Goal: Task Accomplishment & Management: Manage account settings

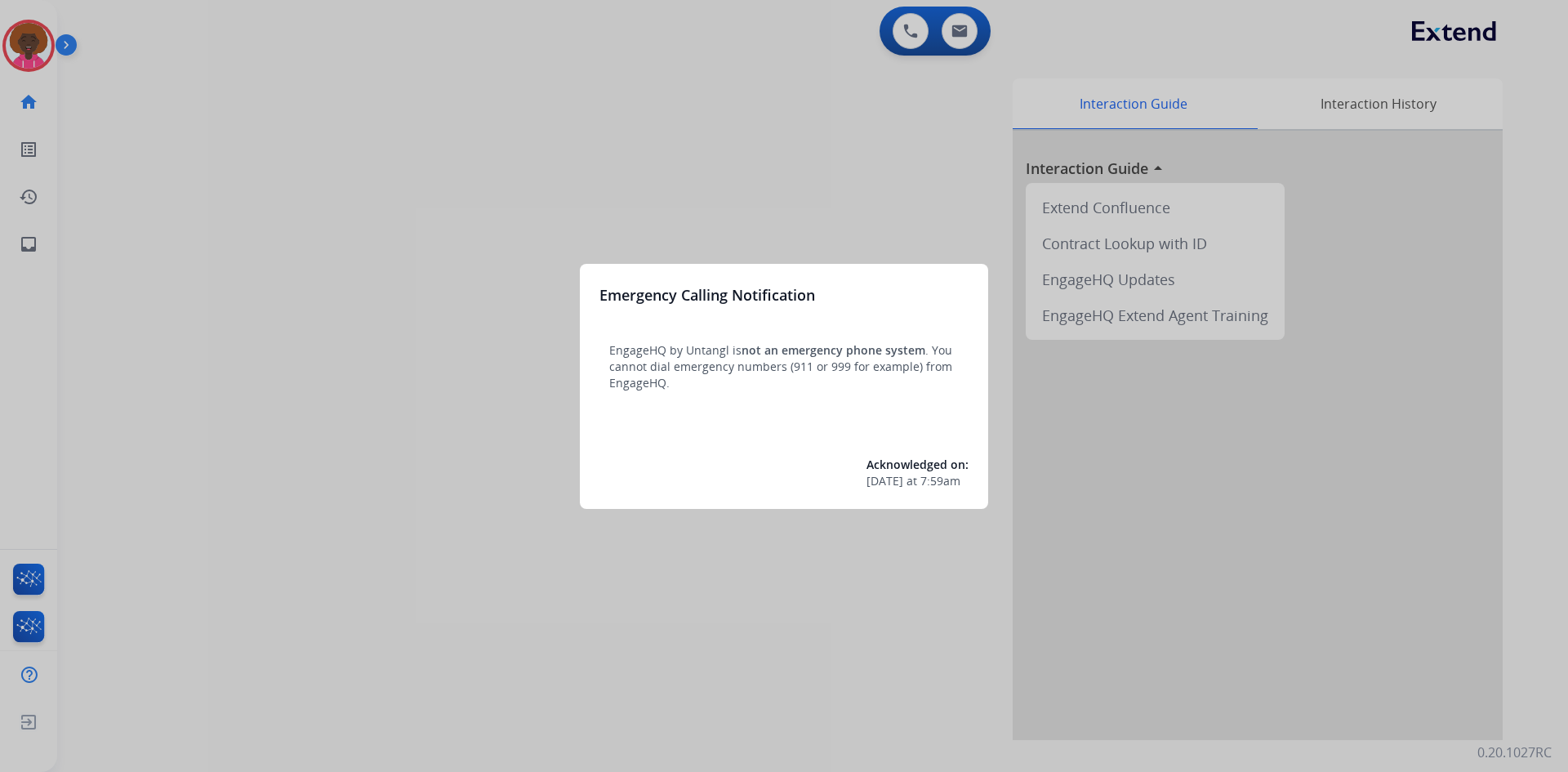
click at [43, 43] on div at bounding box center [784, 386] width 1568 height 772
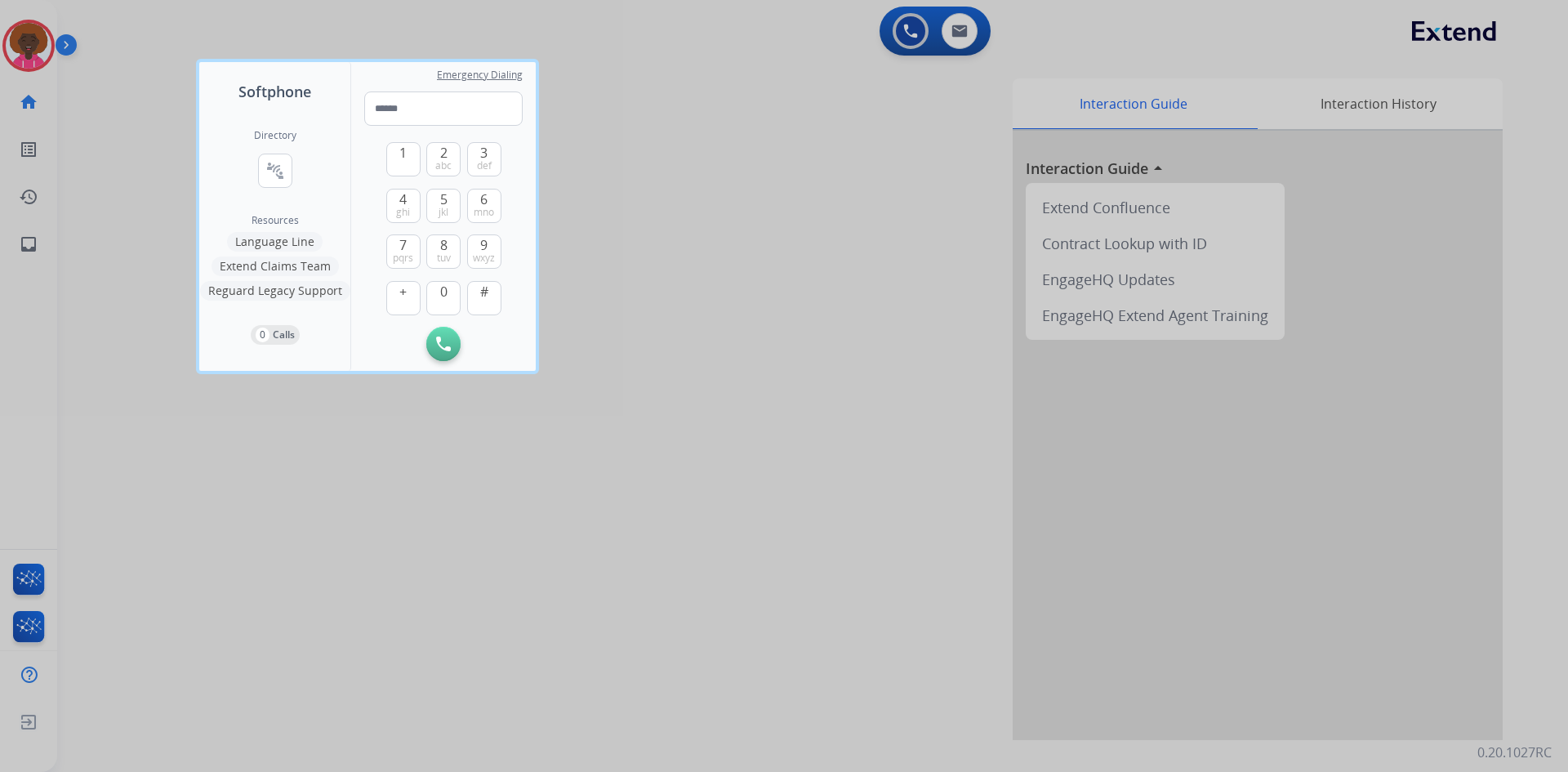
click at [220, 79] on div "Softphone" at bounding box center [274, 82] width 151 height 41
click at [35, 45] on div at bounding box center [784, 386] width 1568 height 772
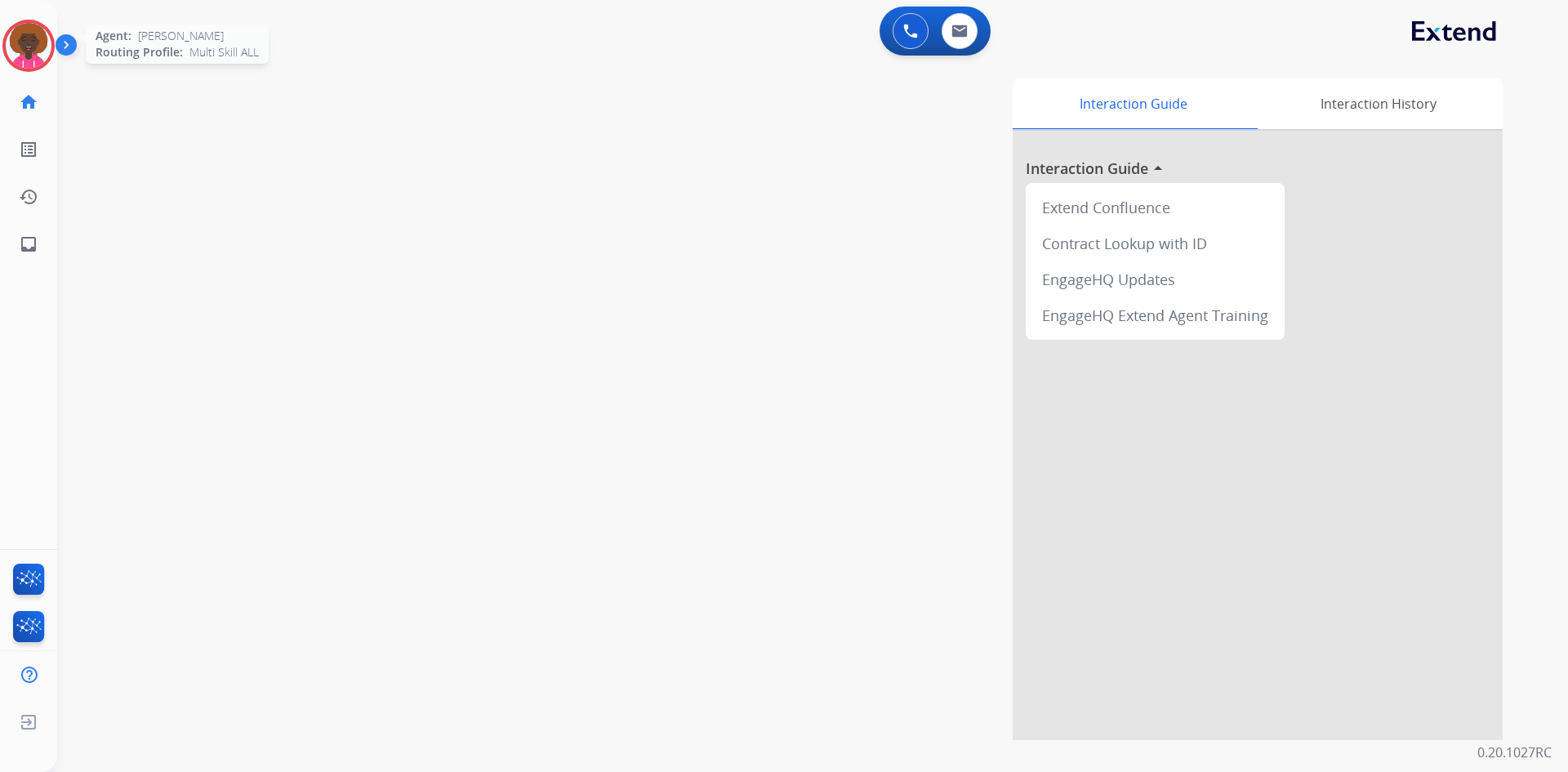
click at [32, 41] on img at bounding box center [28, 45] width 45 height 45
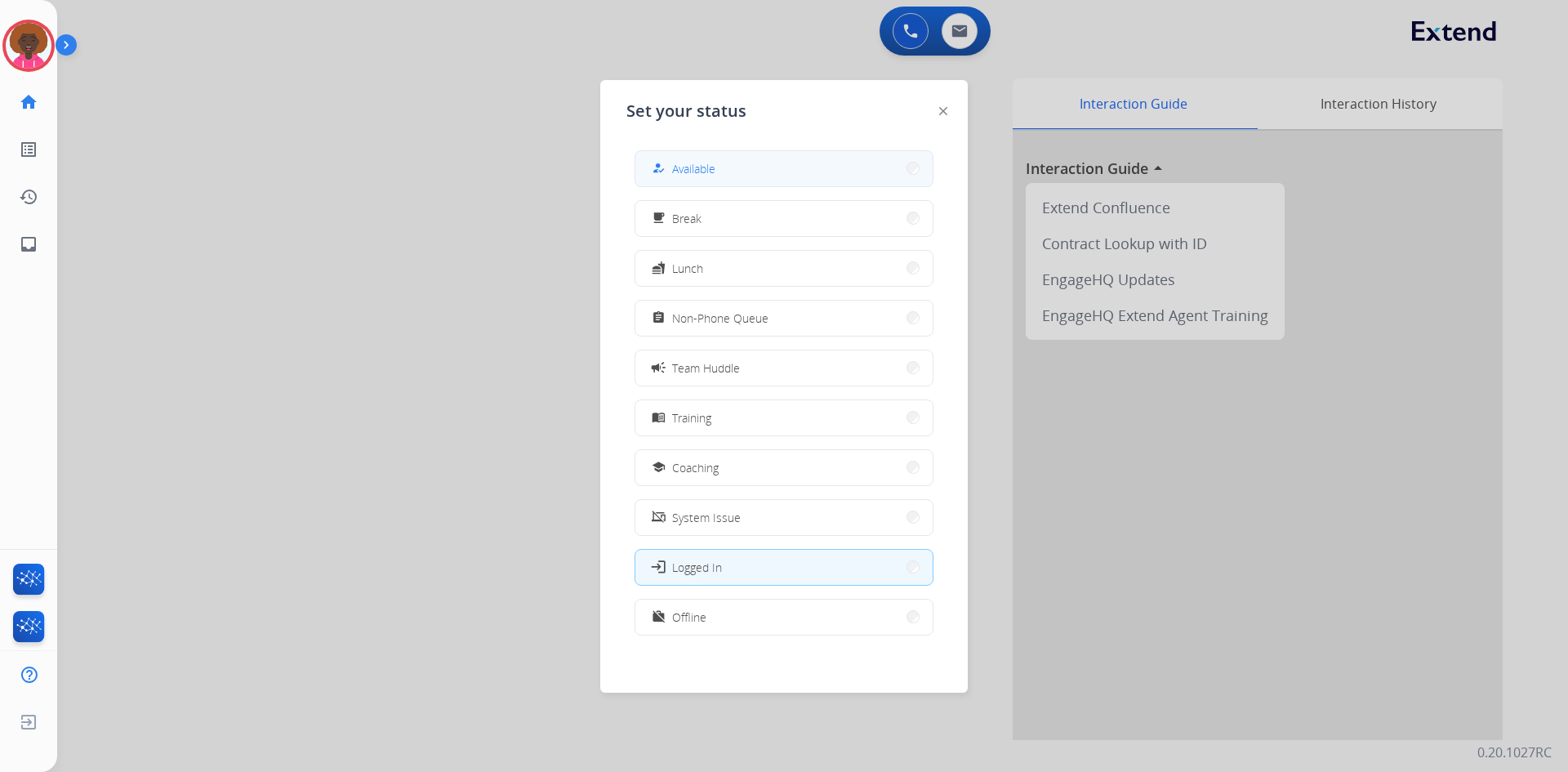
click at [671, 176] on div "how_to_reg" at bounding box center [660, 169] width 24 height 20
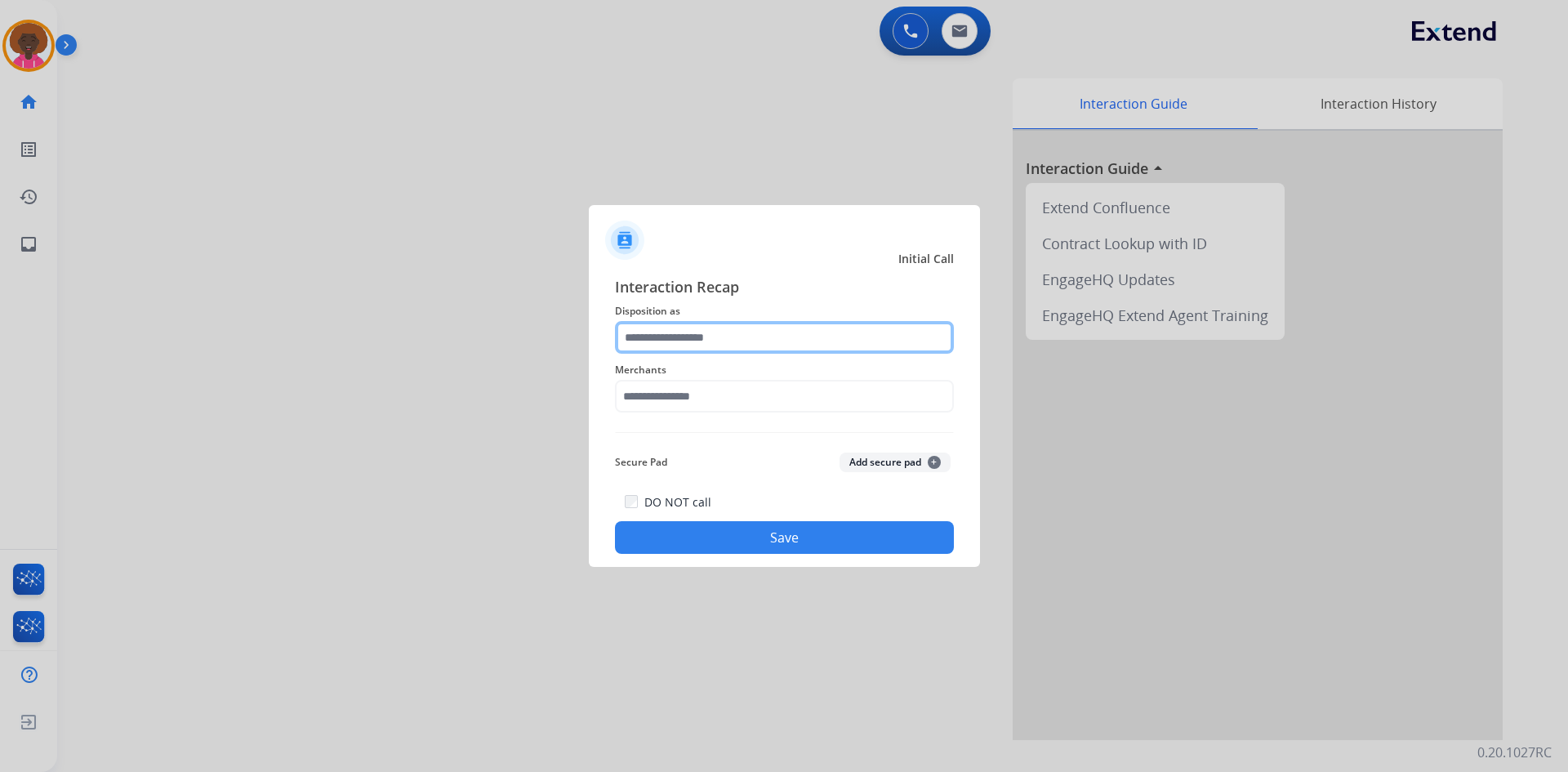
drag, startPoint x: 842, startPoint y: 322, endPoint x: 824, endPoint y: 341, distance: 26.2
click at [842, 322] on input "text" at bounding box center [784, 338] width 339 height 33
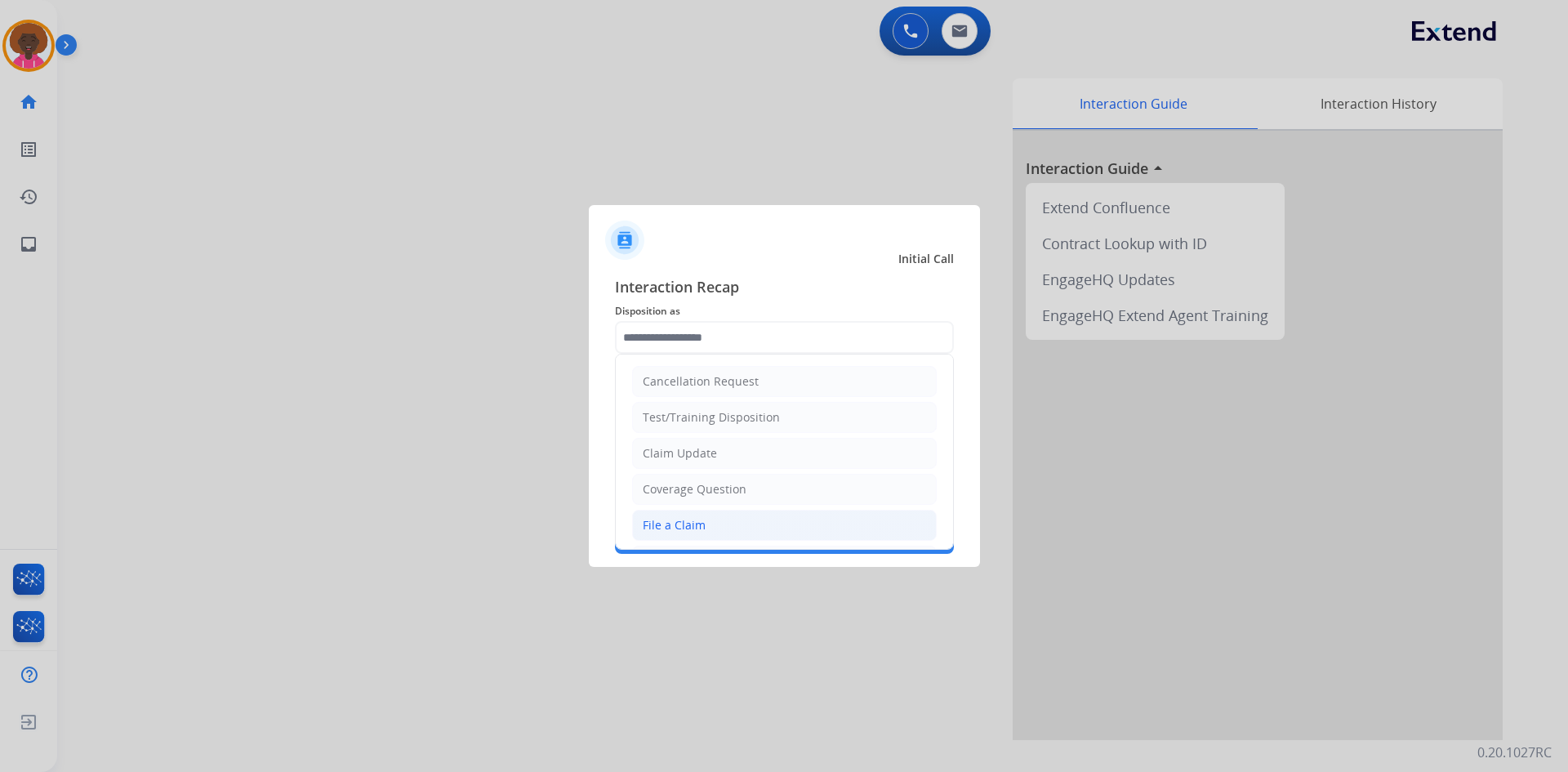
click at [649, 523] on div "File a Claim" at bounding box center [674, 525] width 63 height 16
type input "**********"
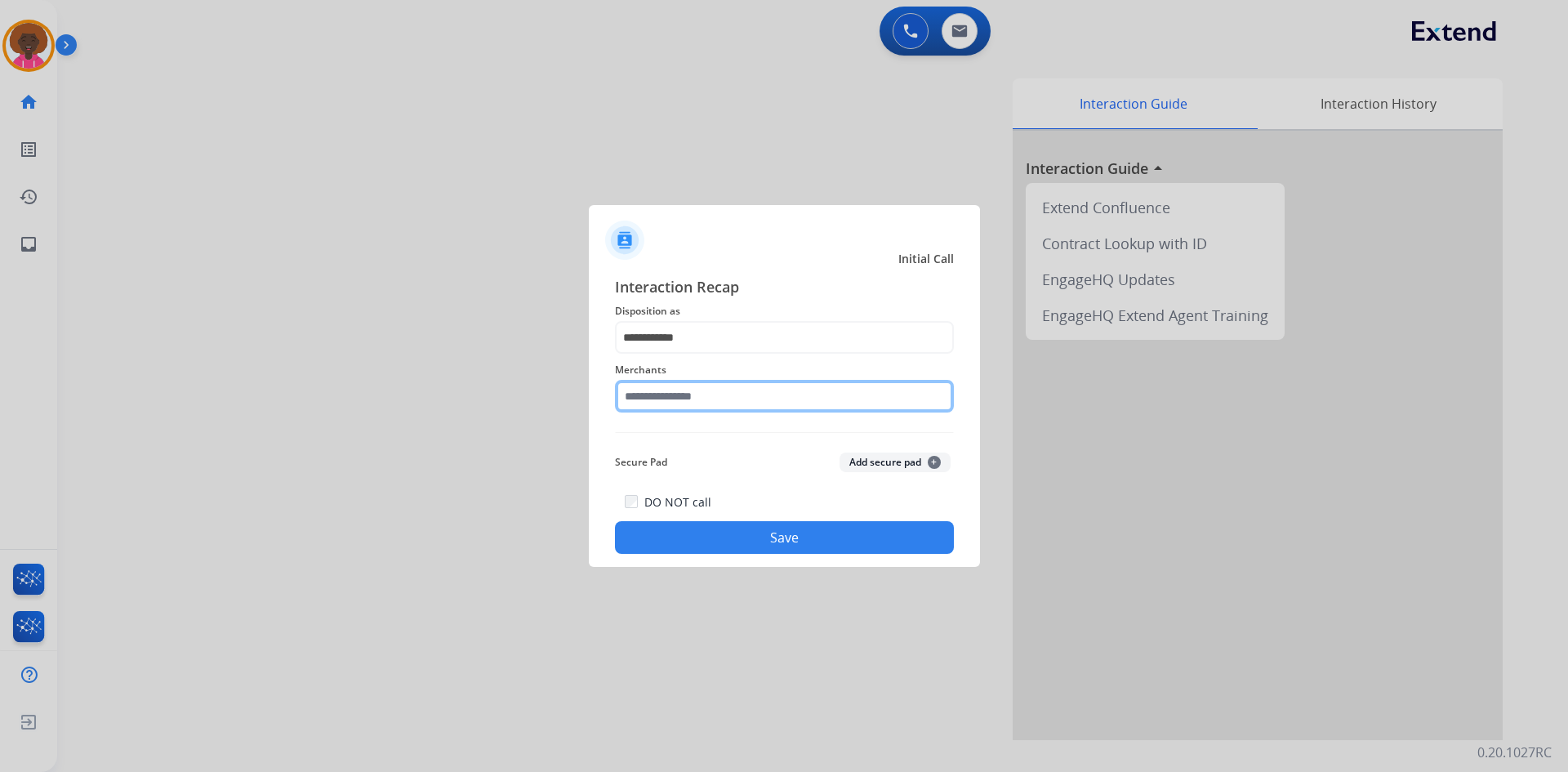
click at [662, 412] on input "text" at bounding box center [784, 396] width 339 height 33
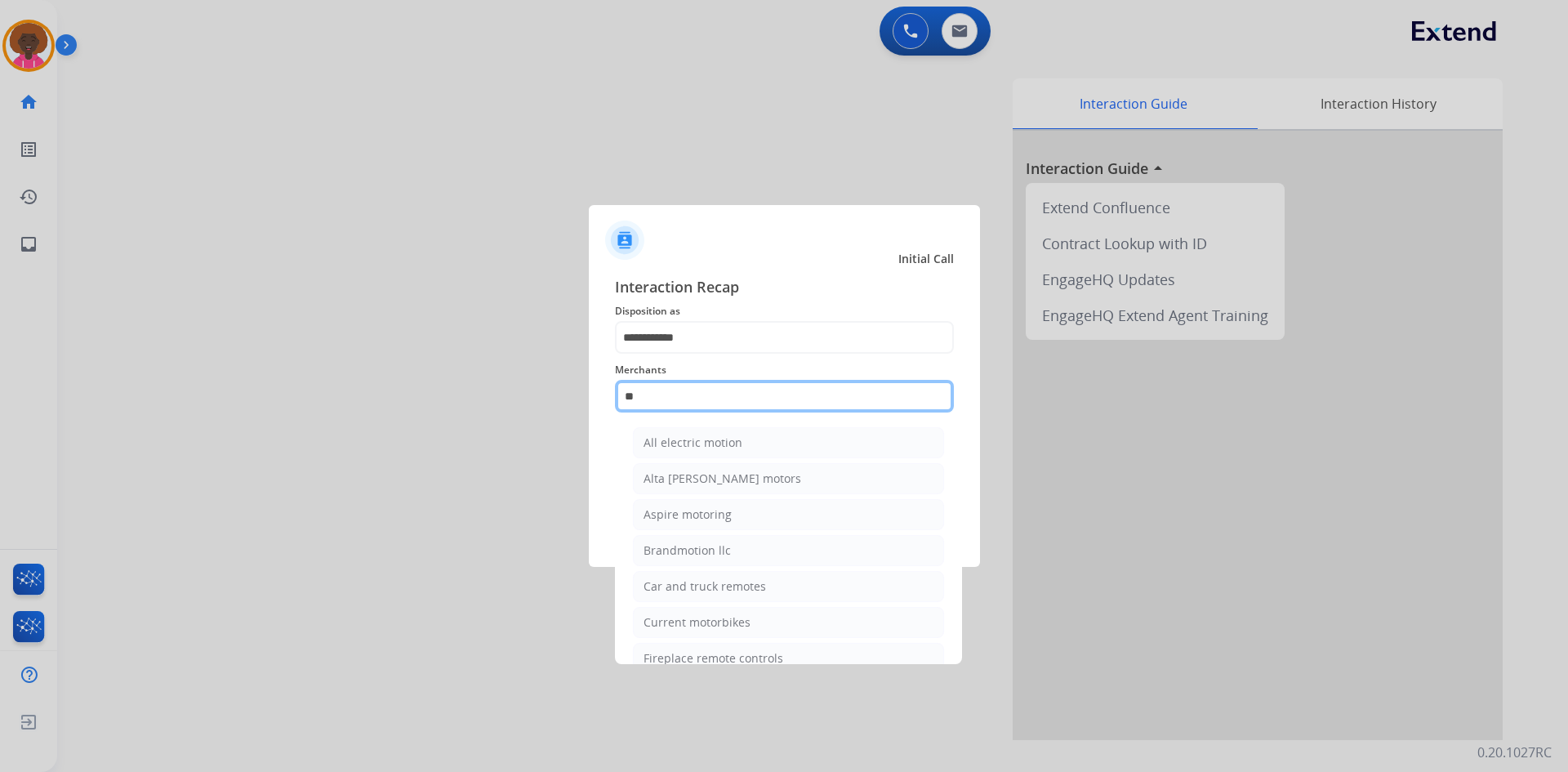
type input "*"
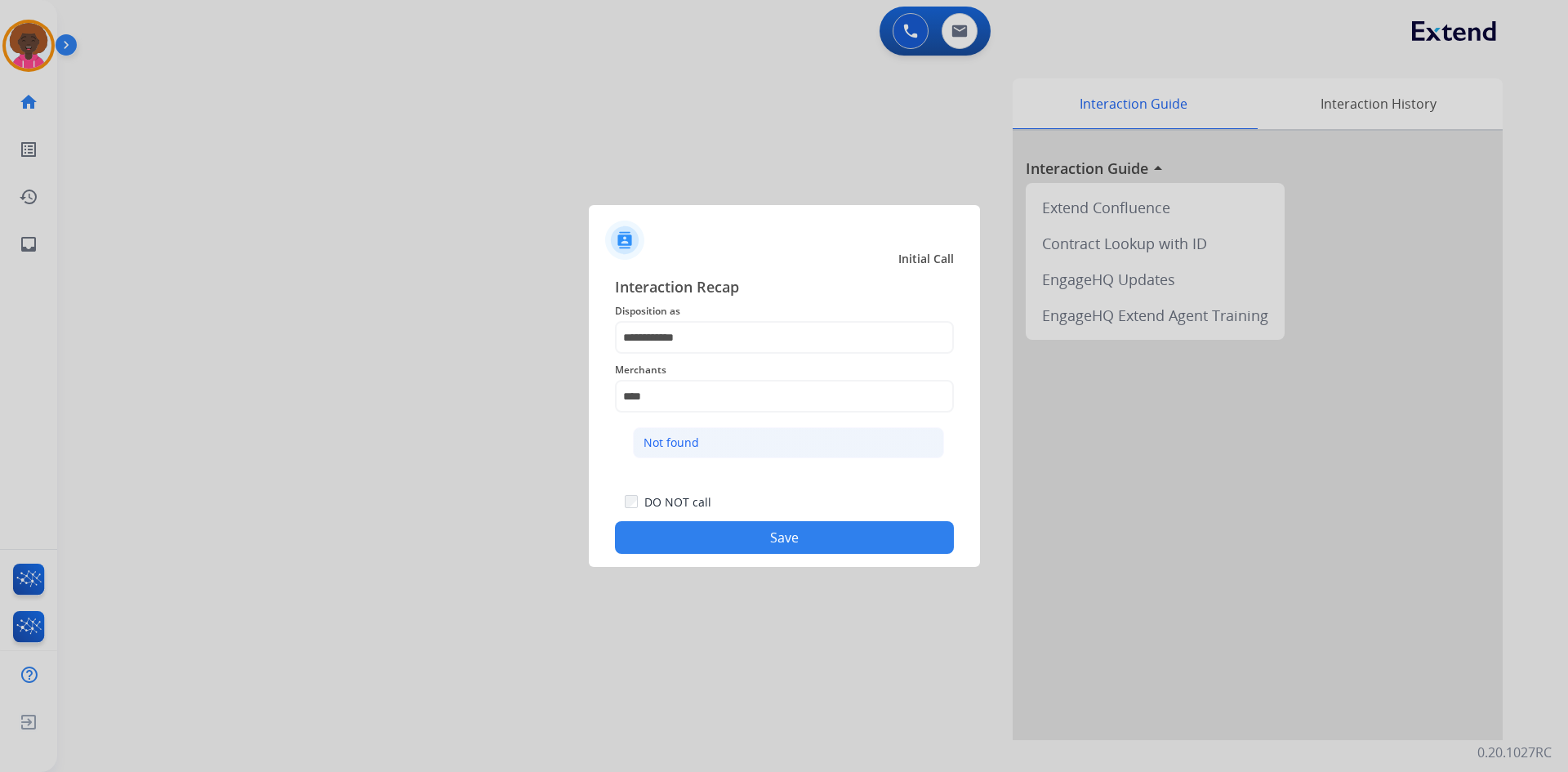
click at [685, 445] on div "Not found" at bounding box center [671, 443] width 55 height 16
type input "*********"
click at [851, 567] on div at bounding box center [784, 386] width 1568 height 772
click at [853, 549] on button "Save" at bounding box center [784, 538] width 339 height 33
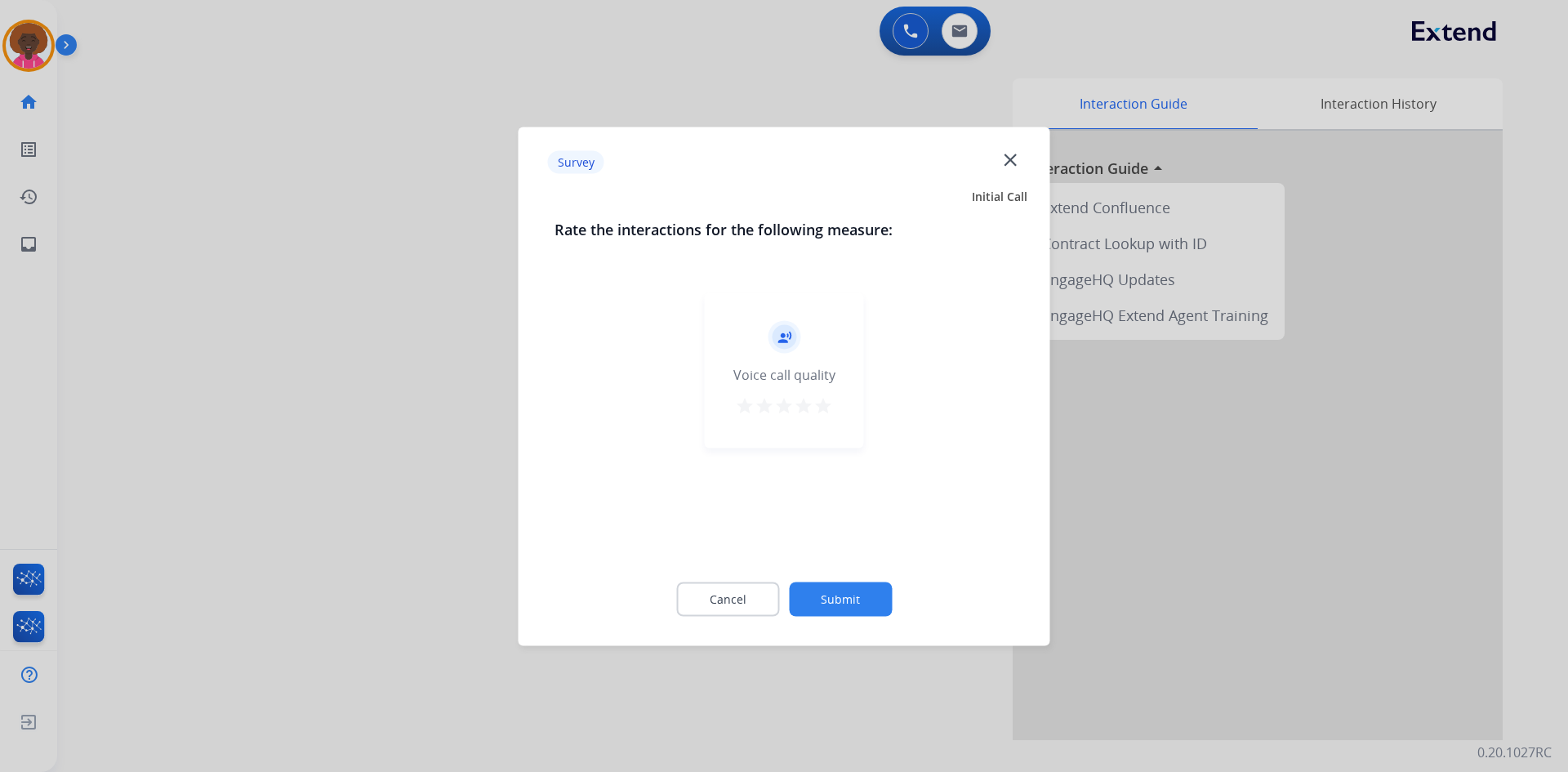
click at [825, 419] on button "star" at bounding box center [823, 407] width 20 height 25
click at [864, 598] on button "Submit" at bounding box center [840, 599] width 103 height 35
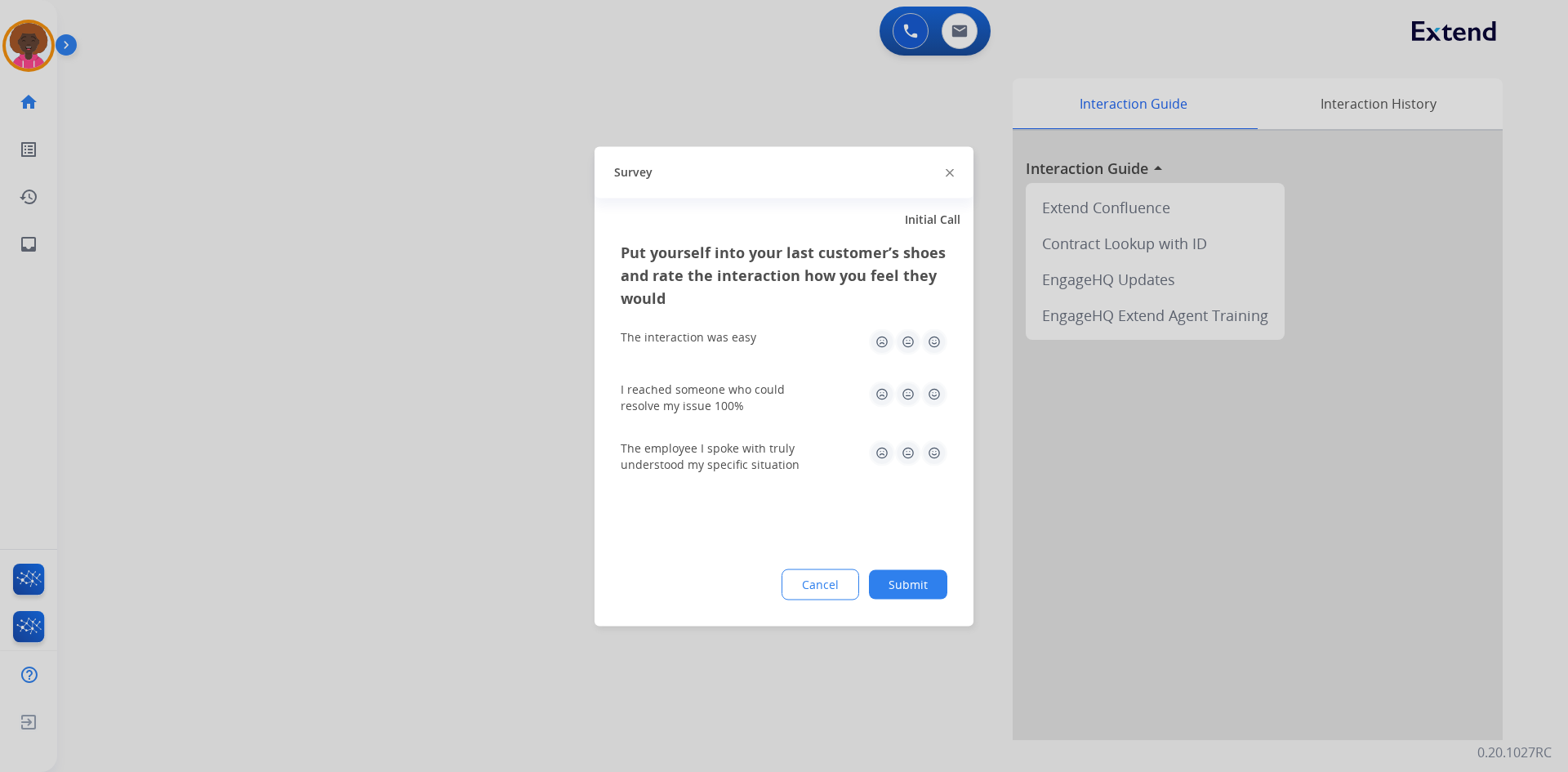
click at [933, 344] on img at bounding box center [934, 341] width 26 height 26
click at [934, 390] on img at bounding box center [934, 393] width 26 height 26
click at [922, 571] on button "Submit" at bounding box center [908, 584] width 78 height 29
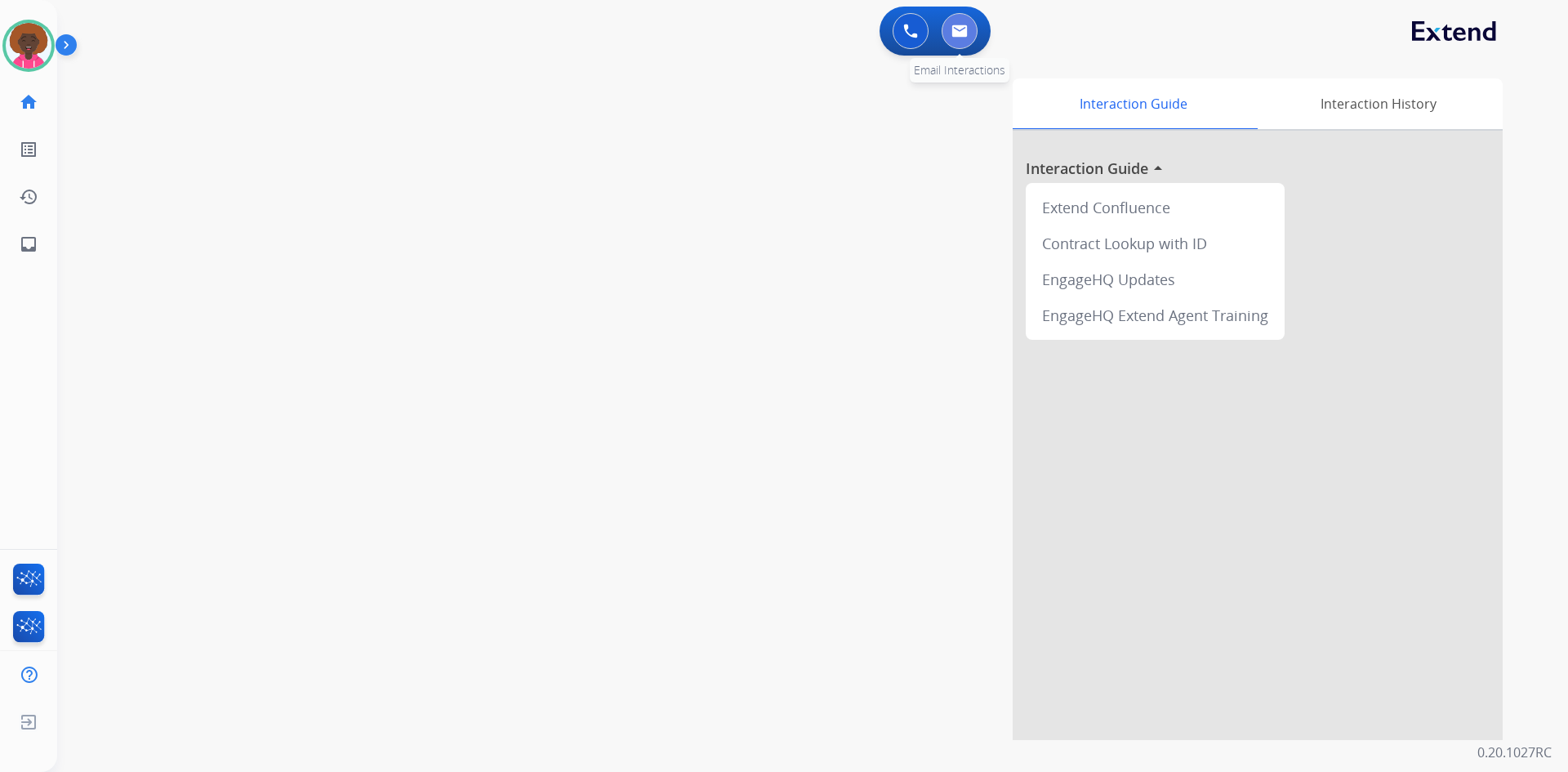
click at [963, 45] on button at bounding box center [960, 31] width 36 height 36
select select "**********"
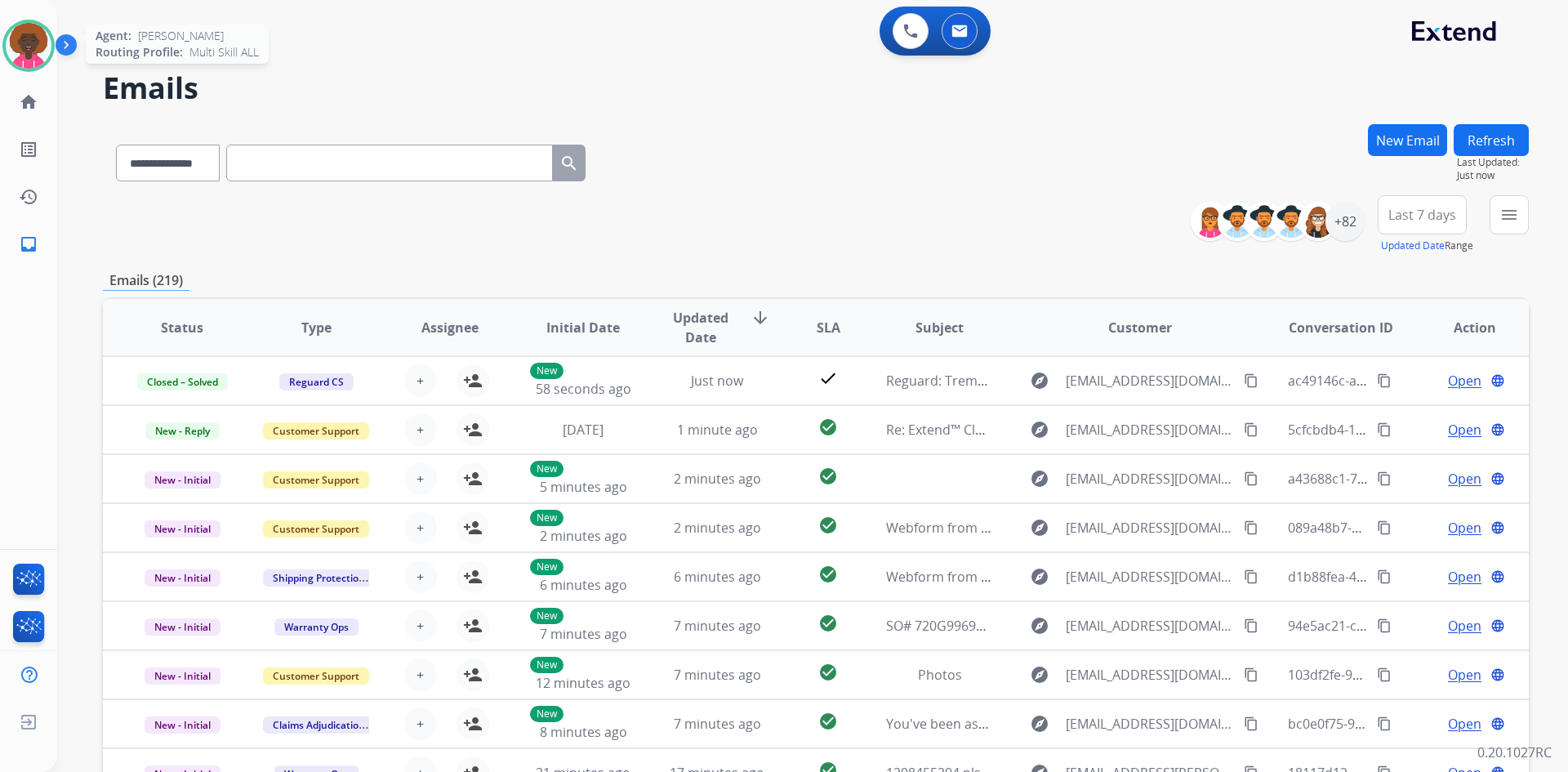
click at [30, 45] on img at bounding box center [28, 45] width 45 height 45
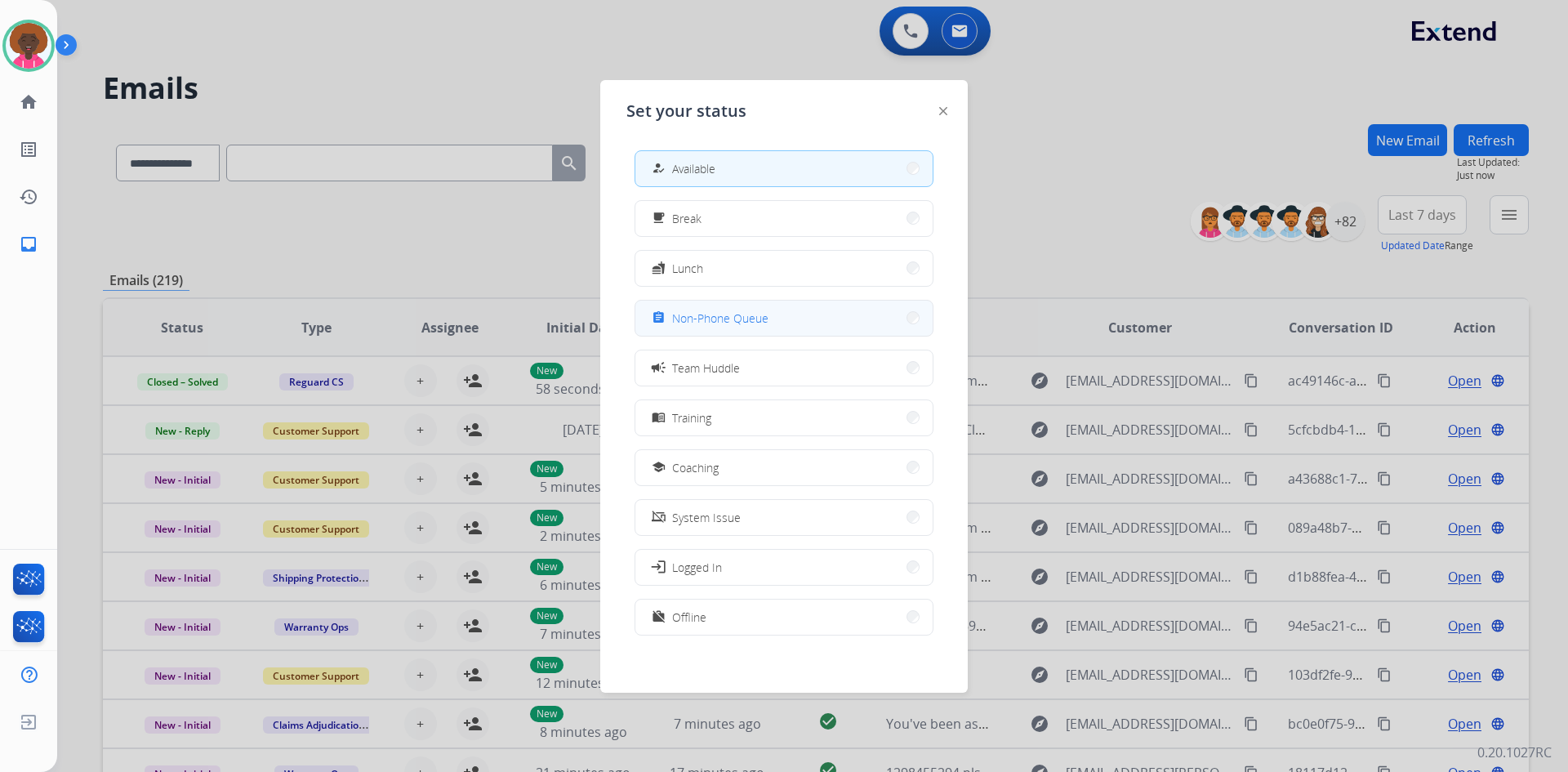
click at [740, 319] on span "Non-Phone Queue" at bounding box center [720, 318] width 96 height 17
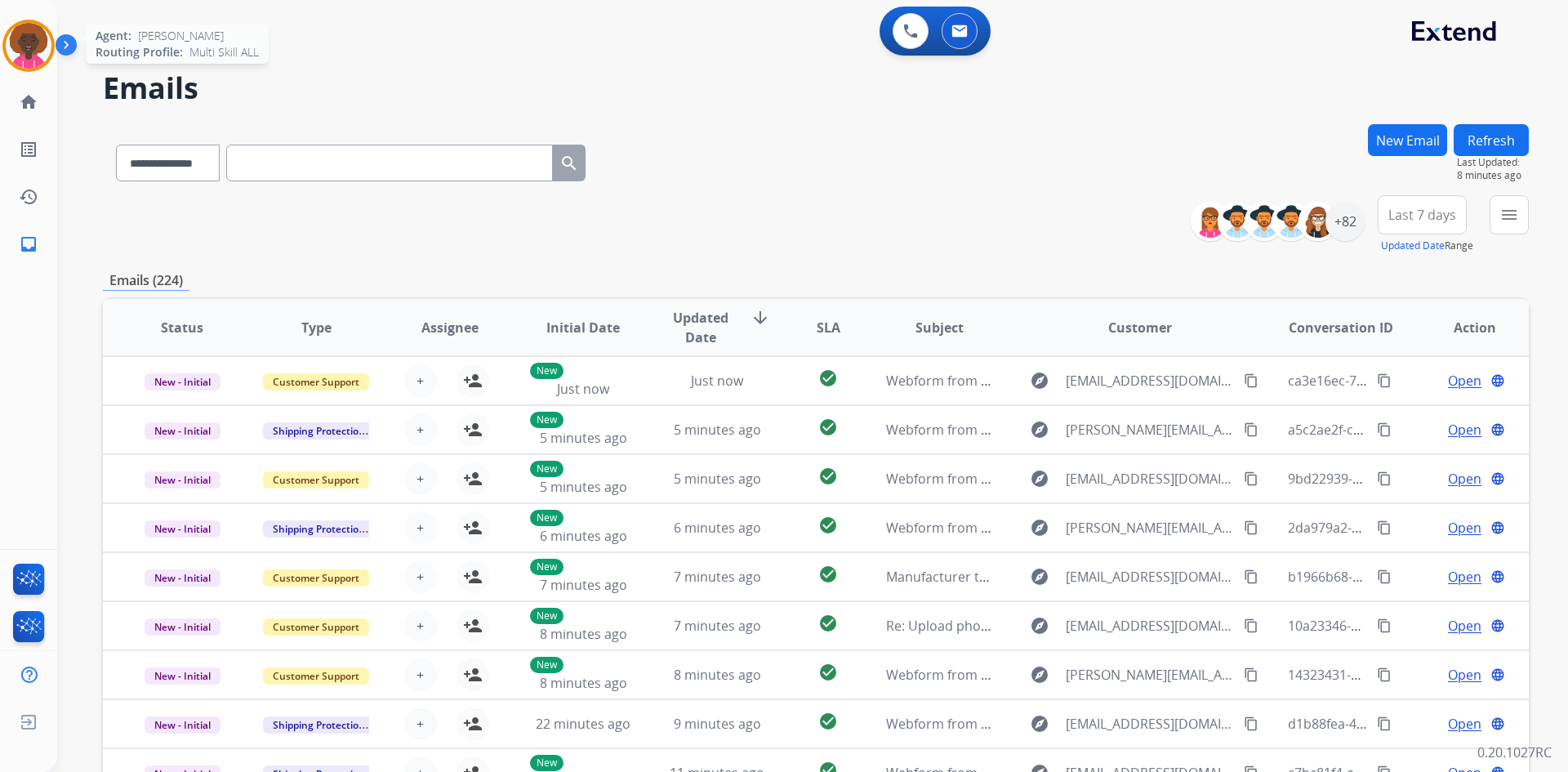
click at [28, 44] on img at bounding box center [28, 45] width 45 height 45
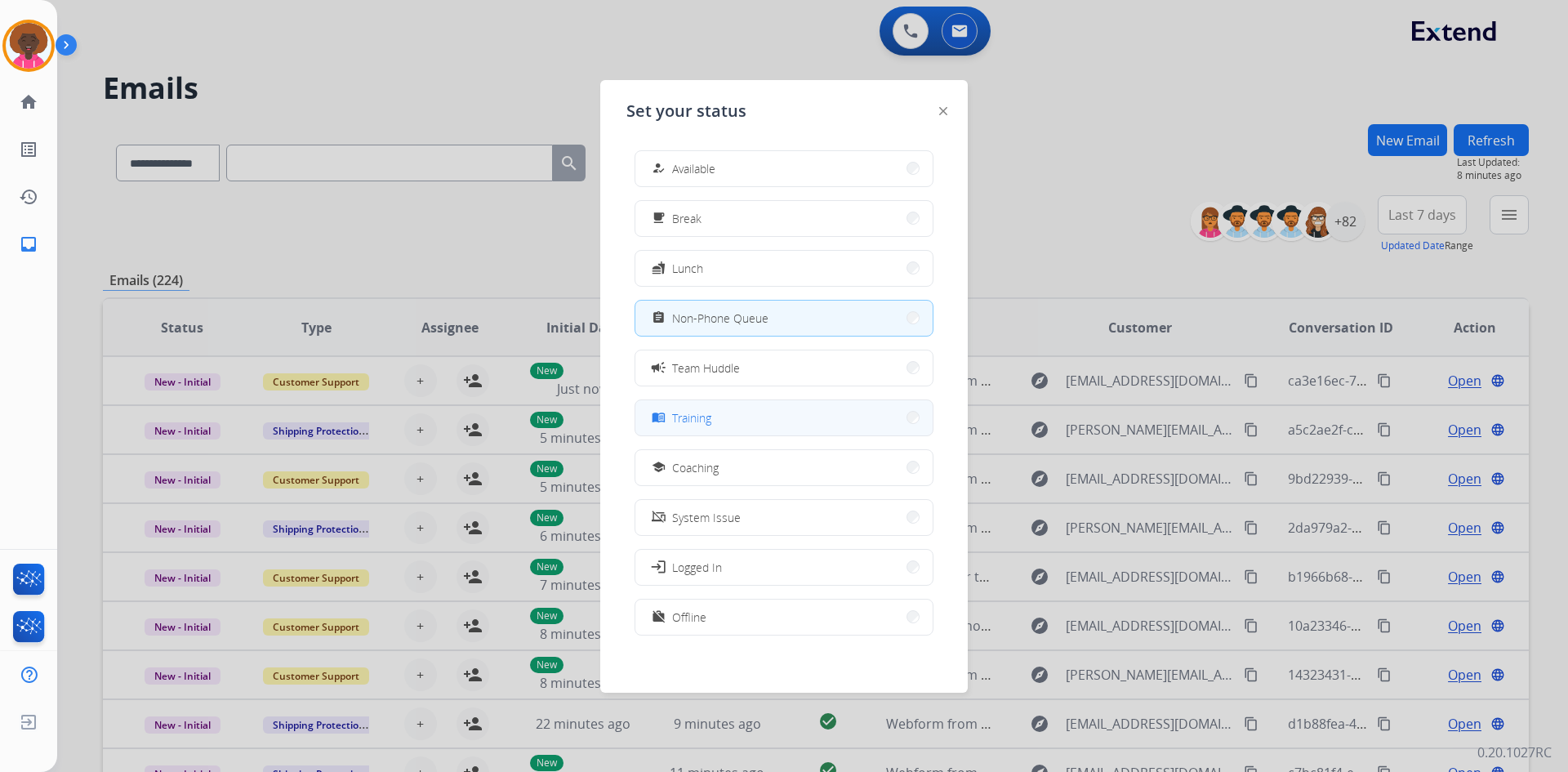
click at [730, 433] on button "menu_book Training" at bounding box center [784, 418] width 297 height 35
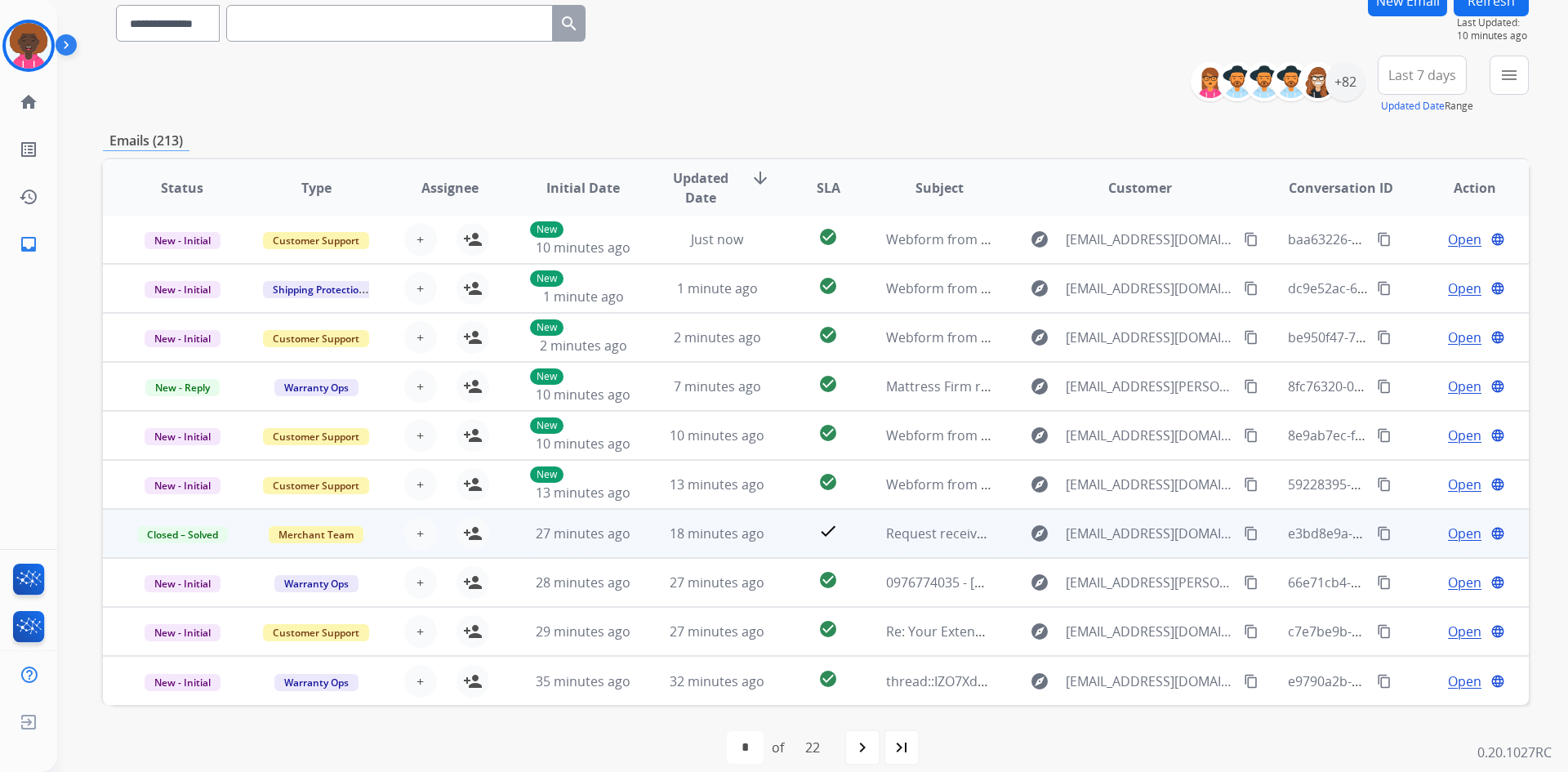
scroll to position [158, 0]
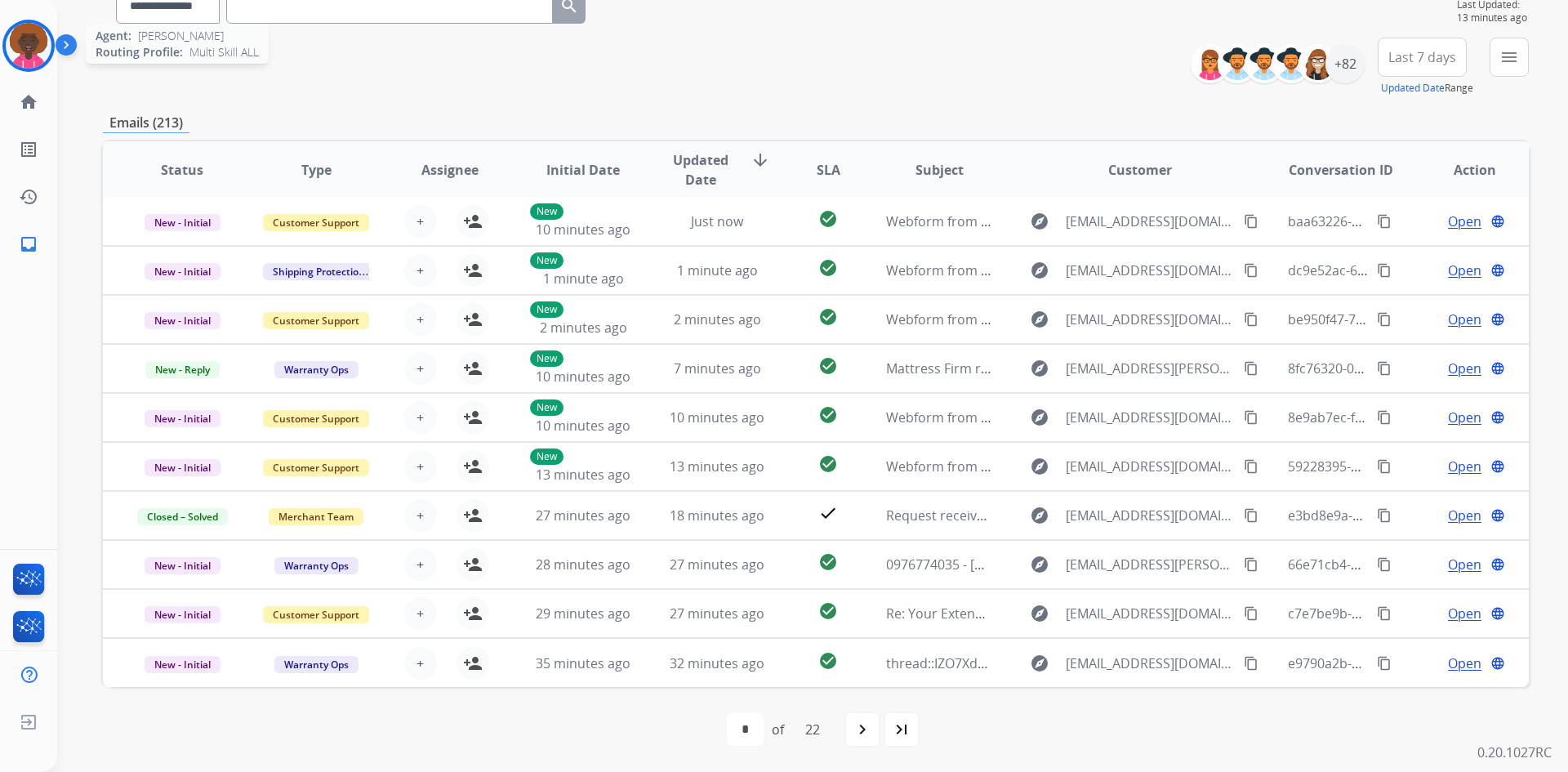
click at [35, 50] on img at bounding box center [28, 45] width 45 height 45
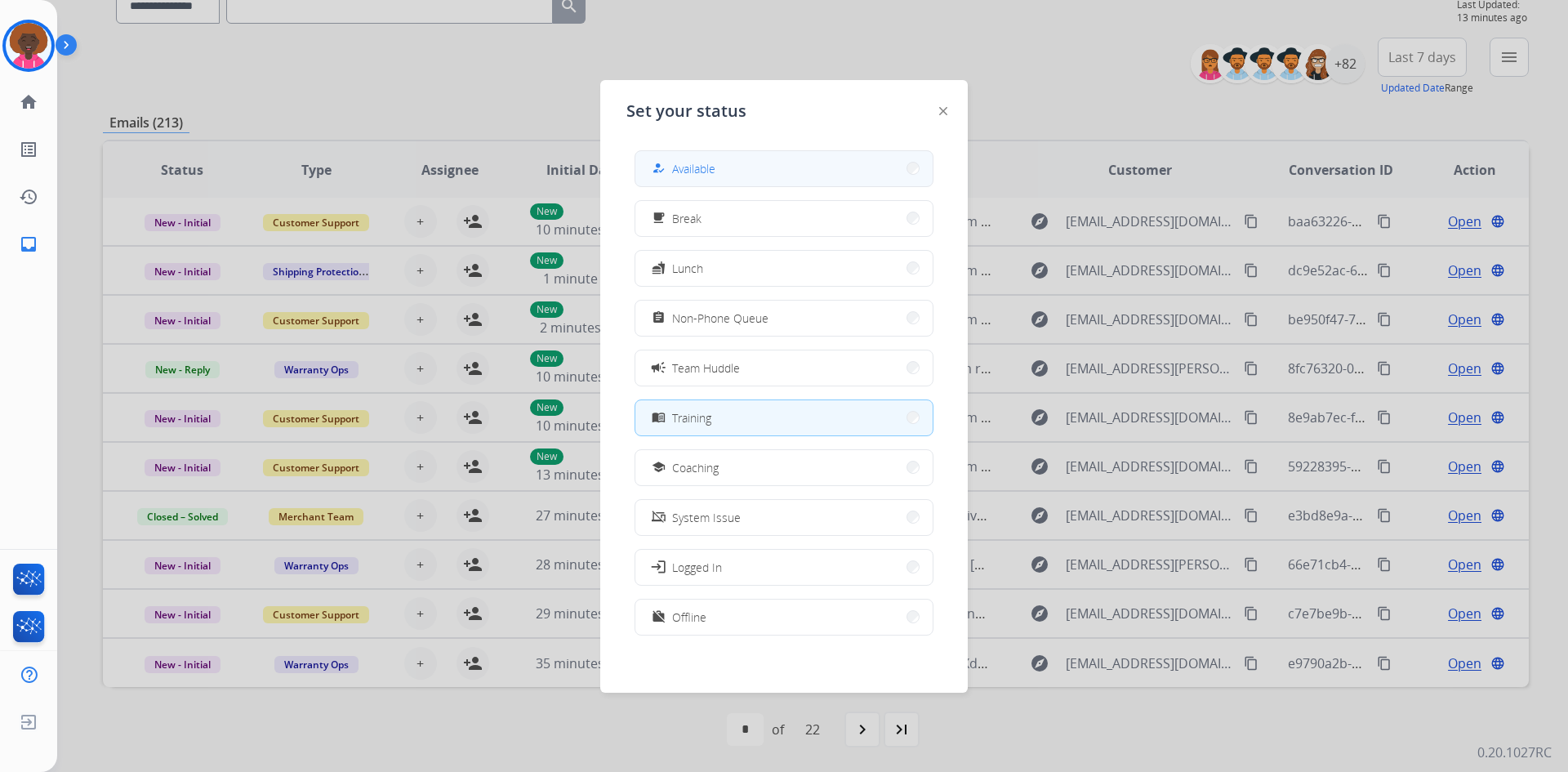
click at [787, 183] on button "how_to_reg Available" at bounding box center [784, 168] width 297 height 35
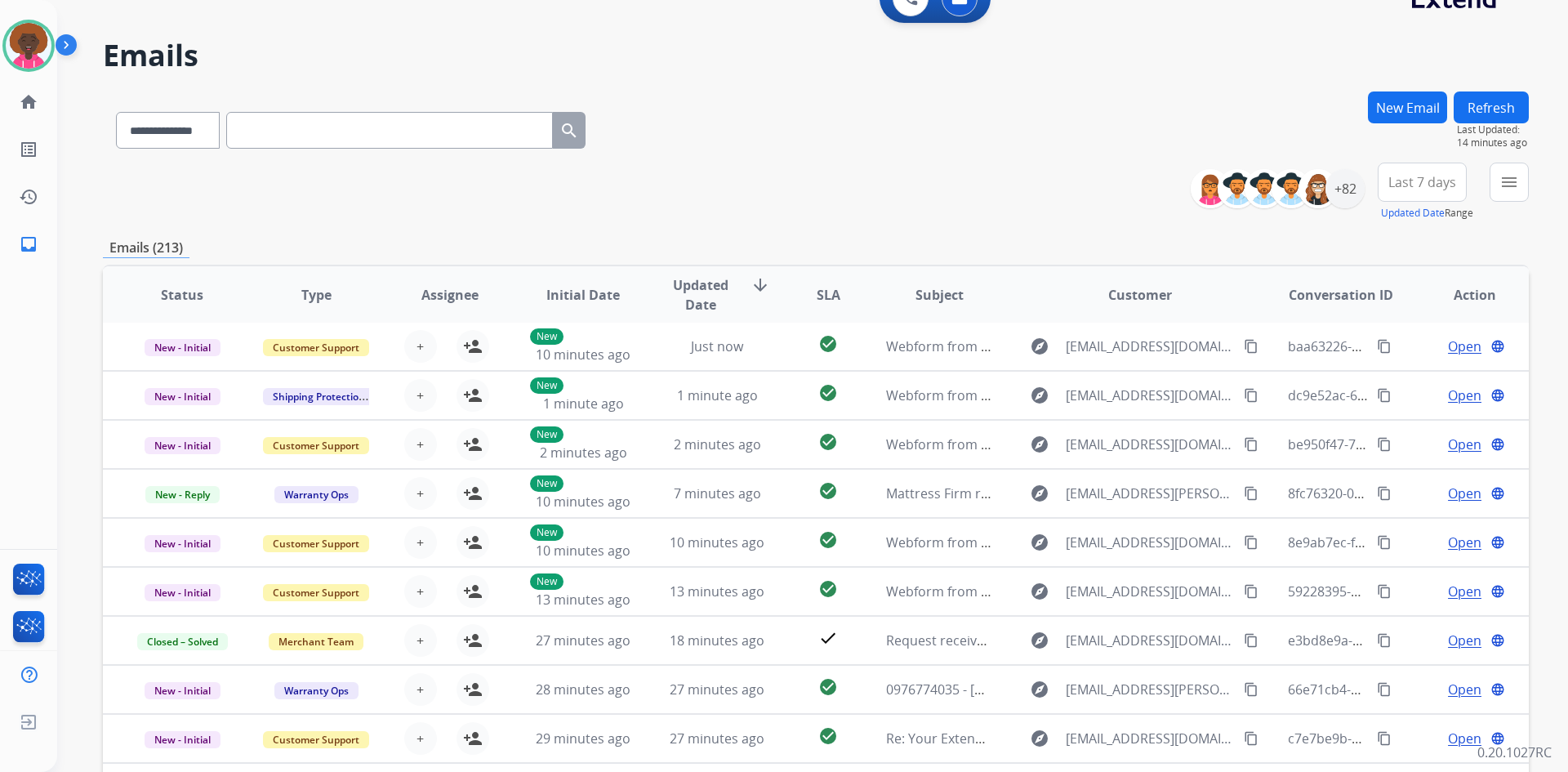
scroll to position [0, 0]
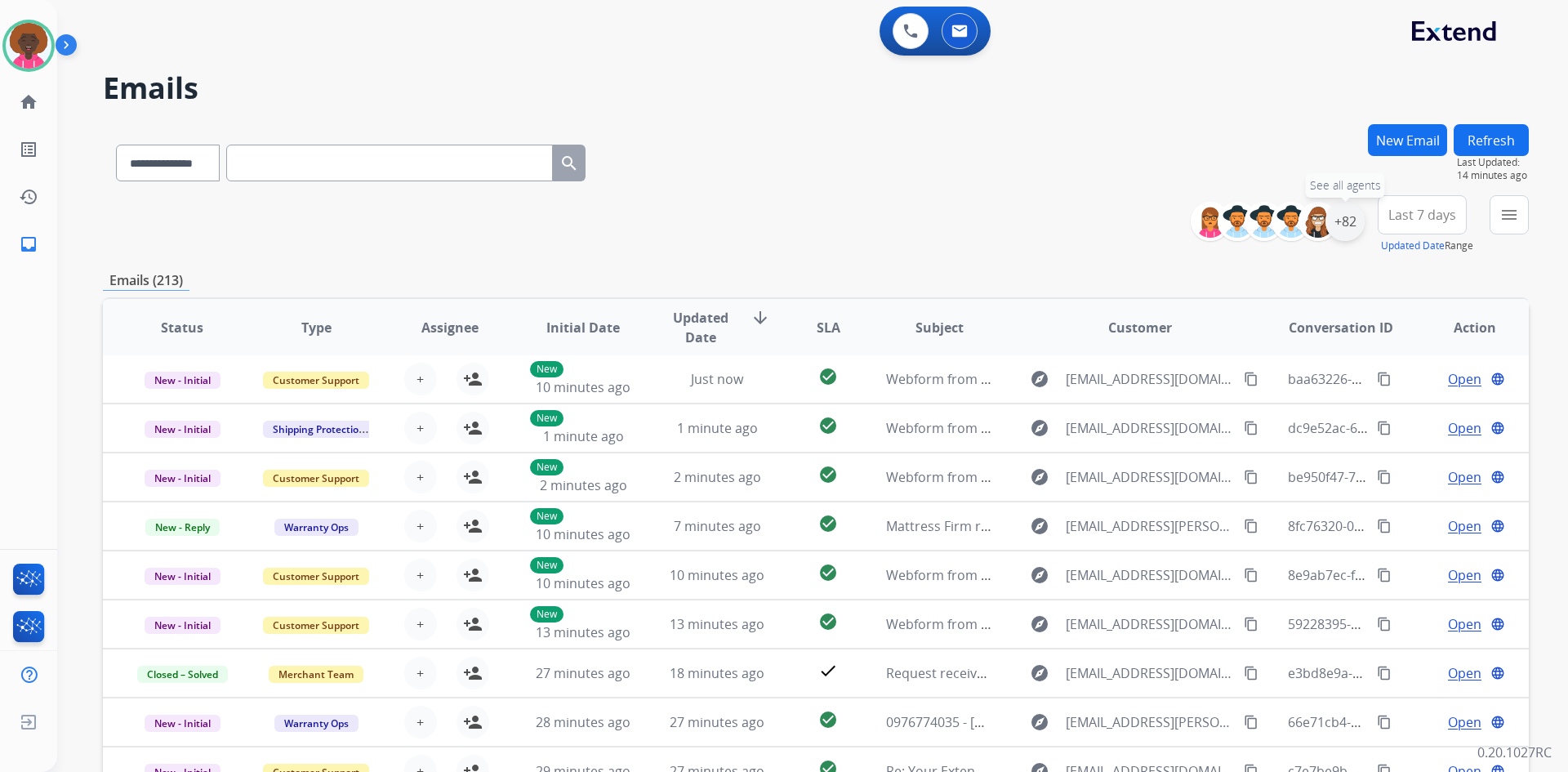
click at [1359, 231] on div "+82" at bounding box center [1345, 221] width 39 height 39
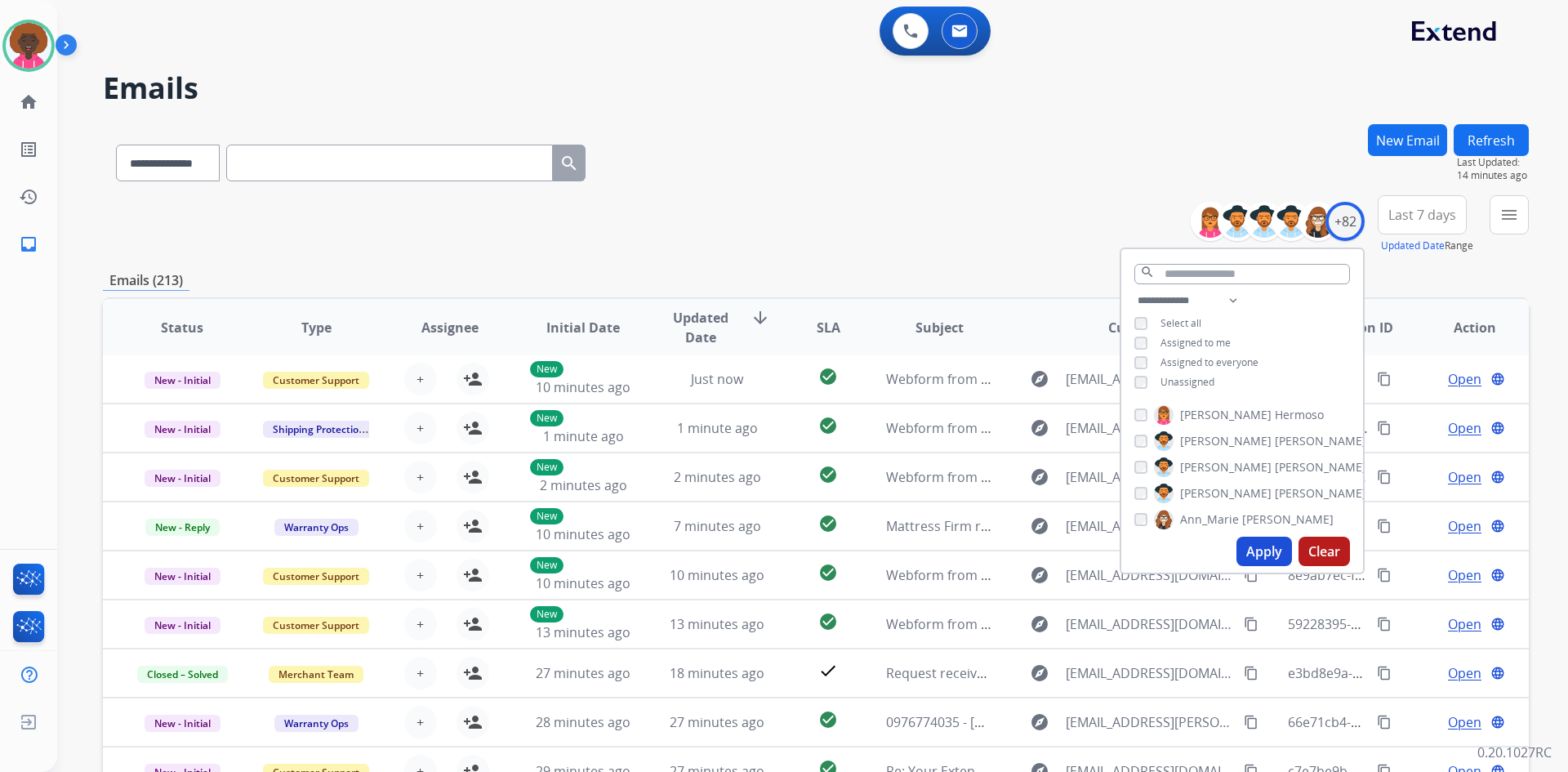
click at [1268, 552] on button "Apply" at bounding box center [1264, 551] width 55 height 29
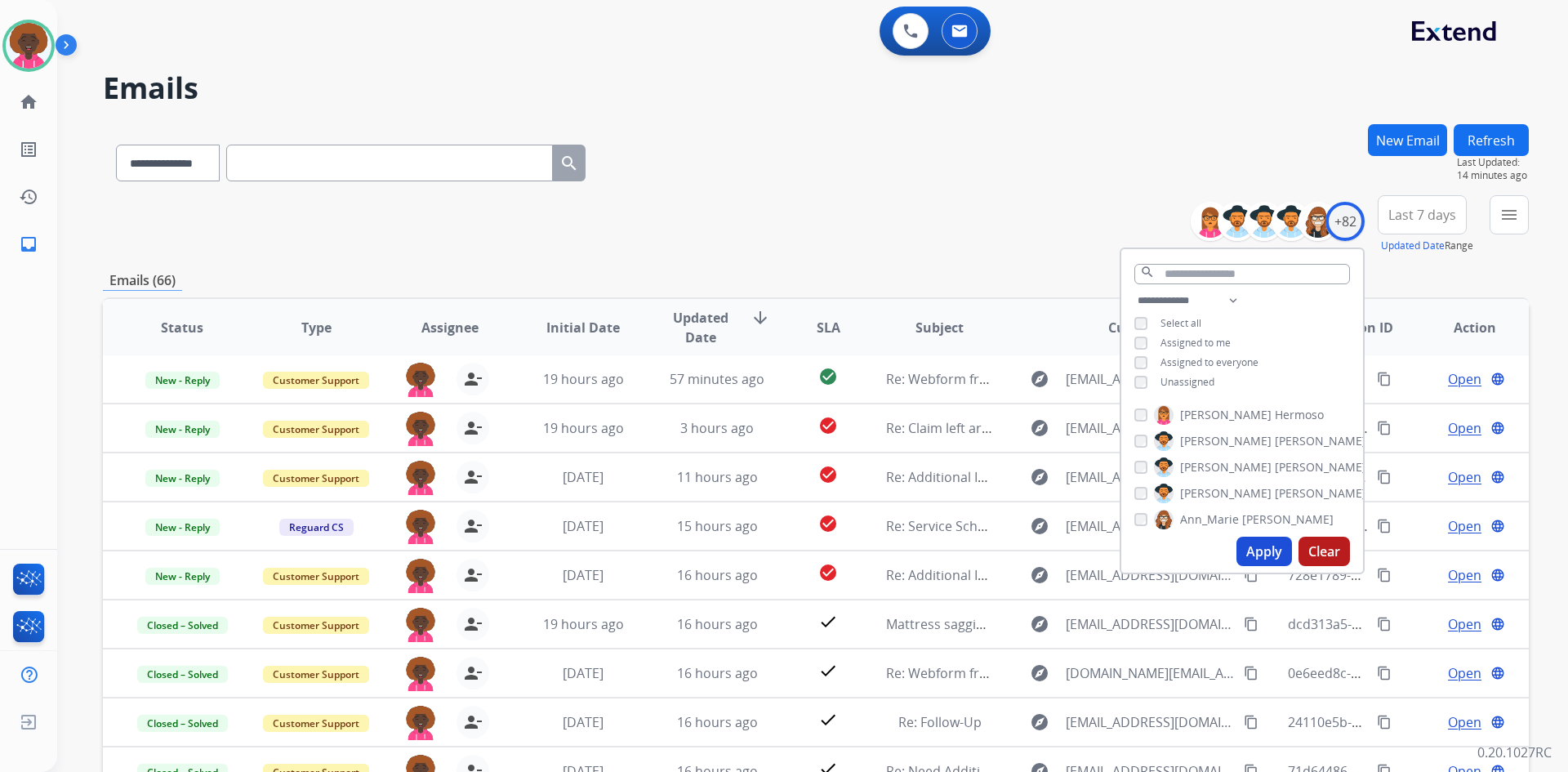
click at [925, 187] on div "**********" at bounding box center [815, 160] width 1426 height 71
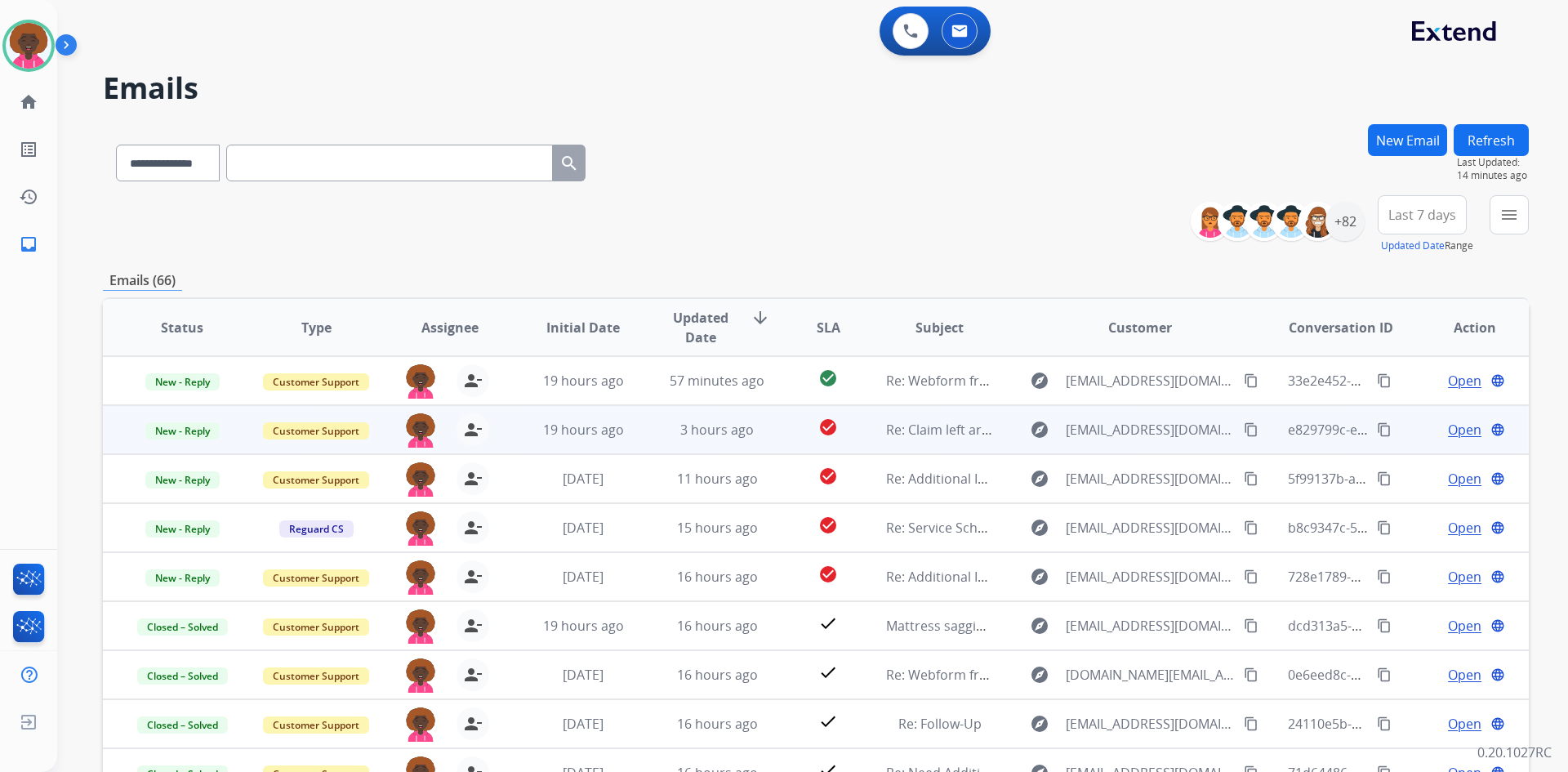
scroll to position [2, 0]
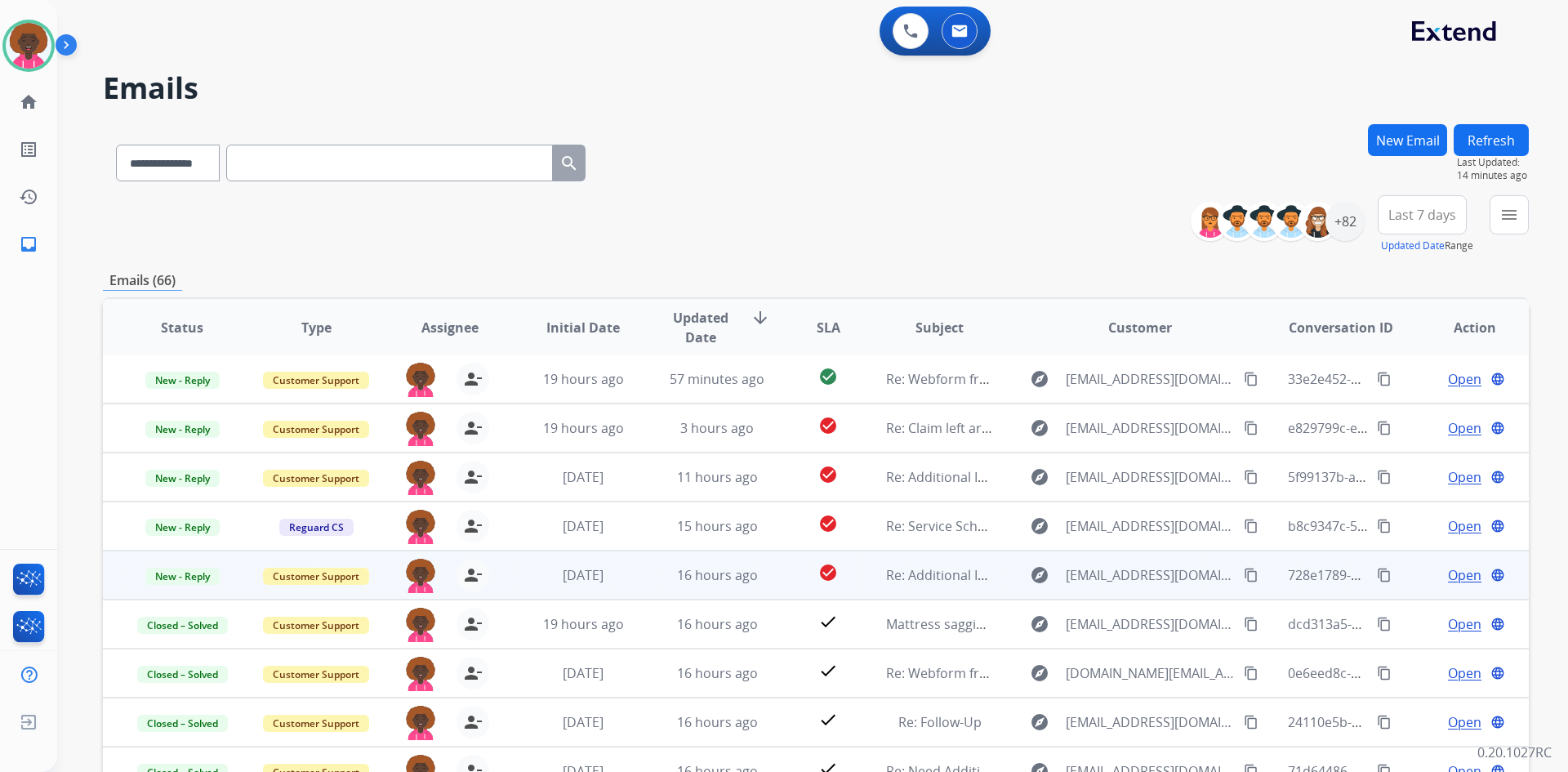
click at [1448, 577] on span "Open" at bounding box center [1464, 575] width 34 height 20
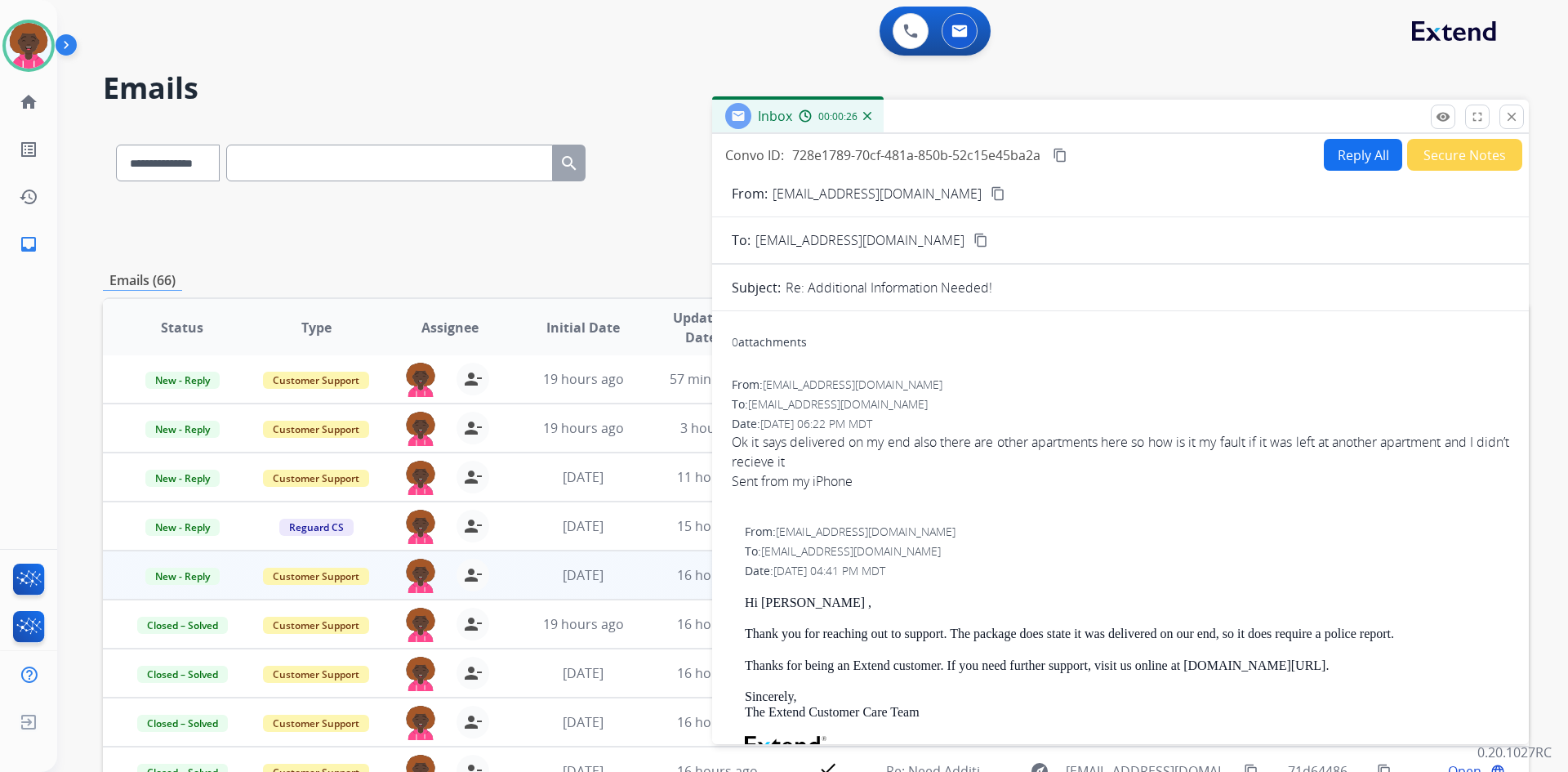
click at [1325, 152] on button "Reply All" at bounding box center [1363, 154] width 78 height 32
select select "**********"
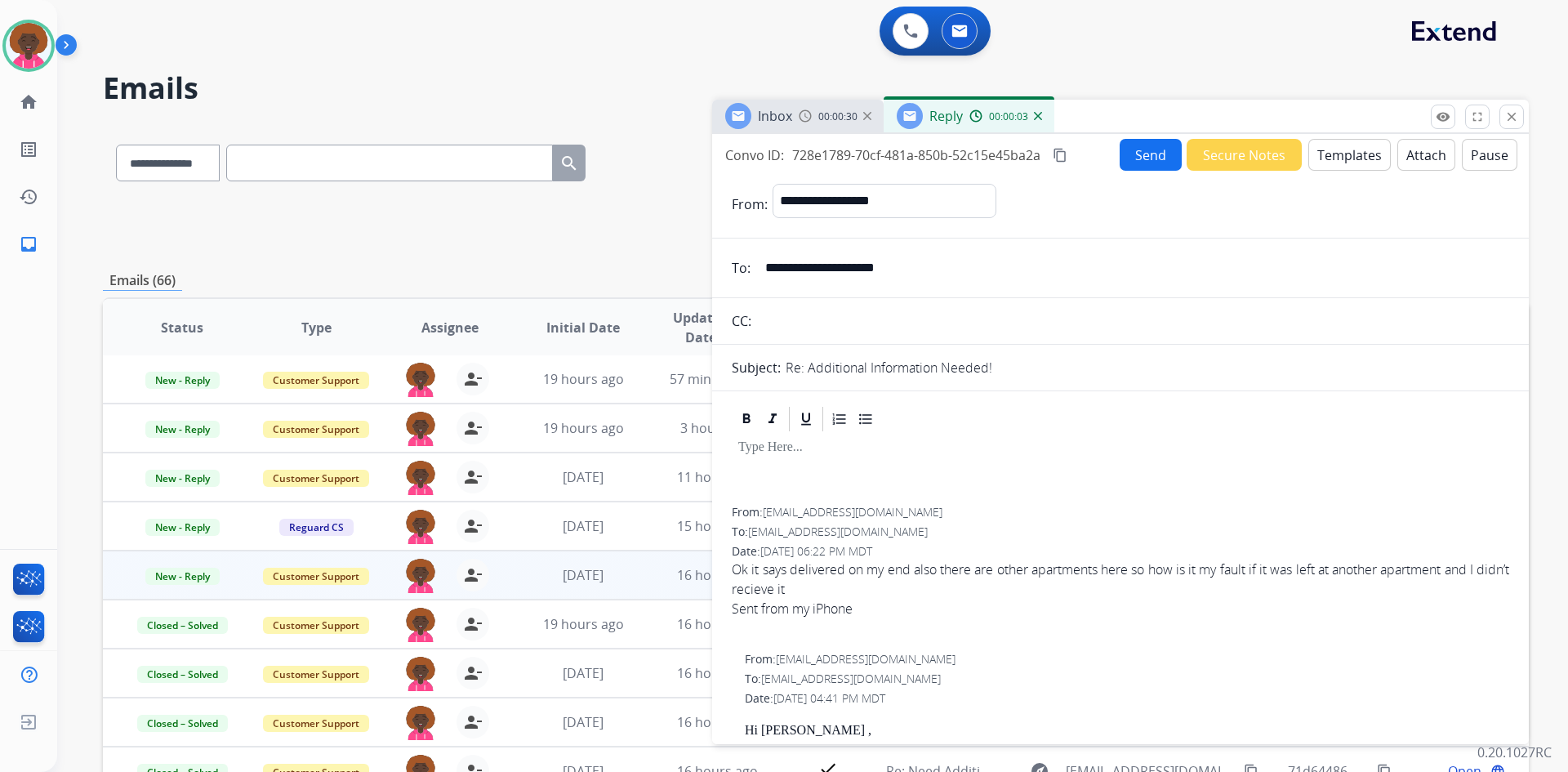
click at [1340, 151] on button "Templates" at bounding box center [1349, 154] width 83 height 32
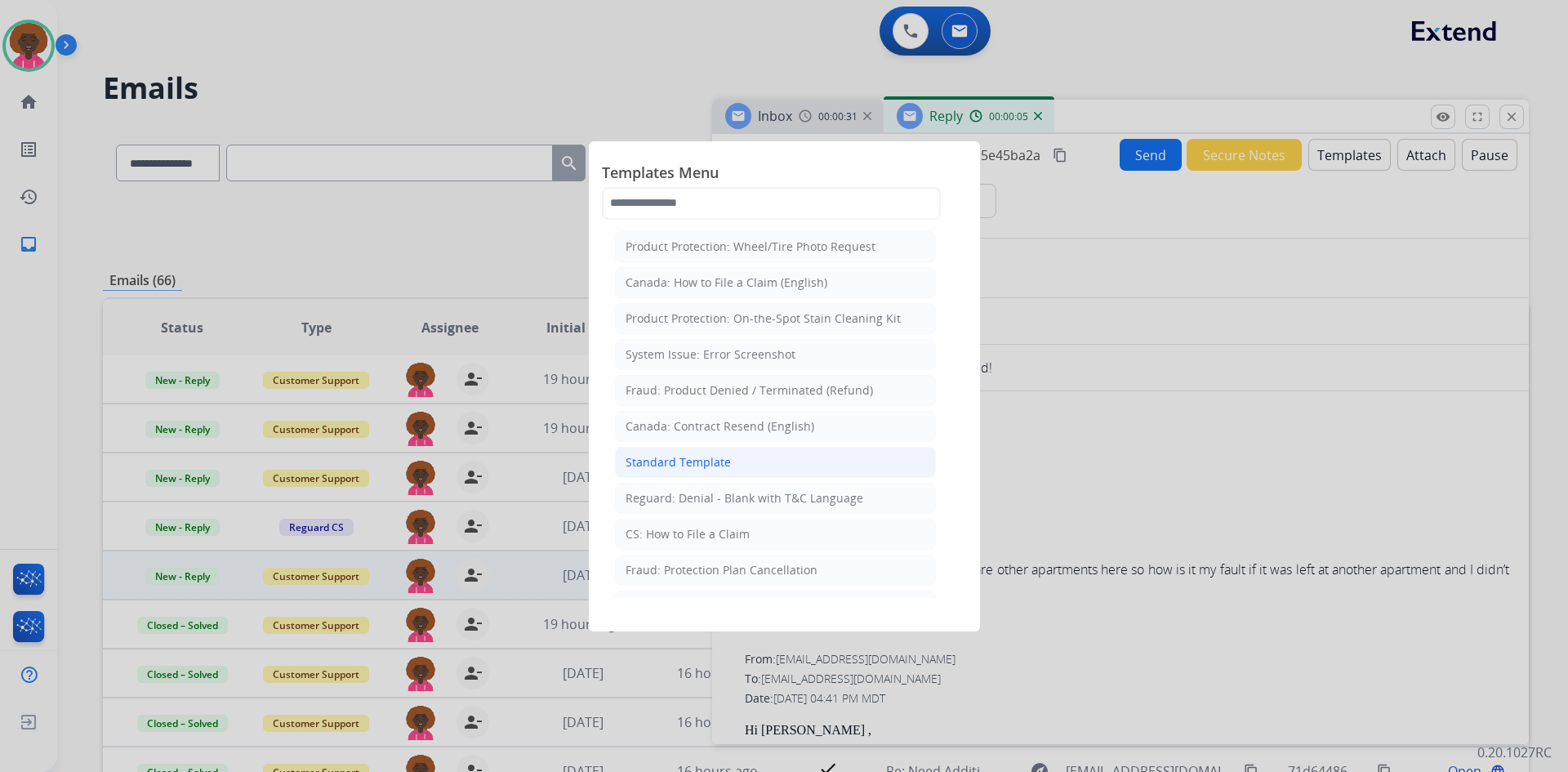
click at [710, 454] on div "Standard Template" at bounding box center [678, 462] width 105 height 16
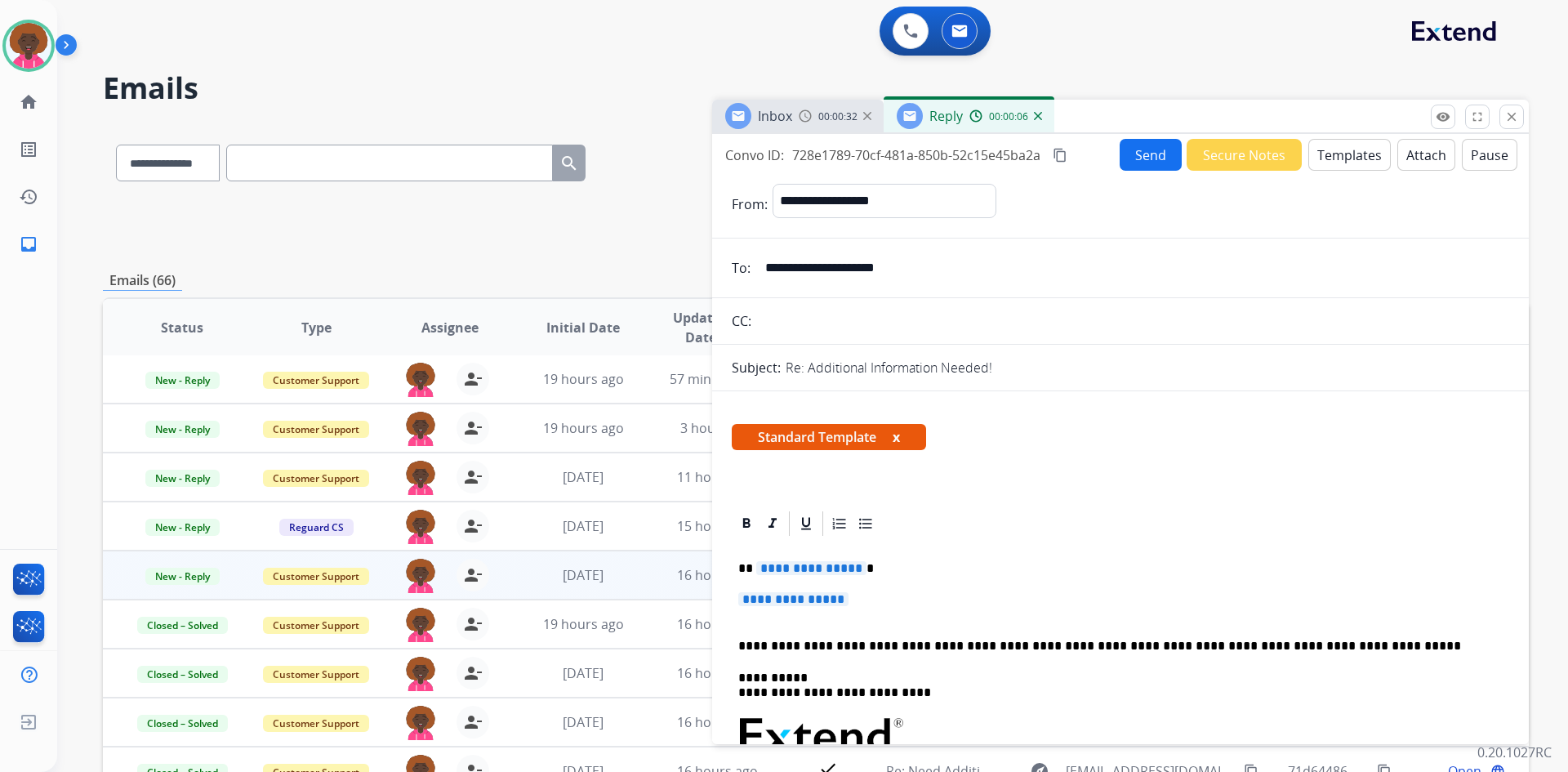
drag, startPoint x: 828, startPoint y: 589, endPoint x: 850, endPoint y: 593, distance: 22.4
click at [828, 590] on div "**********" at bounding box center [1120, 775] width 777 height 473
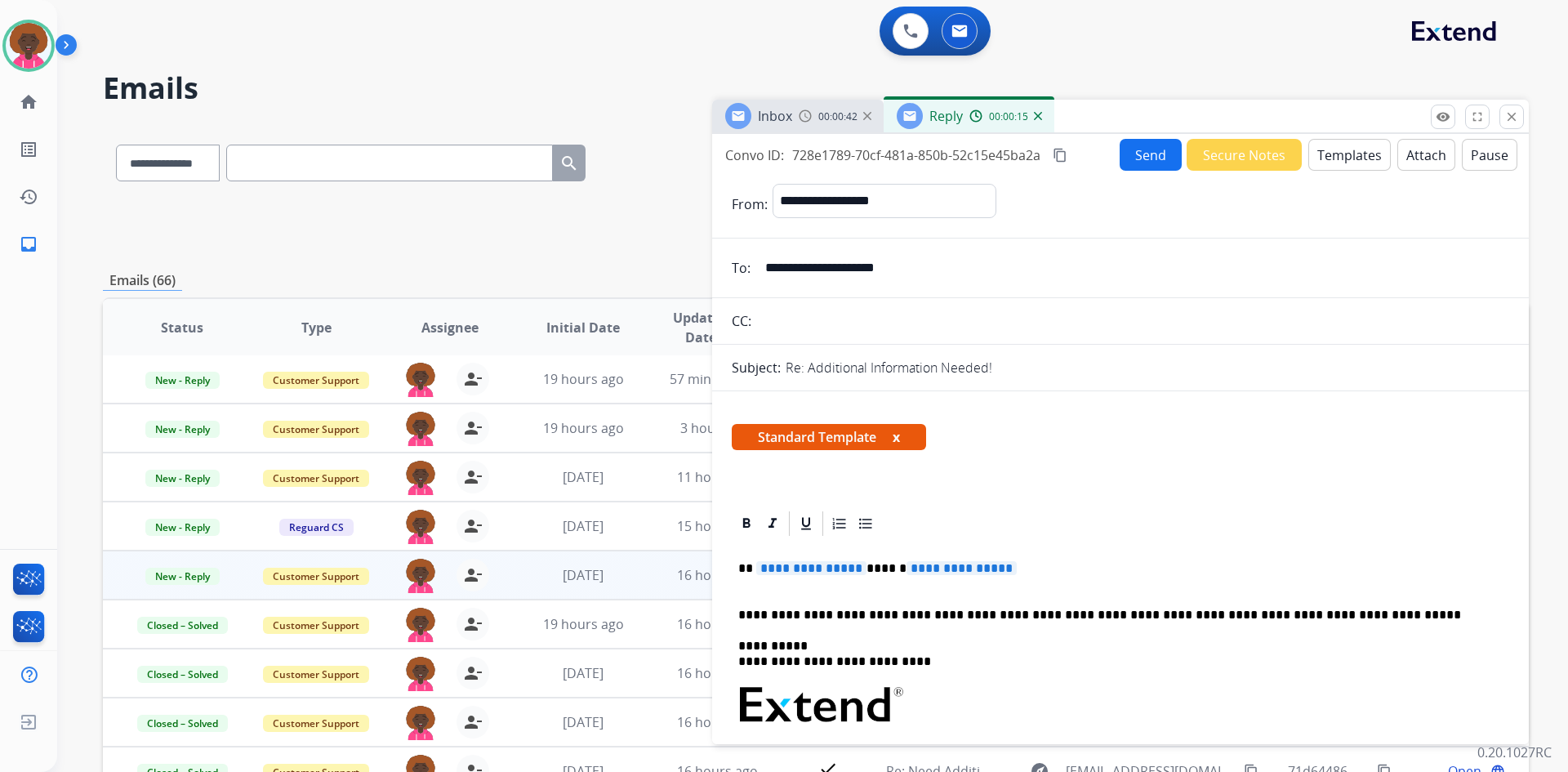
click at [958, 569] on span "**********" at bounding box center [961, 568] width 110 height 14
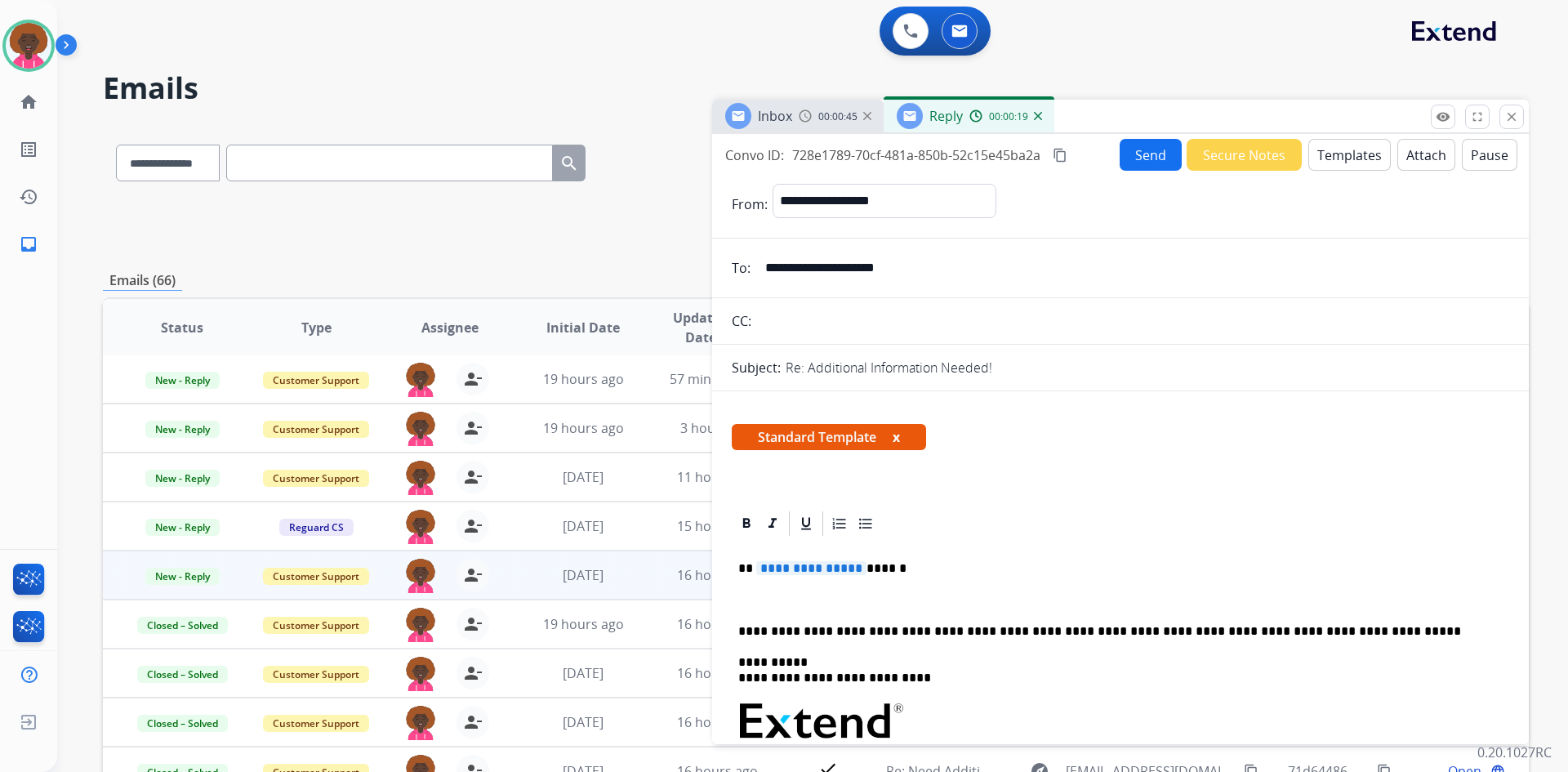
click at [863, 574] on p "**********" at bounding box center [1114, 569] width 752 height 15
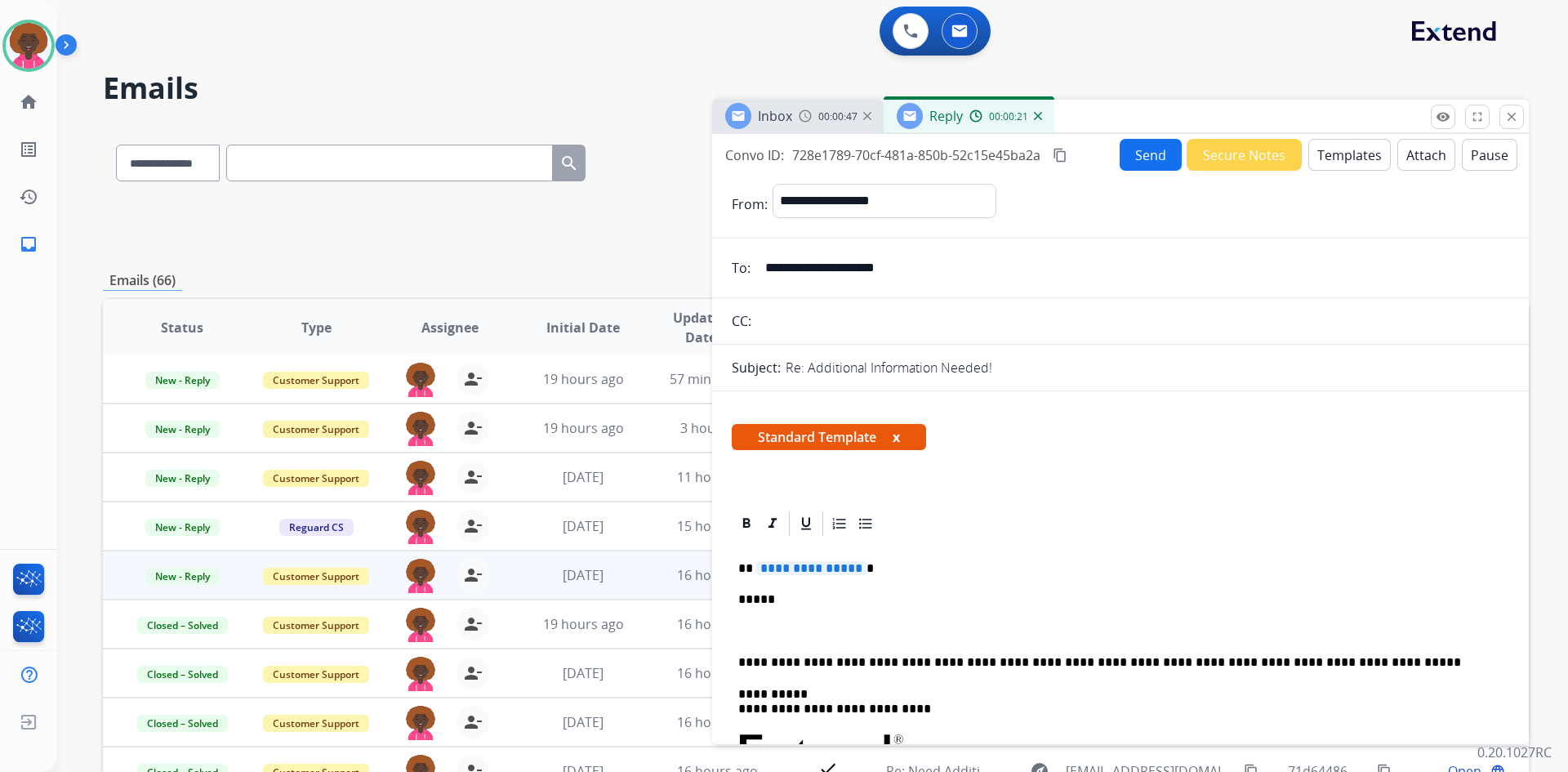
click at [834, 594] on p "*****" at bounding box center [1114, 599] width 752 height 15
click at [971, 600] on p "**********" at bounding box center [1114, 599] width 752 height 15
click at [1141, 153] on button "Send" at bounding box center [1150, 154] width 62 height 32
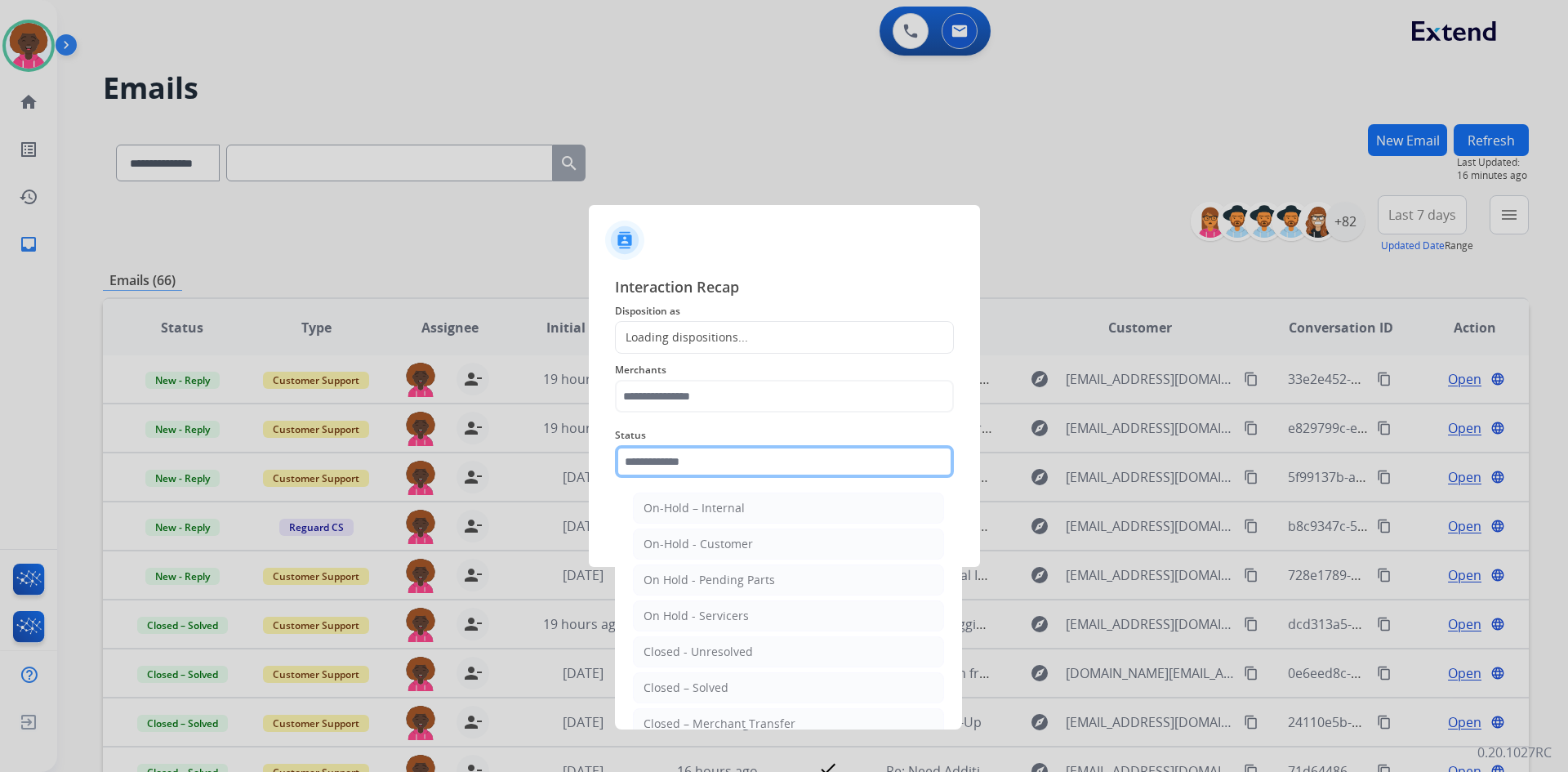
drag, startPoint x: 700, startPoint y: 468, endPoint x: 695, endPoint y: 600, distance: 132.1
click at [700, 470] on input "text" at bounding box center [784, 461] width 339 height 33
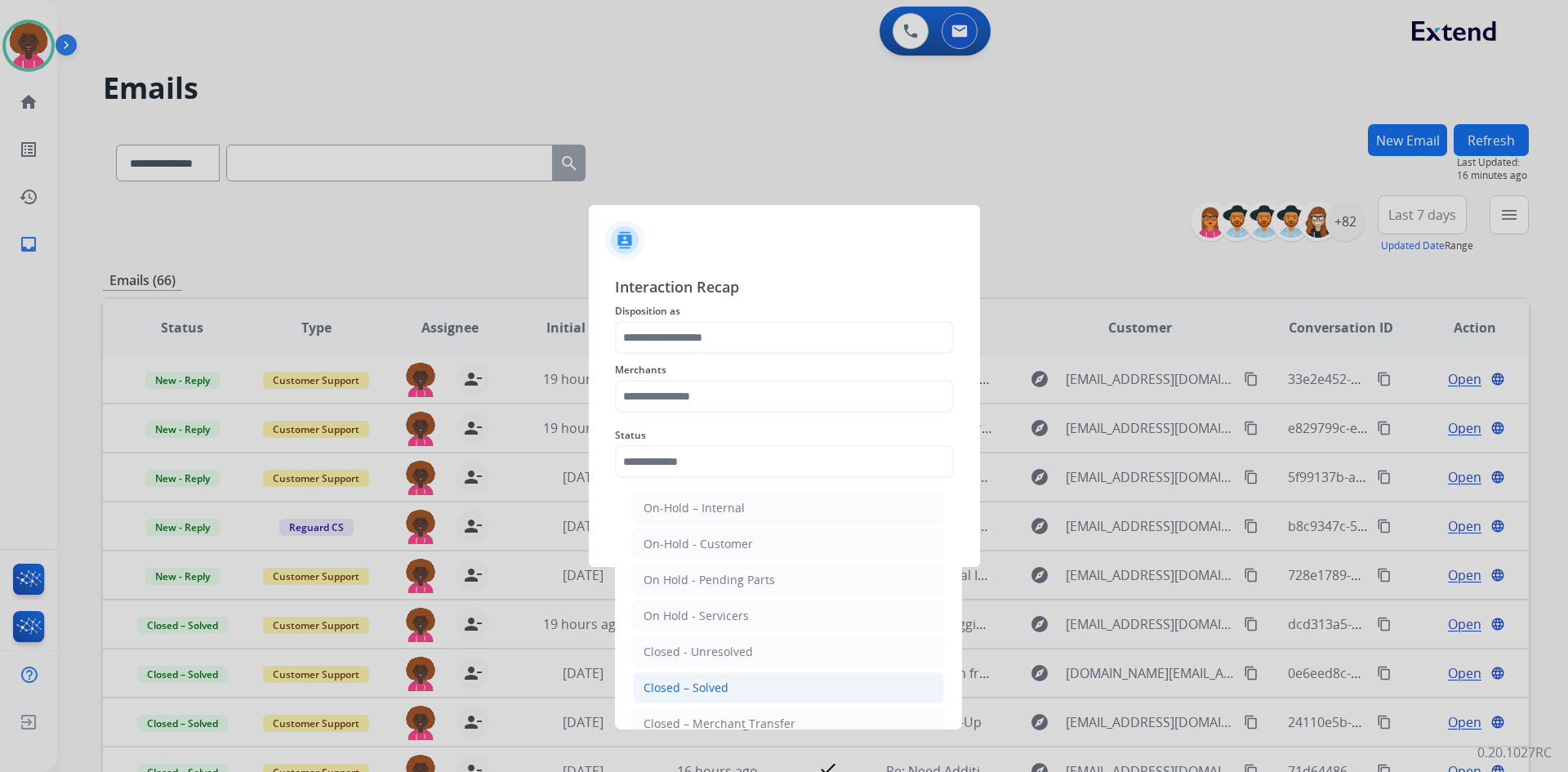
click at [690, 690] on div "Closed – Solved" at bounding box center [686, 688] width 85 height 16
type input "**********"
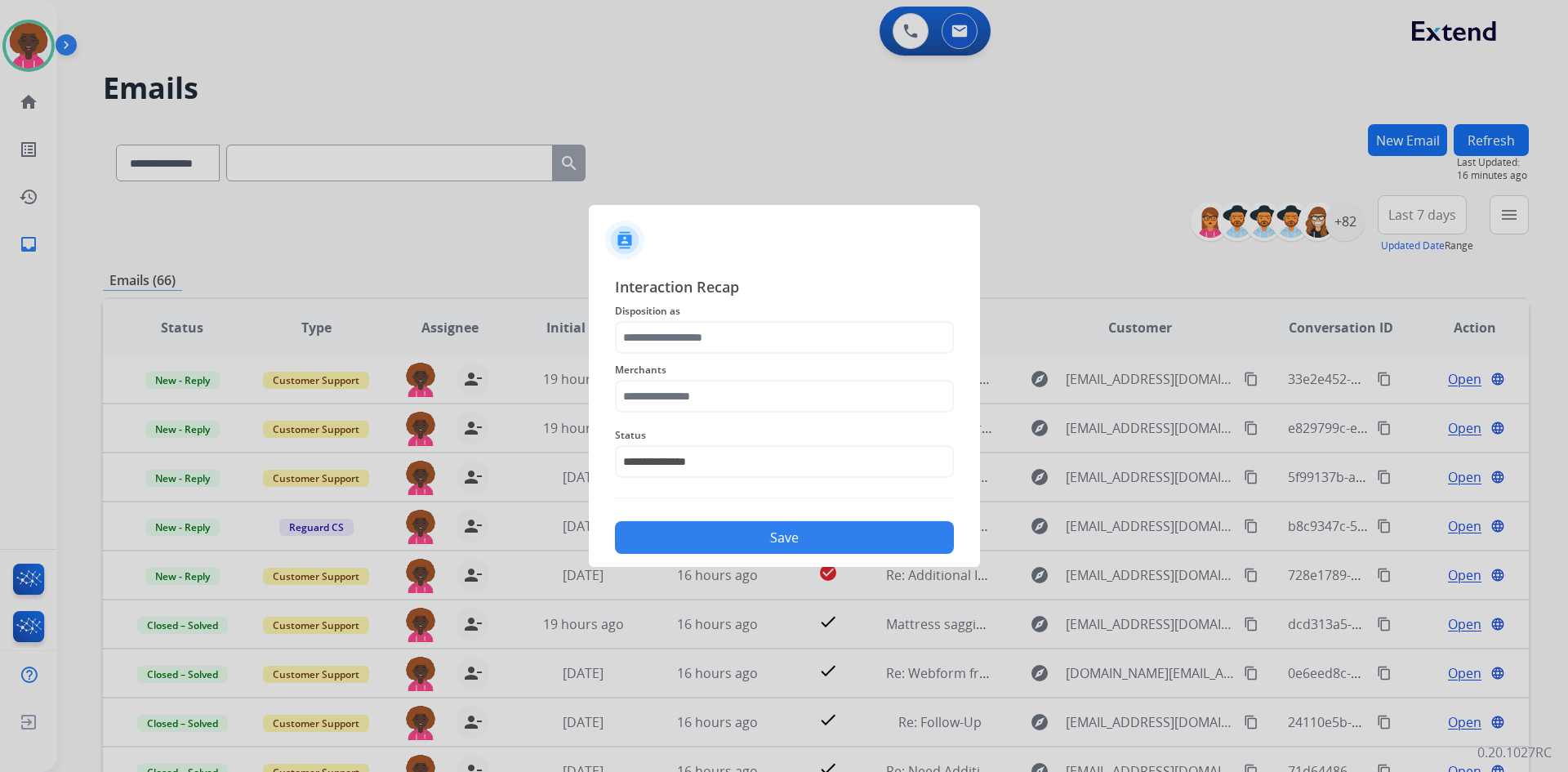
drag, startPoint x: 760, startPoint y: 417, endPoint x: 767, endPoint y: 393, distance: 25.0
click at [761, 415] on div "Merchants" at bounding box center [784, 386] width 339 height 65
click at [767, 393] on input "text" at bounding box center [784, 396] width 339 height 33
click at [709, 438] on li "Not found" at bounding box center [788, 442] width 311 height 31
type input "*********"
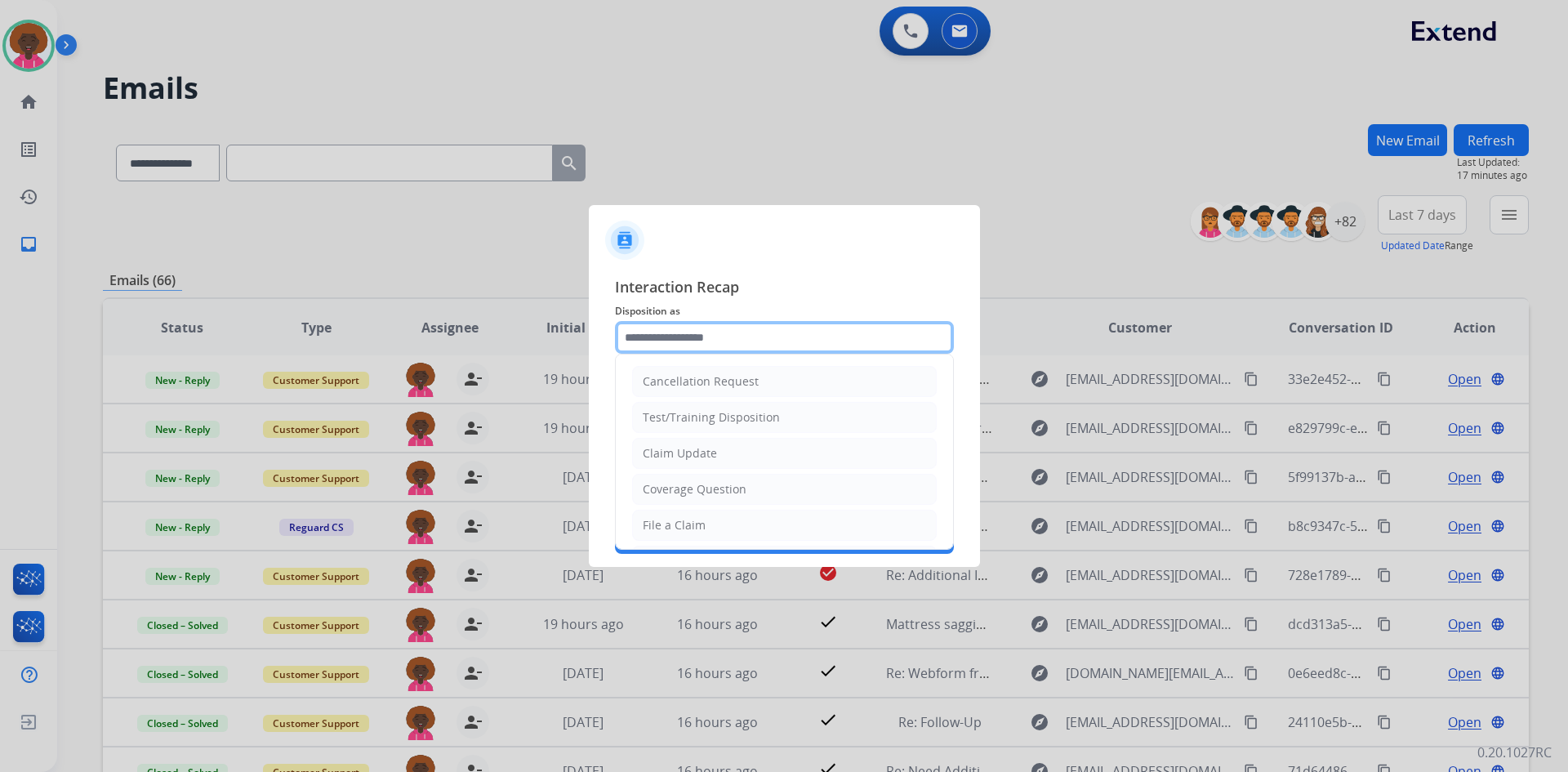
click at [685, 338] on input "text" at bounding box center [784, 338] width 339 height 33
click at [684, 524] on div "File a Claim" at bounding box center [674, 525] width 63 height 16
type input "**********"
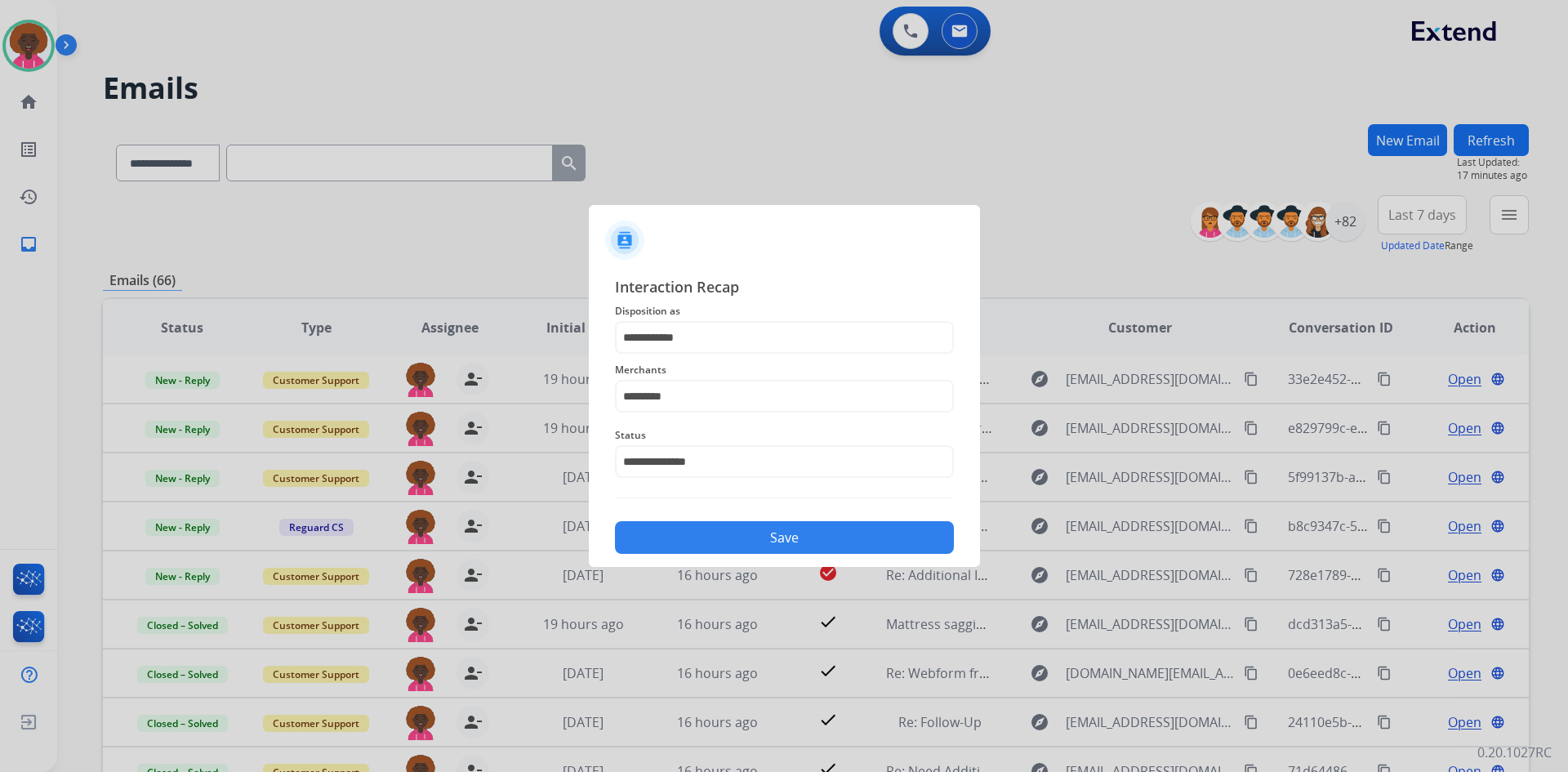
click at [768, 534] on button "Save" at bounding box center [784, 538] width 339 height 33
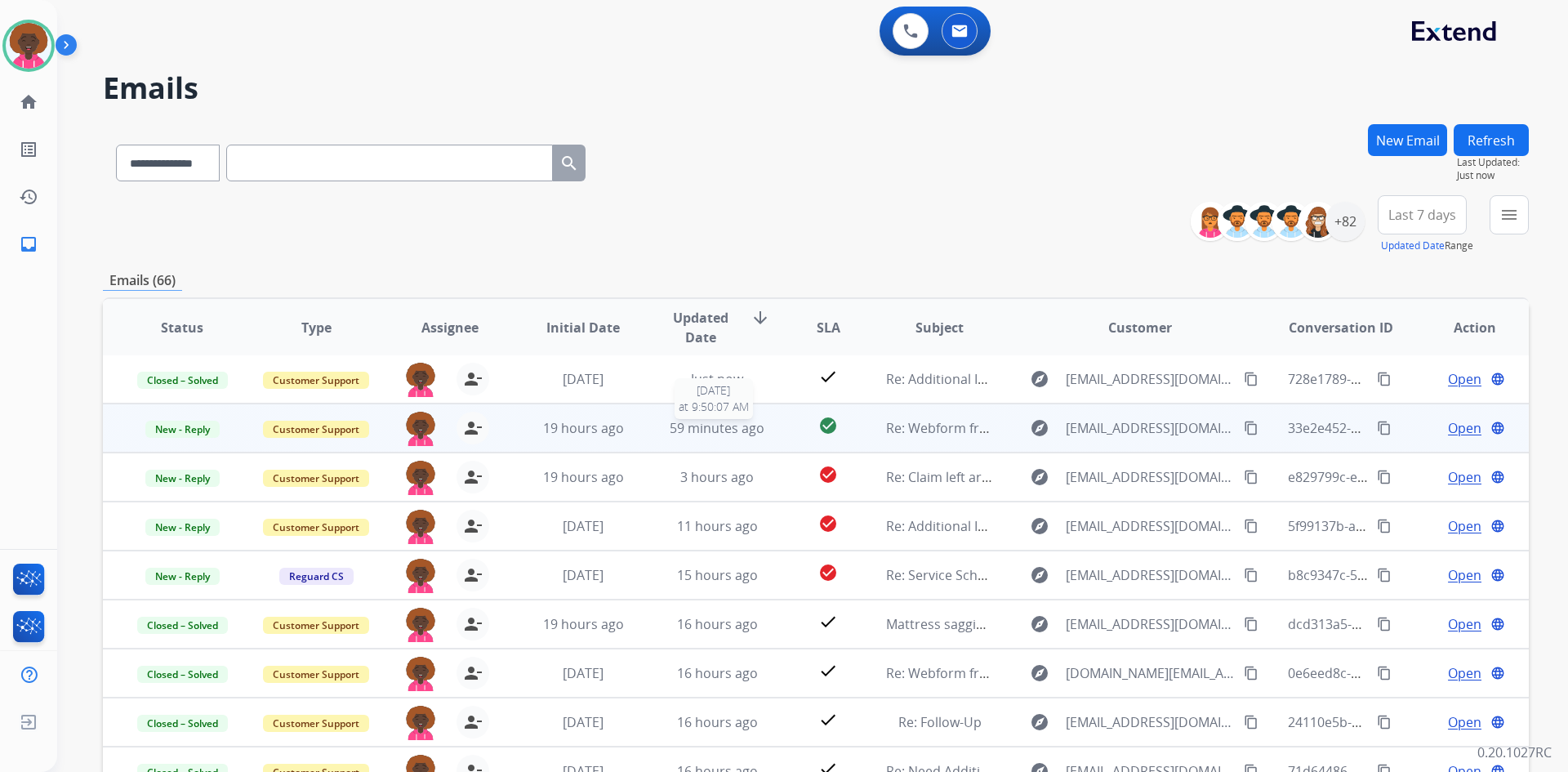
click at [716, 425] on span "59 minutes ago" at bounding box center [717, 428] width 94 height 18
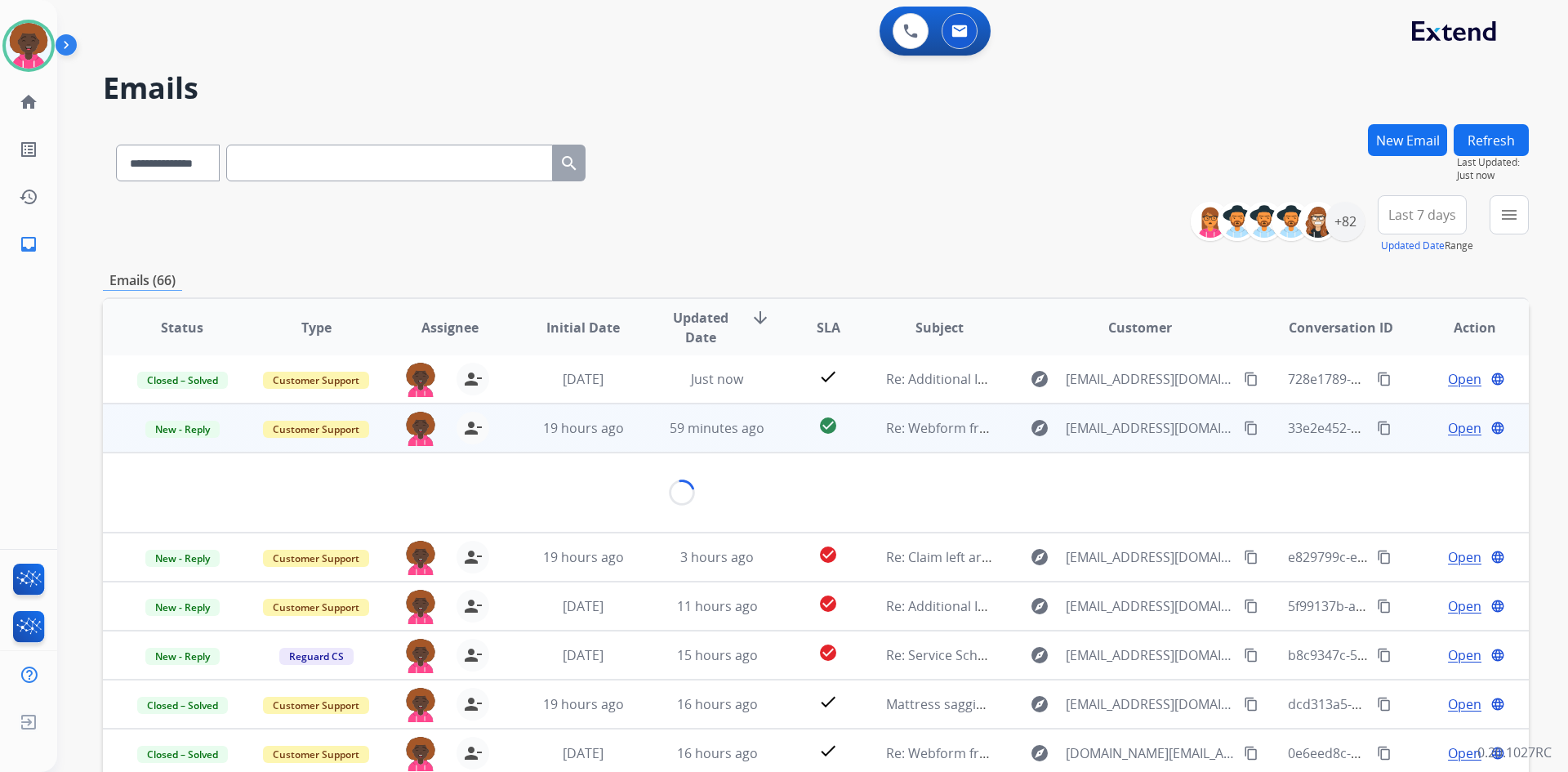
scroll to position [49, 0]
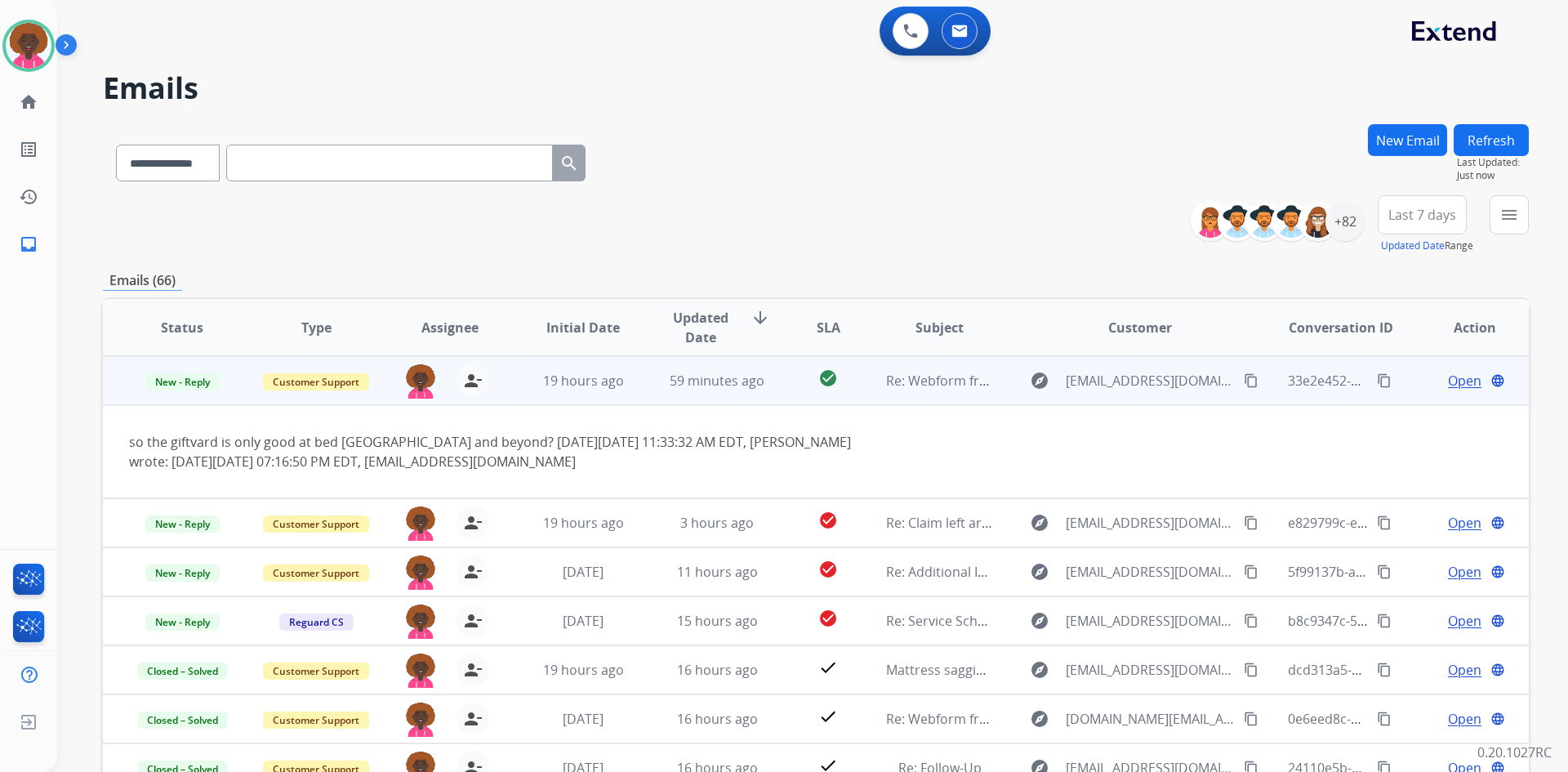
click at [1448, 377] on span "Open" at bounding box center [1464, 381] width 34 height 20
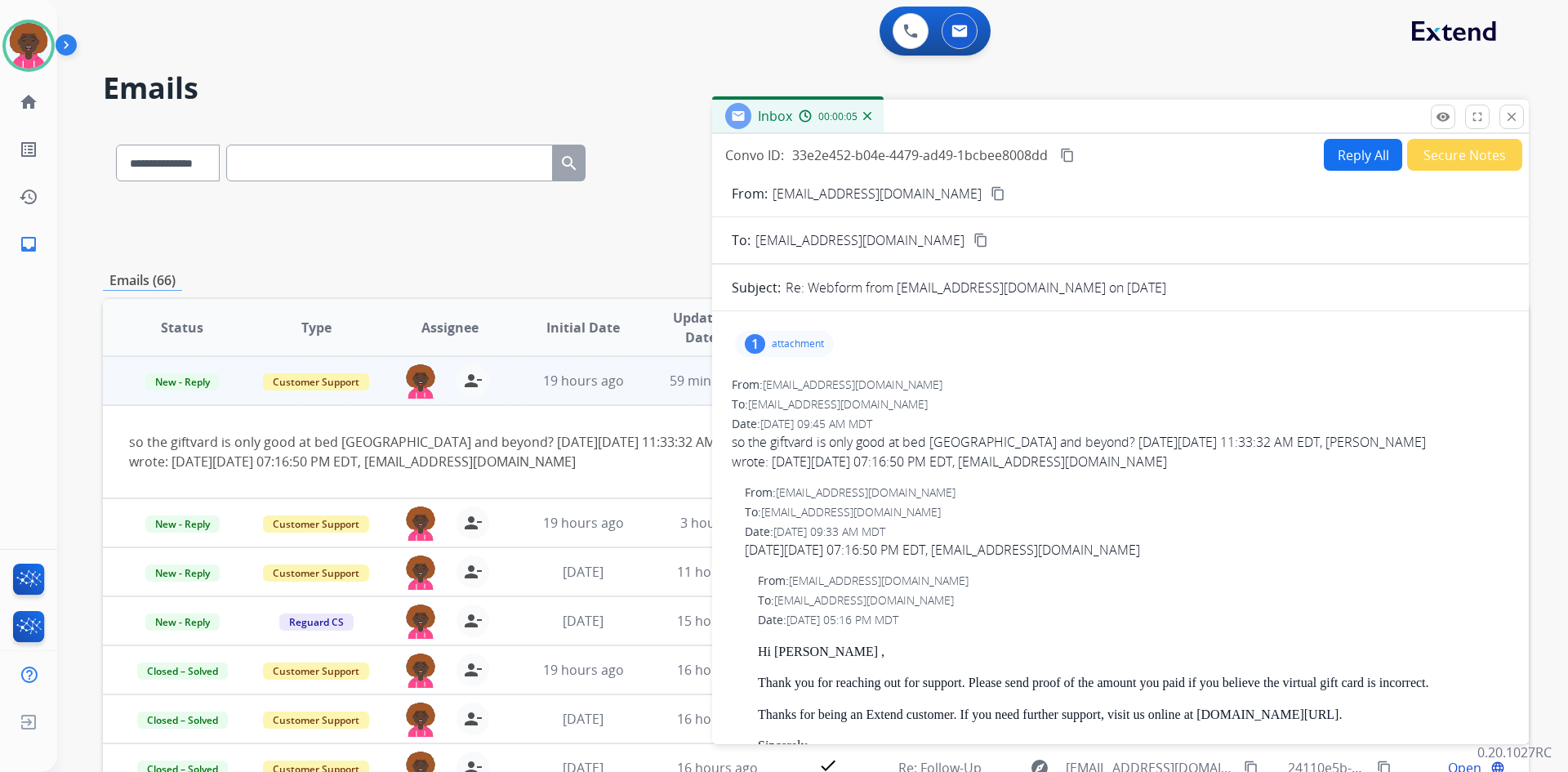
click at [1346, 162] on button "Reply All" at bounding box center [1363, 154] width 78 height 32
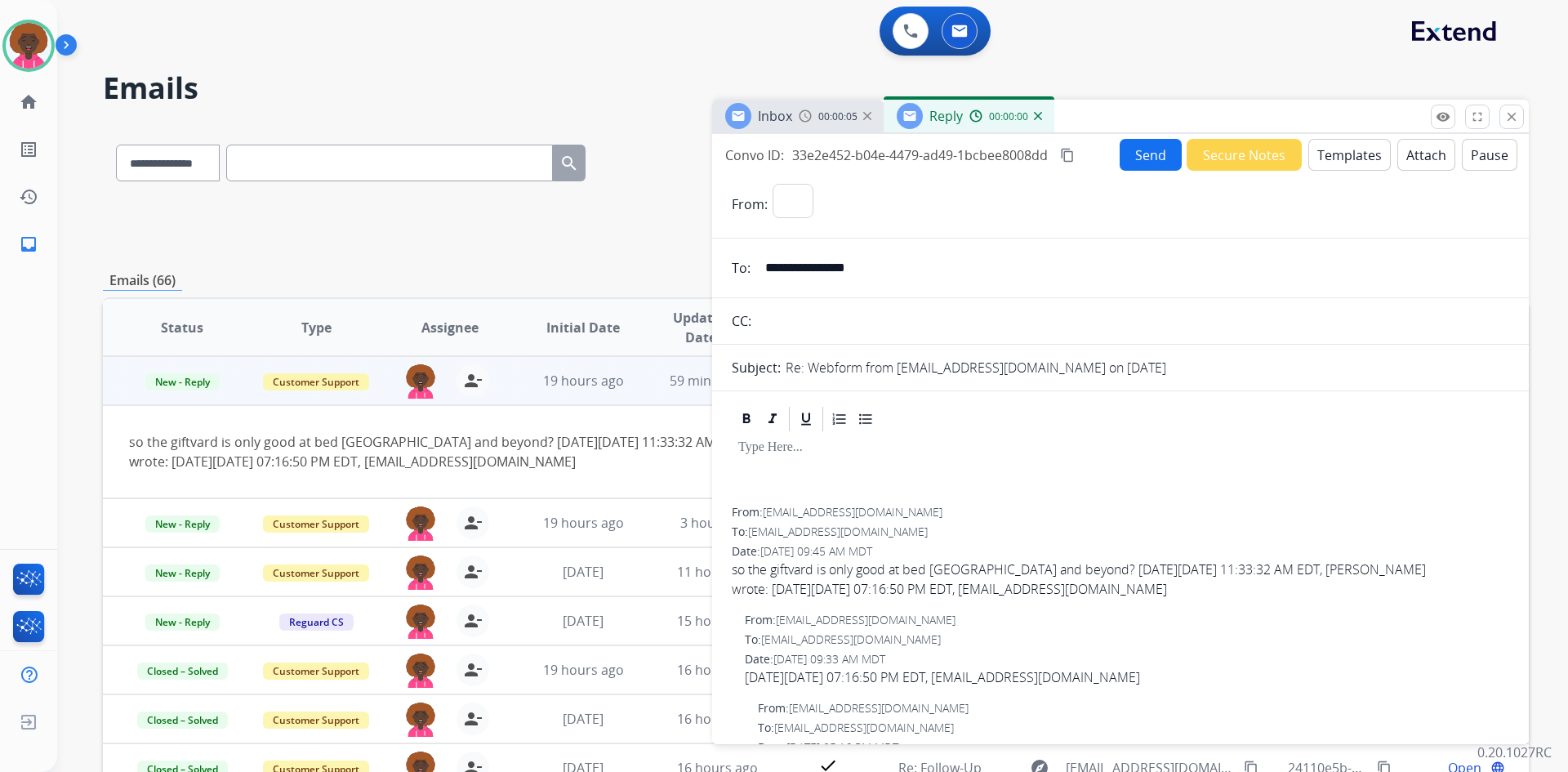
select select "**********"
click at [1371, 150] on button "Templates" at bounding box center [1349, 154] width 83 height 32
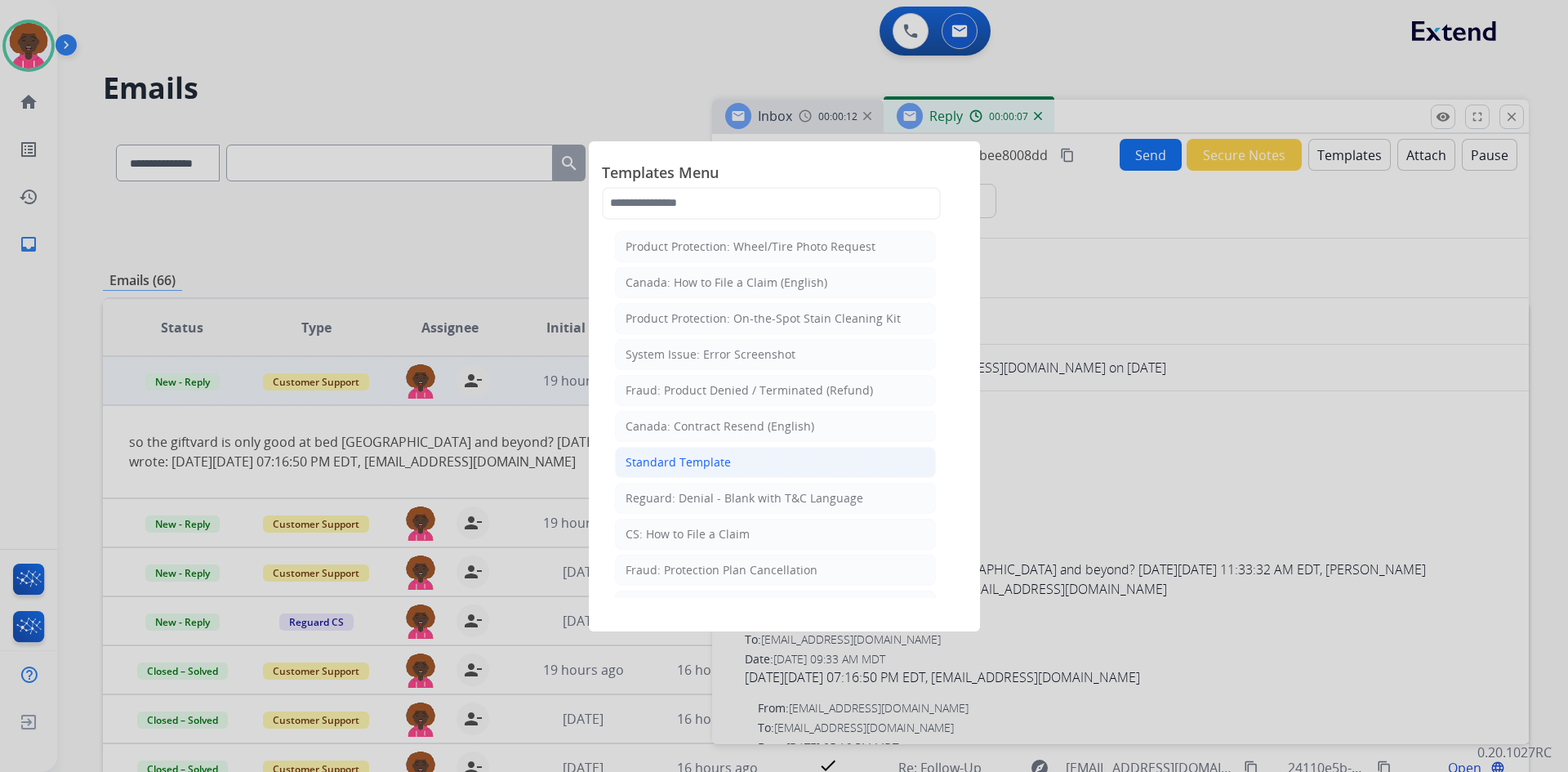
click at [797, 461] on li "Standard Template" at bounding box center [775, 462] width 321 height 31
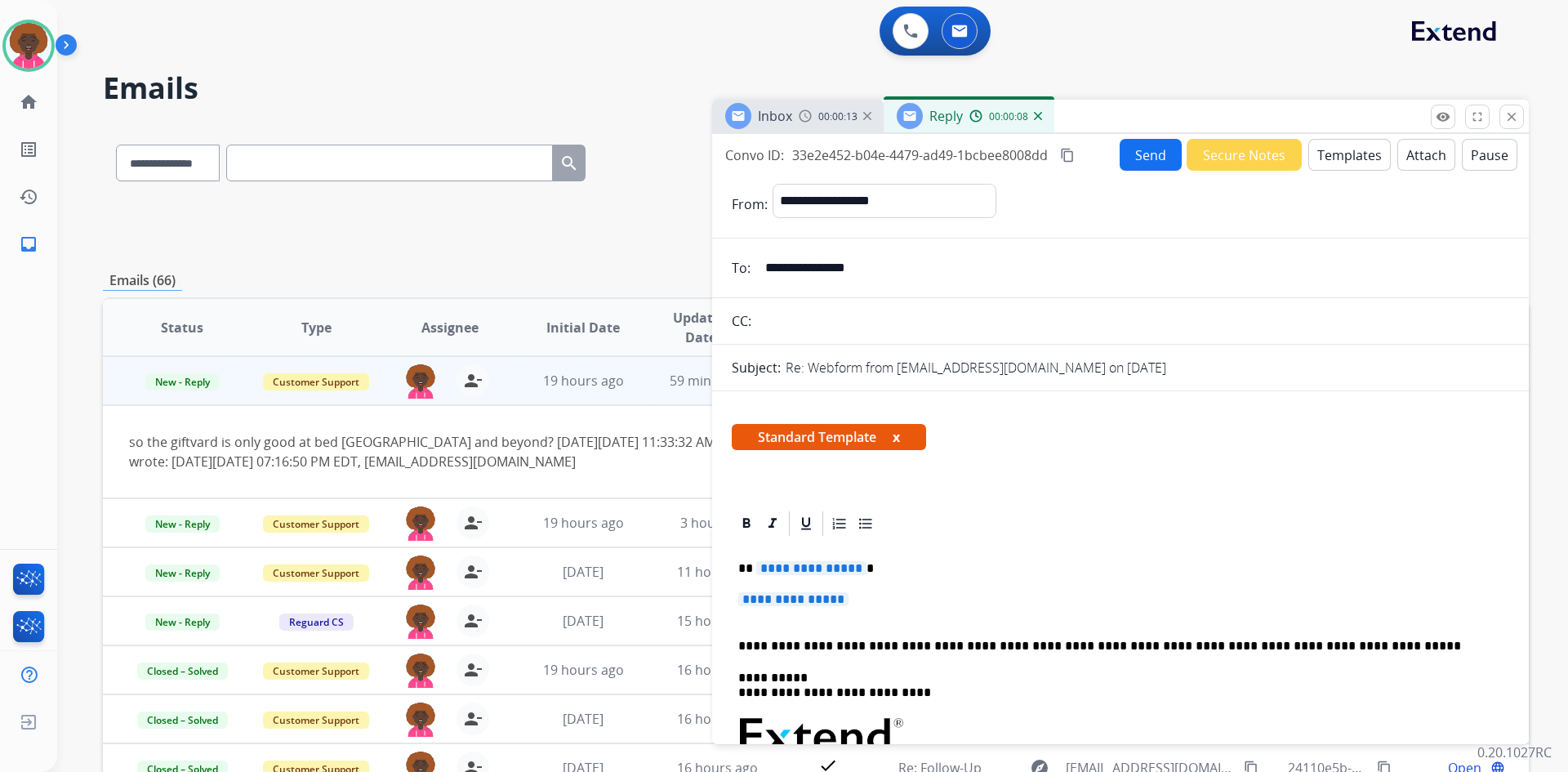
click at [837, 599] on span "**********" at bounding box center [793, 599] width 110 height 14
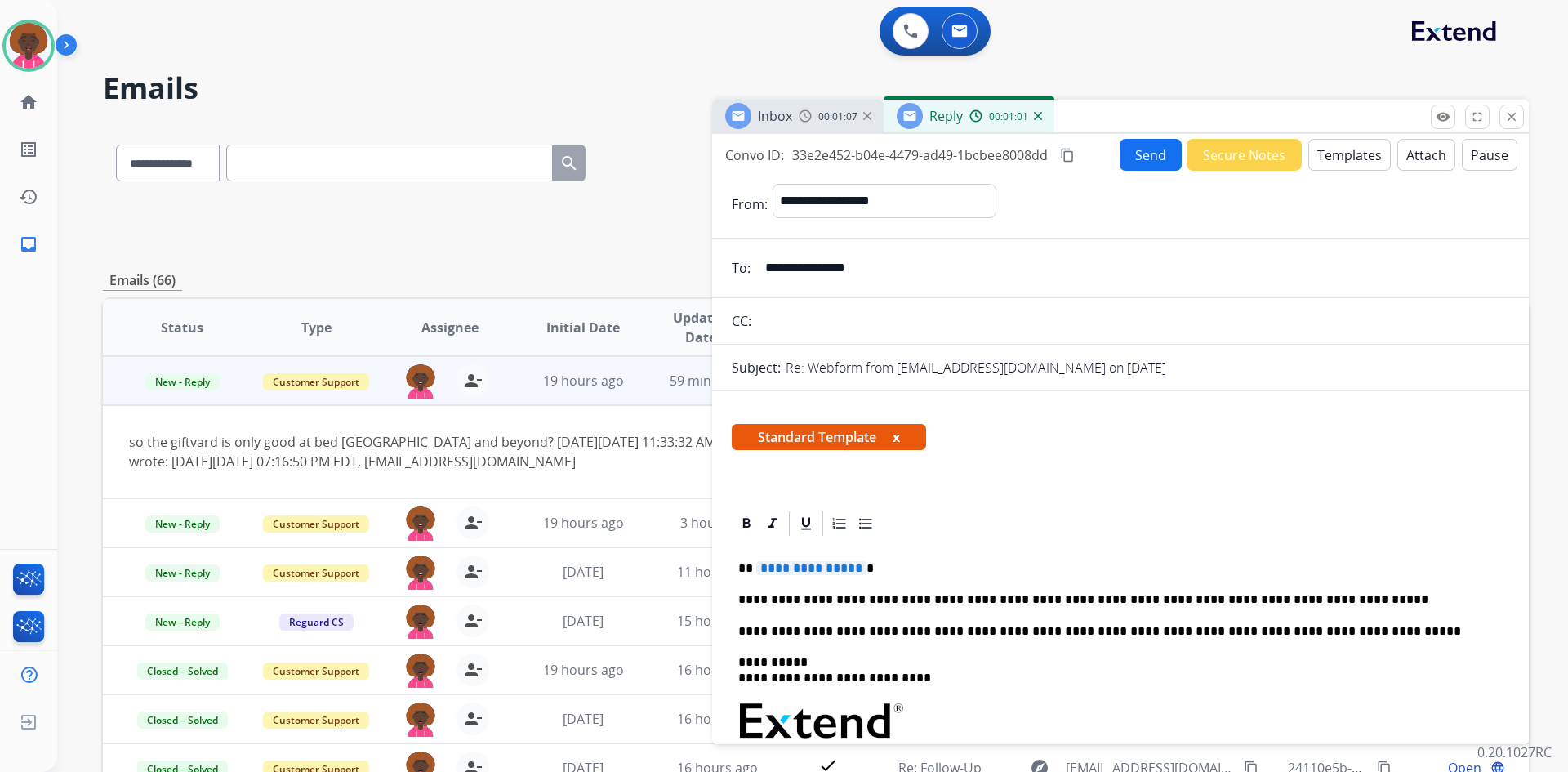
click at [971, 603] on p "**********" at bounding box center [1114, 599] width 752 height 15
click at [1302, 598] on p "**********" at bounding box center [1114, 599] width 752 height 15
click at [1159, 544] on div "**********" at bounding box center [1120, 767] width 777 height 458
click at [802, 568] on span "**********" at bounding box center [811, 568] width 110 height 14
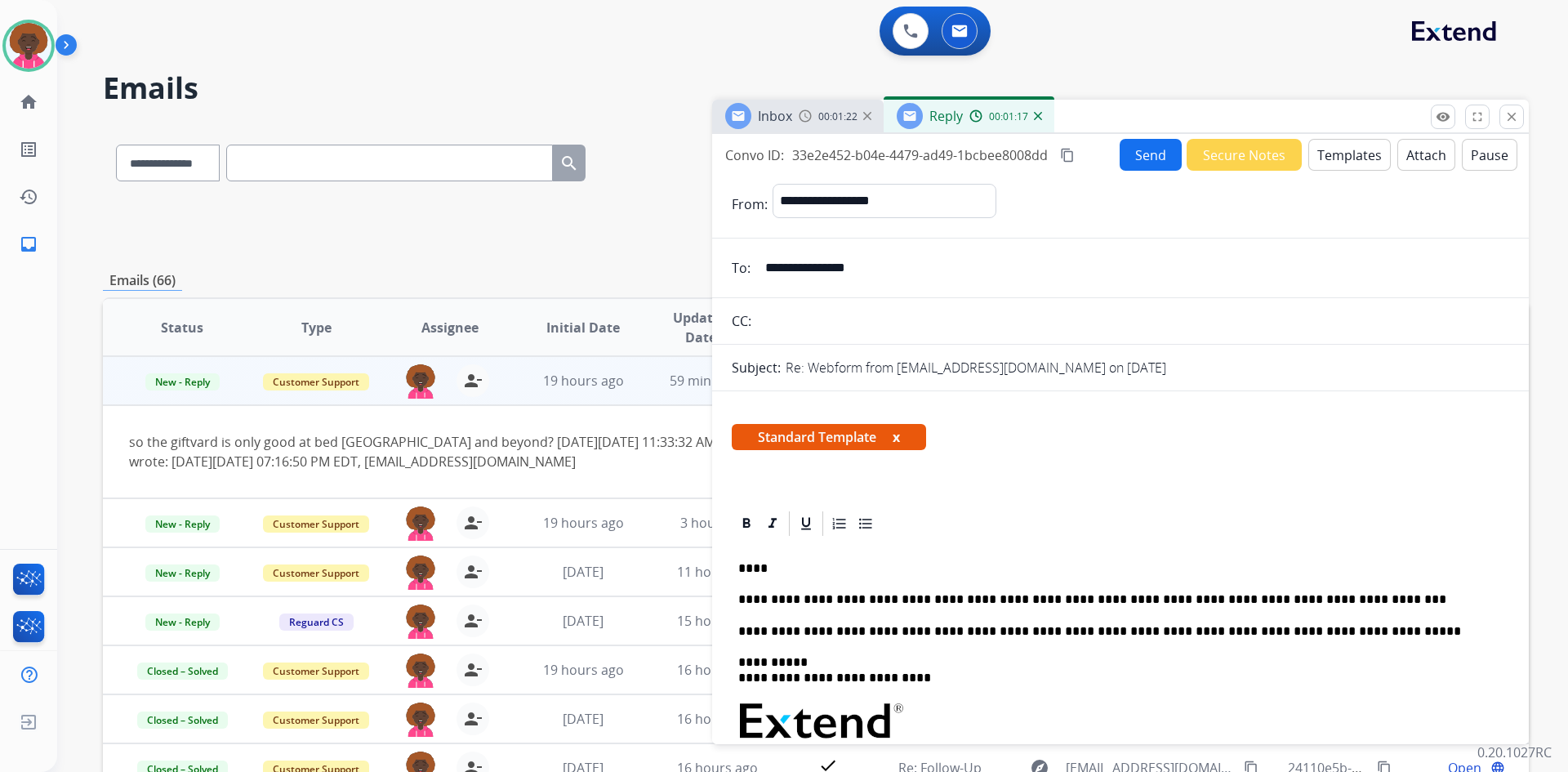
click at [1119, 149] on button "Send" at bounding box center [1150, 154] width 62 height 32
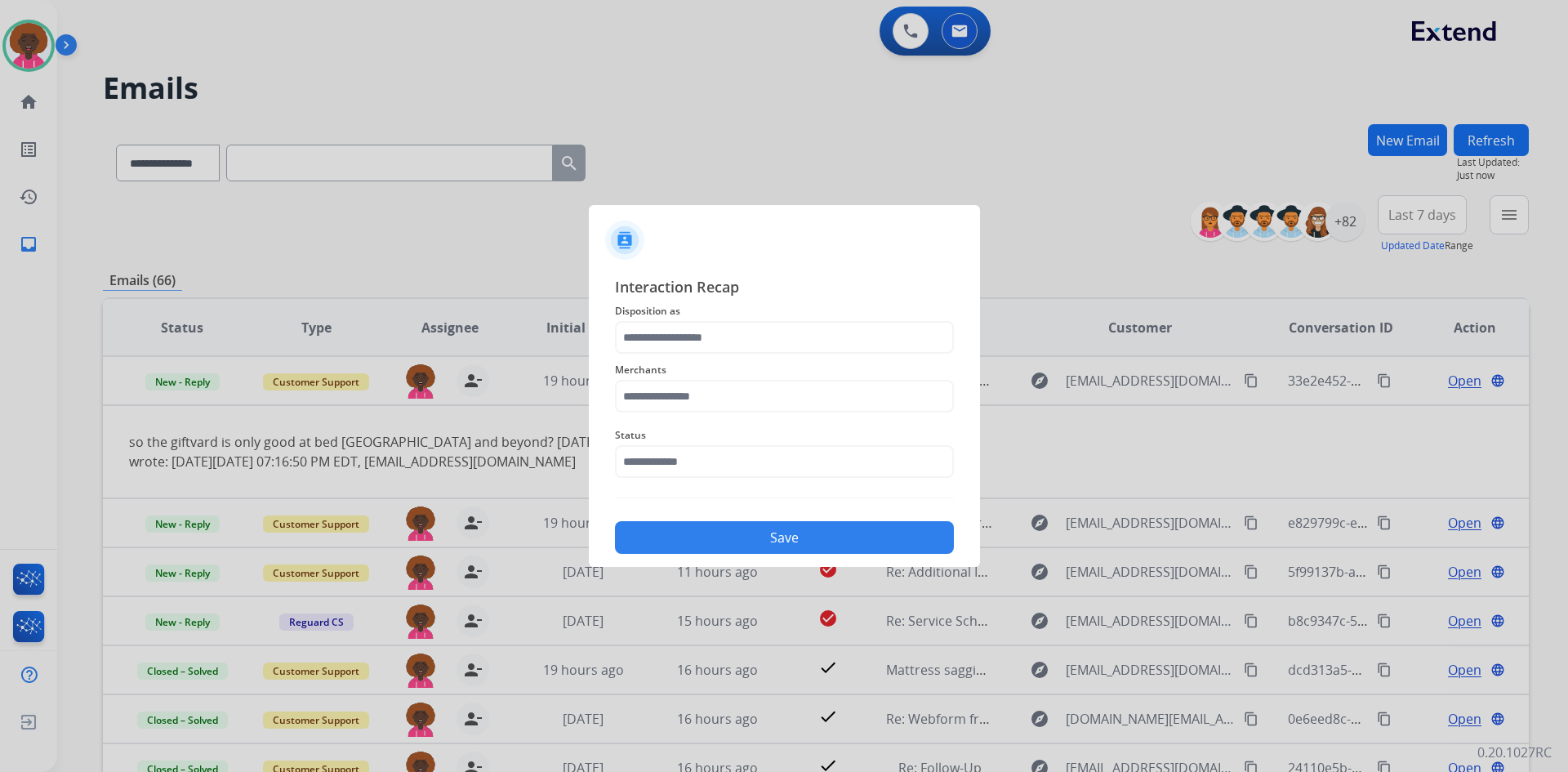
click at [727, 442] on span "Status" at bounding box center [784, 436] width 339 height 20
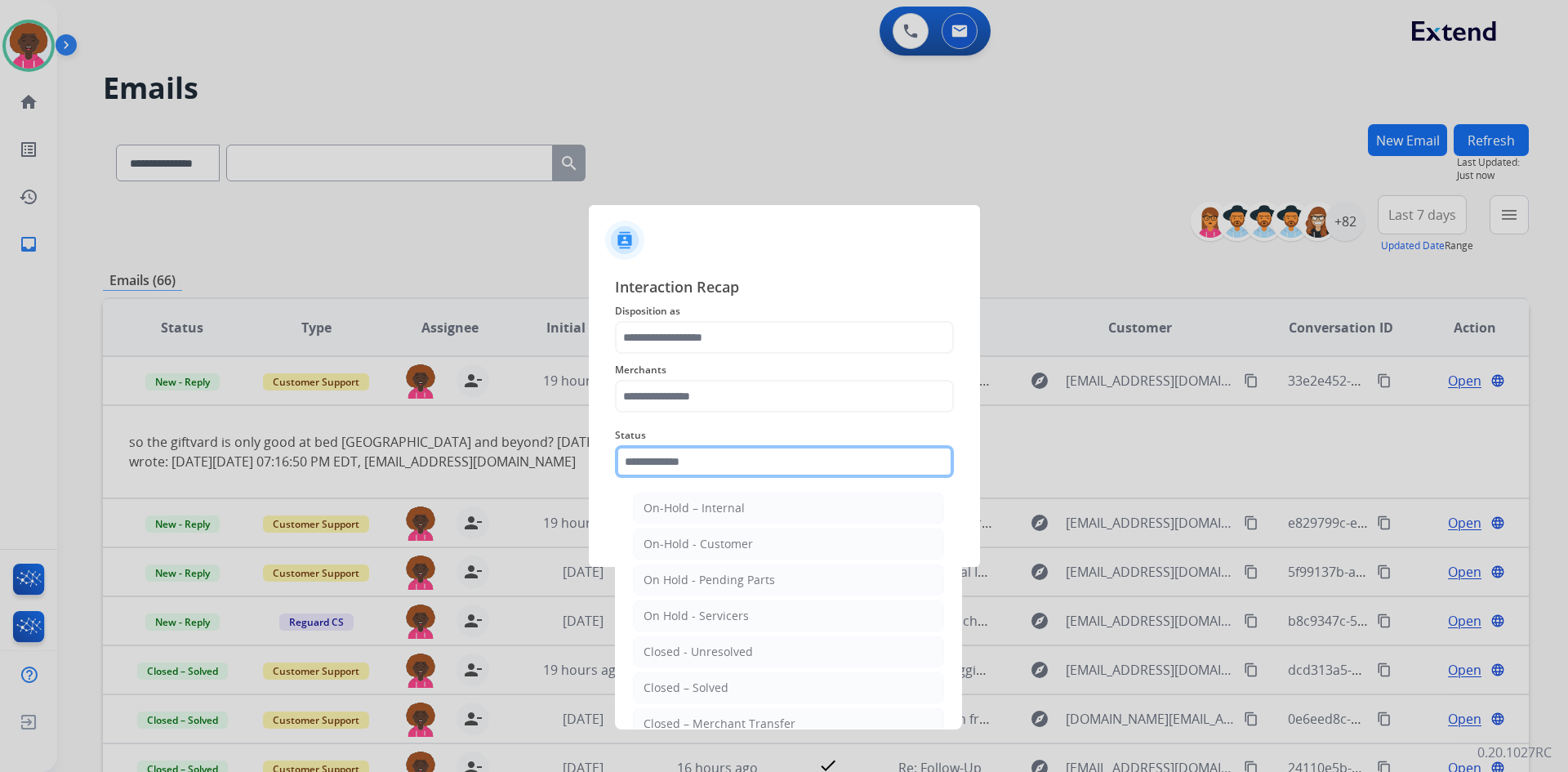
click at [771, 451] on input "text" at bounding box center [784, 461] width 339 height 33
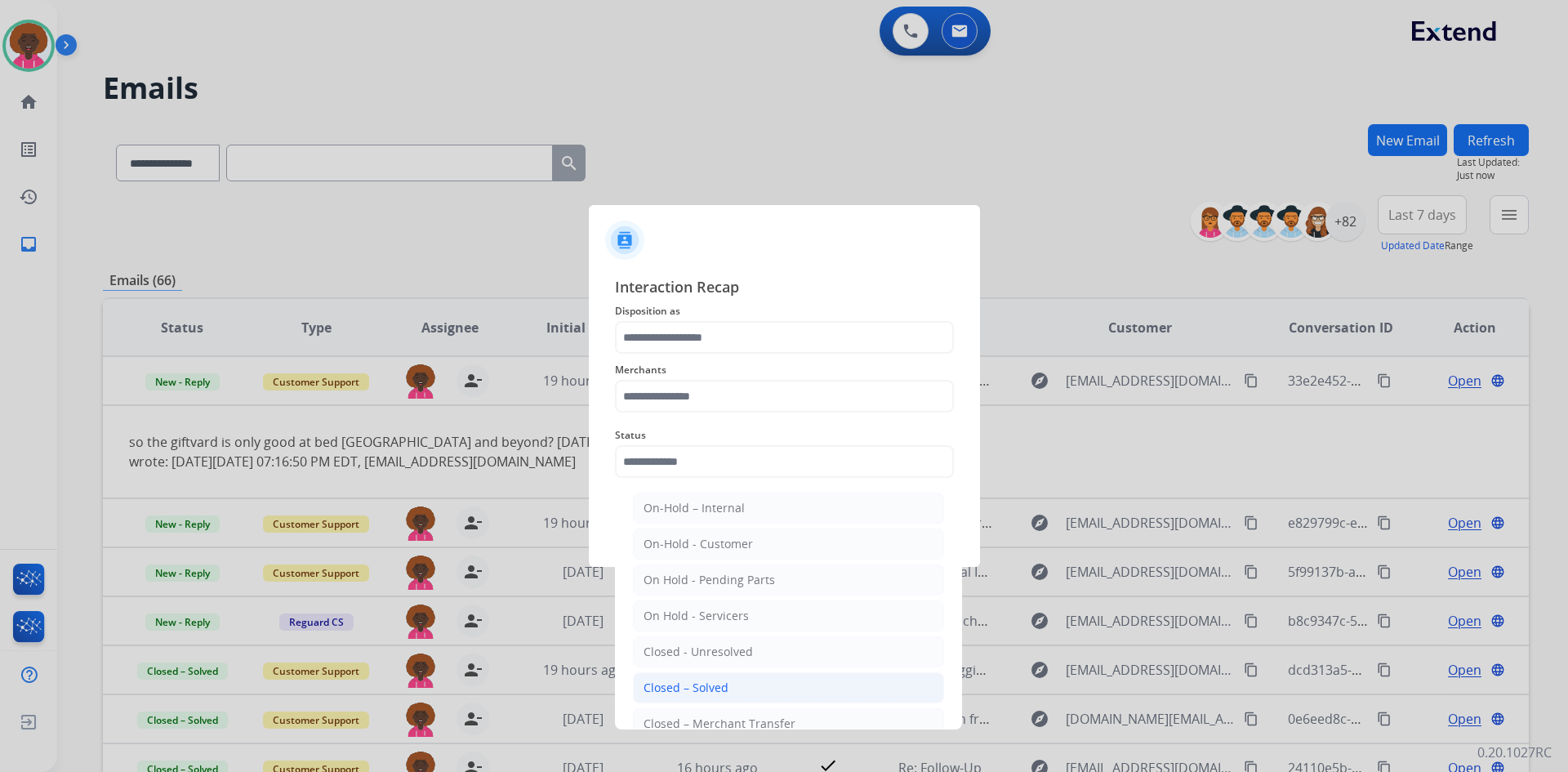
click at [698, 692] on div "Closed – Solved" at bounding box center [686, 688] width 85 height 16
type input "**********"
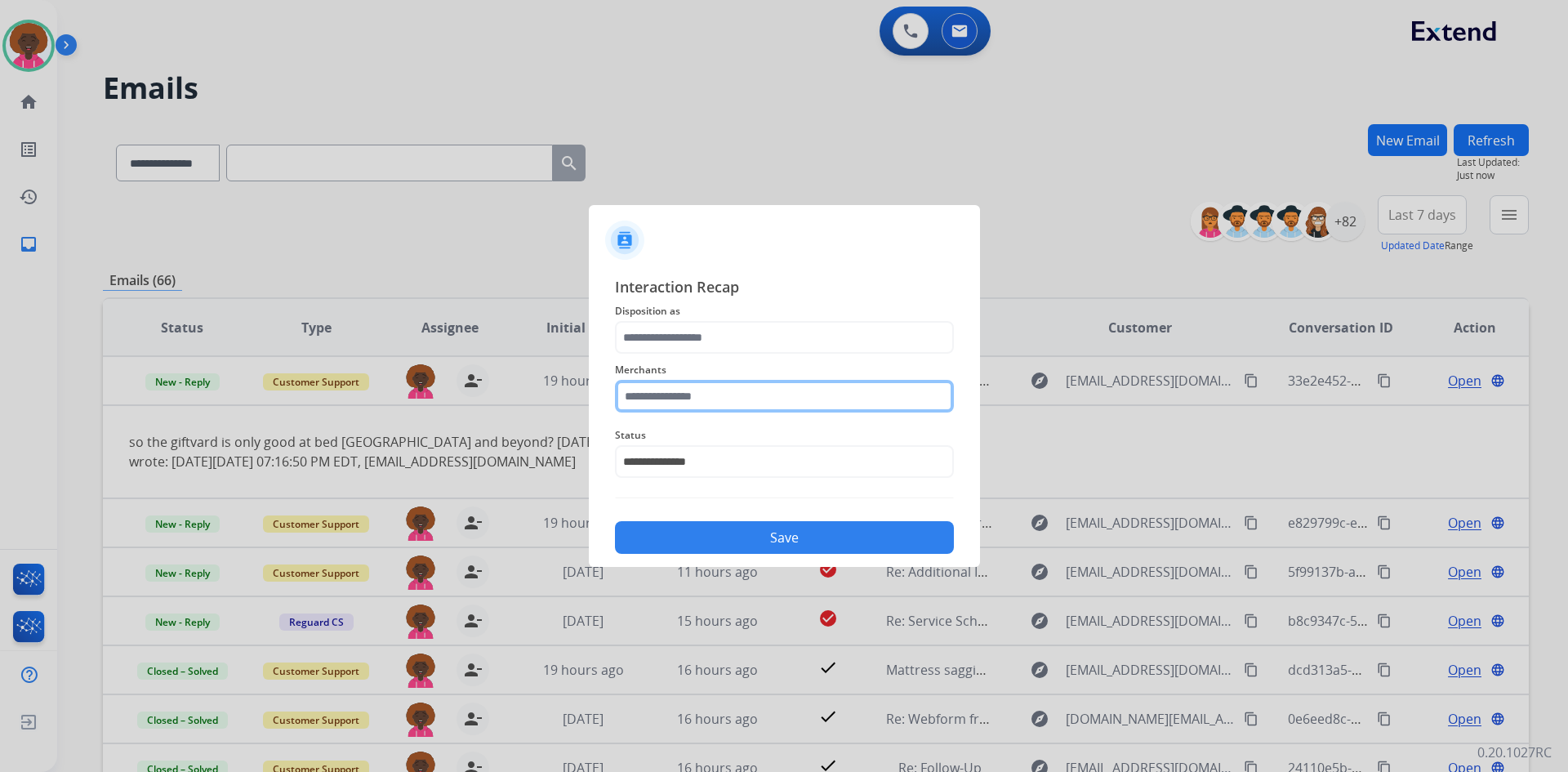
drag, startPoint x: 715, startPoint y: 391, endPoint x: 722, endPoint y: 416, distance: 26.0
click at [715, 392] on input "text" at bounding box center [784, 396] width 339 height 33
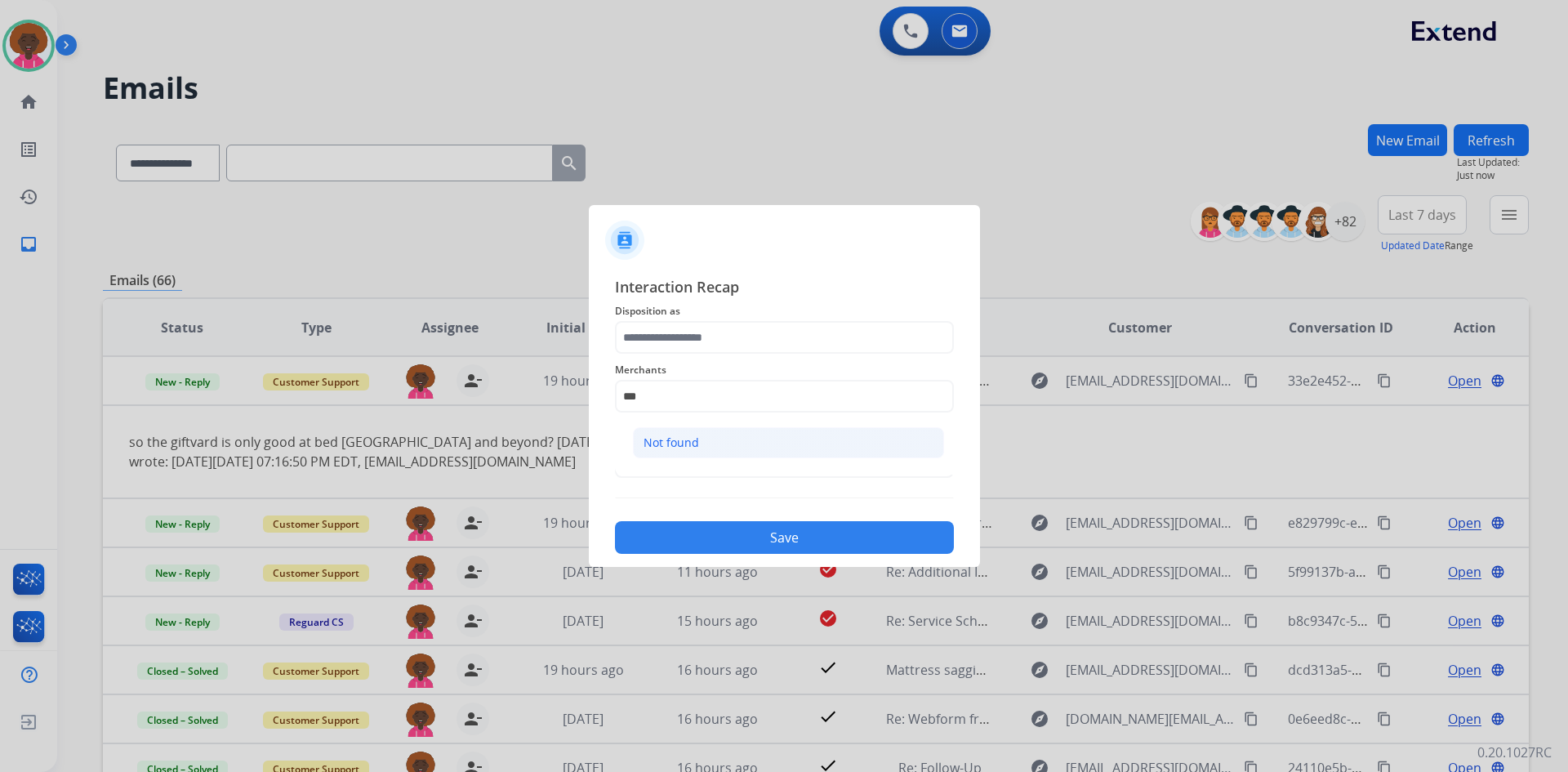
click at [726, 450] on li "Not found" at bounding box center [788, 442] width 311 height 31
type input "*********"
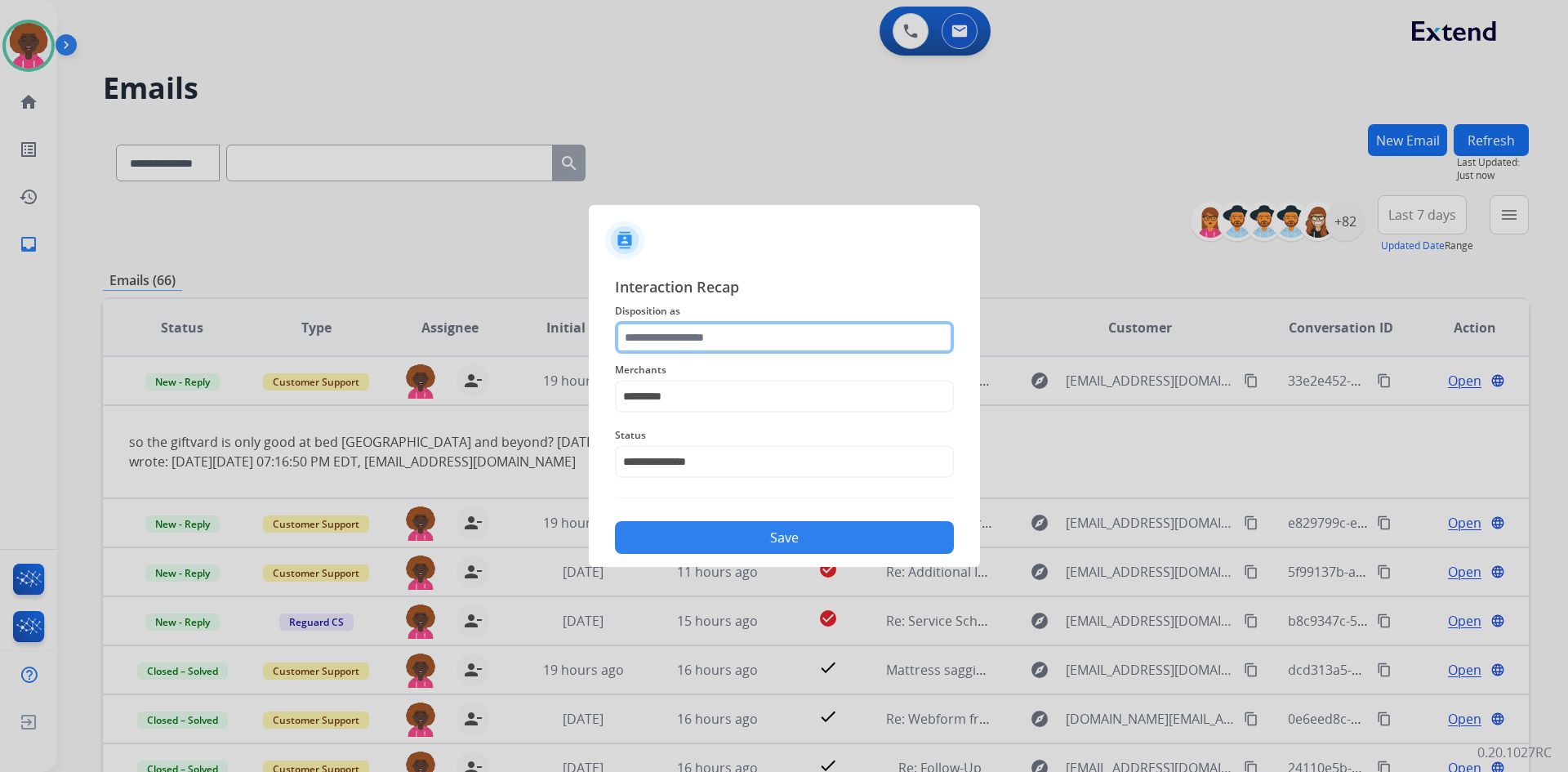
click at [712, 338] on input "text" at bounding box center [784, 338] width 339 height 33
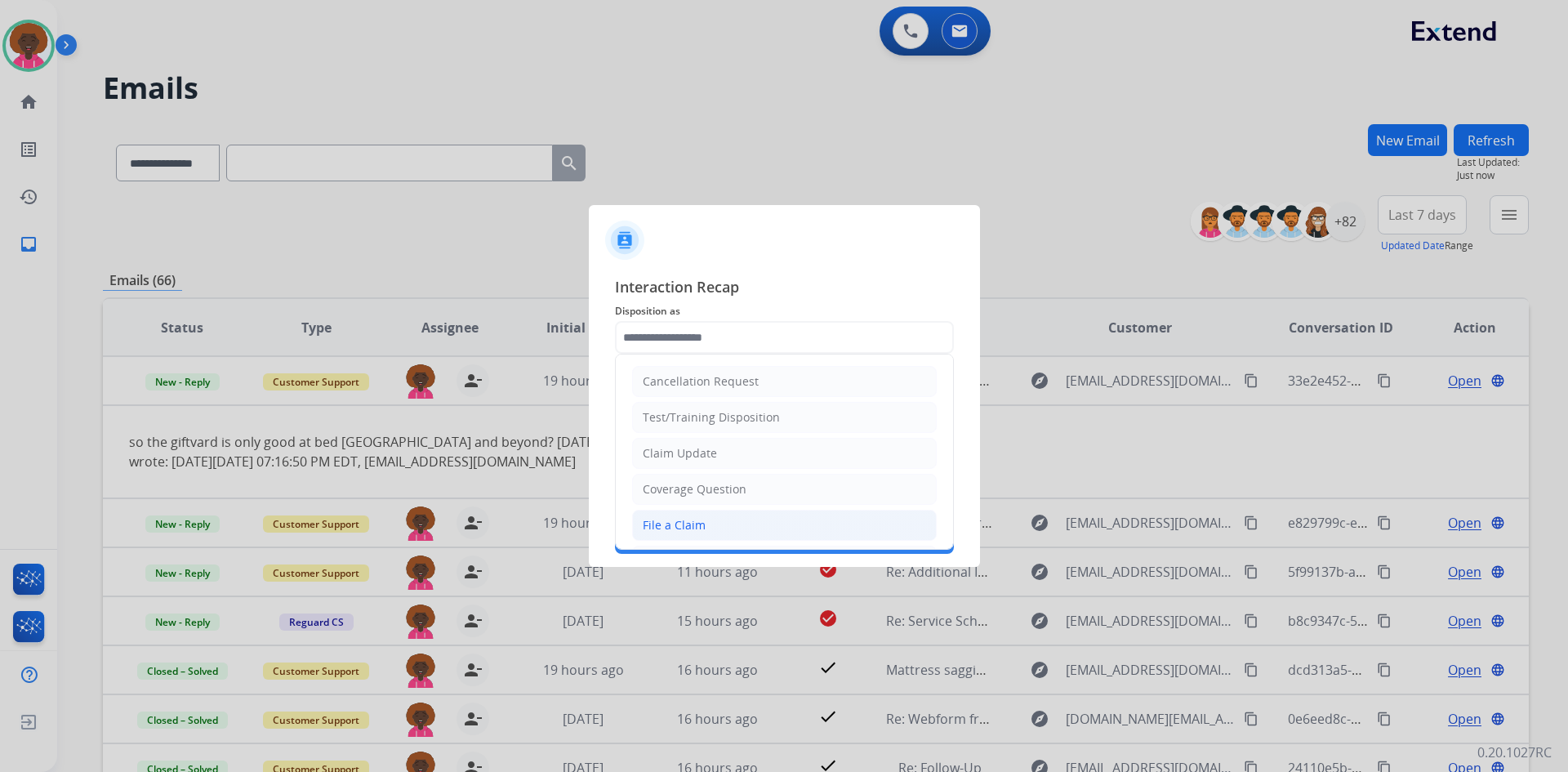
click at [705, 519] on li "File a Claim" at bounding box center [784, 525] width 305 height 31
type input "**********"
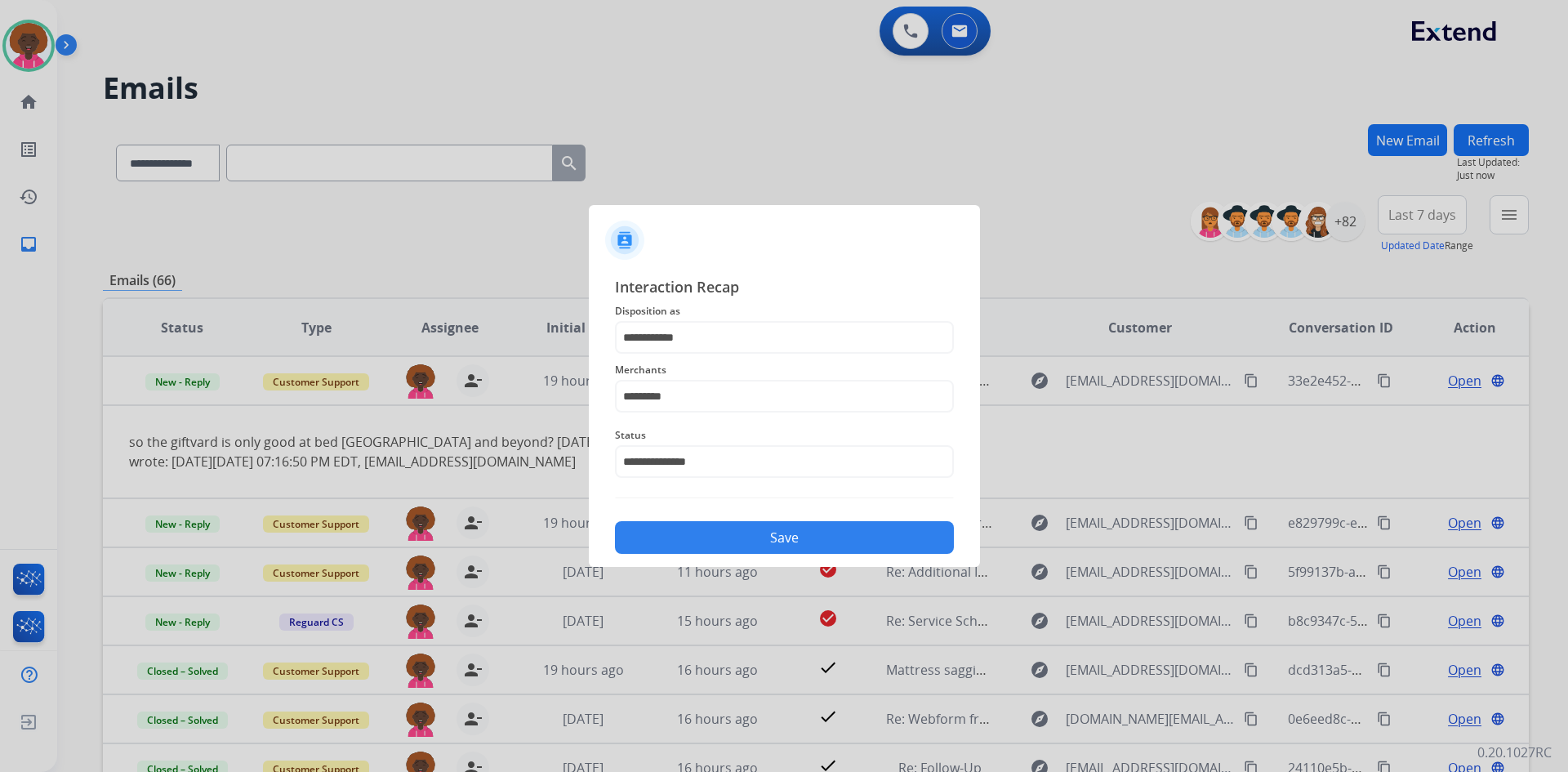
click at [722, 529] on button "Save" at bounding box center [784, 538] width 339 height 33
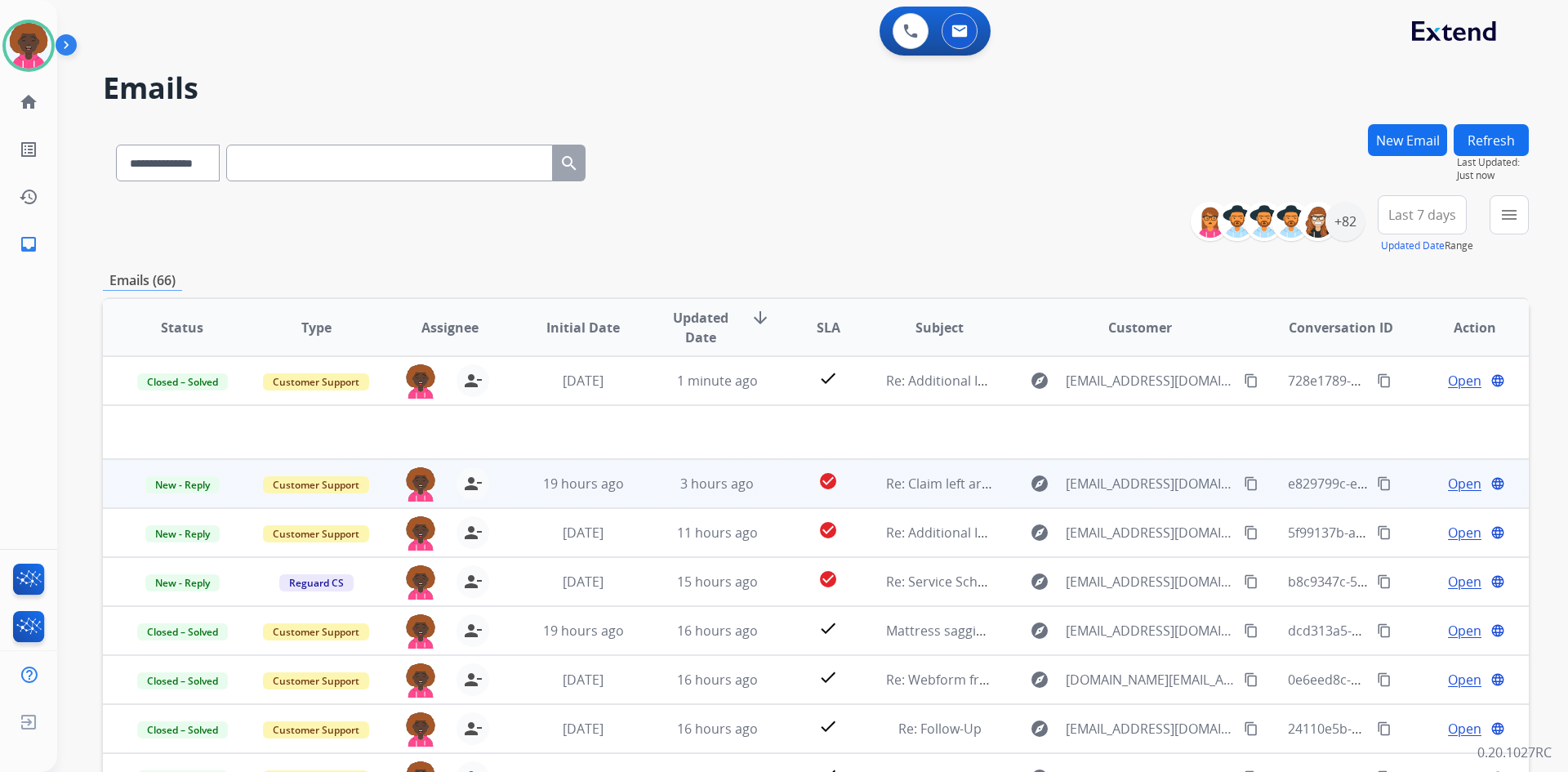
click at [754, 508] on td "3 hours ago" at bounding box center [705, 484] width 134 height 49
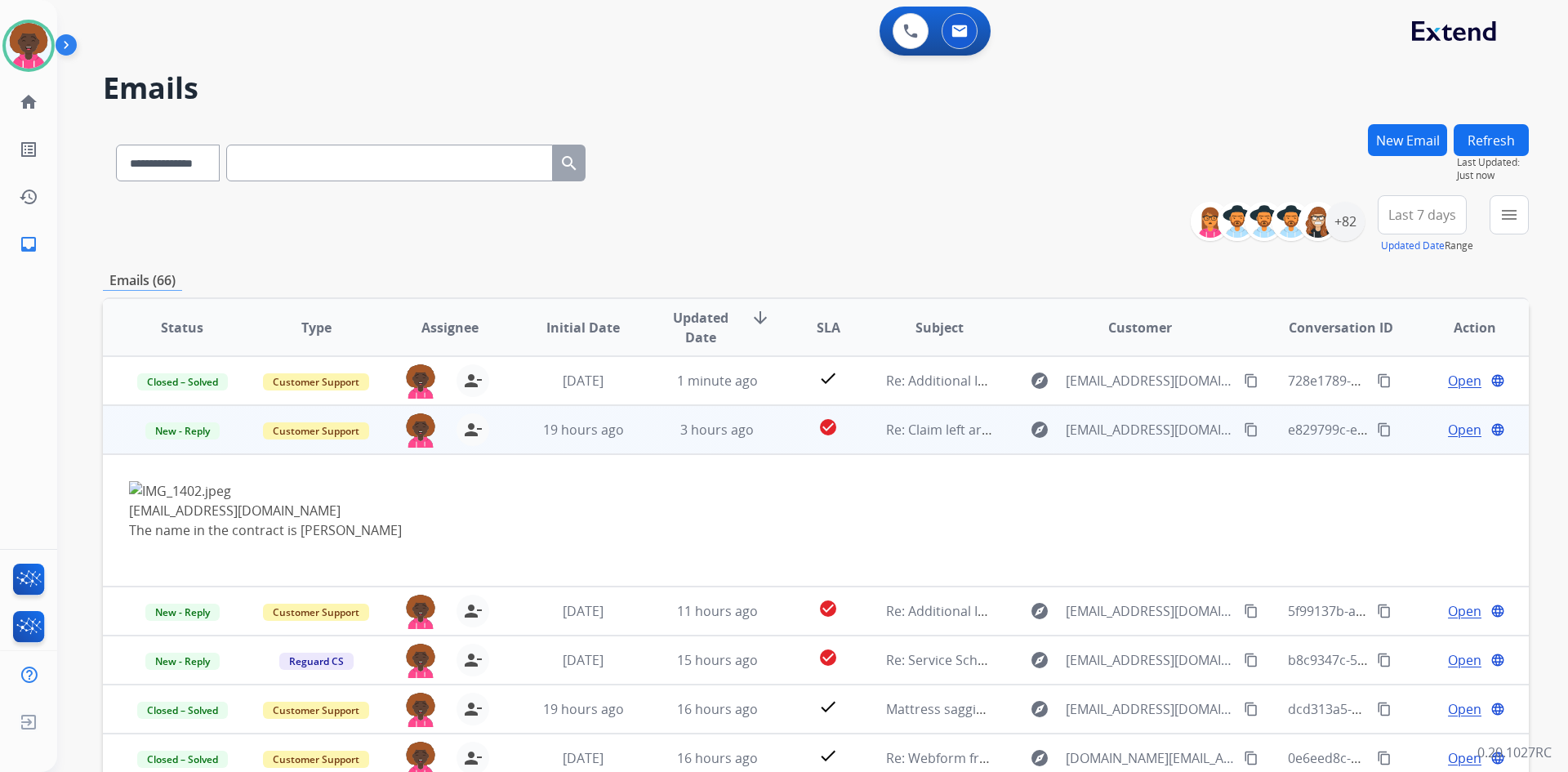
scroll to position [98, 0]
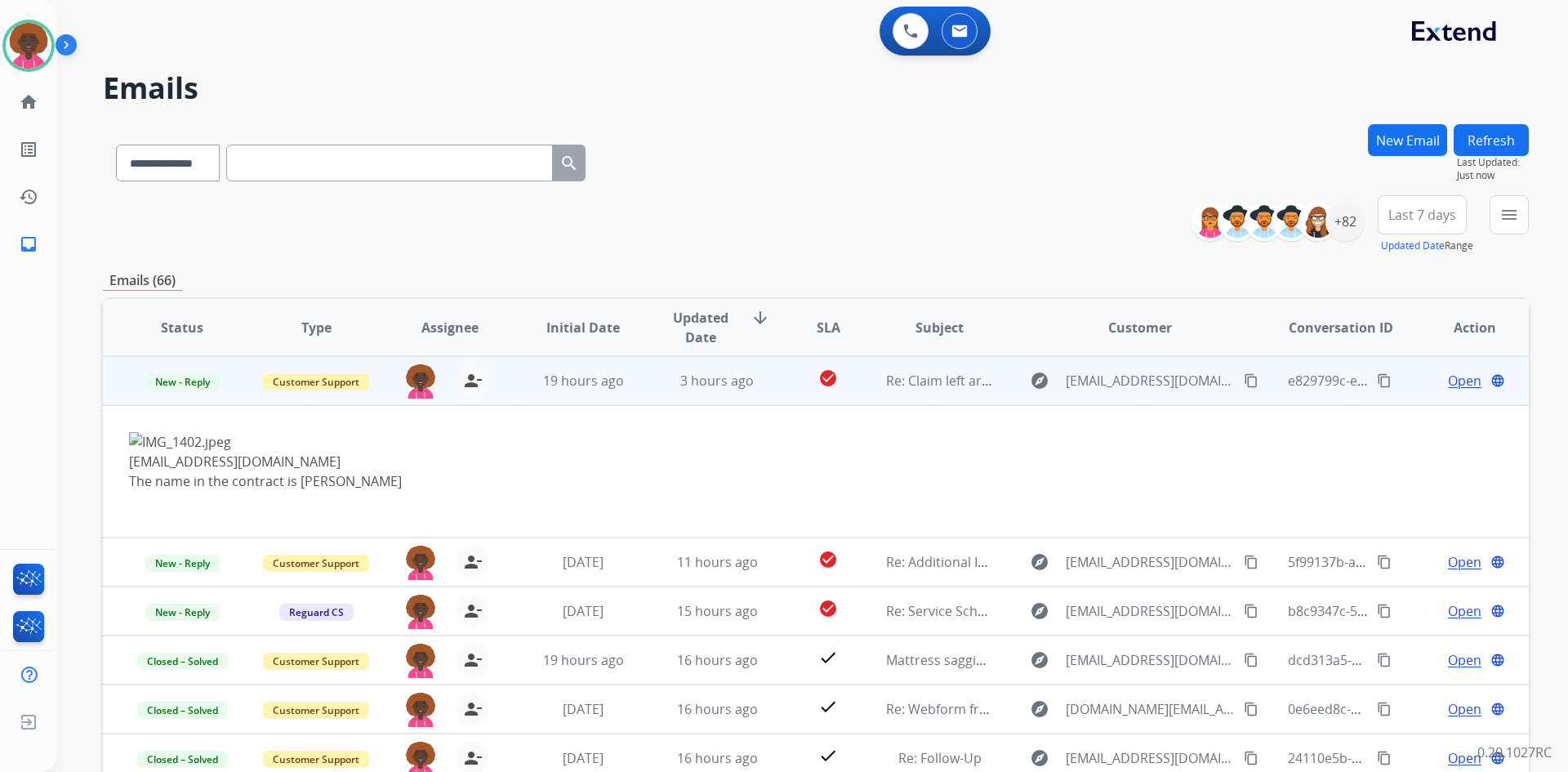
click at [1455, 381] on span "Open" at bounding box center [1464, 381] width 34 height 20
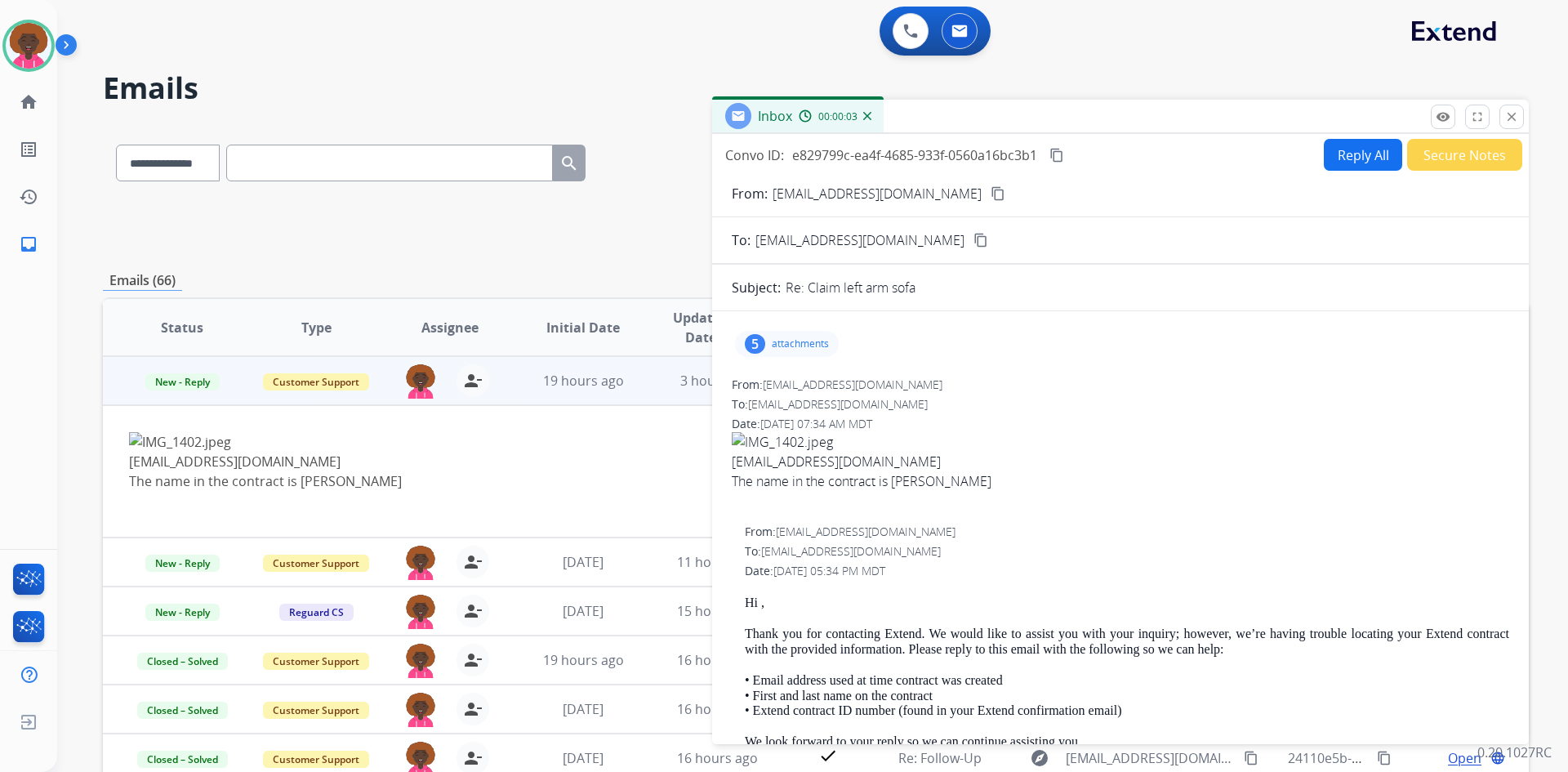
click at [768, 346] on div "5 attachments" at bounding box center [787, 343] width 104 height 26
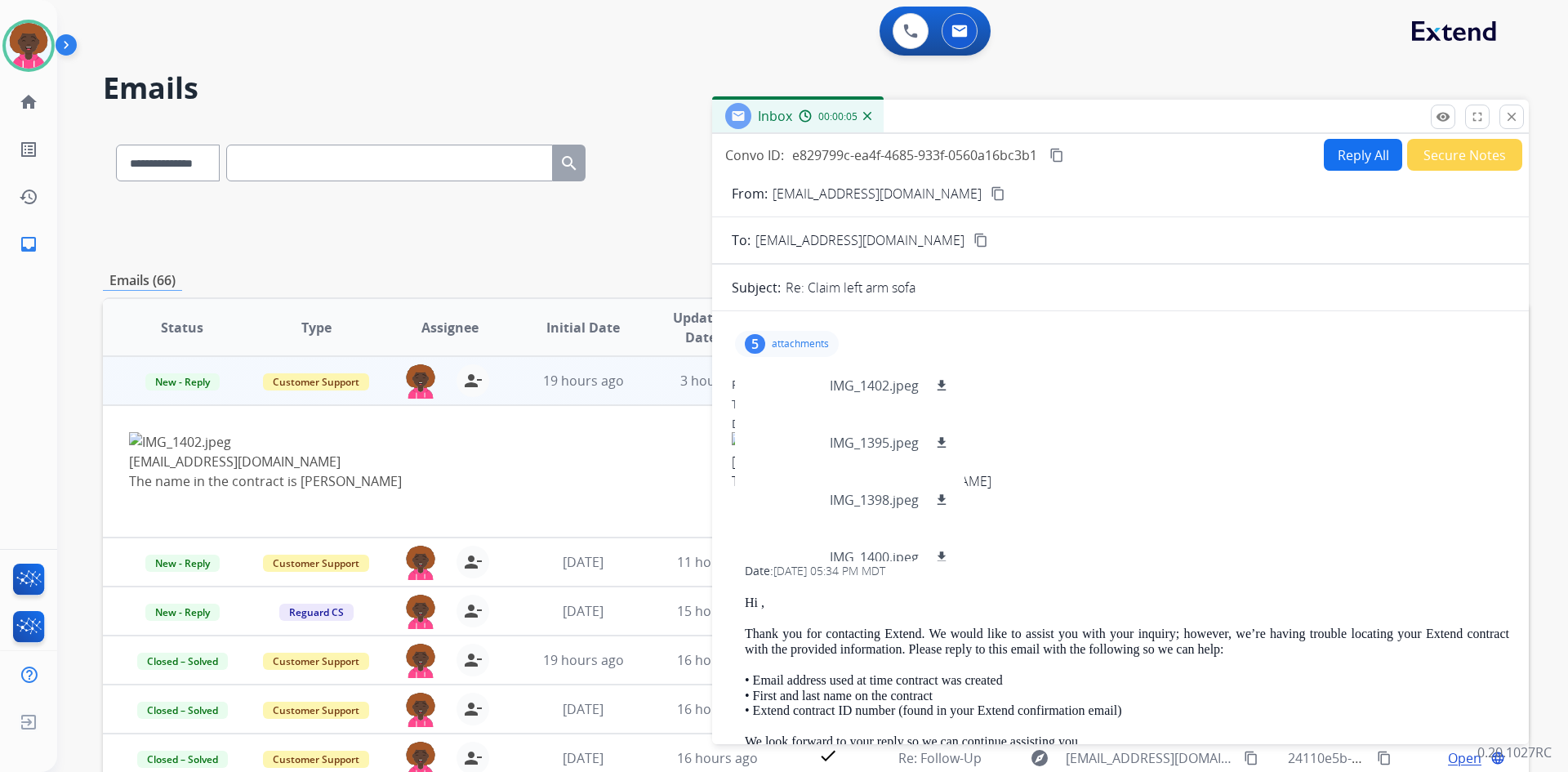
click at [1106, 429] on div "Date: 09/16/2025 - 07:34 AM MDT" at bounding box center [1120, 424] width 777 height 16
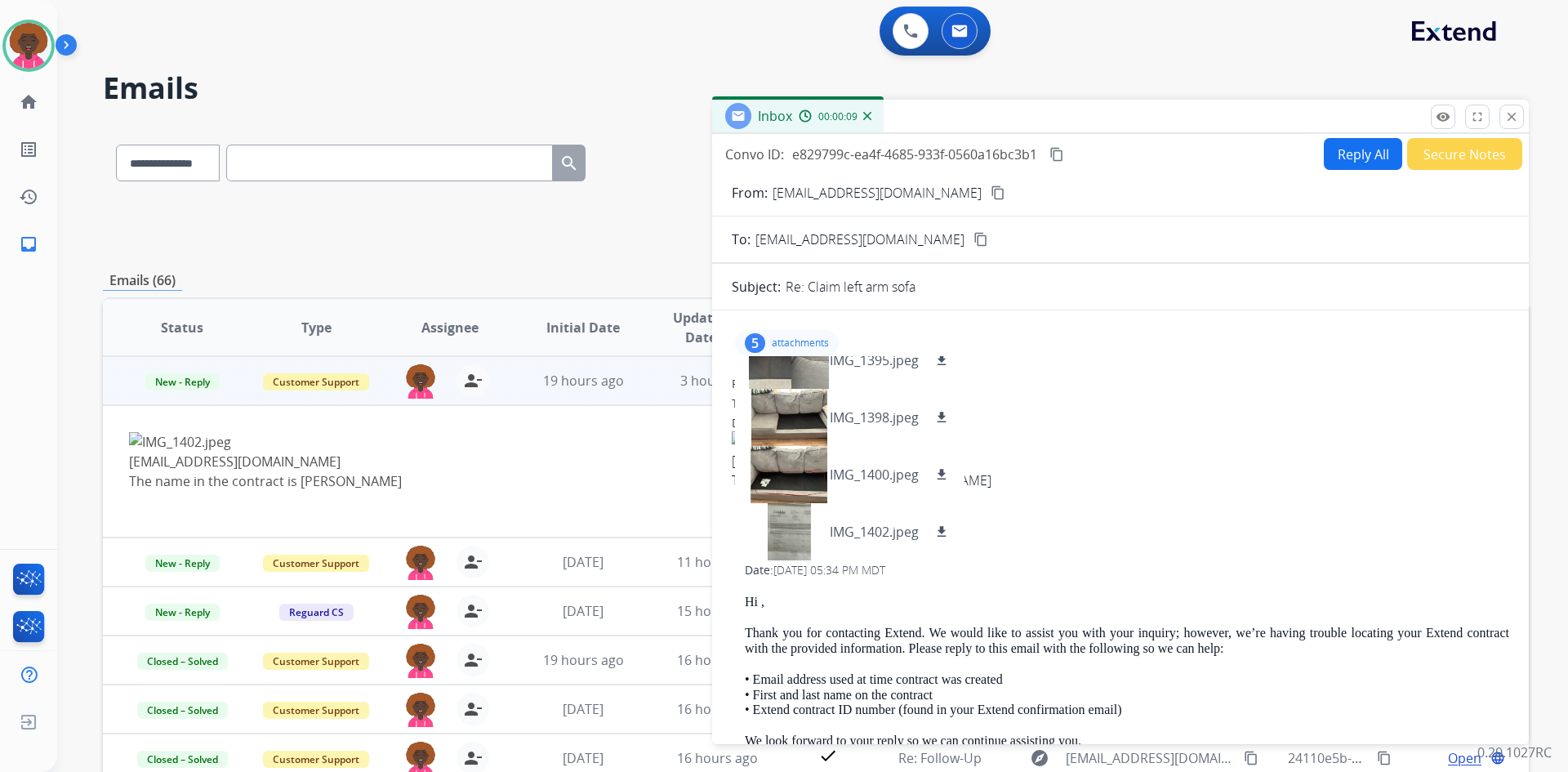
scroll to position [0, 0]
click at [1021, 344] on div "5 attachments IMG_1402.jpeg download IMG_1395.jpeg download IMG_1398.jpeg downl…" at bounding box center [1120, 343] width 777 height 39
click at [1515, 119] on mat-icon "close" at bounding box center [1512, 117] width 15 height 15
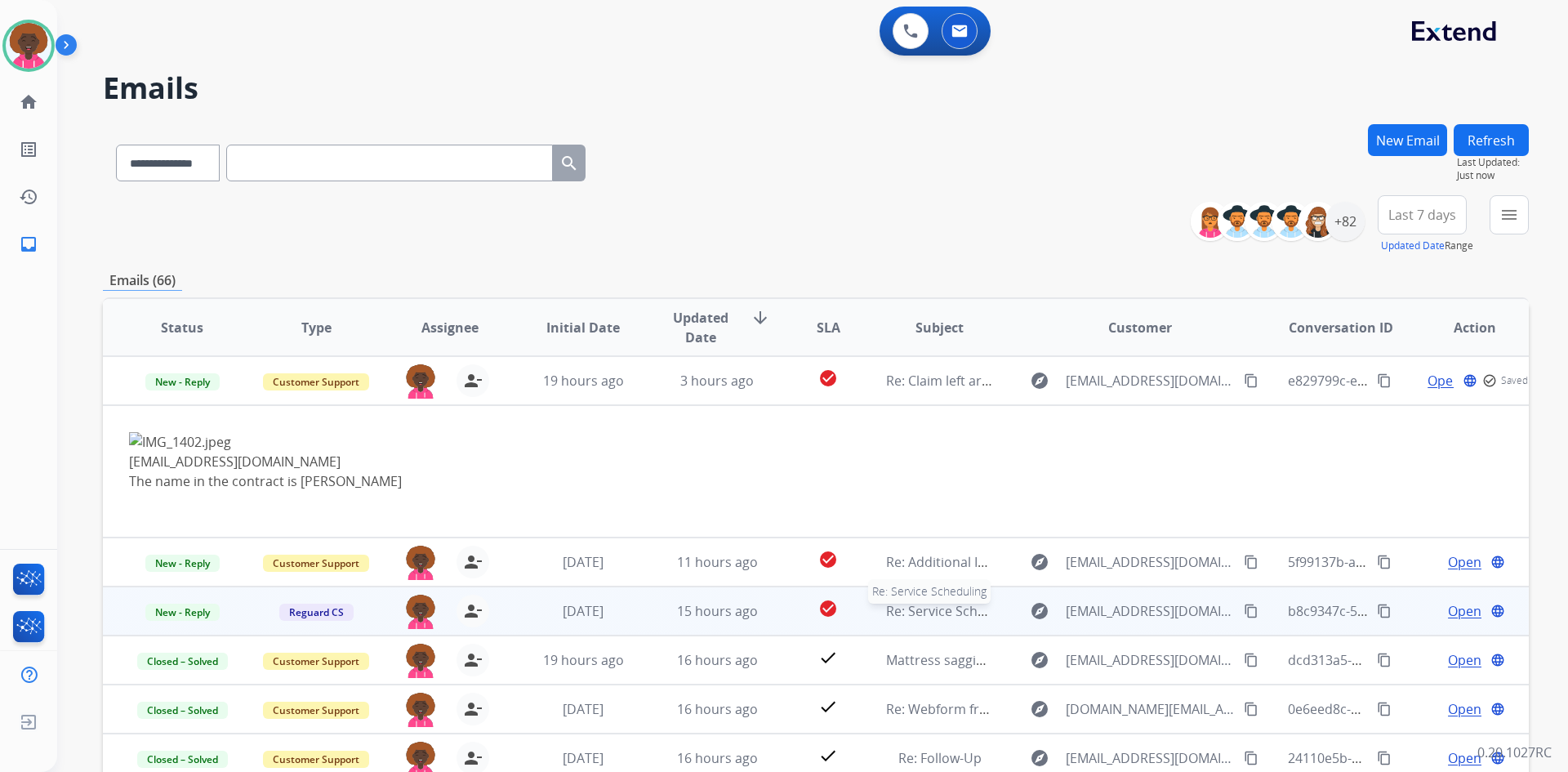
click at [928, 608] on span "Re: Service Scheduling" at bounding box center [954, 611] width 137 height 18
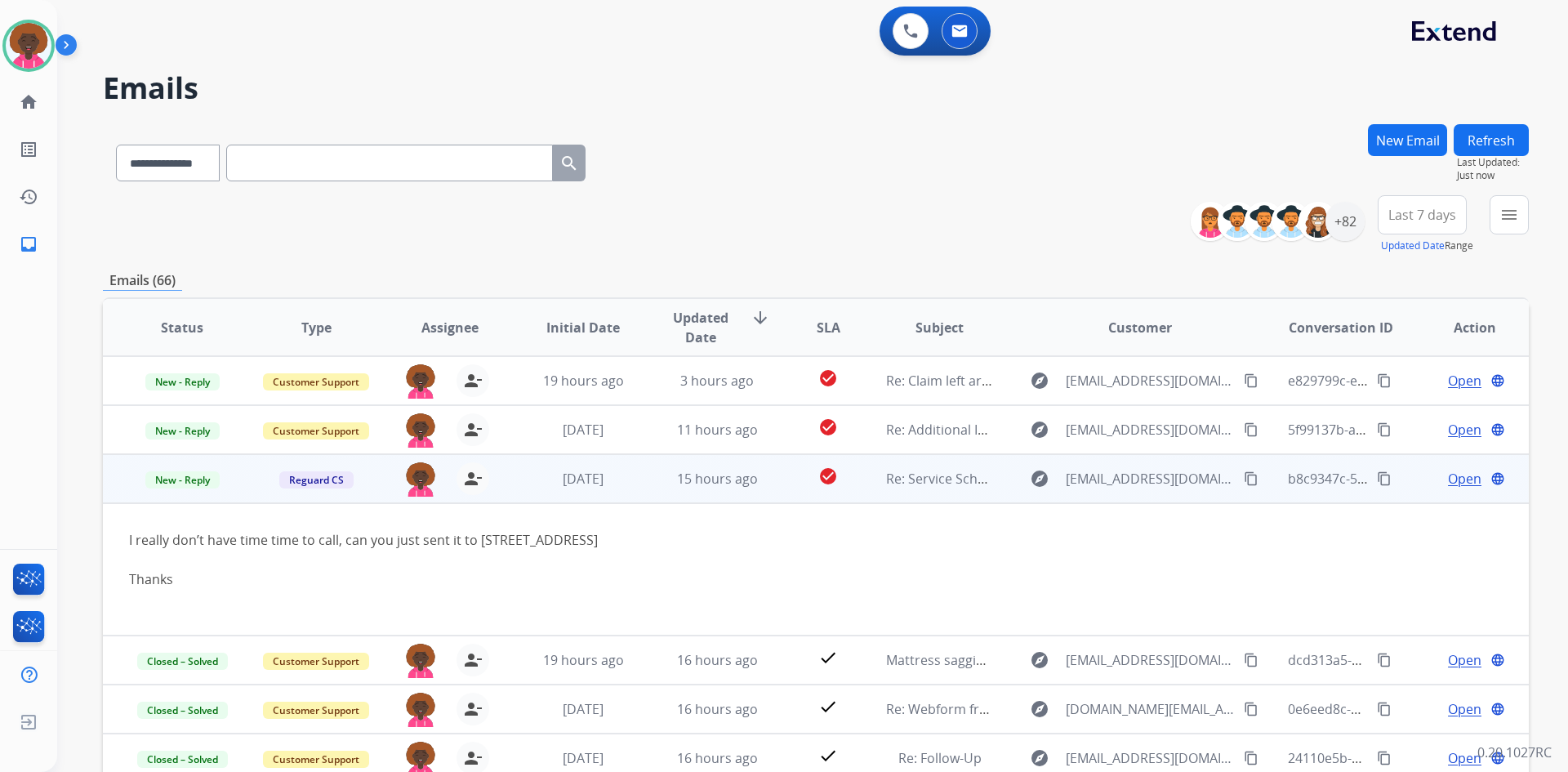
scroll to position [134, 0]
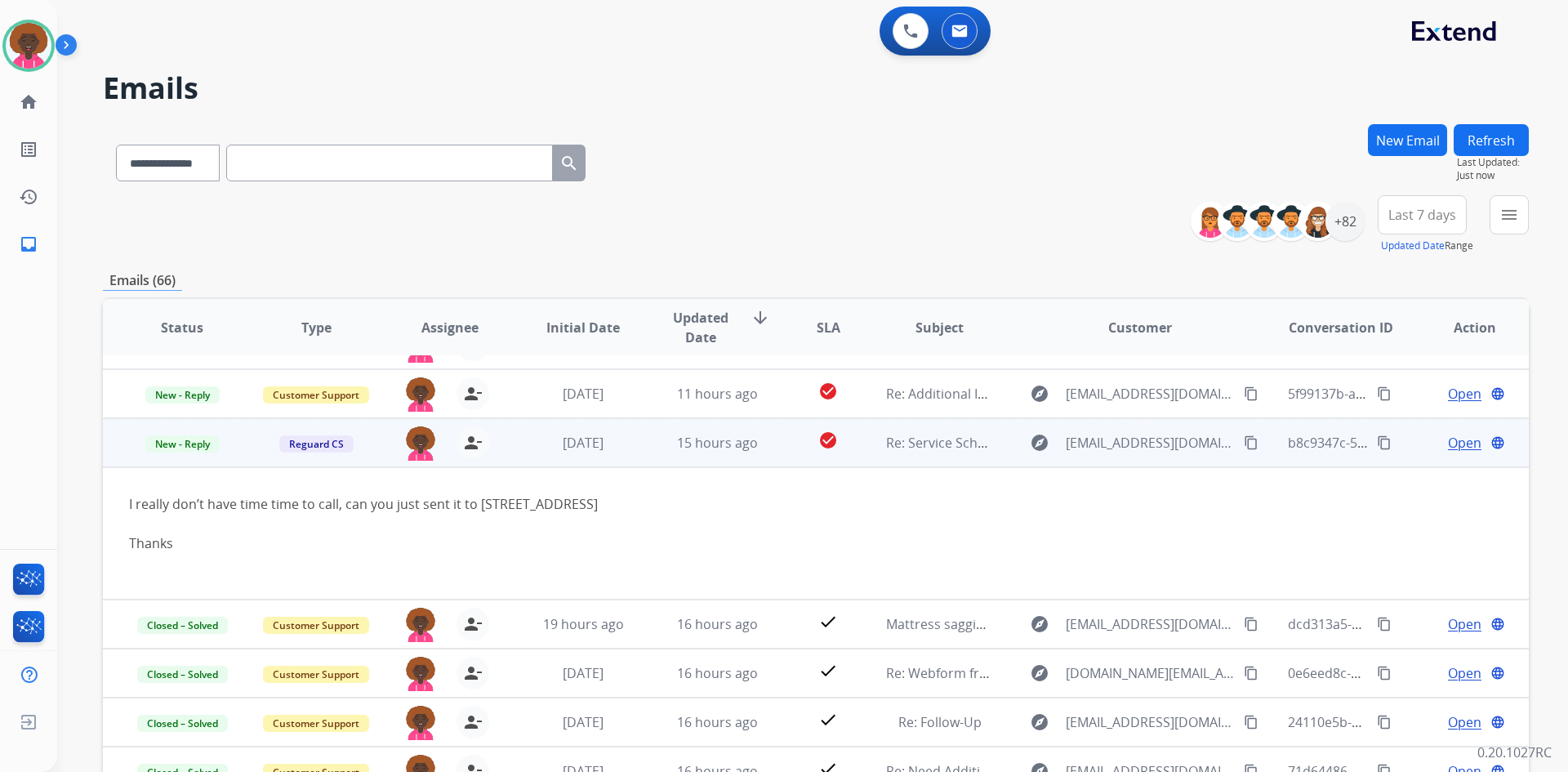
click at [1451, 440] on span "Open" at bounding box center [1464, 443] width 34 height 20
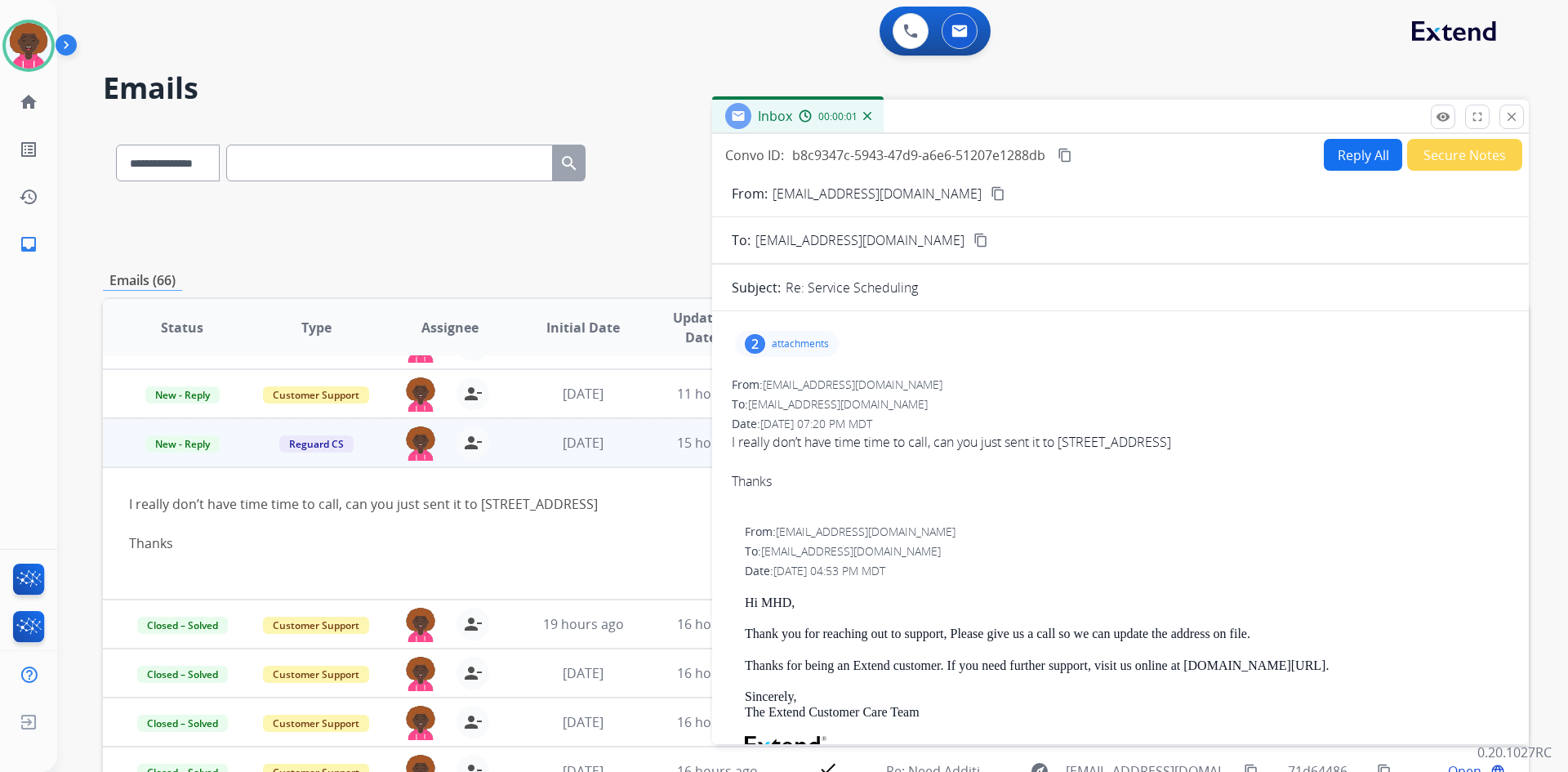
click at [810, 353] on div "2 attachments" at bounding box center [787, 343] width 104 height 26
click at [1071, 353] on div "2 attachments IMG_2842.jpeg download IMG_2841.jpeg download" at bounding box center [1120, 343] width 777 height 39
click at [1156, 345] on div "2 attachments IMG_2842.jpeg download IMG_2841.jpeg download" at bounding box center [1120, 343] width 777 height 39
click at [1350, 165] on button "Reply All" at bounding box center [1363, 154] width 78 height 32
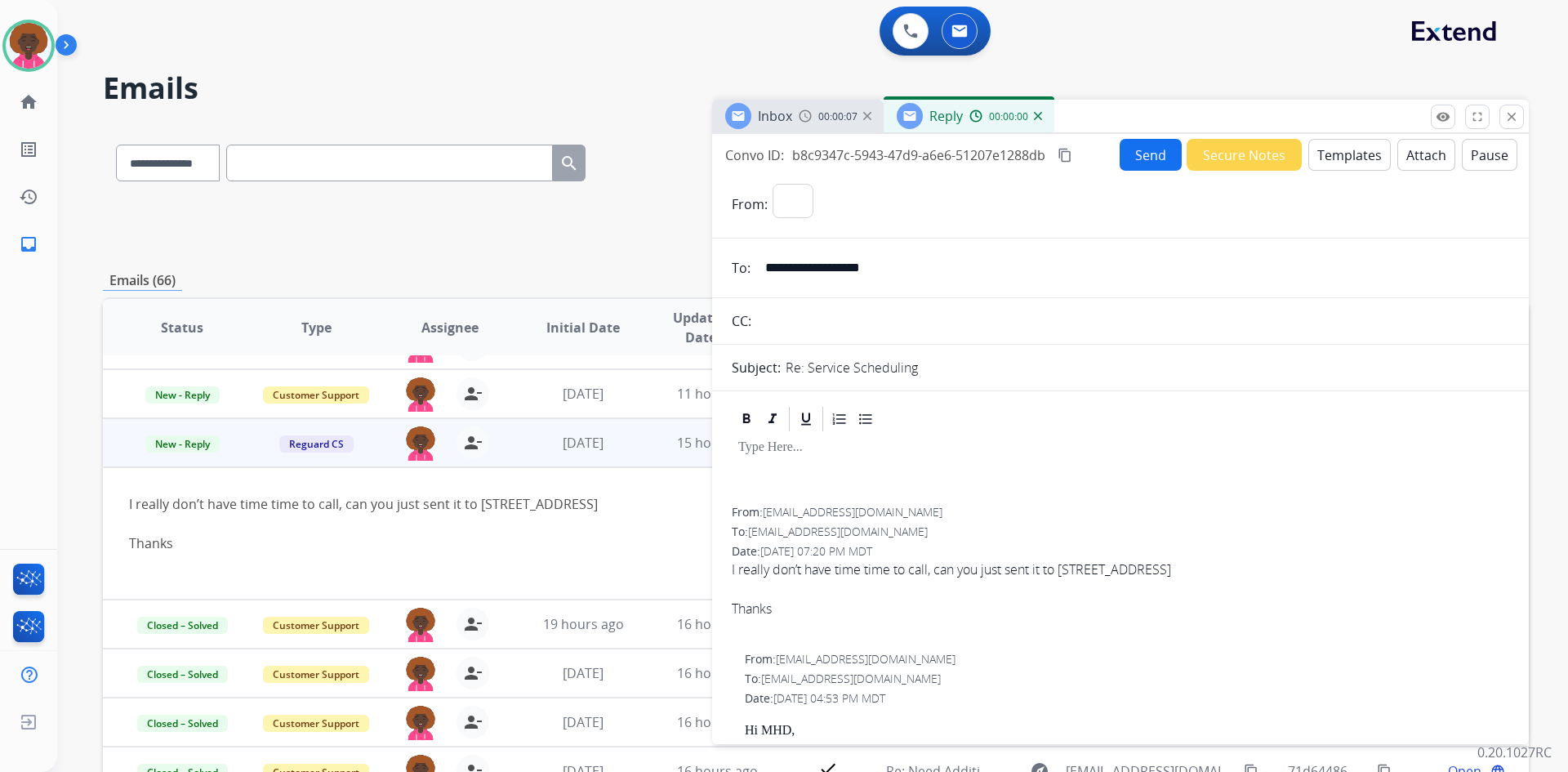
select select "**********"
click at [1321, 156] on button "Templates" at bounding box center [1349, 154] width 83 height 32
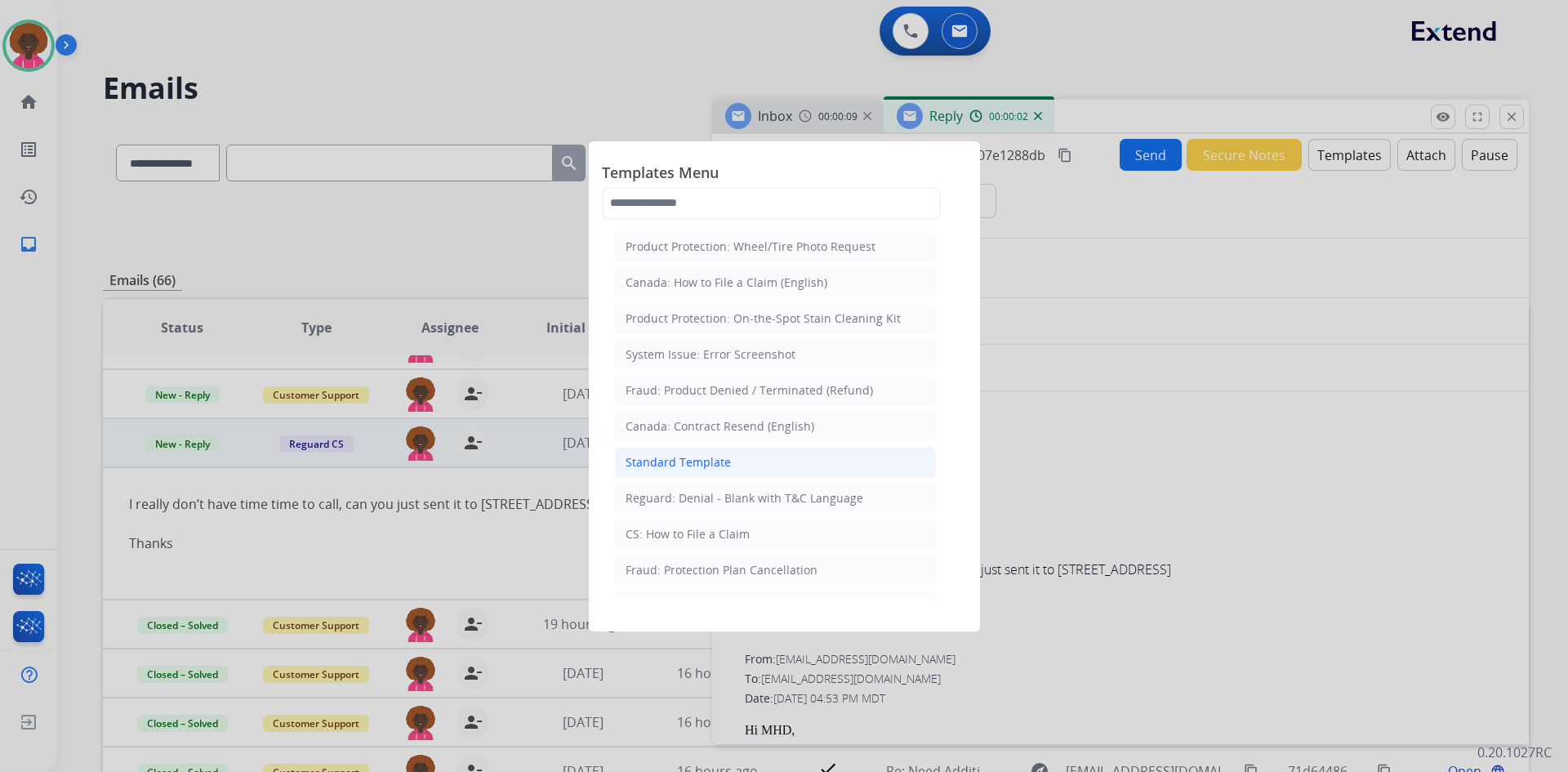
click at [732, 465] on li "Standard Template" at bounding box center [775, 462] width 321 height 31
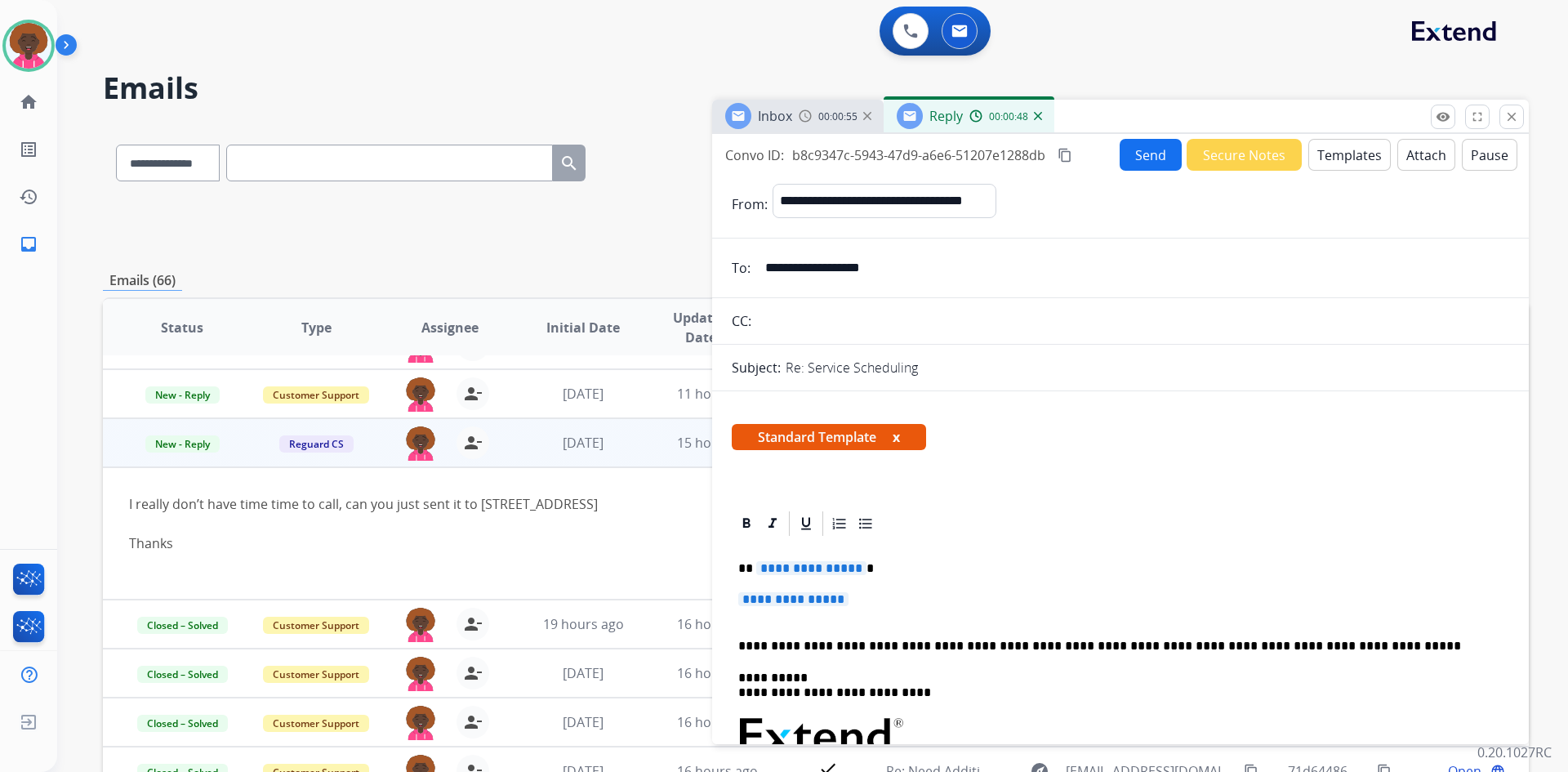
click at [838, 599] on span "**********" at bounding box center [793, 599] width 110 height 14
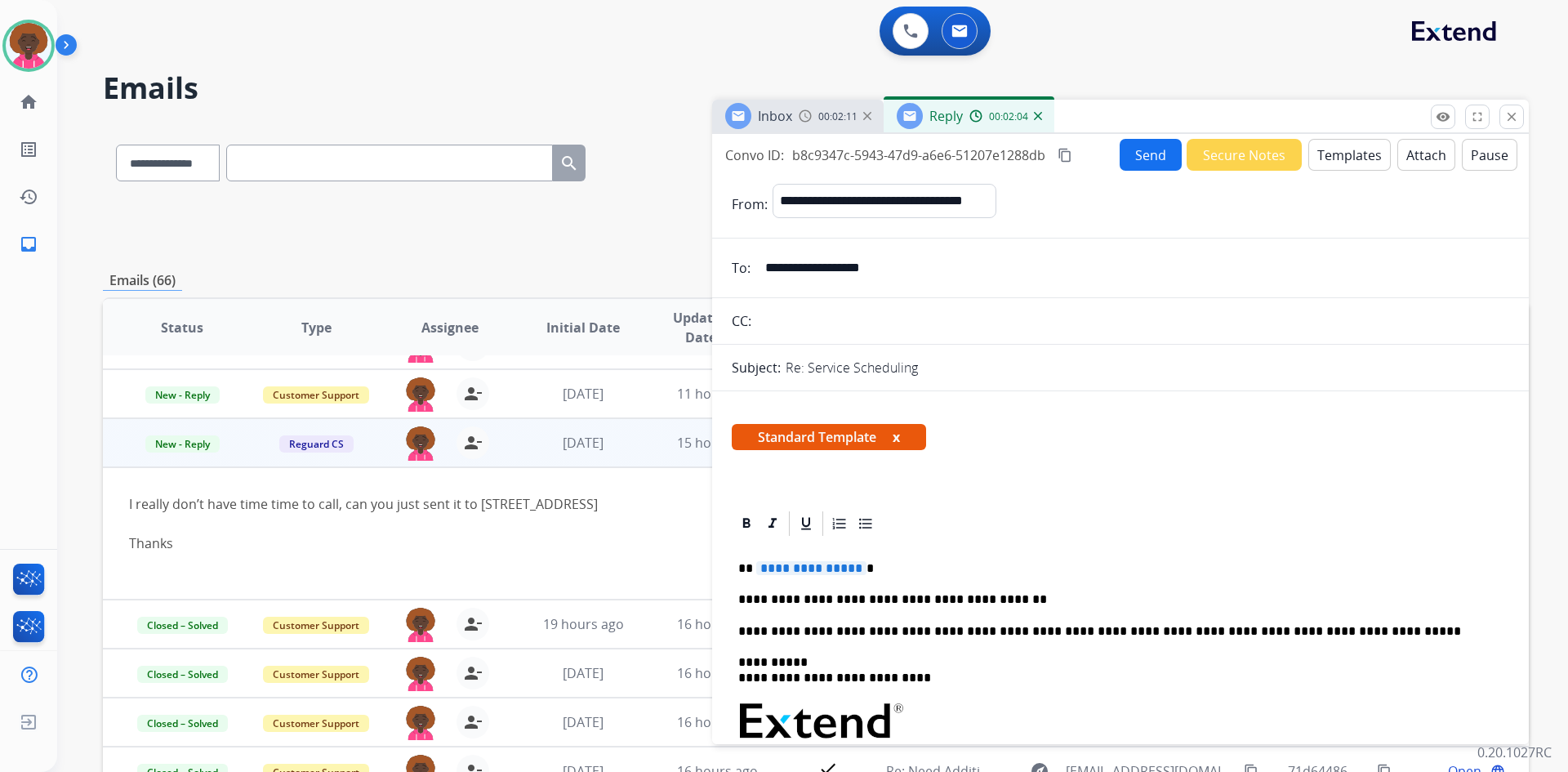
drag, startPoint x: 939, startPoint y: 546, endPoint x: 1001, endPoint y: 579, distance: 70.2
click at [939, 548] on div "**********" at bounding box center [1120, 767] width 777 height 458
click at [1031, 598] on p "**********" at bounding box center [1114, 599] width 752 height 15
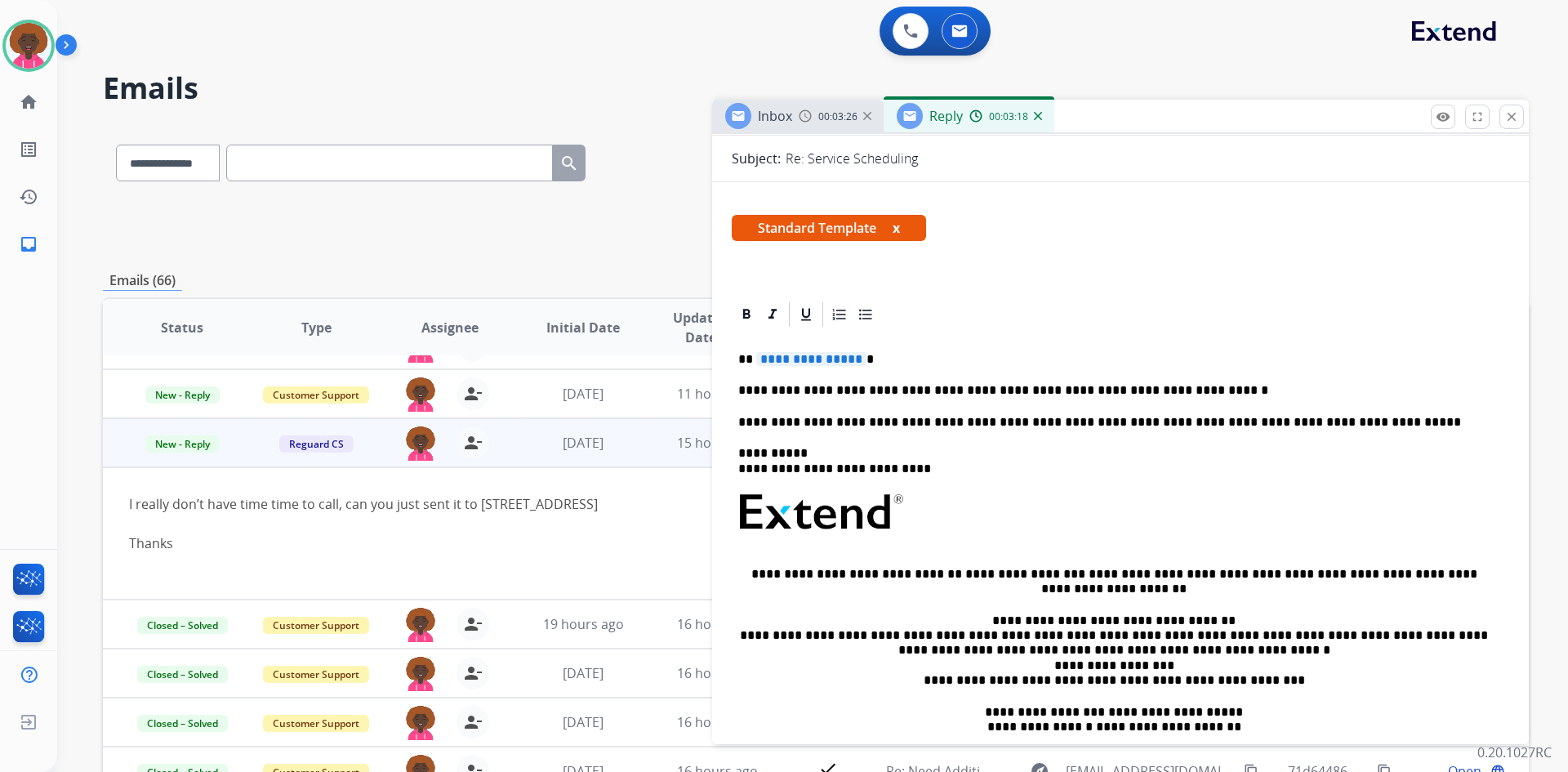
scroll to position [245, 0]
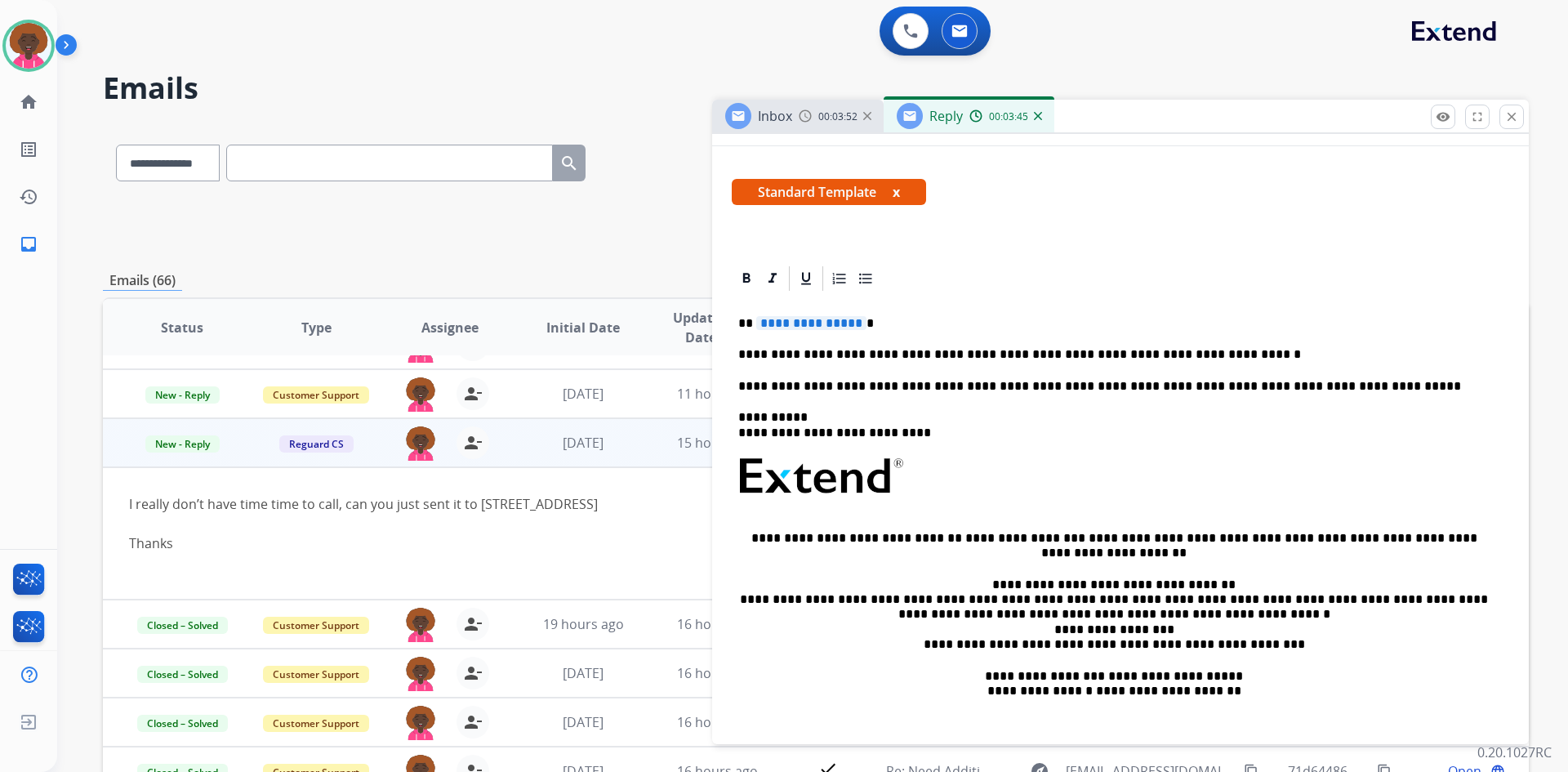
click at [1220, 358] on p "**********" at bounding box center [1114, 354] width 752 height 15
click at [781, 332] on div "**********" at bounding box center [1120, 522] width 777 height 458
click at [804, 322] on span "**********" at bounding box center [811, 322] width 110 height 14
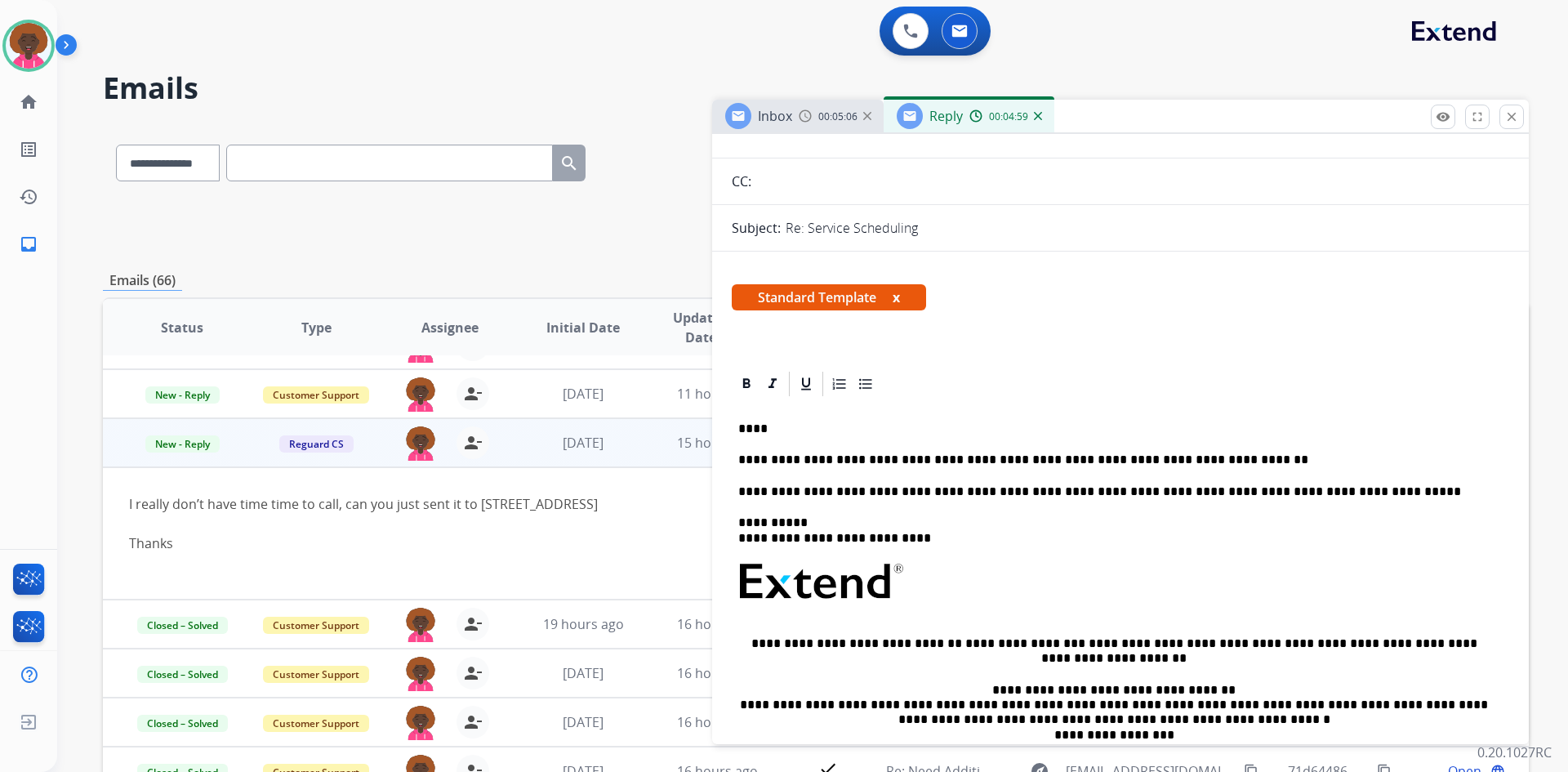
scroll to position [0, 0]
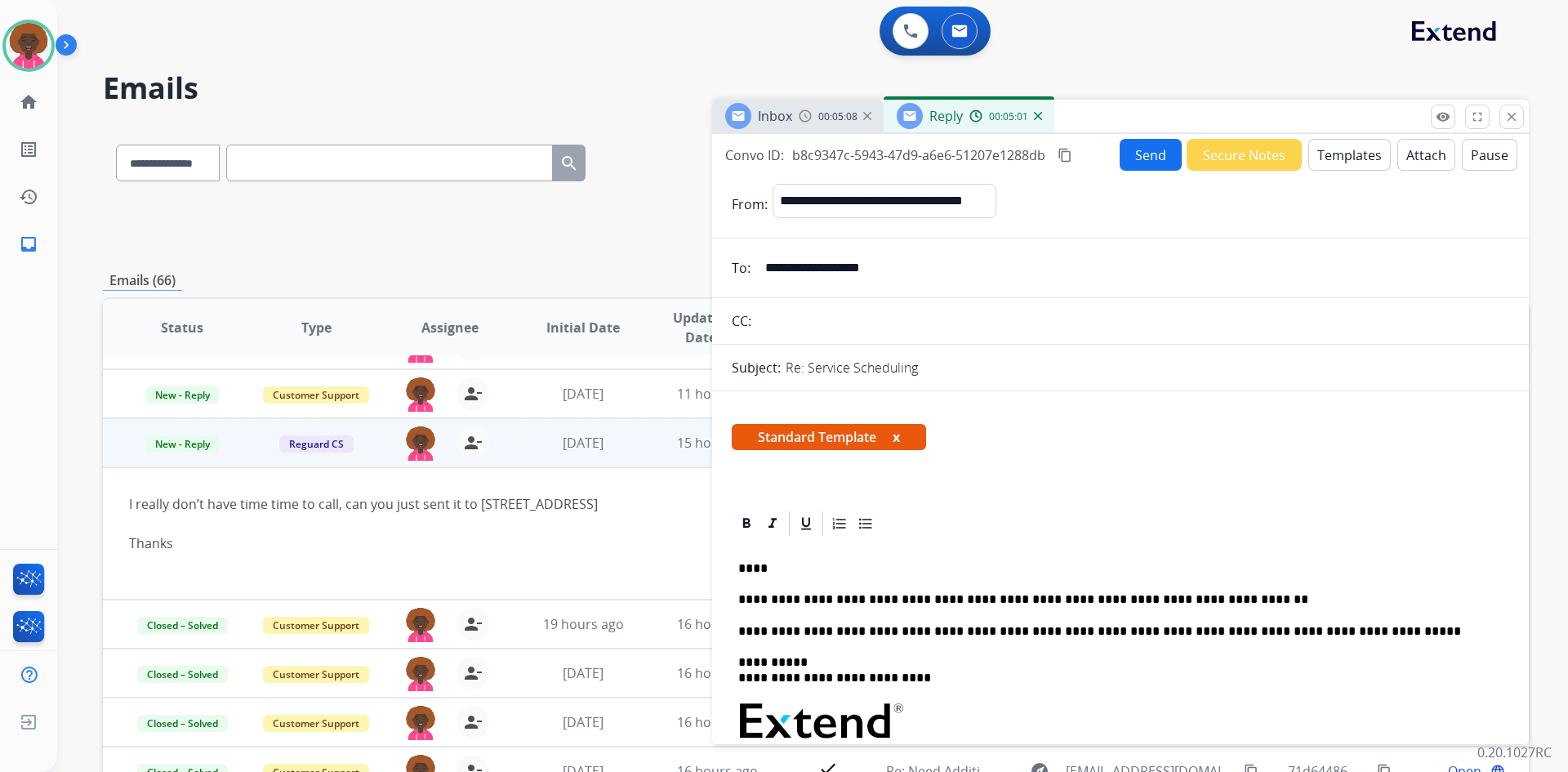
click at [1139, 143] on button "Send" at bounding box center [1150, 154] width 62 height 32
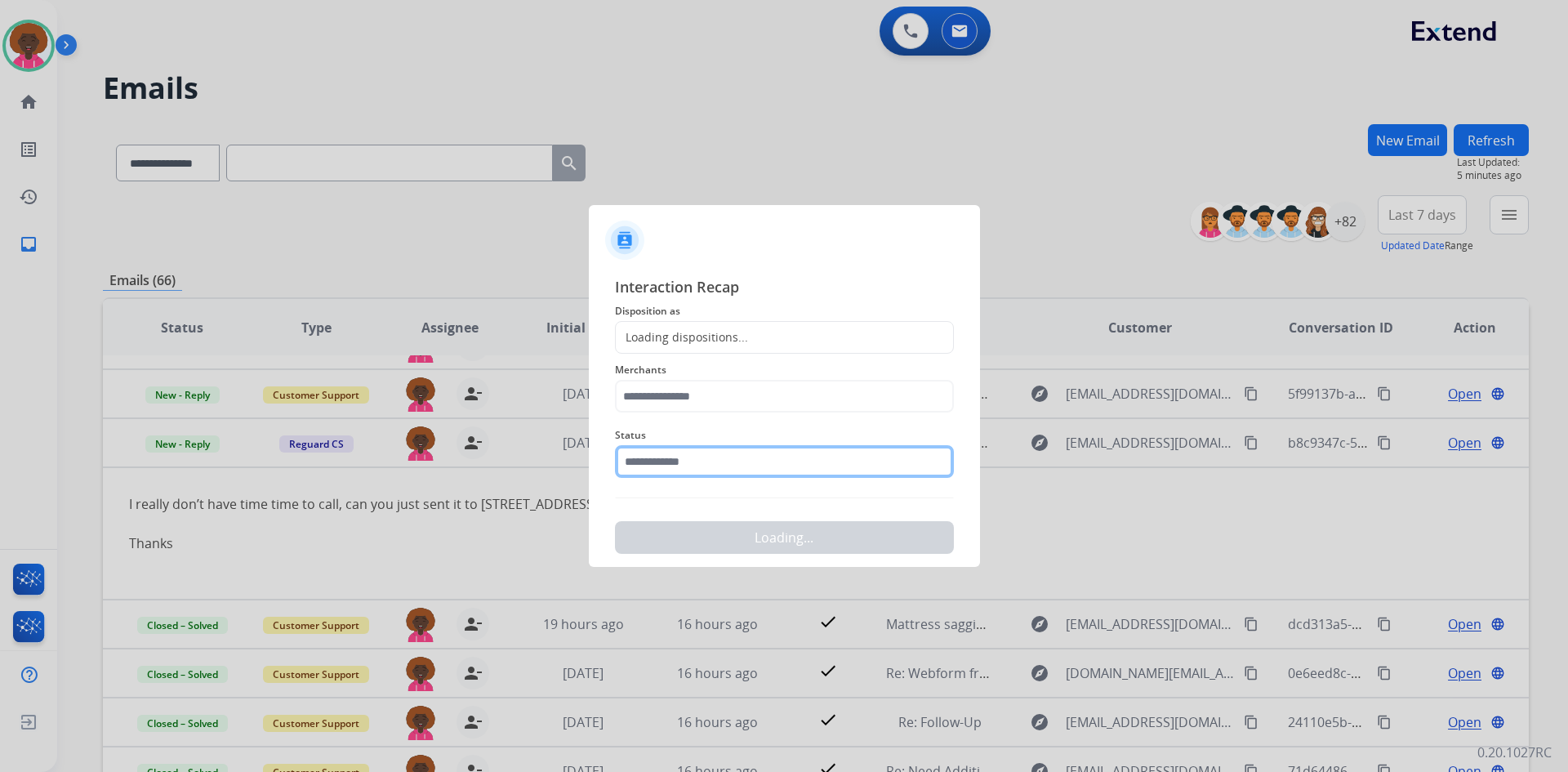
click at [649, 466] on input "text" at bounding box center [784, 461] width 339 height 33
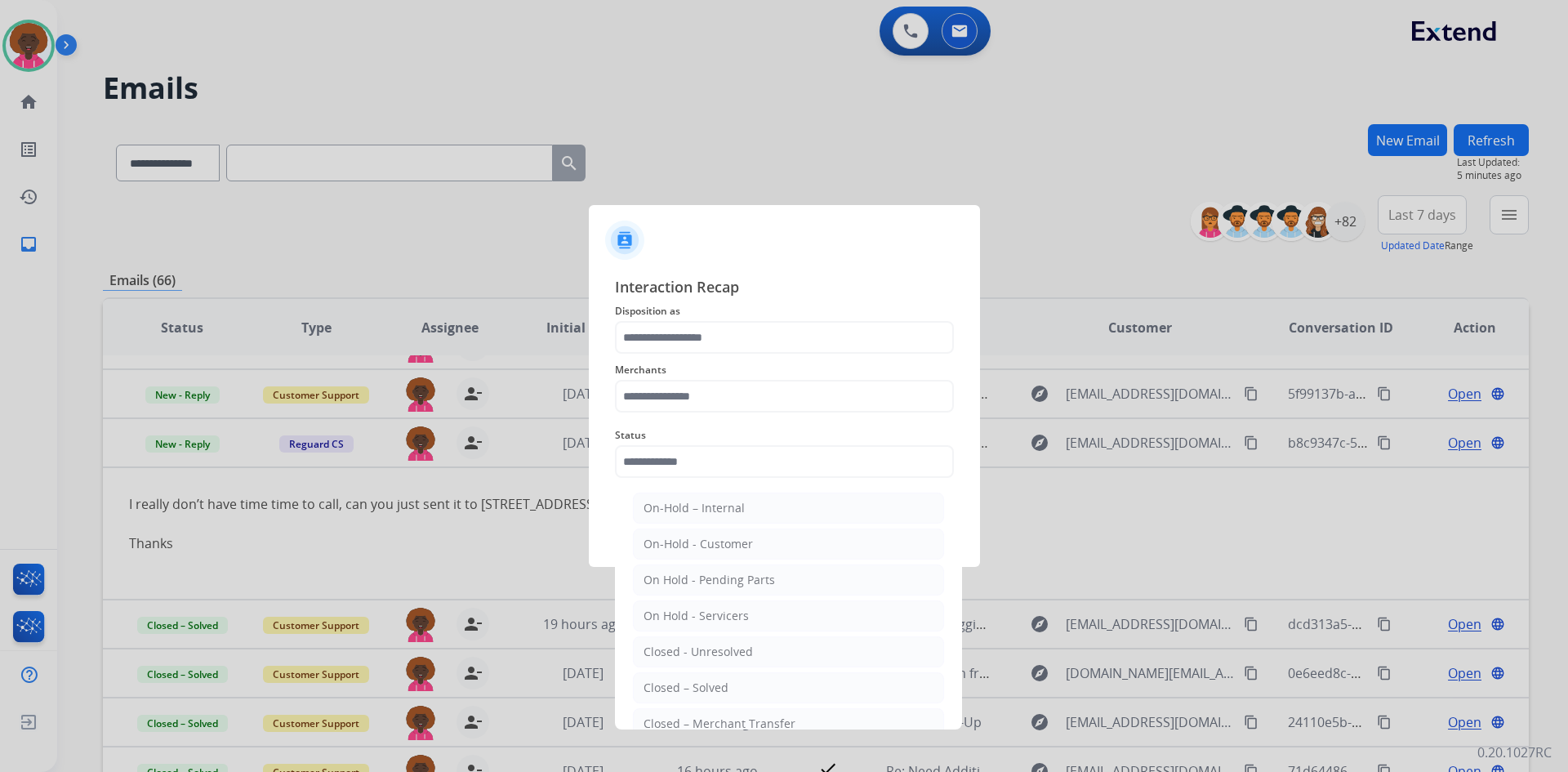
click at [676, 675] on li "Closed – Solved" at bounding box center [788, 688] width 311 height 31
type input "**********"
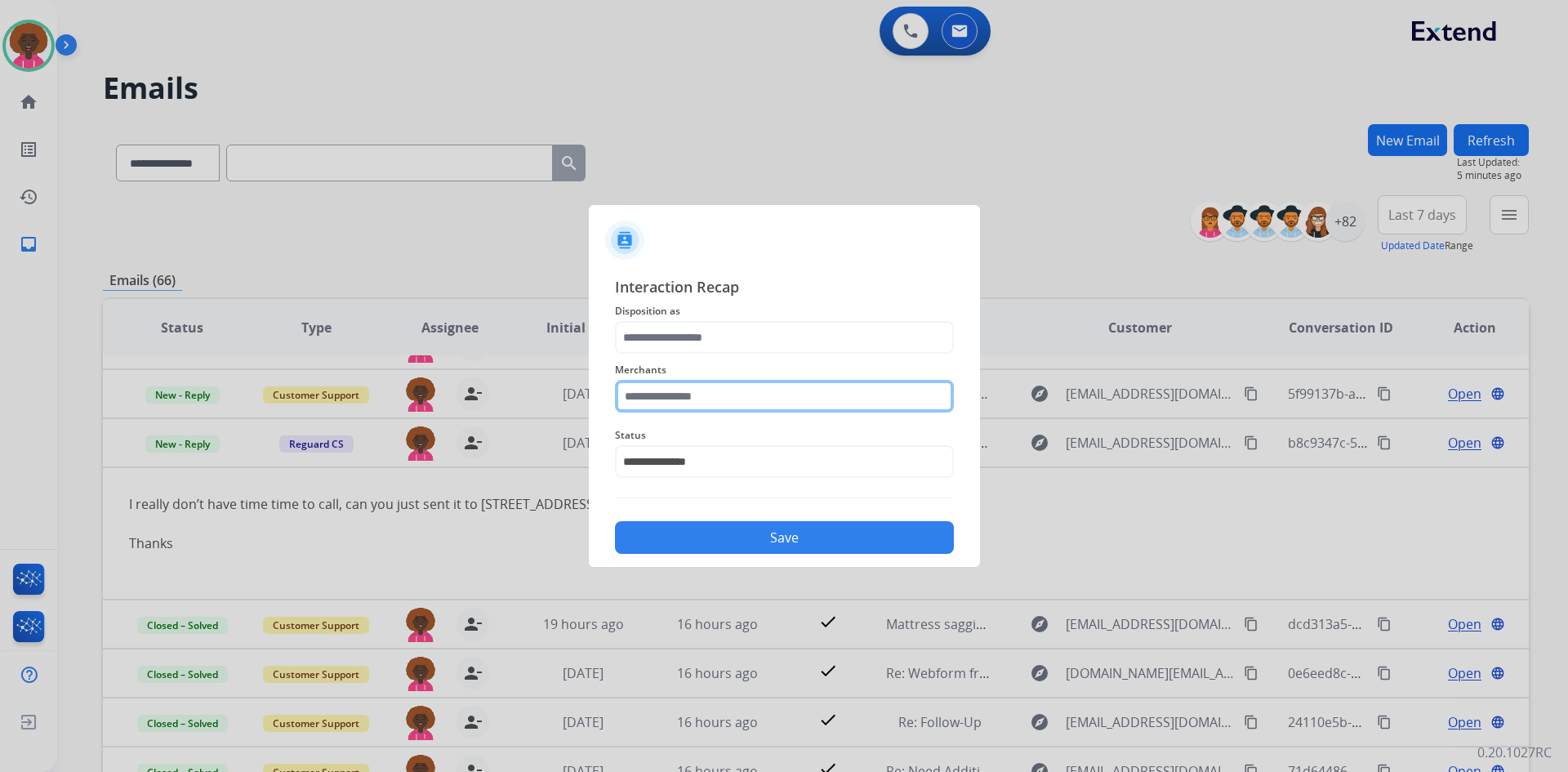
click at [683, 394] on input "text" at bounding box center [784, 396] width 339 height 33
click at [679, 453] on li "Not found" at bounding box center [788, 442] width 311 height 31
type input "*********"
click at [745, 310] on span "Disposition as" at bounding box center [784, 312] width 339 height 20
drag, startPoint x: 748, startPoint y: 356, endPoint x: 750, endPoint y: 338, distance: 18.1
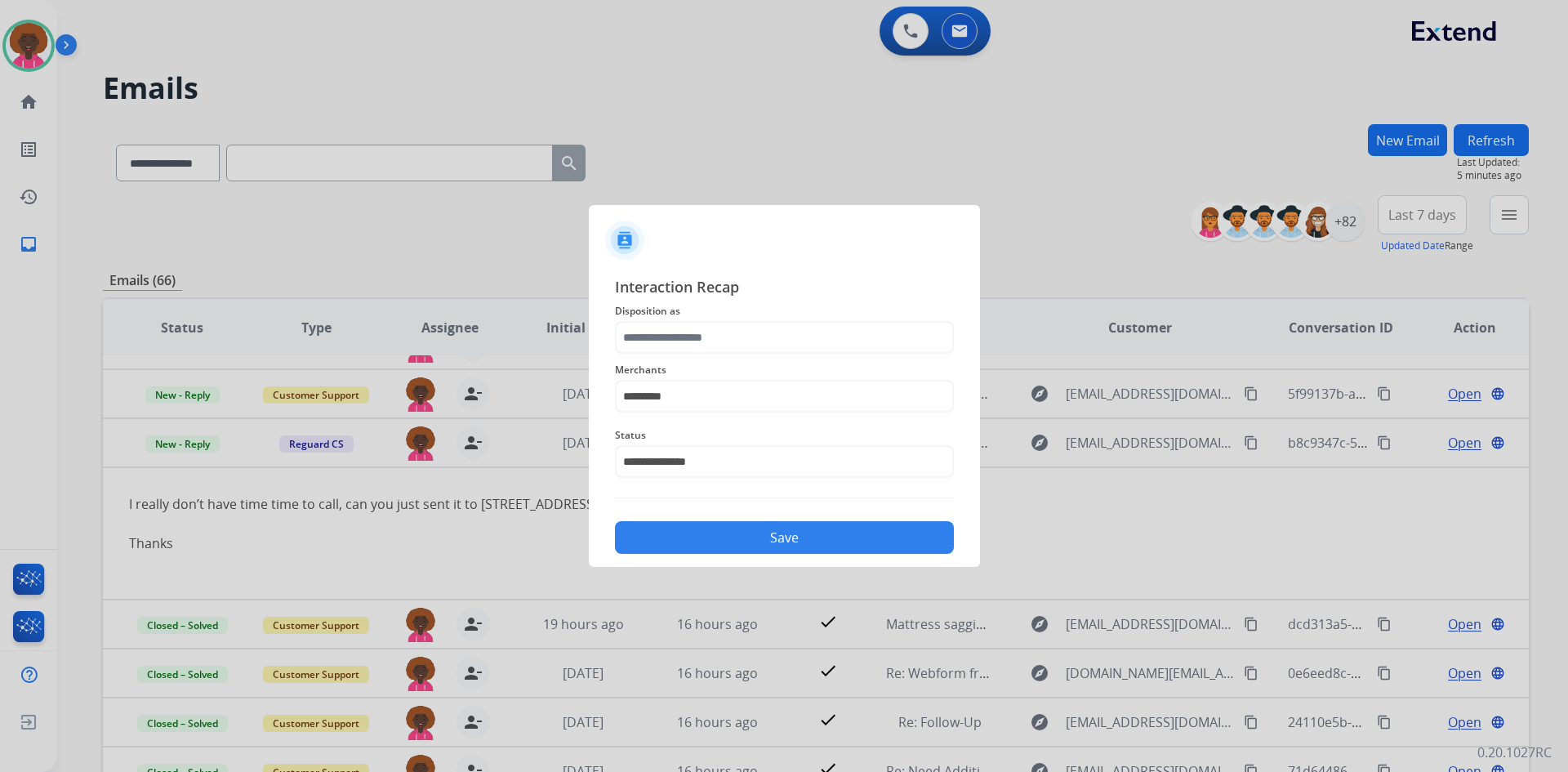
click at [748, 354] on div "Merchants *********" at bounding box center [784, 386] width 339 height 65
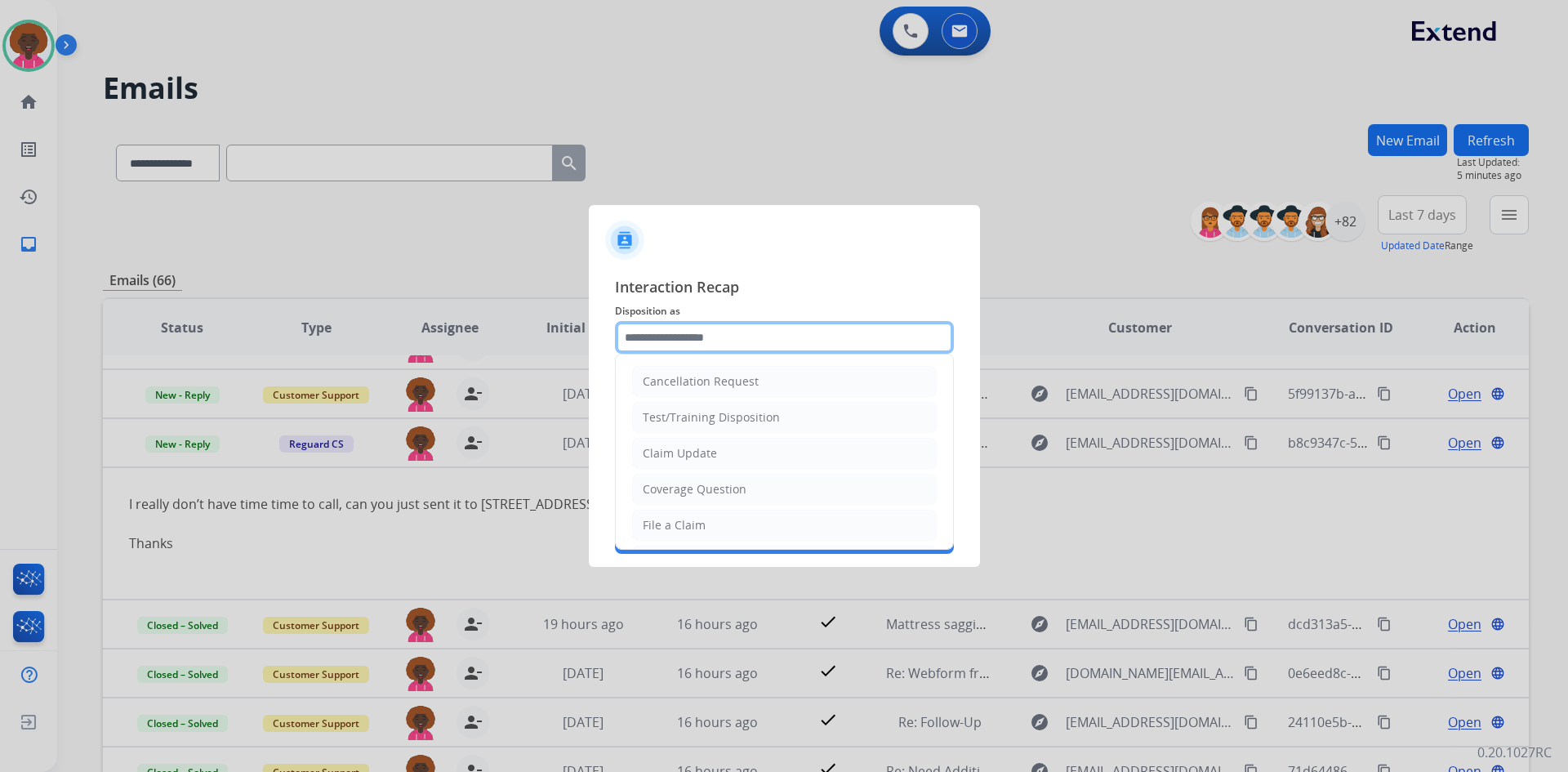
click at [750, 338] on input "text" at bounding box center [784, 338] width 339 height 33
click at [721, 517] on li "File a Claim" at bounding box center [784, 525] width 305 height 31
type input "**********"
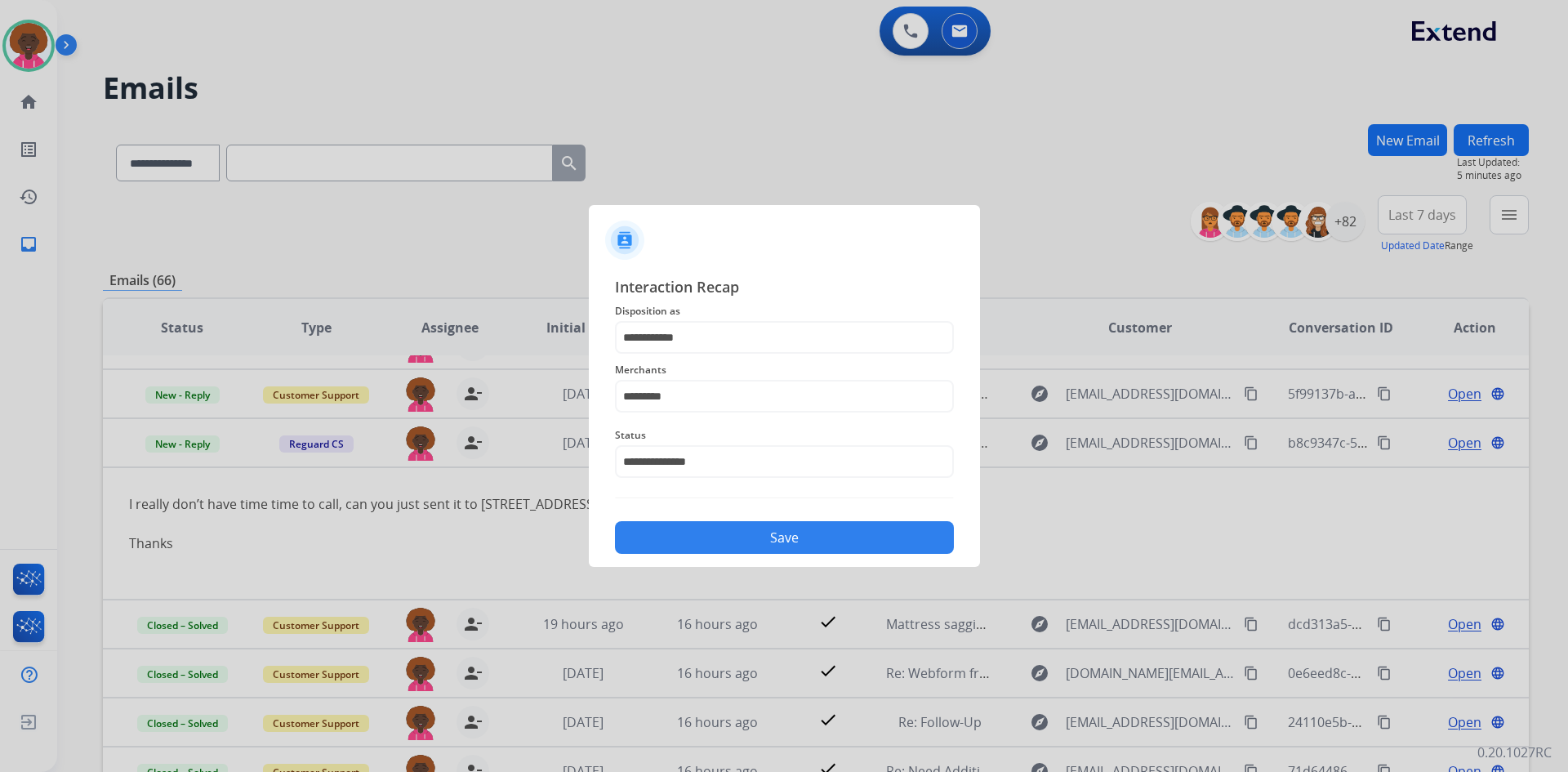
drag, startPoint x: 753, startPoint y: 502, endPoint x: 750, endPoint y: 532, distance: 30.1
click at [753, 508] on div "**********" at bounding box center [784, 414] width 339 height 279
click at [750, 532] on button "Save" at bounding box center [784, 538] width 339 height 33
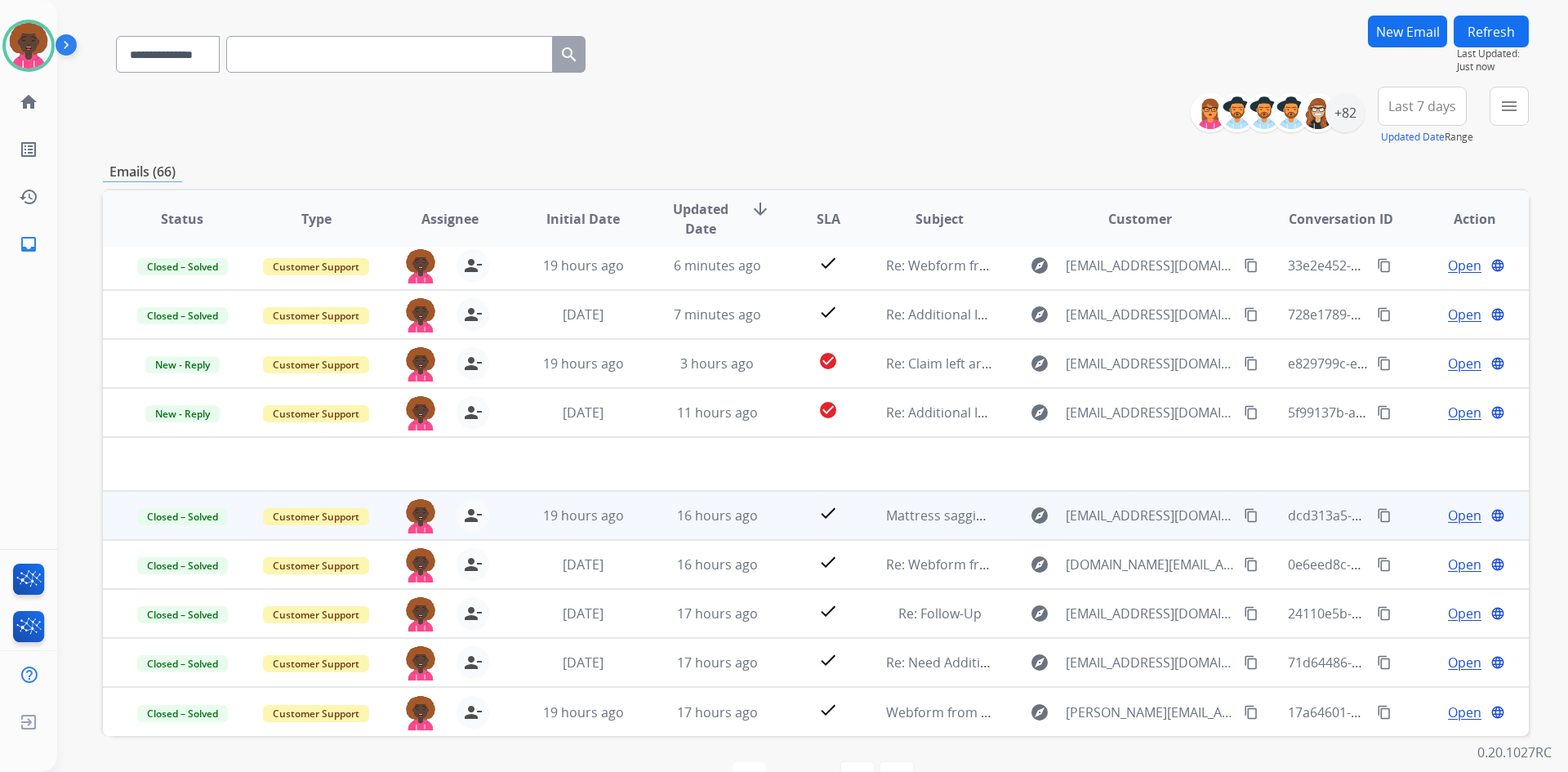
scroll to position [158, 0]
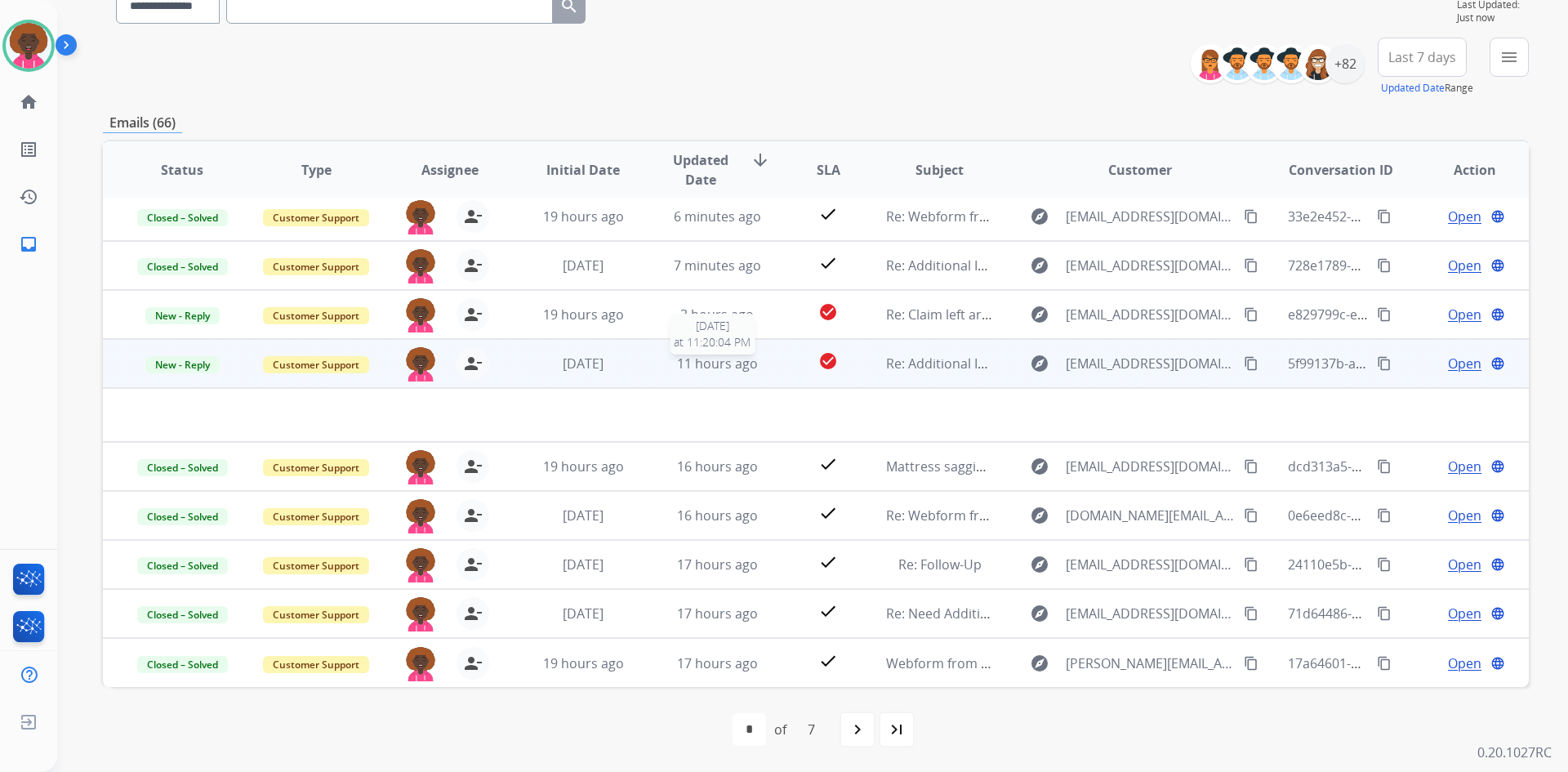
click at [678, 363] on span "11 hours ago" at bounding box center [717, 363] width 81 height 18
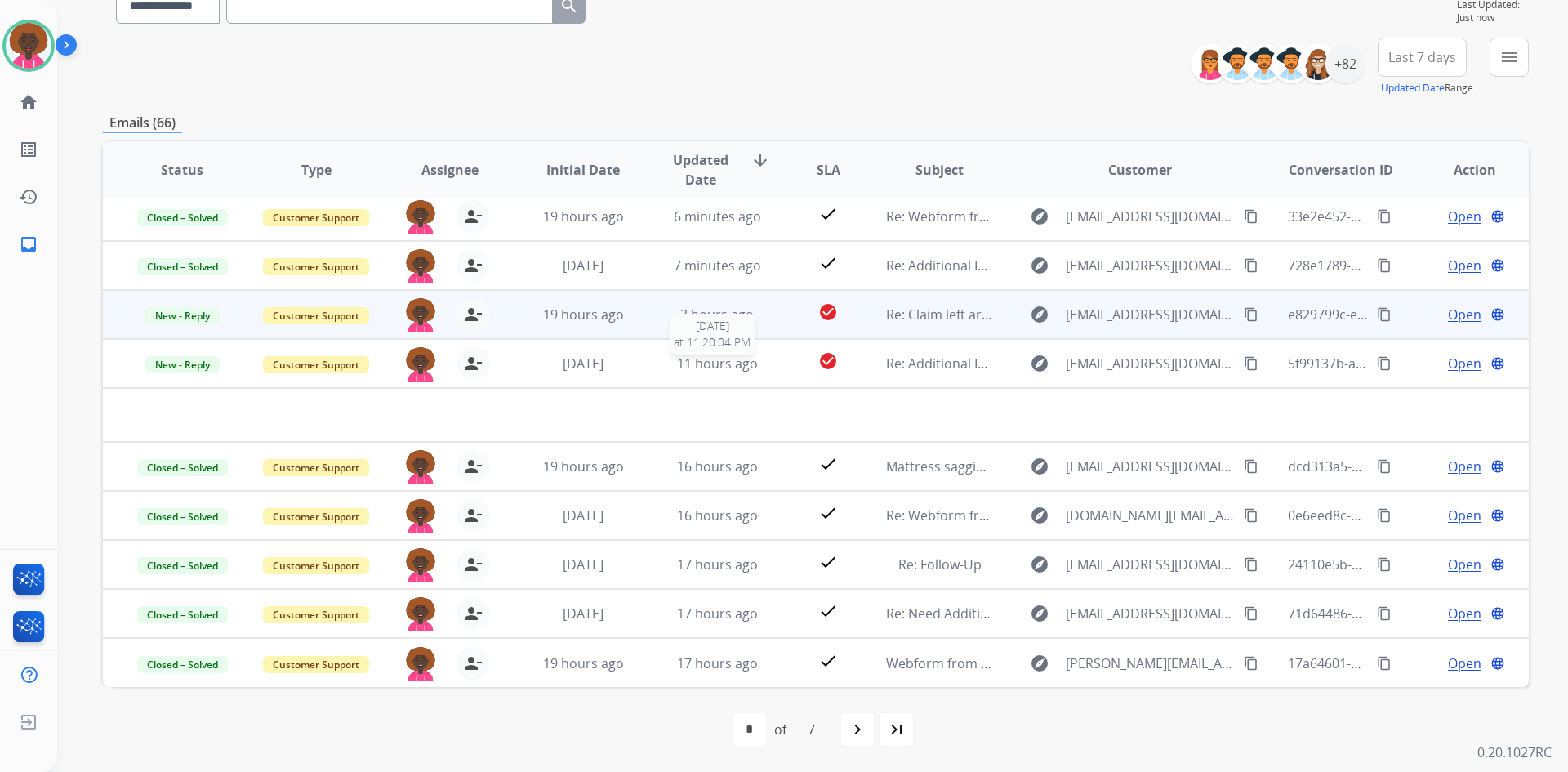
scroll to position [2, 0]
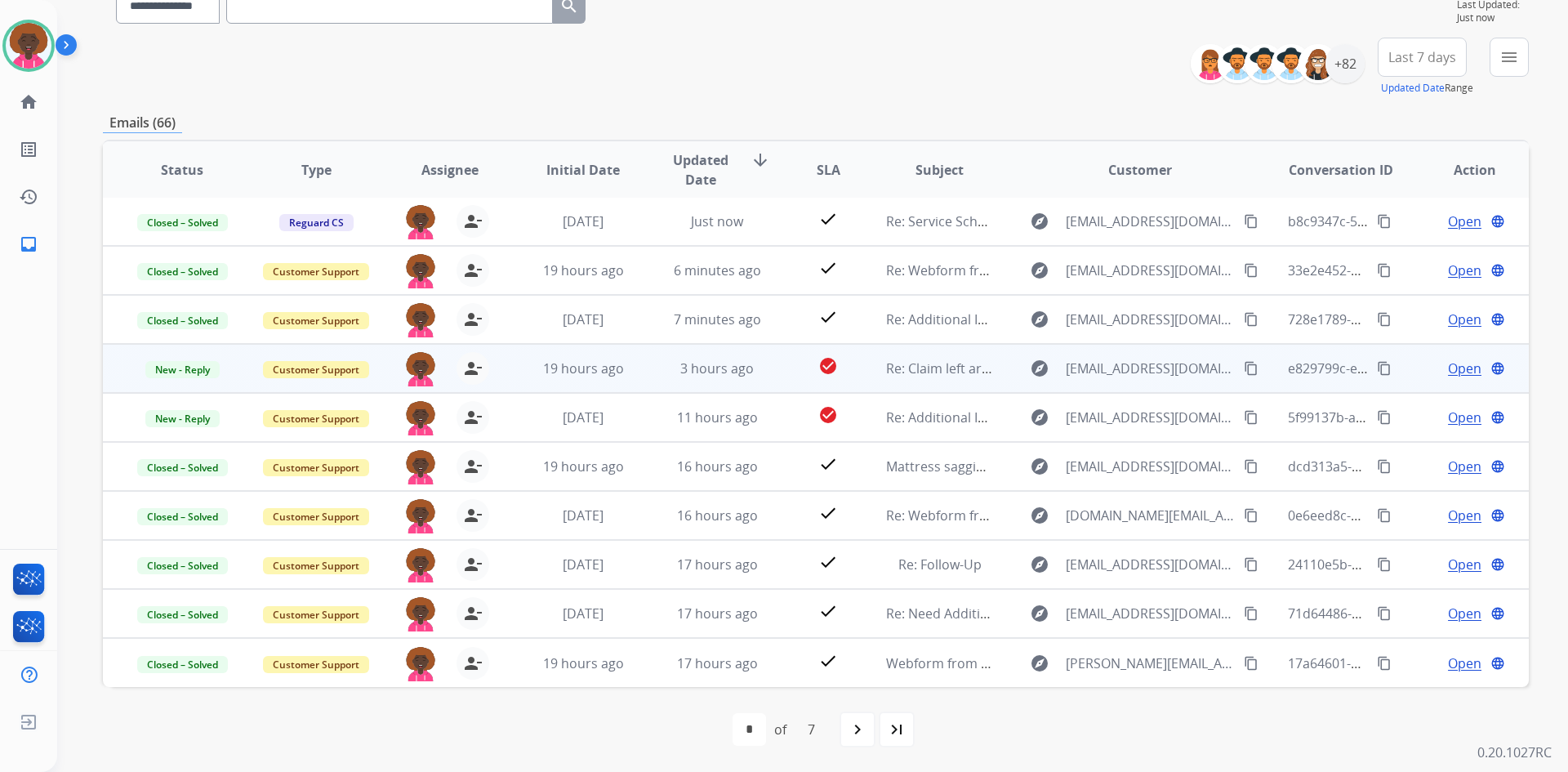
click at [771, 373] on td "check_circle" at bounding box center [815, 369] width 89 height 49
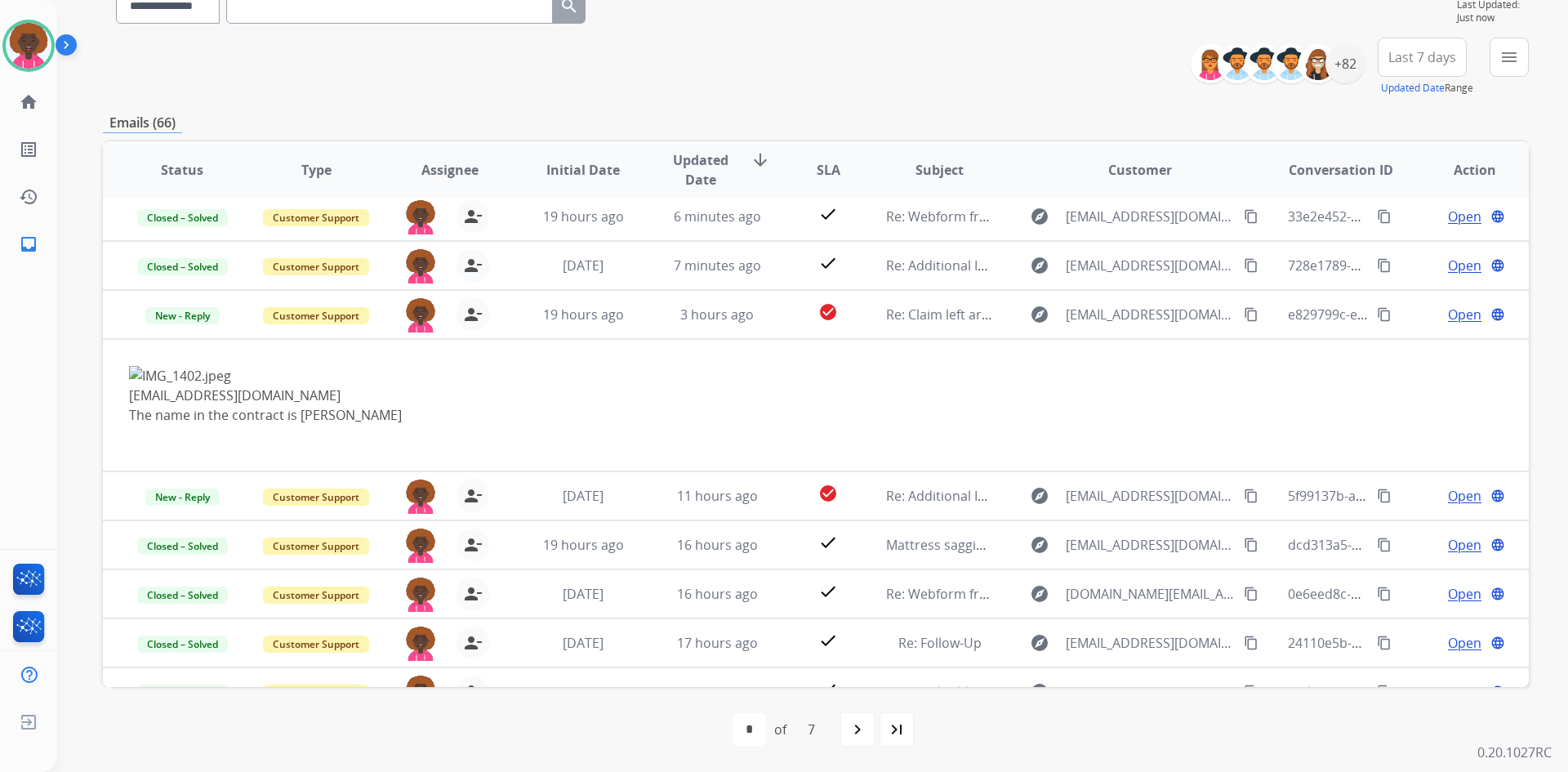
scroll to position [134, 0]
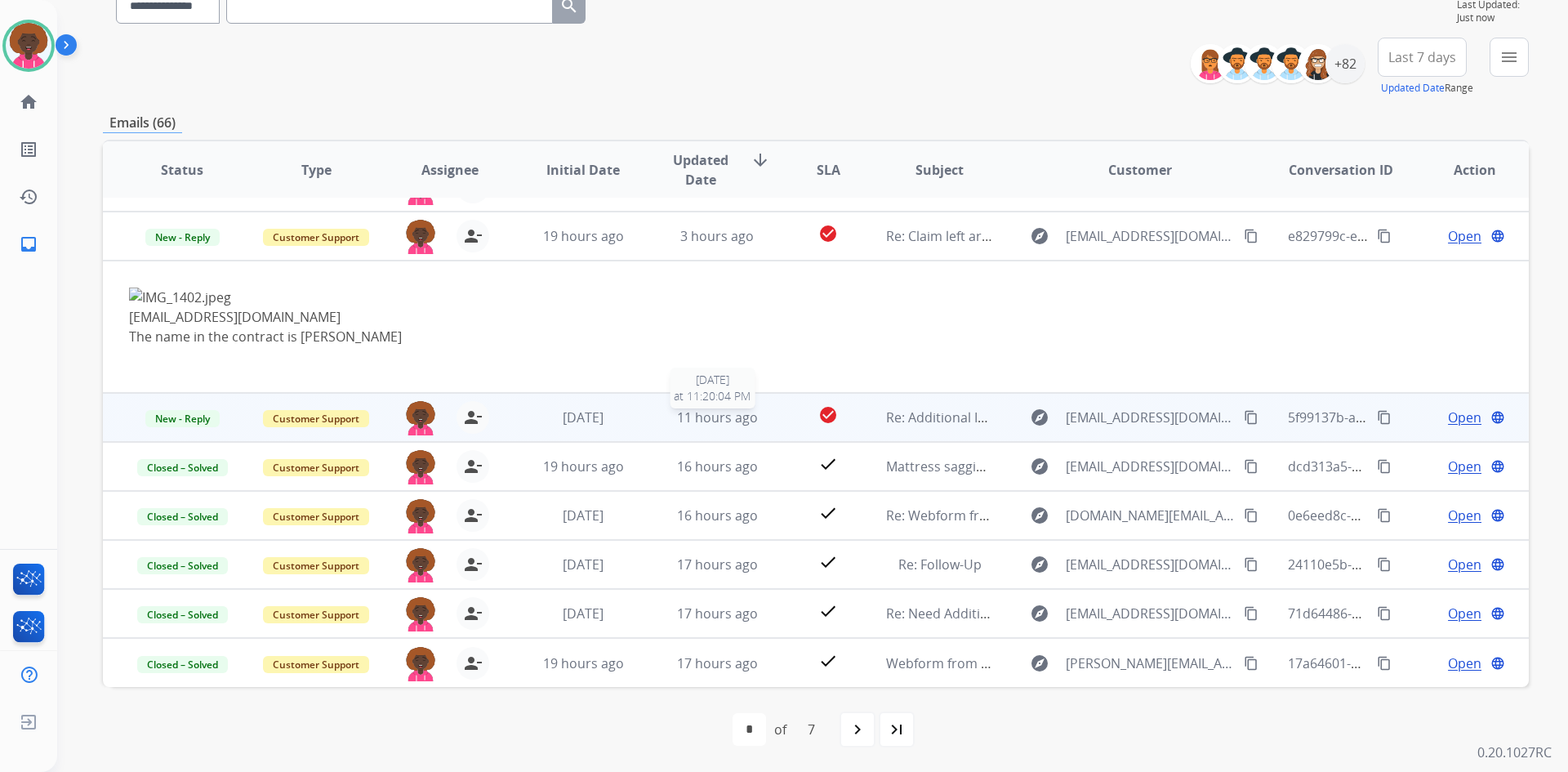
click at [692, 414] on span "11 hours ago" at bounding box center [717, 418] width 81 height 18
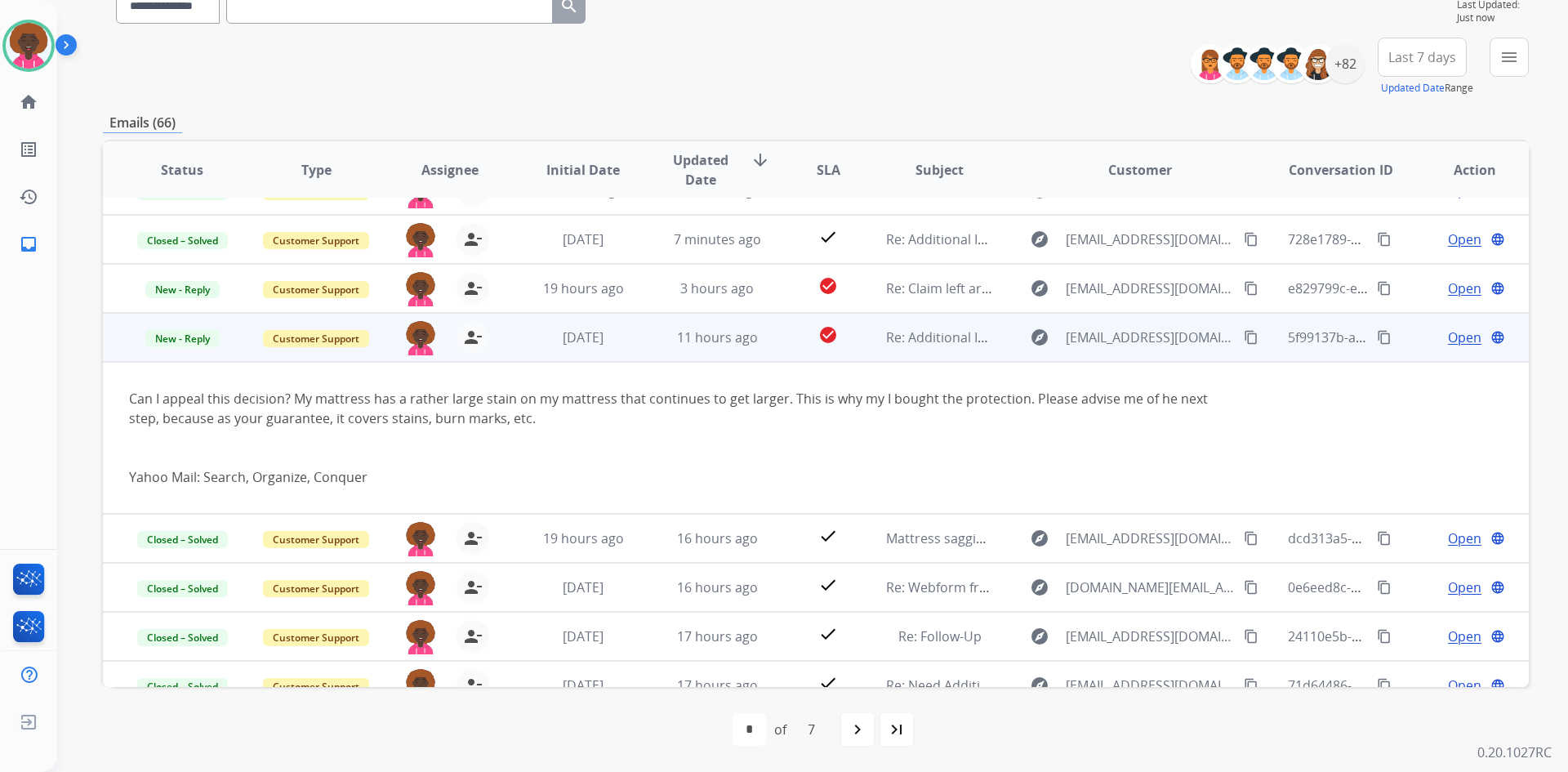
scroll to position [153, 0]
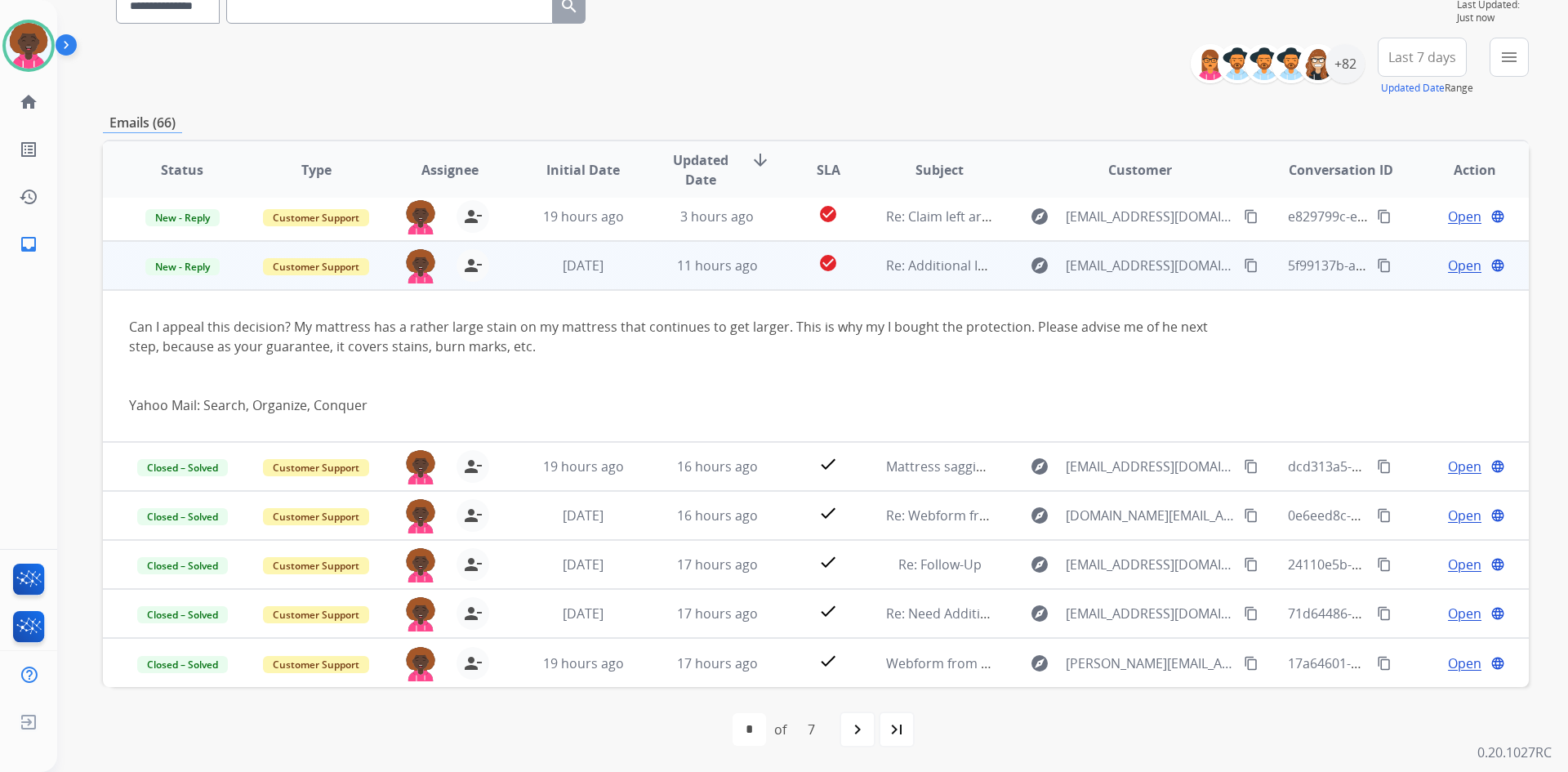
click at [1458, 272] on span "Open" at bounding box center [1464, 266] width 34 height 20
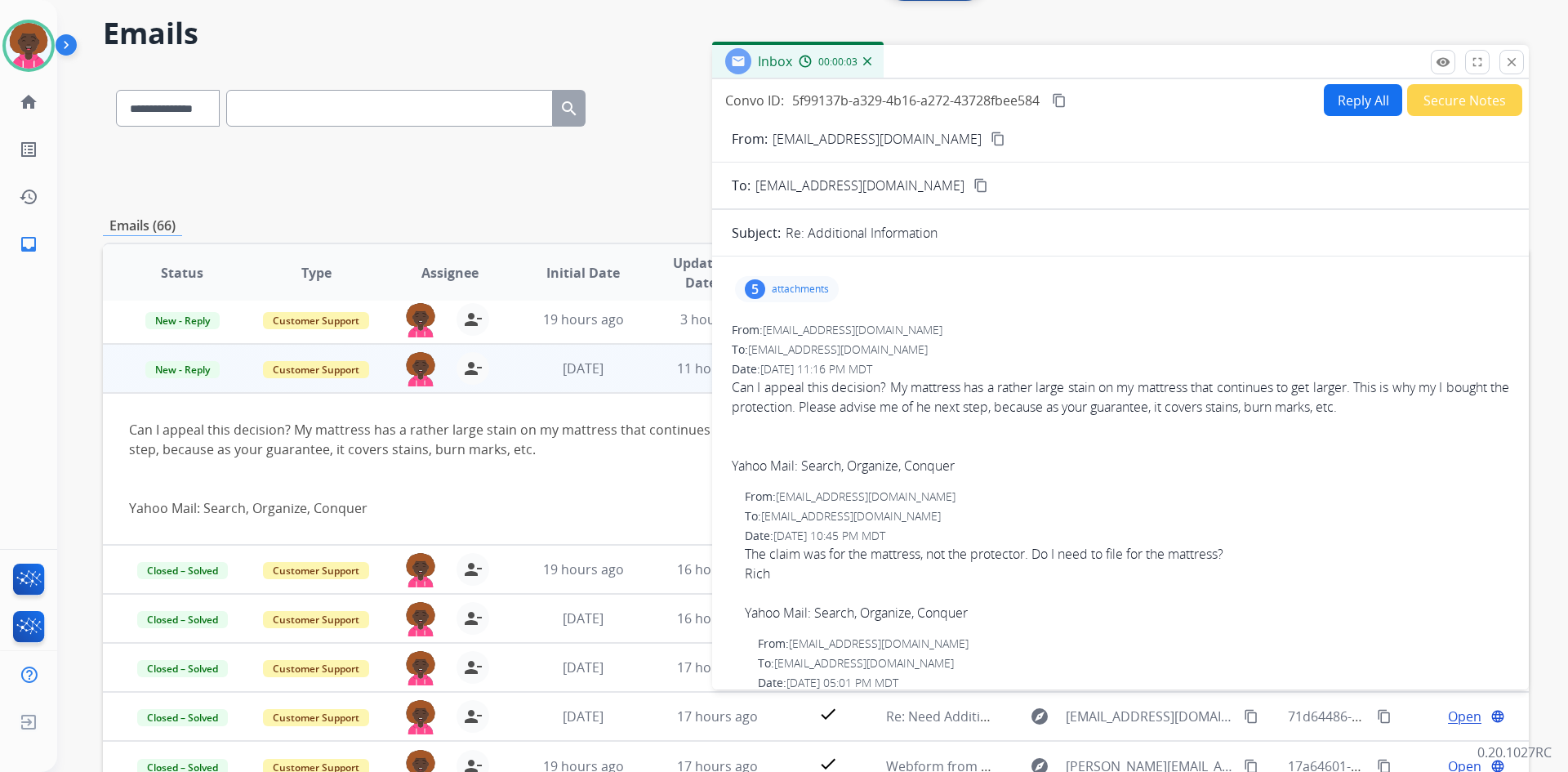
scroll to position [0, 0]
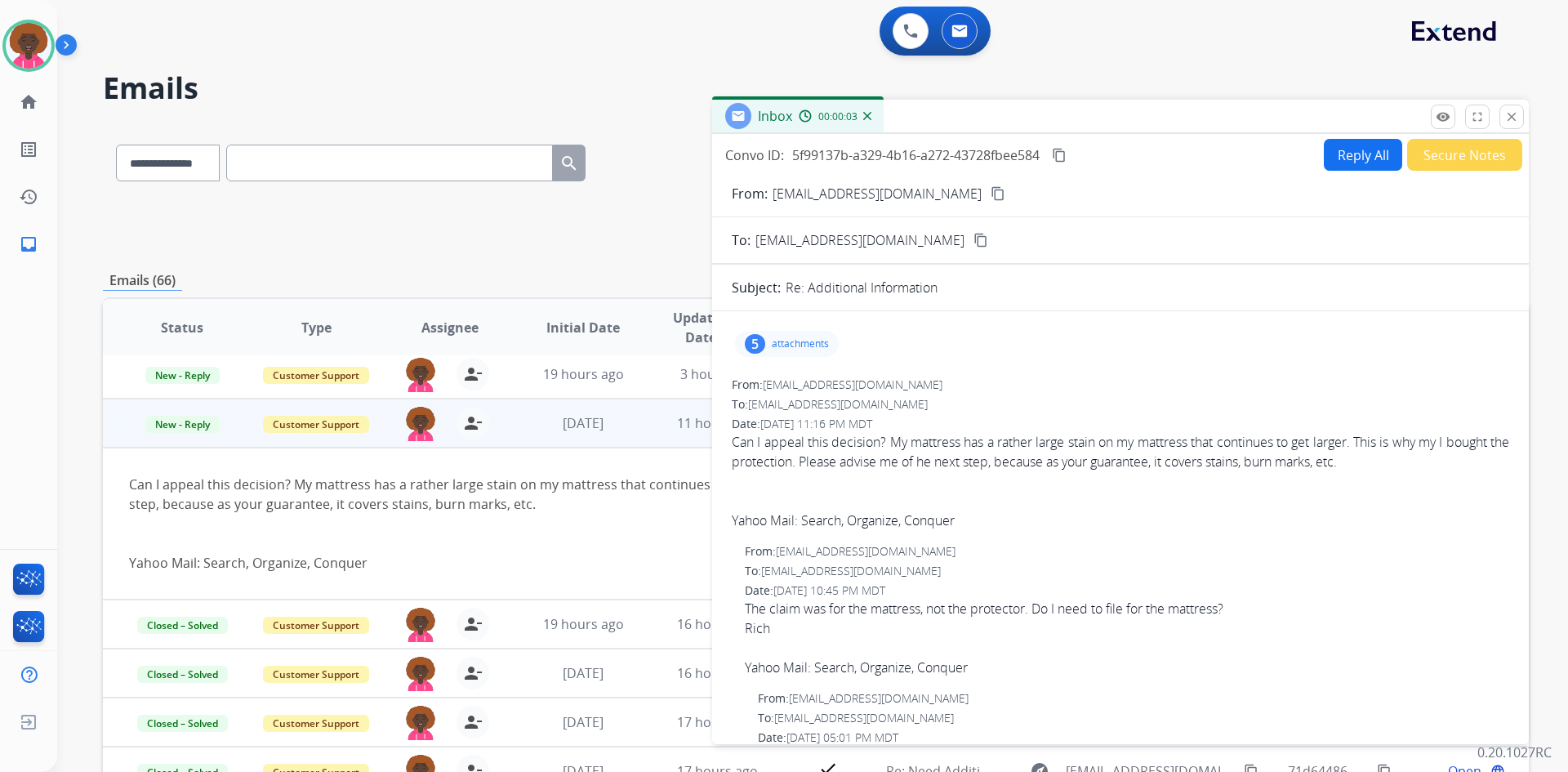
click at [1339, 147] on button "Reply All" at bounding box center [1363, 154] width 78 height 32
select select "**********"
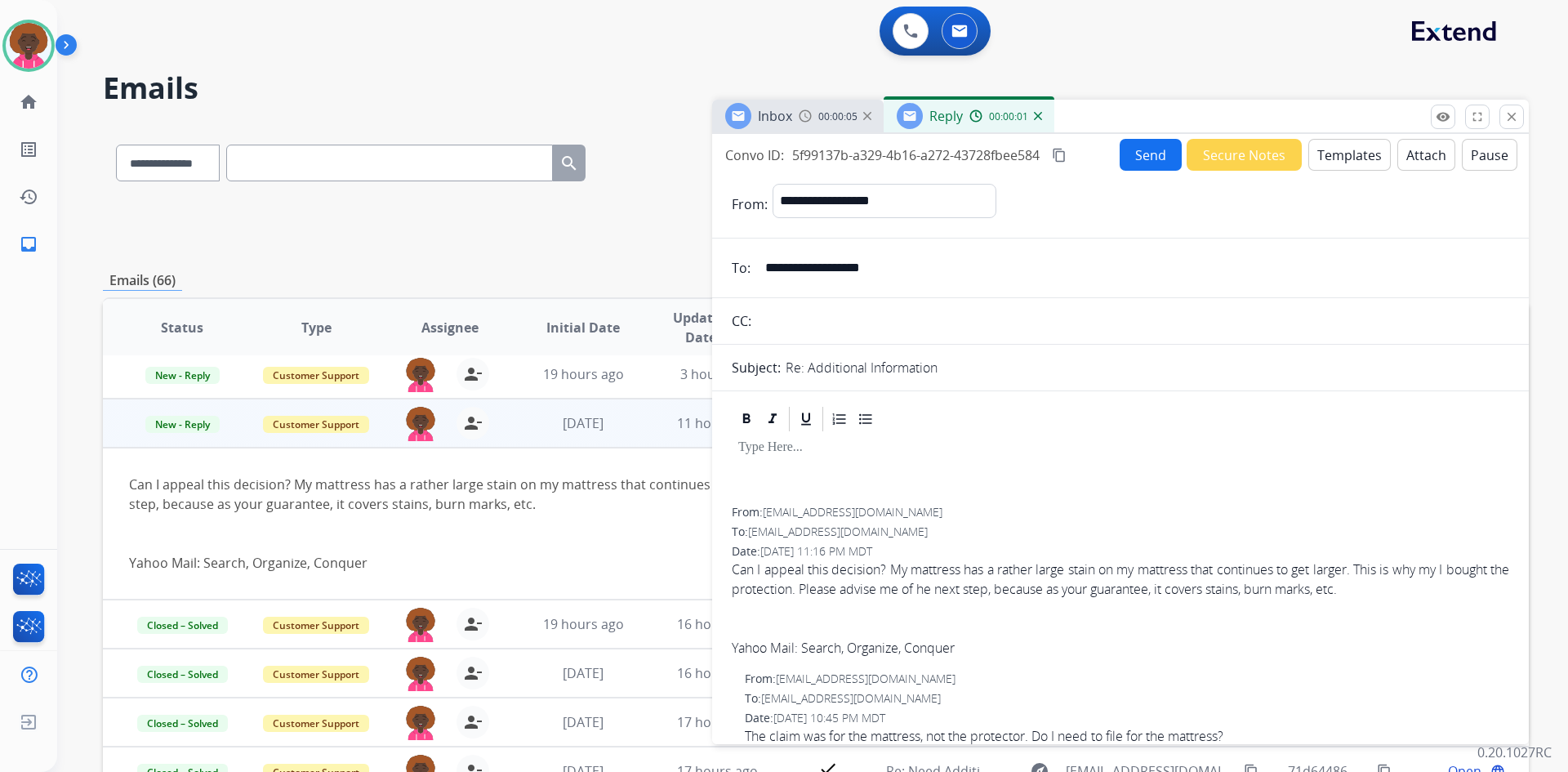
click at [1340, 151] on button "Templates" at bounding box center [1349, 154] width 83 height 32
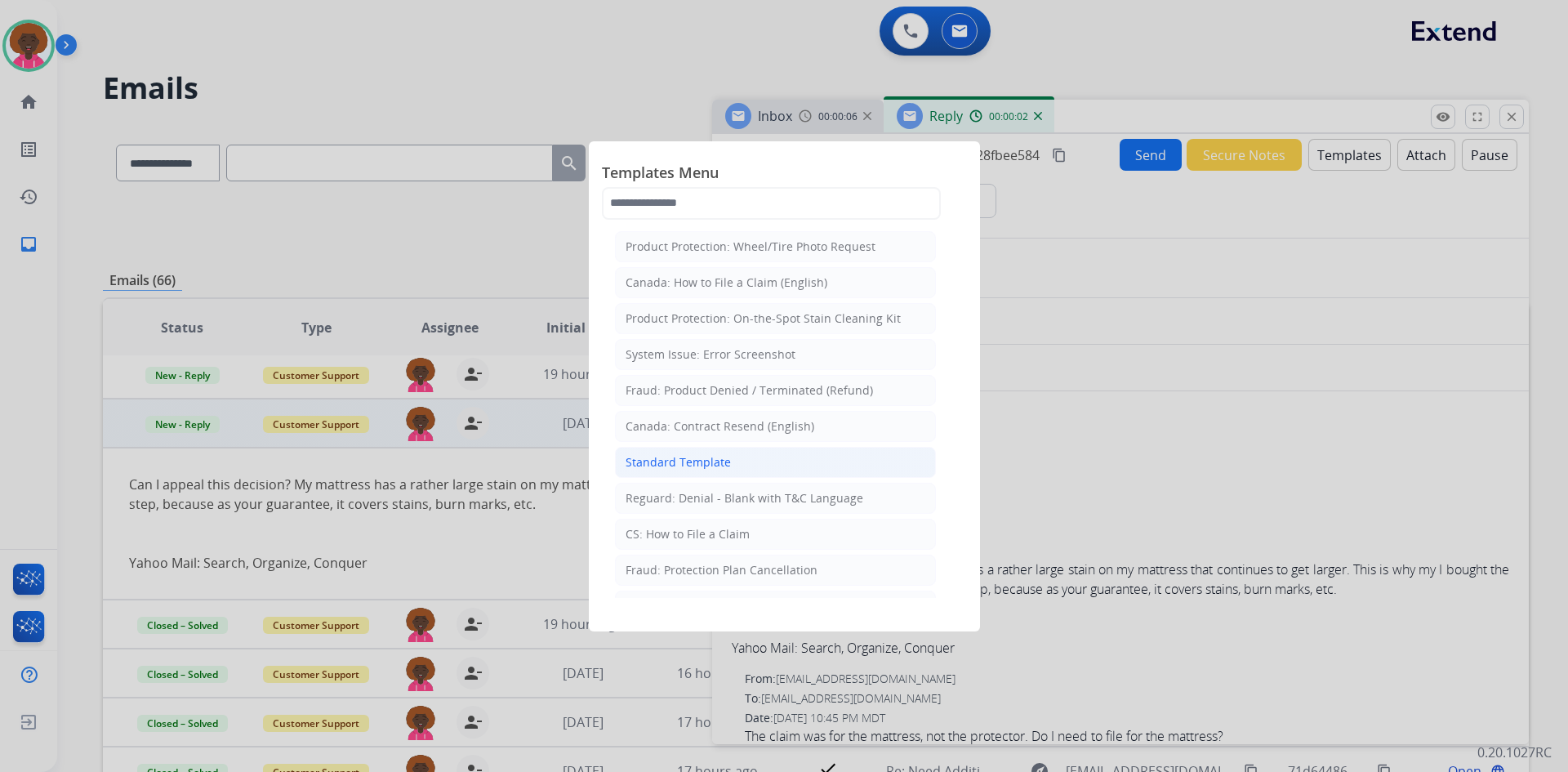
click at [729, 451] on li "Standard Template" at bounding box center [775, 462] width 321 height 31
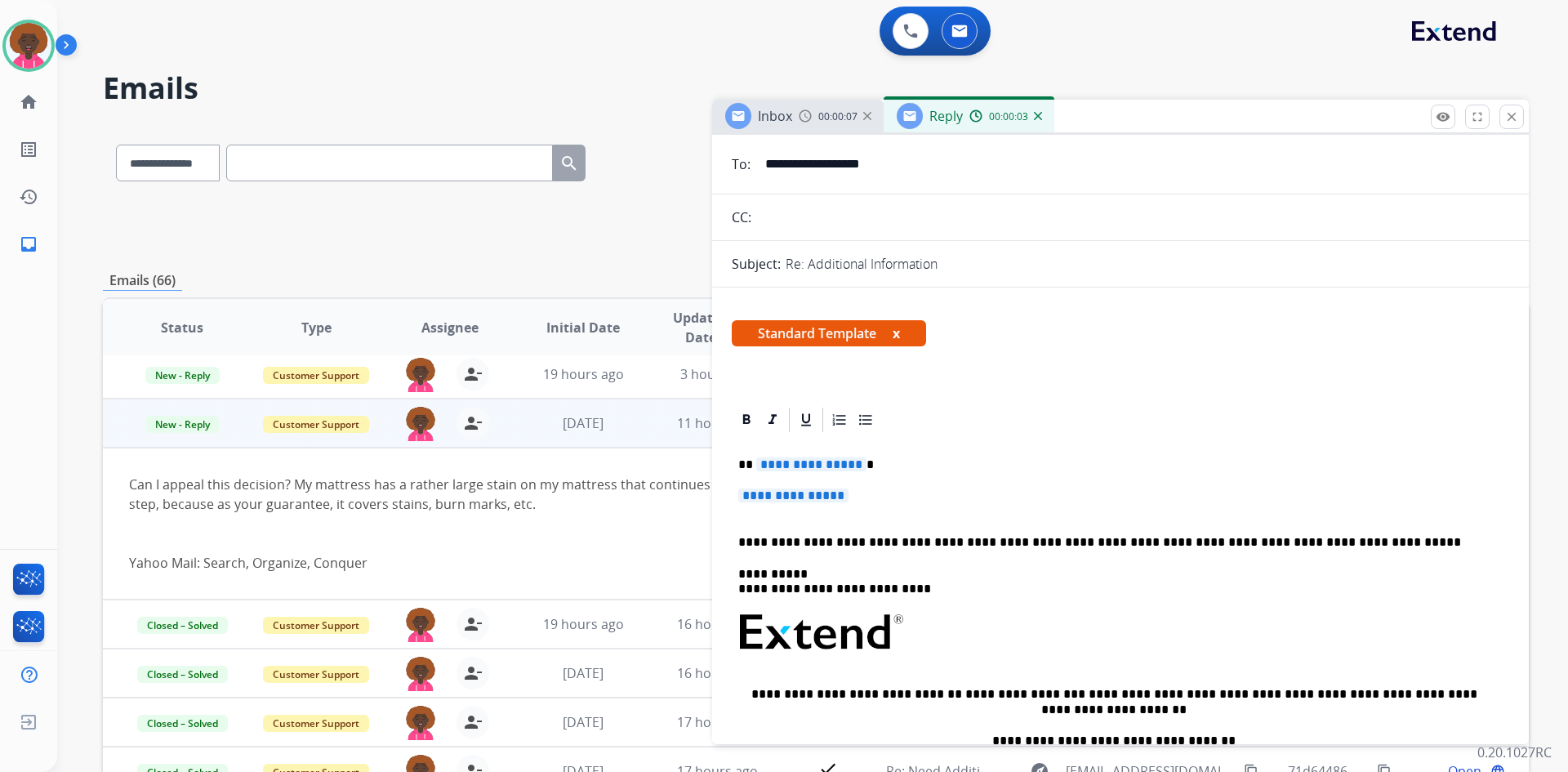
scroll to position [245, 0]
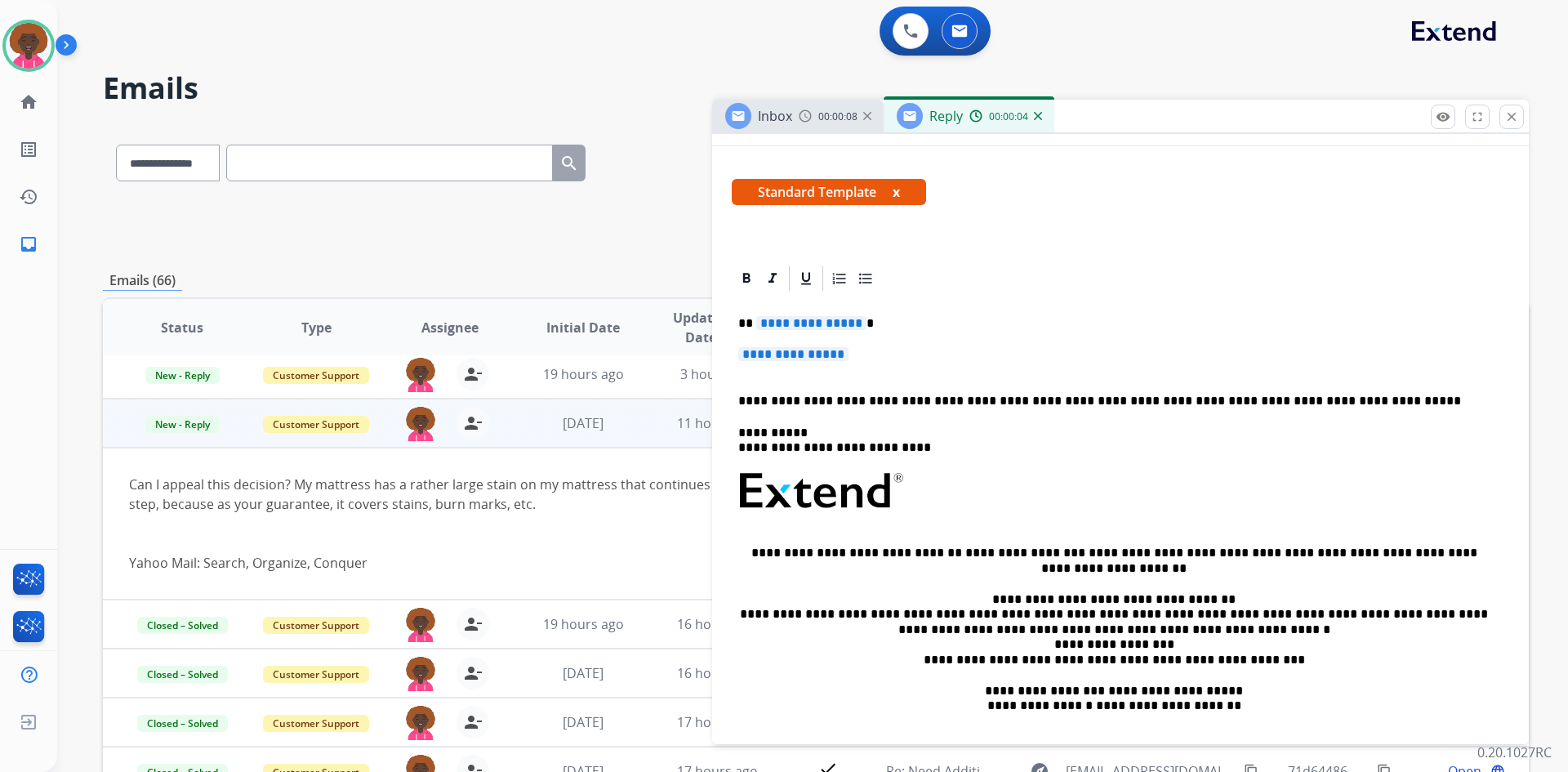
click at [788, 369] on p "**********" at bounding box center [1120, 361] width 764 height 30
click at [801, 359] on span "**********" at bounding box center [793, 353] width 110 height 14
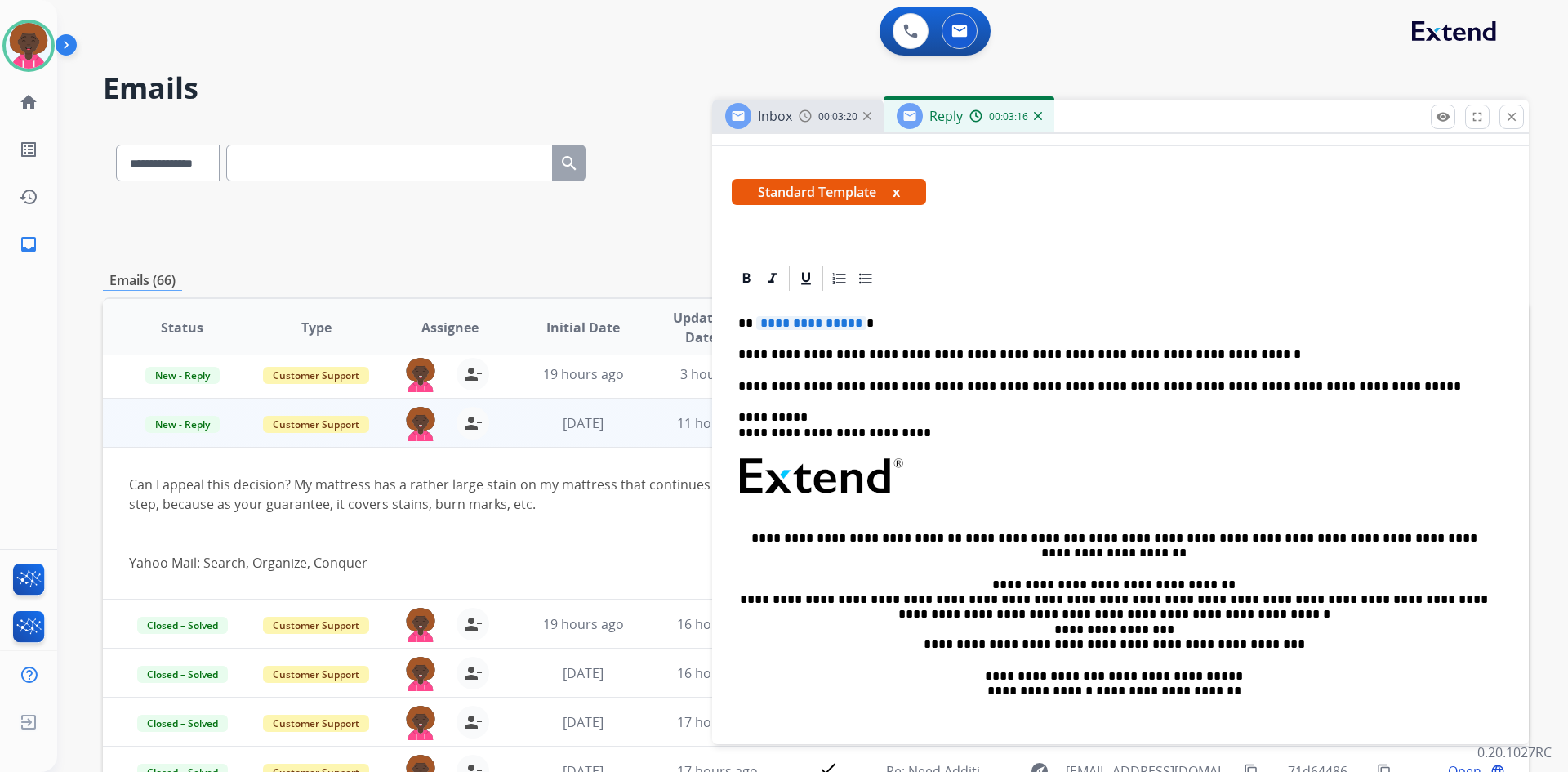
click at [790, 321] on span "**********" at bounding box center [811, 322] width 110 height 14
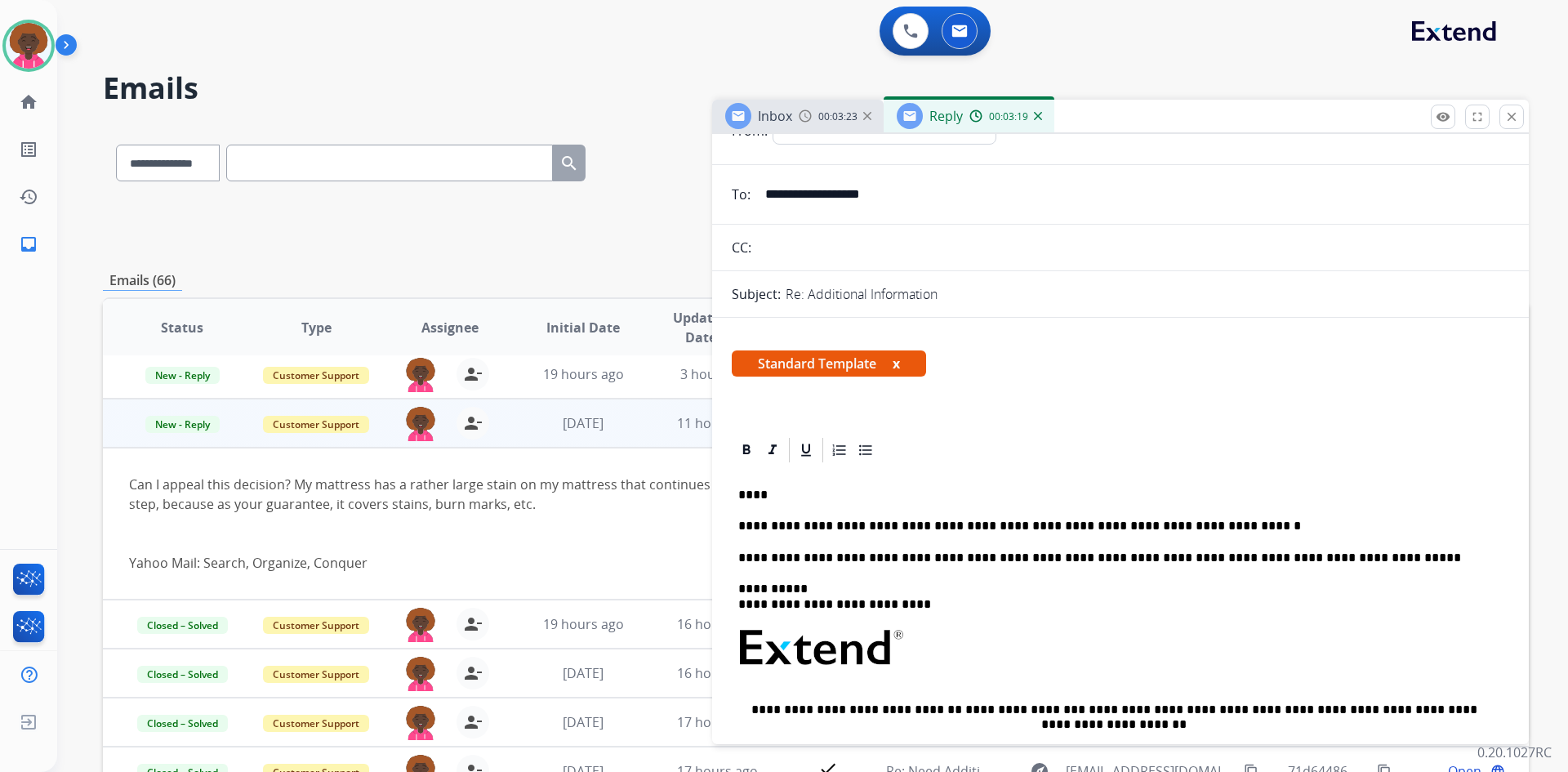
scroll to position [0, 0]
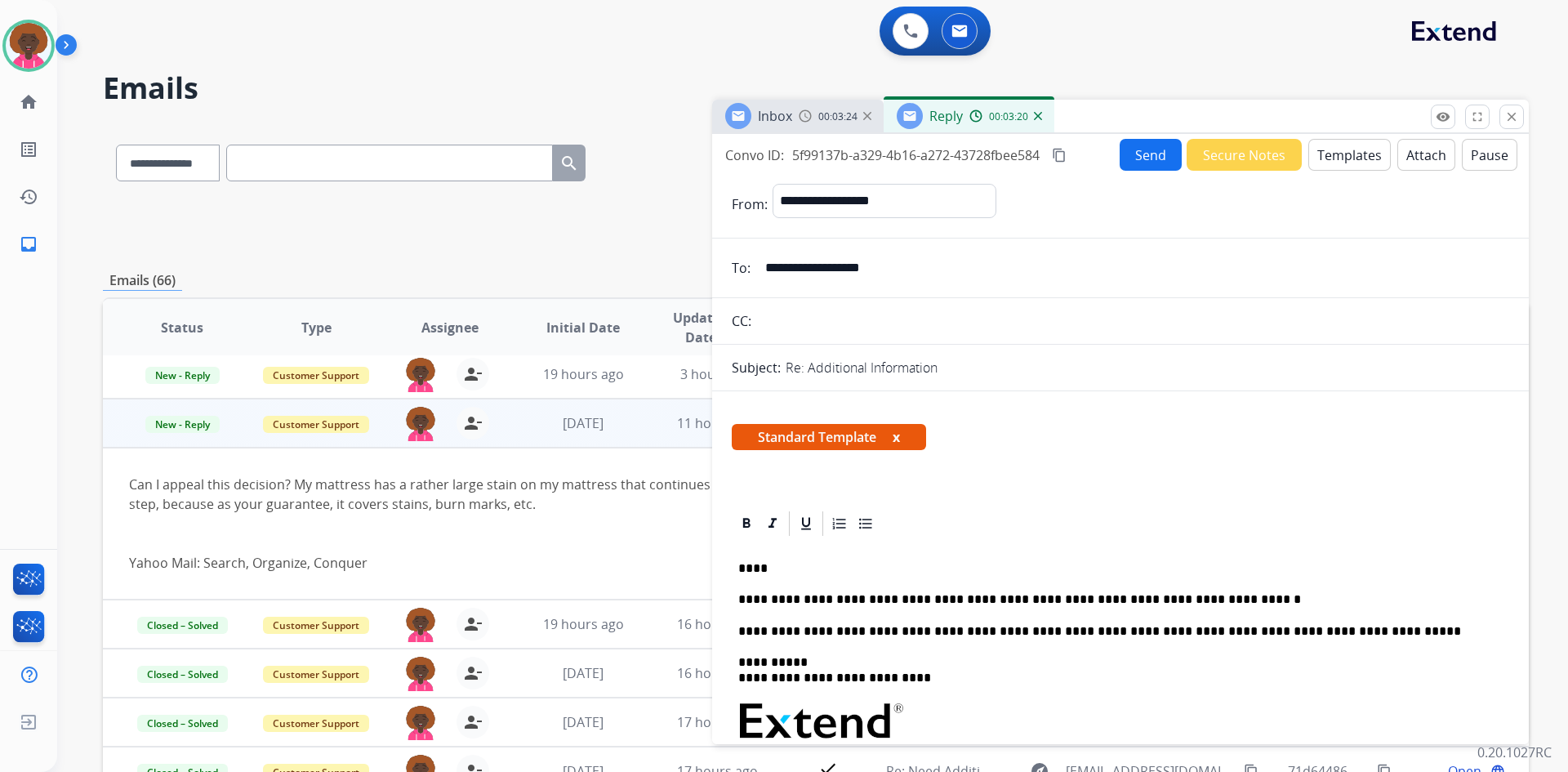
click at [1136, 149] on button "Send" at bounding box center [1150, 154] width 62 height 32
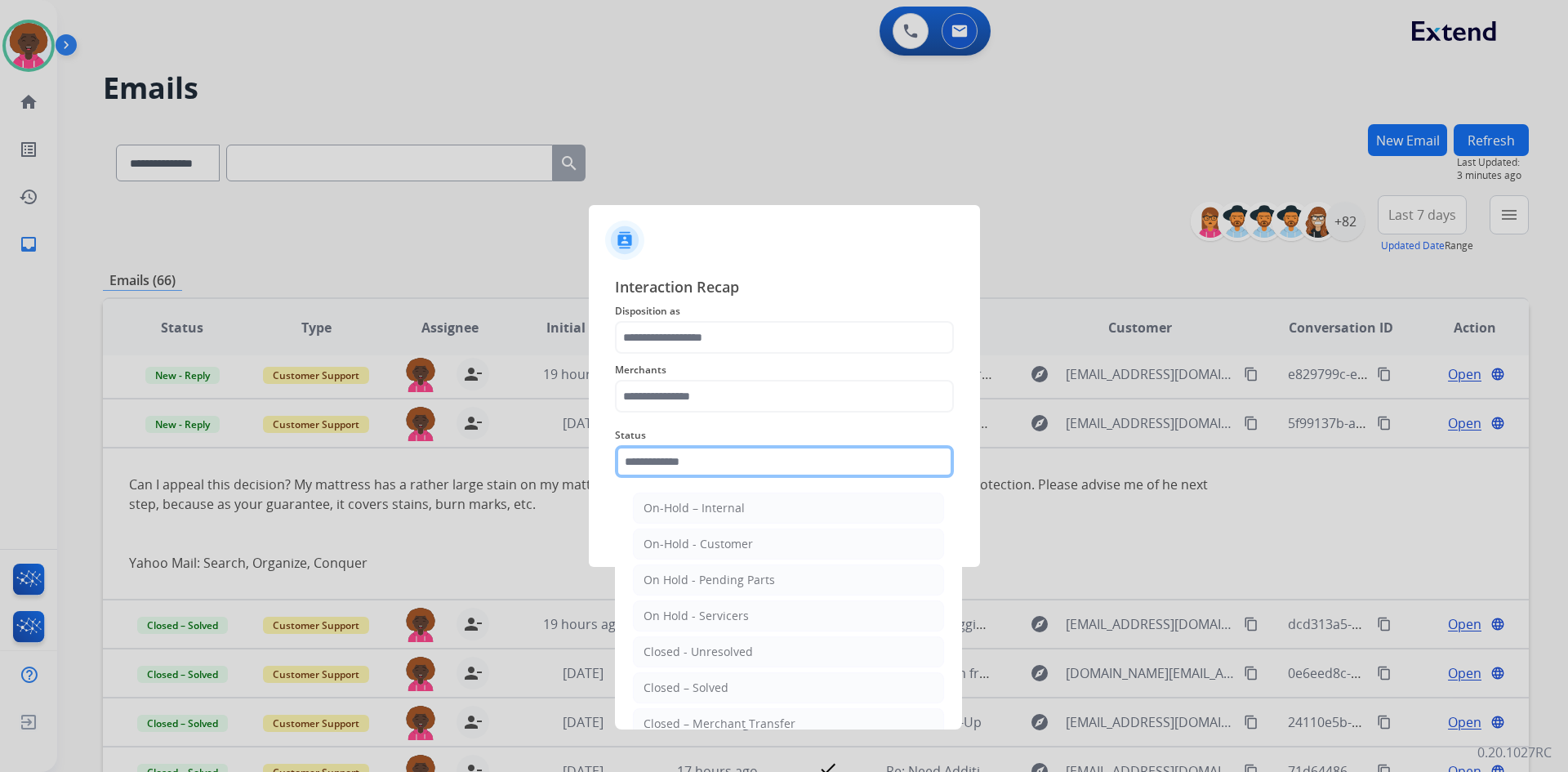
click at [646, 469] on input "text" at bounding box center [784, 461] width 339 height 33
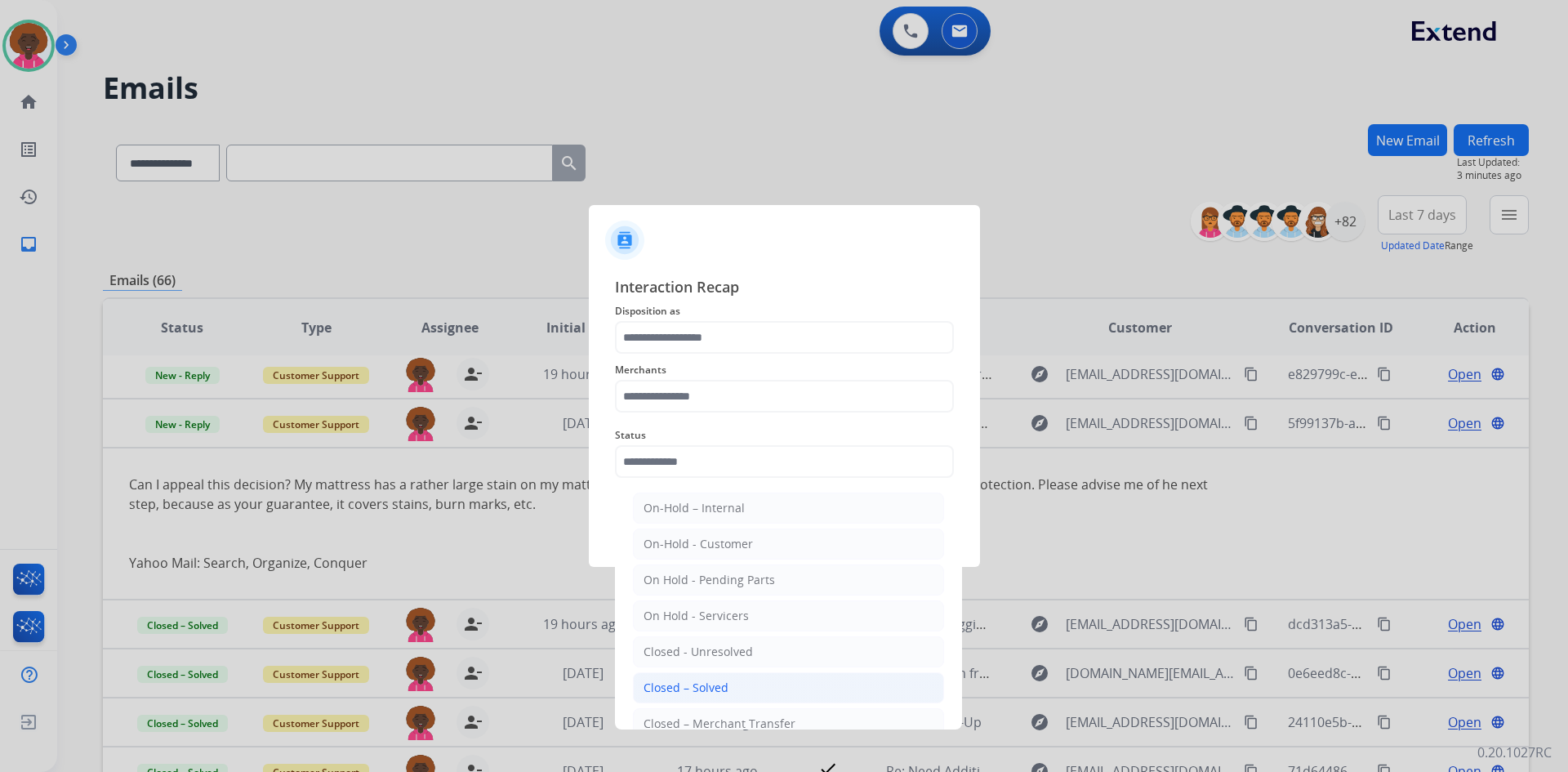
click at [686, 689] on div "Closed – Solved" at bounding box center [686, 688] width 85 height 16
type input "**********"
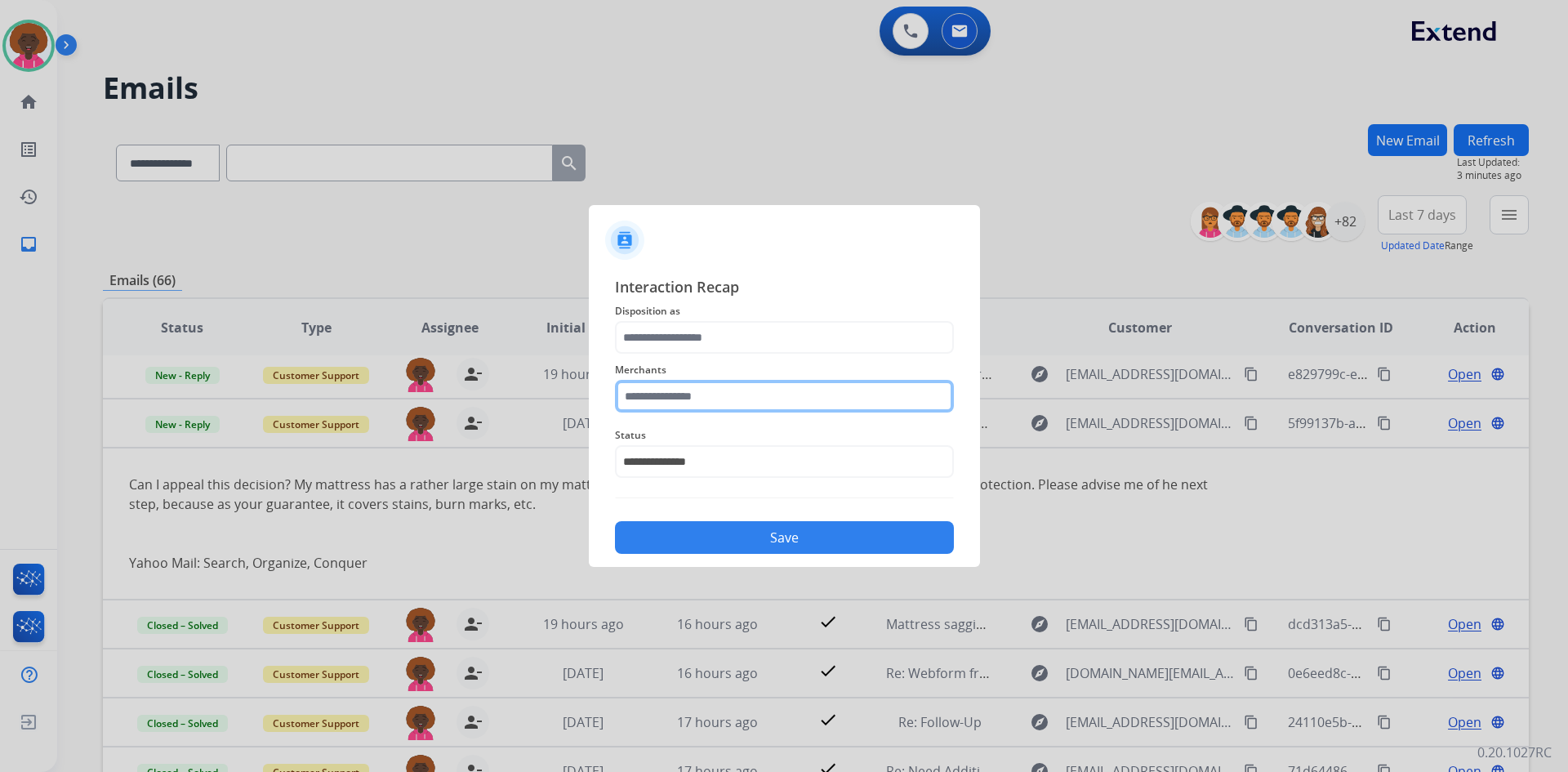
click at [738, 407] on input "text" at bounding box center [784, 396] width 339 height 33
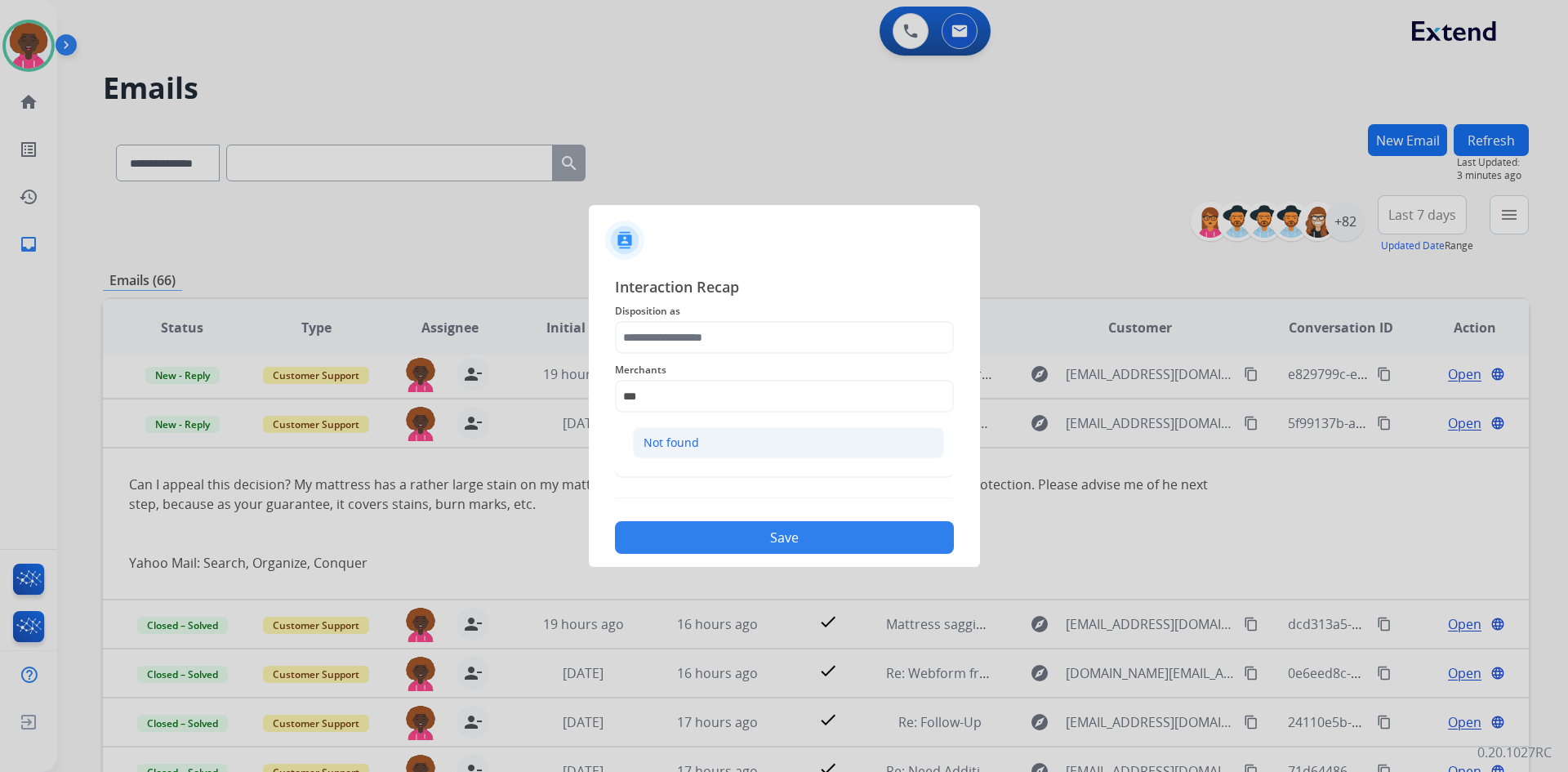
click at [769, 439] on li "Not found" at bounding box center [788, 442] width 311 height 31
type input "*********"
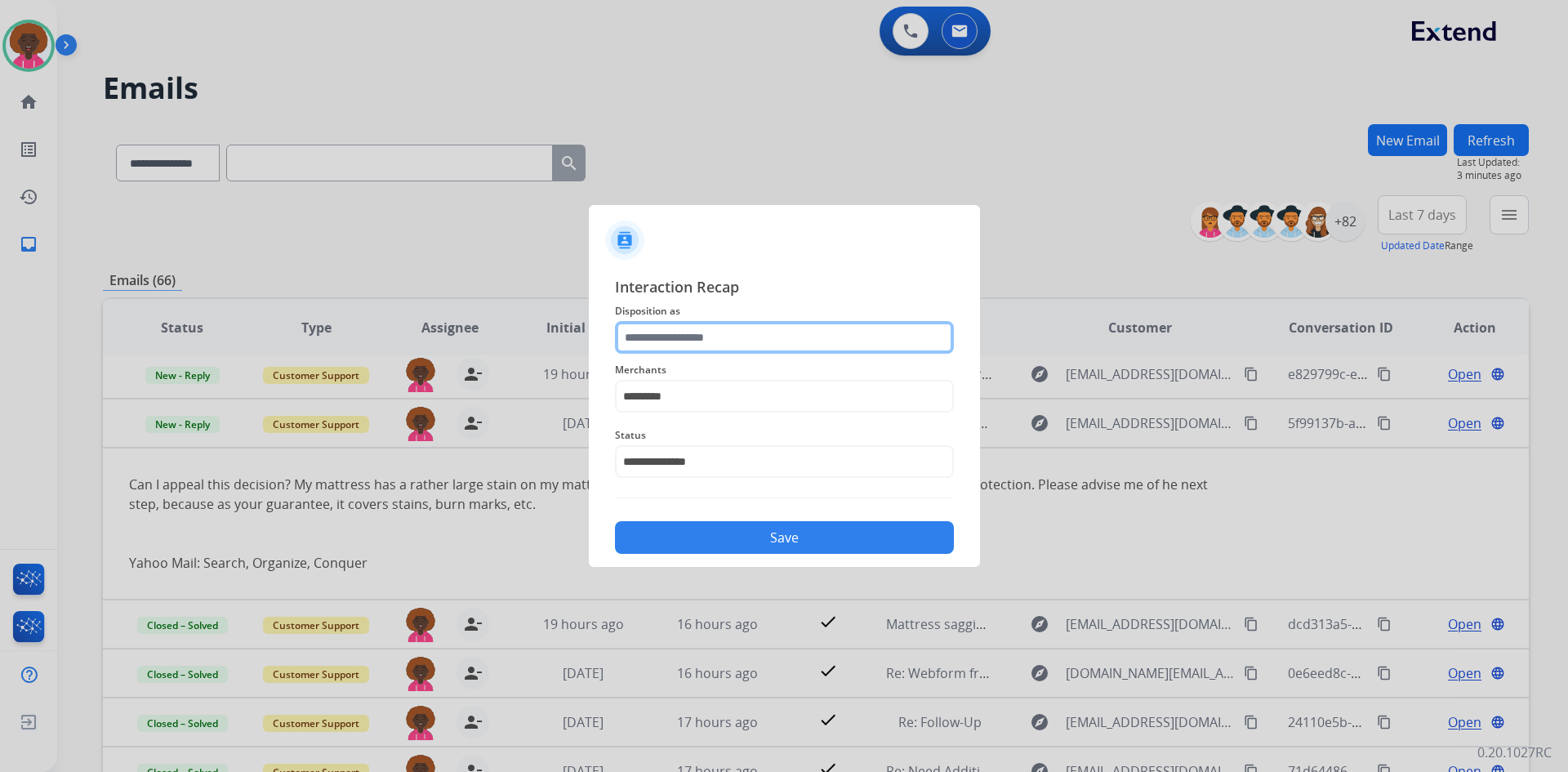
drag, startPoint x: 735, startPoint y: 329, endPoint x: 730, endPoint y: 351, distance: 22.6
click at [732, 335] on input "text" at bounding box center [784, 338] width 339 height 33
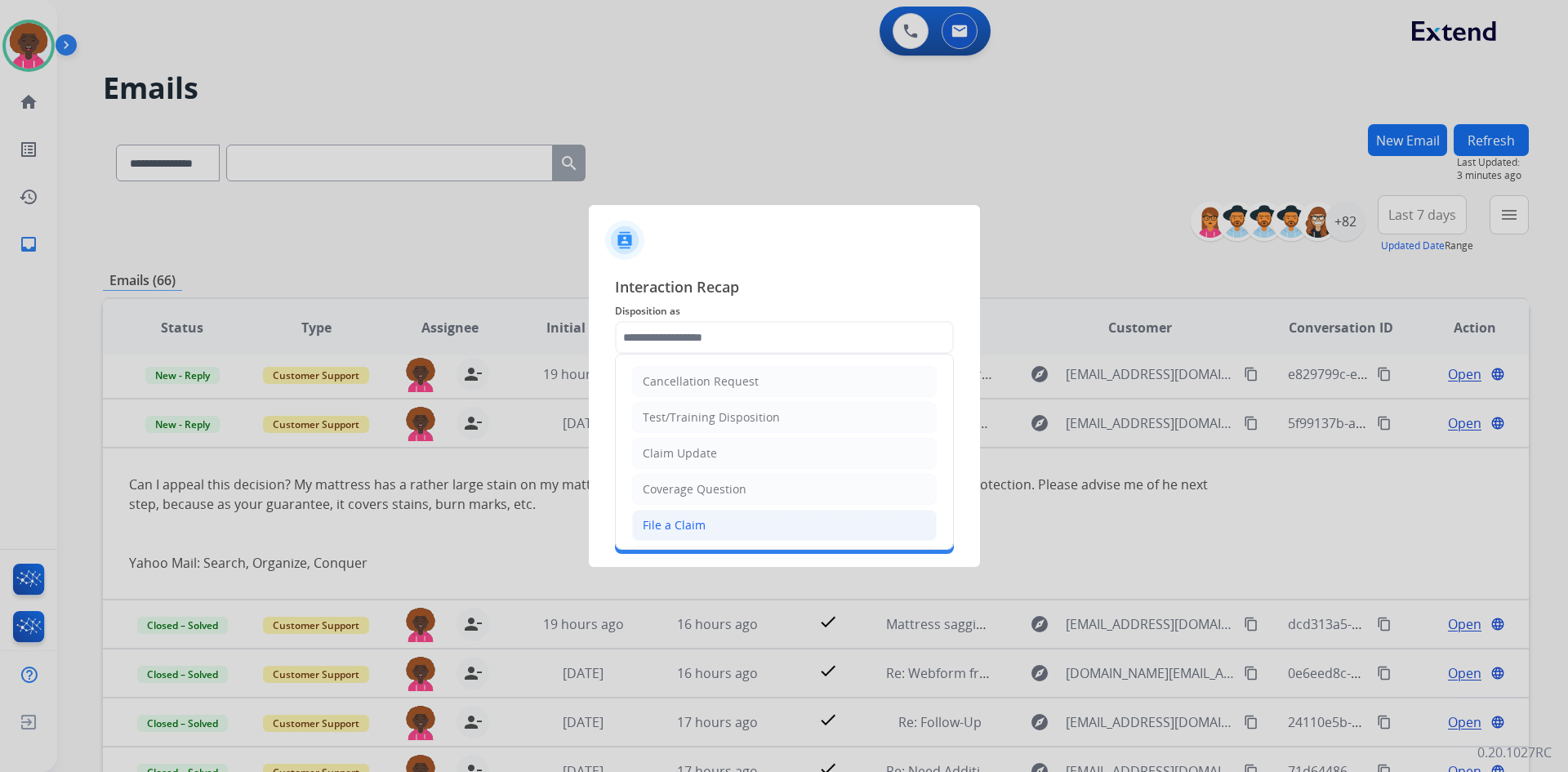
click at [710, 534] on li "File a Claim" at bounding box center [784, 525] width 305 height 31
type input "**********"
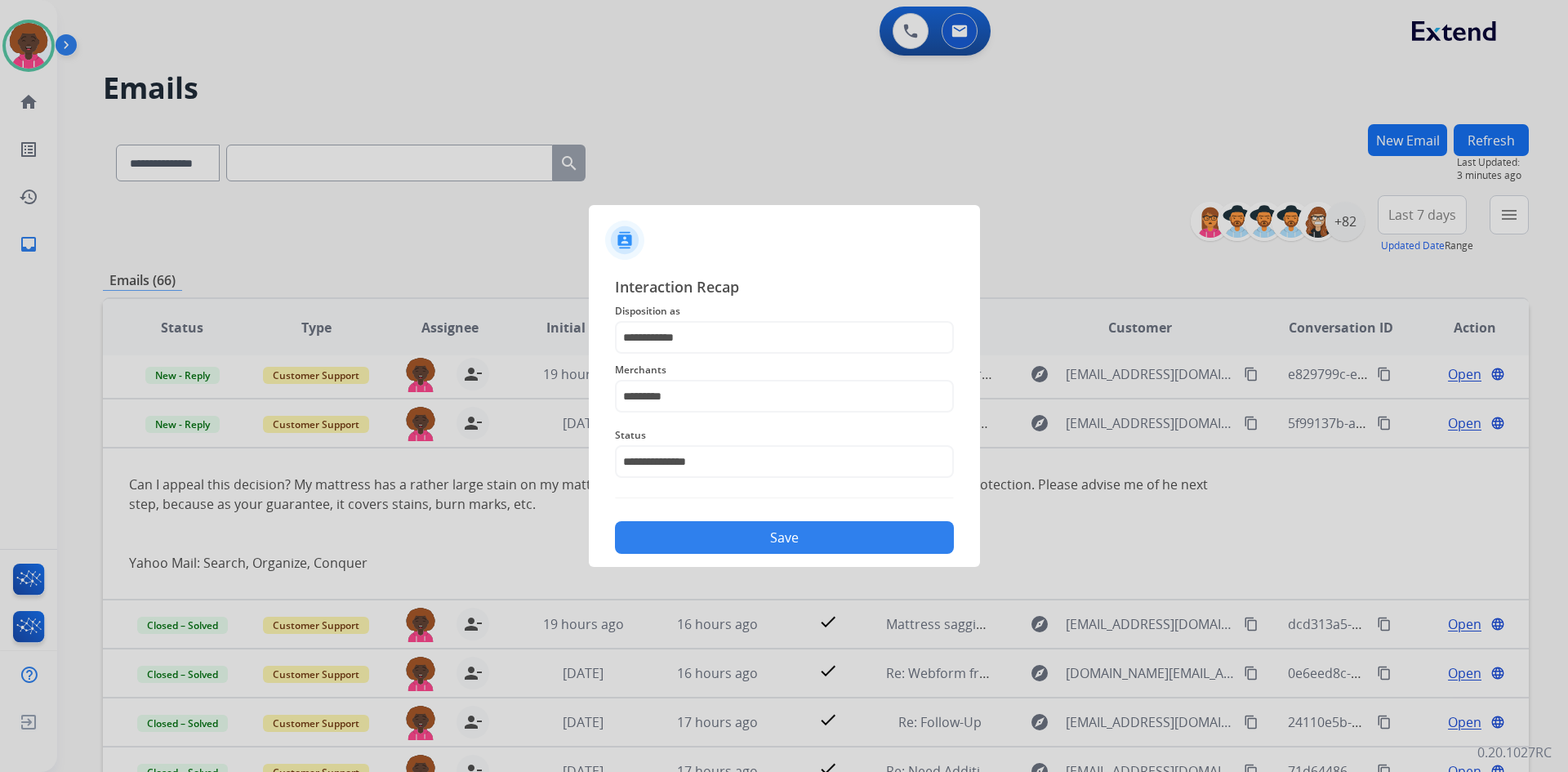
click at [756, 539] on button "Save" at bounding box center [784, 538] width 339 height 33
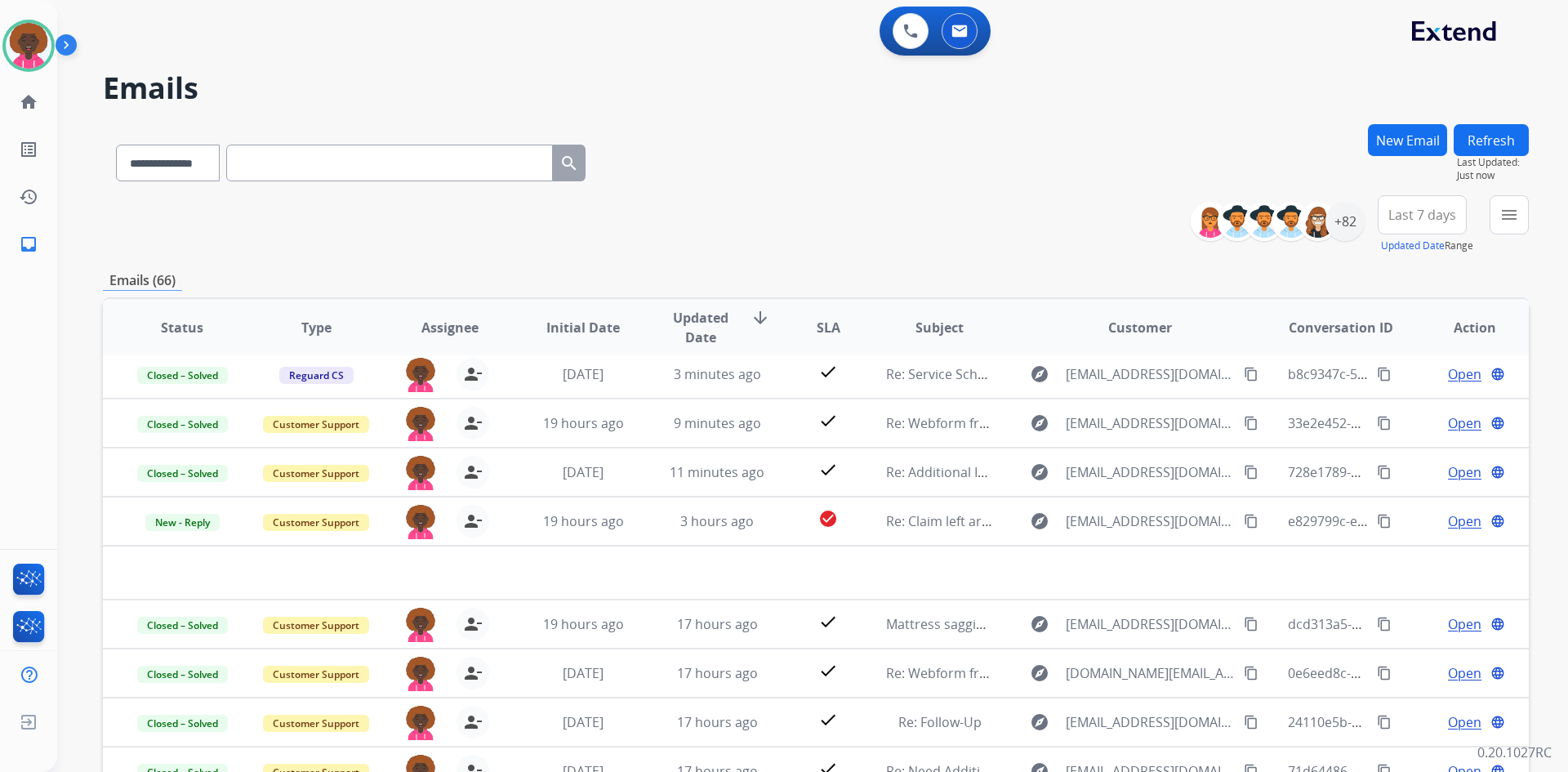
scroll to position [55, 0]
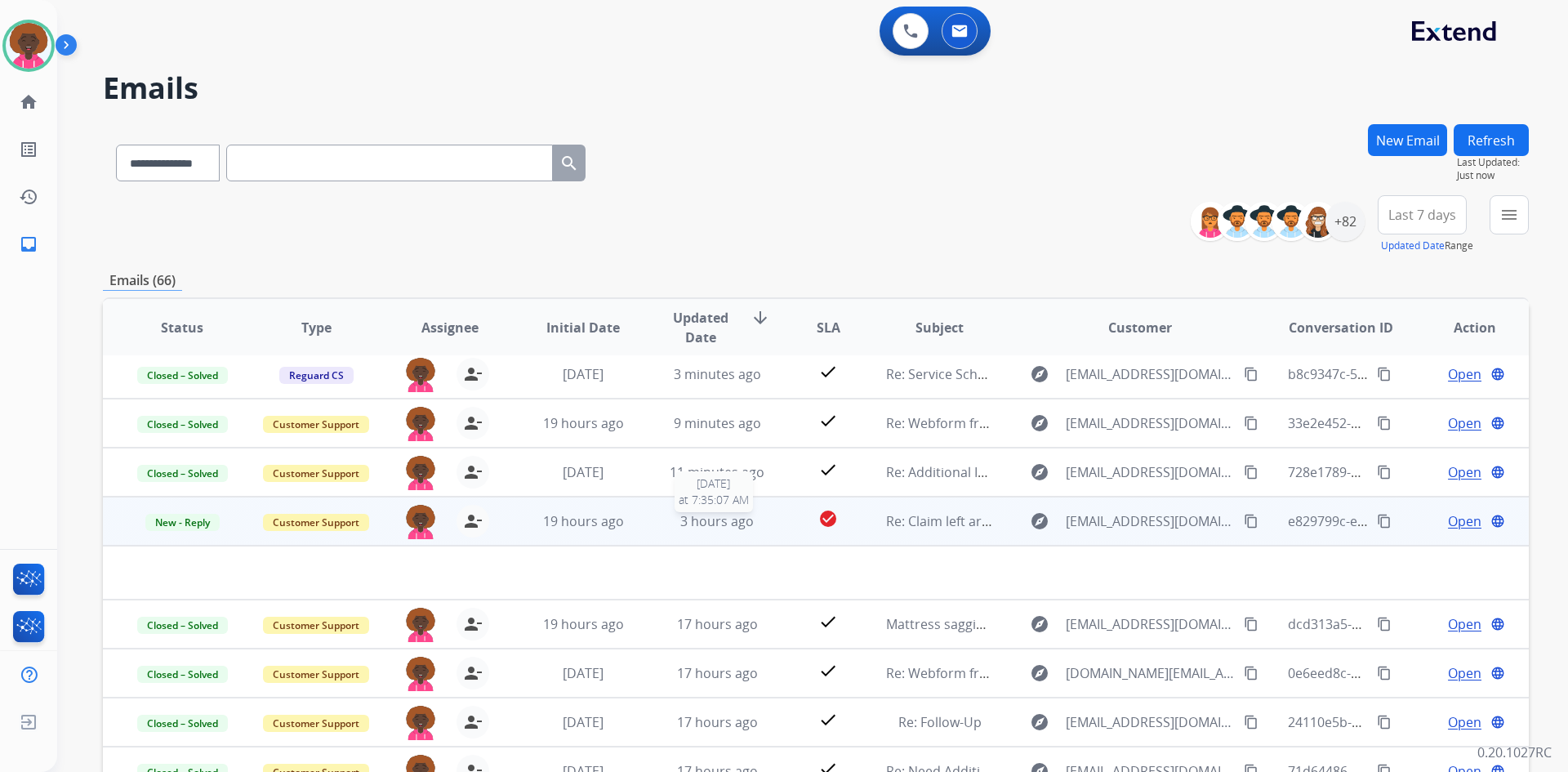
click at [746, 528] on span "3 hours ago" at bounding box center [716, 521] width 74 height 18
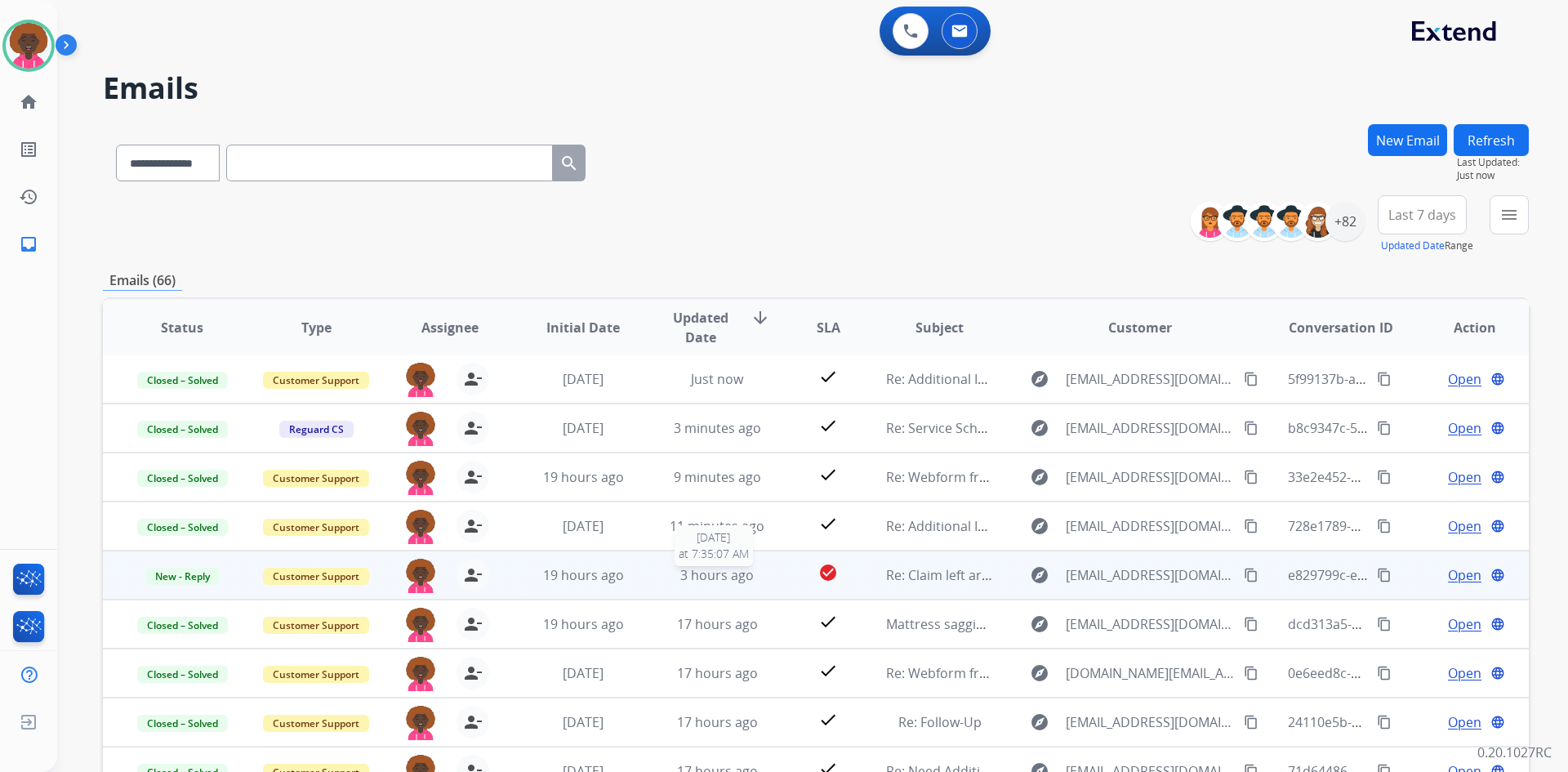
click at [735, 578] on span "3 hours ago" at bounding box center [716, 575] width 74 height 18
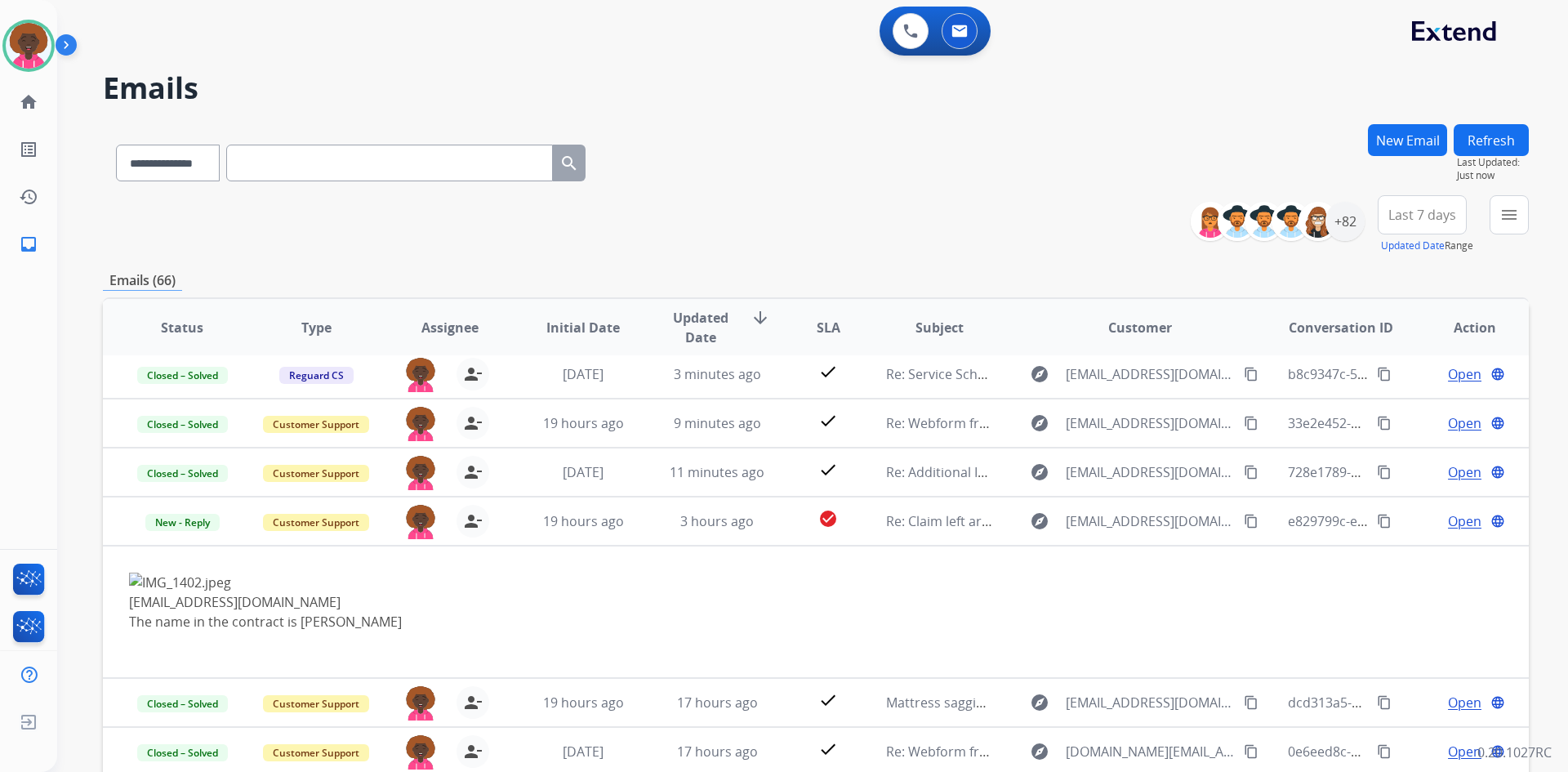
scroll to position [134, 0]
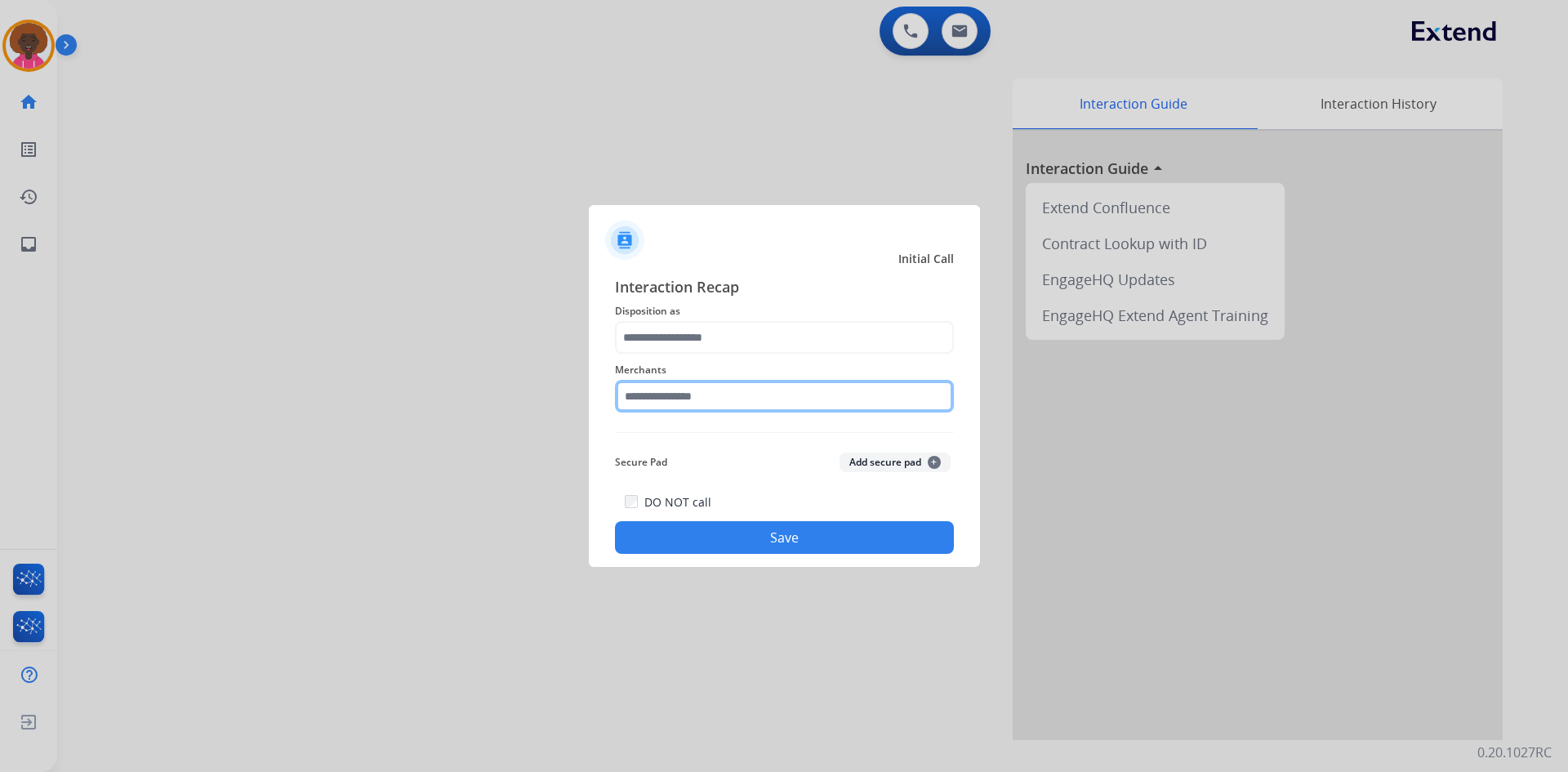
click at [730, 395] on input "text" at bounding box center [784, 396] width 339 height 33
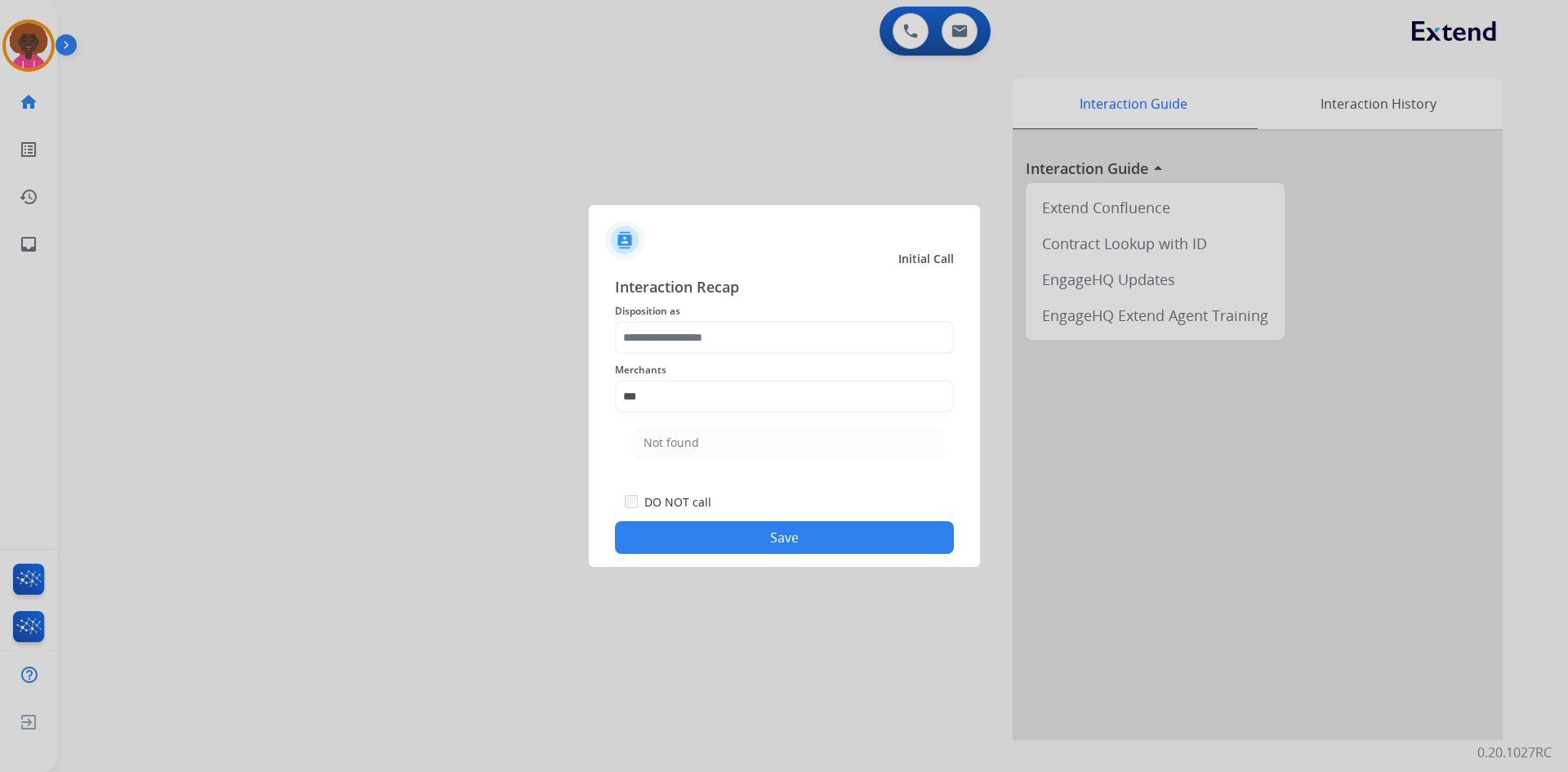
click at [674, 428] on li "Not found" at bounding box center [788, 442] width 311 height 31
type input "*********"
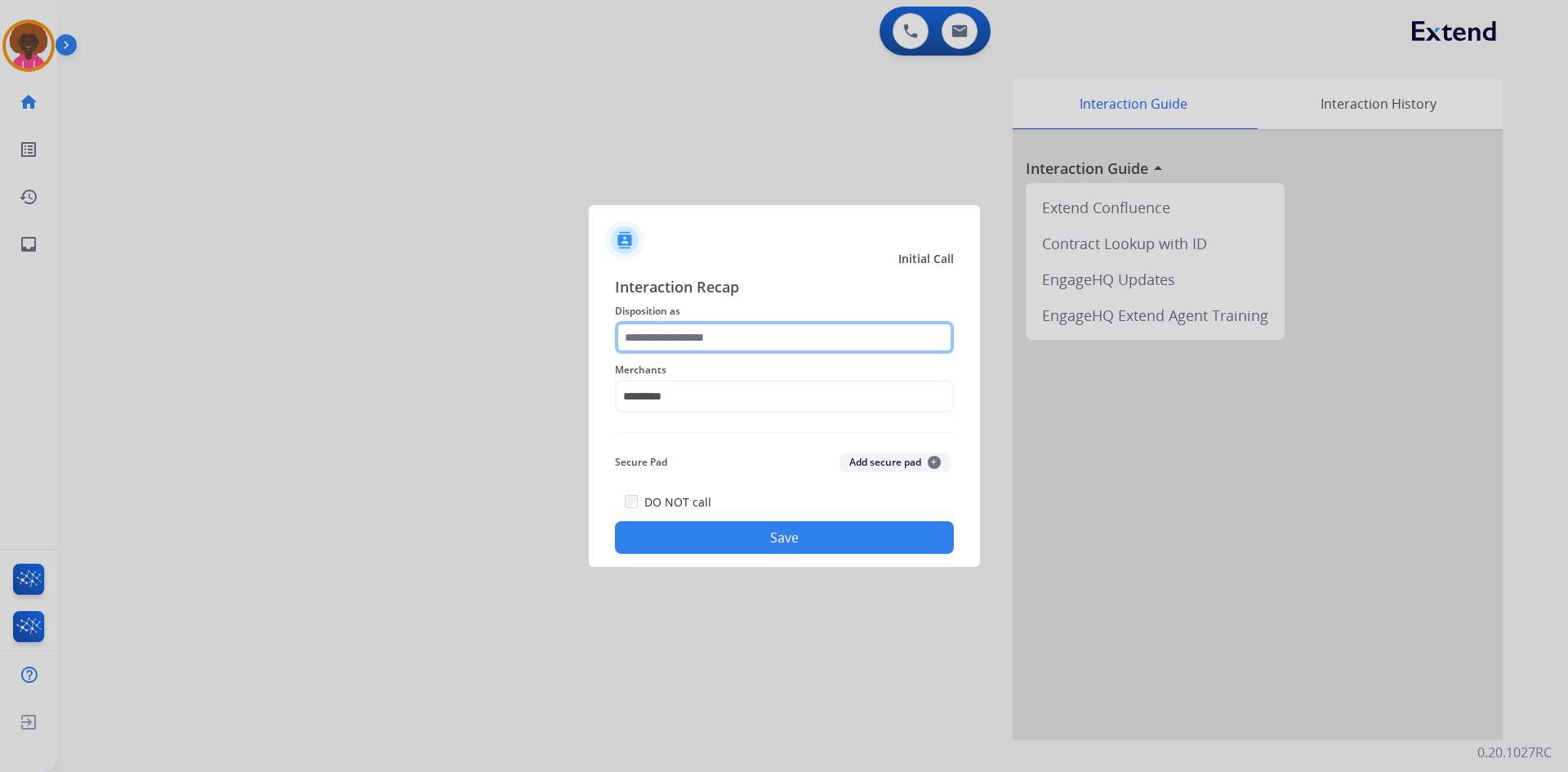
click at [741, 343] on input "text" at bounding box center [784, 338] width 339 height 33
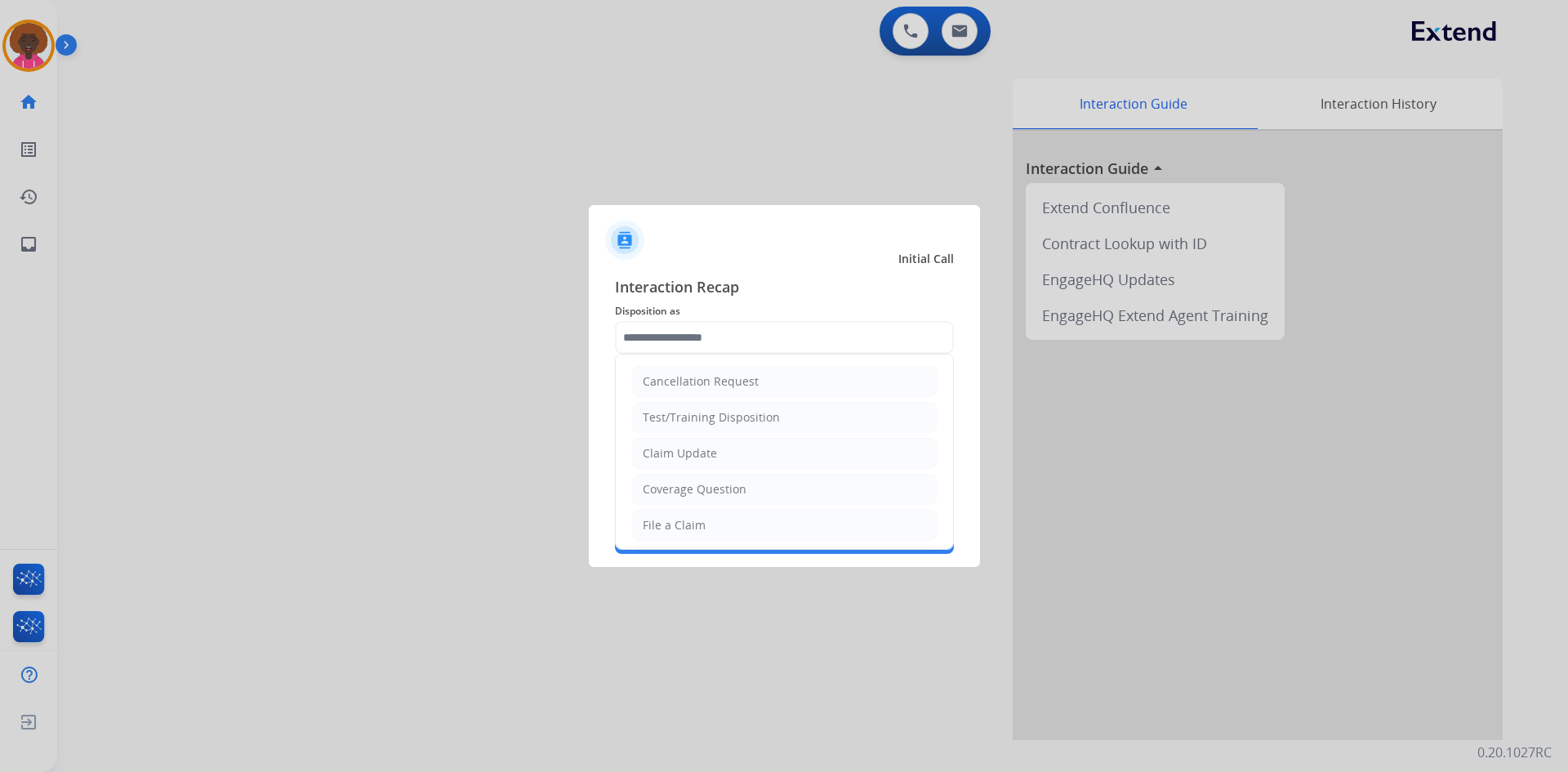
drag, startPoint x: 694, startPoint y: 523, endPoint x: 703, endPoint y: 557, distance: 35.2
click at [695, 523] on div "File a Claim" at bounding box center [674, 525] width 63 height 16
type input "**********"
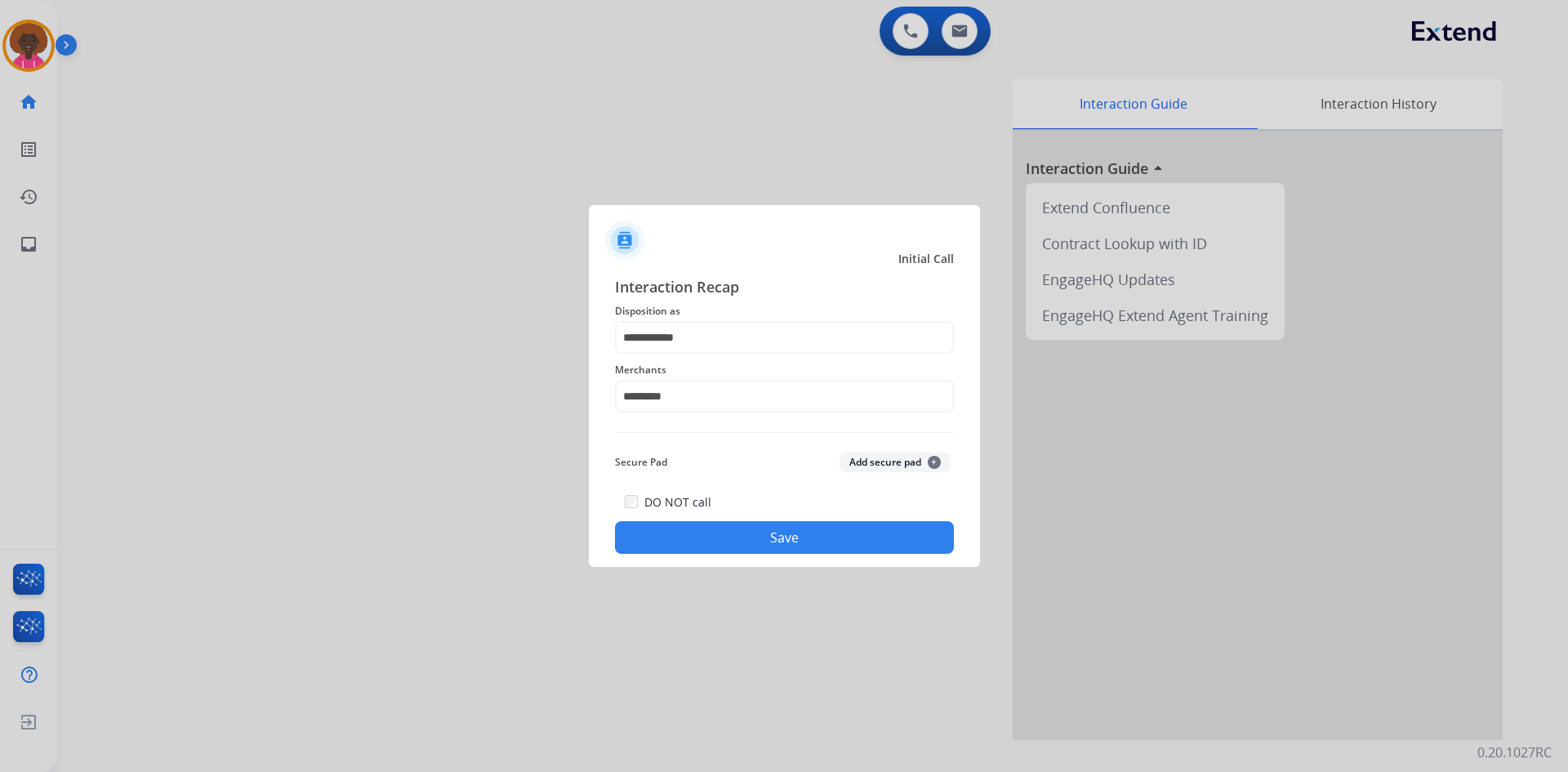
click at [743, 544] on button "Save" at bounding box center [784, 538] width 339 height 33
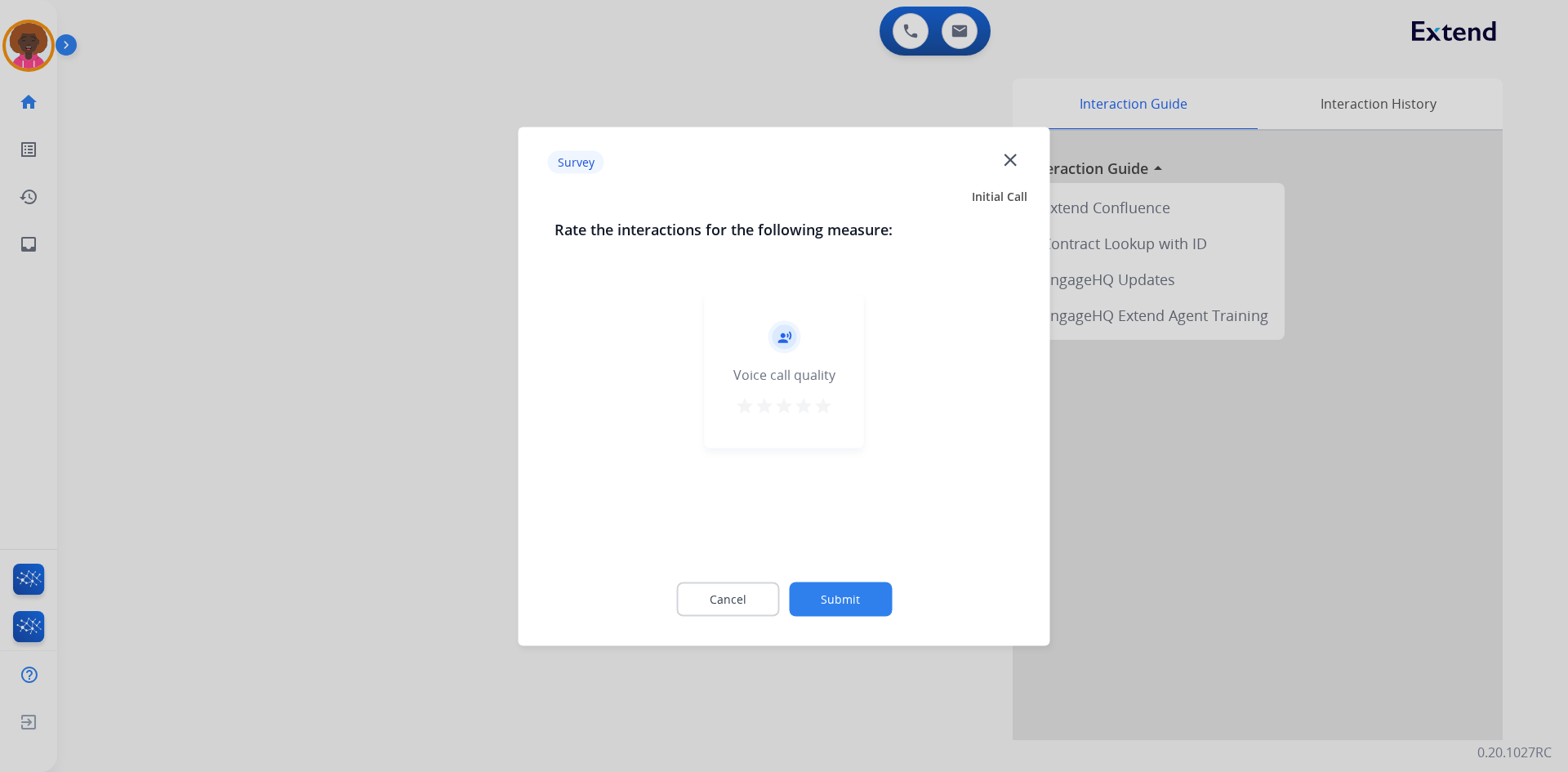
click at [822, 401] on mat-icon "star" at bounding box center [823, 405] width 20 height 20
click at [845, 595] on button "Submit" at bounding box center [840, 599] width 103 height 35
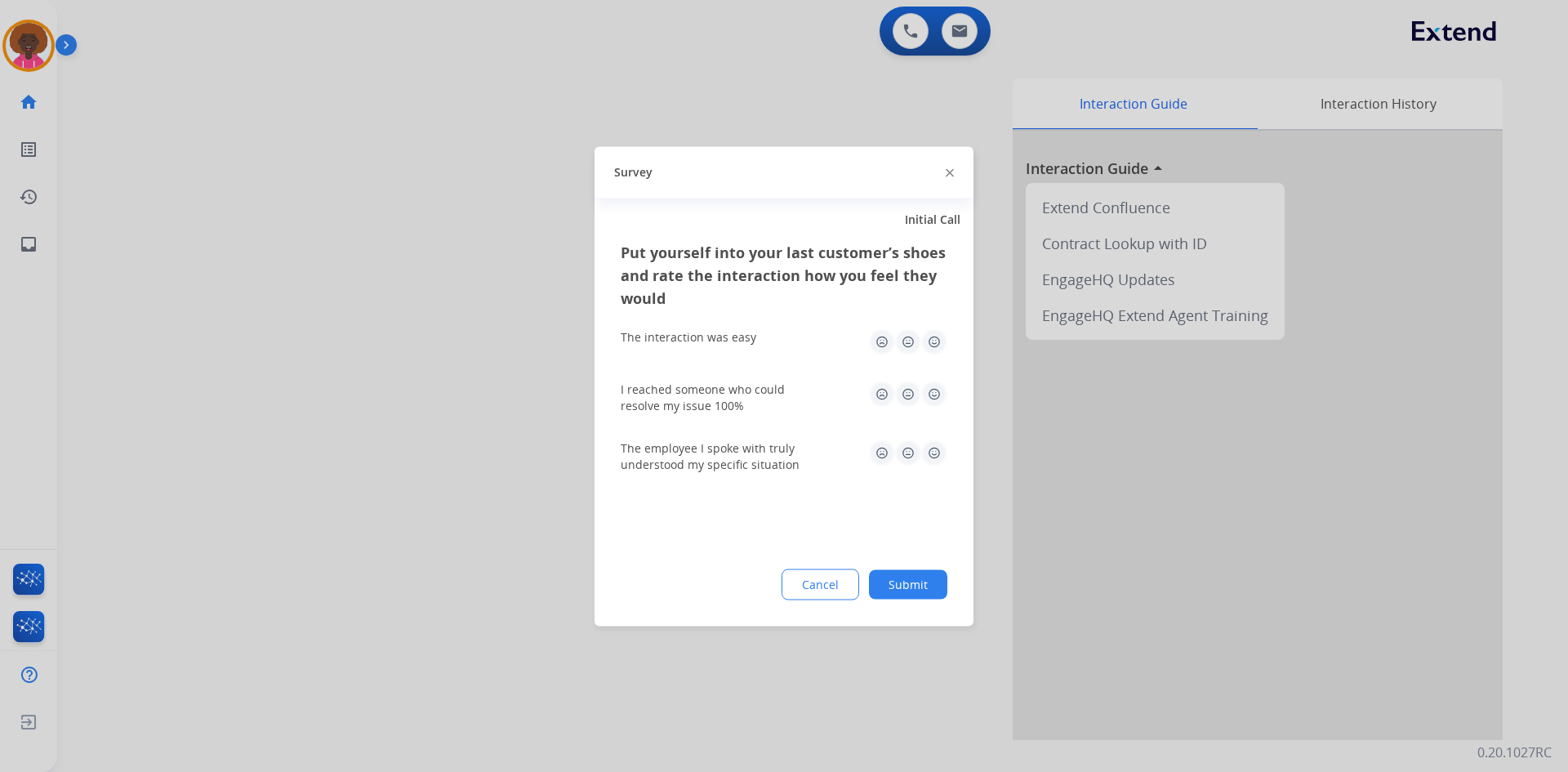
click at [922, 341] on img at bounding box center [934, 341] width 26 height 26
drag, startPoint x: 933, startPoint y: 376, endPoint x: 937, endPoint y: 407, distance: 31.3
click at [933, 380] on div "I reached someone who could resolve my issue 100%" at bounding box center [784, 397] width 327 height 59
click at [935, 400] on img at bounding box center [934, 393] width 26 height 26
click at [933, 451] on img at bounding box center [934, 452] width 26 height 26
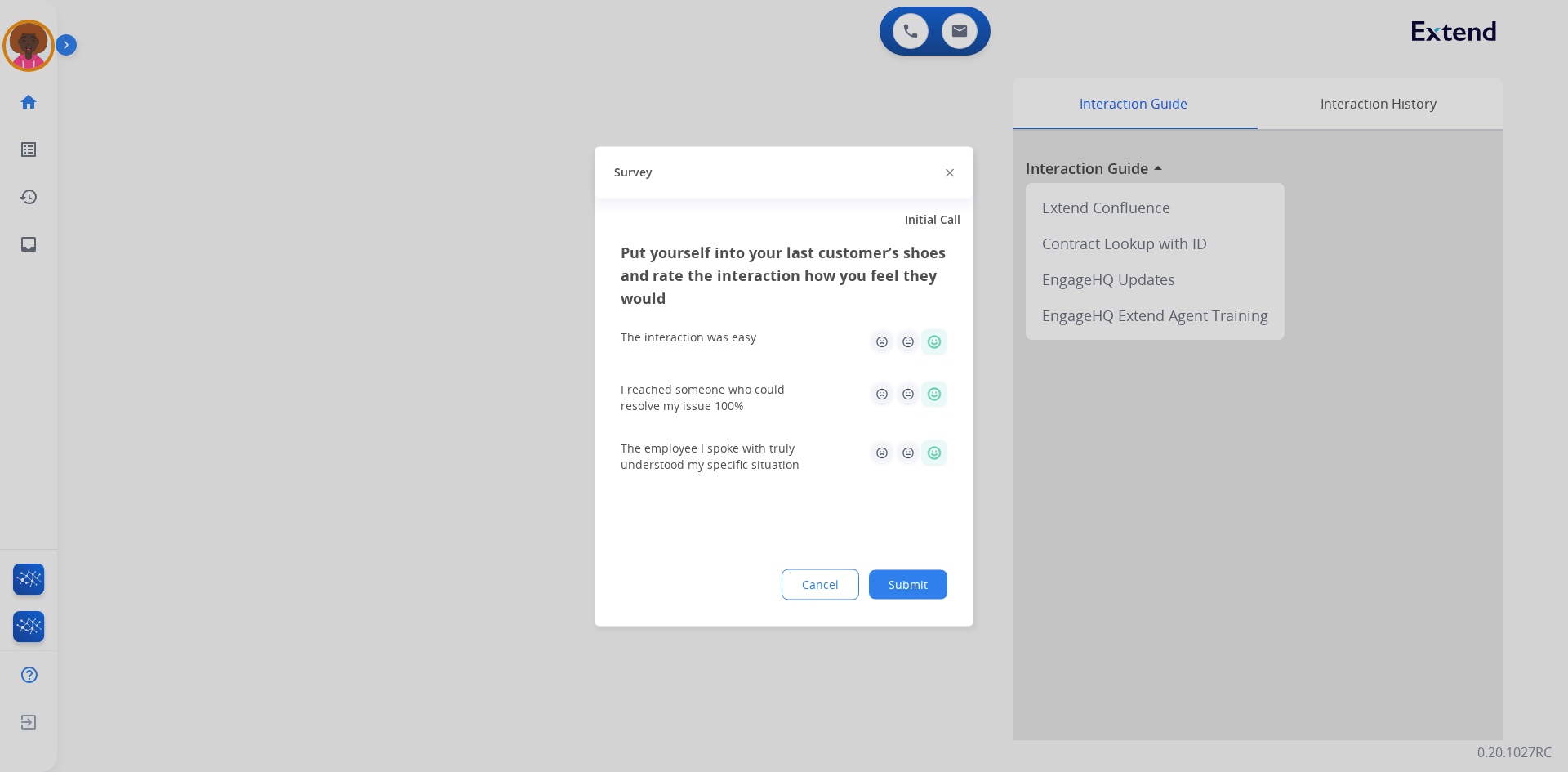
click at [906, 594] on button "Submit" at bounding box center [908, 584] width 78 height 29
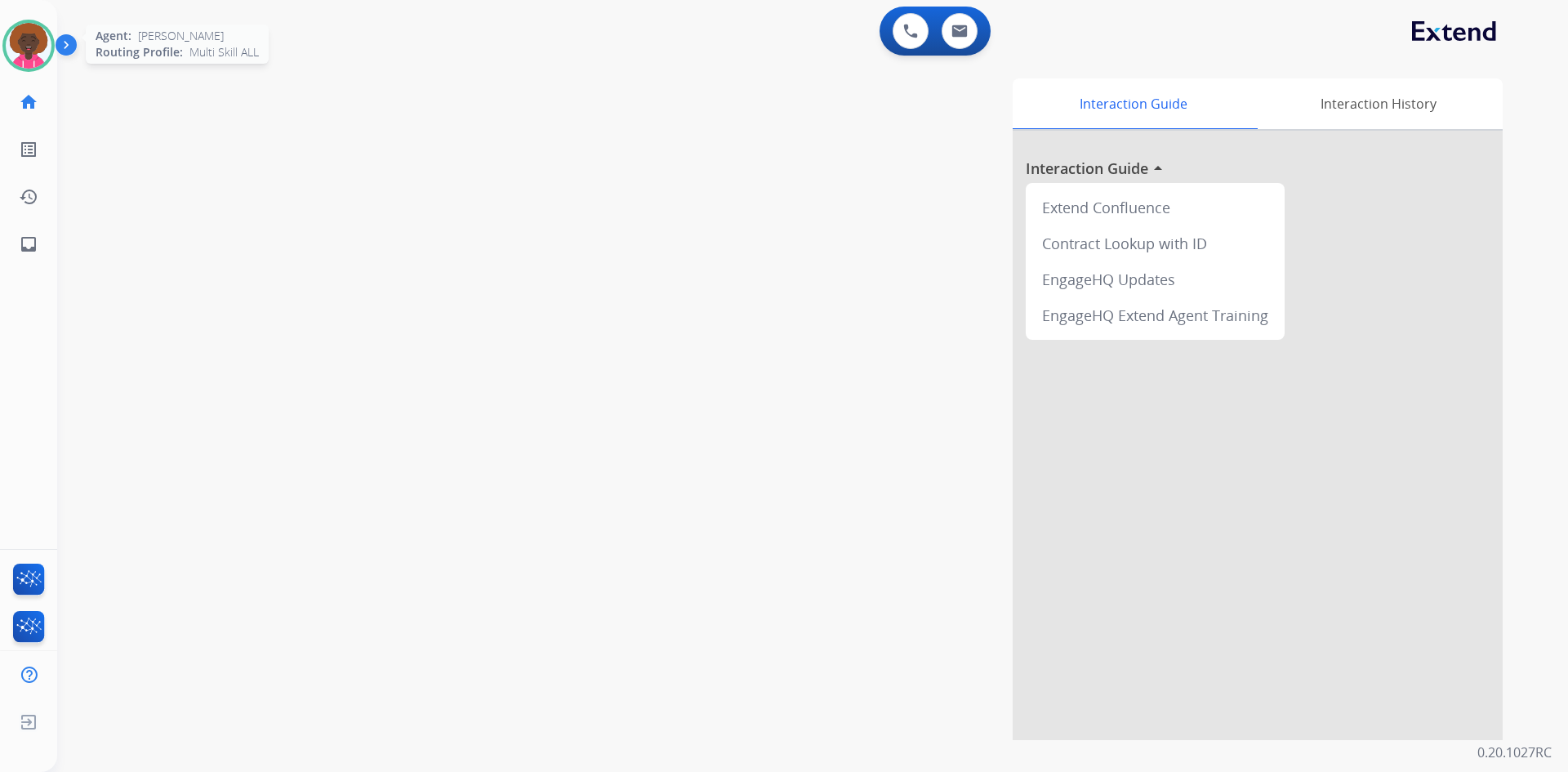
click at [36, 58] on img at bounding box center [28, 45] width 45 height 45
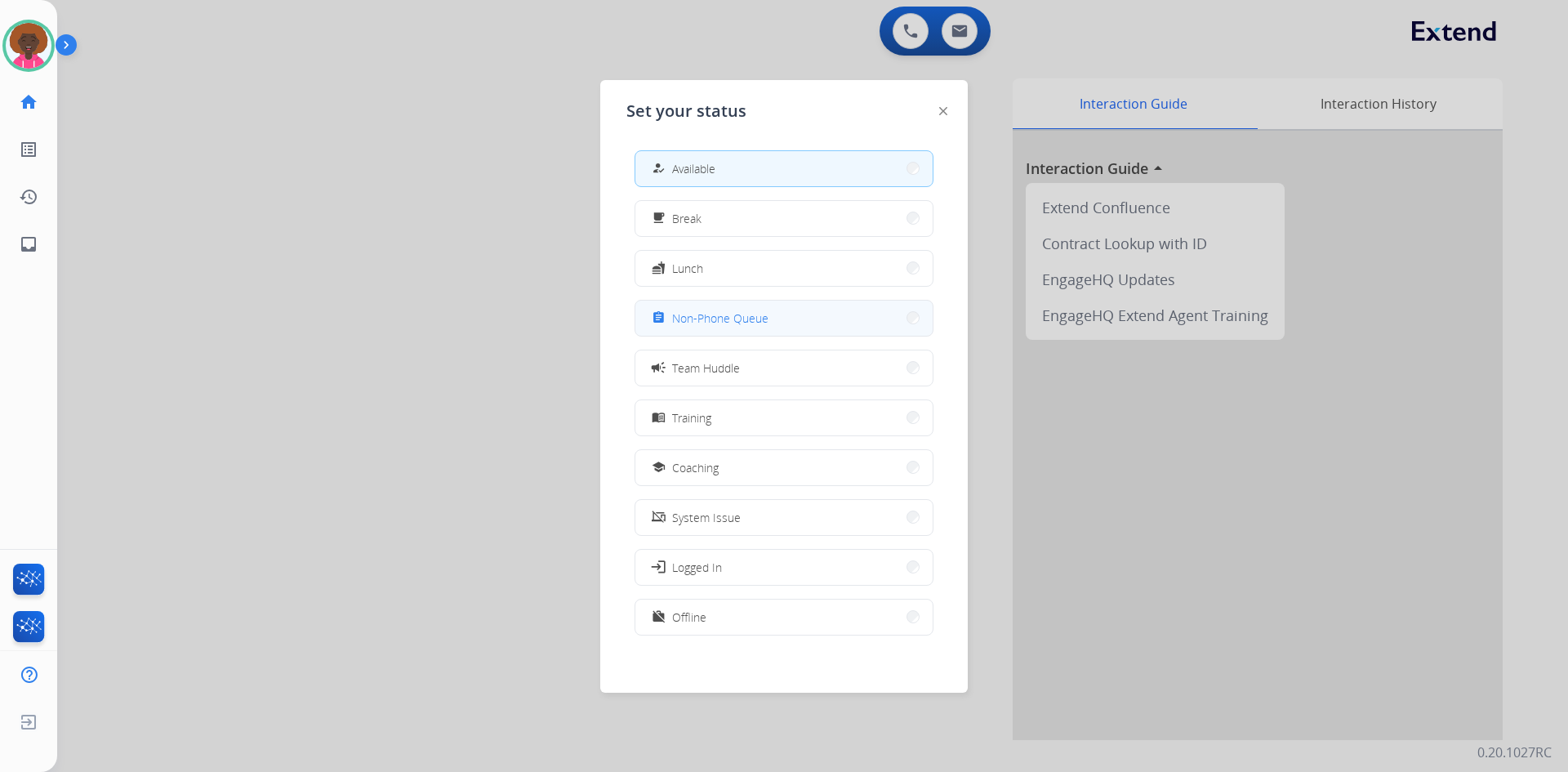
click at [742, 312] on span "Non-Phone Queue" at bounding box center [720, 318] width 96 height 17
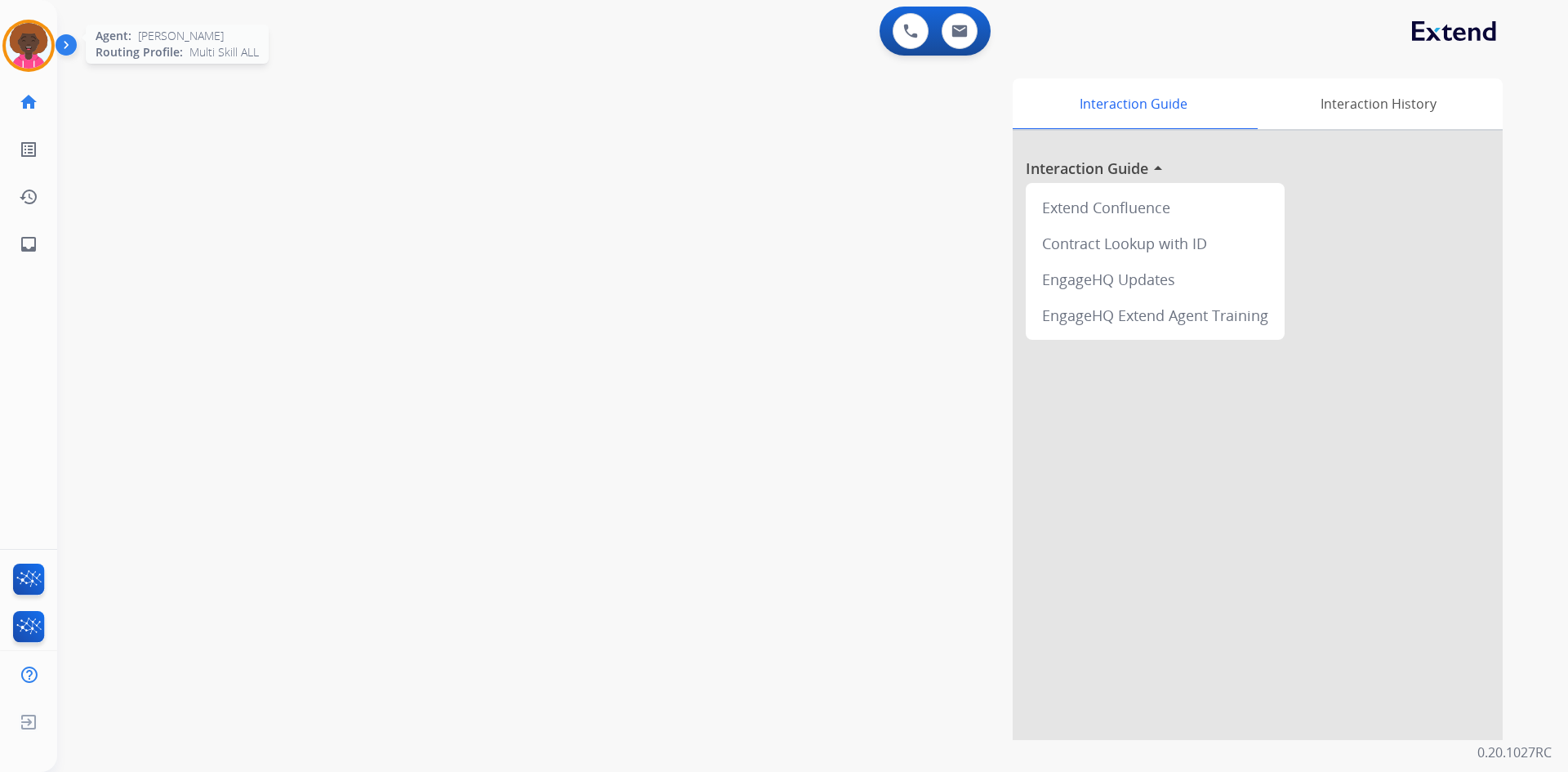
click at [18, 38] on img at bounding box center [28, 45] width 45 height 45
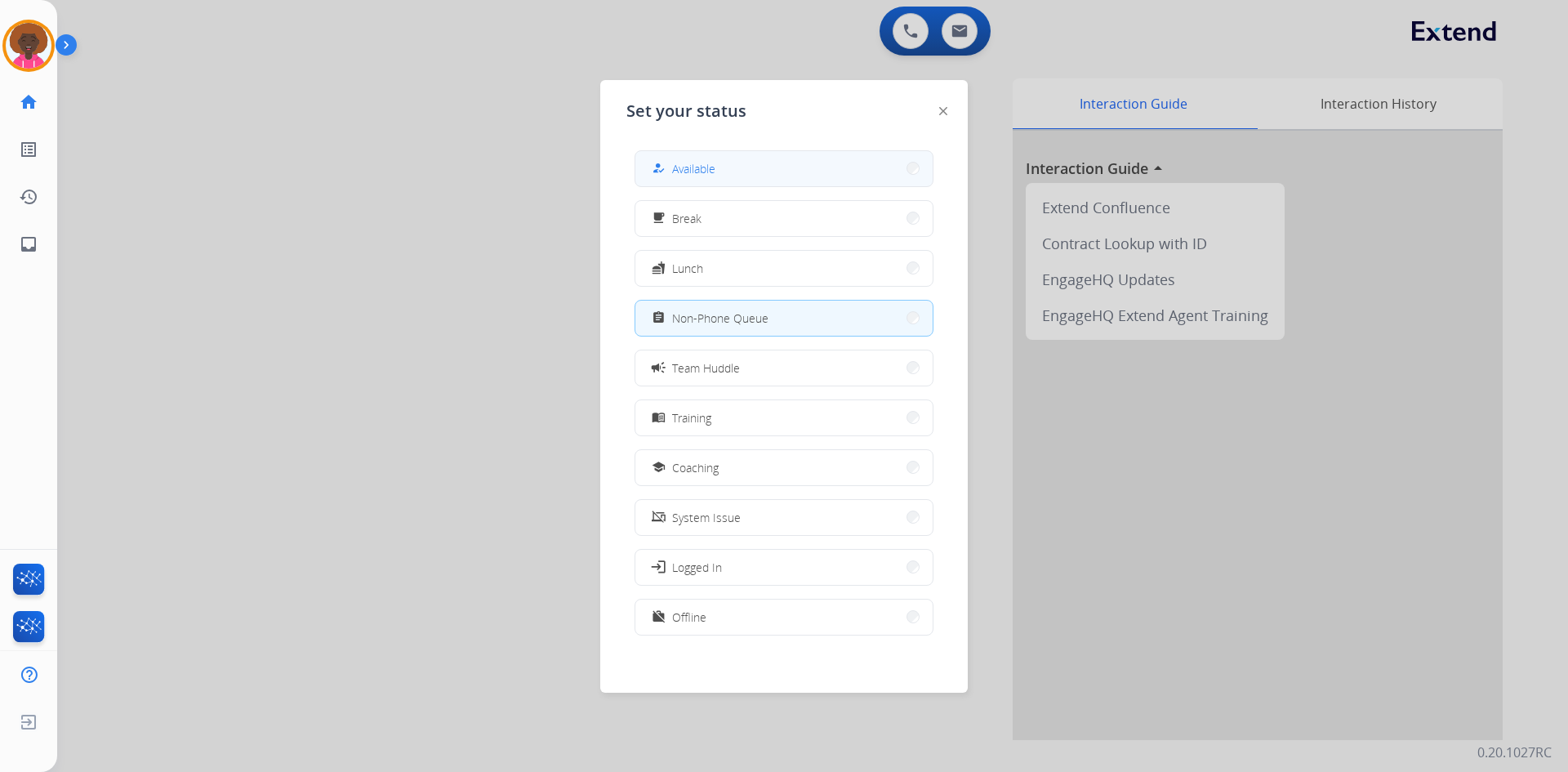
click at [679, 159] on div "how_to_reg Available" at bounding box center [682, 169] width 67 height 20
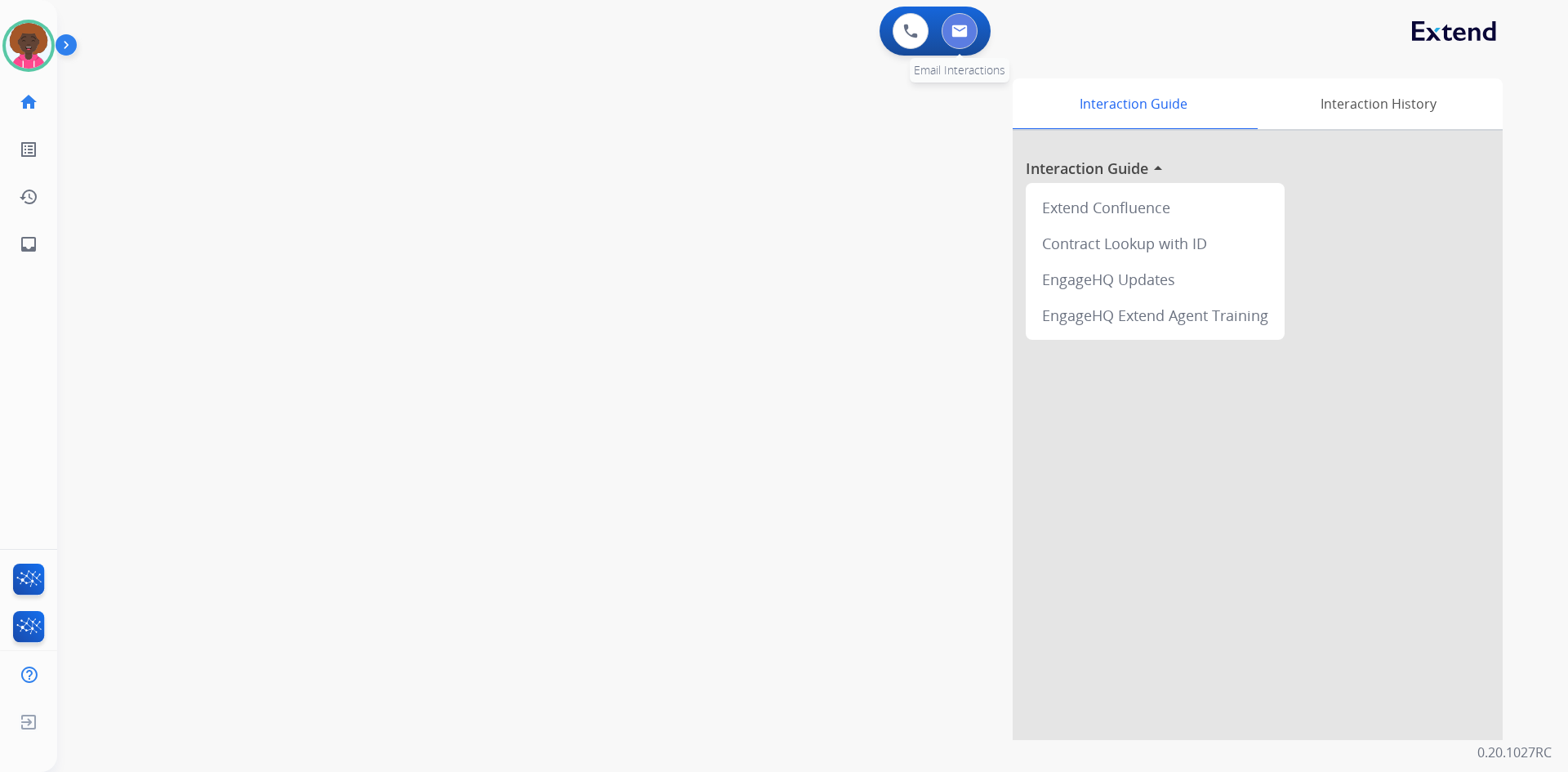
click at [959, 34] on img at bounding box center [960, 31] width 16 height 13
select select "**********"
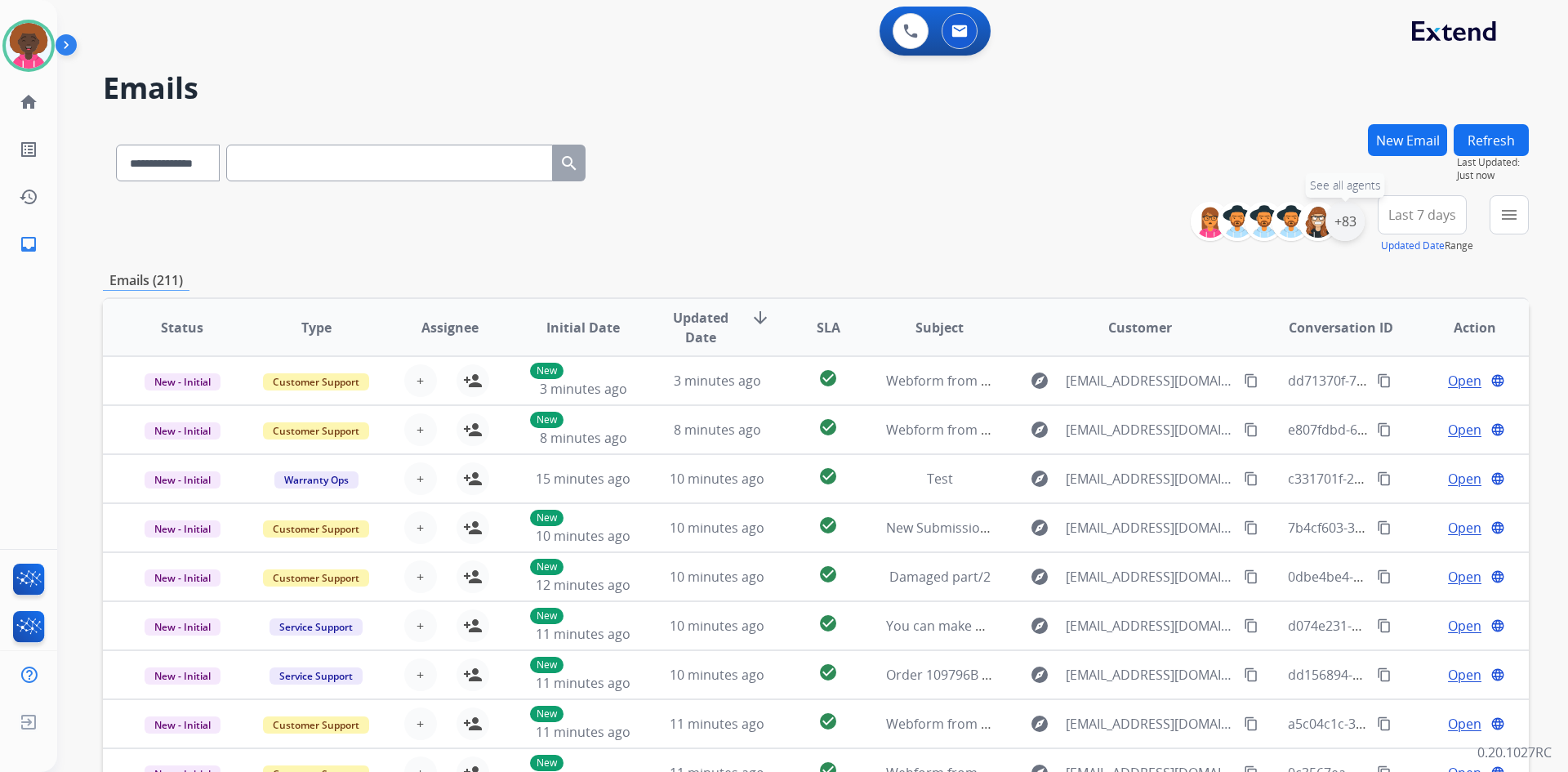
click at [1336, 213] on div "+83" at bounding box center [1345, 221] width 39 height 39
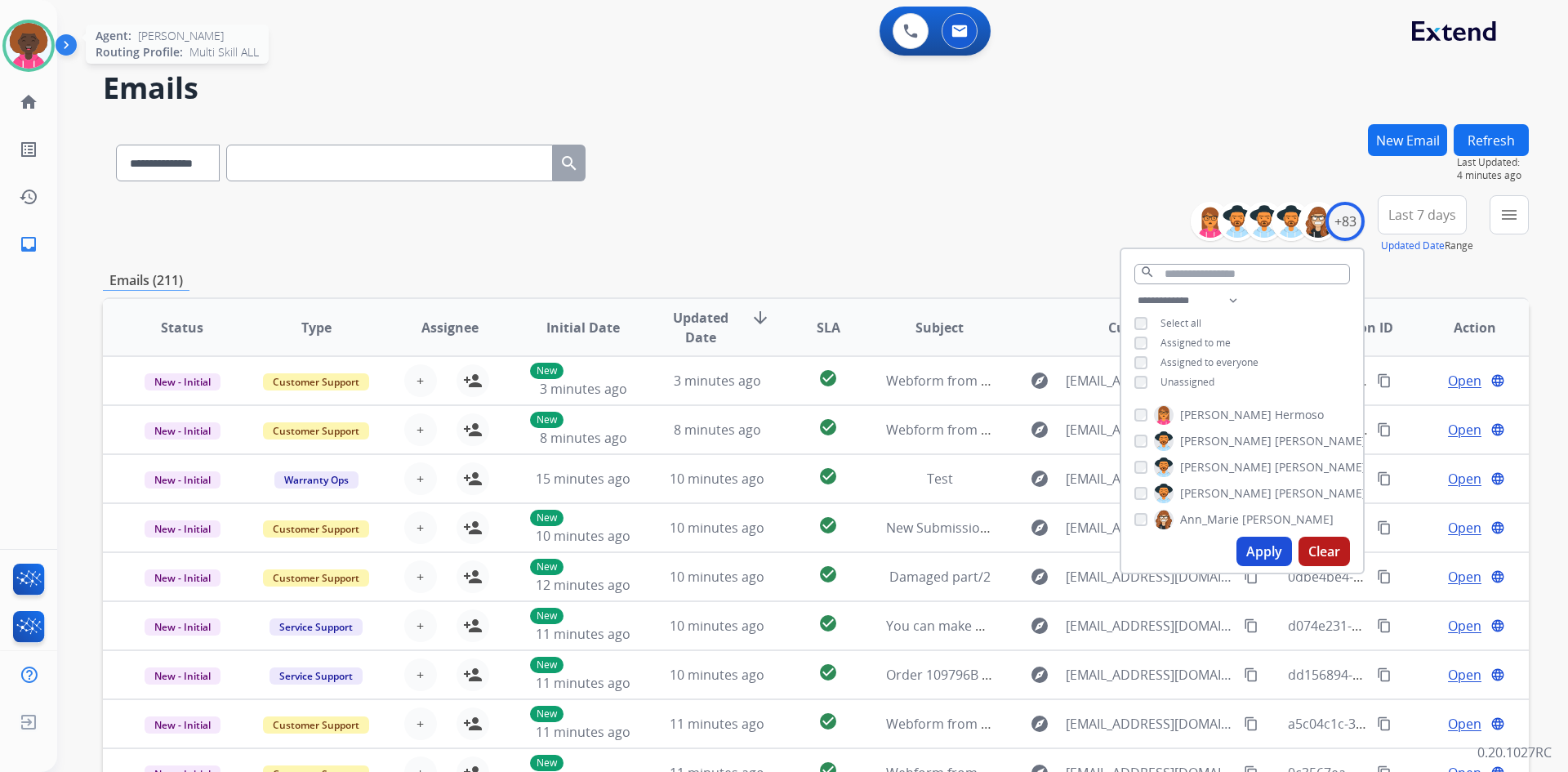
drag, startPoint x: 36, startPoint y: 460, endPoint x: 34, endPoint y: 45, distance: 415.0
click at [17, 41] on img at bounding box center [28, 45] width 45 height 45
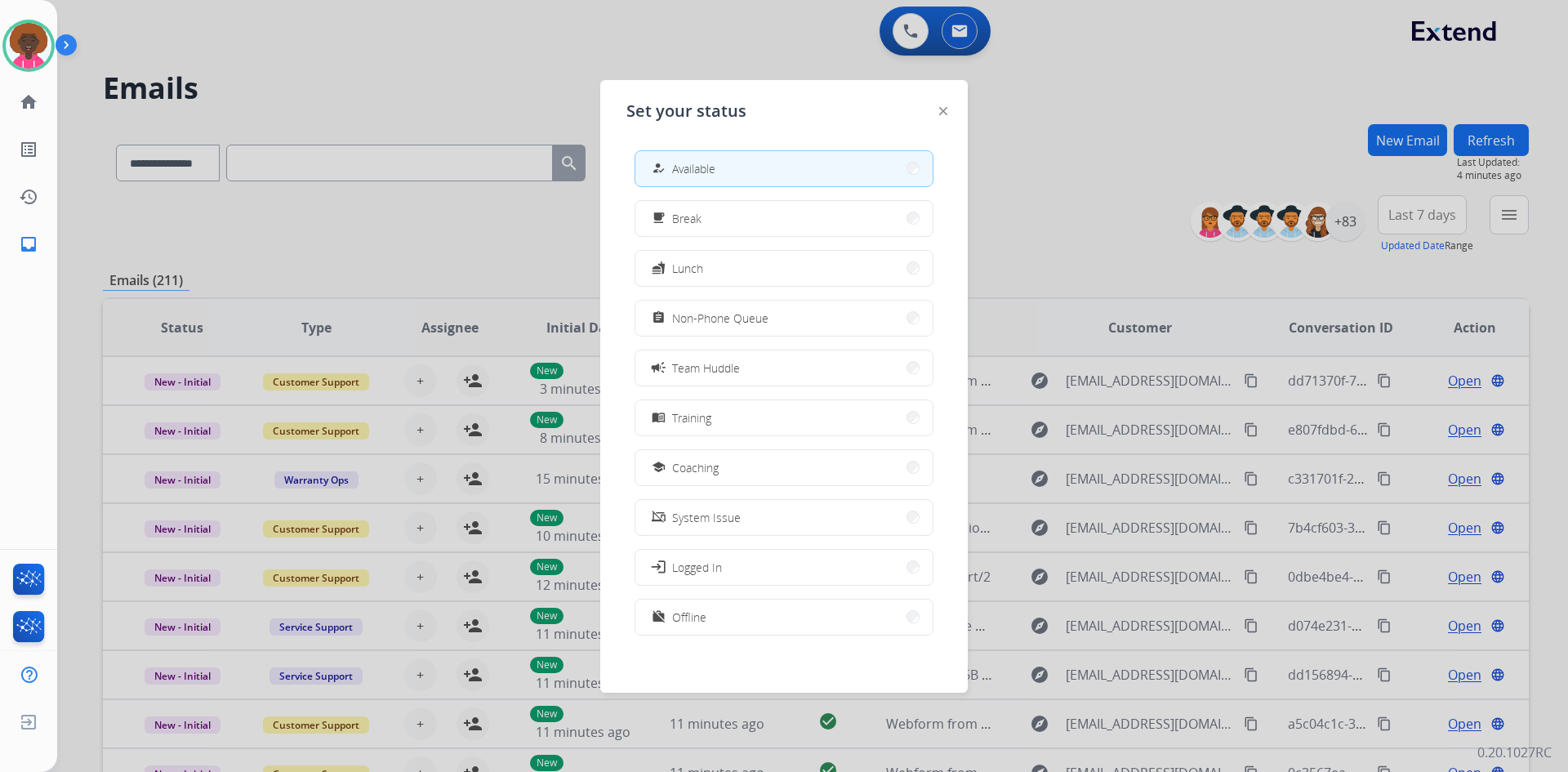
drag, startPoint x: 669, startPoint y: 324, endPoint x: 179, endPoint y: 26, distance: 573.5
click at [650, 313] on button "assignment Non-Phone Queue" at bounding box center [784, 318] width 297 height 35
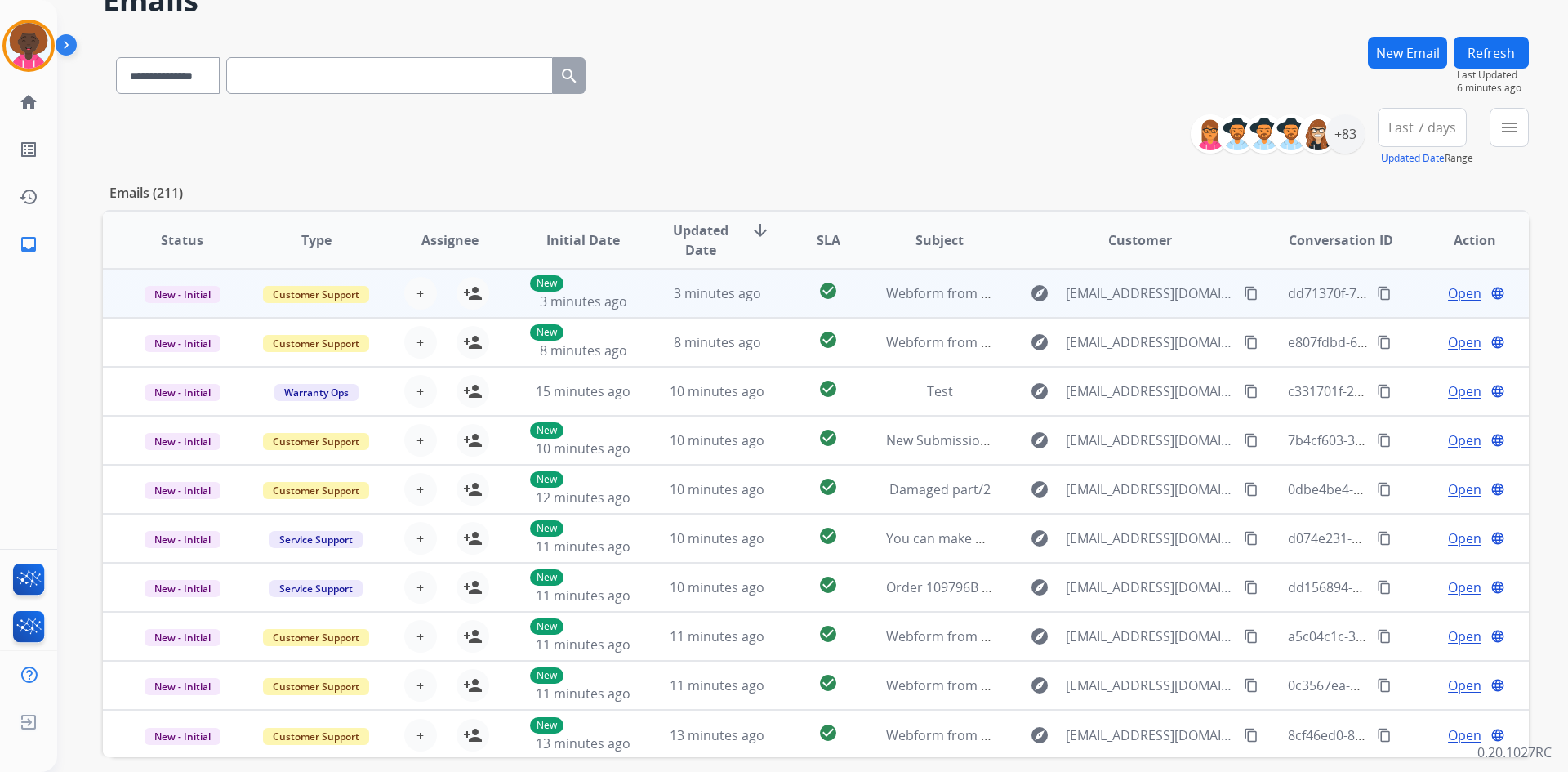
scroll to position [158, 0]
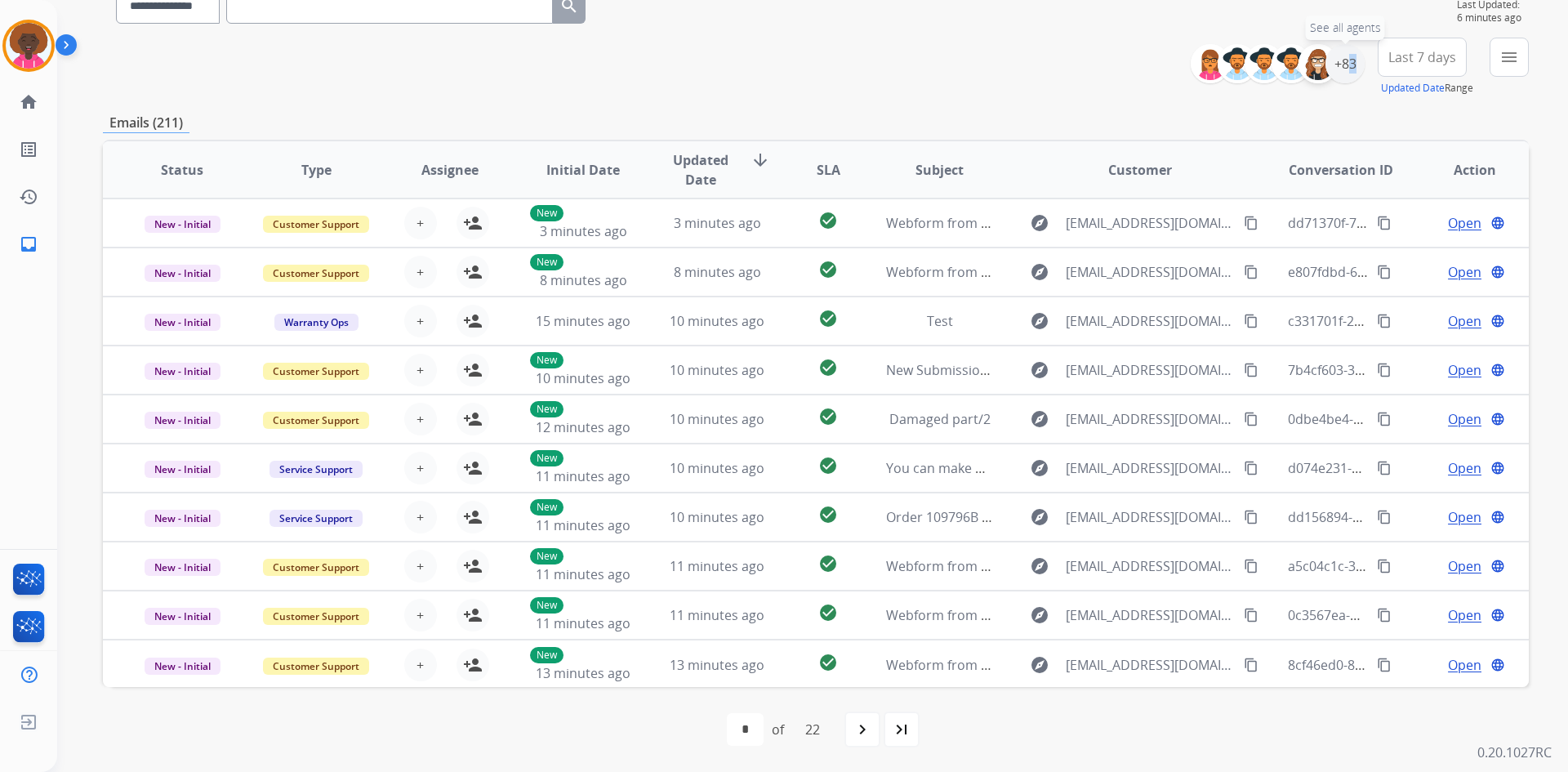
drag, startPoint x: 1343, startPoint y: 74, endPoint x: 1319, endPoint y: 77, distance: 24.2
click at [1347, 74] on div "+83" at bounding box center [1345, 64] width 39 height 39
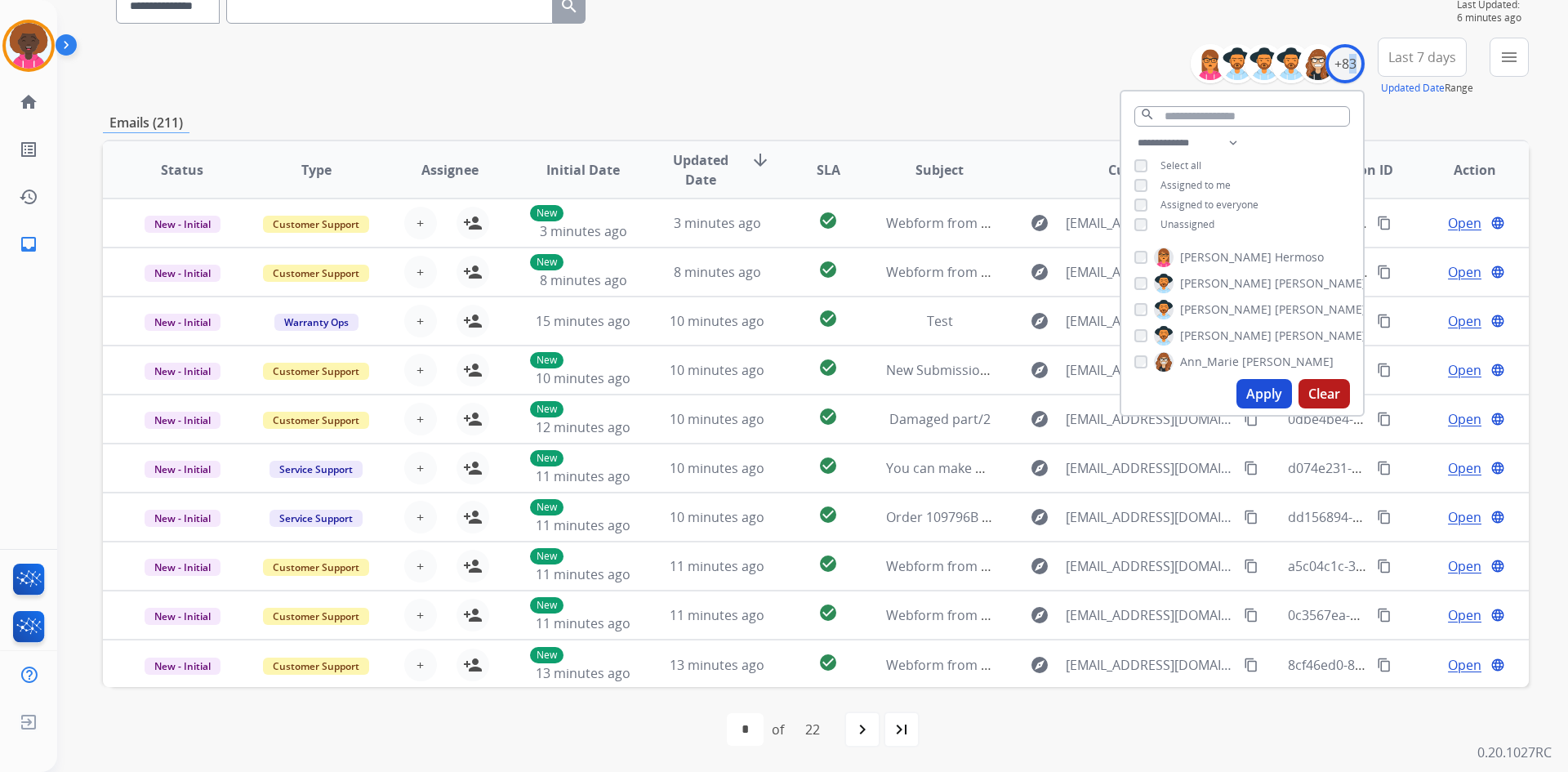
drag, startPoint x: 1266, startPoint y: 395, endPoint x: 1005, endPoint y: 247, distance: 300.0
click at [1265, 395] on button "Apply" at bounding box center [1264, 393] width 55 height 29
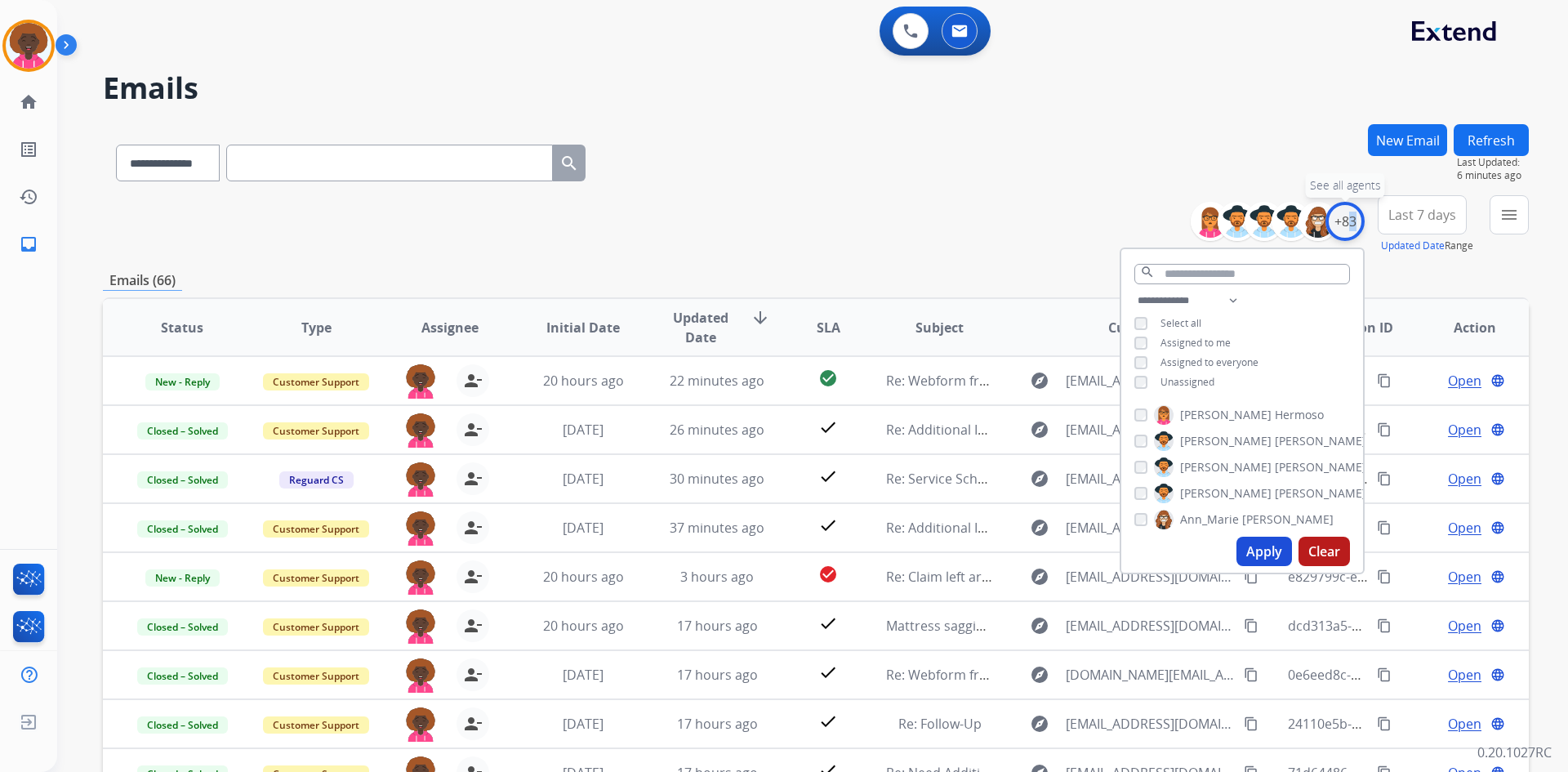
drag, startPoint x: 1346, startPoint y: 217, endPoint x: 1017, endPoint y: 292, distance: 337.4
click at [1345, 217] on div "+83" at bounding box center [1345, 221] width 39 height 39
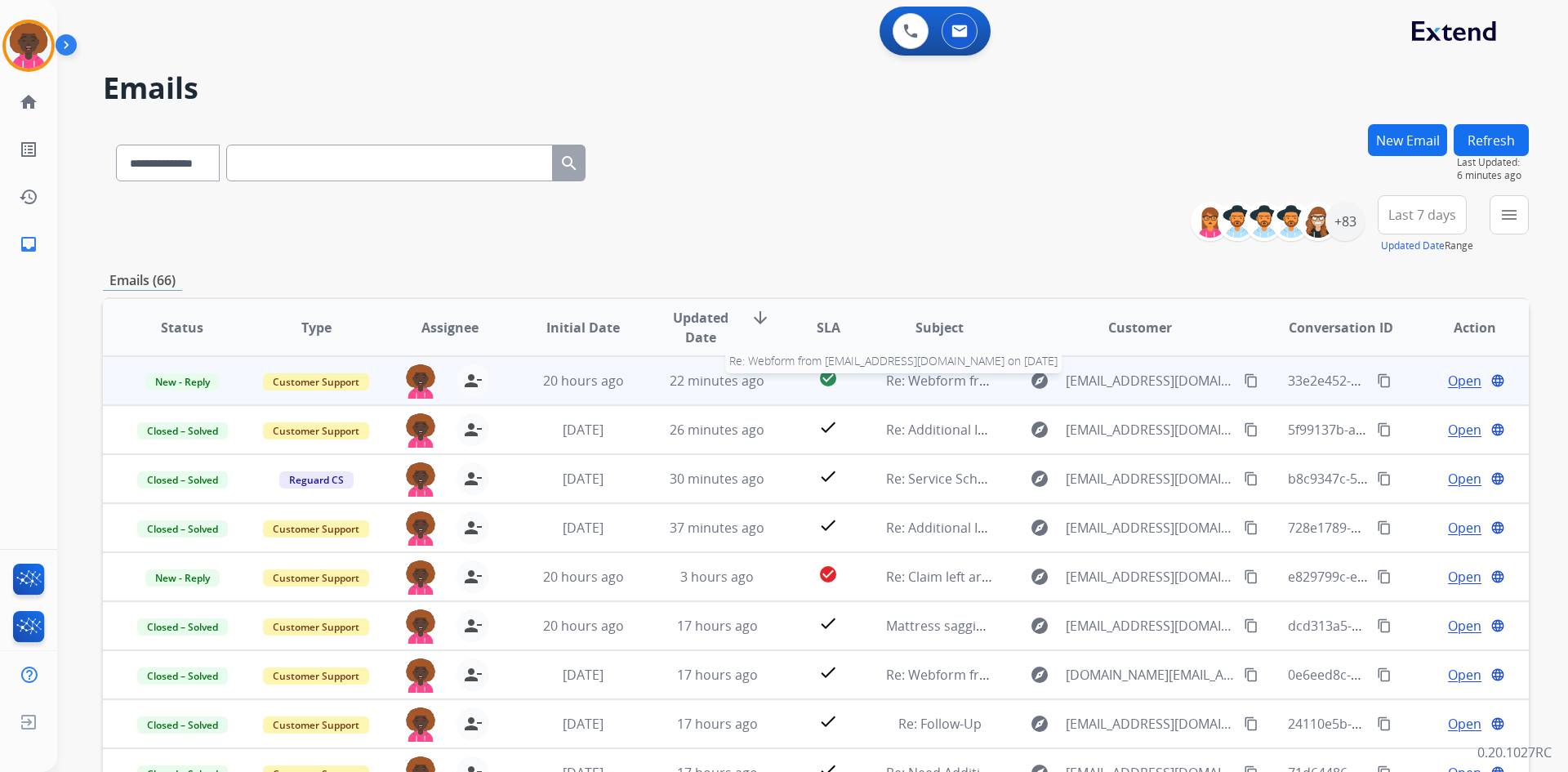
click at [902, 386] on span "Re: Webform from dmota6@yahoo.com on 09/15/2025" at bounding box center [1082, 381] width 392 height 18
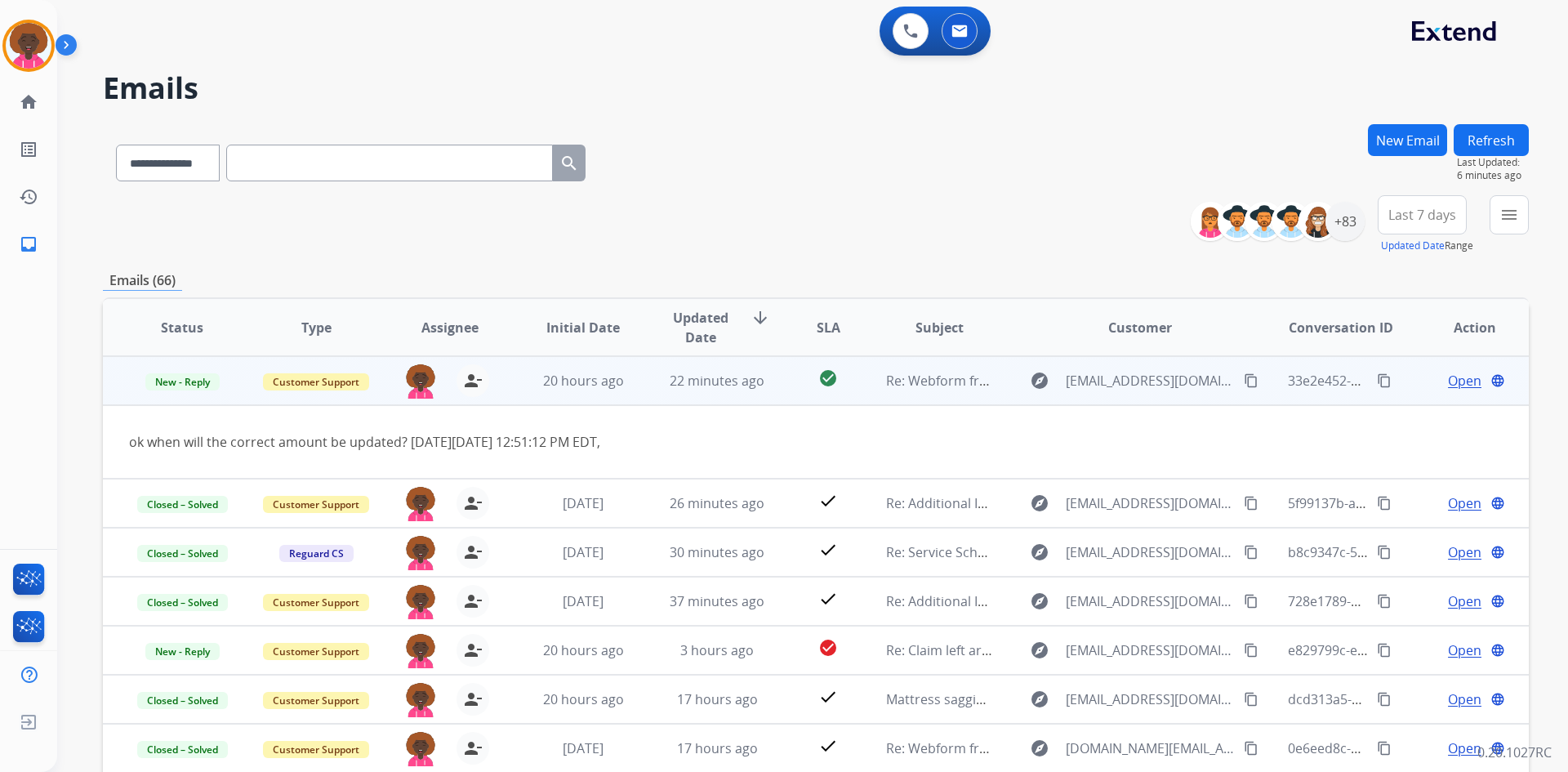
click at [1448, 378] on span "Open" at bounding box center [1464, 381] width 34 height 20
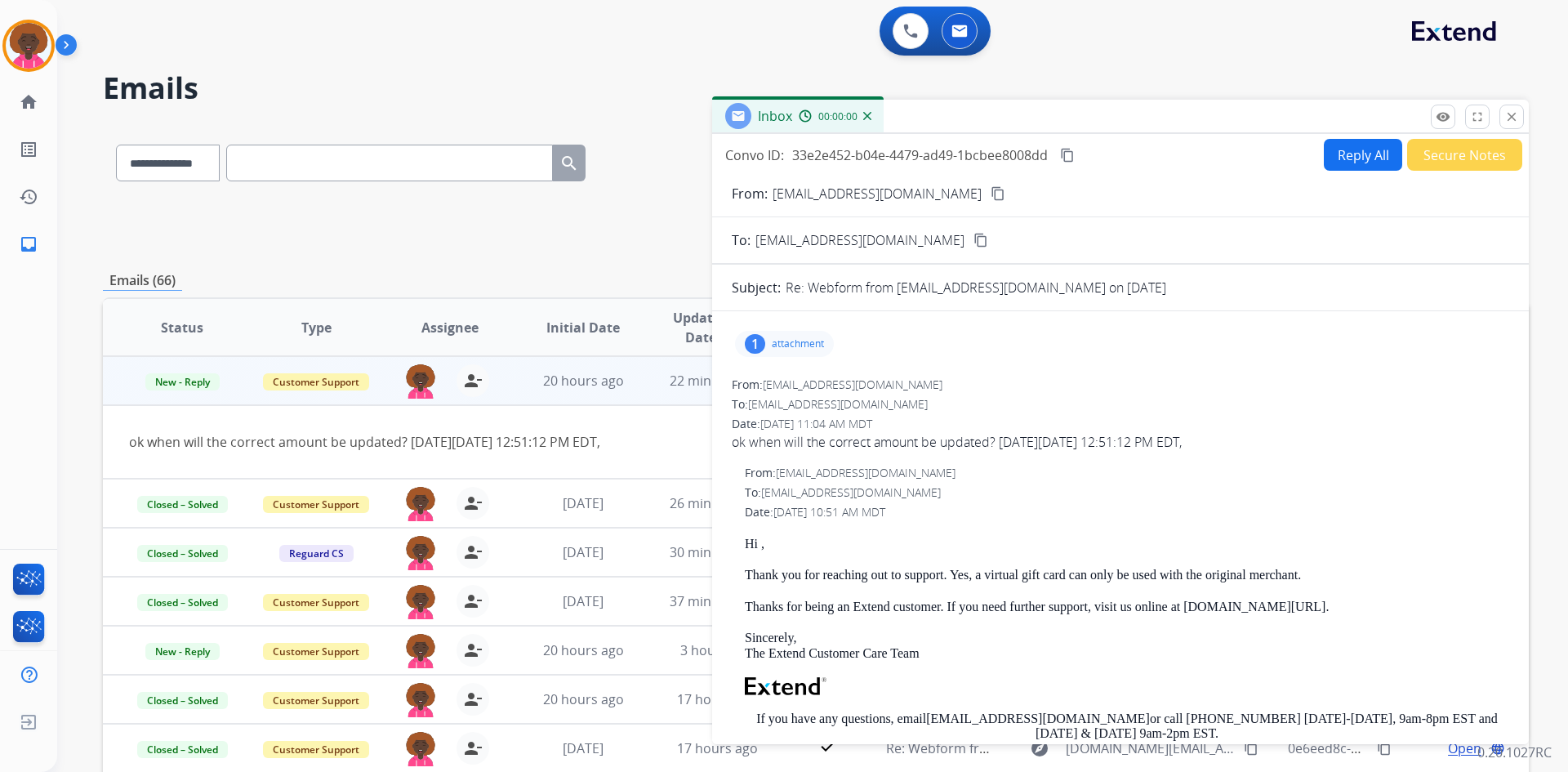
click at [784, 344] on p "attachment" at bounding box center [798, 344] width 53 height 13
click at [800, 391] on div at bounding box center [789, 385] width 82 height 57
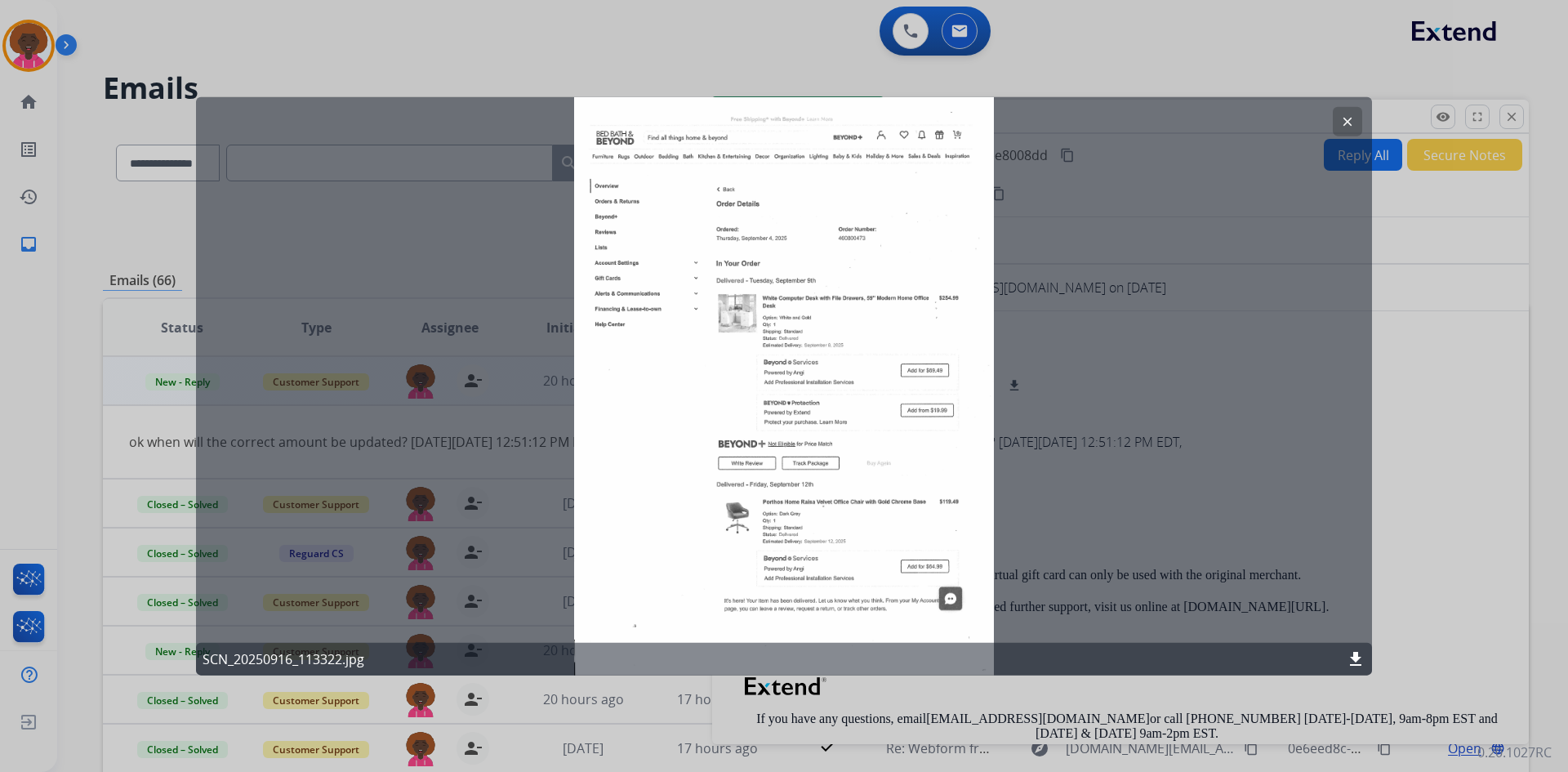
drag, startPoint x: 756, startPoint y: 174, endPoint x: 778, endPoint y: 174, distance: 22.0
click at [758, 174] on div "clear SCN_20250916_113322.jpg download" at bounding box center [784, 386] width 1176 height 579
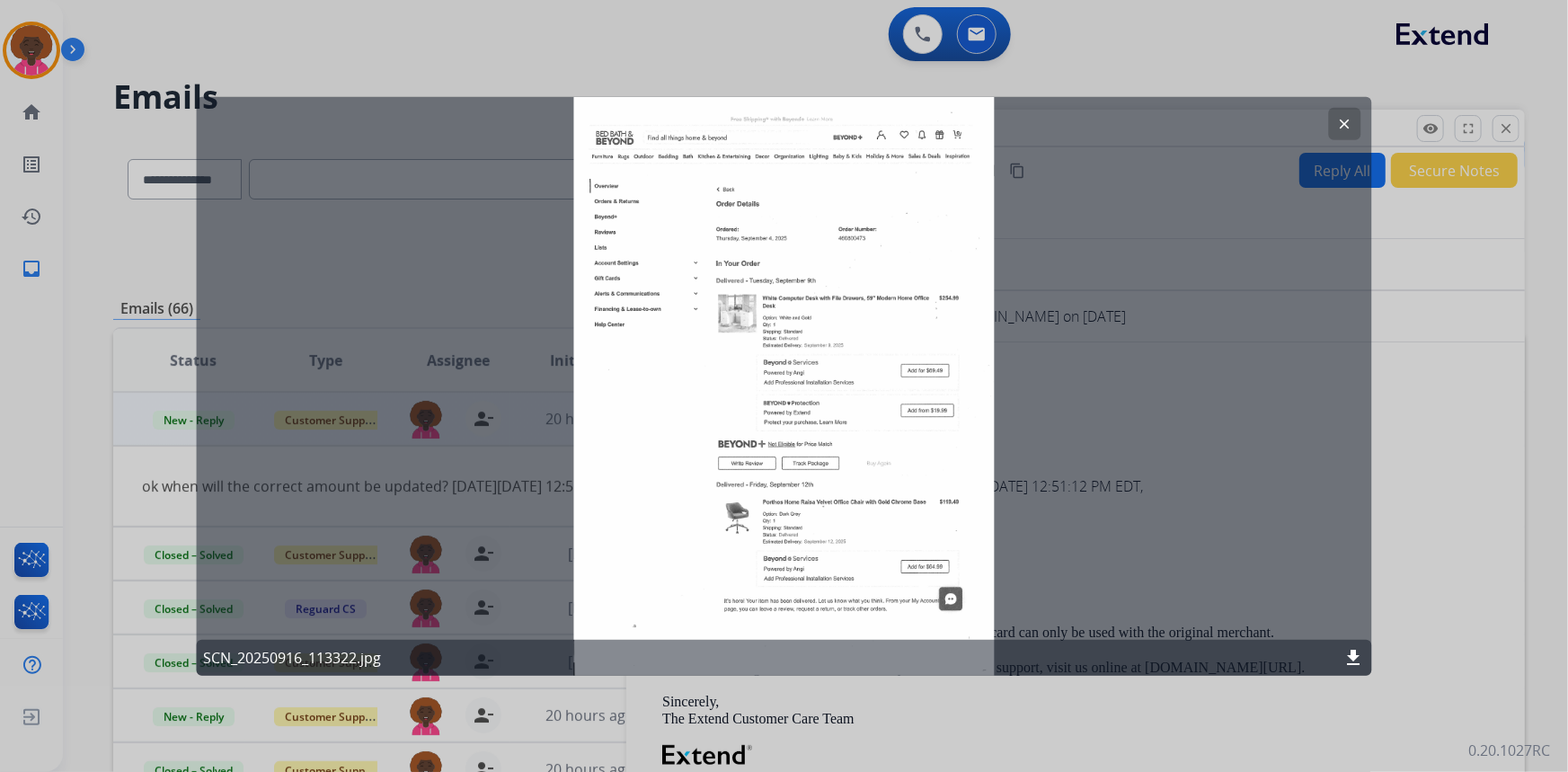
click at [1567, 409] on div at bounding box center [784, 386] width 1568 height 772
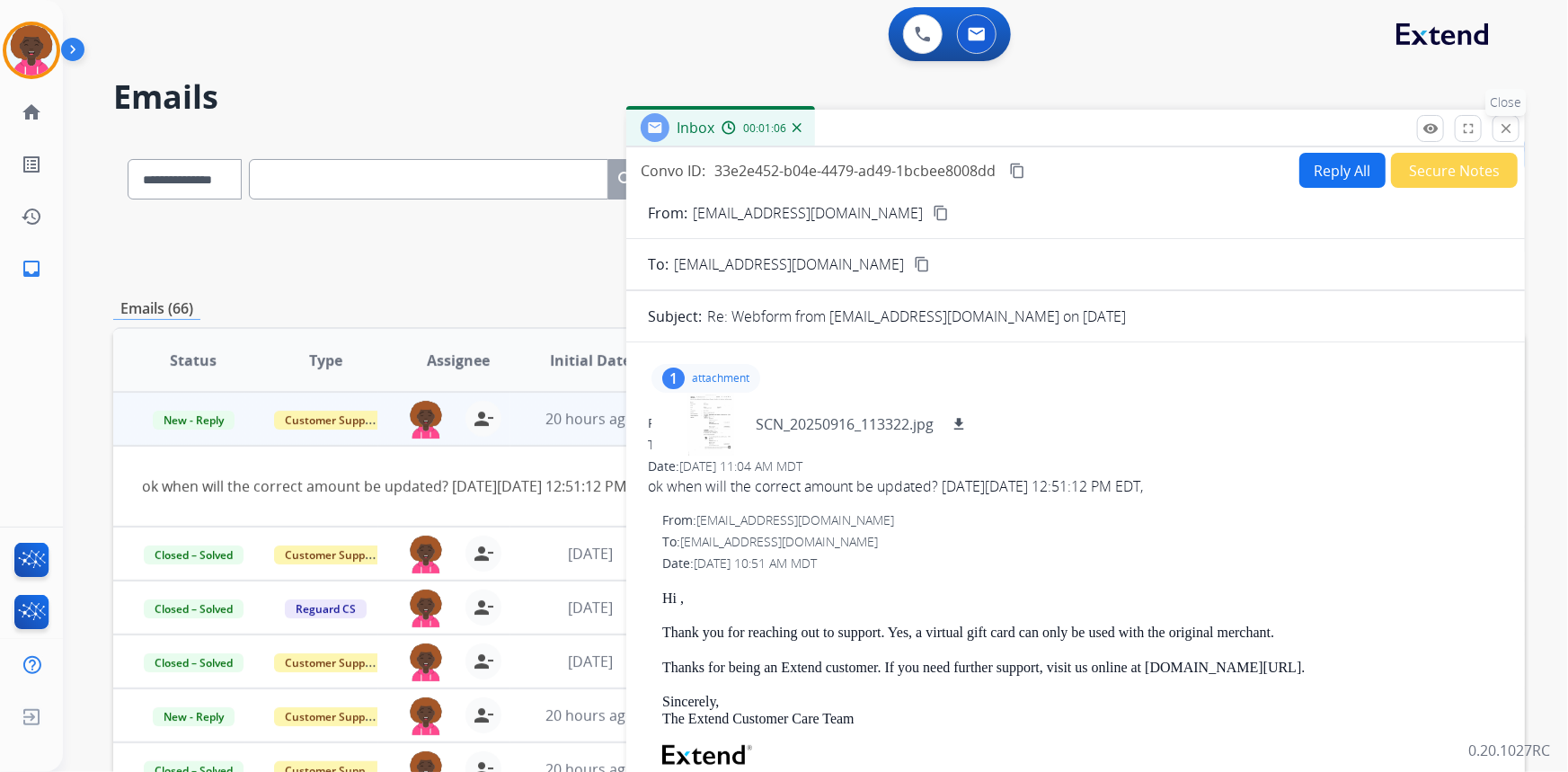
click at [1504, 128] on mat-icon "close" at bounding box center [1506, 129] width 16 height 16
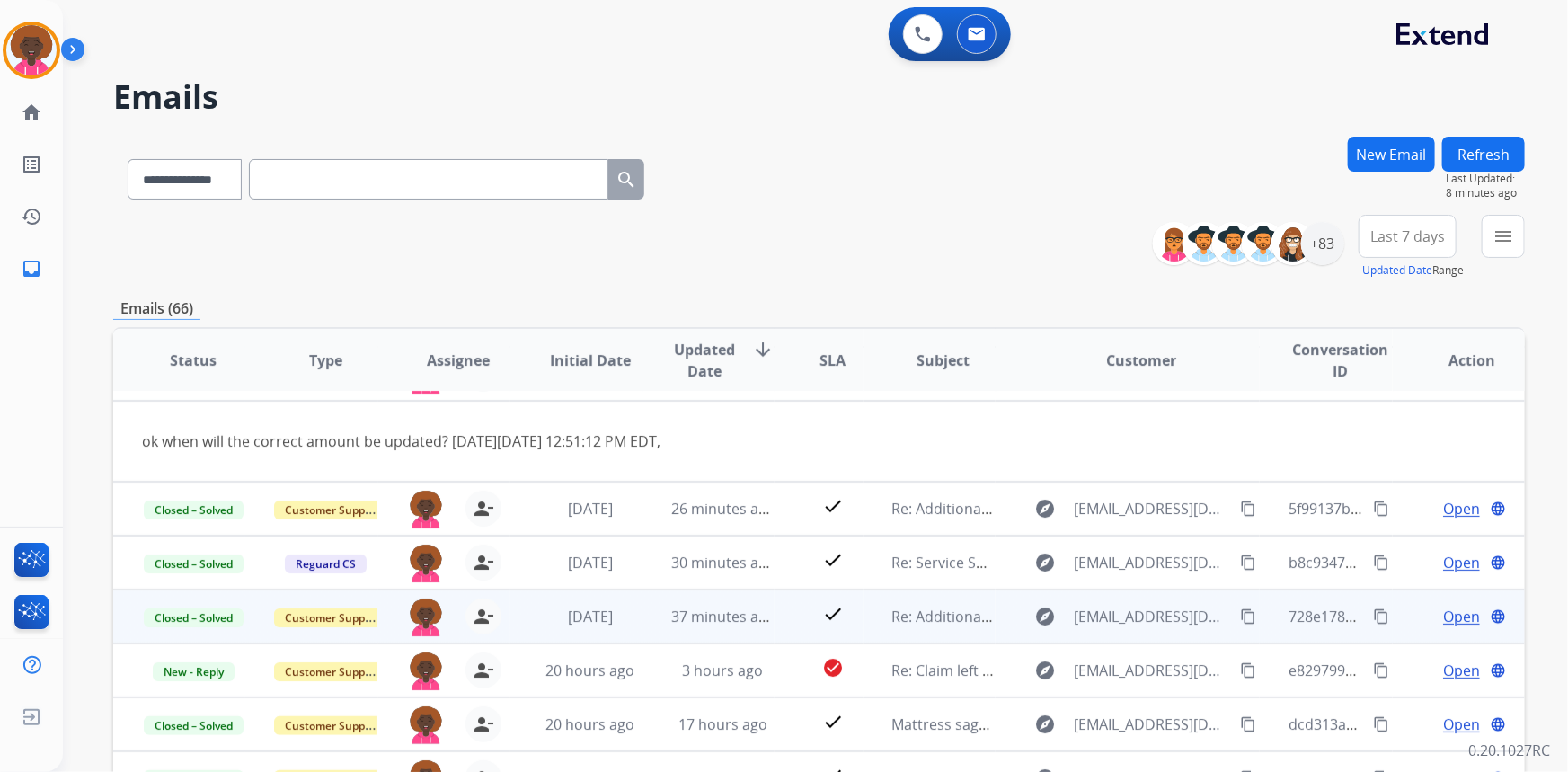
scroll to position [82, 0]
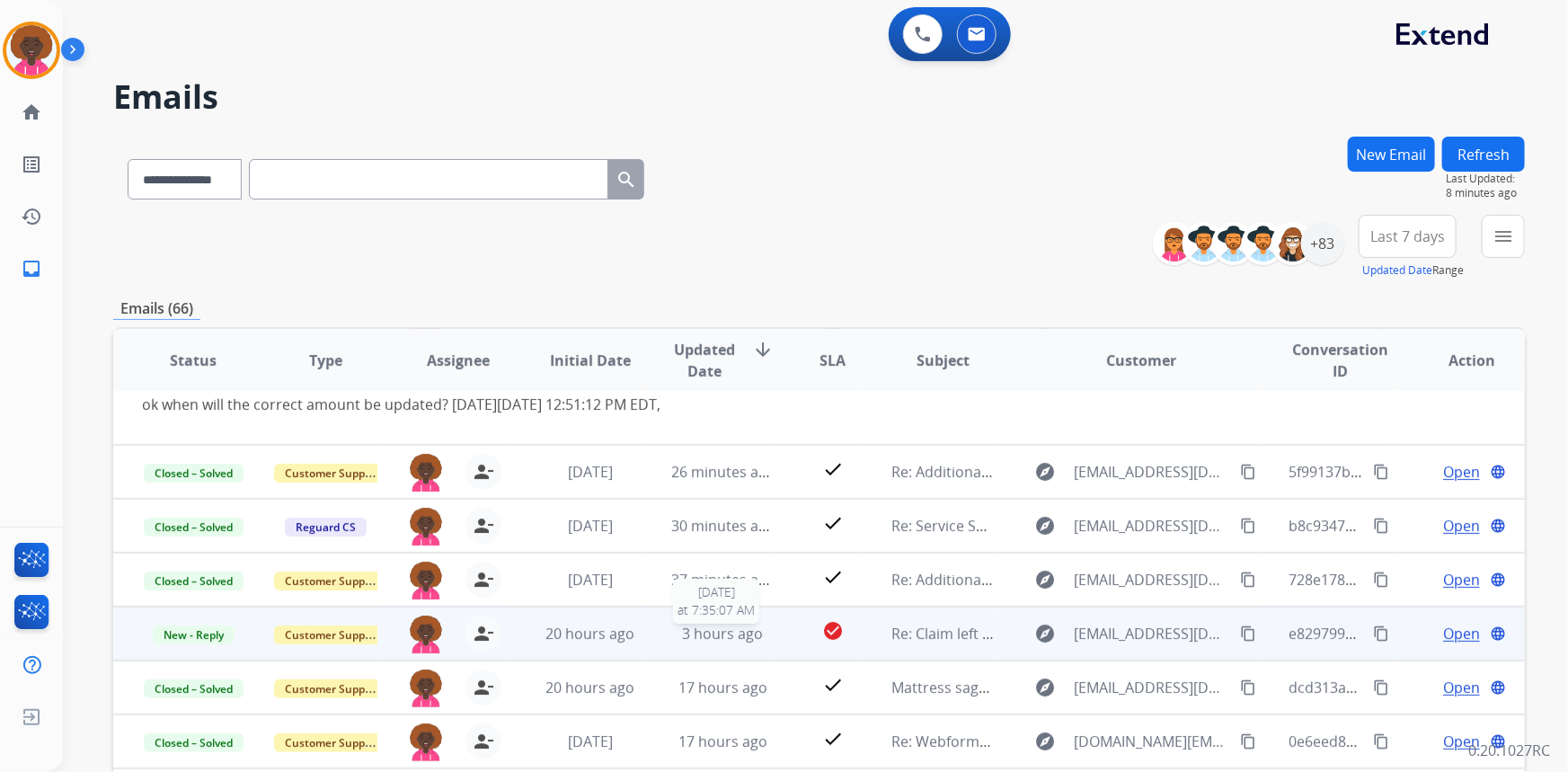
click at [711, 628] on span "3 hours ago" at bounding box center [722, 633] width 81 height 20
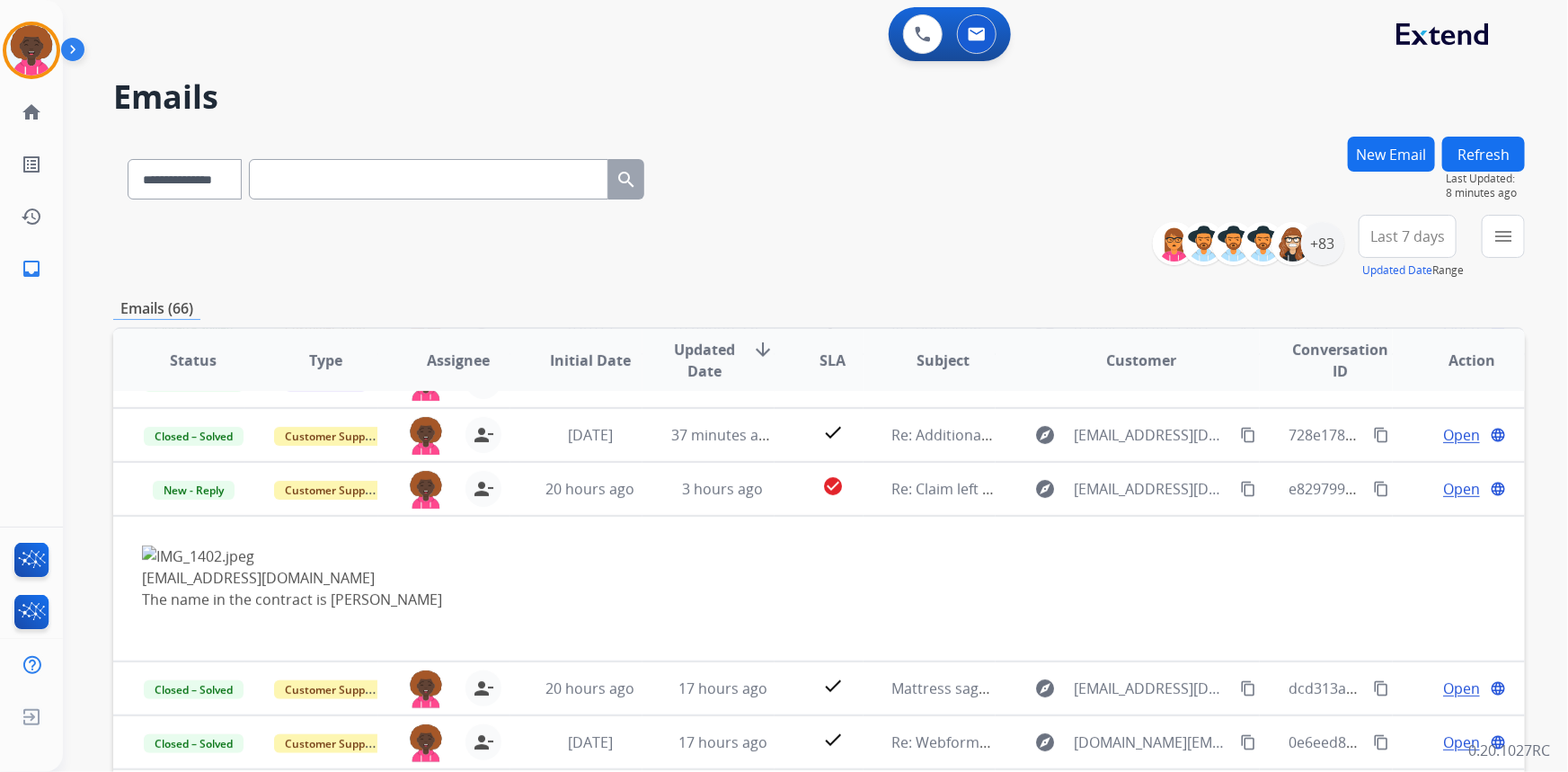
scroll to position [147, 0]
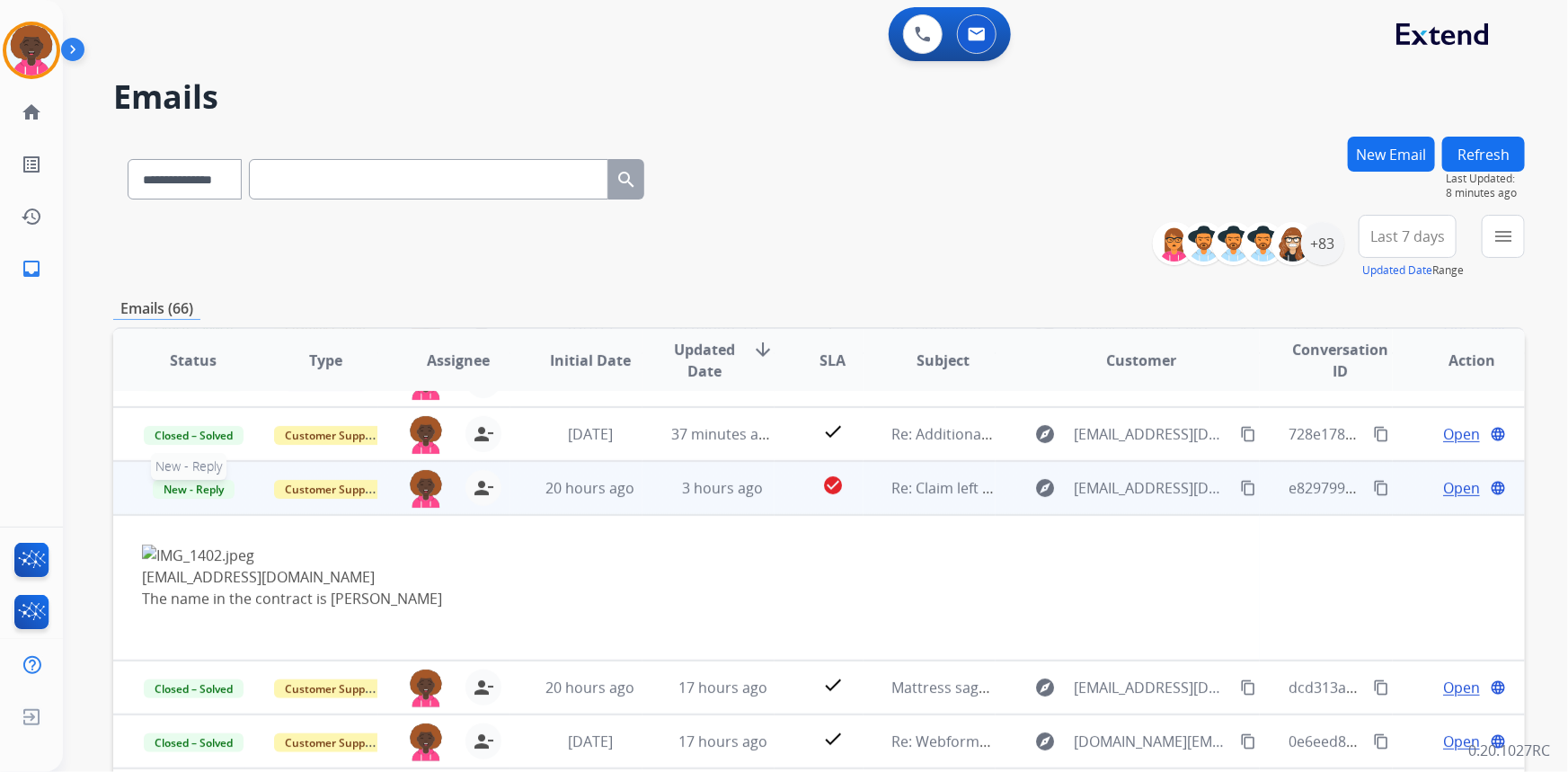
click at [159, 482] on span "New - Reply" at bounding box center [194, 488] width 82 height 19
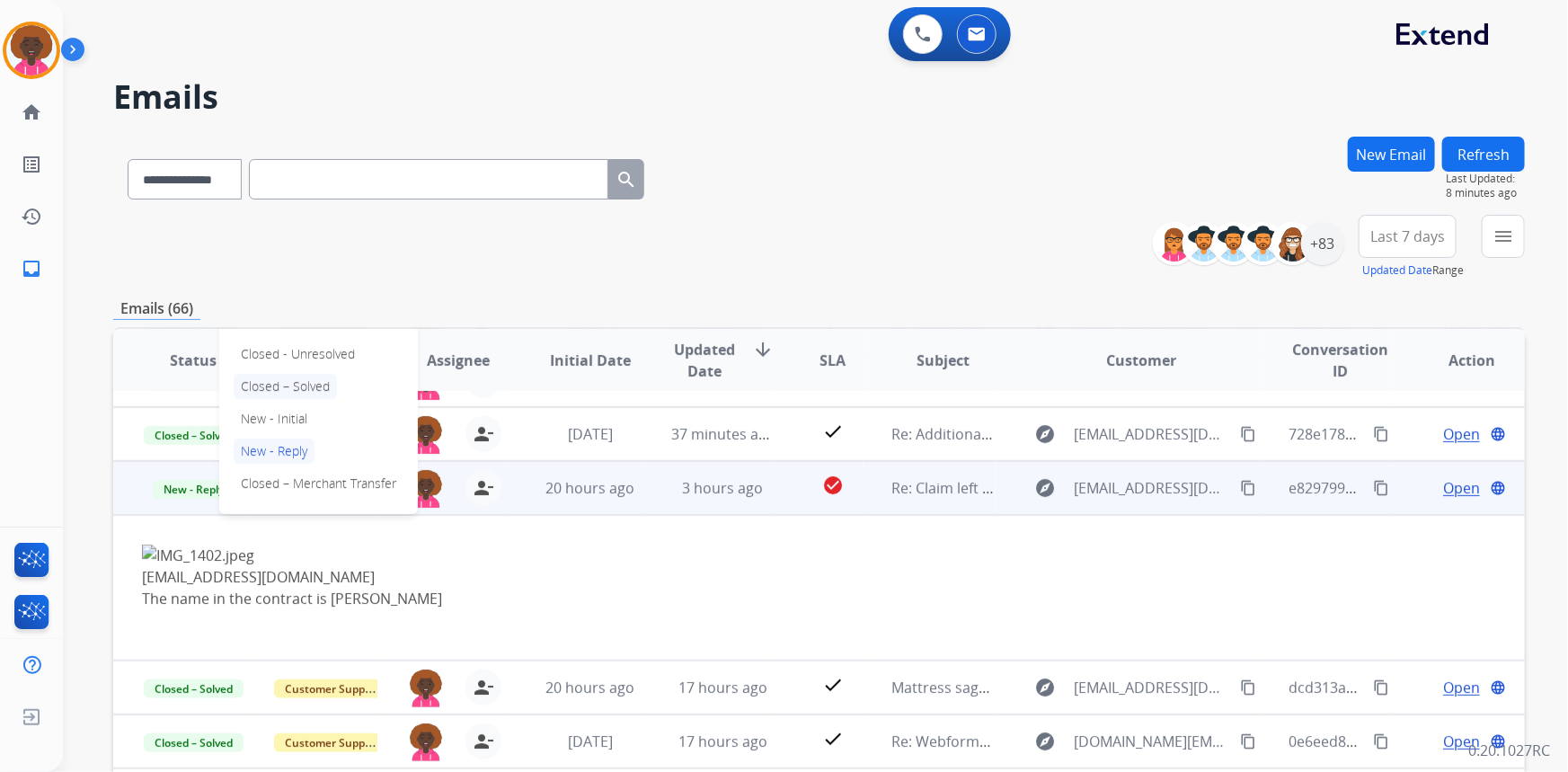
click at [279, 384] on p "Closed – Solved" at bounding box center [285, 386] width 103 height 25
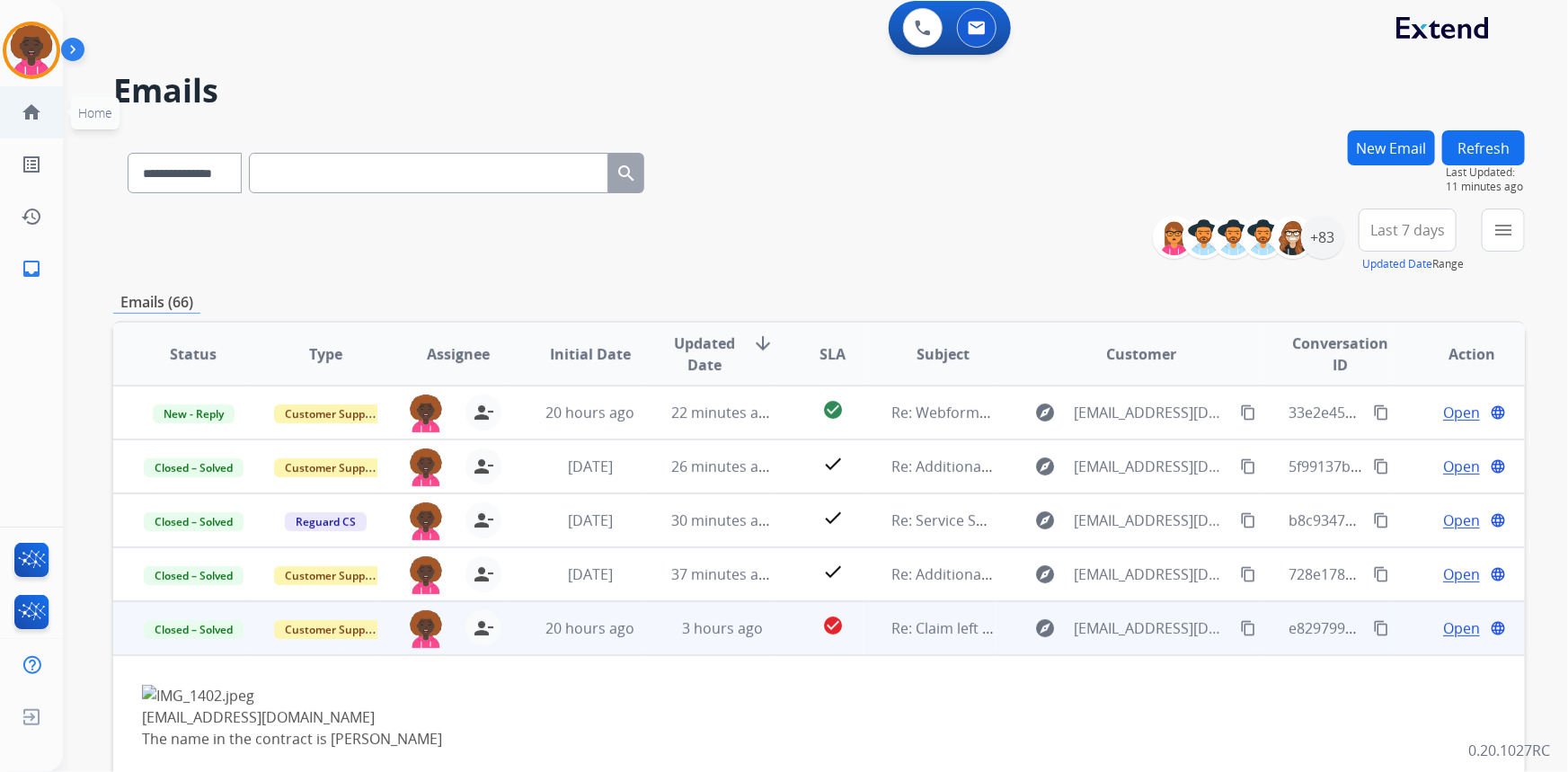
scroll to position [0, 0]
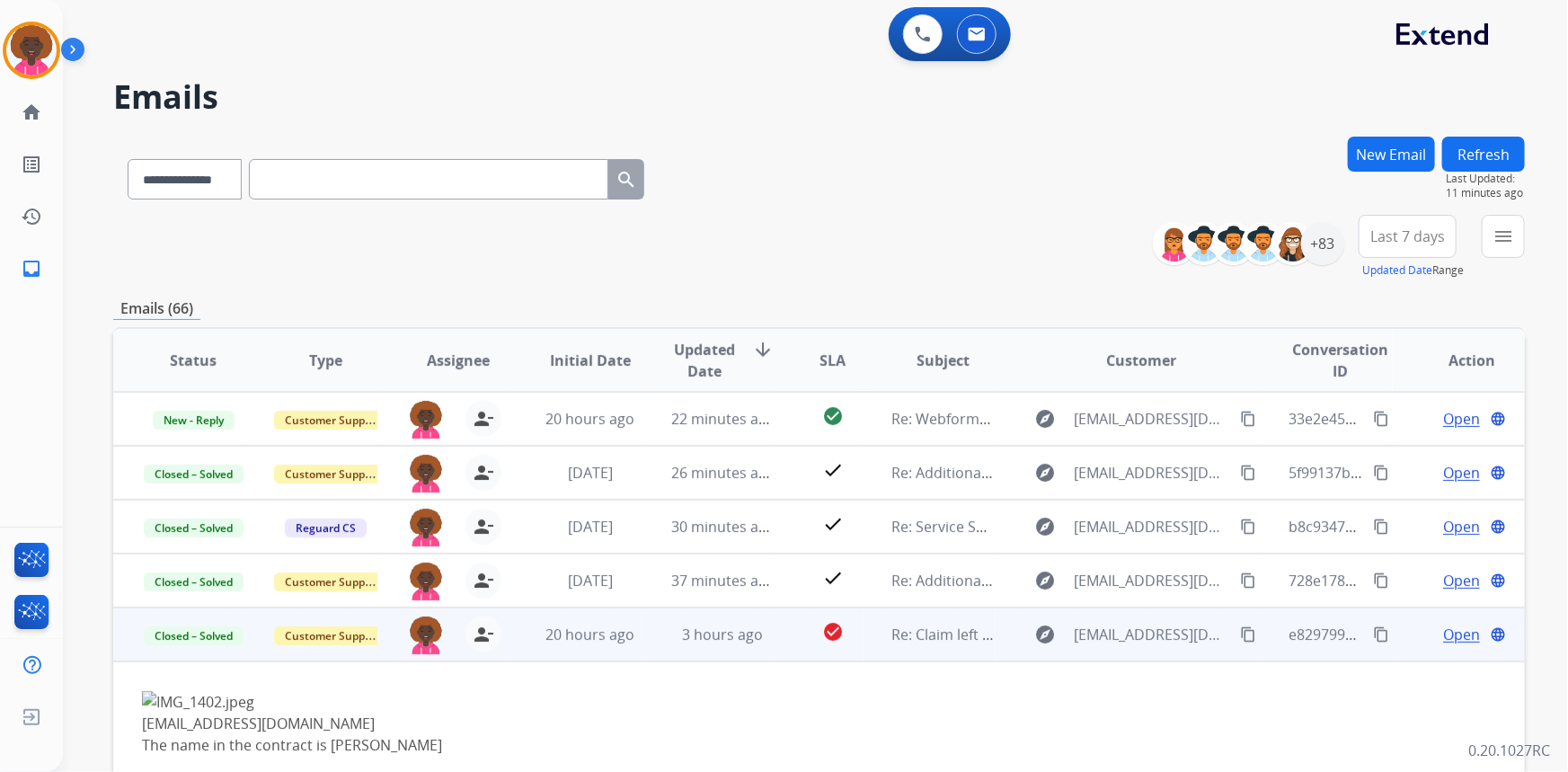
drag, startPoint x: 52, startPoint y: 57, endPoint x: 67, endPoint y: 60, distance: 15.3
click at [52, 57] on img at bounding box center [31, 50] width 50 height 50
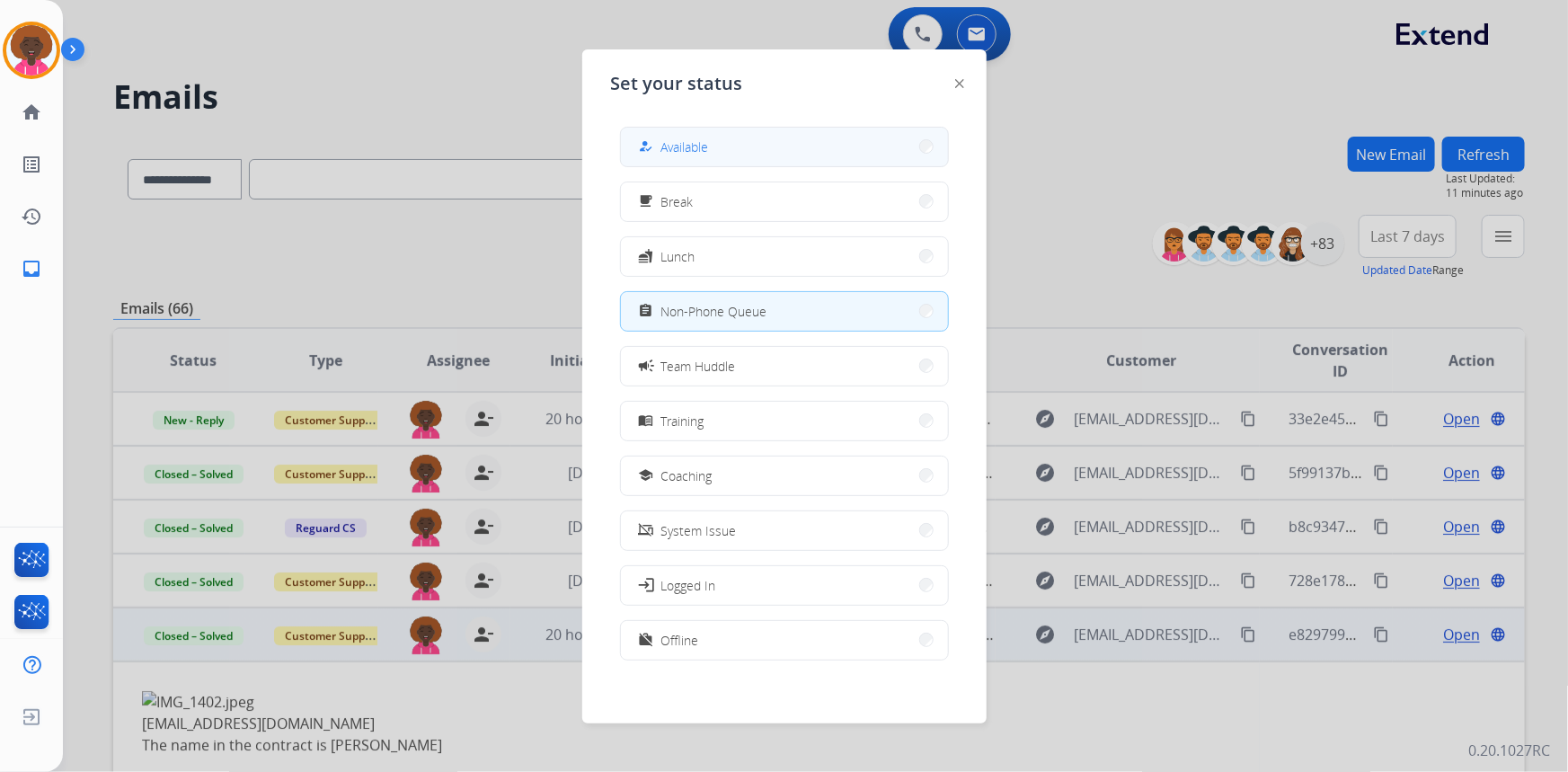
click at [701, 144] on span "Available" at bounding box center [685, 147] width 48 height 19
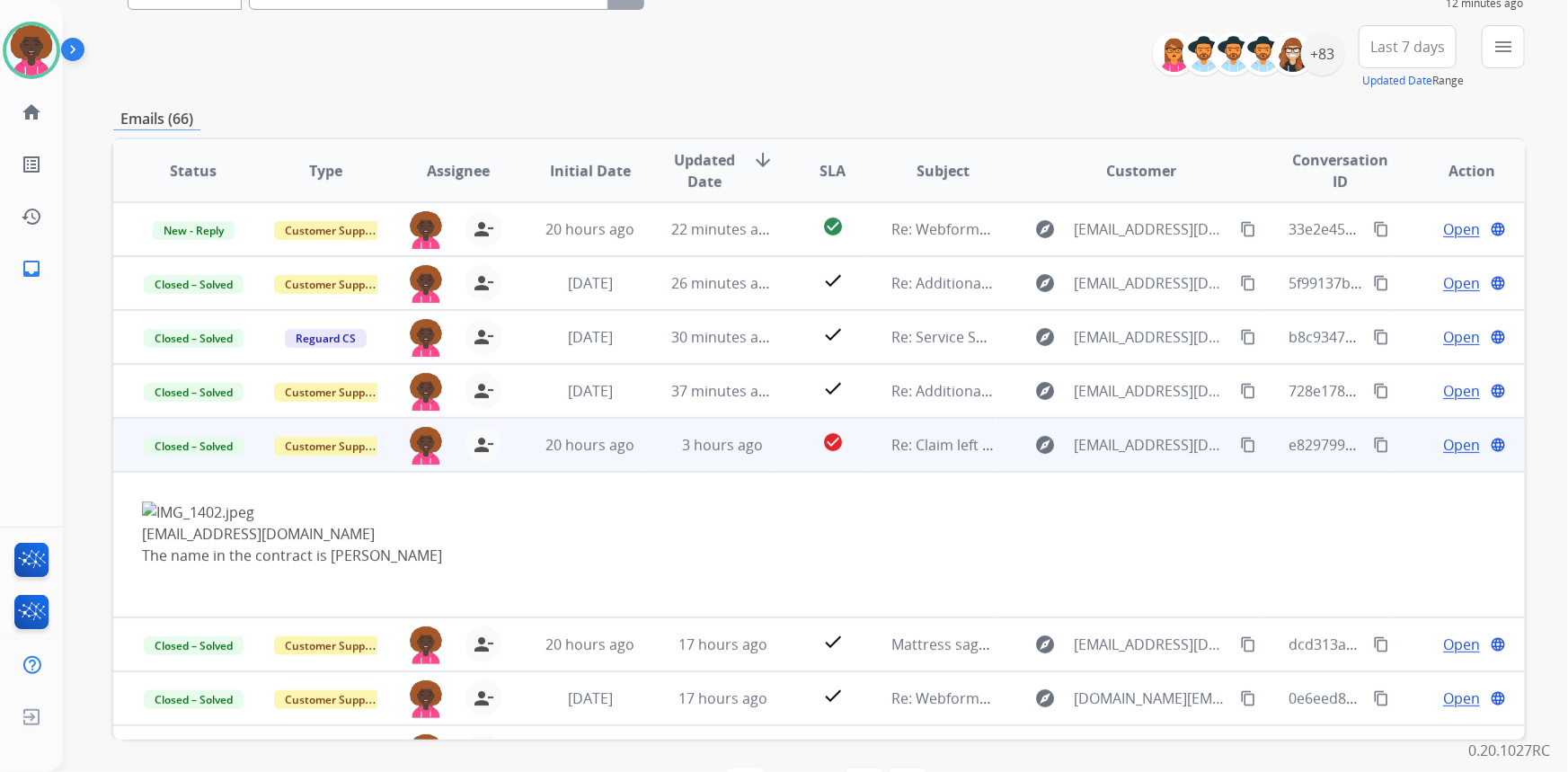
scroll to position [5, 0]
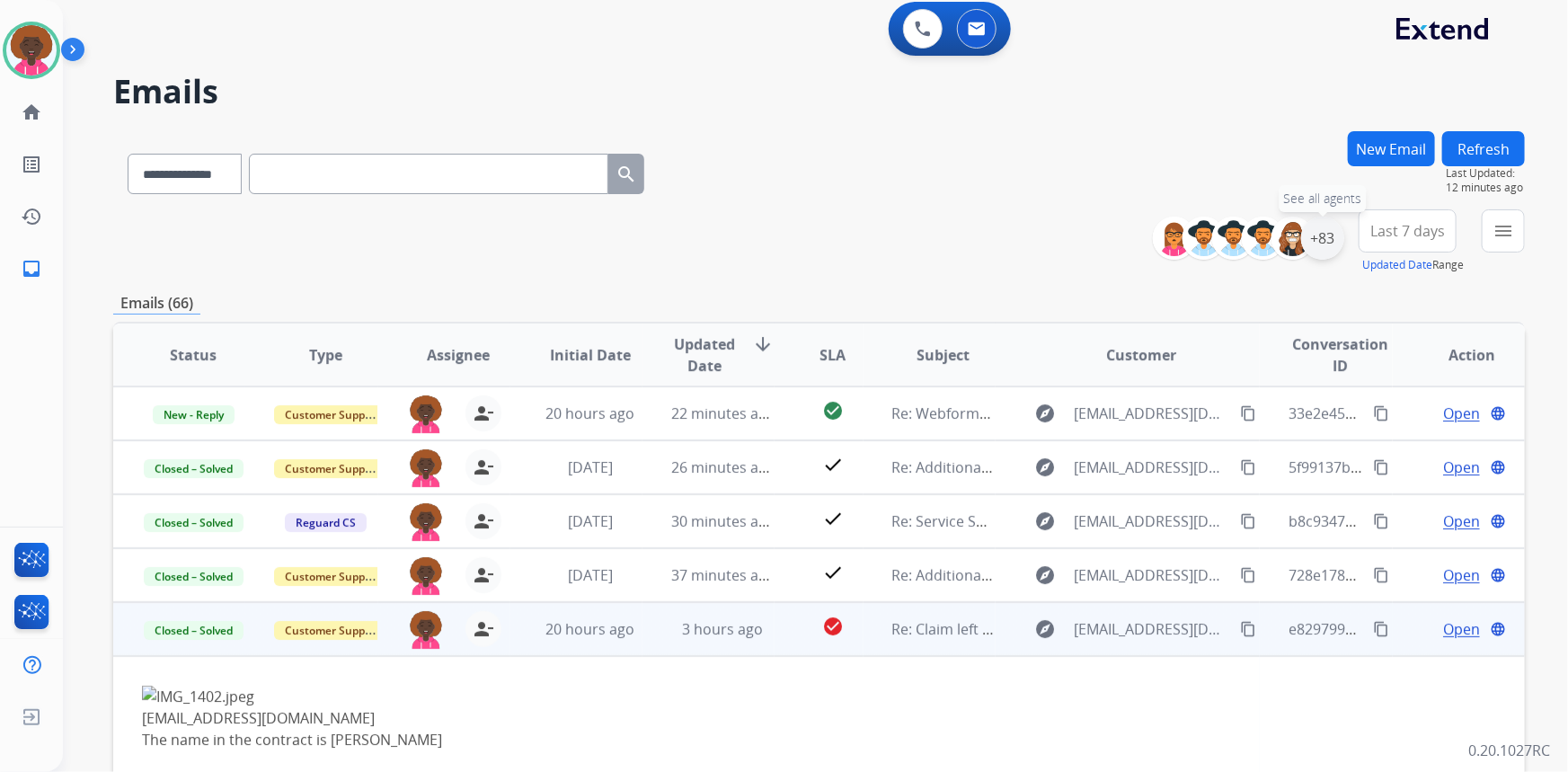
click at [1320, 247] on div "+83" at bounding box center [1322, 238] width 43 height 43
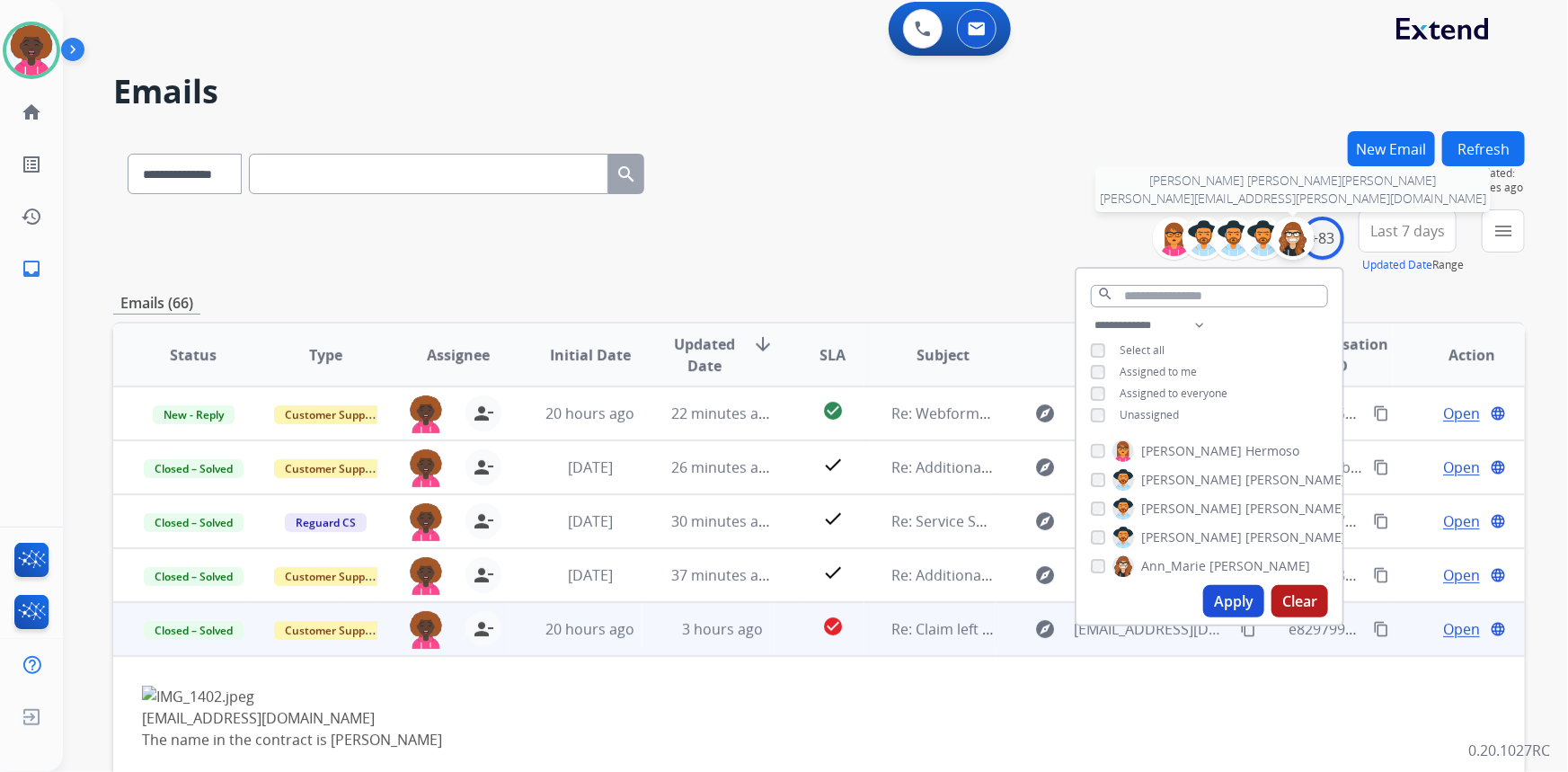
click at [1281, 243] on img at bounding box center [1292, 238] width 36 height 36
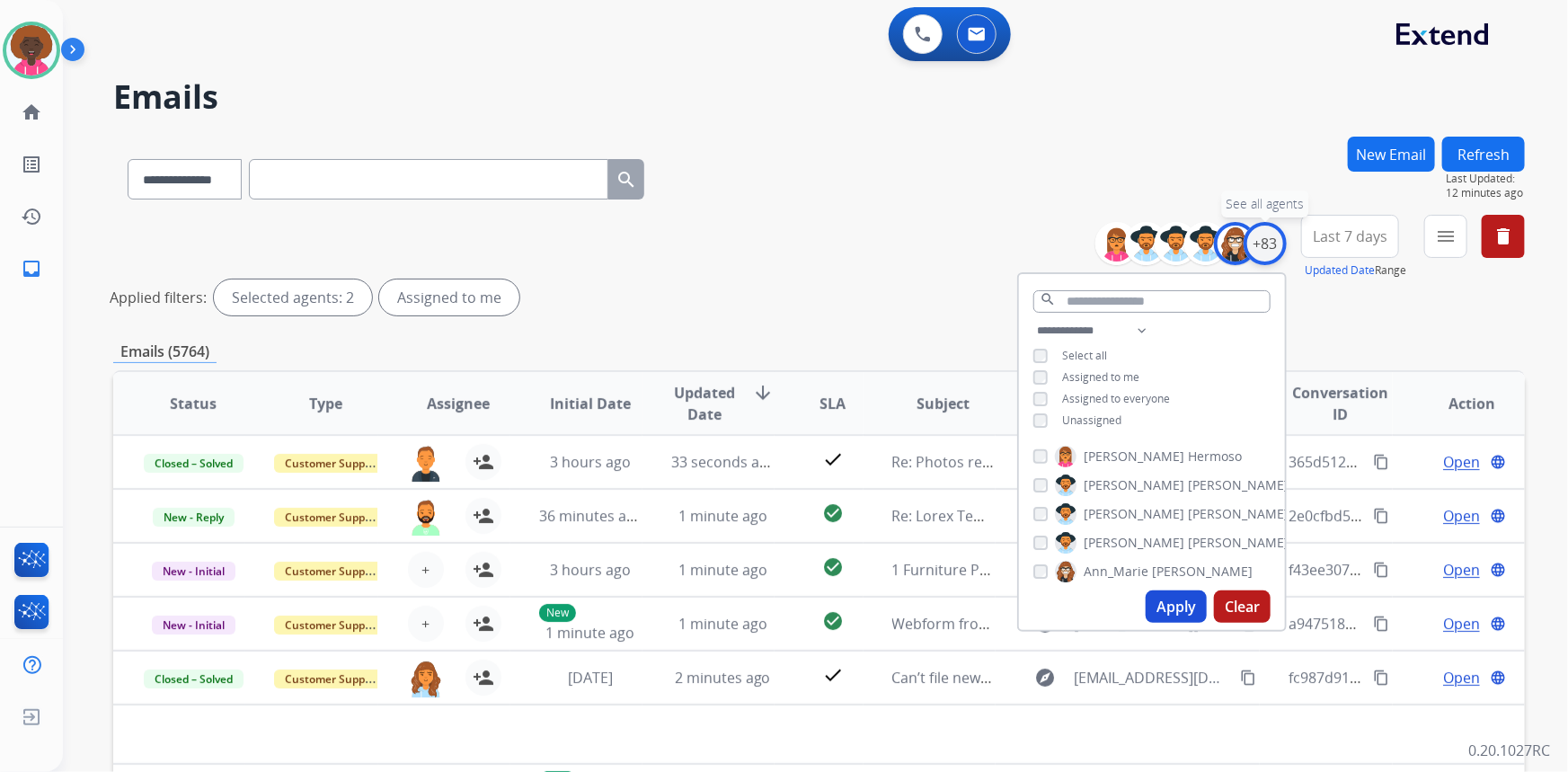
click at [1264, 231] on div "+83" at bounding box center [1264, 243] width 43 height 43
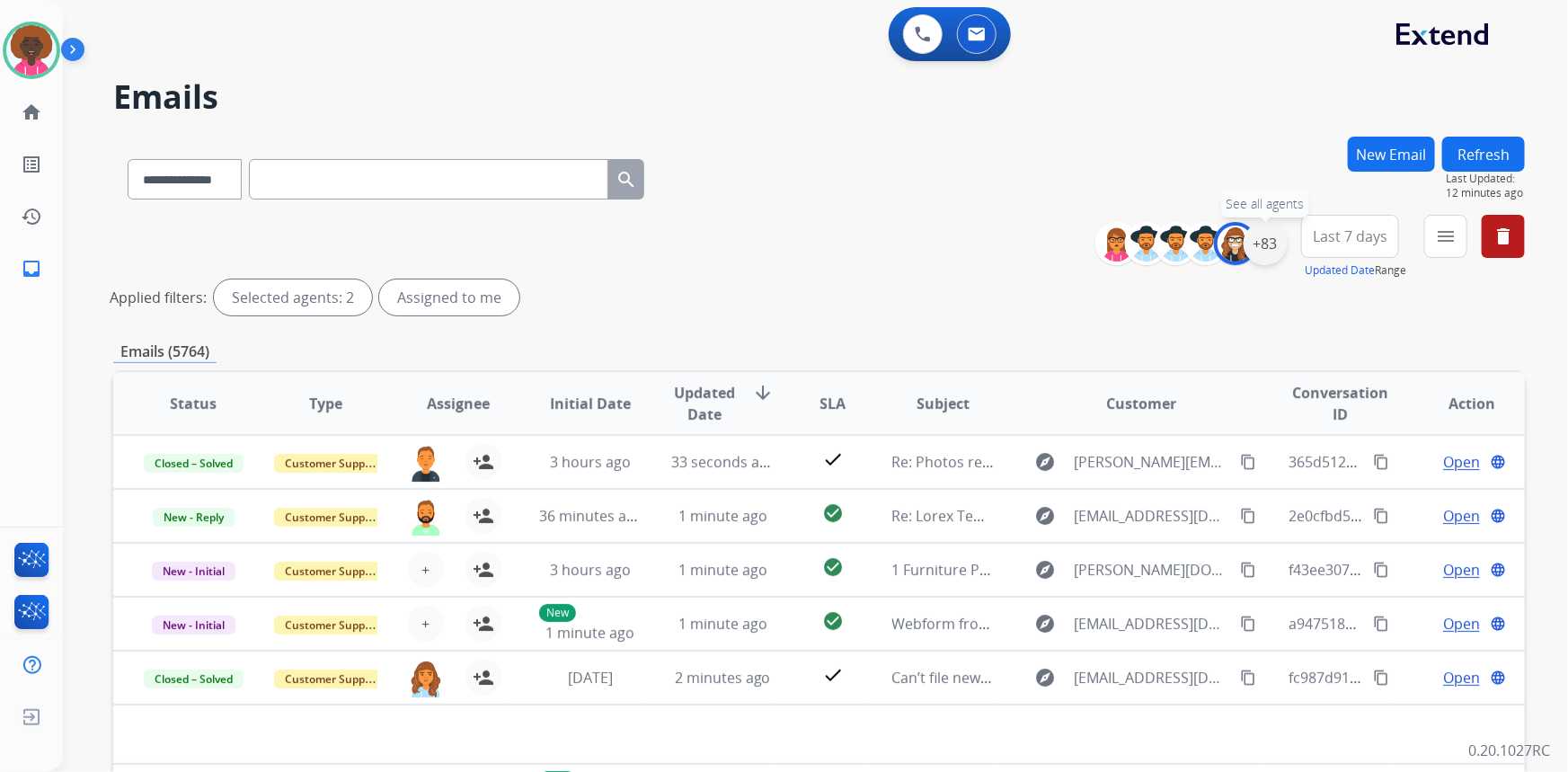
click at [1257, 243] on div "+83" at bounding box center [1264, 243] width 43 height 43
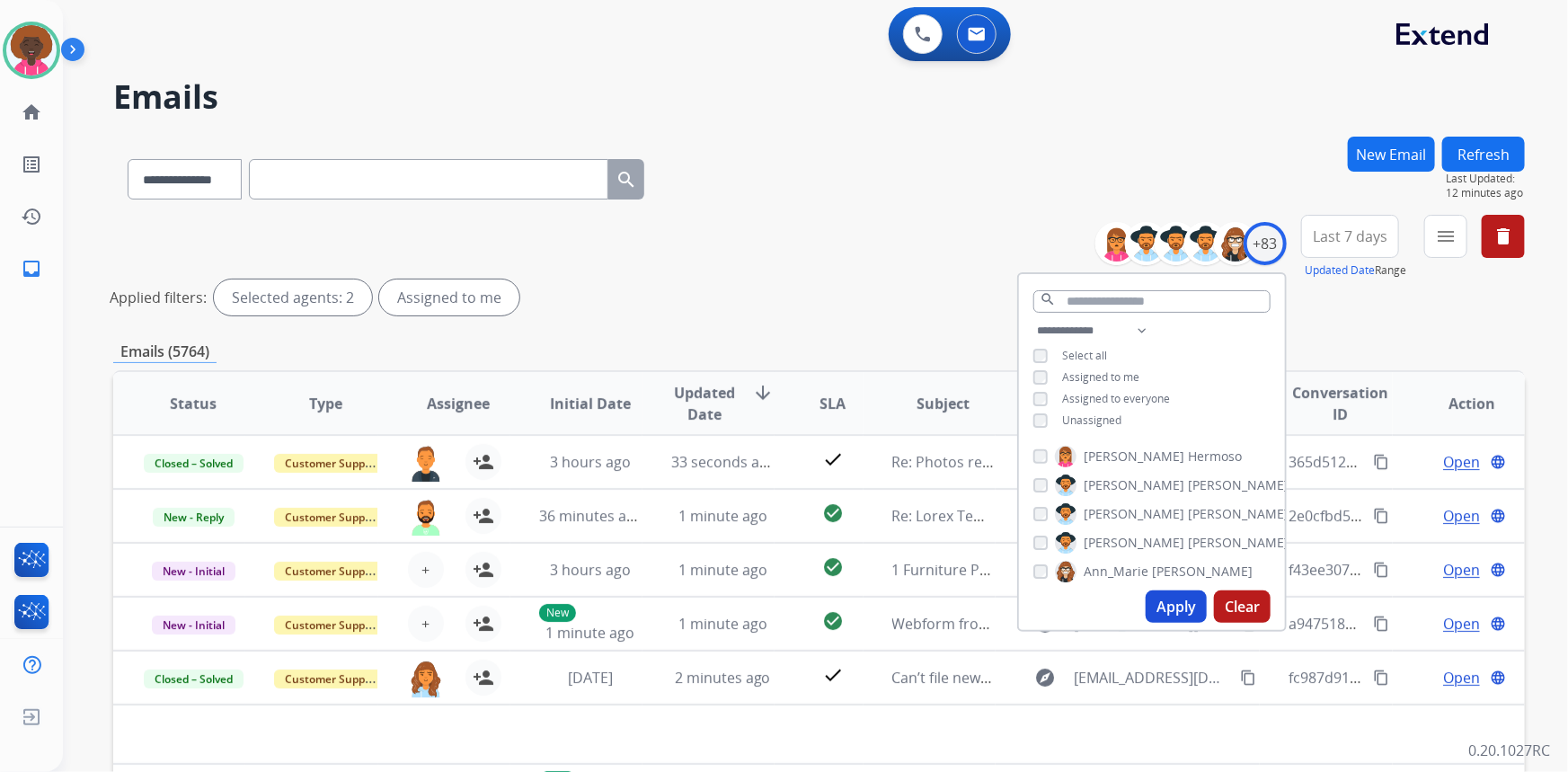
click at [831, 215] on div "**********" at bounding box center [818, 269] width 1411 height 108
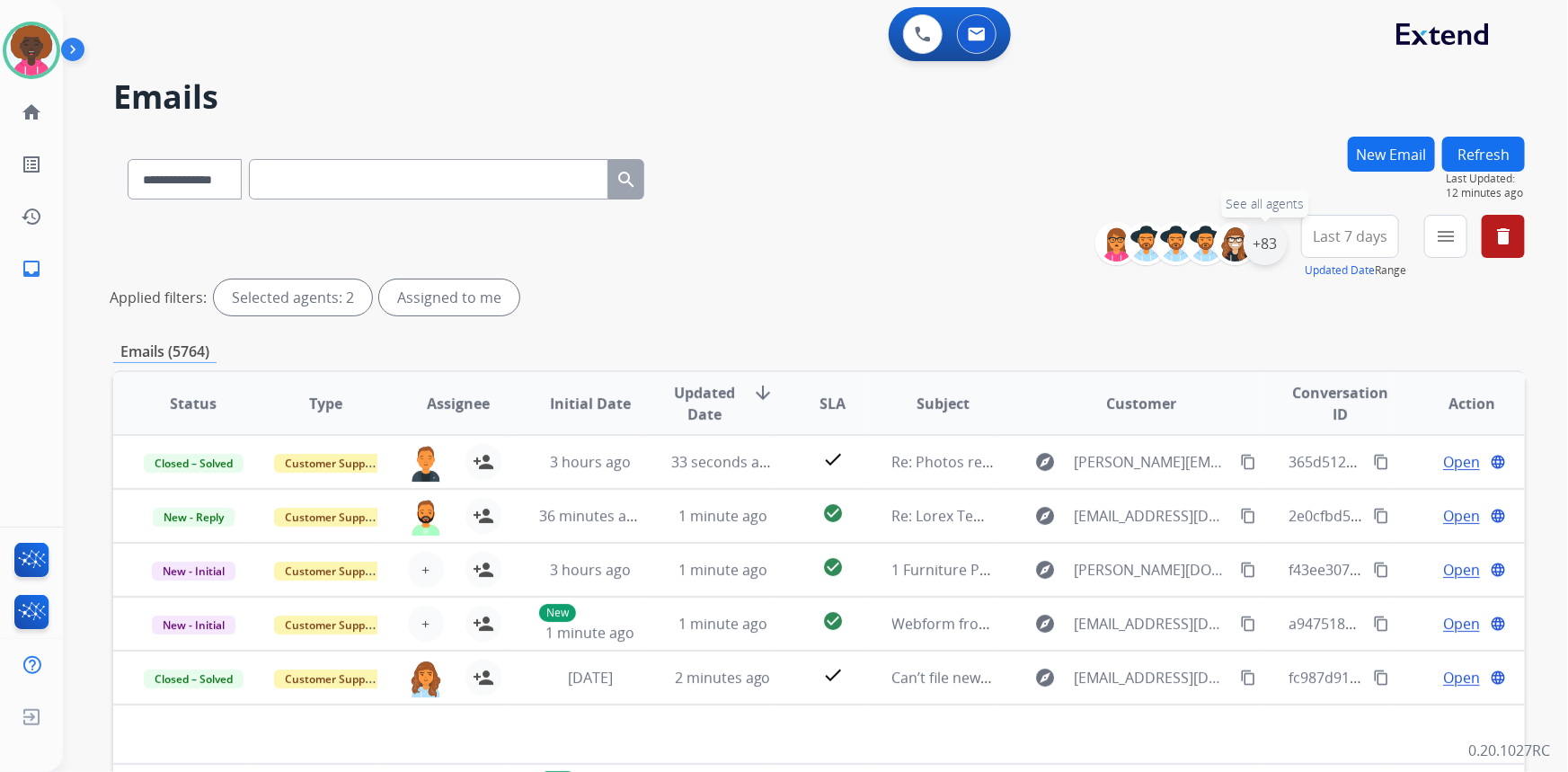
click at [1267, 238] on div "+83" at bounding box center [1264, 243] width 43 height 43
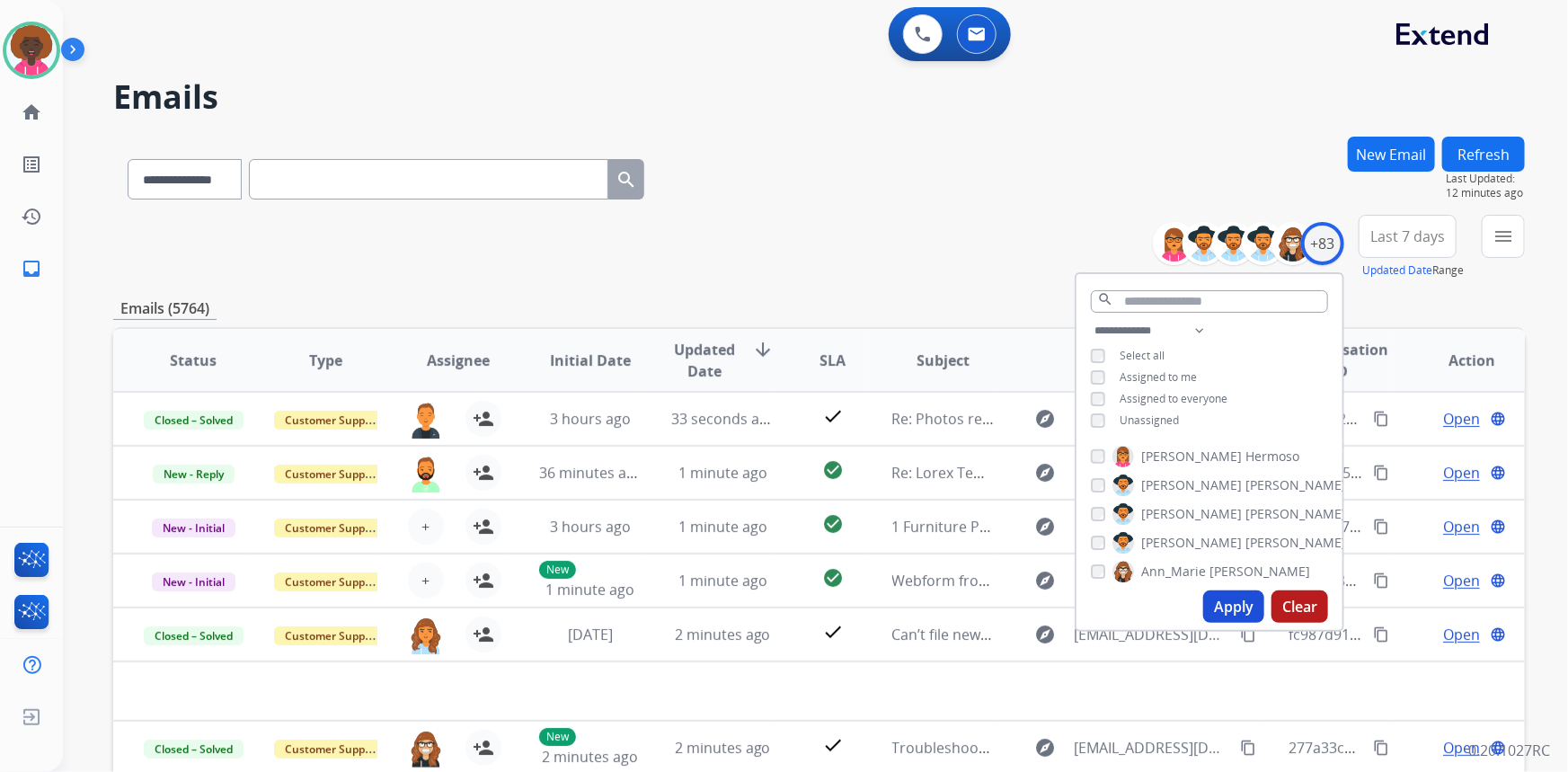
click at [1225, 611] on button "Apply" at bounding box center [1232, 606] width 61 height 32
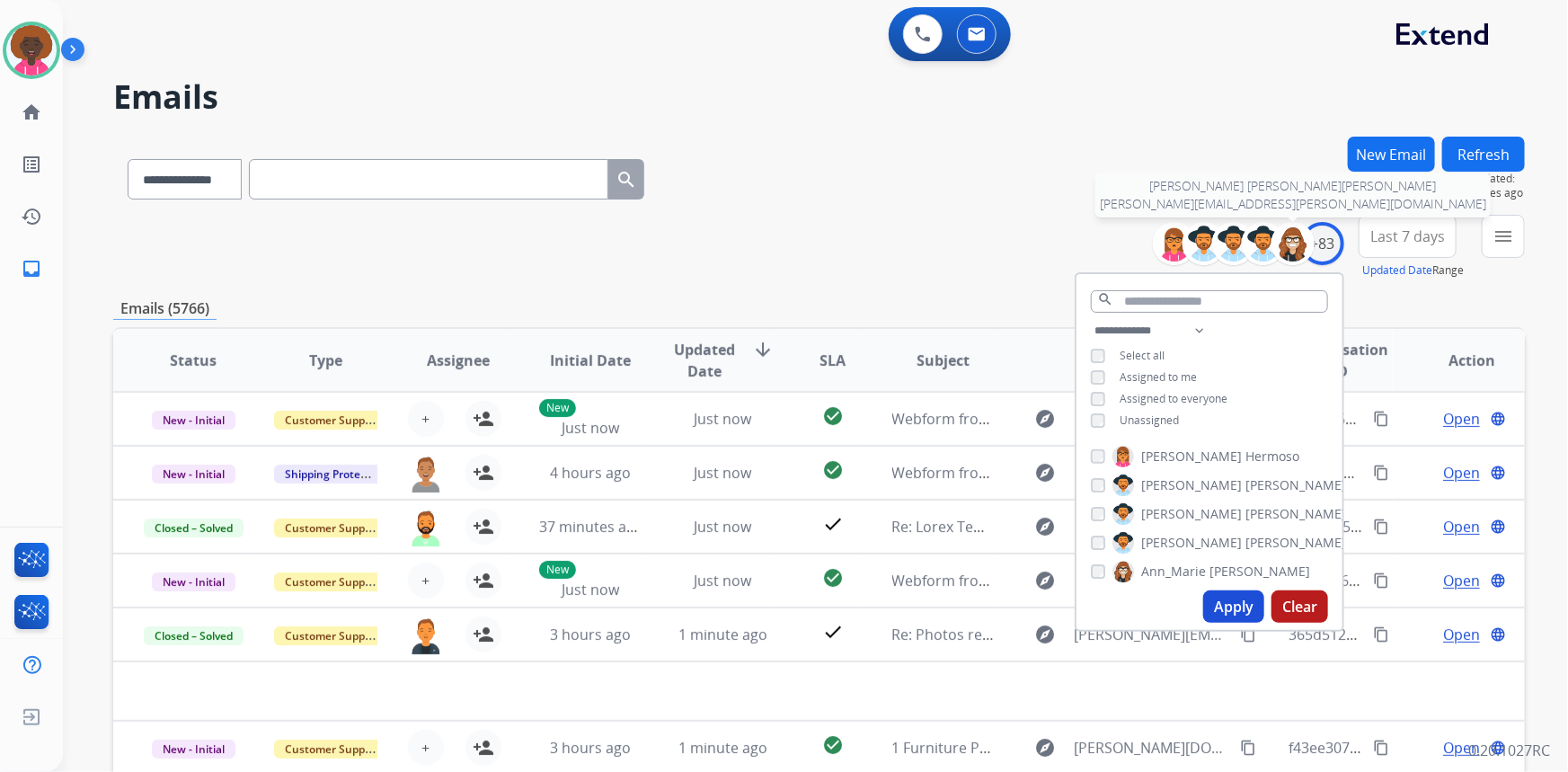
drag, startPoint x: 1311, startPoint y: 245, endPoint x: 1246, endPoint y: 291, distance: 79.6
click at [1311, 245] on div "Ann Marie Lopez ana.lopez@eccogroupusa.com +83" at bounding box center [1255, 243] width 178 height 43
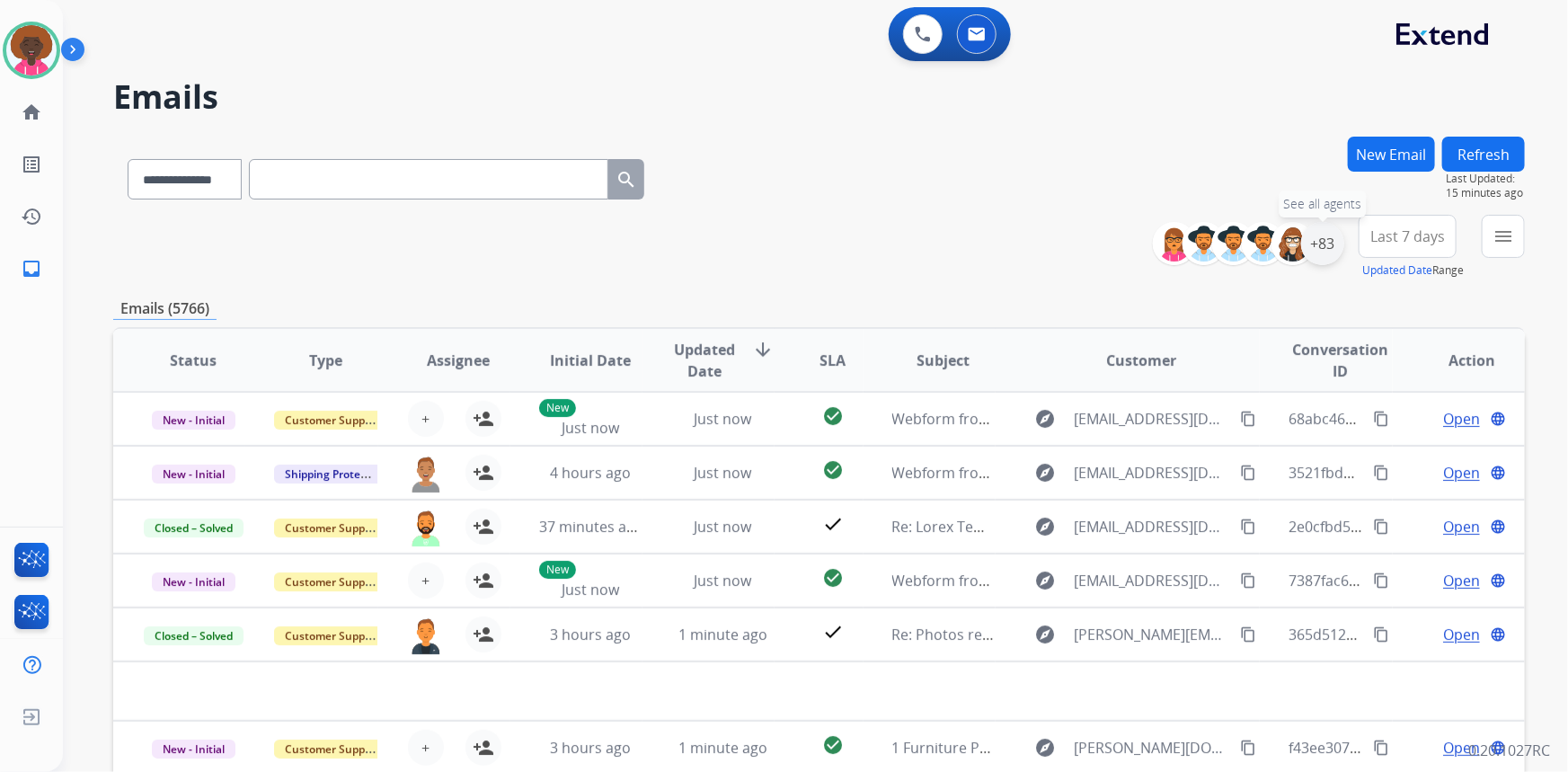
click at [1328, 256] on div "+83" at bounding box center [1322, 243] width 43 height 43
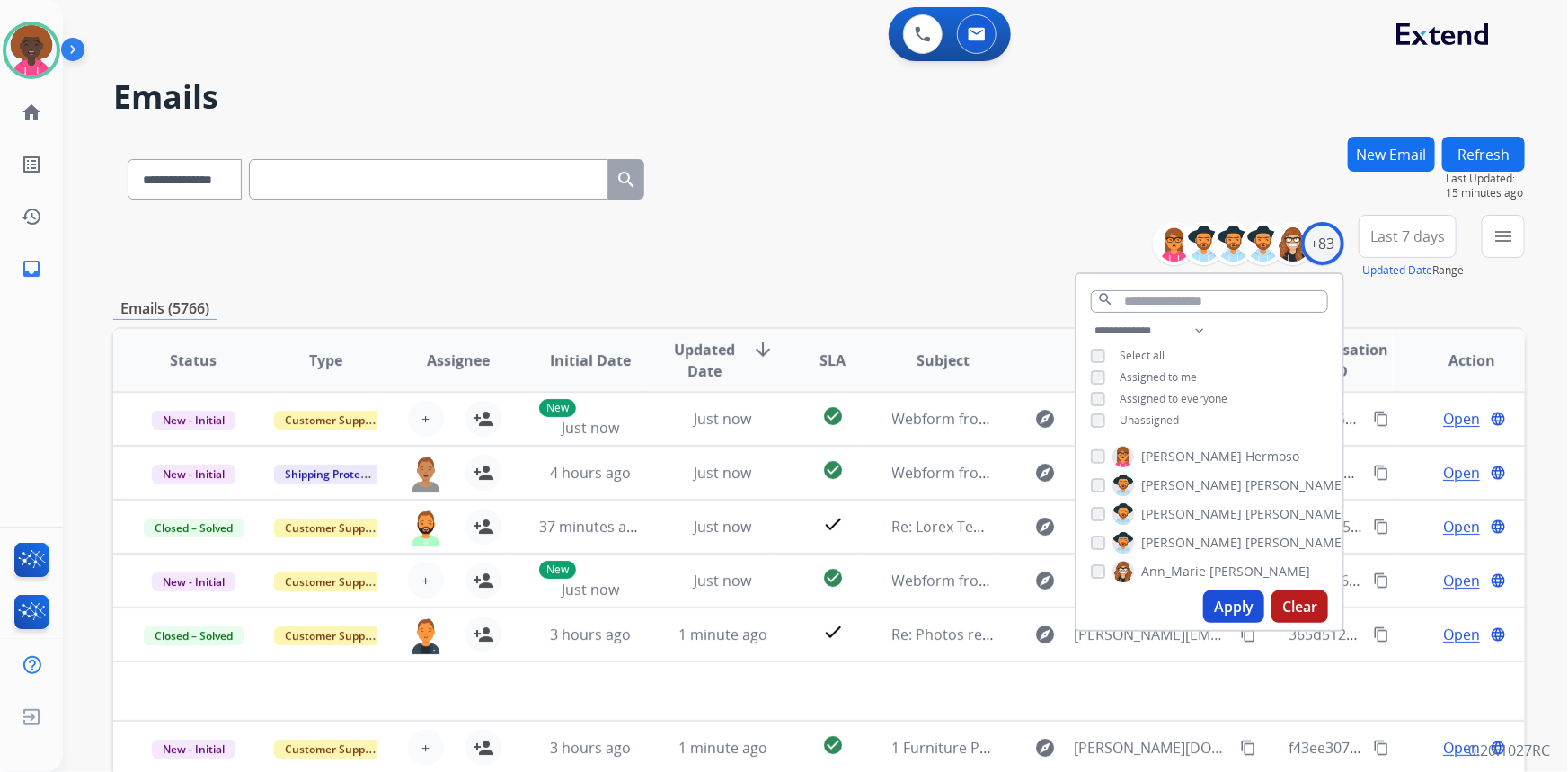
click at [1093, 409] on div "**********" at bounding box center [1209, 377] width 266 height 115
click at [1105, 417] on div "Unassigned" at bounding box center [1135, 420] width 88 height 14
click at [1211, 594] on button "Apply" at bounding box center [1232, 606] width 61 height 32
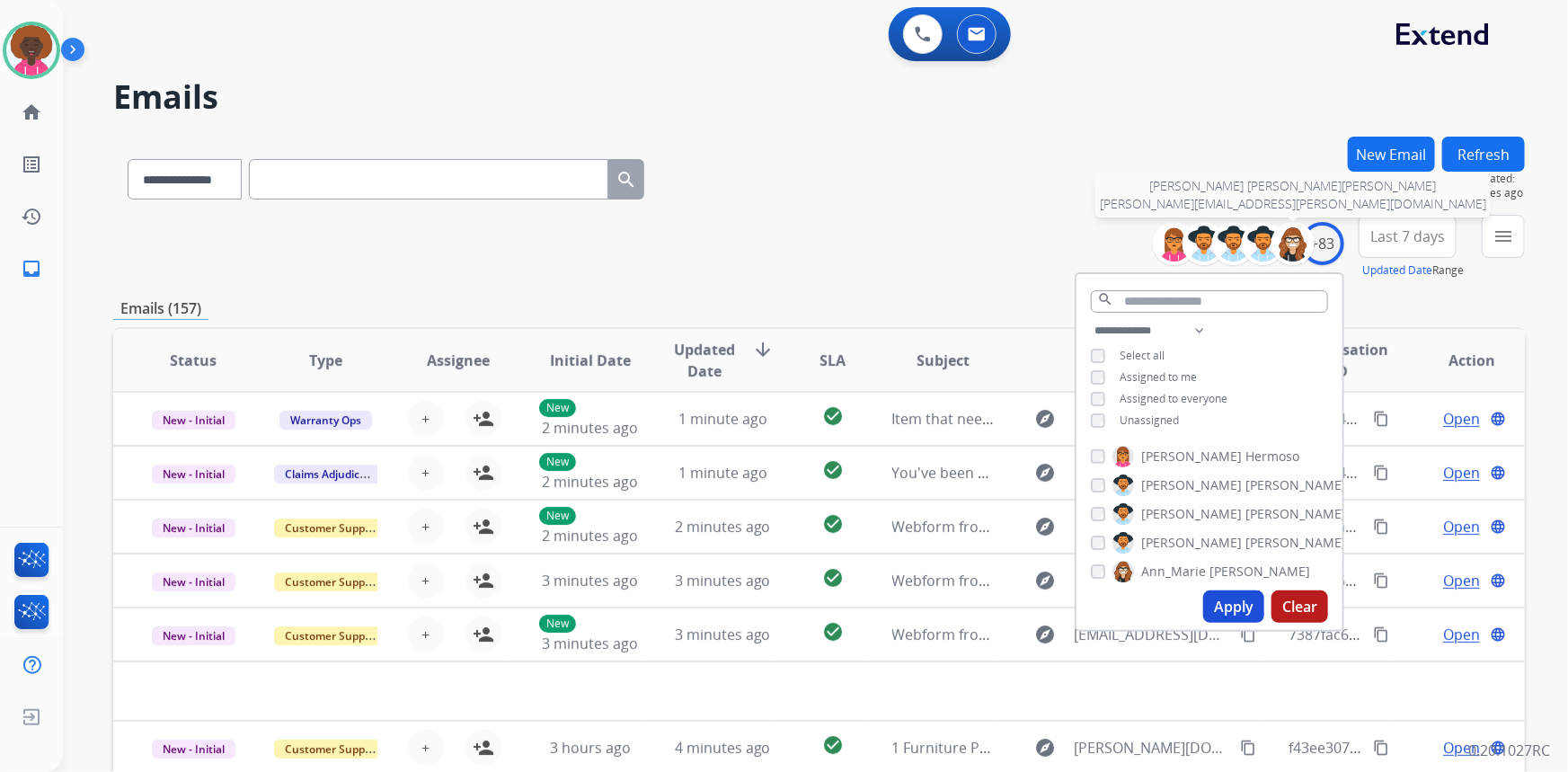
click at [1310, 234] on div at bounding box center [1292, 243] width 43 height 43
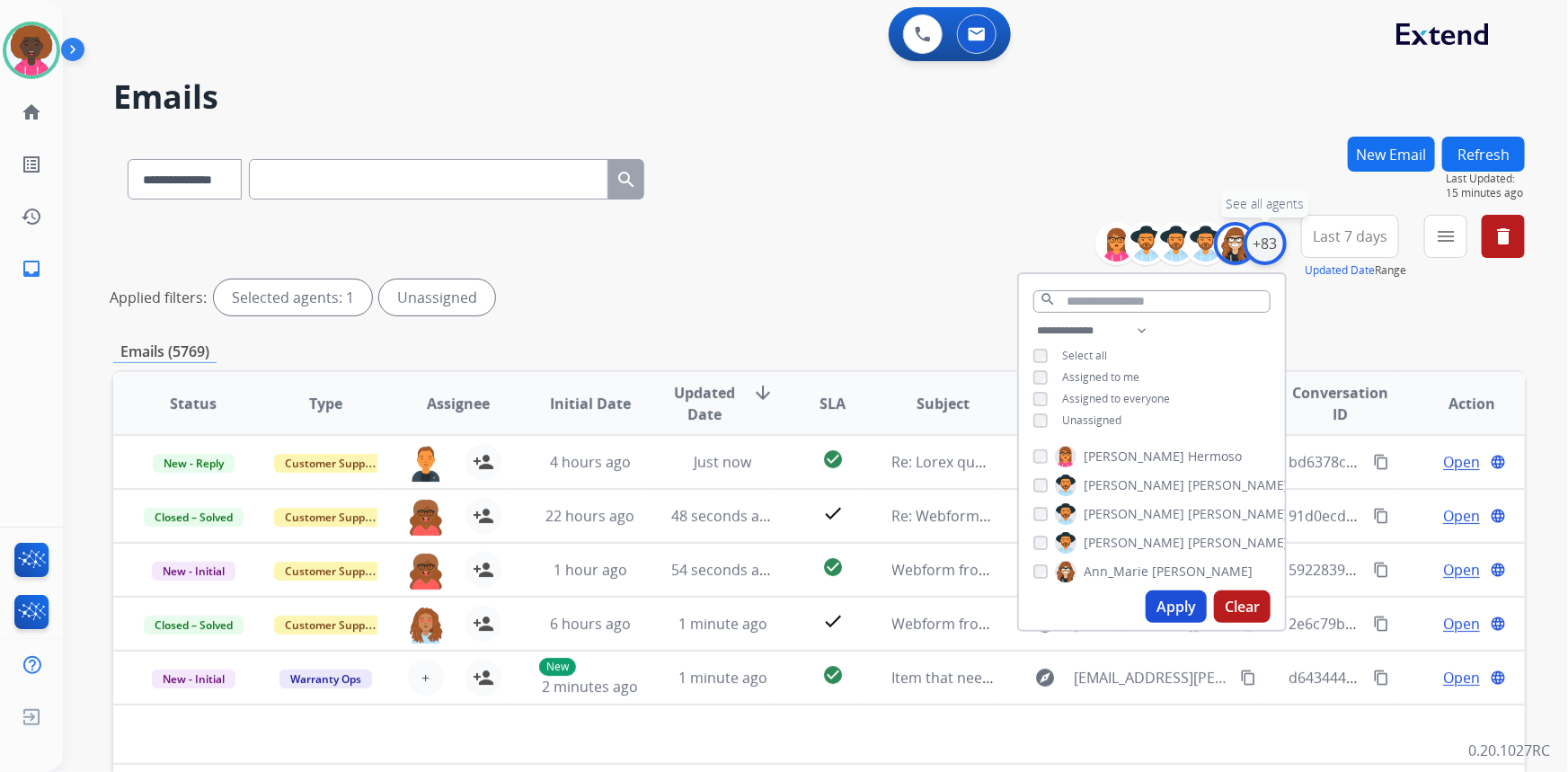
click at [1265, 241] on div "+83" at bounding box center [1264, 243] width 43 height 43
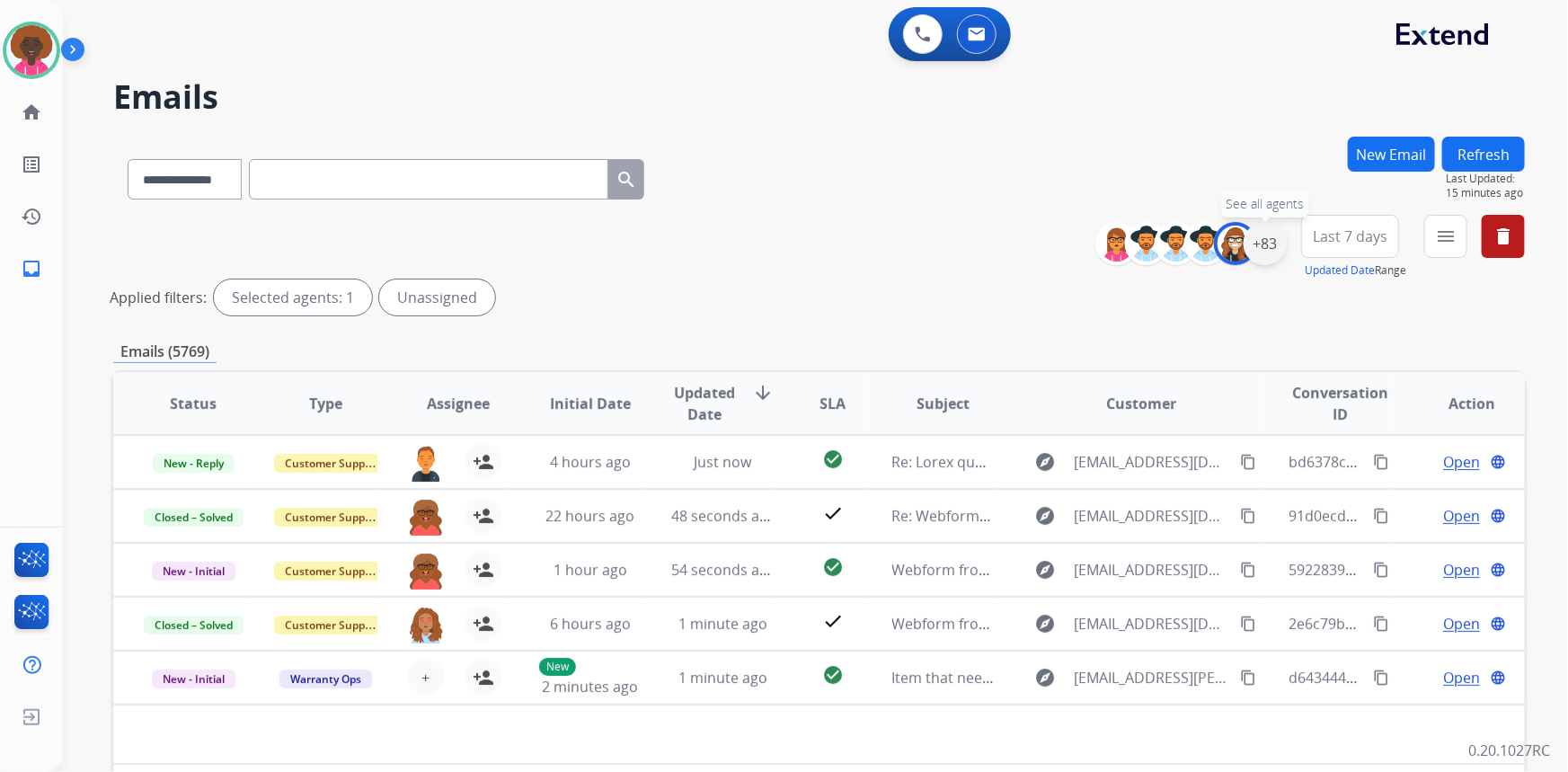
click at [1261, 253] on div "+83" at bounding box center [1264, 243] width 43 height 43
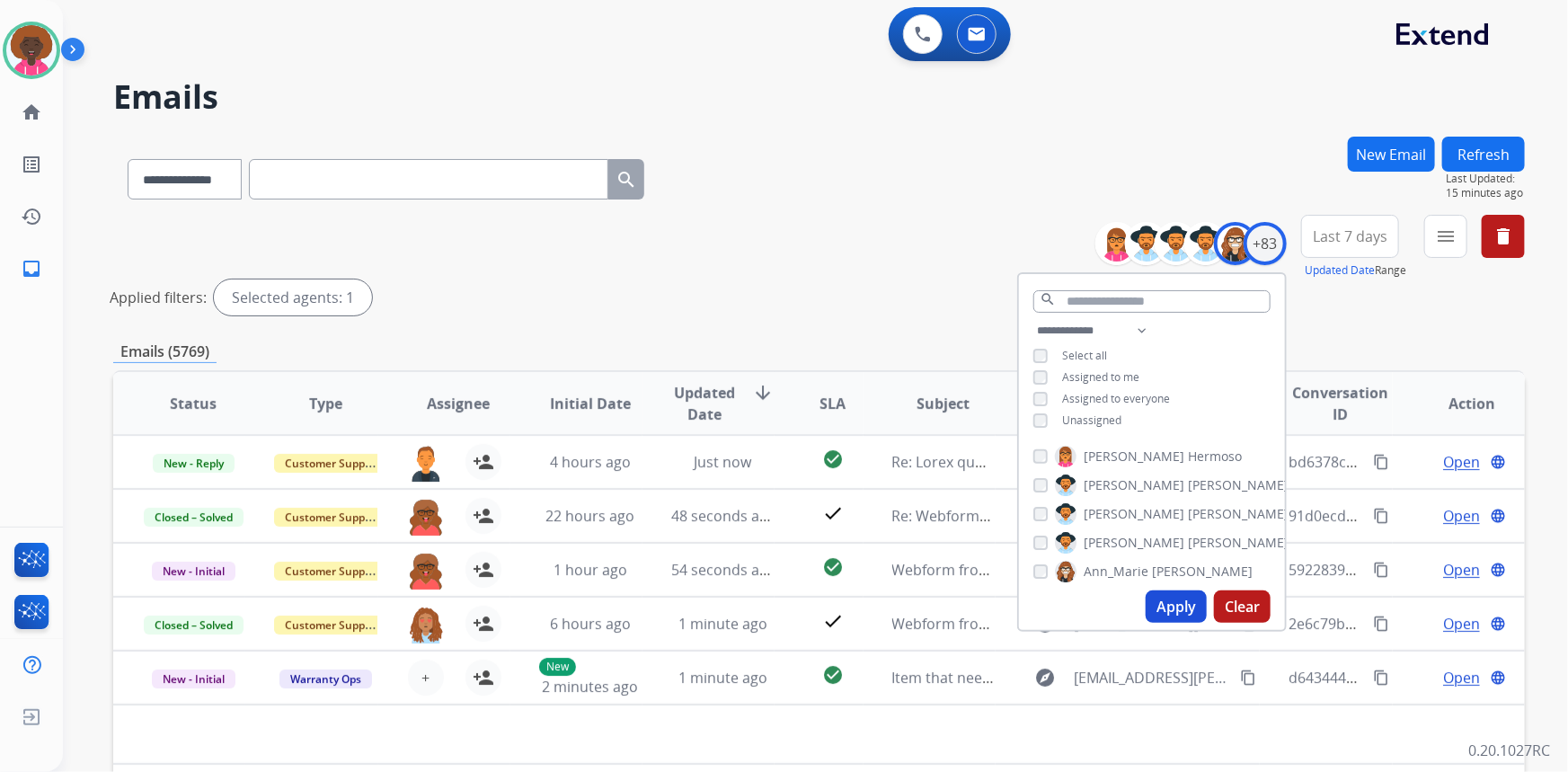
click at [1033, 593] on div "Apply Clear" at bounding box center [1152, 606] width 266 height 47
click at [1041, 580] on div "Alexis Hermoso Alexis Martinez Alexis_ Martinez Amanda Baez Ann_Marie Lopez Art…" at bounding box center [1152, 510] width 266 height 145
click at [1045, 578] on div "Ann_Marie Lopez" at bounding box center [1142, 571] width 219 height 22
click at [1194, 611] on button "Apply" at bounding box center [1176, 606] width 61 height 32
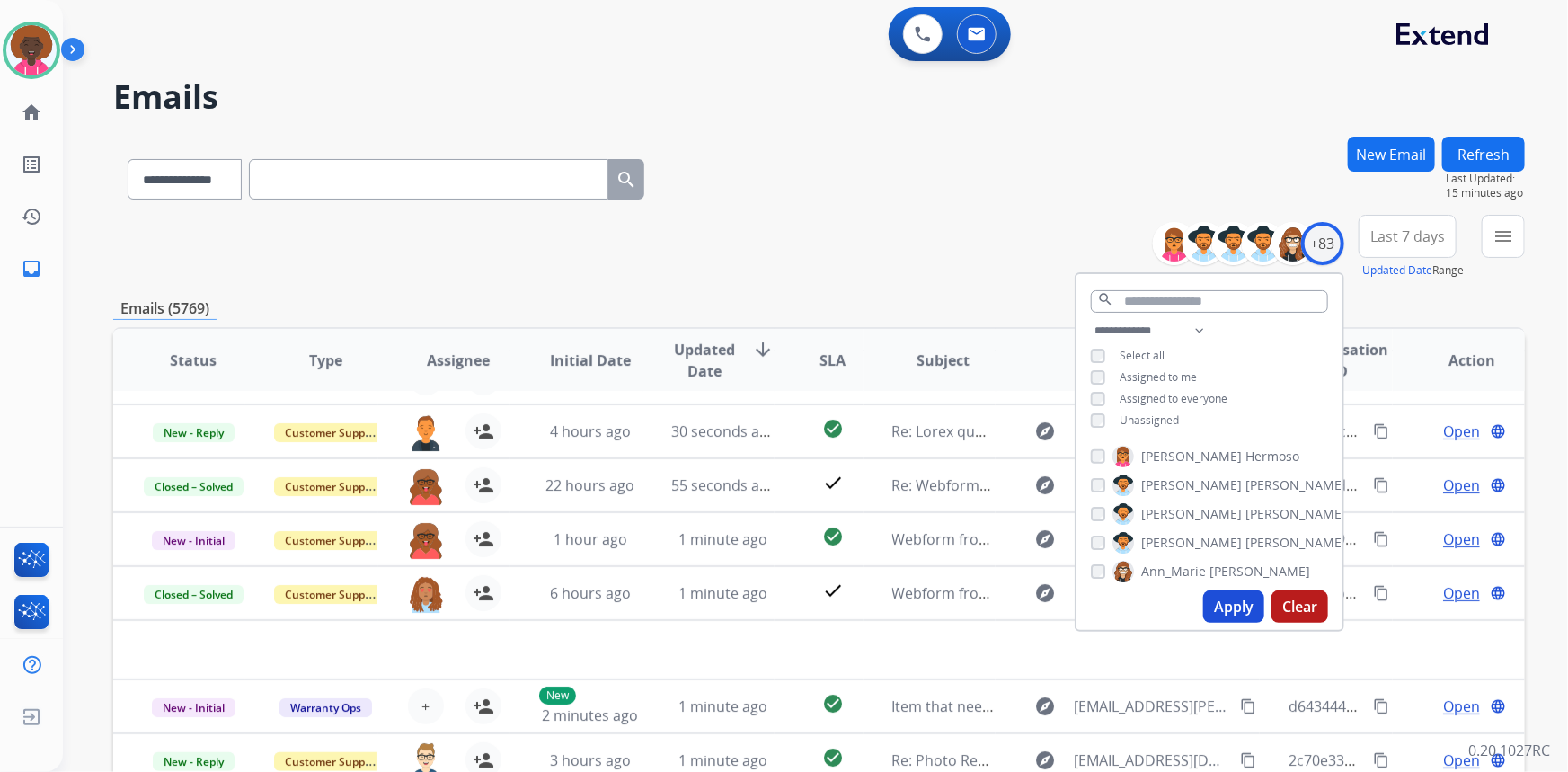
scroll to position [60, 0]
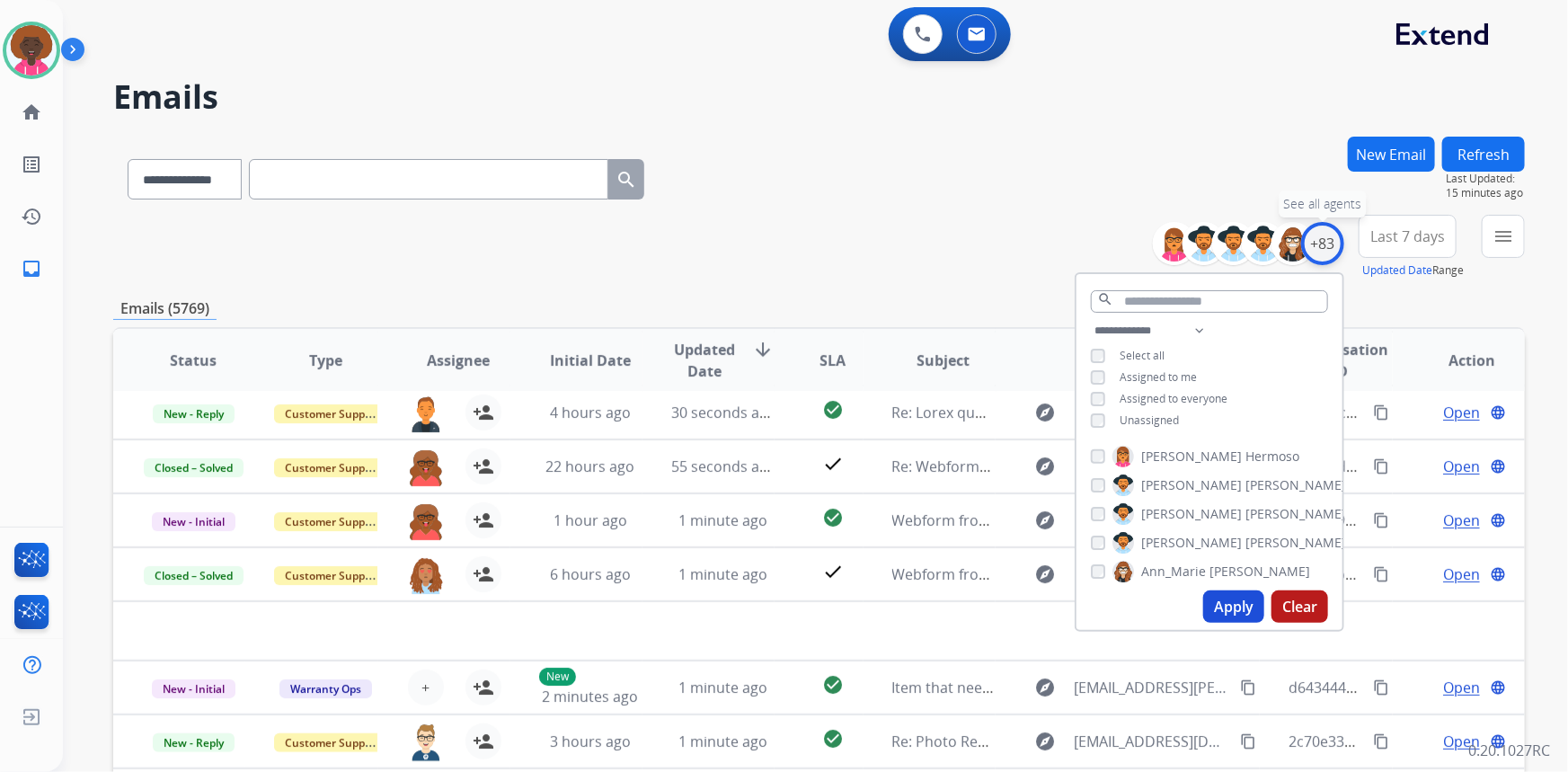
click at [1320, 258] on div "+83" at bounding box center [1322, 243] width 43 height 43
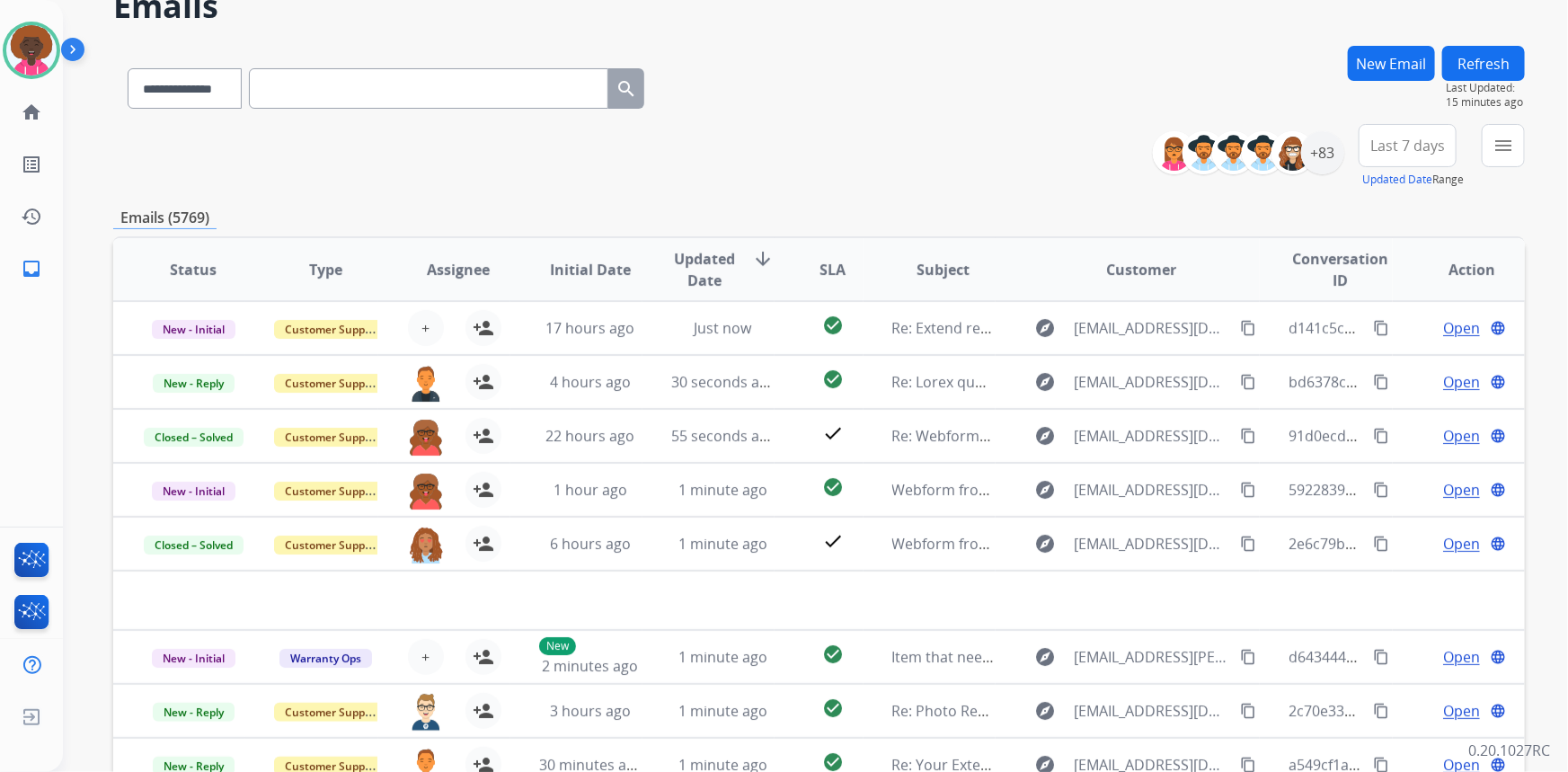
scroll to position [0, 0]
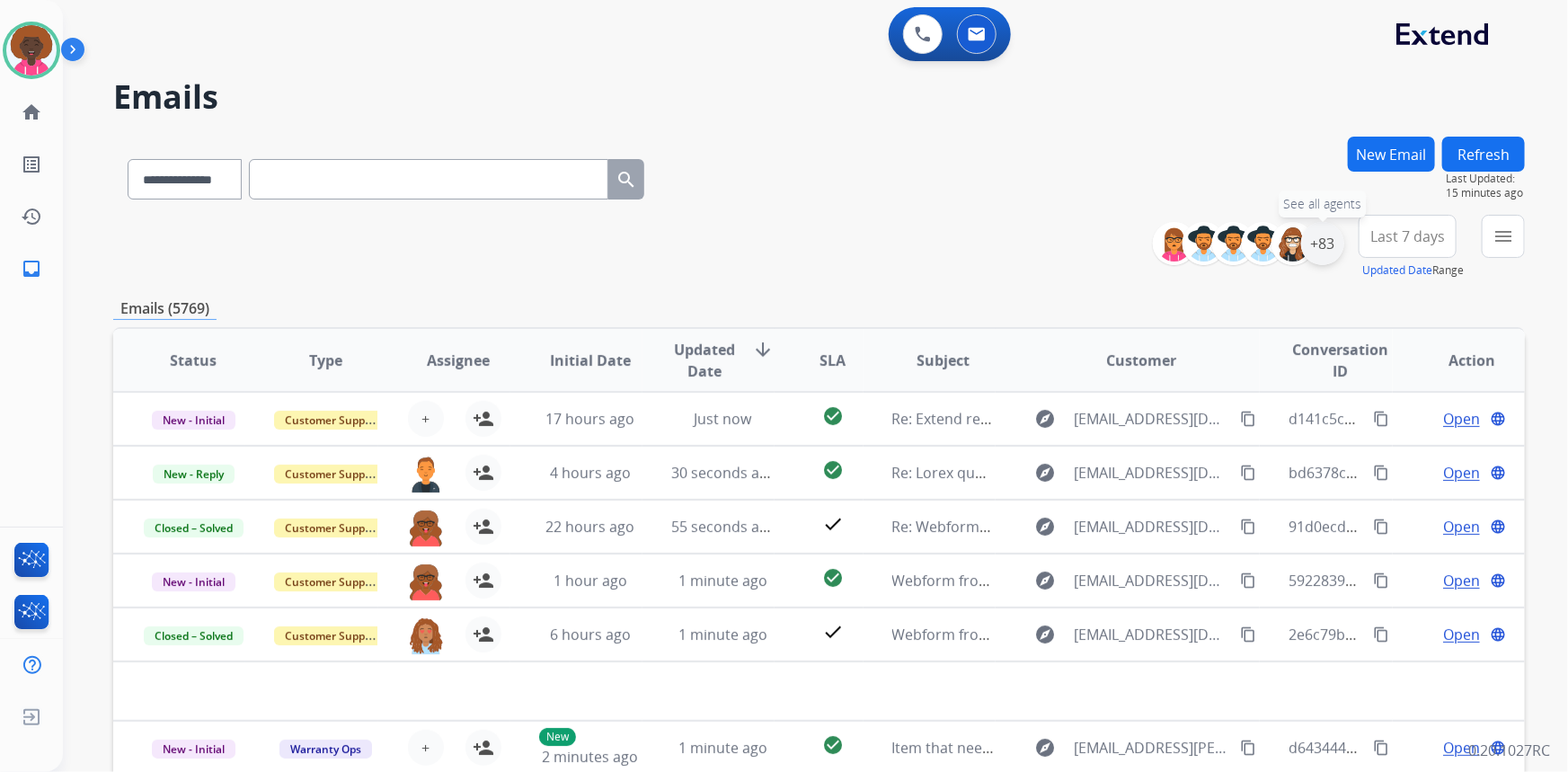
click at [1316, 251] on div "+83" at bounding box center [1322, 243] width 43 height 43
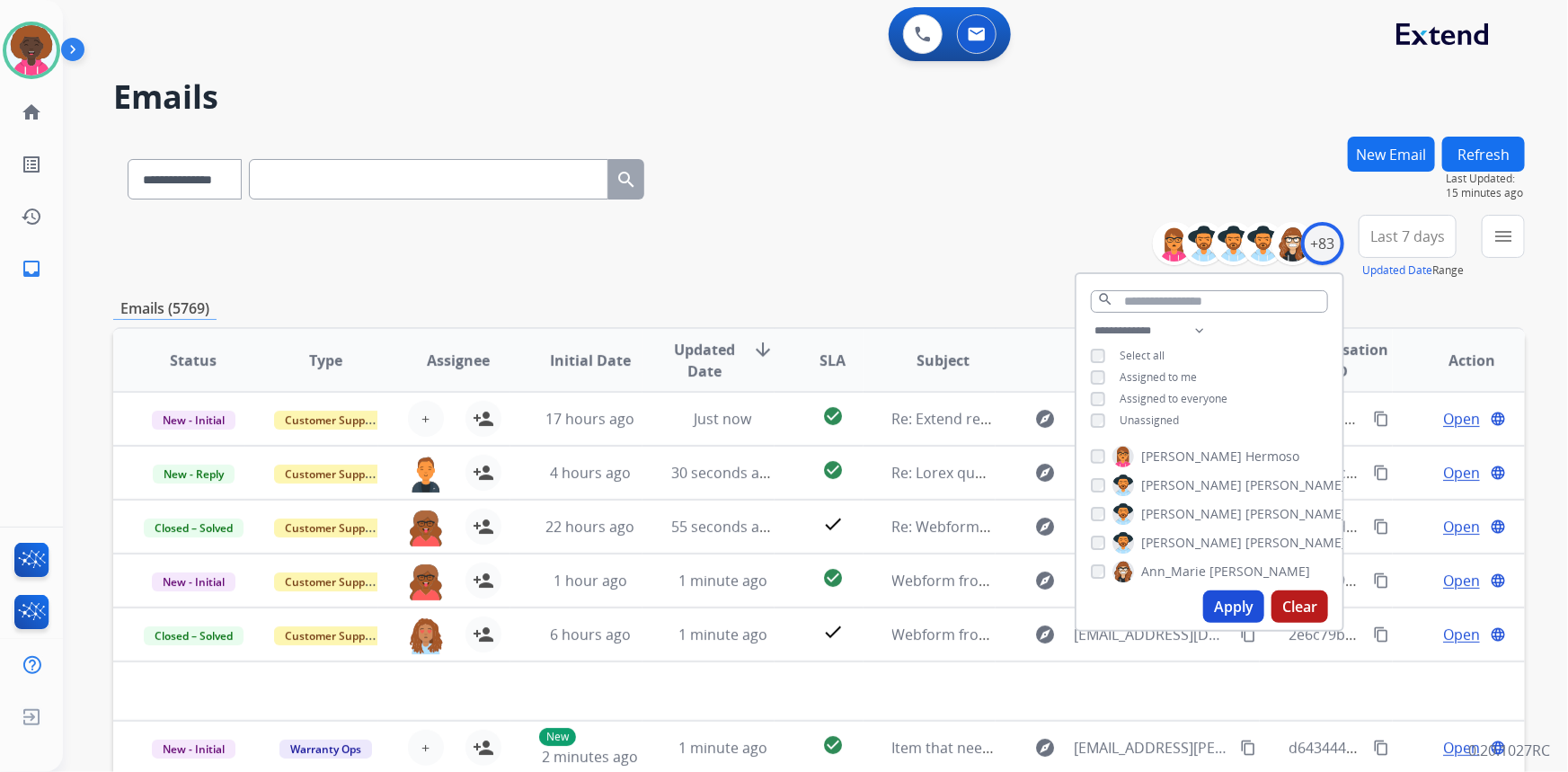
click at [1111, 423] on div "Unassigned" at bounding box center [1135, 420] width 88 height 14
click at [1107, 415] on div "Unassigned" at bounding box center [1135, 420] width 88 height 14
click at [1215, 601] on button "Apply" at bounding box center [1232, 606] width 61 height 32
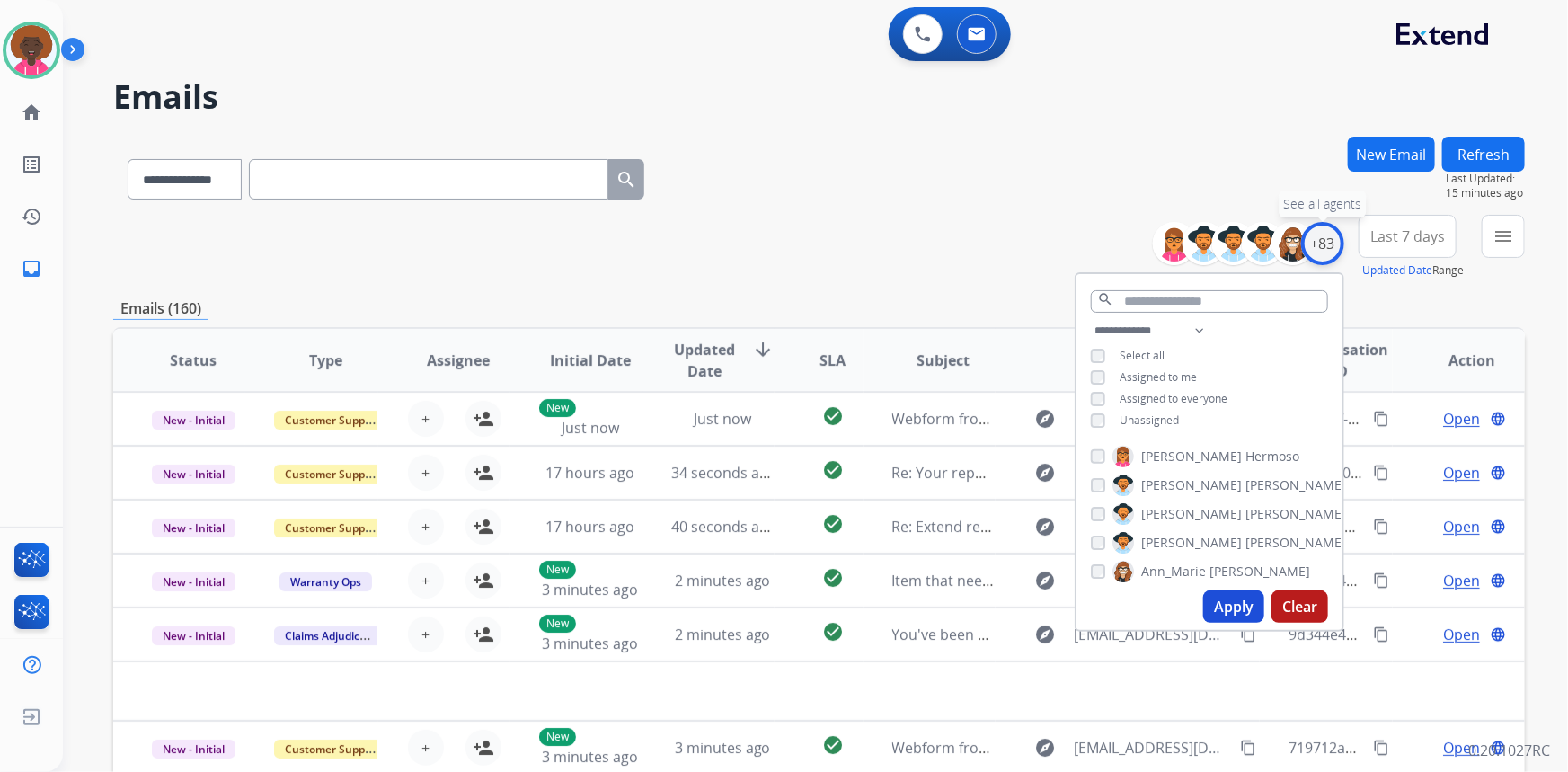
click at [1325, 246] on div "+83" at bounding box center [1322, 243] width 43 height 43
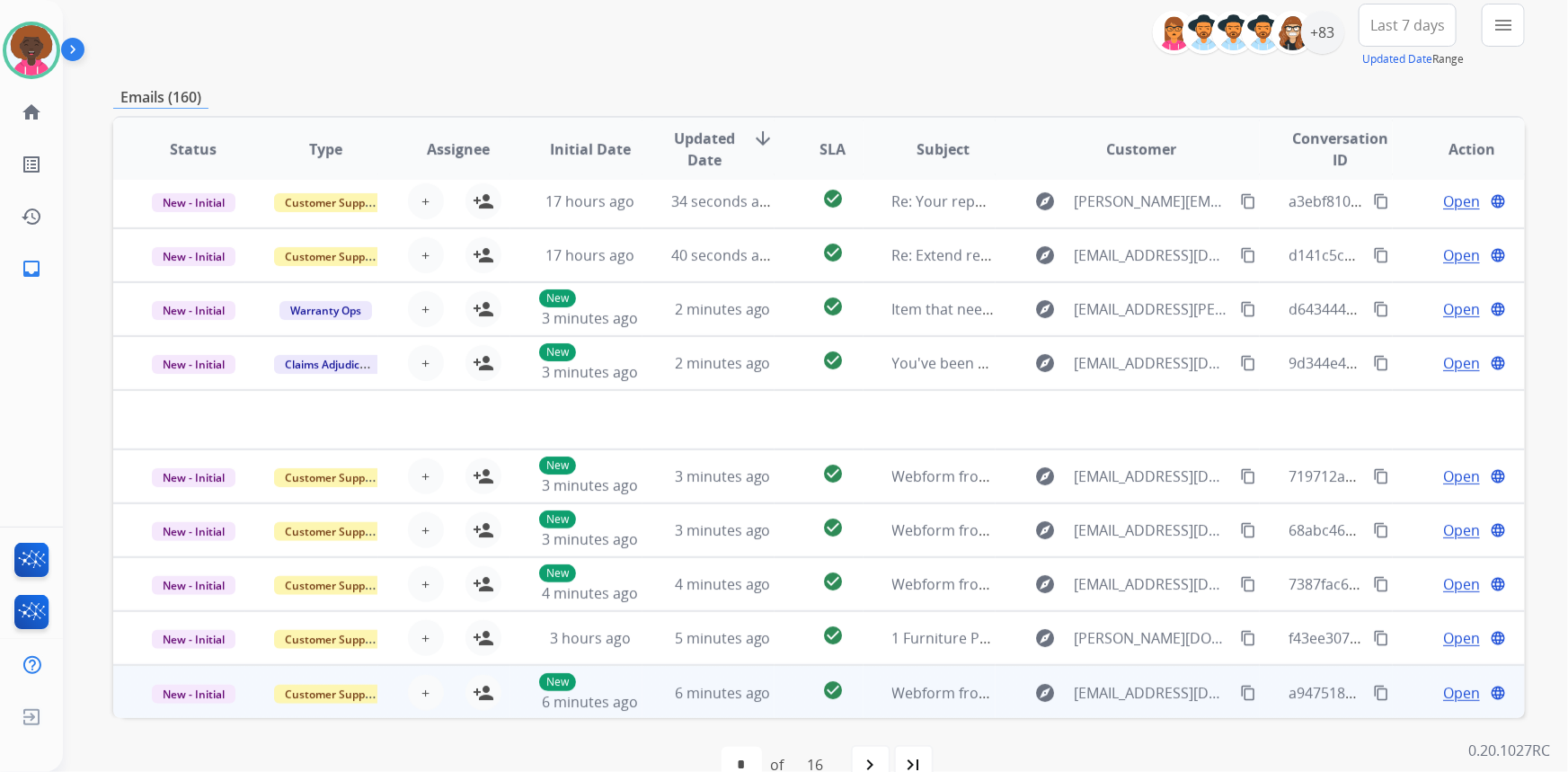
scroll to position [251, 0]
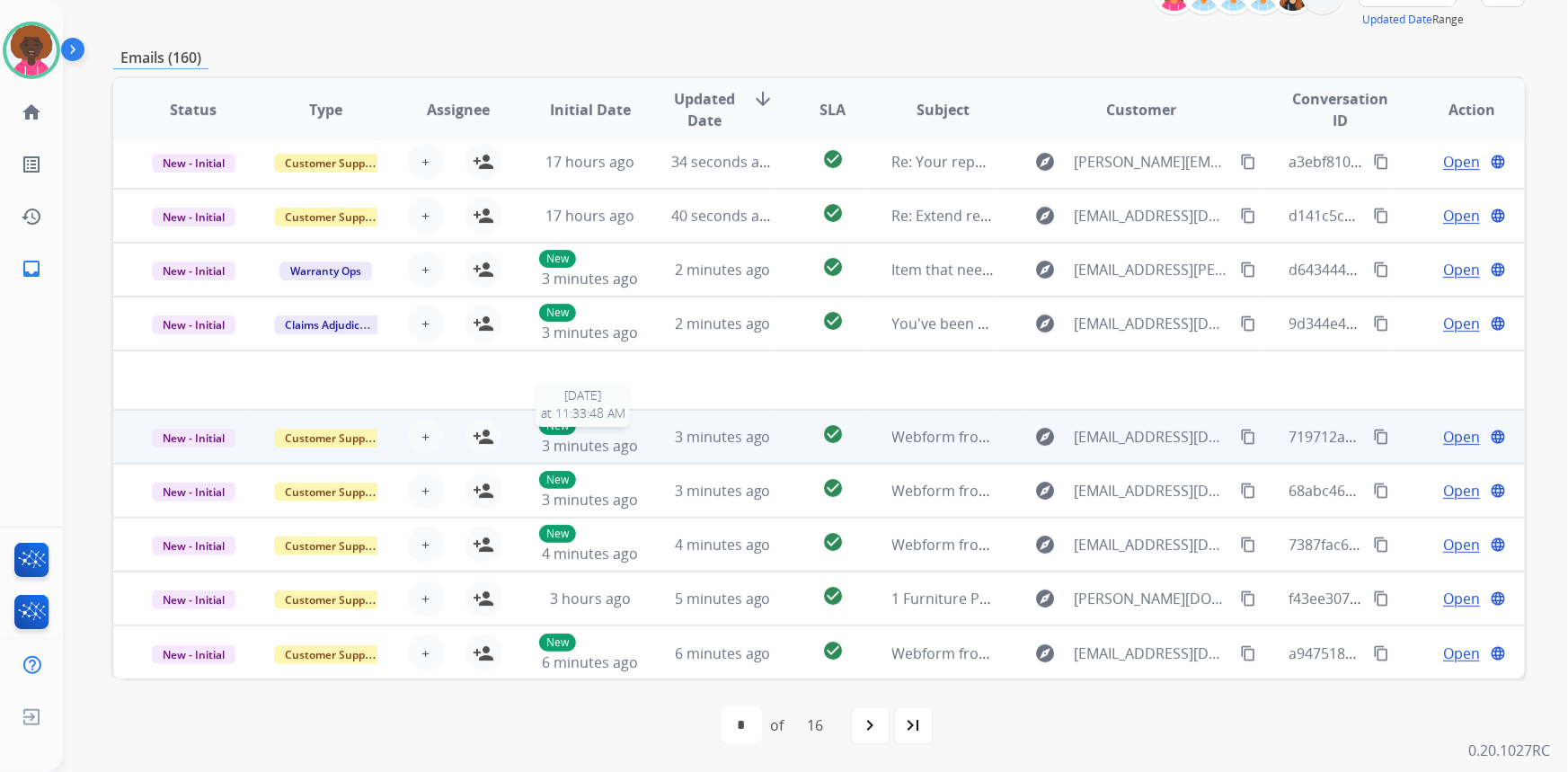
click at [629, 436] on span "3 minutes ago" at bounding box center [589, 445] width 96 height 20
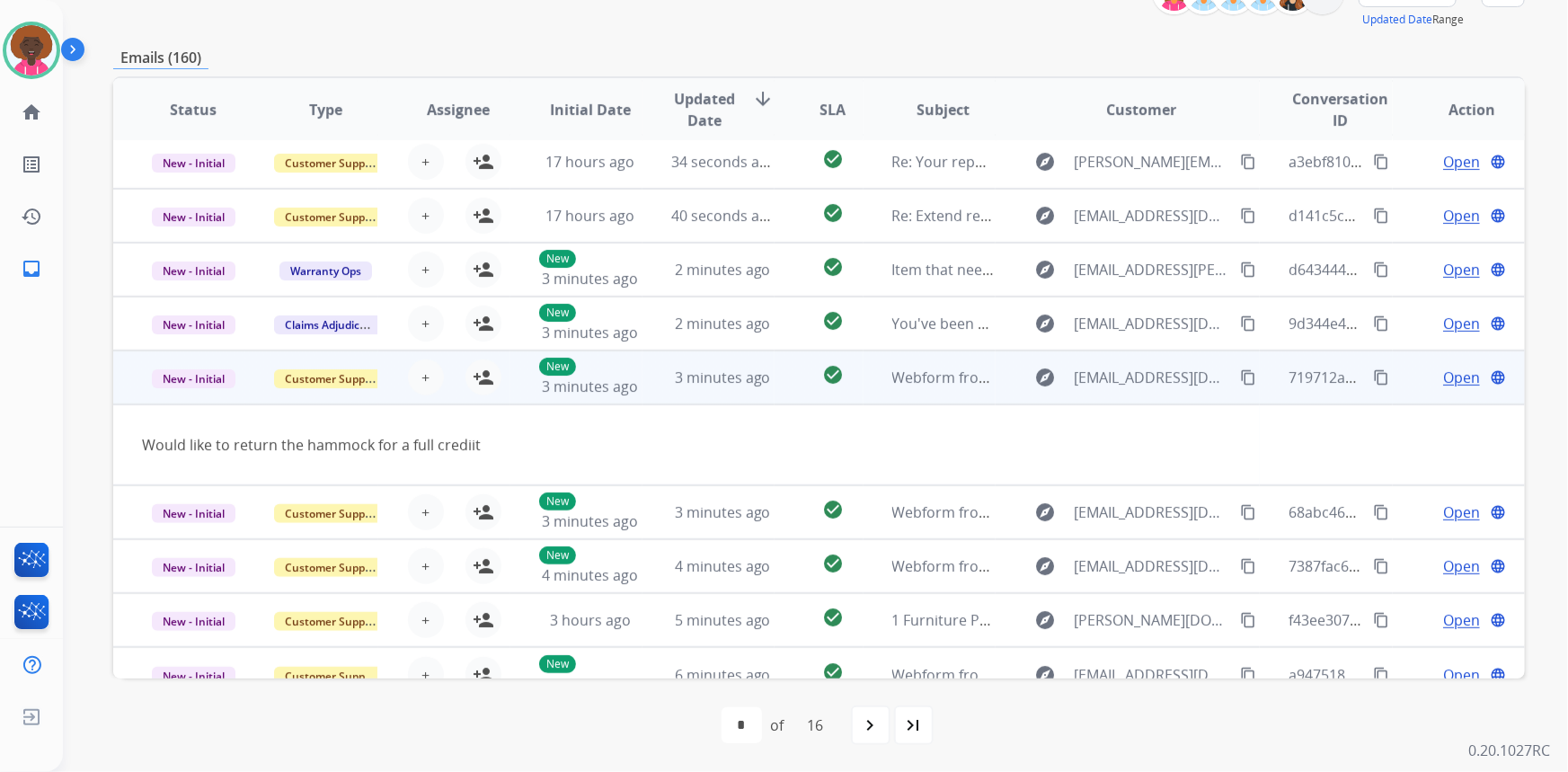
scroll to position [82, 0]
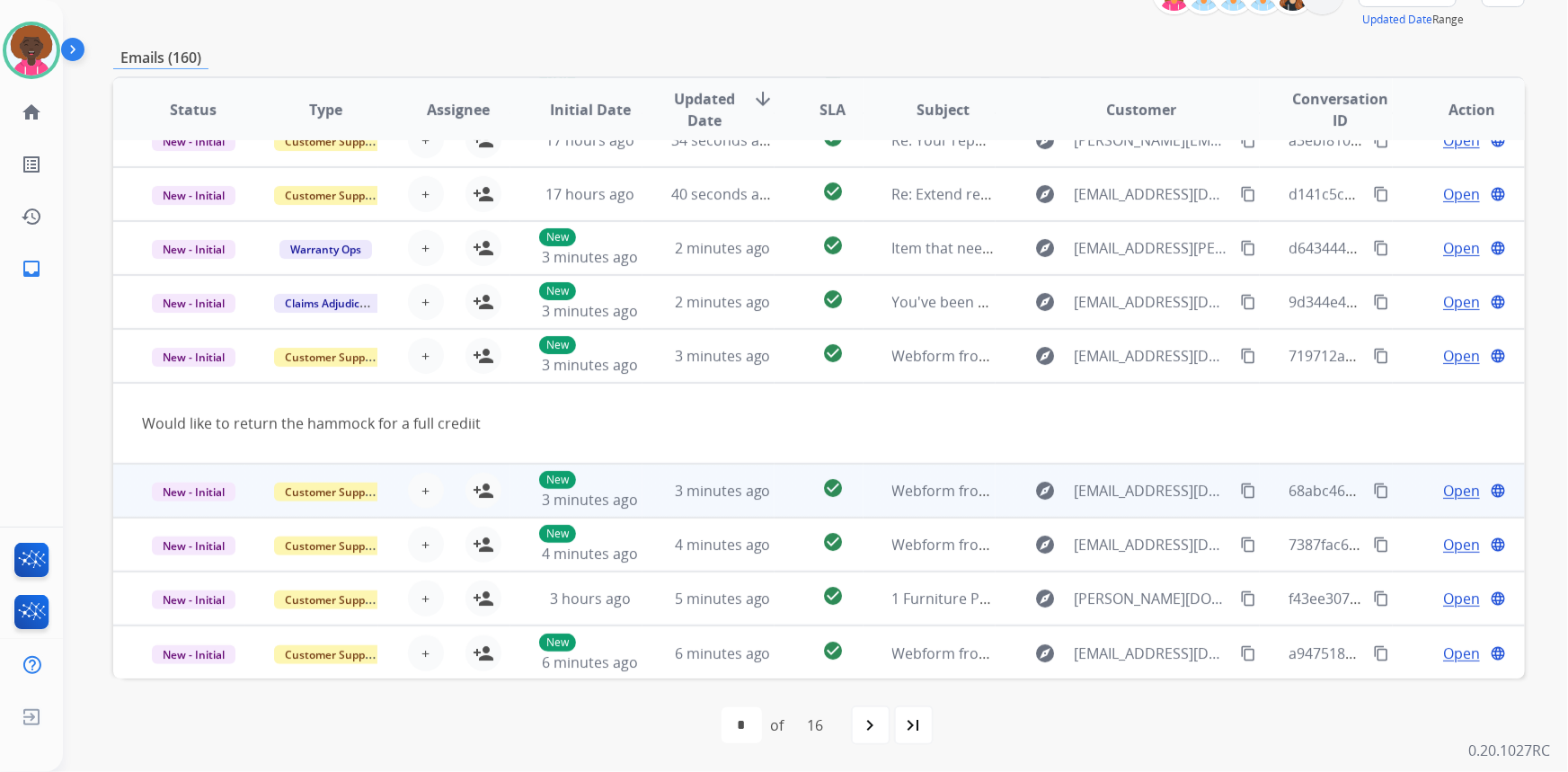
click at [646, 496] on td "3 minutes ago" at bounding box center [708, 490] width 132 height 54
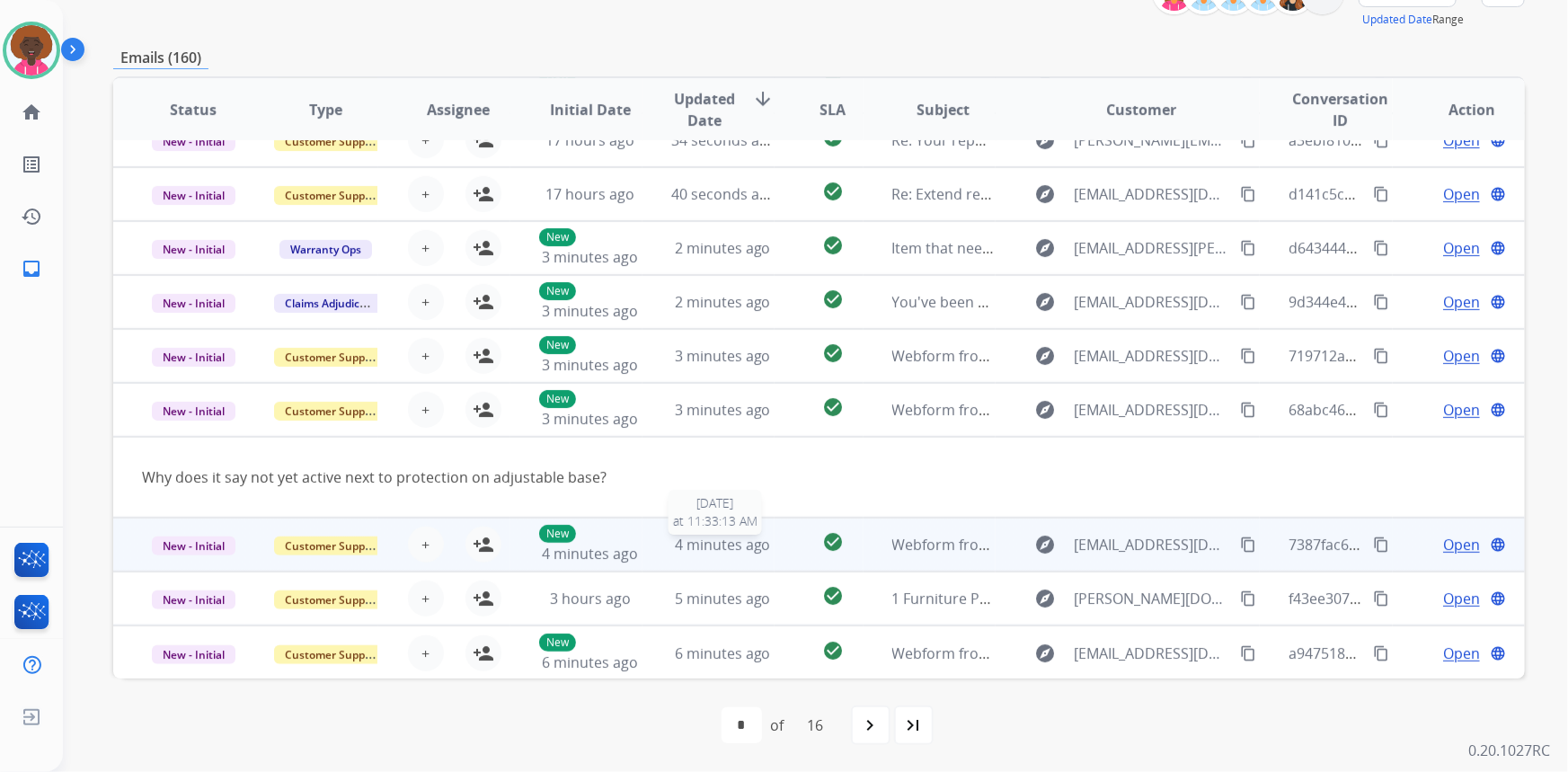
click at [682, 546] on span "4 minutes ago" at bounding box center [723, 544] width 96 height 20
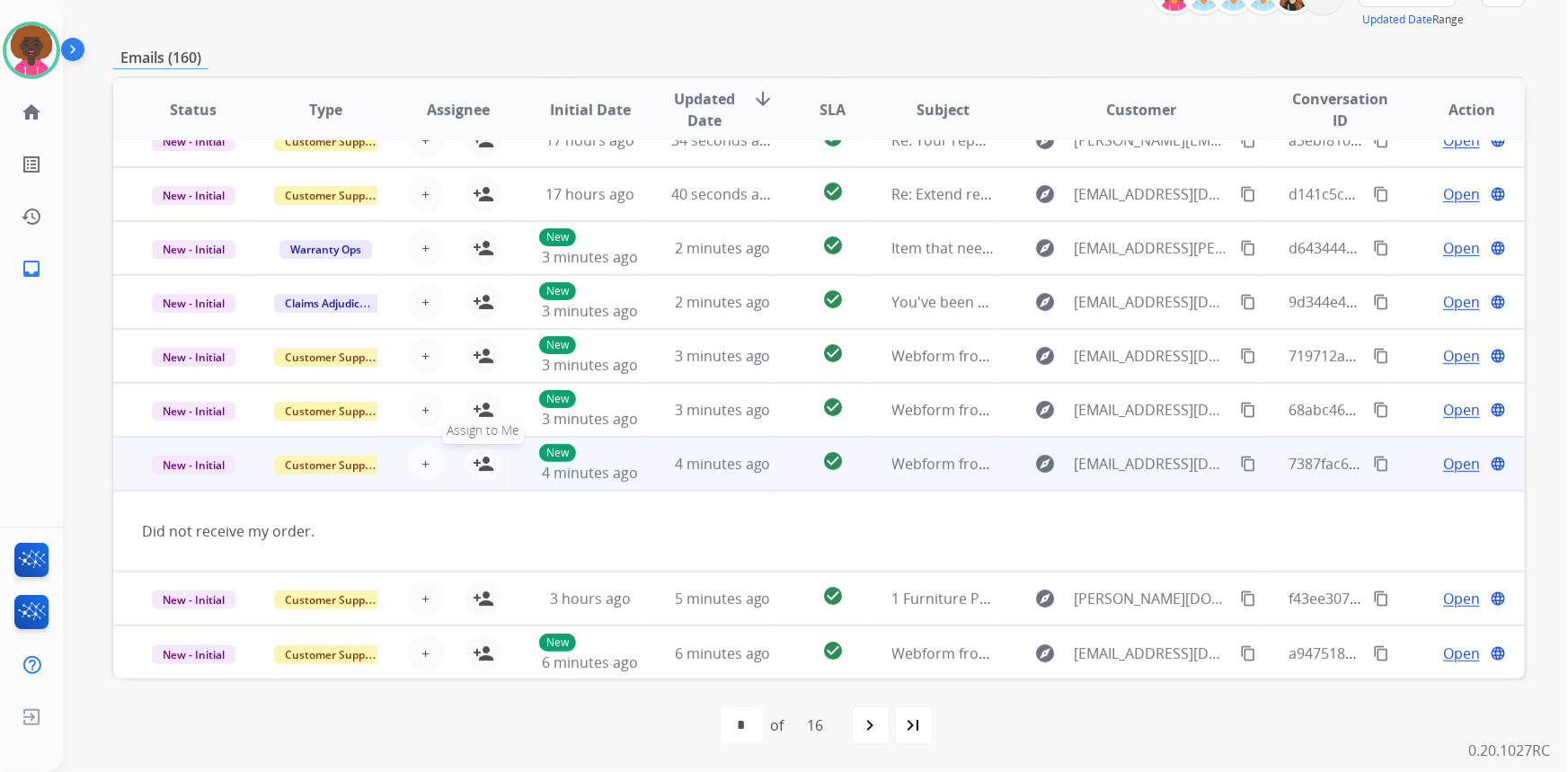
click at [484, 464] on mat-icon "person_add" at bounding box center [483, 463] width 22 height 22
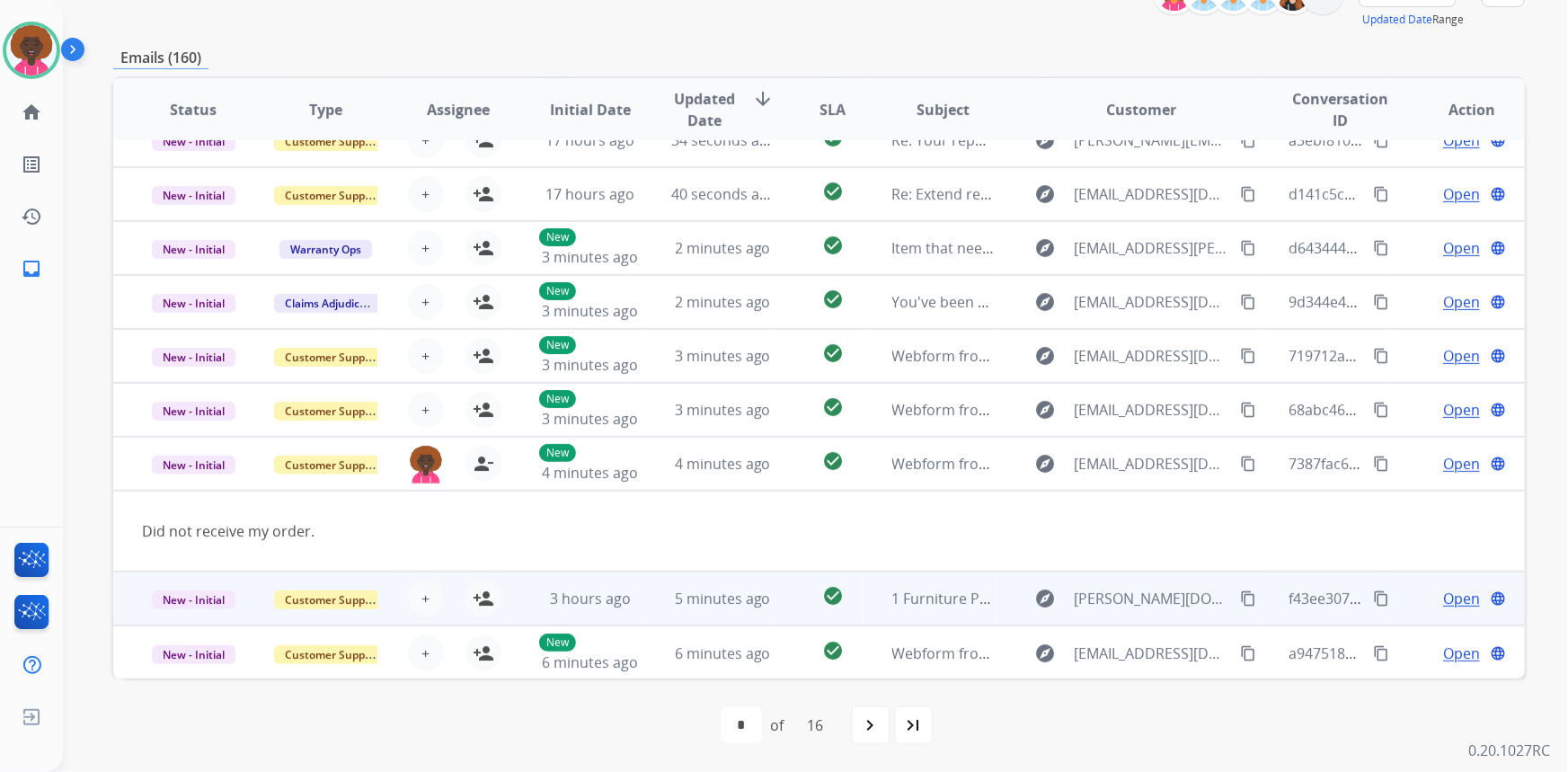
click at [654, 609] on td "5 minutes ago" at bounding box center [708, 598] width 132 height 54
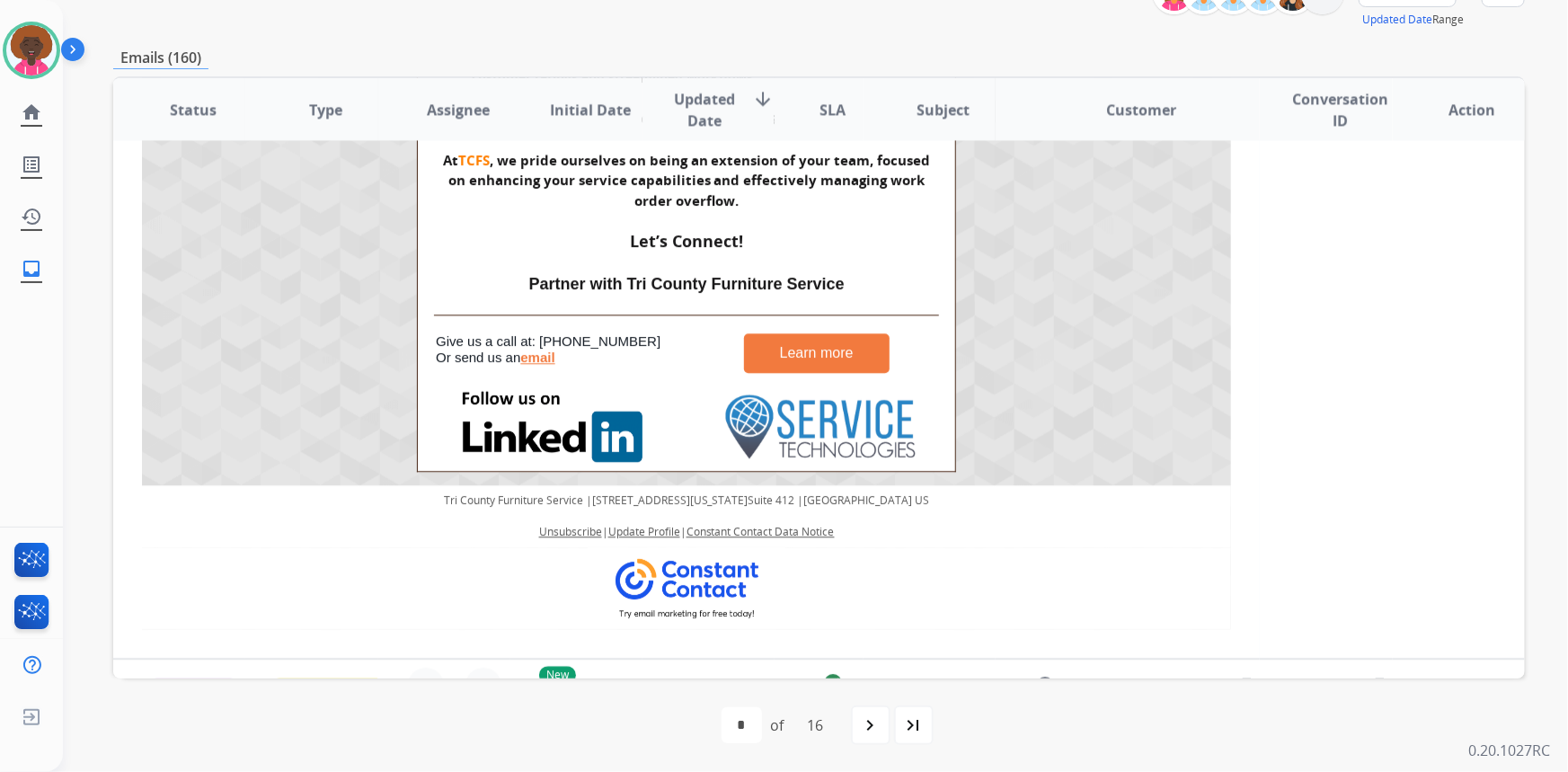
scroll to position [2362, 0]
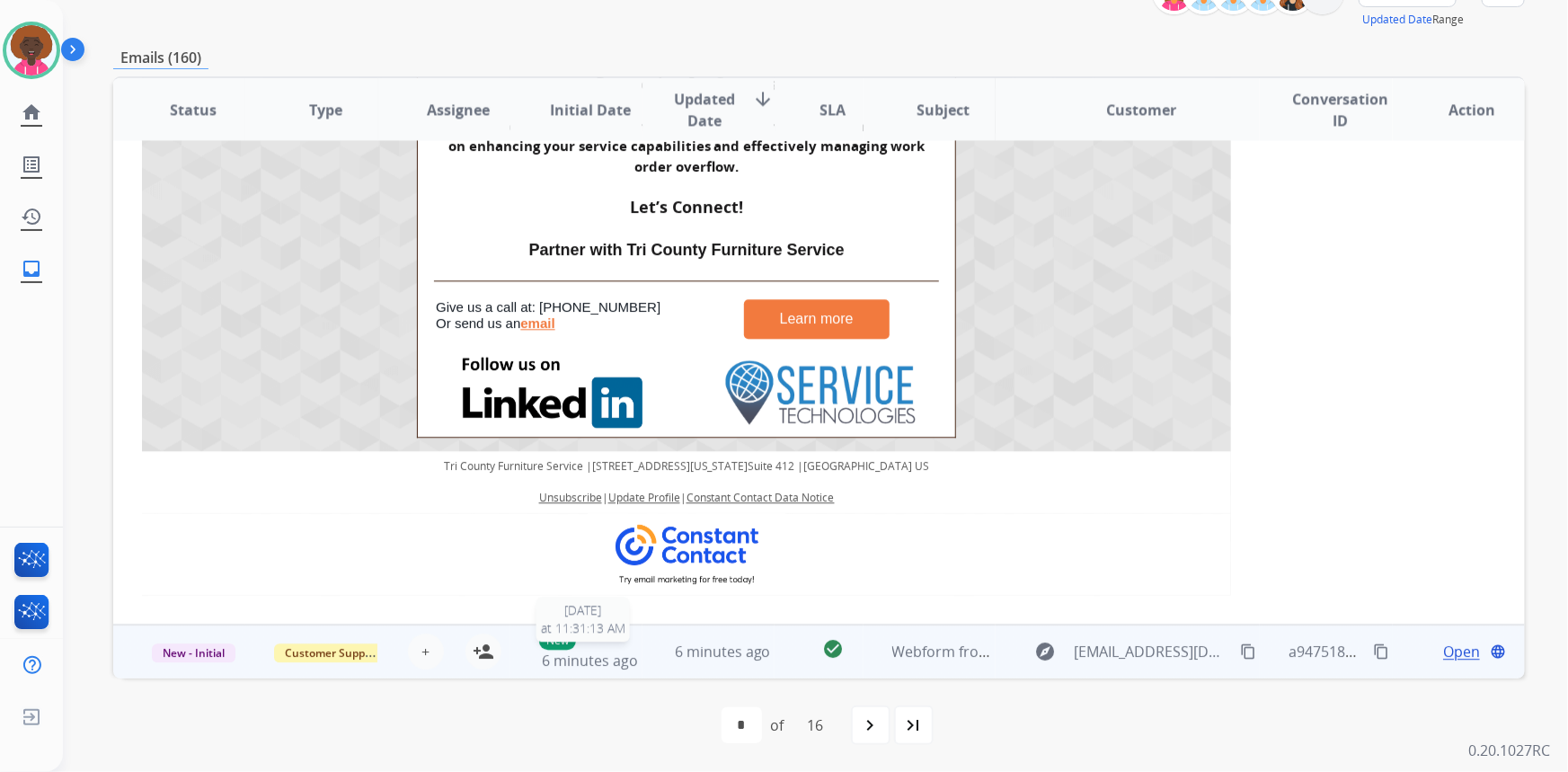
click at [575, 645] on div "New 6 minutes ago" at bounding box center [590, 651] width 103 height 40
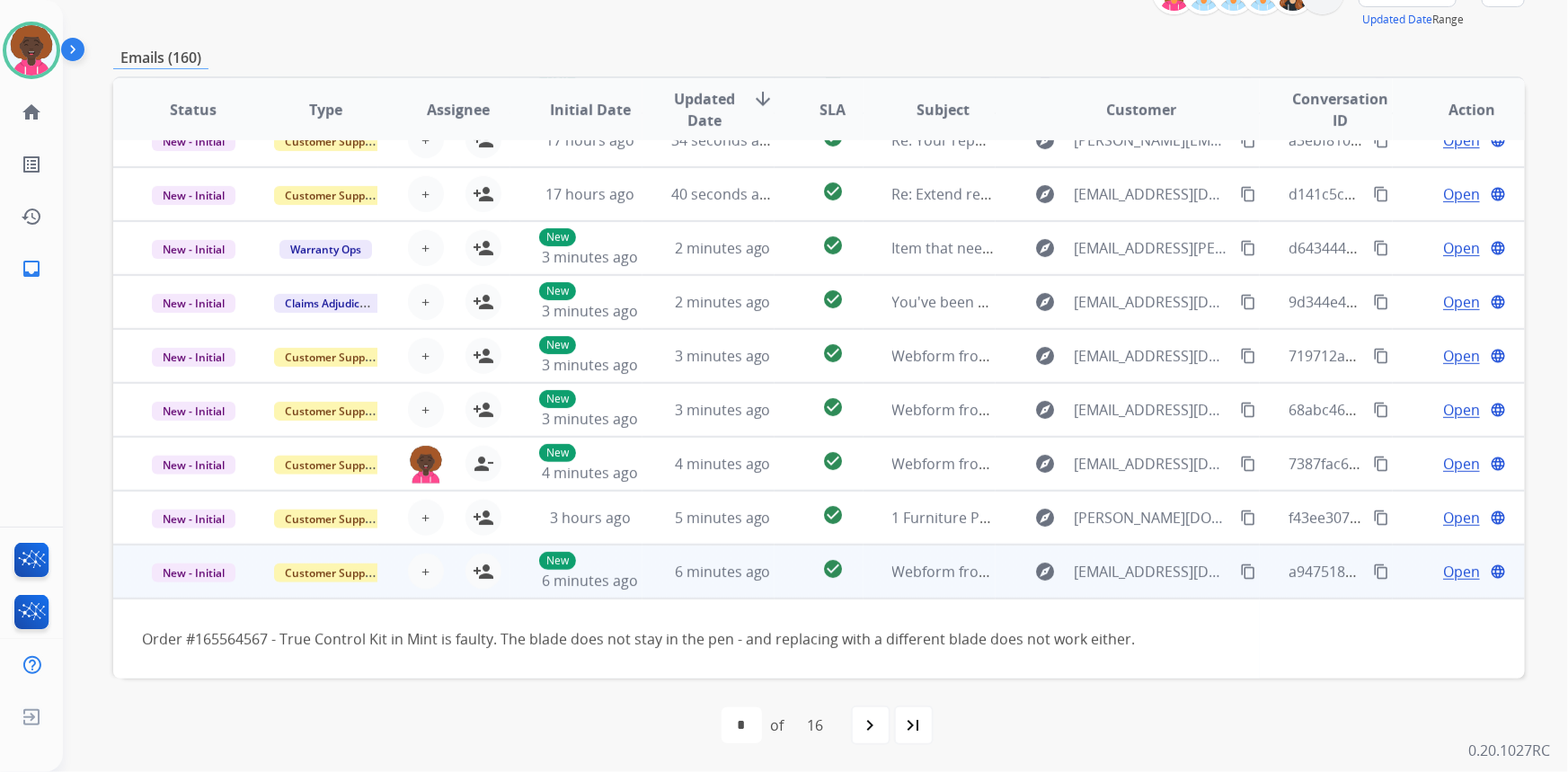
scroll to position [81, 0]
click at [485, 569] on mat-icon "person_add" at bounding box center [483, 572] width 22 height 22
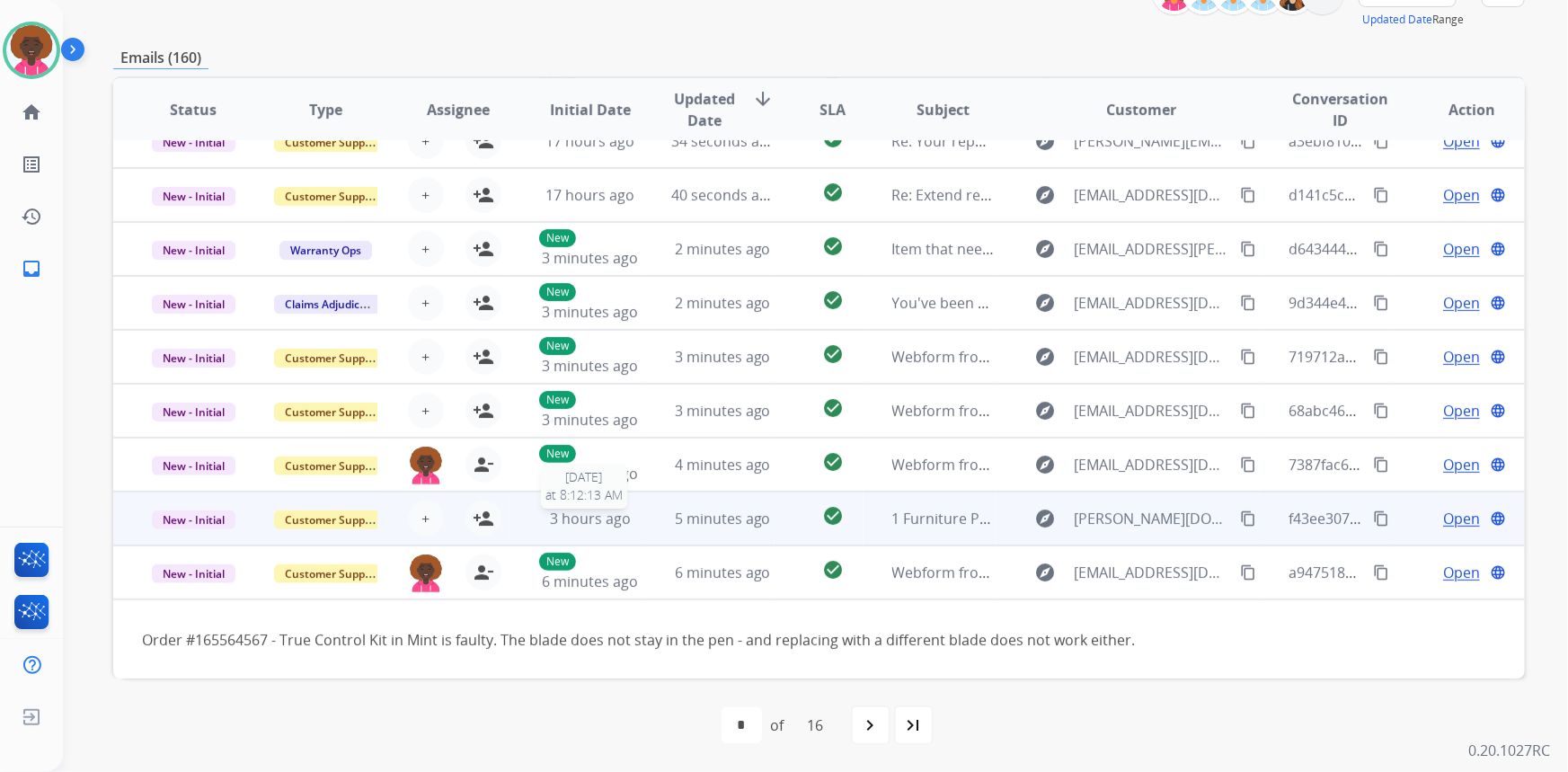
click at [601, 517] on span "3 hours ago" at bounding box center [590, 518] width 81 height 20
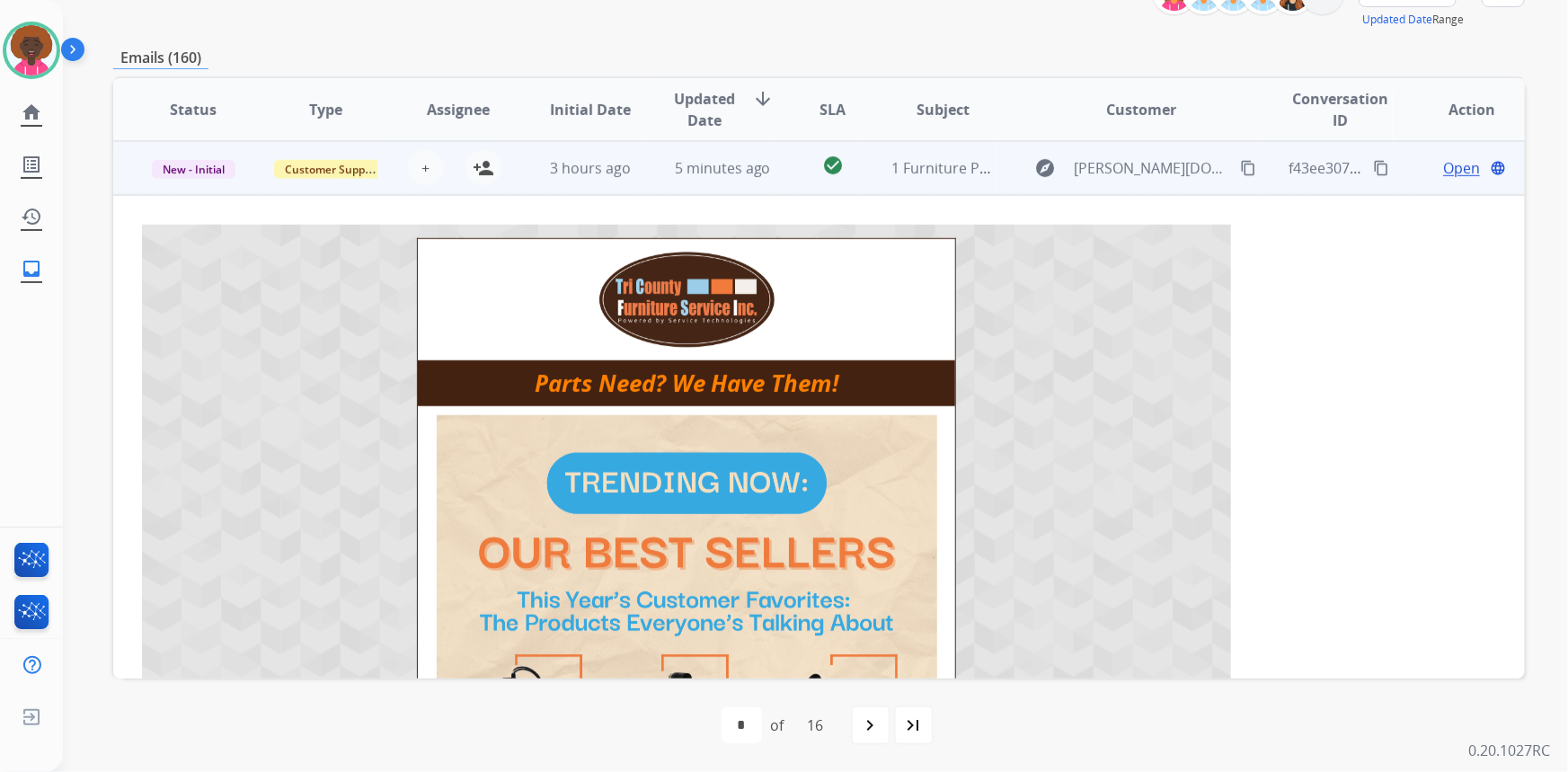
scroll to position [186, 0]
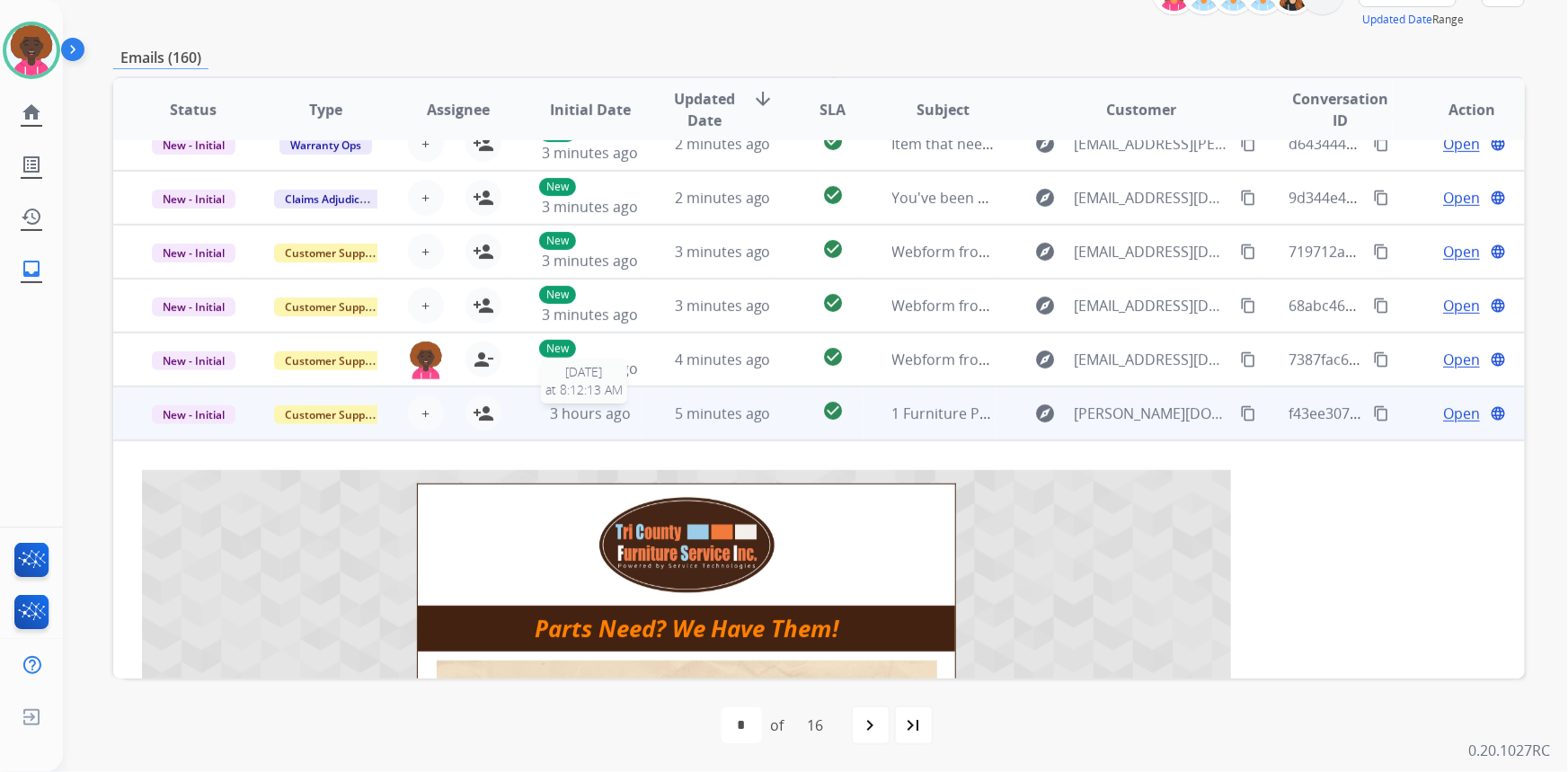
click at [576, 406] on span "3 hours ago" at bounding box center [590, 413] width 81 height 20
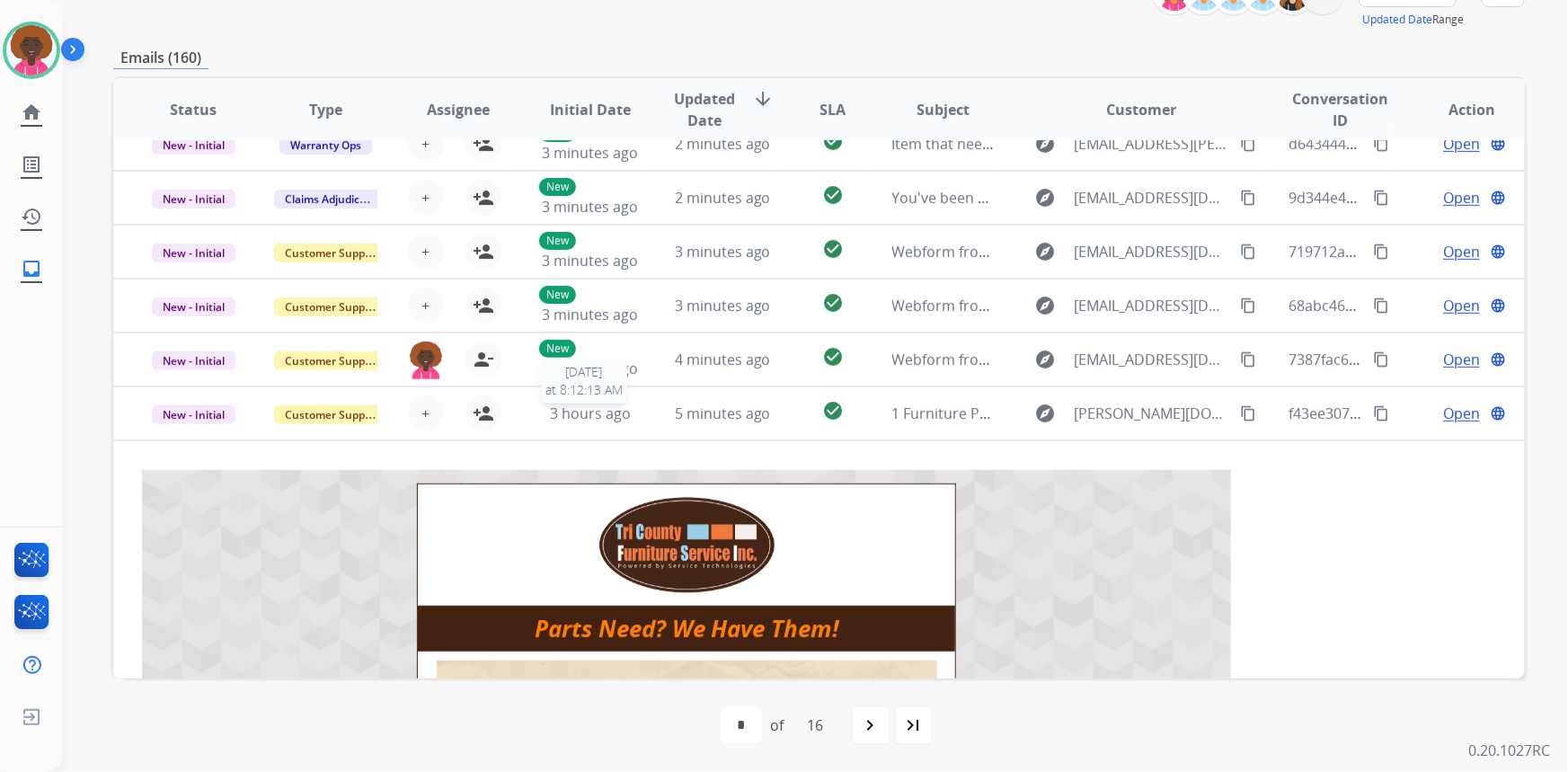
scroll to position [1, 0]
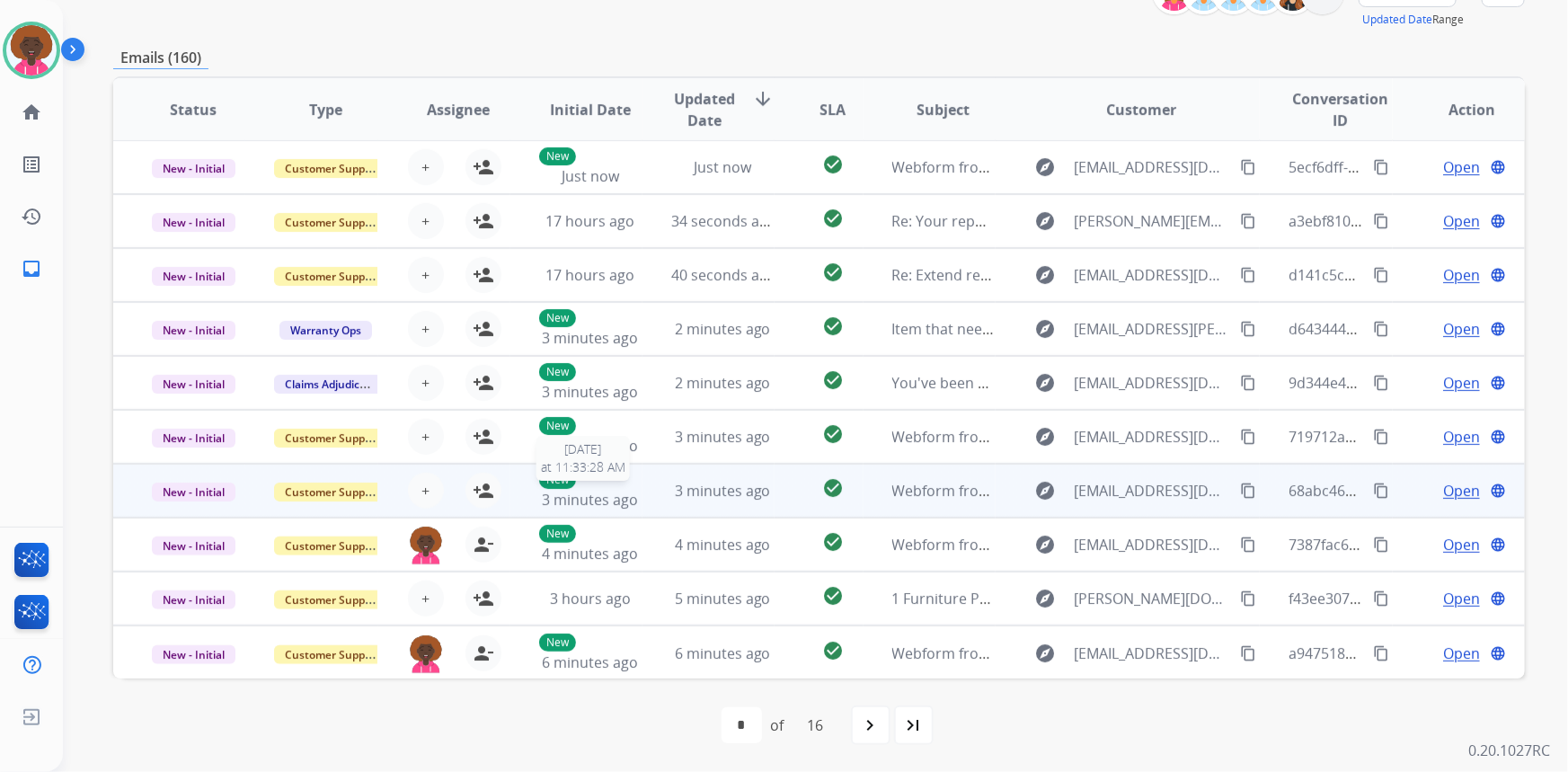
click at [596, 491] on span "3 minutes ago" at bounding box center [589, 499] width 96 height 20
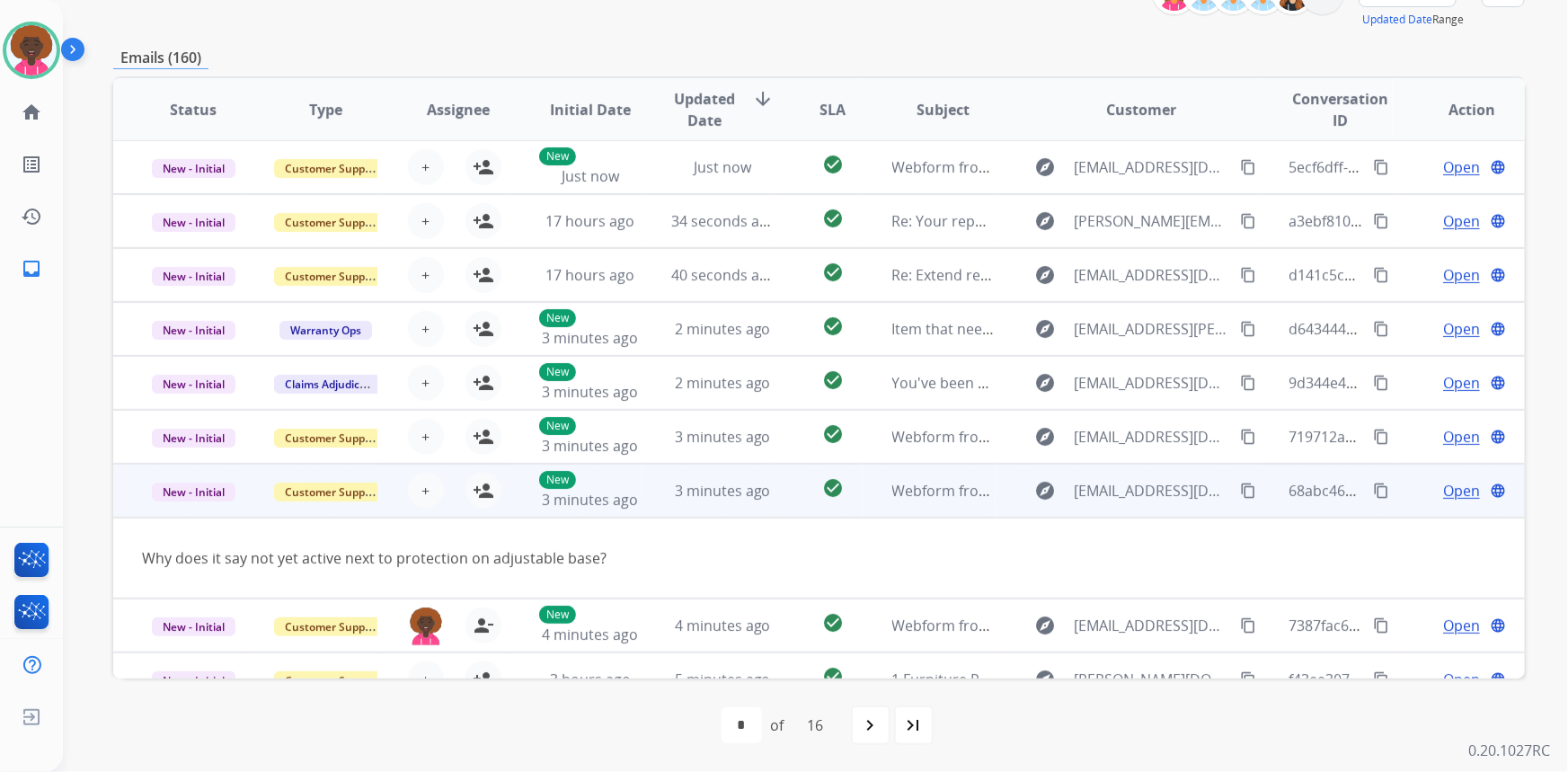
scroll to position [82, 0]
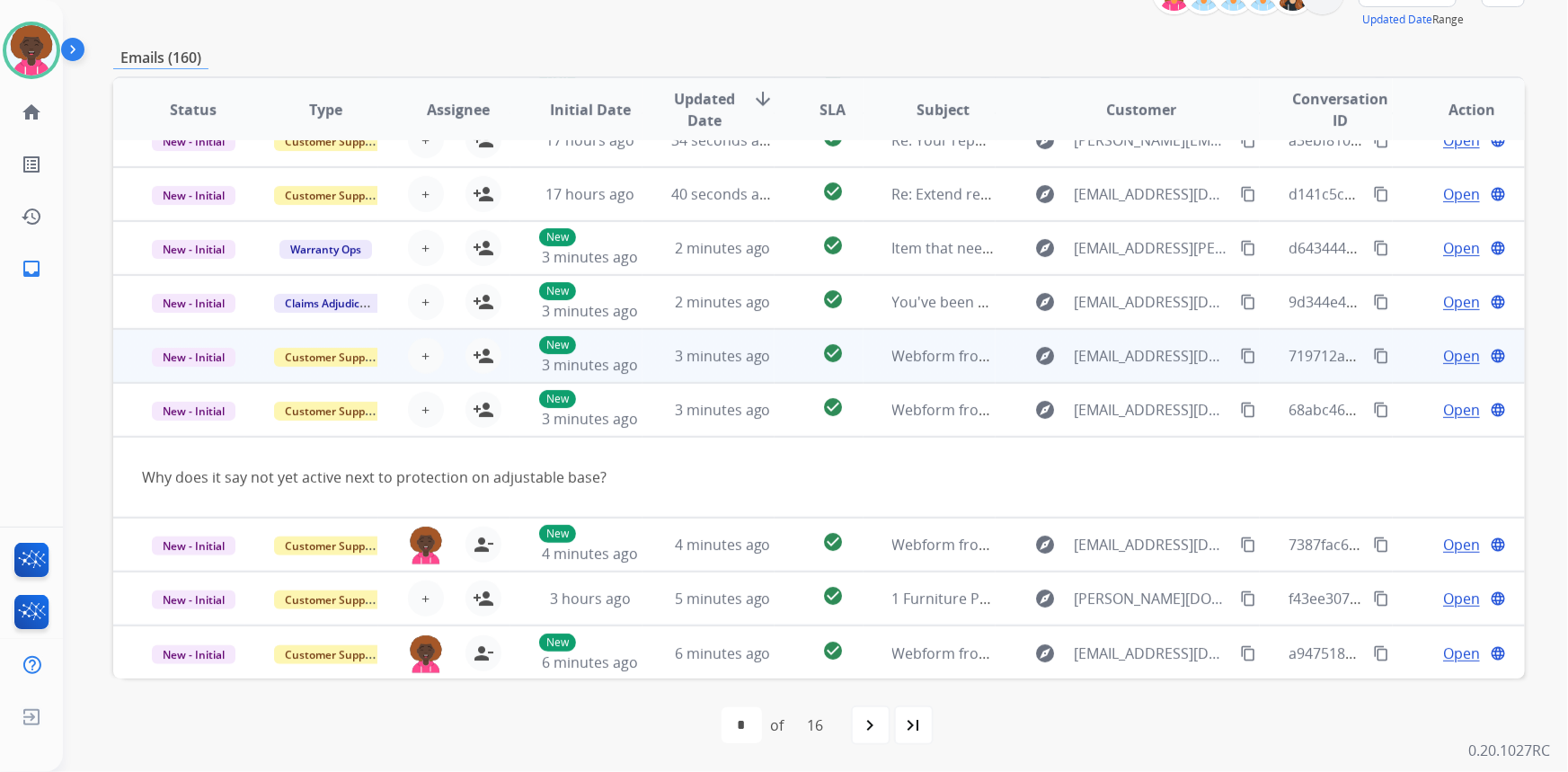
click at [642, 352] on td "3 minutes ago" at bounding box center [708, 356] width 132 height 54
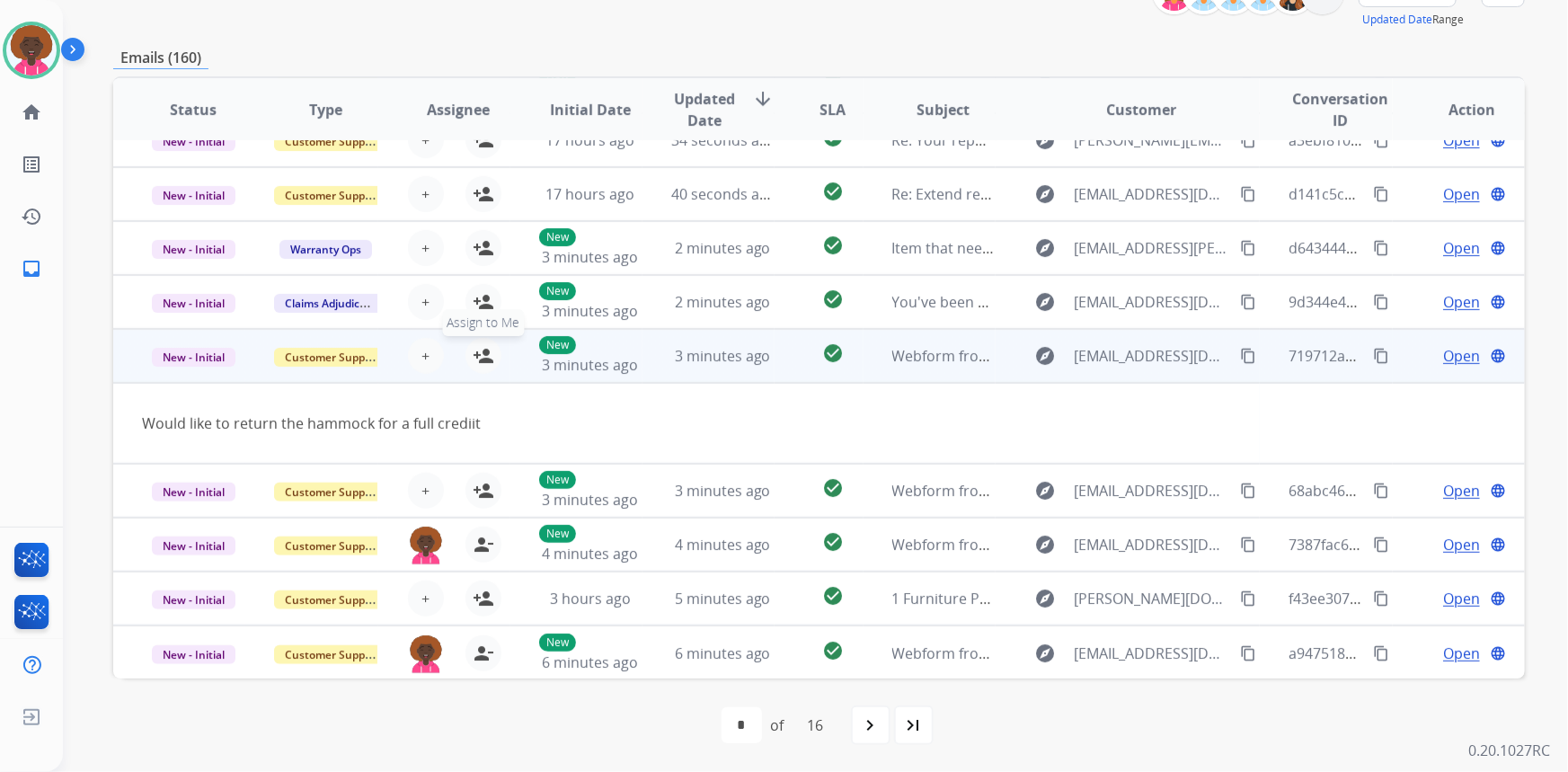
click at [485, 356] on mat-icon "person_add" at bounding box center [483, 356] width 22 height 22
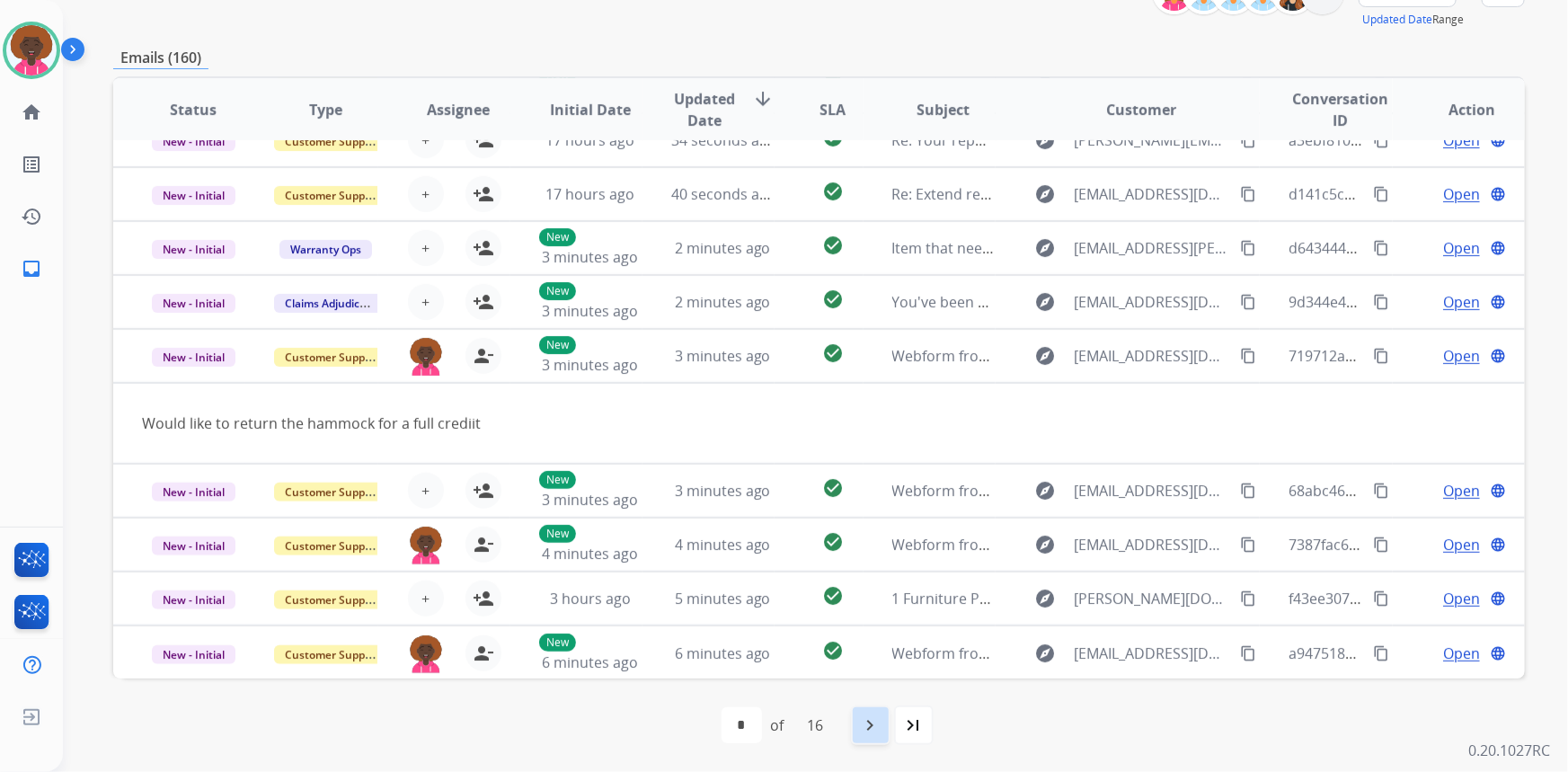
click at [862, 710] on div "navigate_next" at bounding box center [871, 725] width 40 height 40
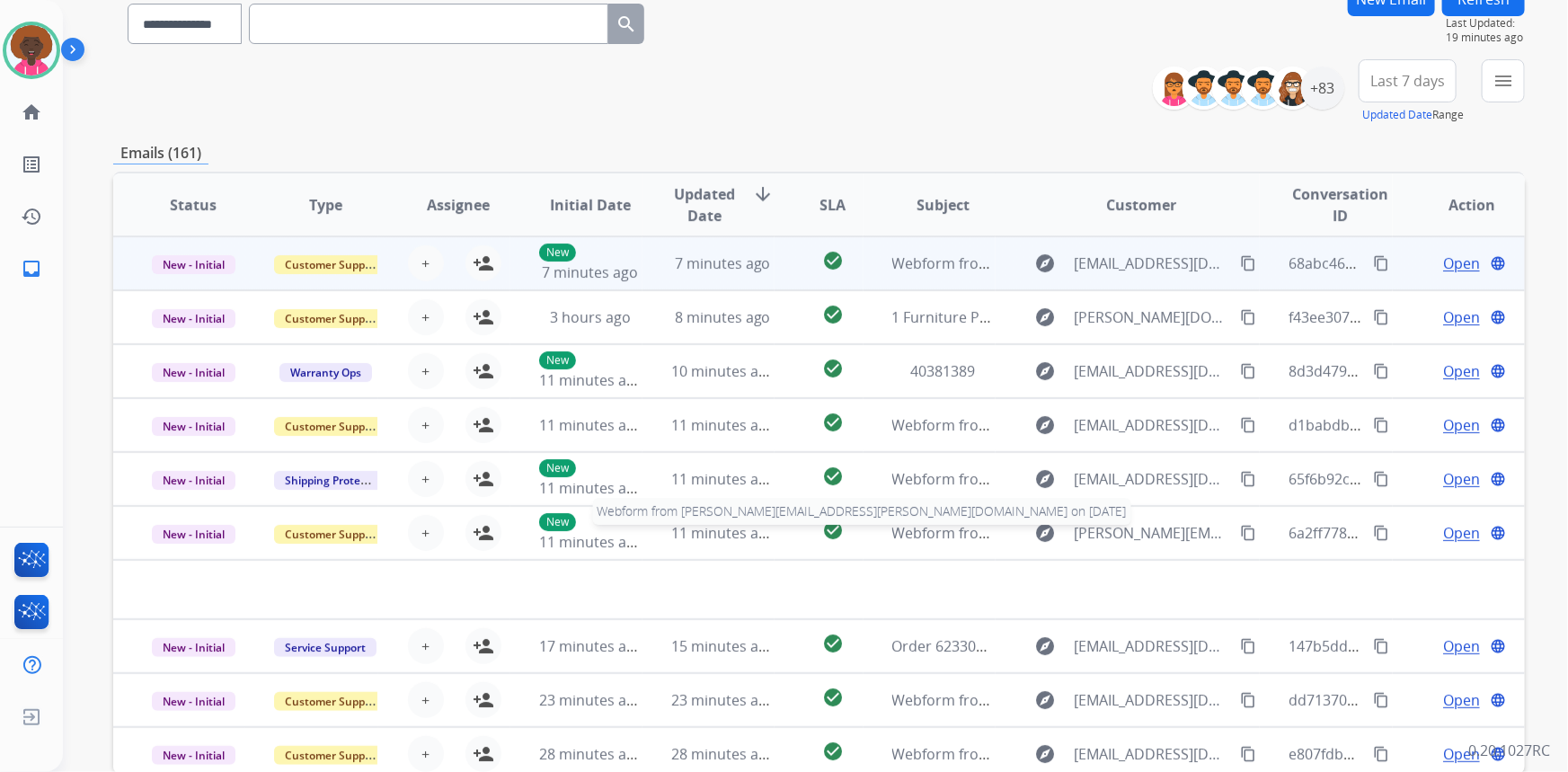
scroll to position [0, 0]
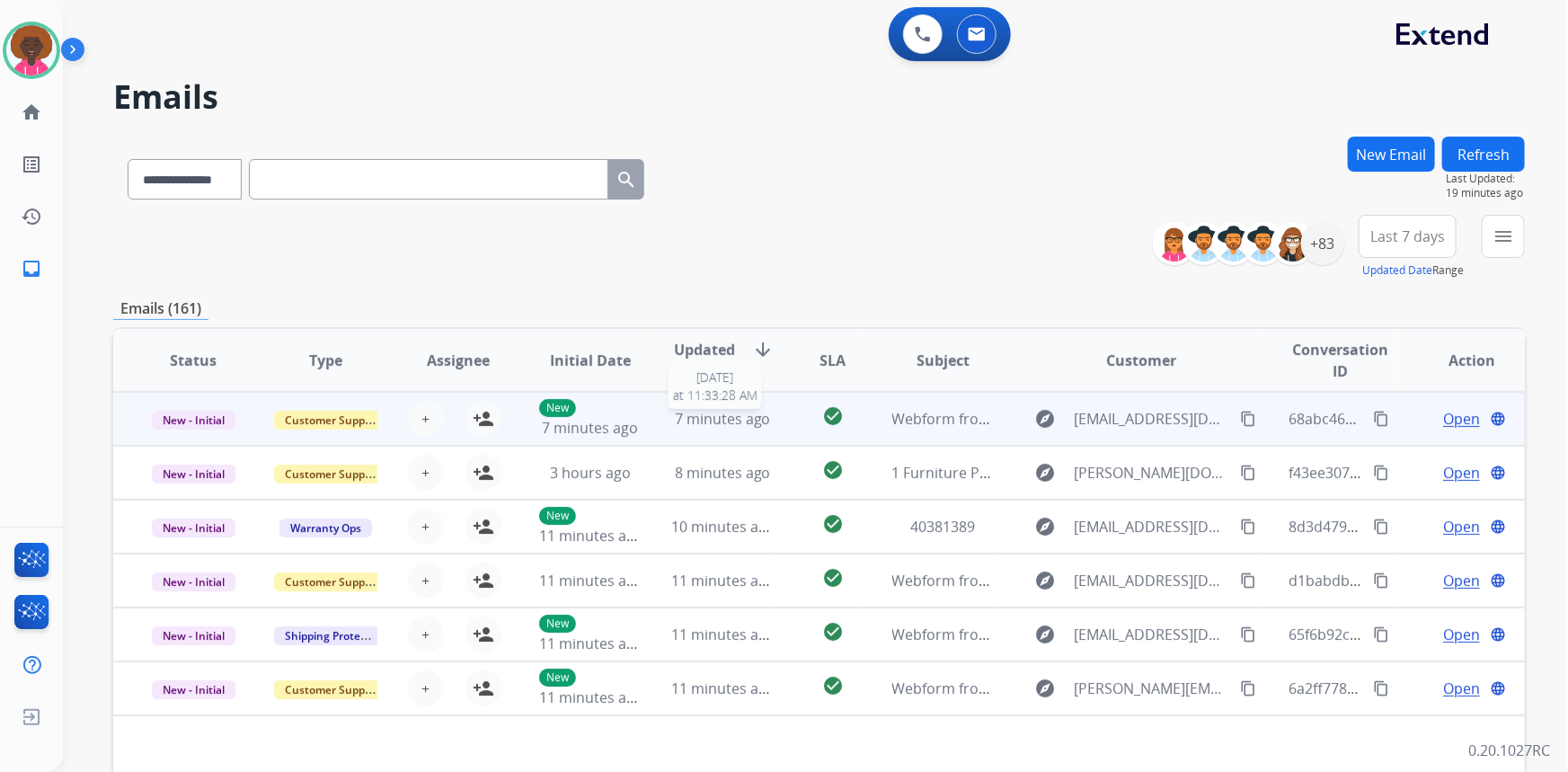
click at [742, 428] on div "7 minutes ago" at bounding box center [722, 418] width 103 height 22
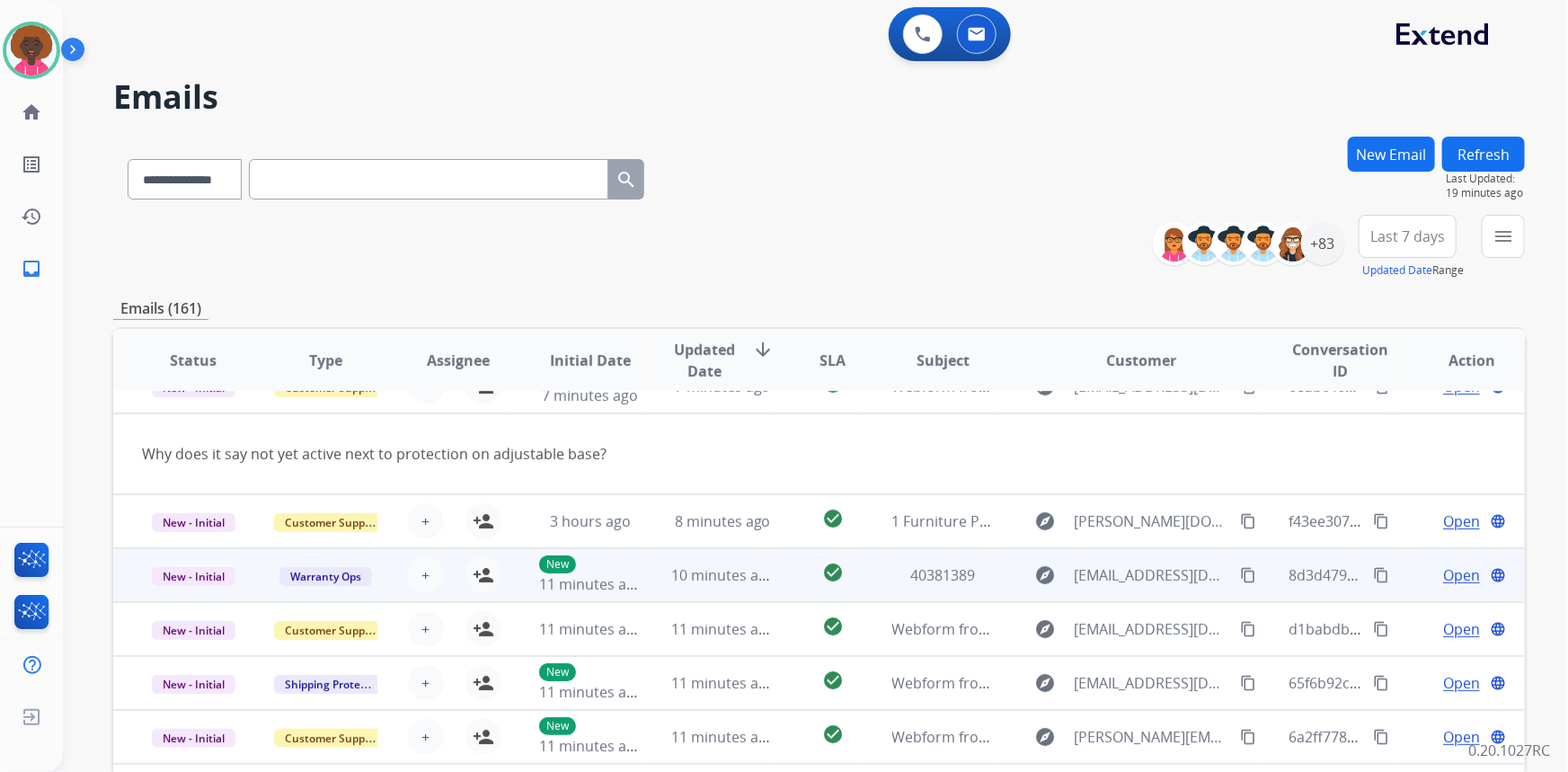
scroll to position [81, 0]
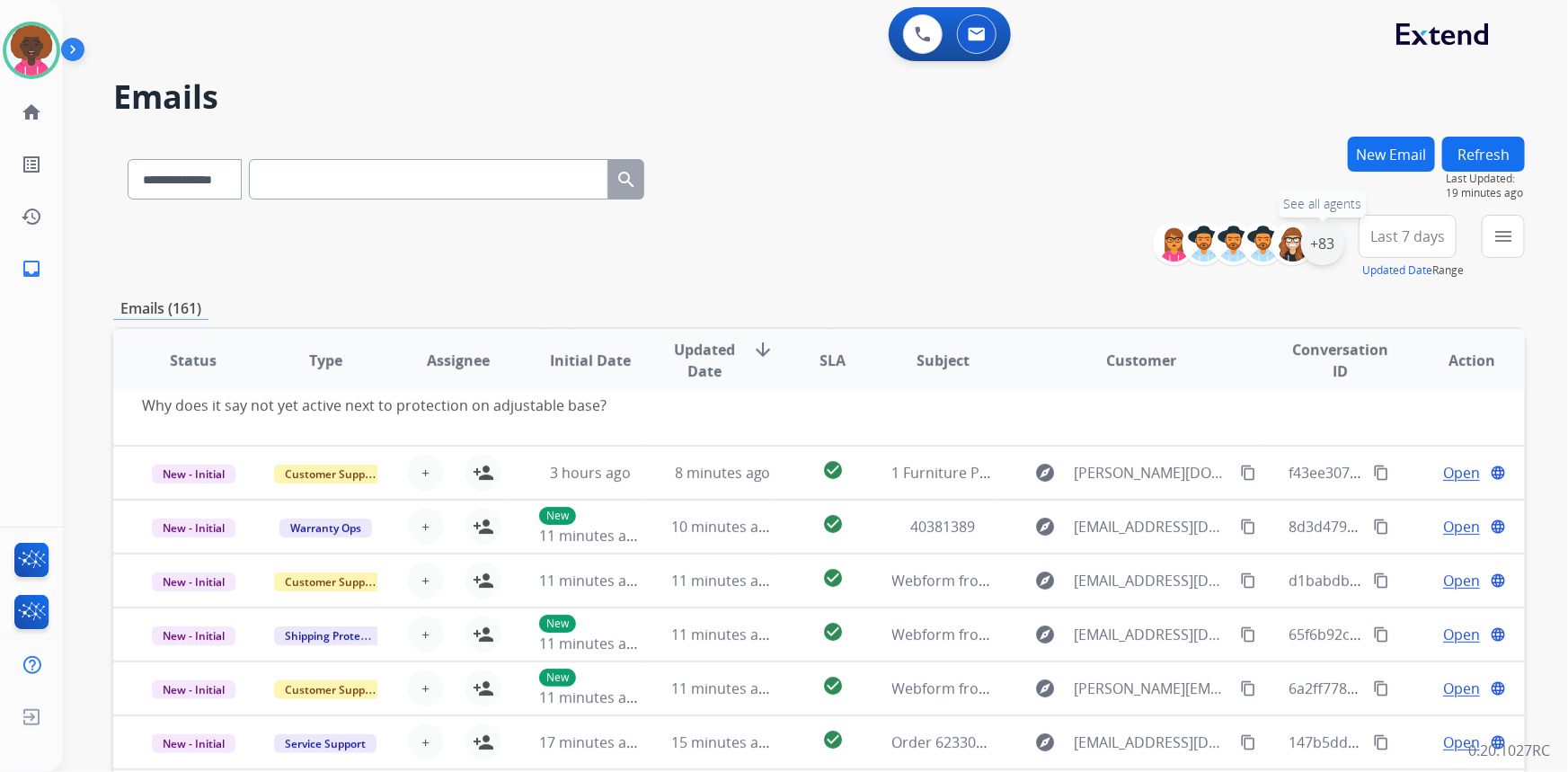
drag, startPoint x: 1317, startPoint y: 248, endPoint x: 1290, endPoint y: 266, distance: 32.4
click at [1314, 251] on div "+83" at bounding box center [1322, 243] width 43 height 43
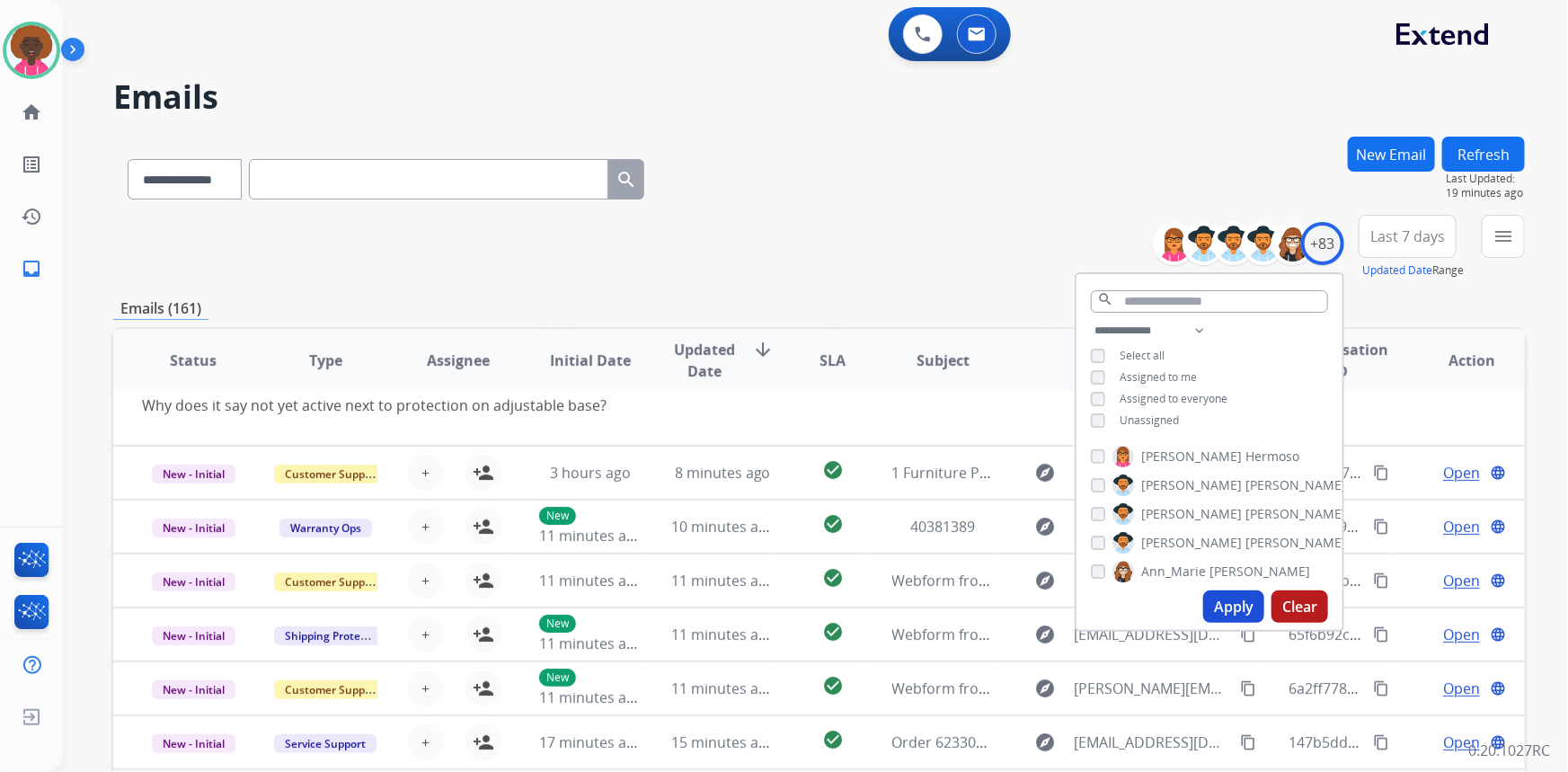
click at [1090, 387] on div "**********" at bounding box center [1209, 377] width 266 height 115
click at [1178, 560] on label "Ann_Marie Lopez" at bounding box center [1211, 571] width 198 height 22
click at [1227, 603] on button "Apply" at bounding box center [1232, 606] width 61 height 32
select select "*"
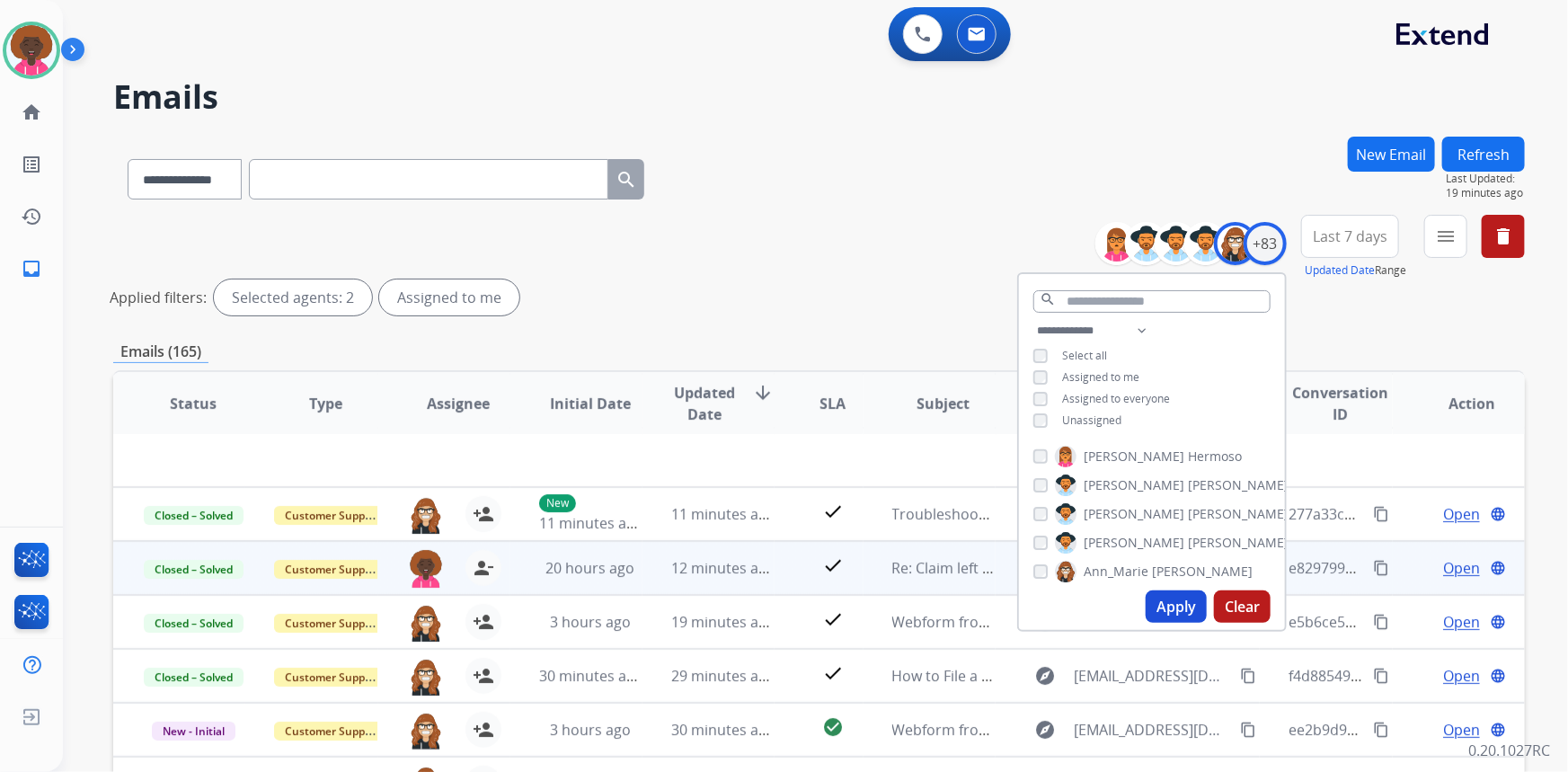
scroll to position [60, 0]
click at [1164, 602] on button "Apply" at bounding box center [1176, 606] width 61 height 32
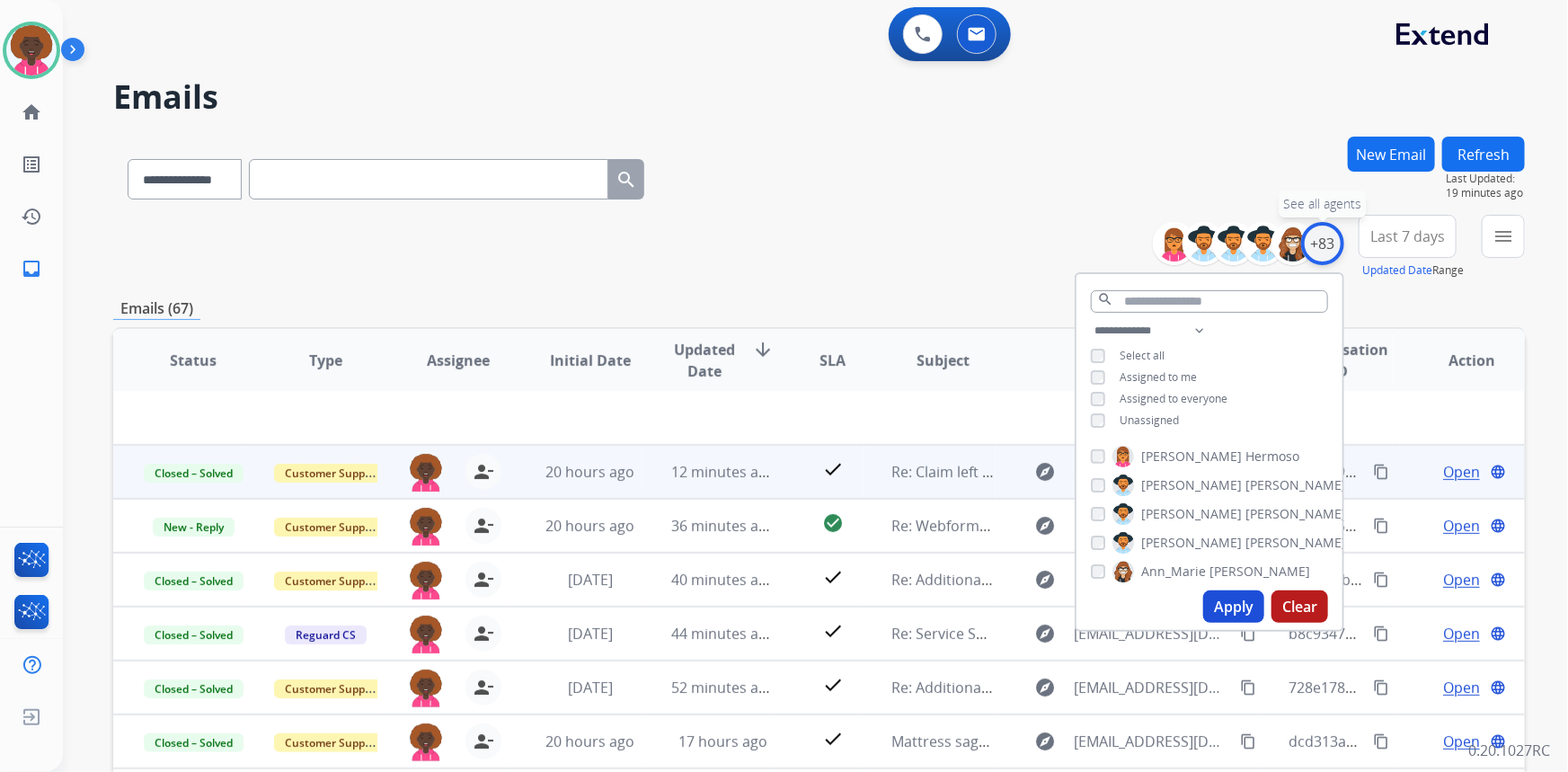
click at [1311, 246] on div "+83" at bounding box center [1322, 243] width 43 height 43
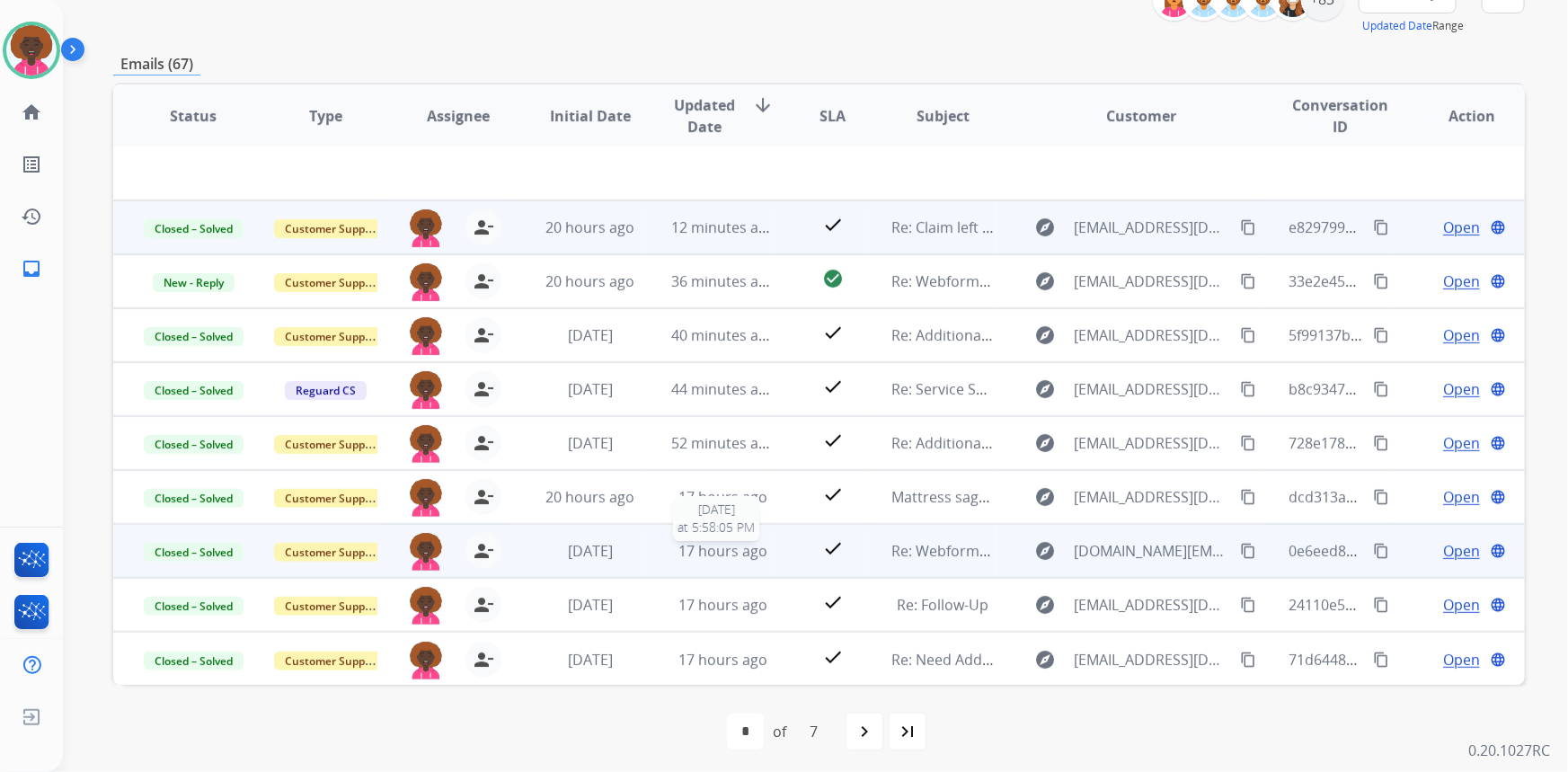
scroll to position [251, 0]
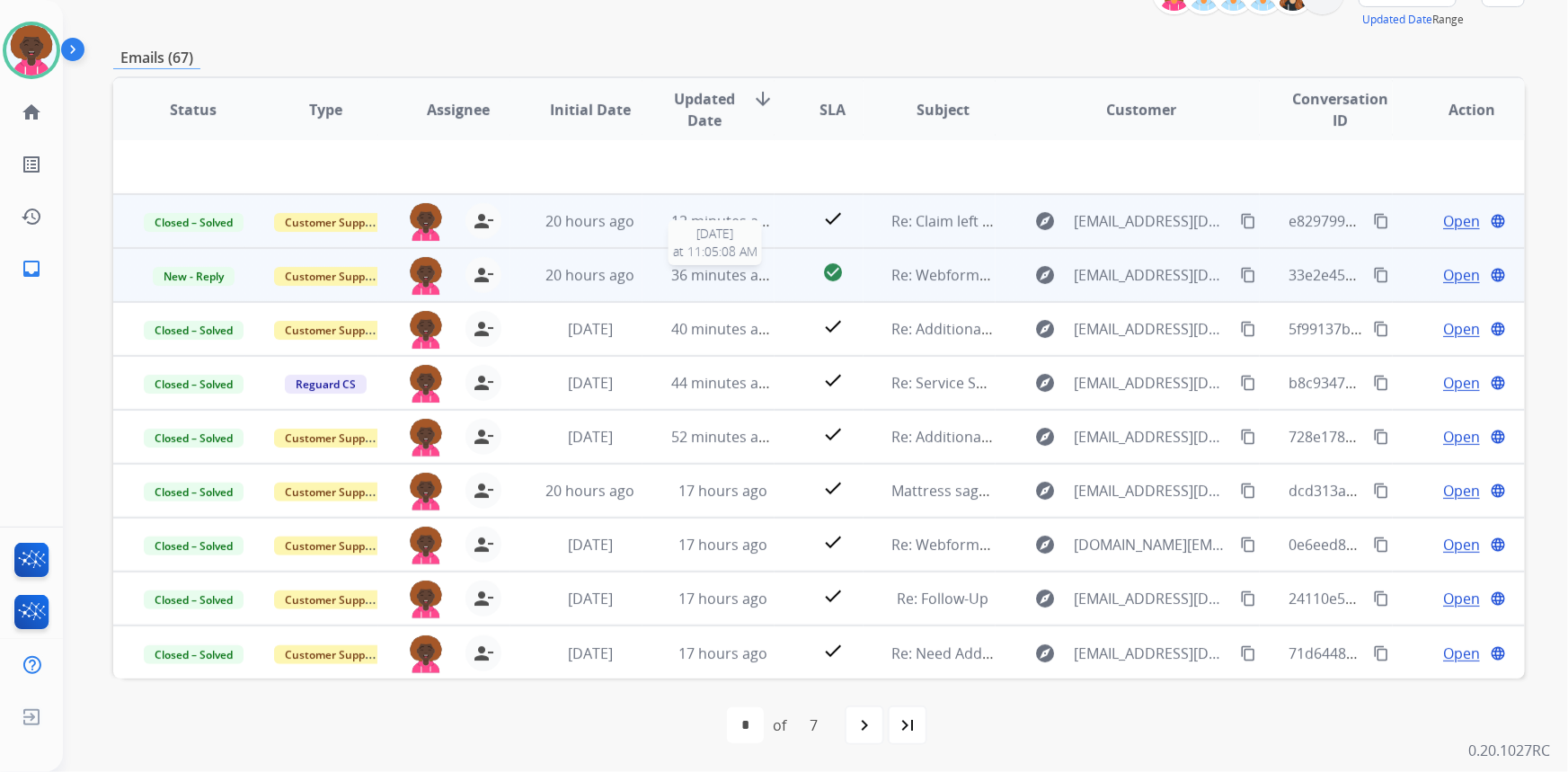
click at [704, 268] on span "36 minutes ago" at bounding box center [723, 275] width 104 height 20
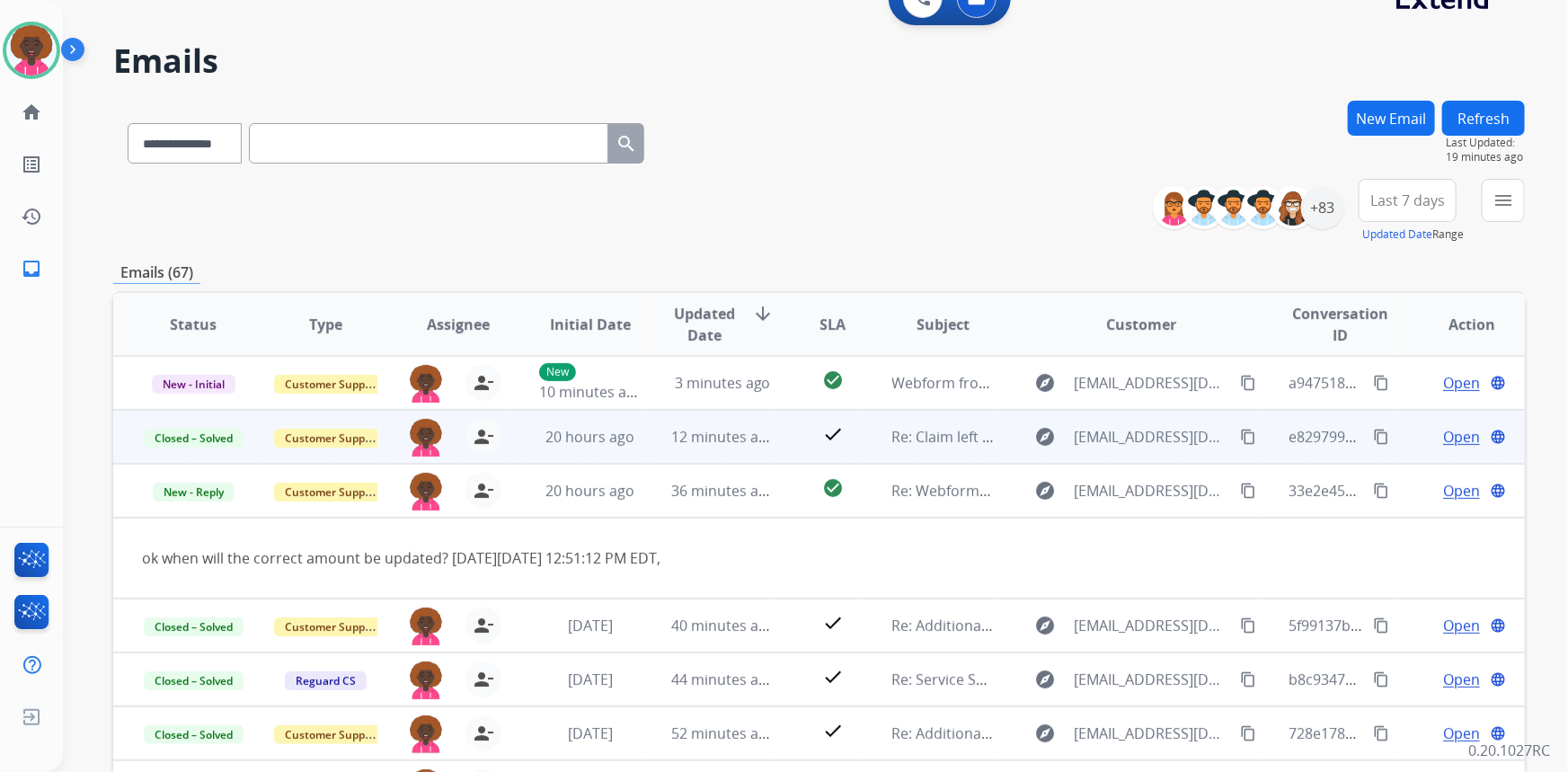
scroll to position [5, 0]
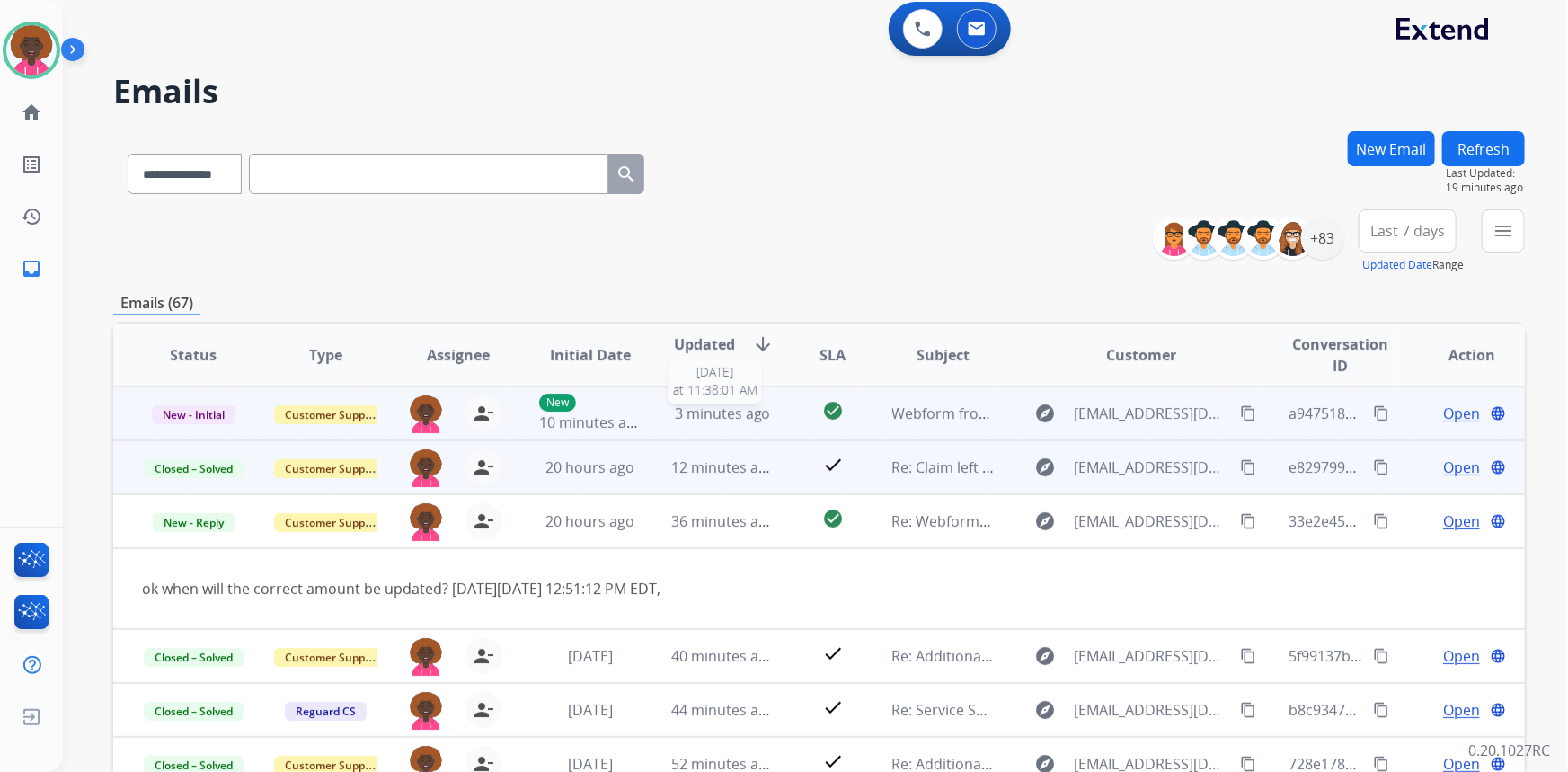
click at [755, 413] on span "3 minutes ago" at bounding box center [723, 413] width 96 height 20
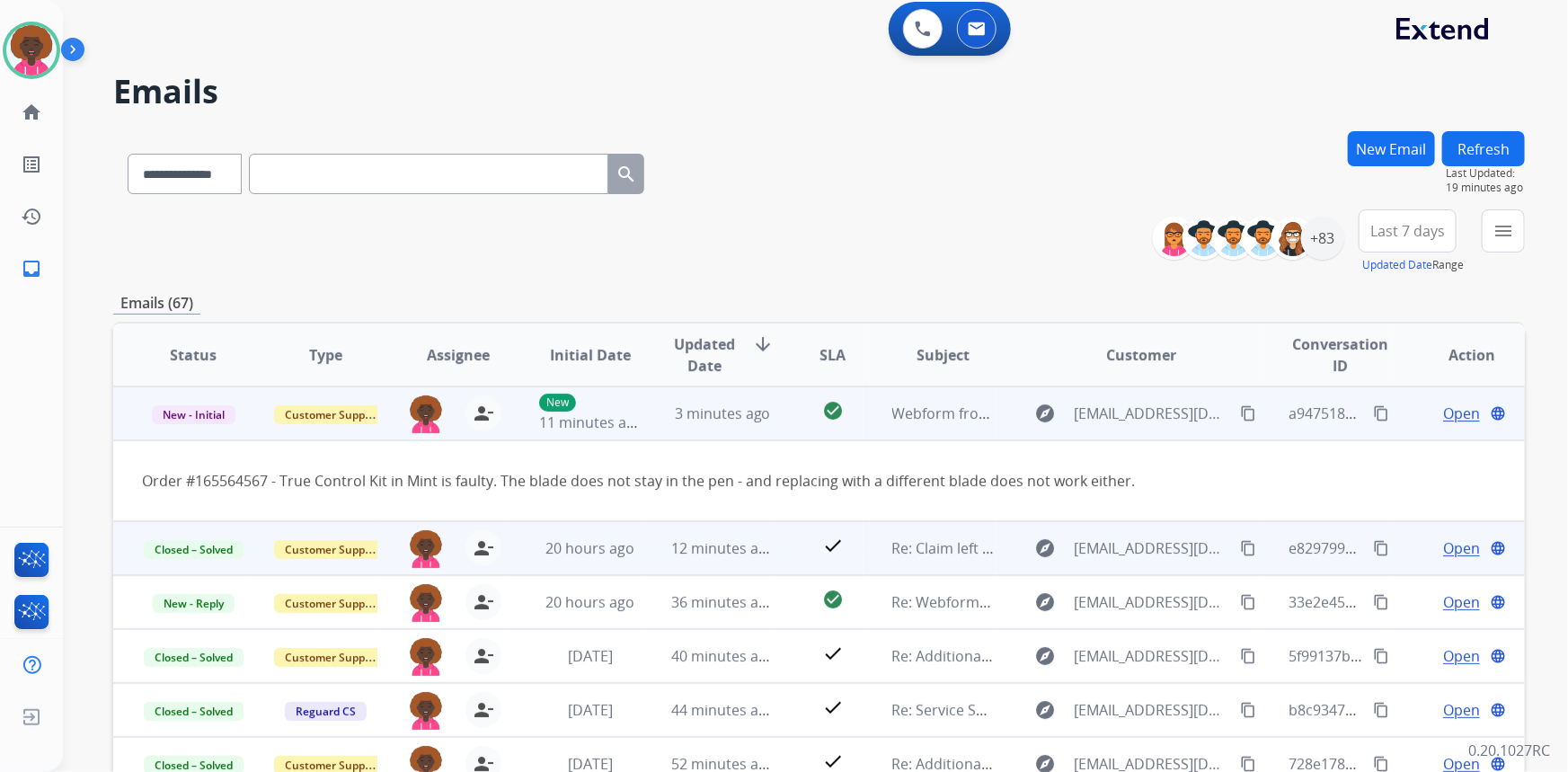
click at [1443, 415] on span "Open" at bounding box center [1461, 413] width 37 height 22
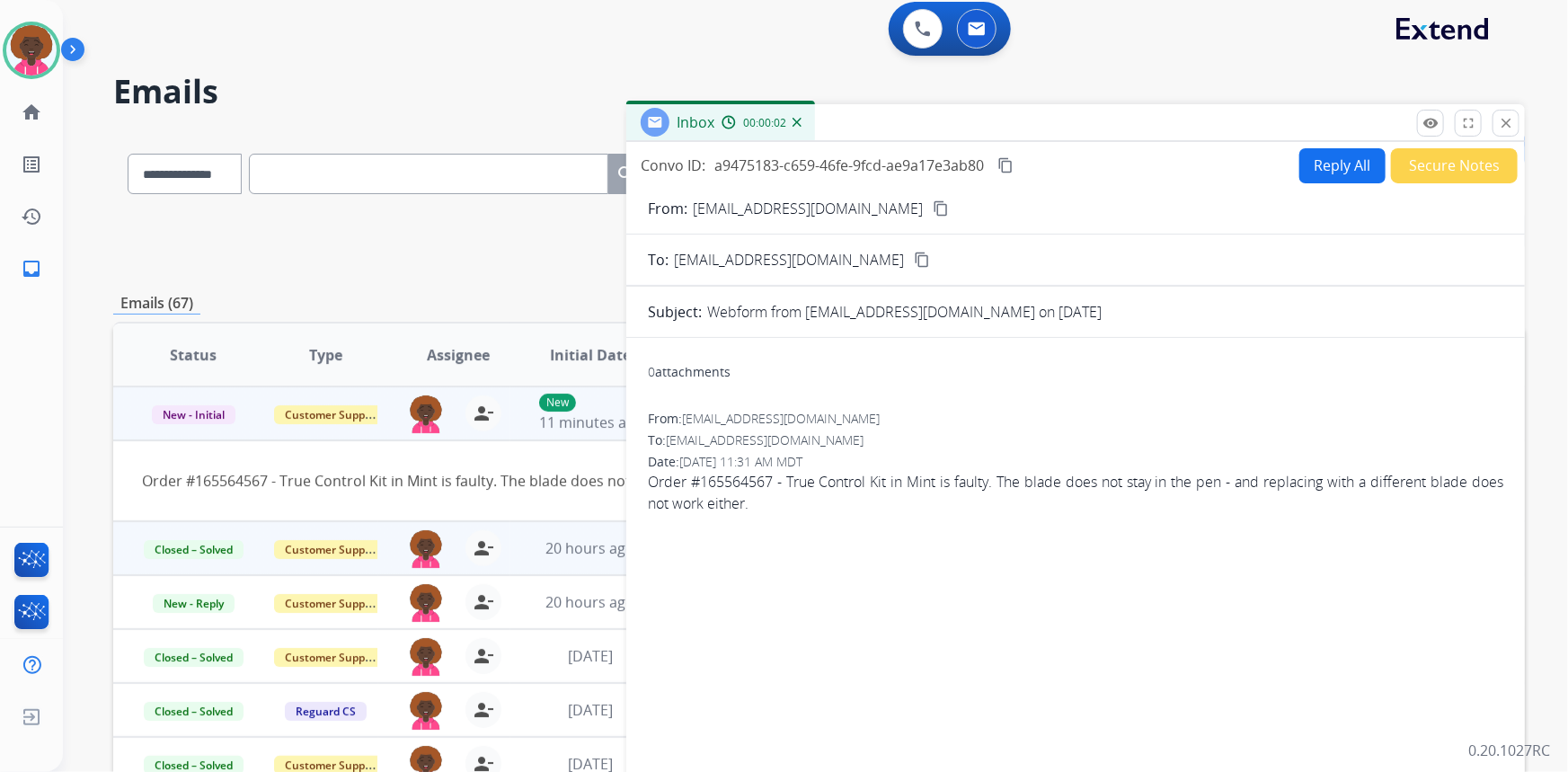
click at [1339, 162] on button "Reply All" at bounding box center [1342, 165] width 86 height 35
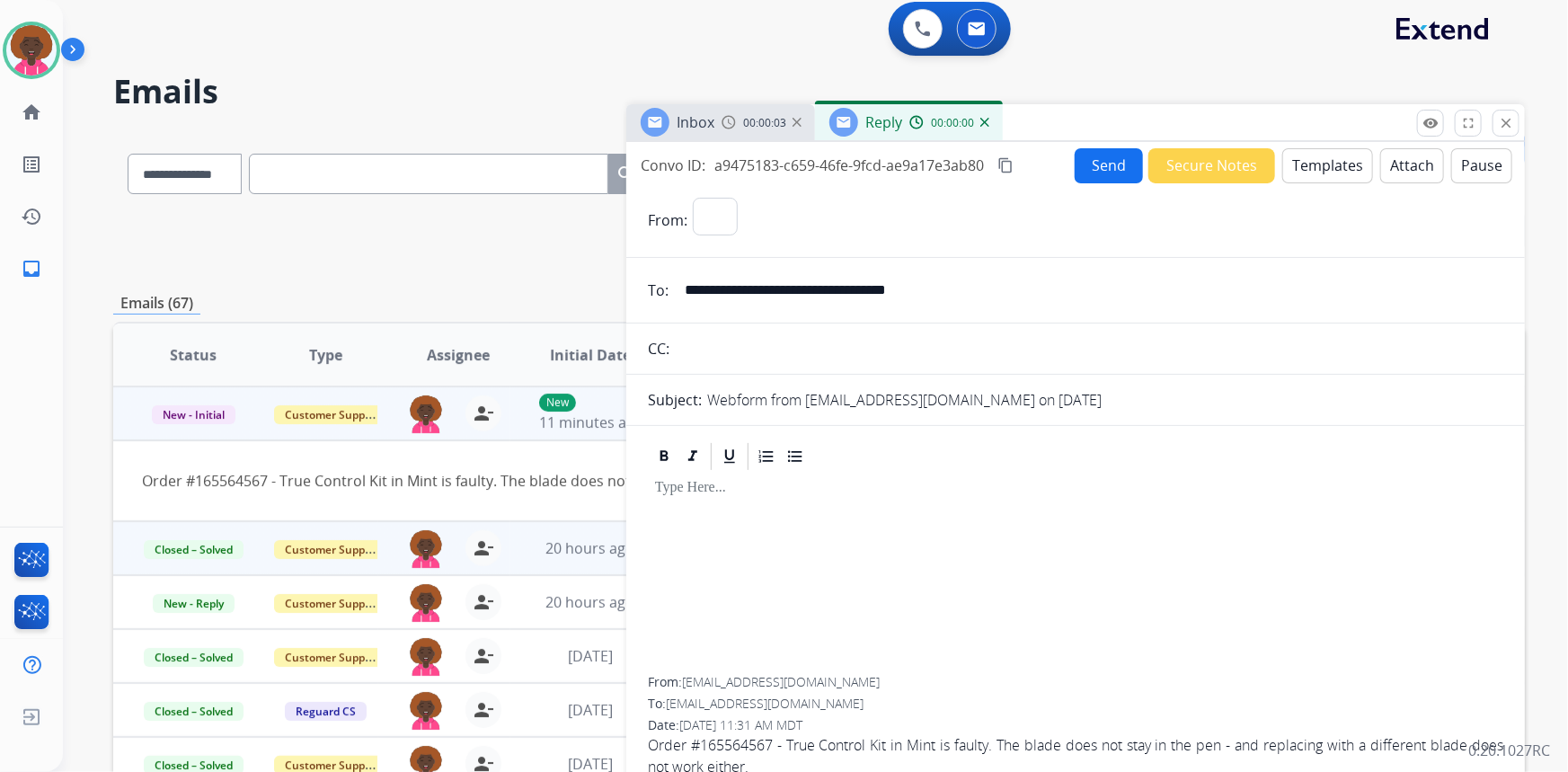
select select "**********"
click at [841, 286] on input "**********" at bounding box center [1089, 291] width 829 height 36
click at [1336, 162] on button "Templates" at bounding box center [1327, 165] width 91 height 35
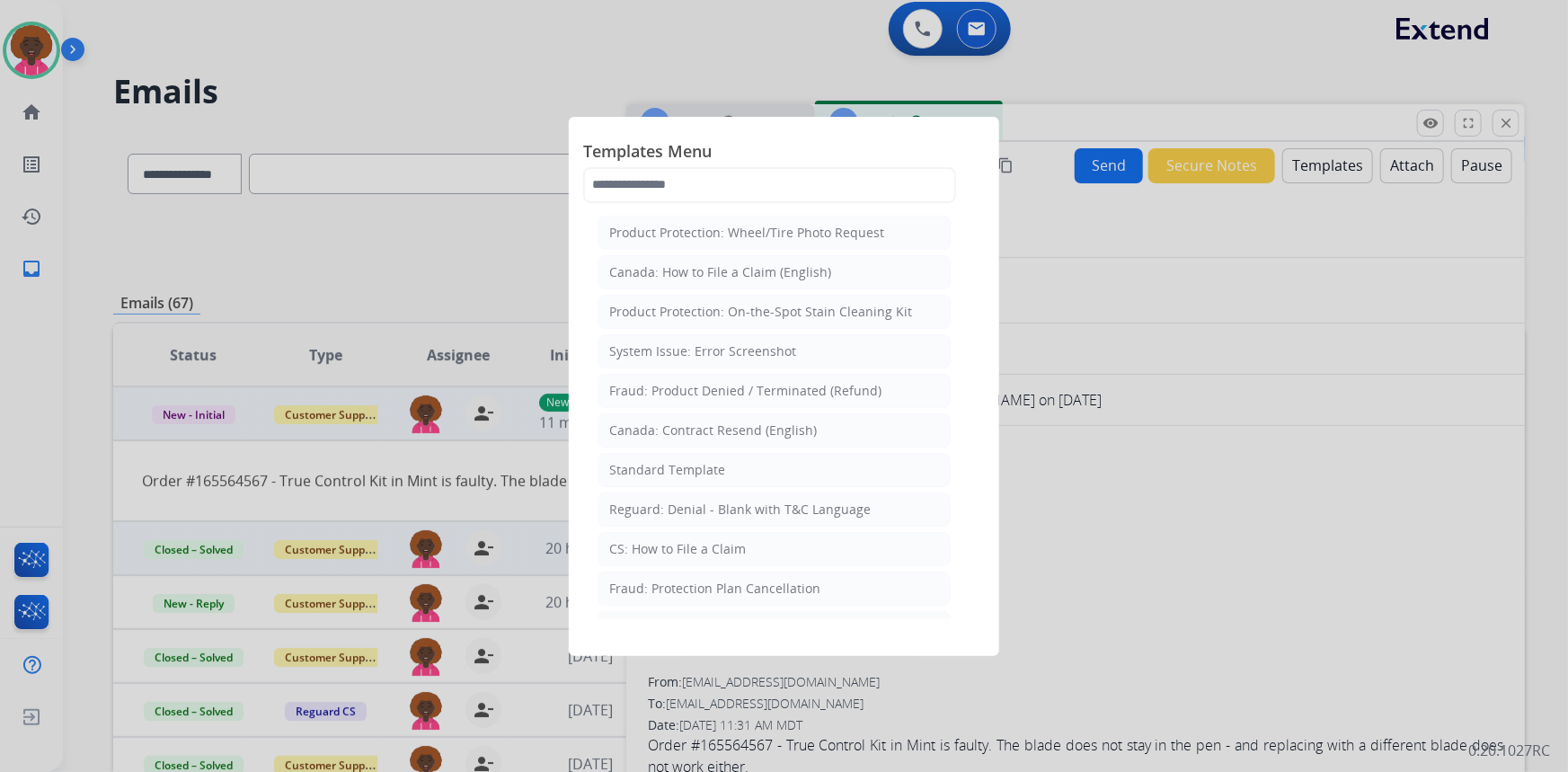
click at [1340, 523] on div at bounding box center [784, 386] width 1568 height 772
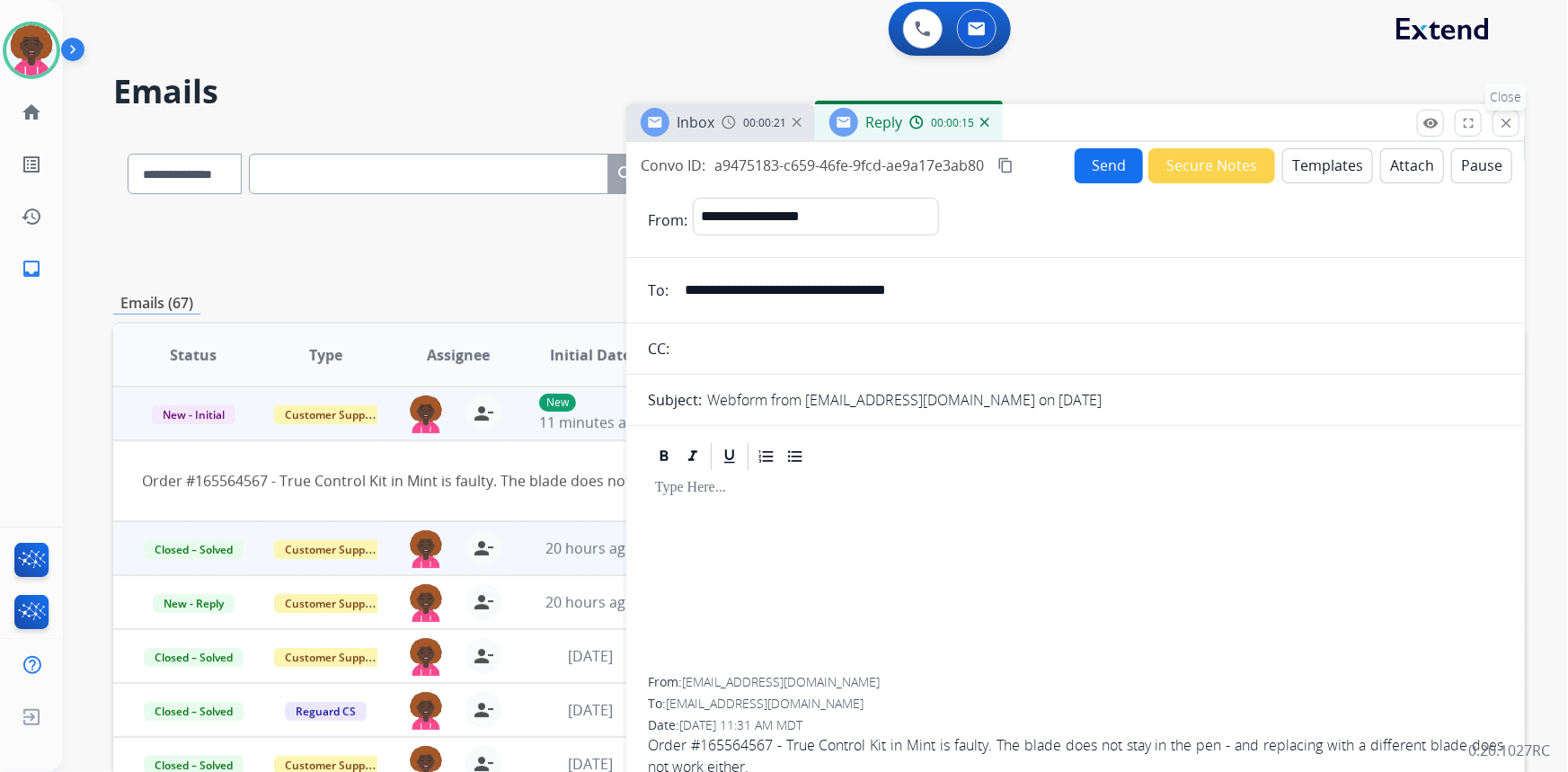
click at [1507, 113] on button "close Close" at bounding box center [1505, 123] width 27 height 27
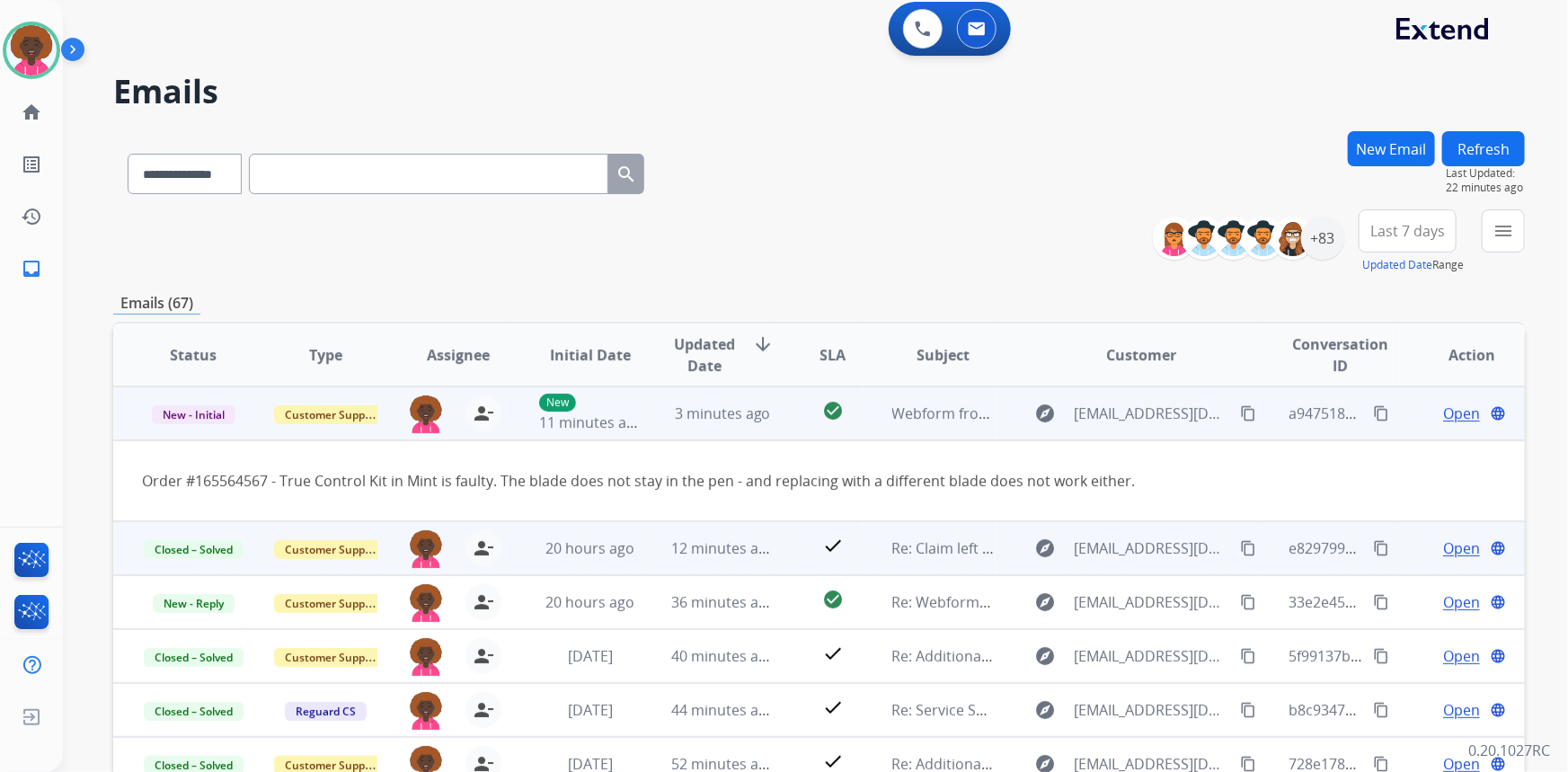
click at [1239, 407] on mat-icon "content_copy" at bounding box center [1247, 413] width 16 height 16
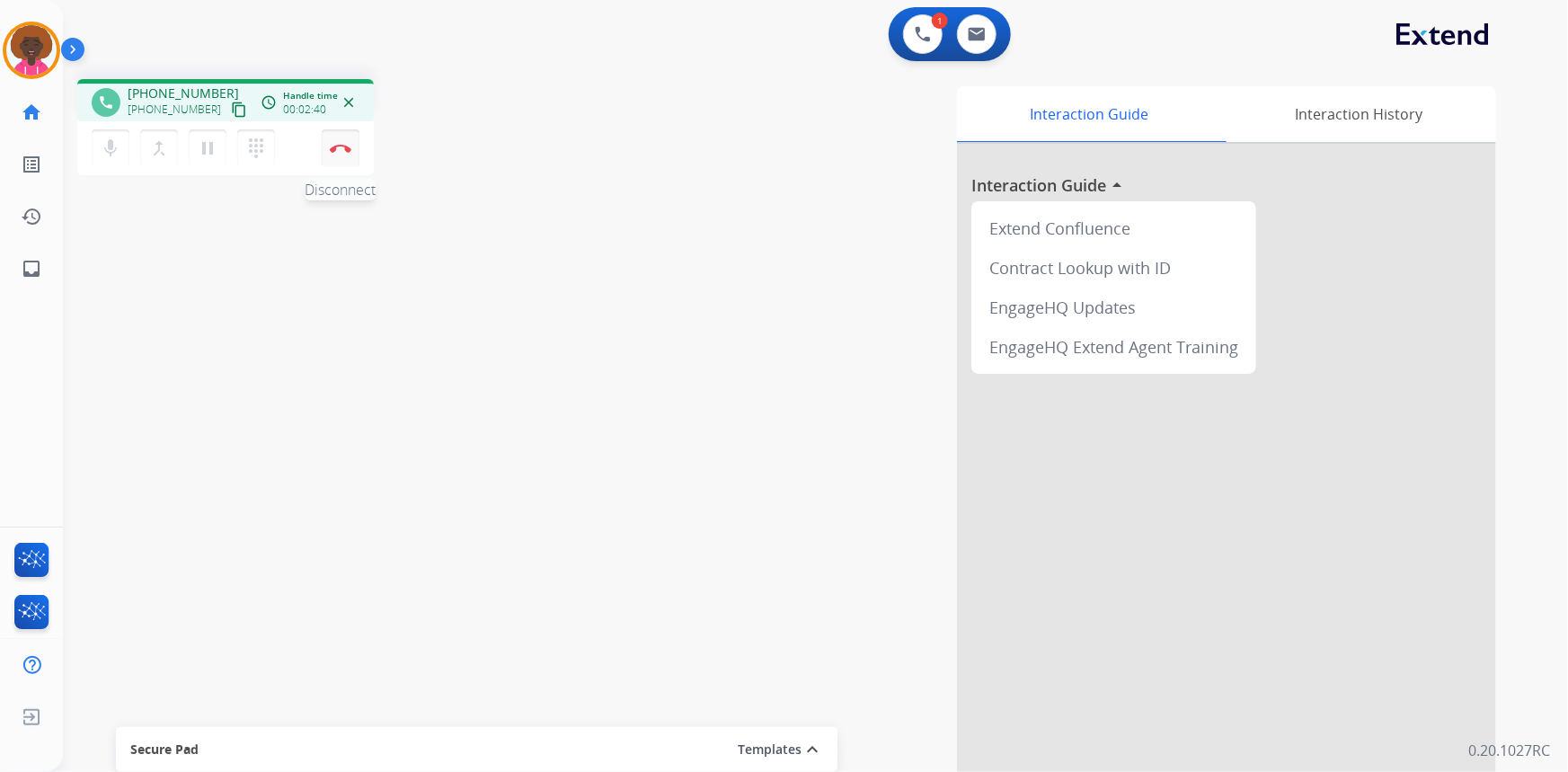
click at [352, 151] on button "Disconnect" at bounding box center [341, 149] width 38 height 38
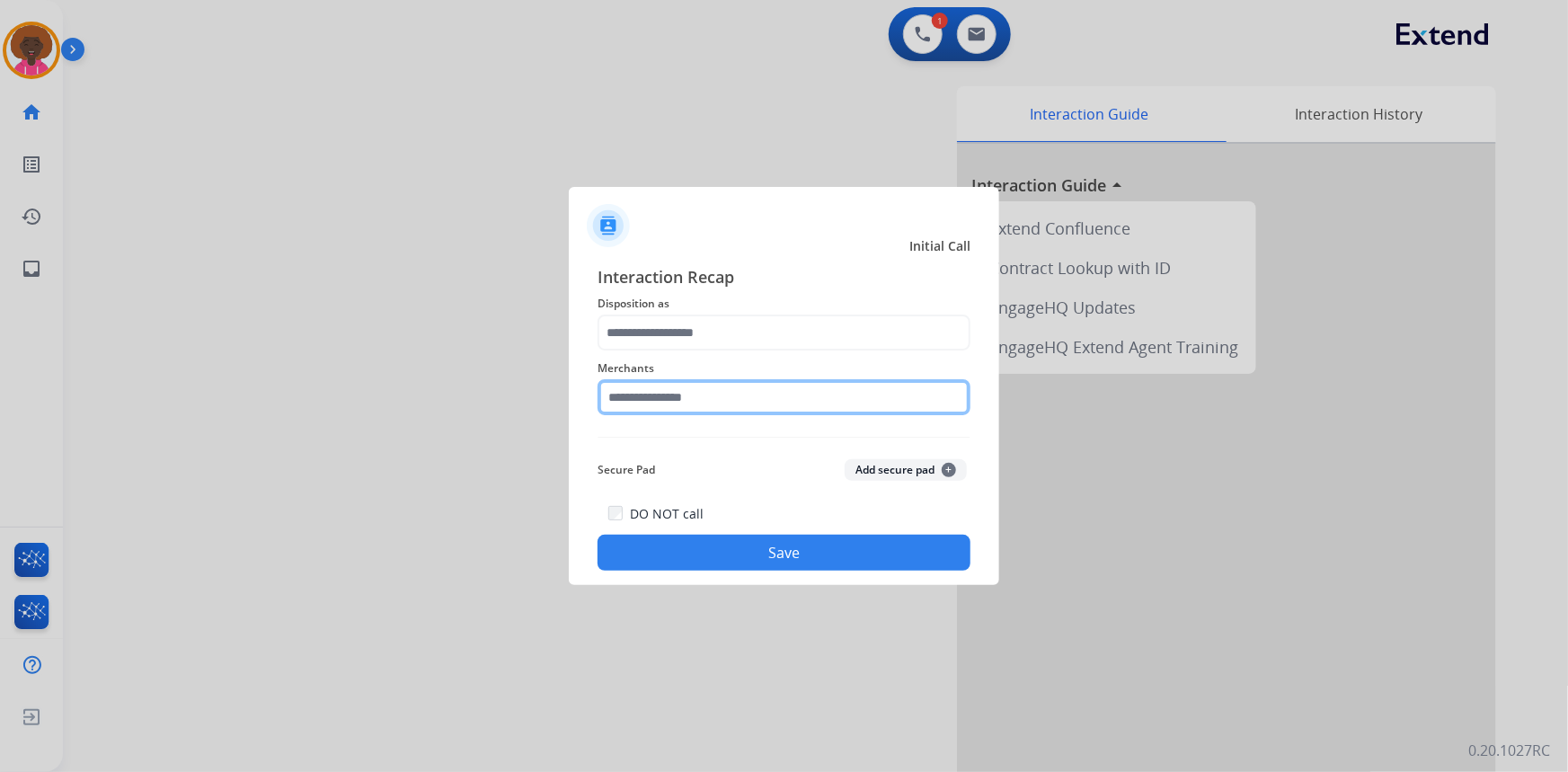
click at [659, 400] on input "text" at bounding box center [783, 397] width 373 height 36
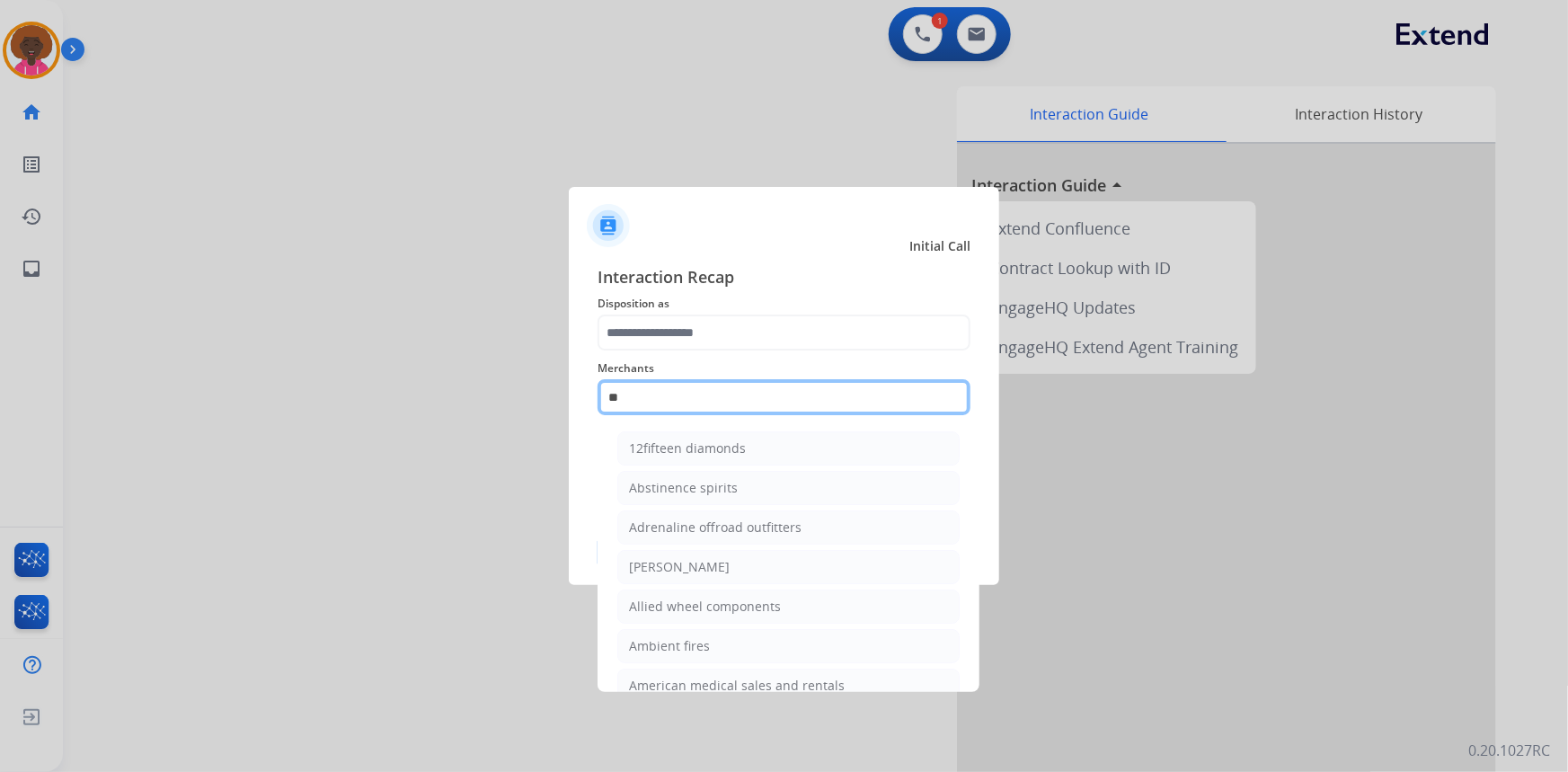
type input "*"
click at [796, 382] on input "text" at bounding box center [783, 397] width 373 height 36
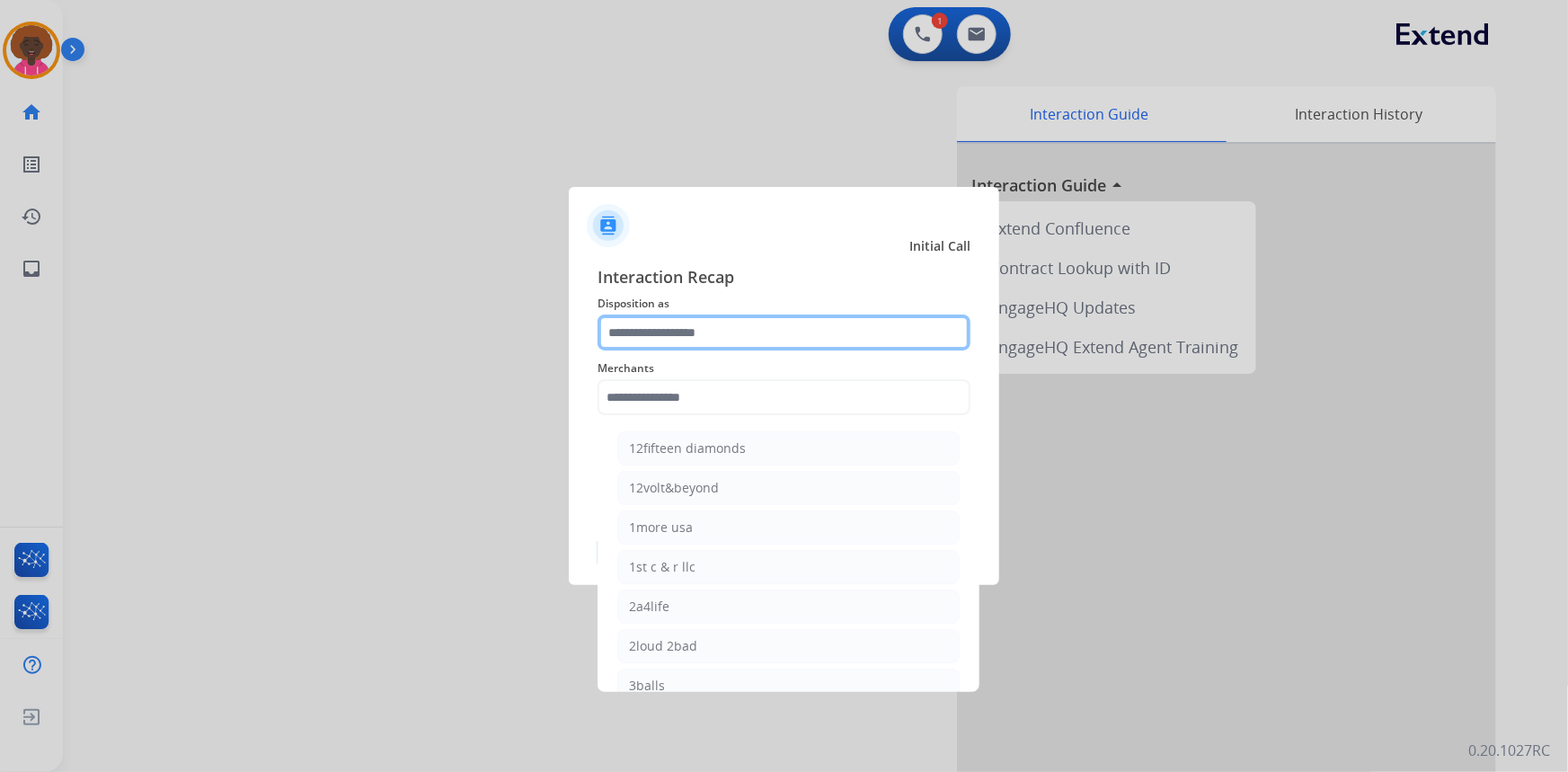
click at [800, 318] on input "text" at bounding box center [783, 333] width 373 height 36
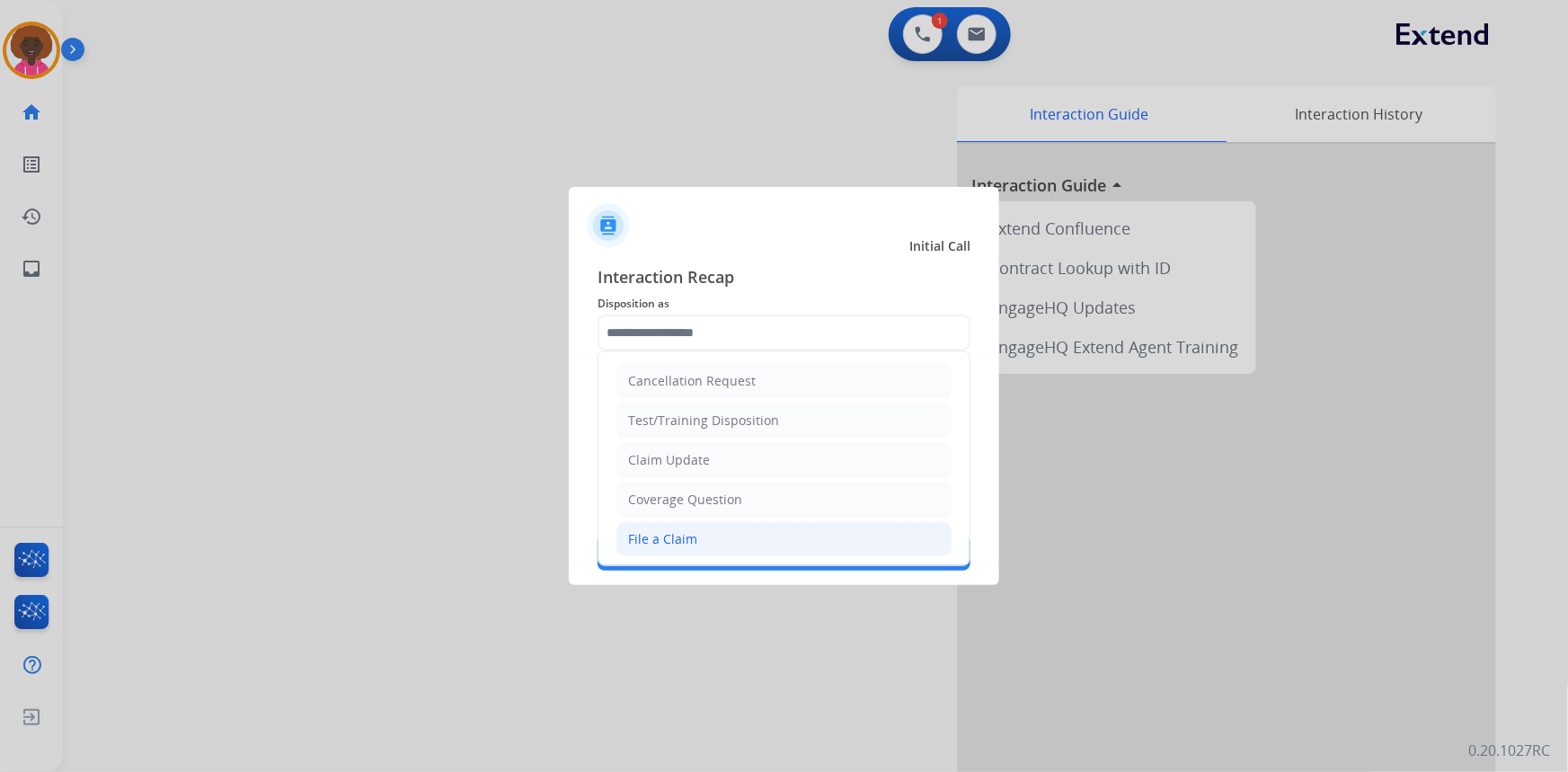
click at [671, 546] on div "File a Claim" at bounding box center [662, 539] width 69 height 18
type input "**********"
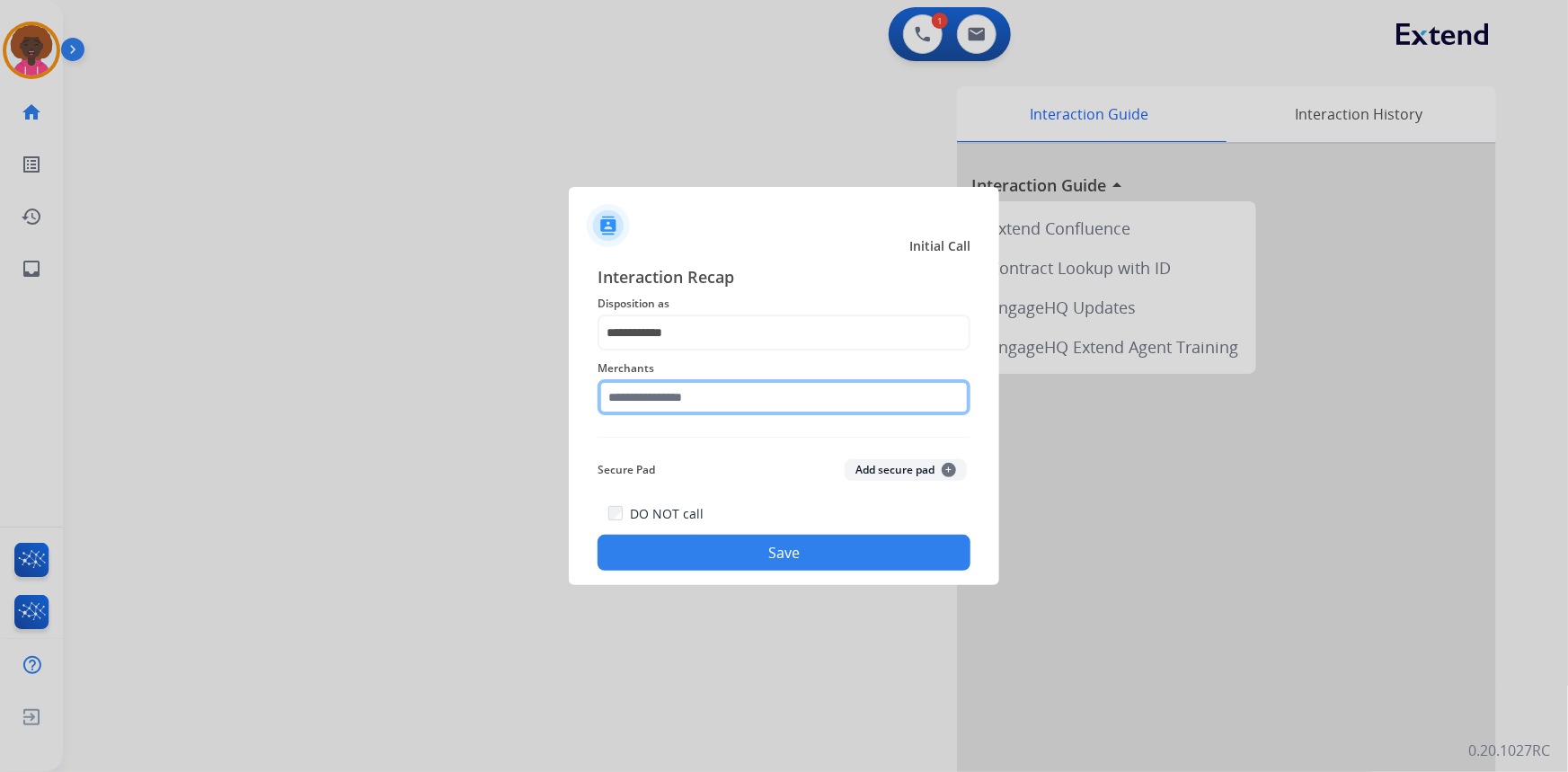
click at [659, 390] on input "text" at bounding box center [783, 397] width 373 height 36
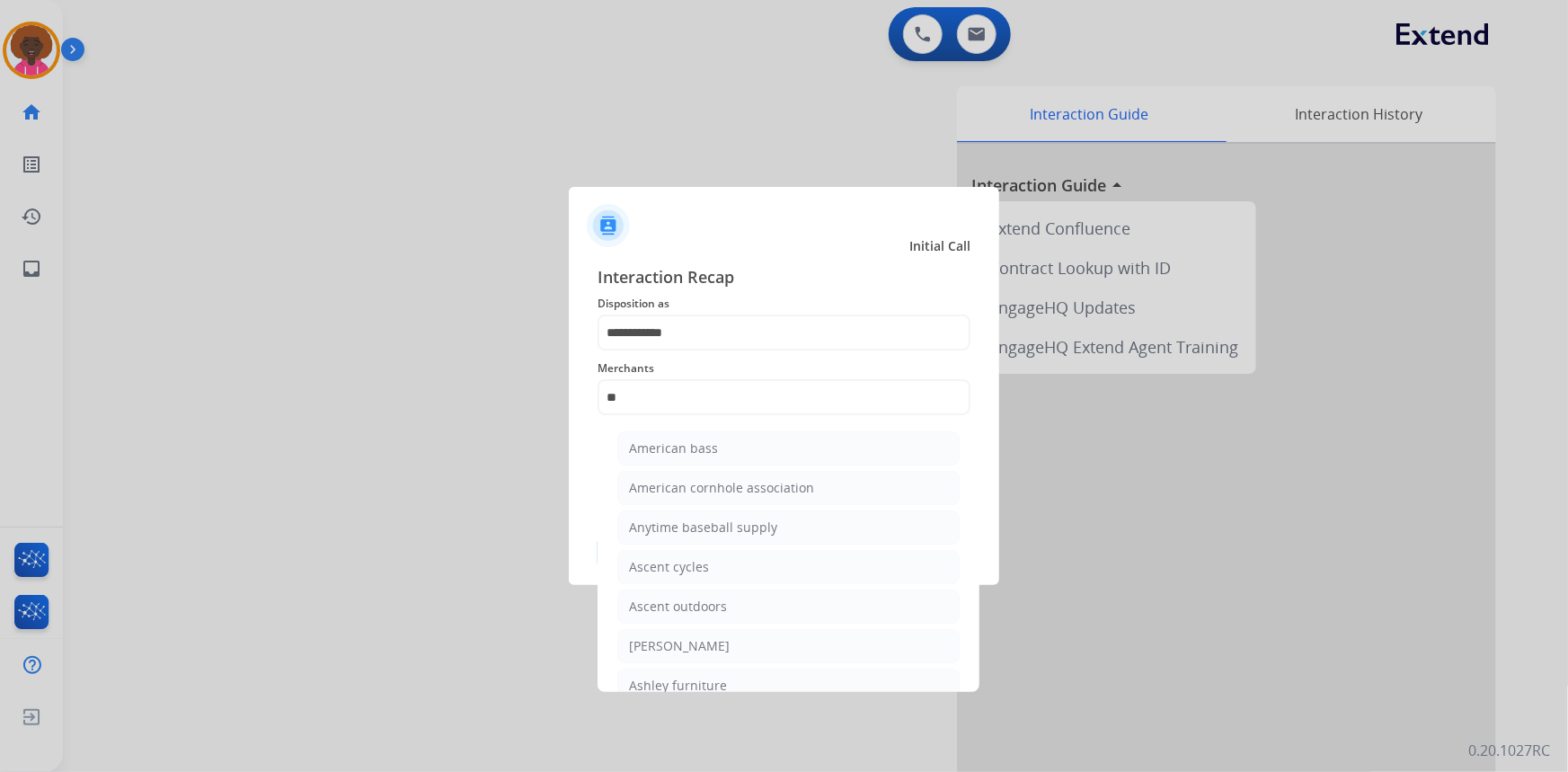
drag, startPoint x: 816, startPoint y: 698, endPoint x: 808, endPoint y: 683, distance: 17.0
click at [815, 698] on div at bounding box center [784, 386] width 1568 height 772
click at [808, 683] on li "Ashley furniture" at bounding box center [788, 685] width 343 height 34
type input "**********"
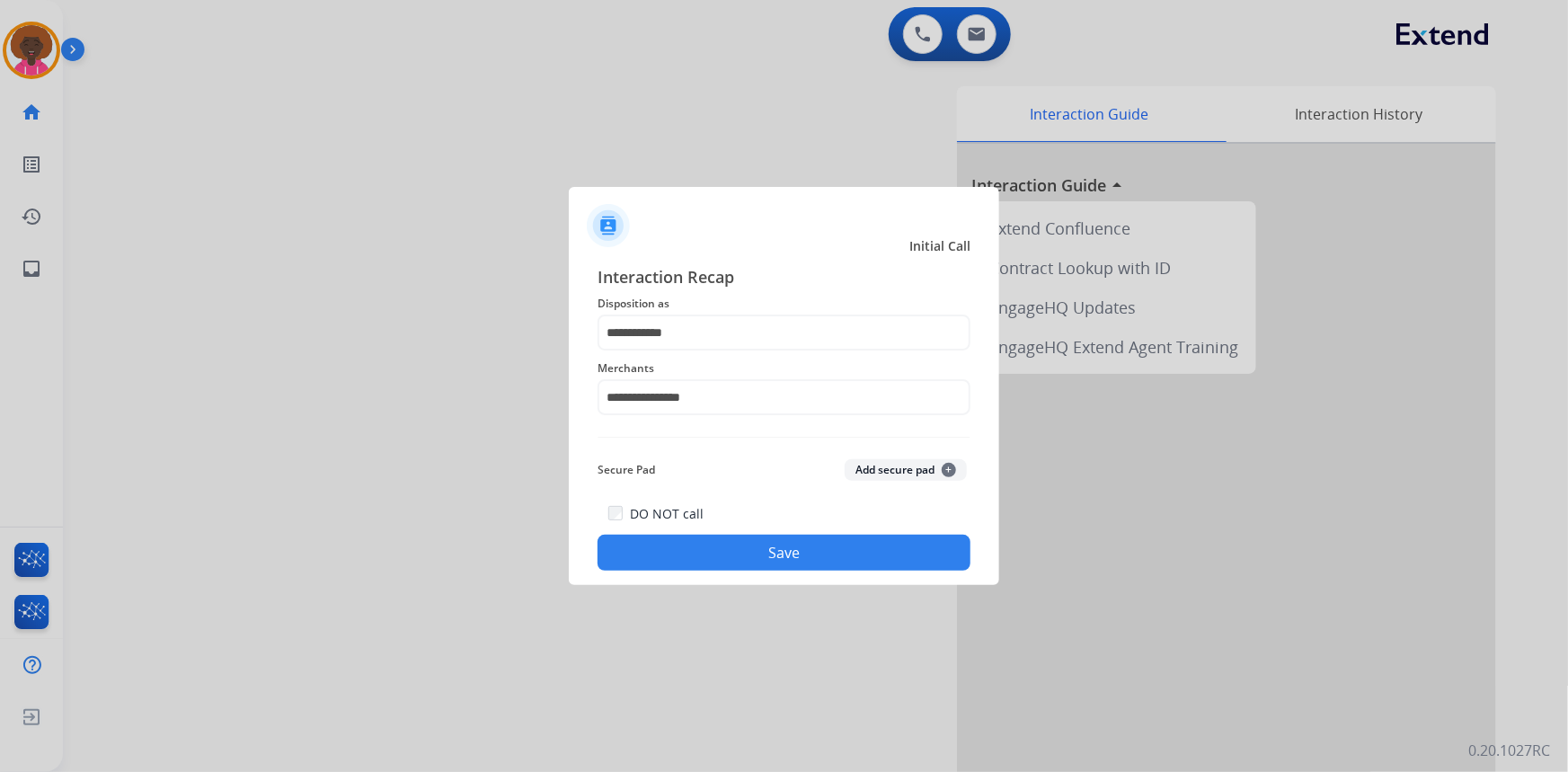
click at [858, 576] on div "**********" at bounding box center [783, 417] width 430 height 336
click at [855, 546] on button "Save" at bounding box center [783, 552] width 373 height 36
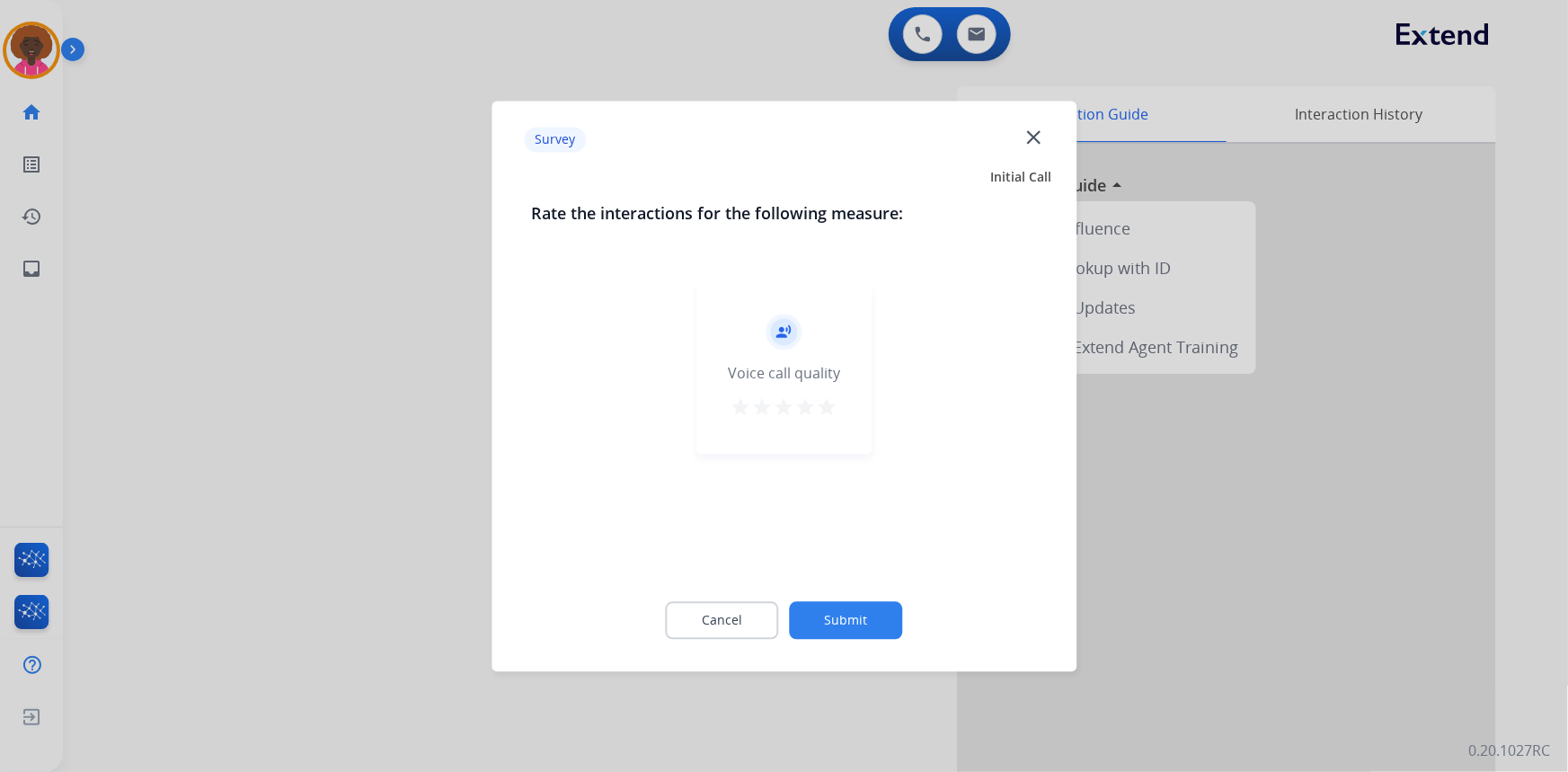
click at [854, 612] on button "Submit" at bounding box center [846, 620] width 113 height 38
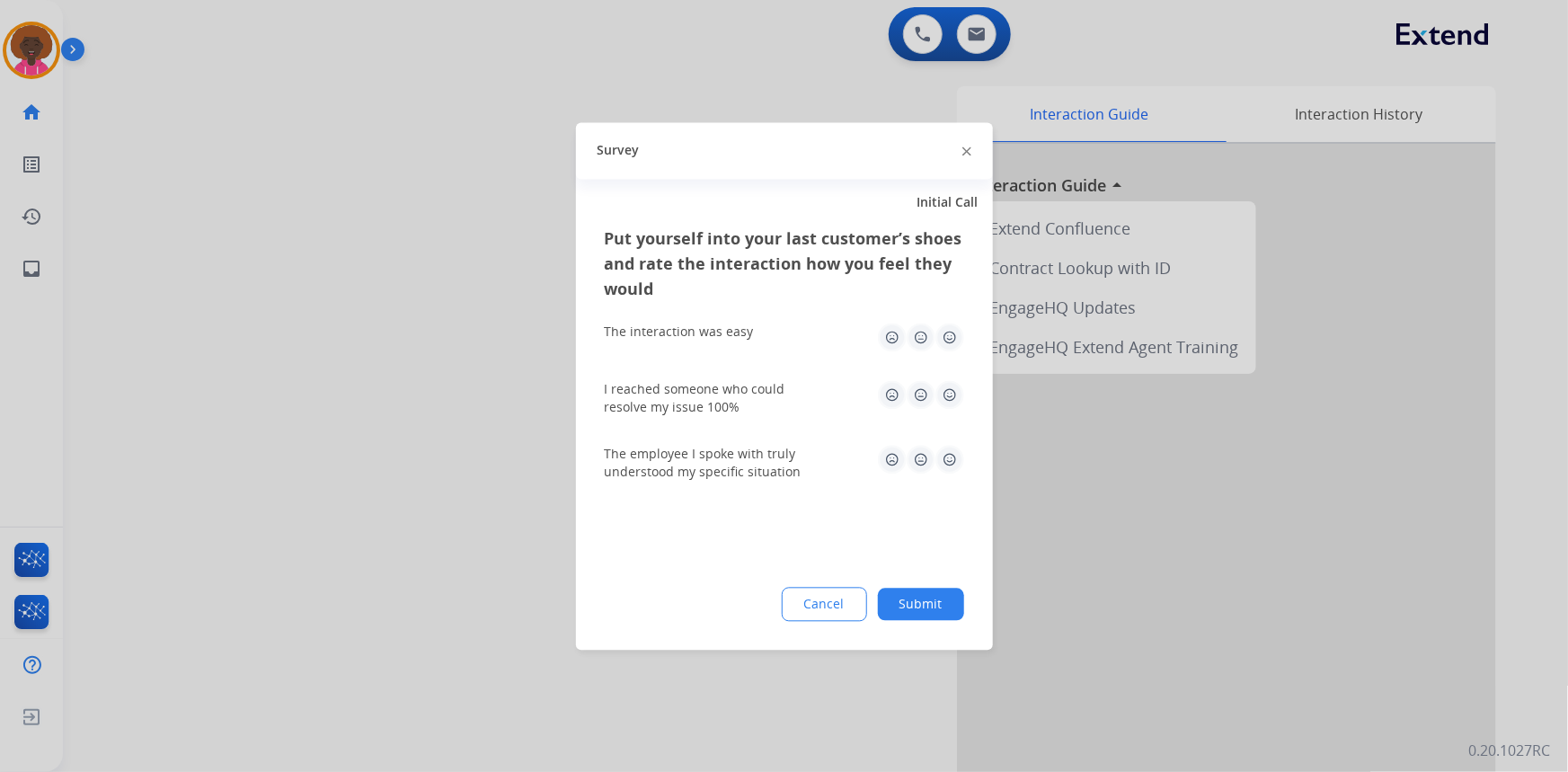
click at [943, 601] on button "Submit" at bounding box center [921, 603] width 86 height 32
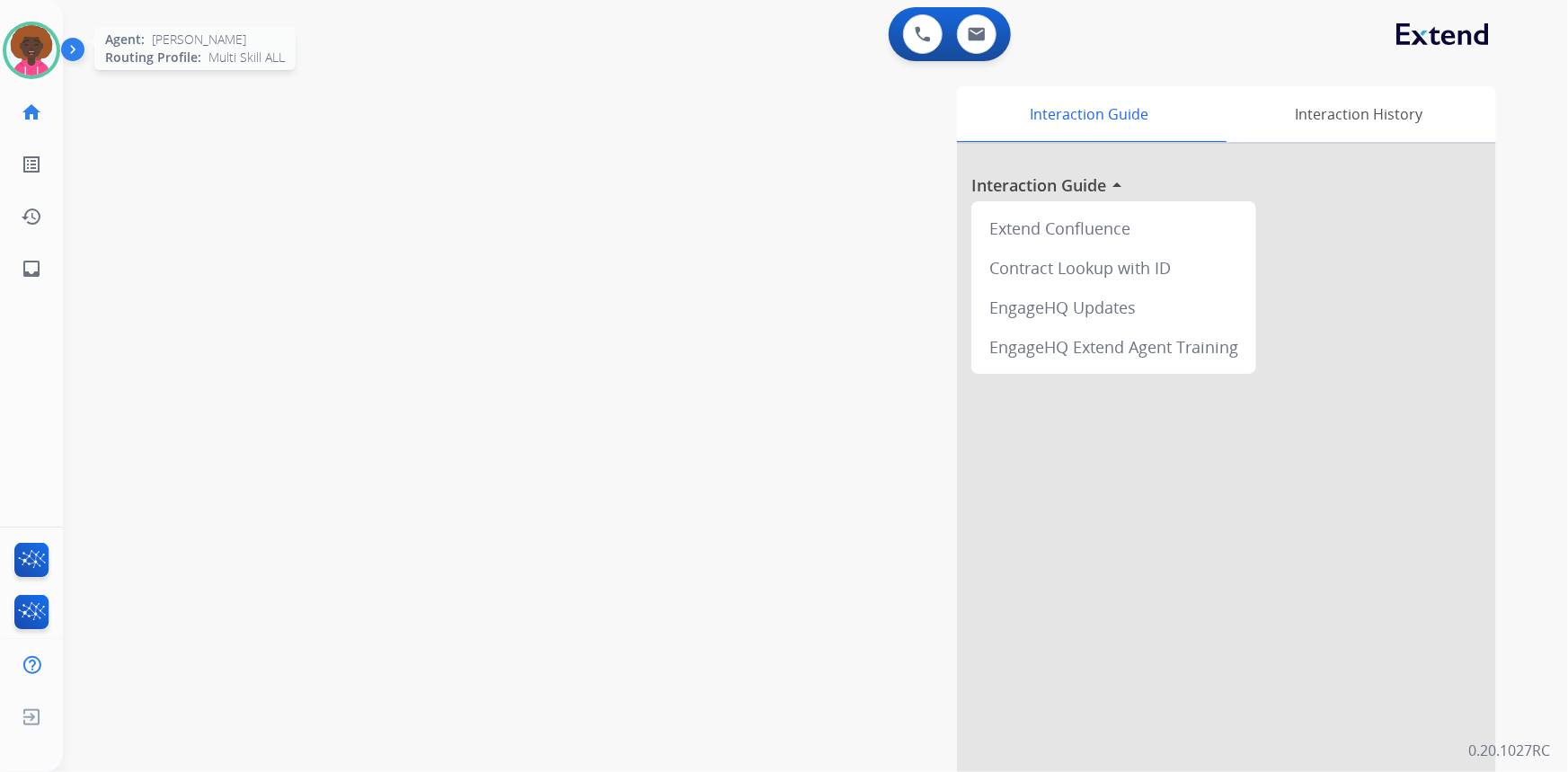
click at [39, 44] on img at bounding box center [31, 50] width 50 height 50
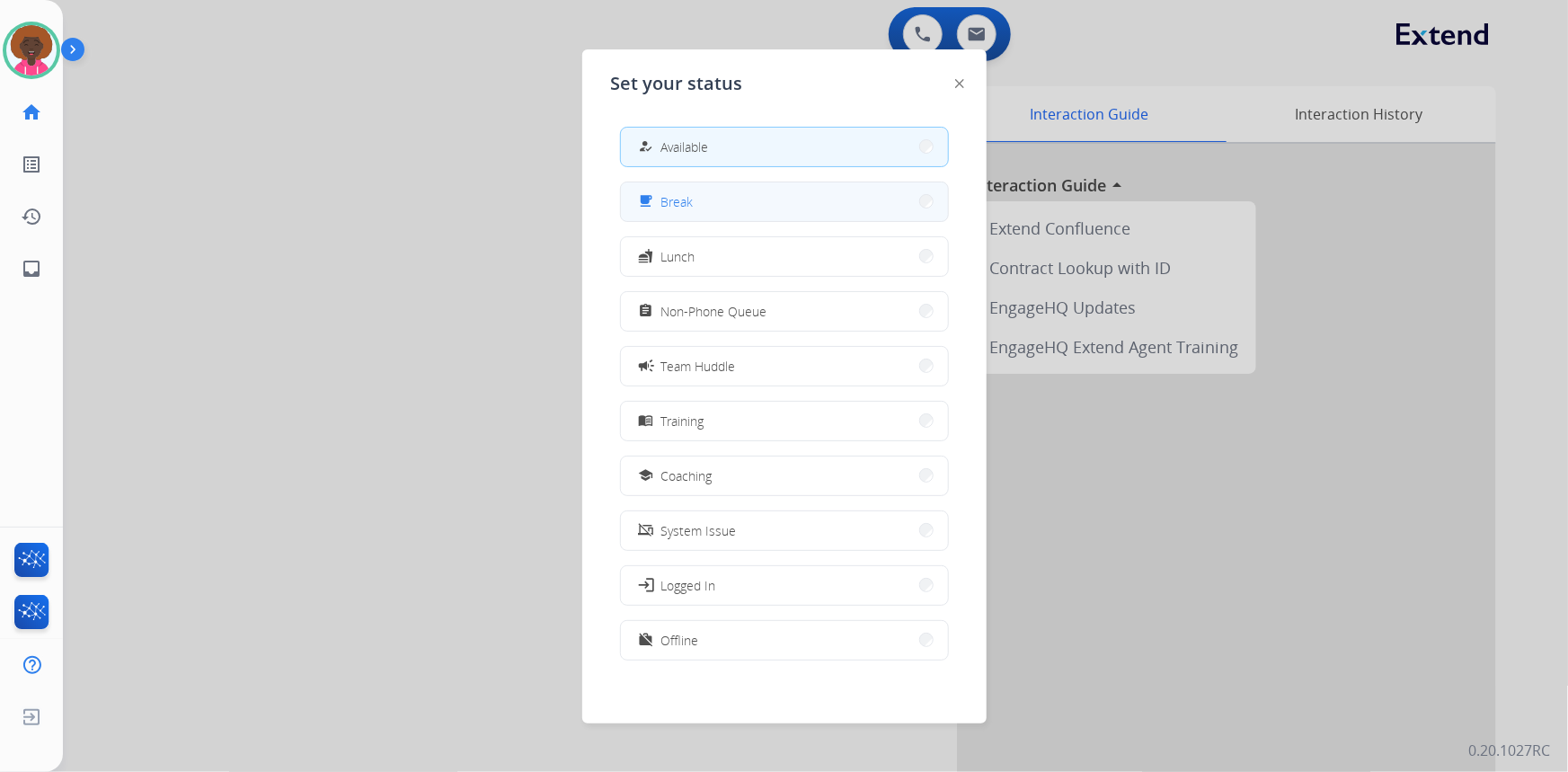
click at [772, 215] on button "free_breakfast Break" at bounding box center [784, 202] width 327 height 39
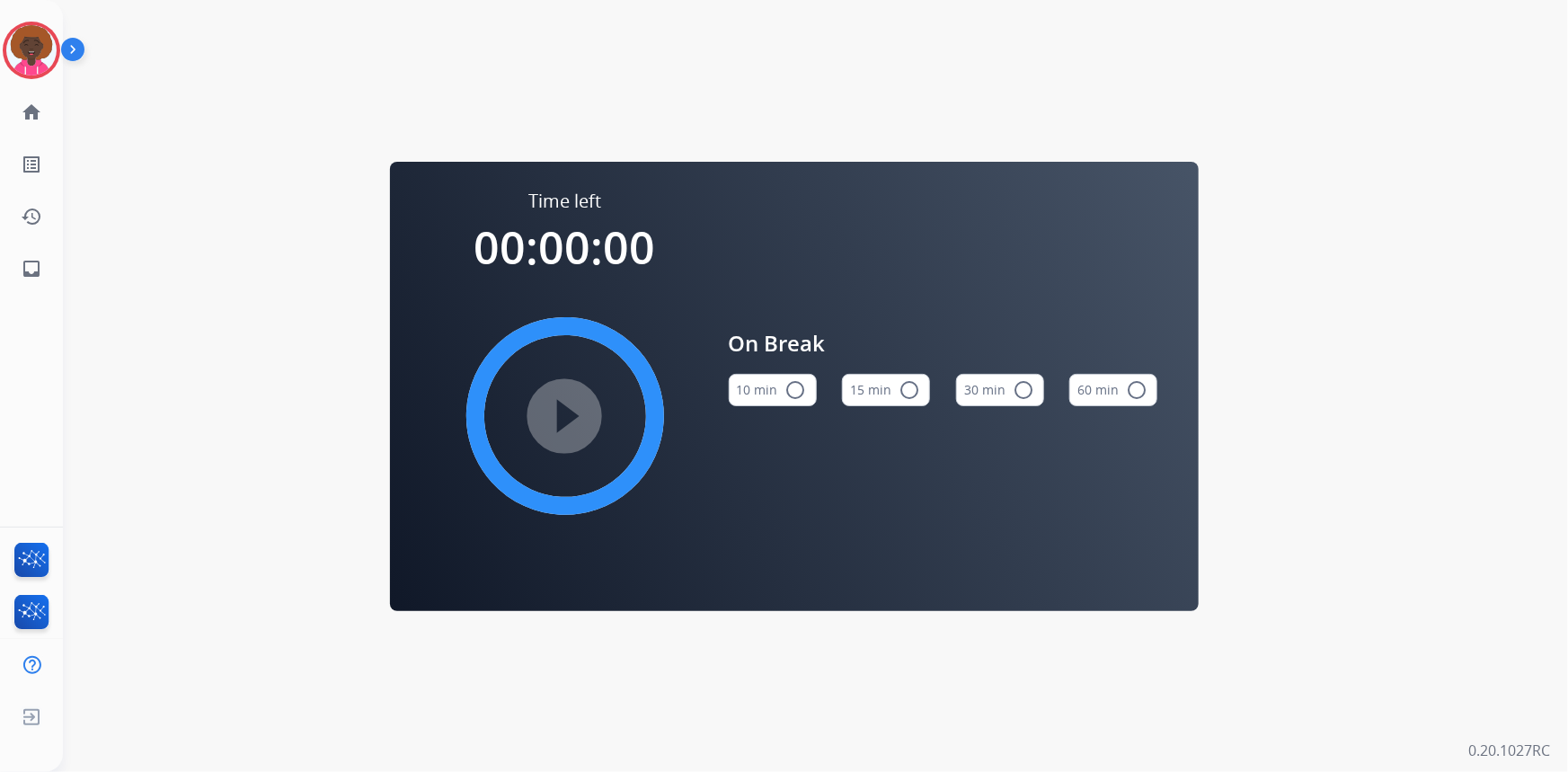
click at [914, 385] on mat-icon "radio_button_unchecked" at bounding box center [910, 390] width 22 height 22
click at [576, 405] on mat-icon "play_circle_filled" at bounding box center [565, 416] width 22 height 22
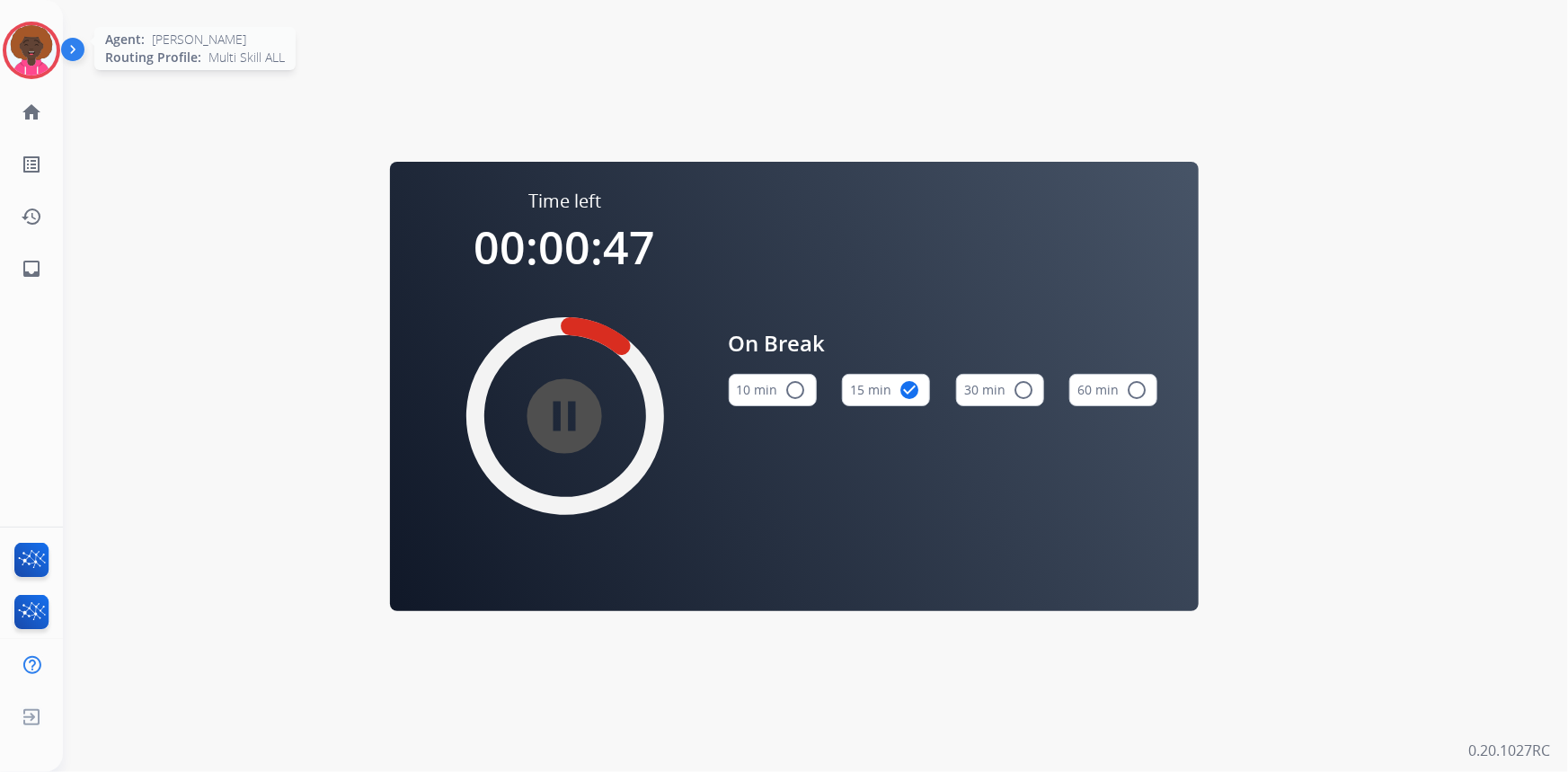
click at [46, 37] on img at bounding box center [31, 50] width 50 height 50
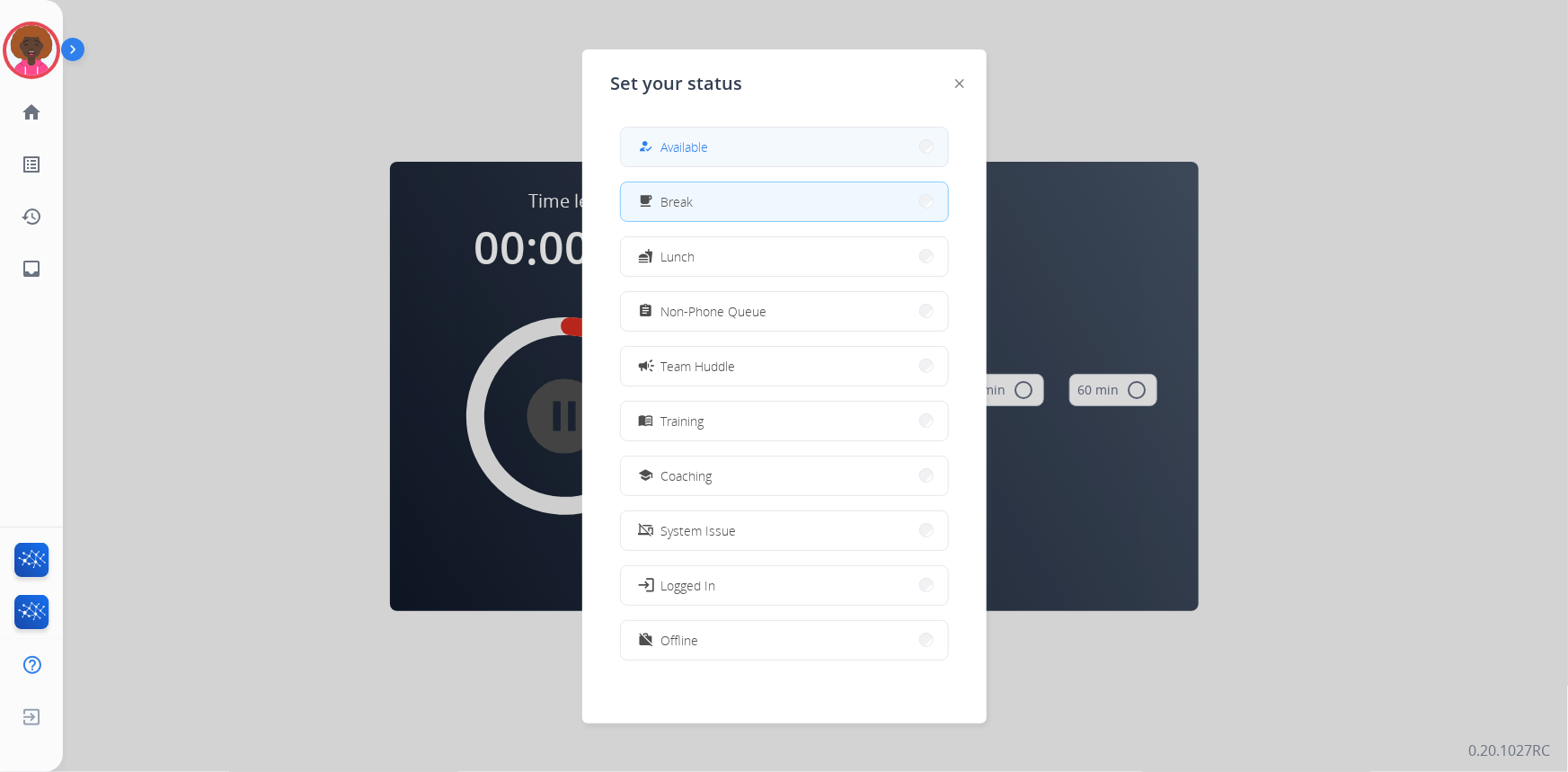
click at [638, 127] on div "how_to_reg Available" at bounding box center [784, 147] width 329 height 40
click at [665, 135] on button "how_to_reg Available" at bounding box center [784, 147] width 327 height 39
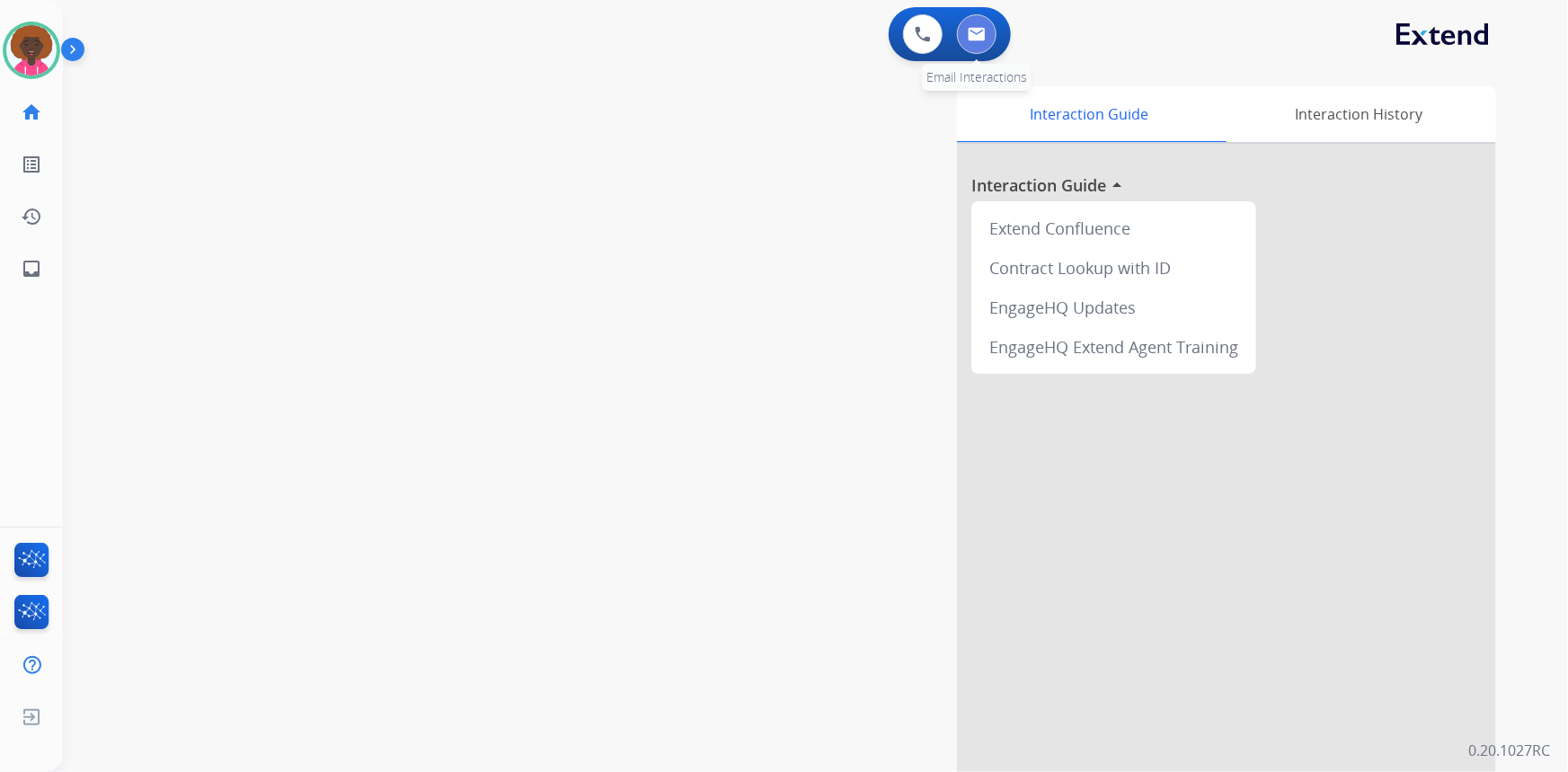
click at [982, 39] on img at bounding box center [977, 34] width 18 height 14
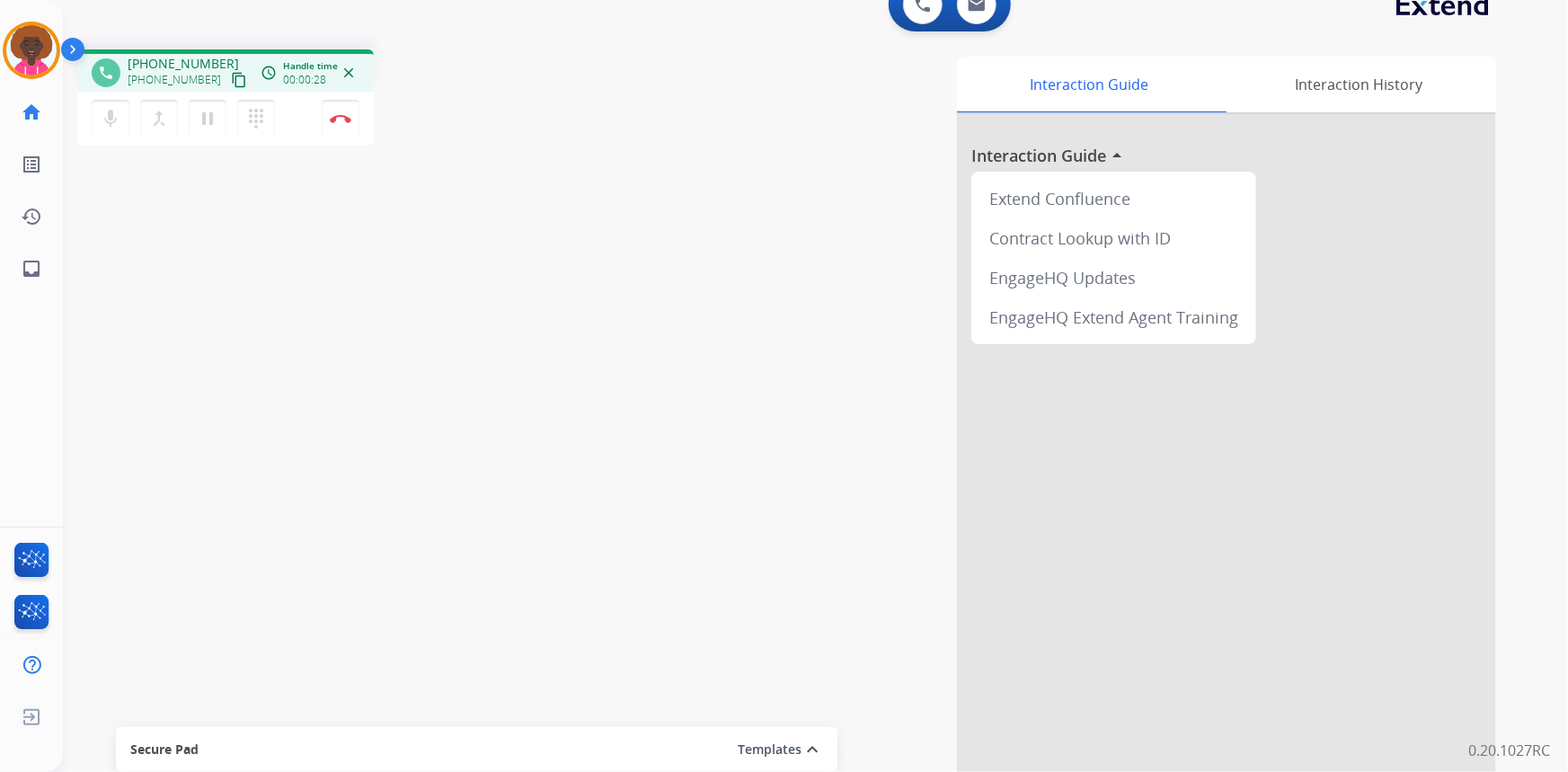
scroll to position [42, 0]
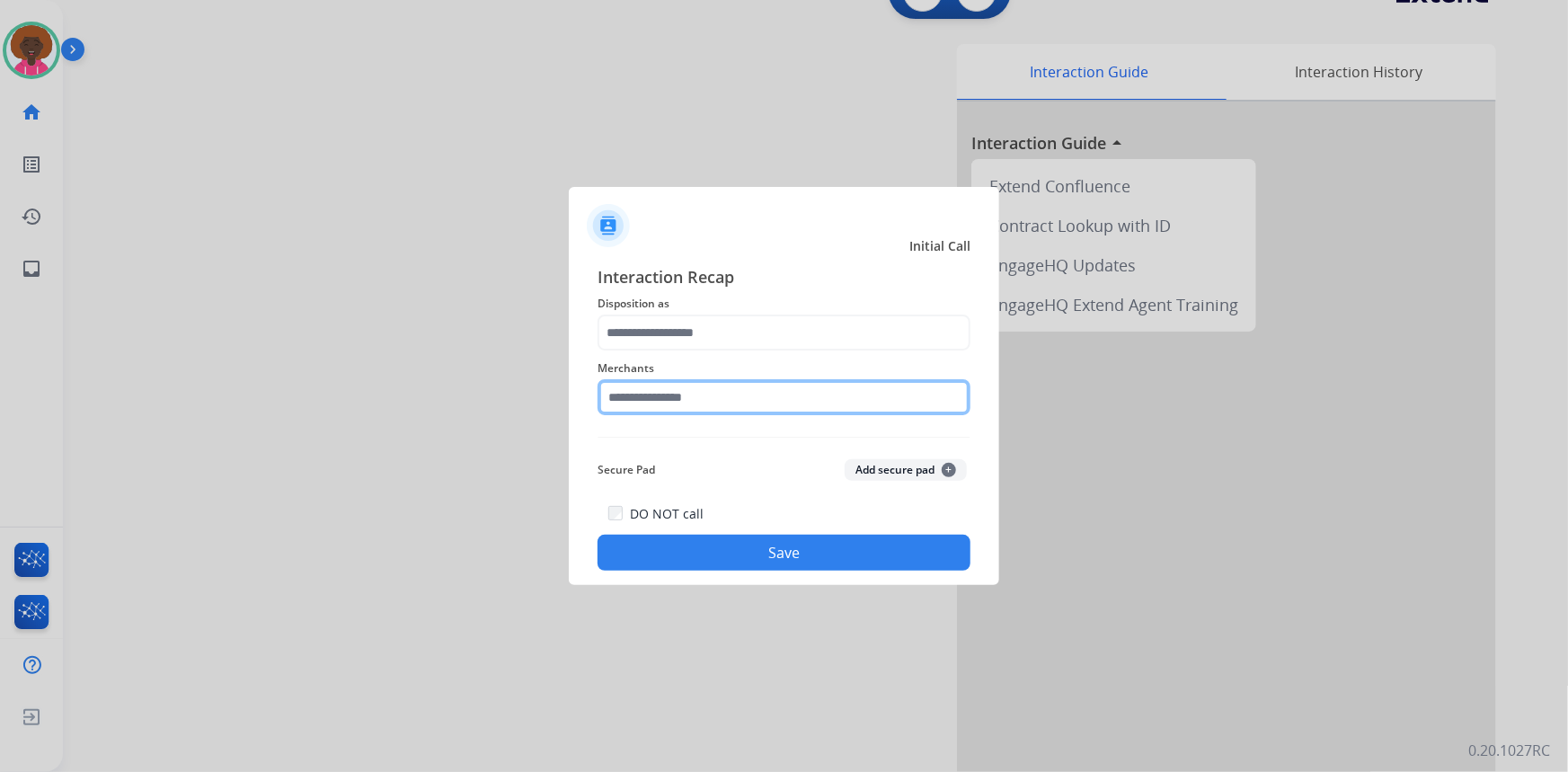
click at [794, 410] on input "text" at bounding box center [783, 397] width 373 height 36
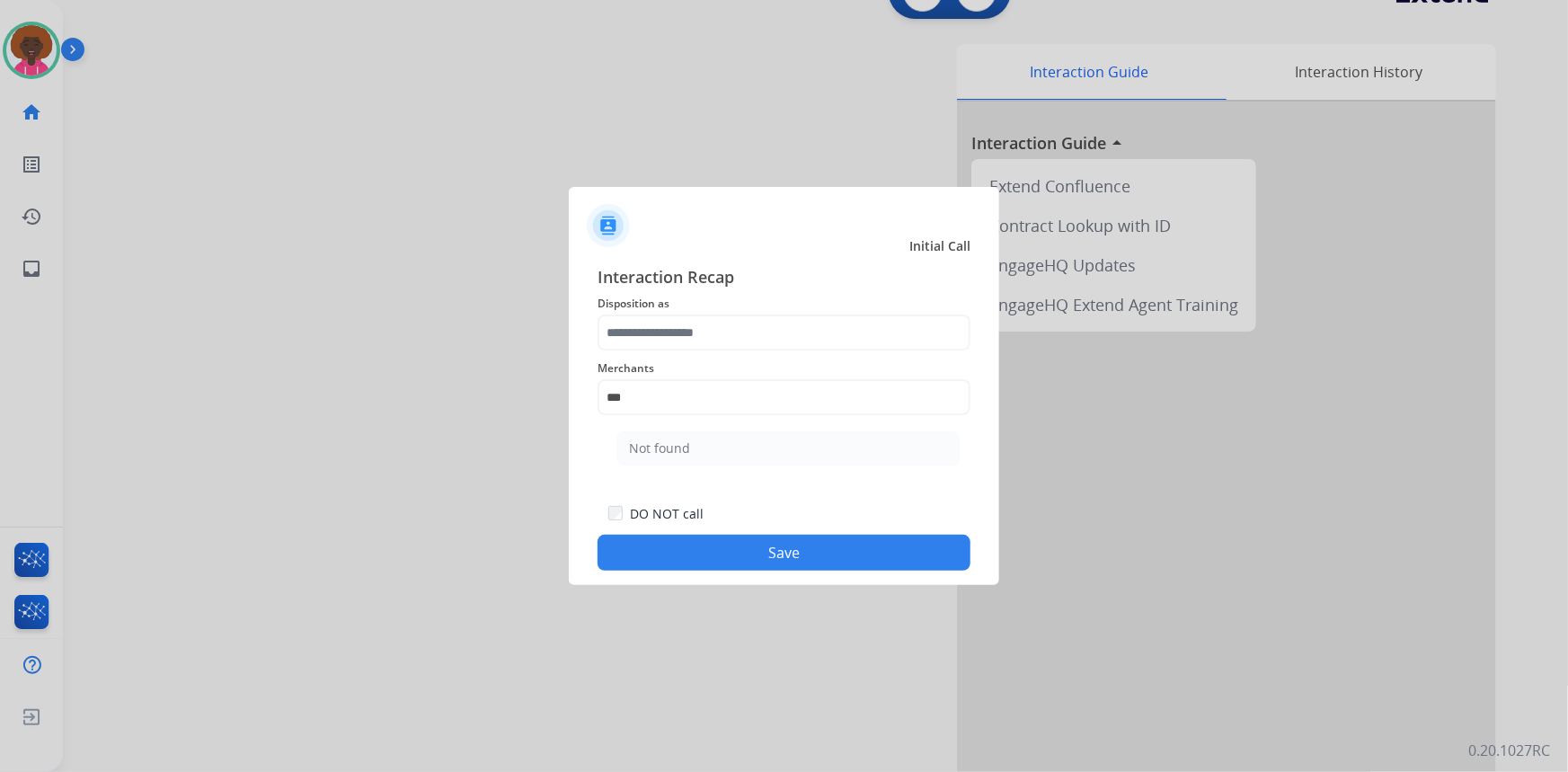
click at [710, 452] on li "Not found" at bounding box center [788, 448] width 343 height 34
type input "*********"
click at [702, 359] on span "Merchants" at bounding box center [783, 369] width 373 height 22
click at [706, 344] on div "Interaction Recap Disposition as Merchants ********* Secure Pad Add secure pad …" at bounding box center [783, 416] width 373 height 307
drag, startPoint x: 717, startPoint y: 279, endPoint x: 711, endPoint y: 303, distance: 24.7
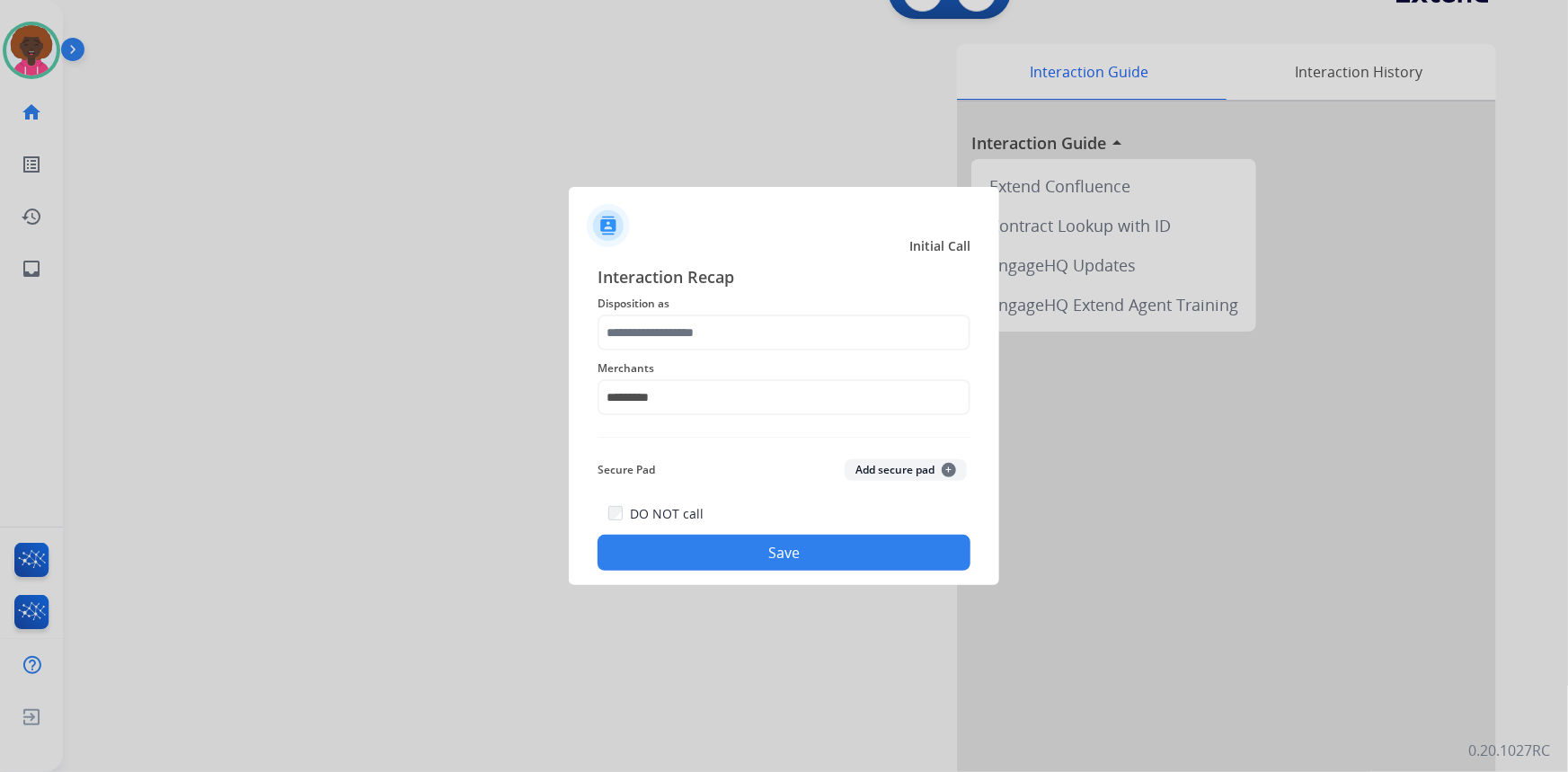
click at [716, 286] on span "Interaction Recap" at bounding box center [783, 278] width 373 height 29
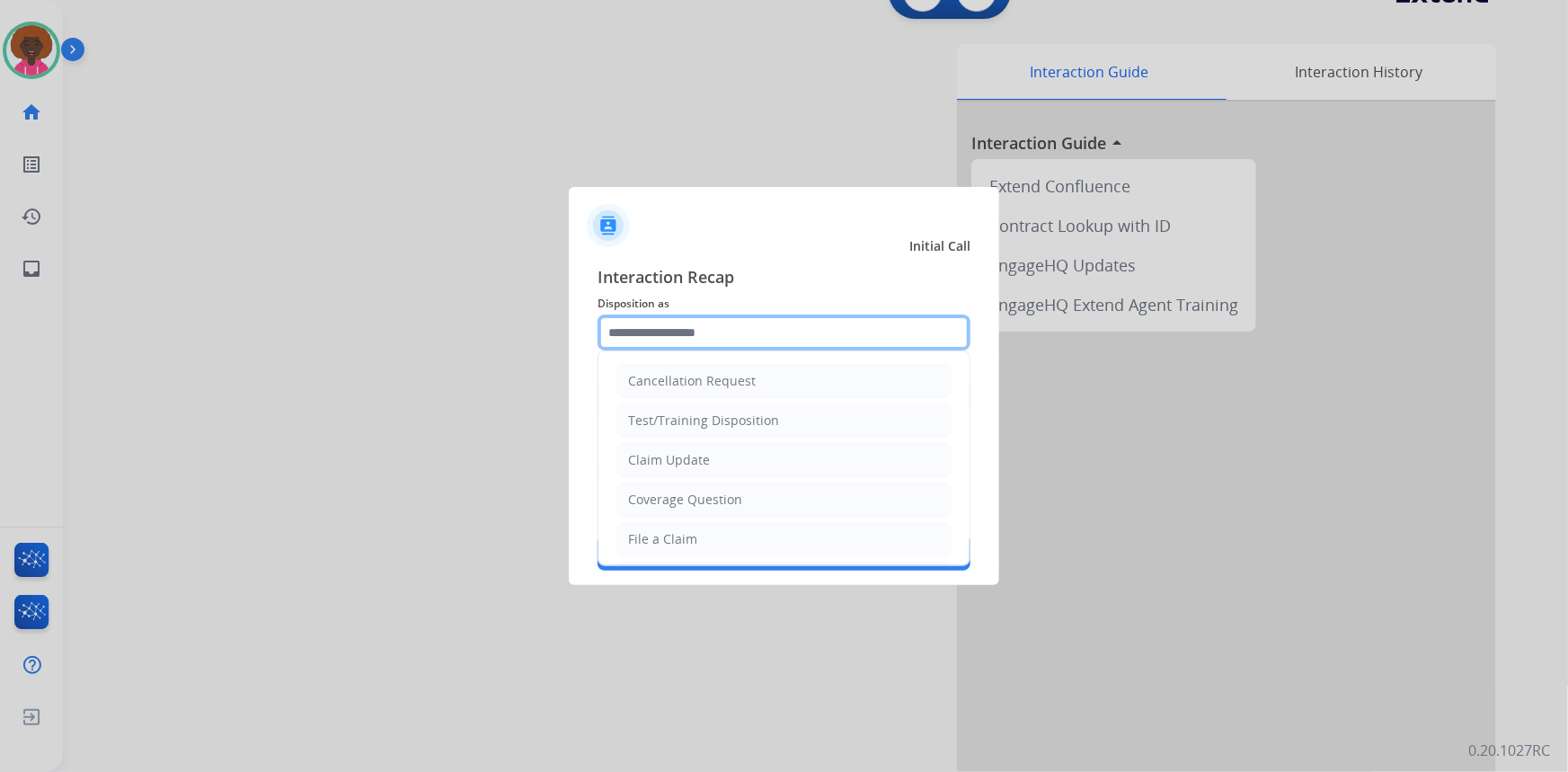
click at [693, 336] on input "text" at bounding box center [783, 333] width 373 height 36
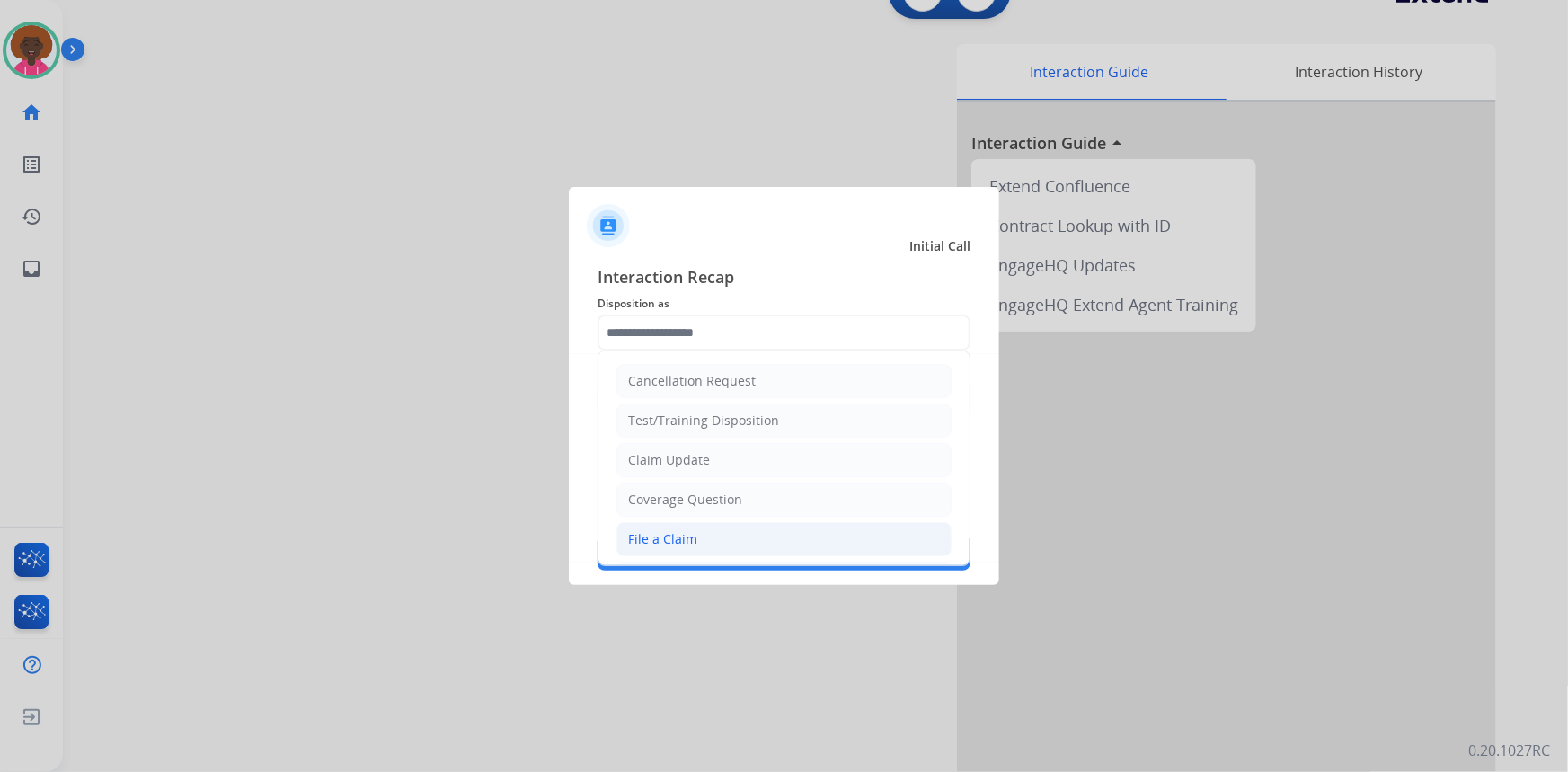
click at [658, 533] on div "File a Claim" at bounding box center [662, 539] width 69 height 18
type input "**********"
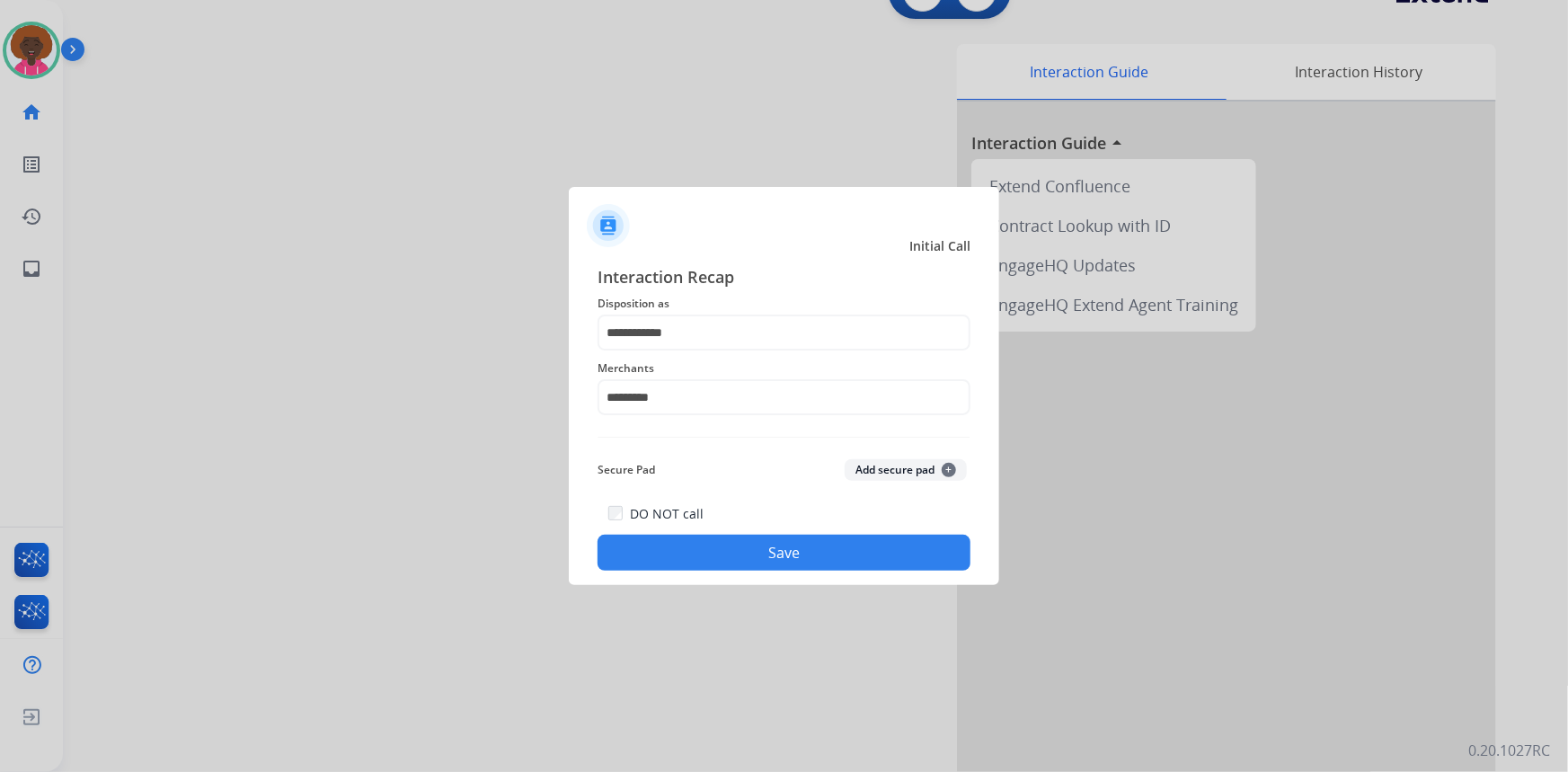
click at [725, 549] on button "Save" at bounding box center [783, 552] width 373 height 36
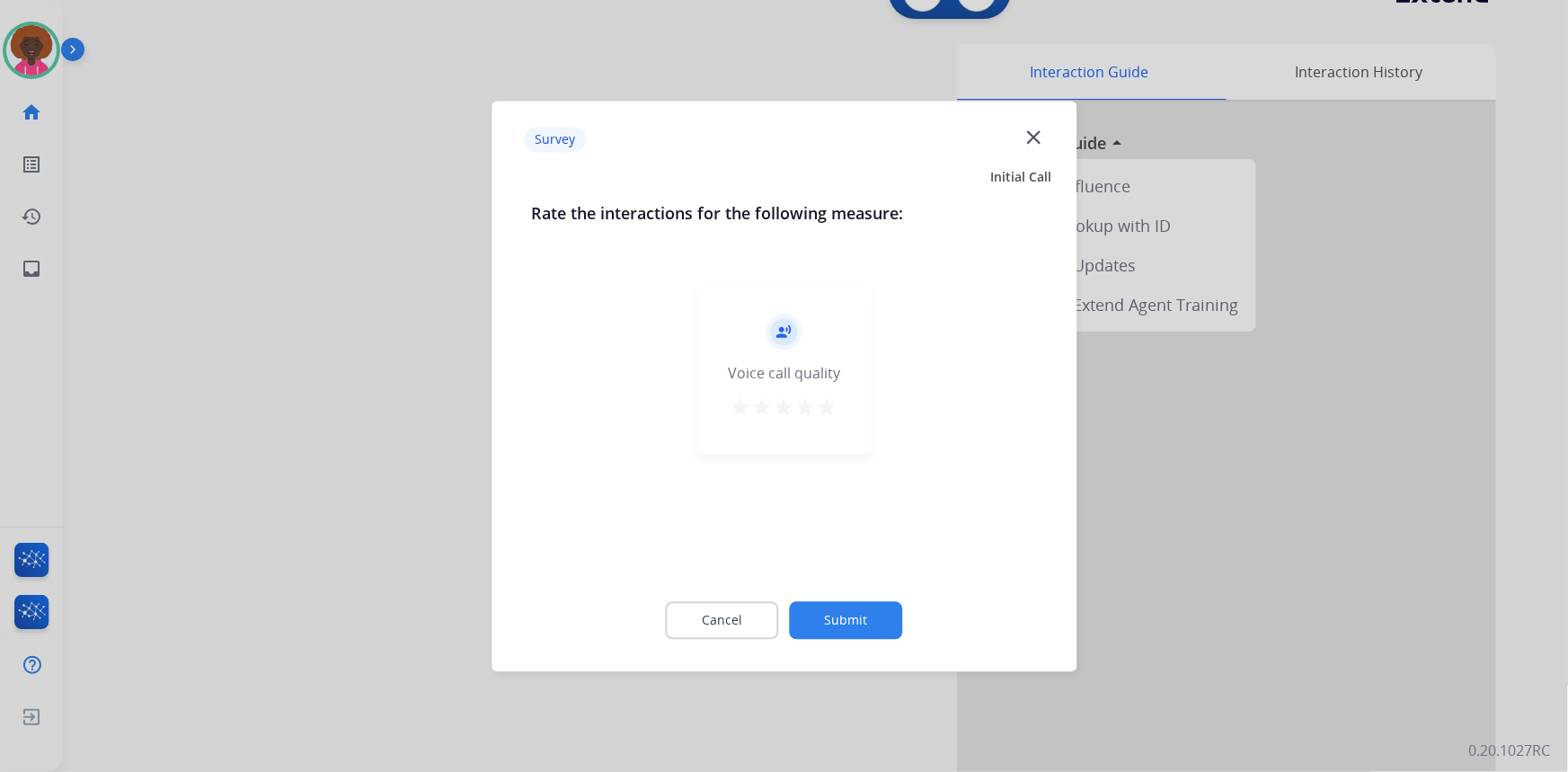
click at [843, 592] on div "Cancel Submit" at bounding box center [784, 619] width 505 height 81
click at [868, 633] on button "Submit" at bounding box center [846, 620] width 113 height 38
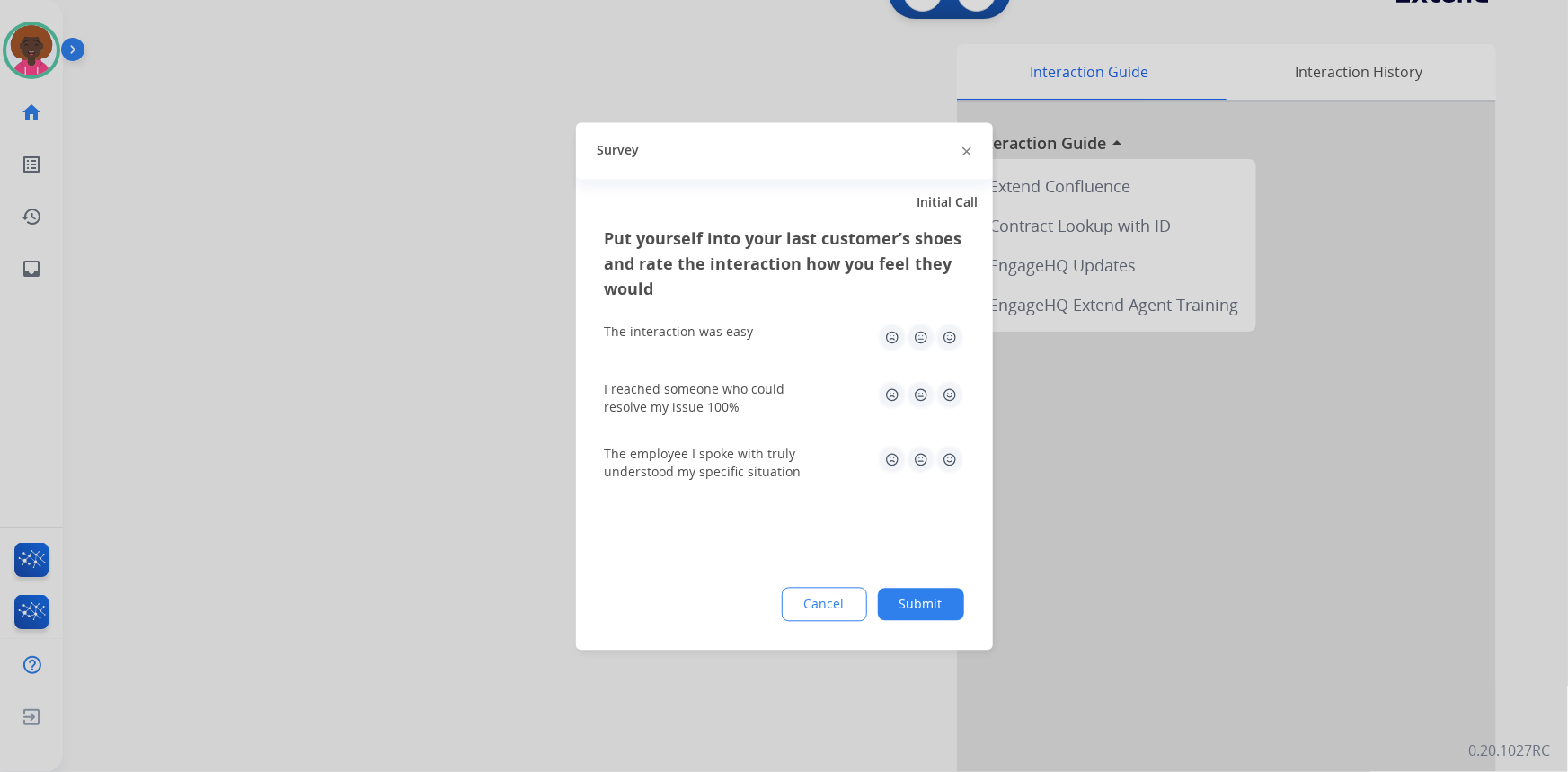
click at [885, 605] on button "Submit" at bounding box center [921, 603] width 86 height 32
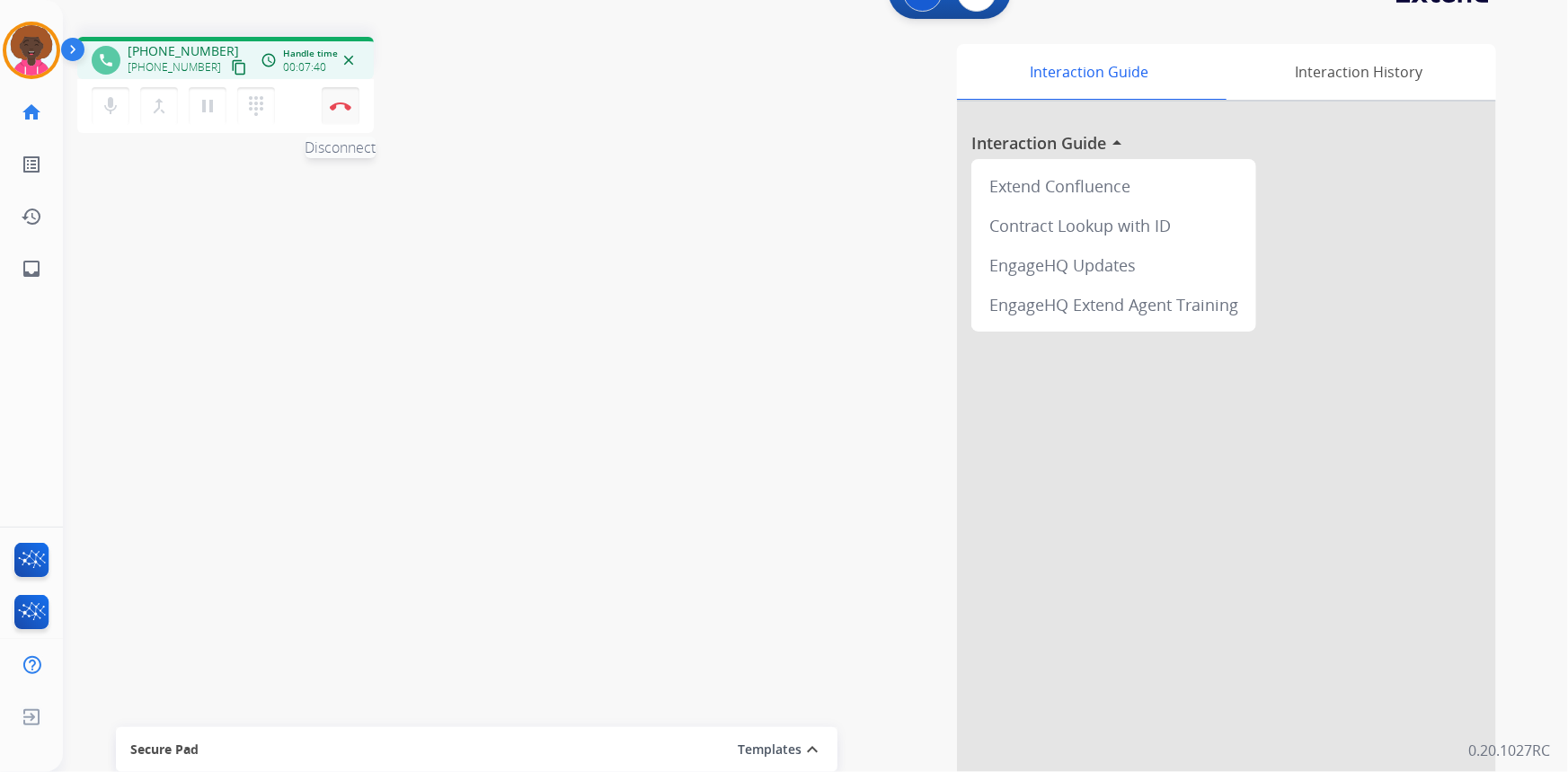
click at [336, 102] on img at bounding box center [341, 106] width 22 height 9
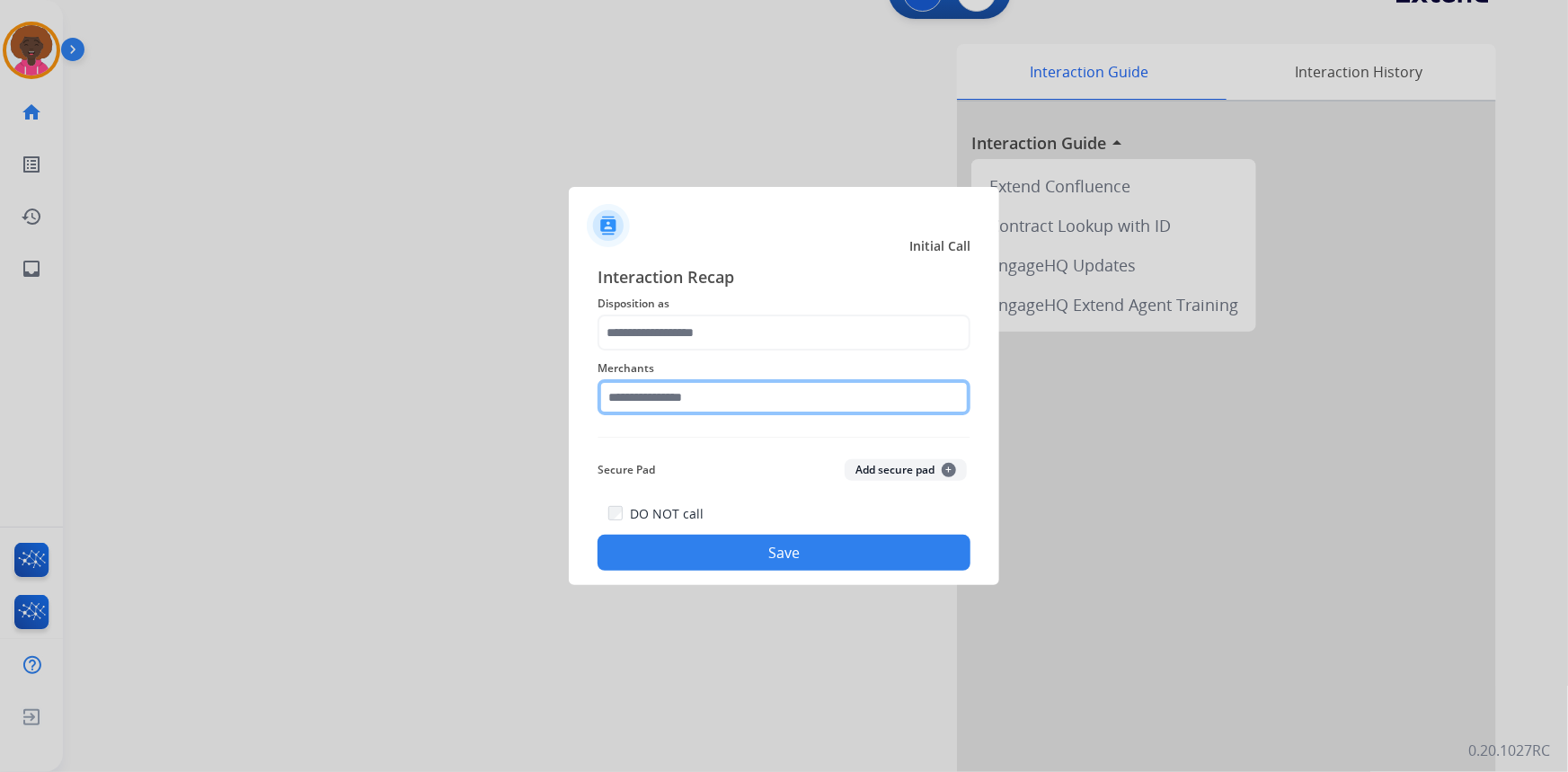
click at [686, 386] on input "text" at bounding box center [783, 397] width 373 height 36
click at [660, 388] on input "text" at bounding box center [783, 397] width 373 height 36
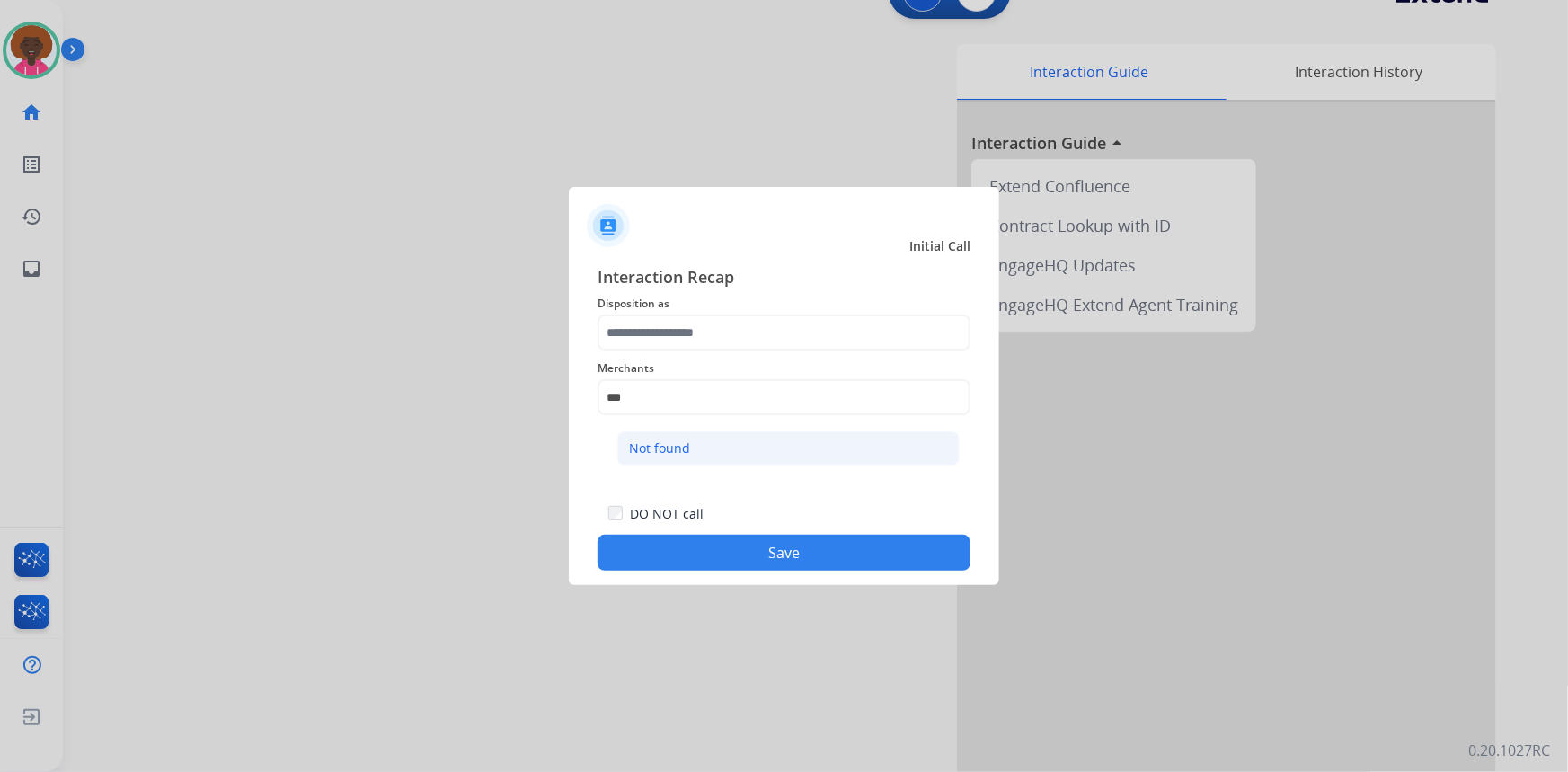
click at [768, 443] on li "Not found" at bounding box center [788, 448] width 343 height 34
type input "*********"
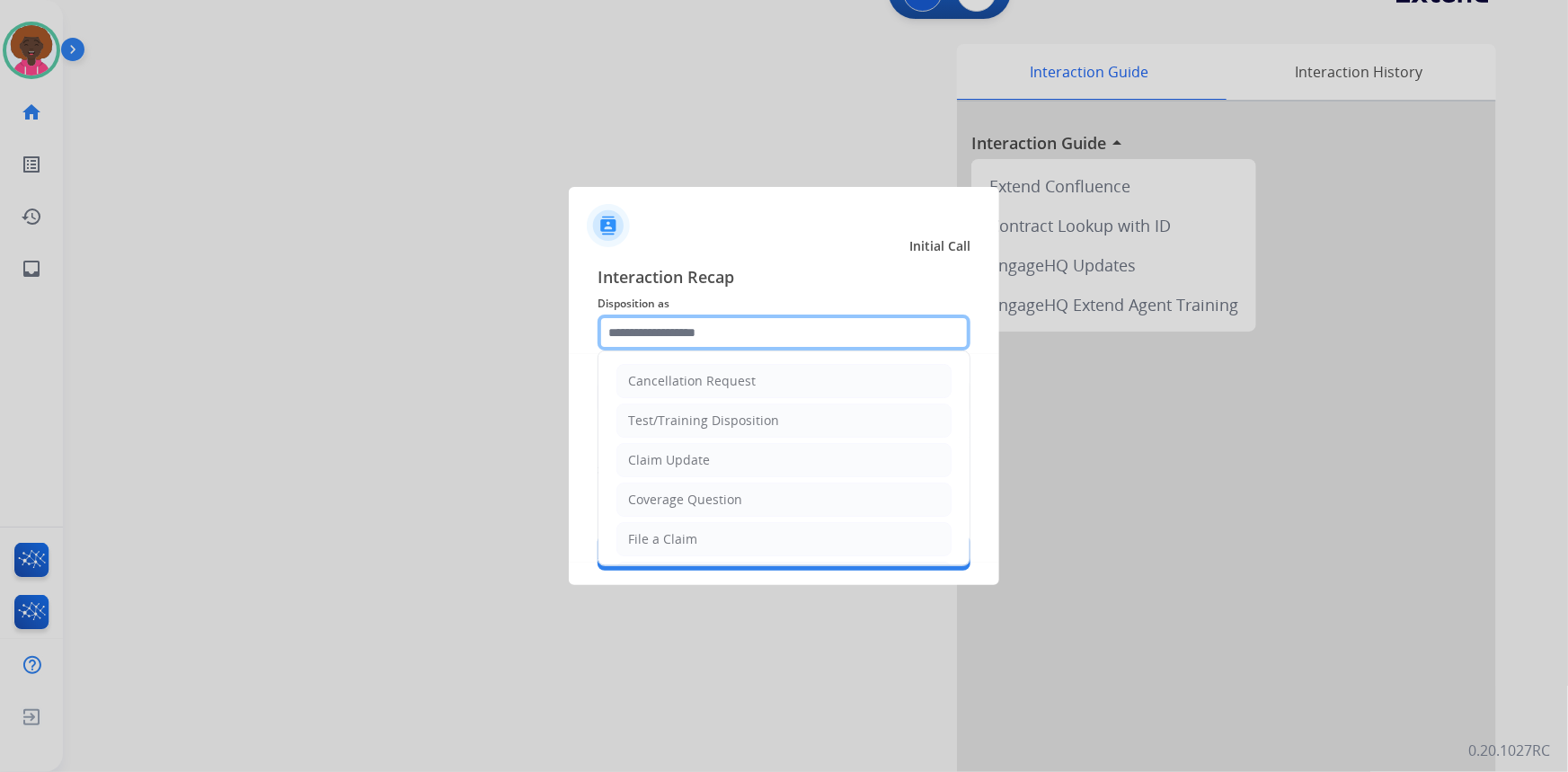
click at [728, 331] on input "text" at bounding box center [783, 333] width 373 height 36
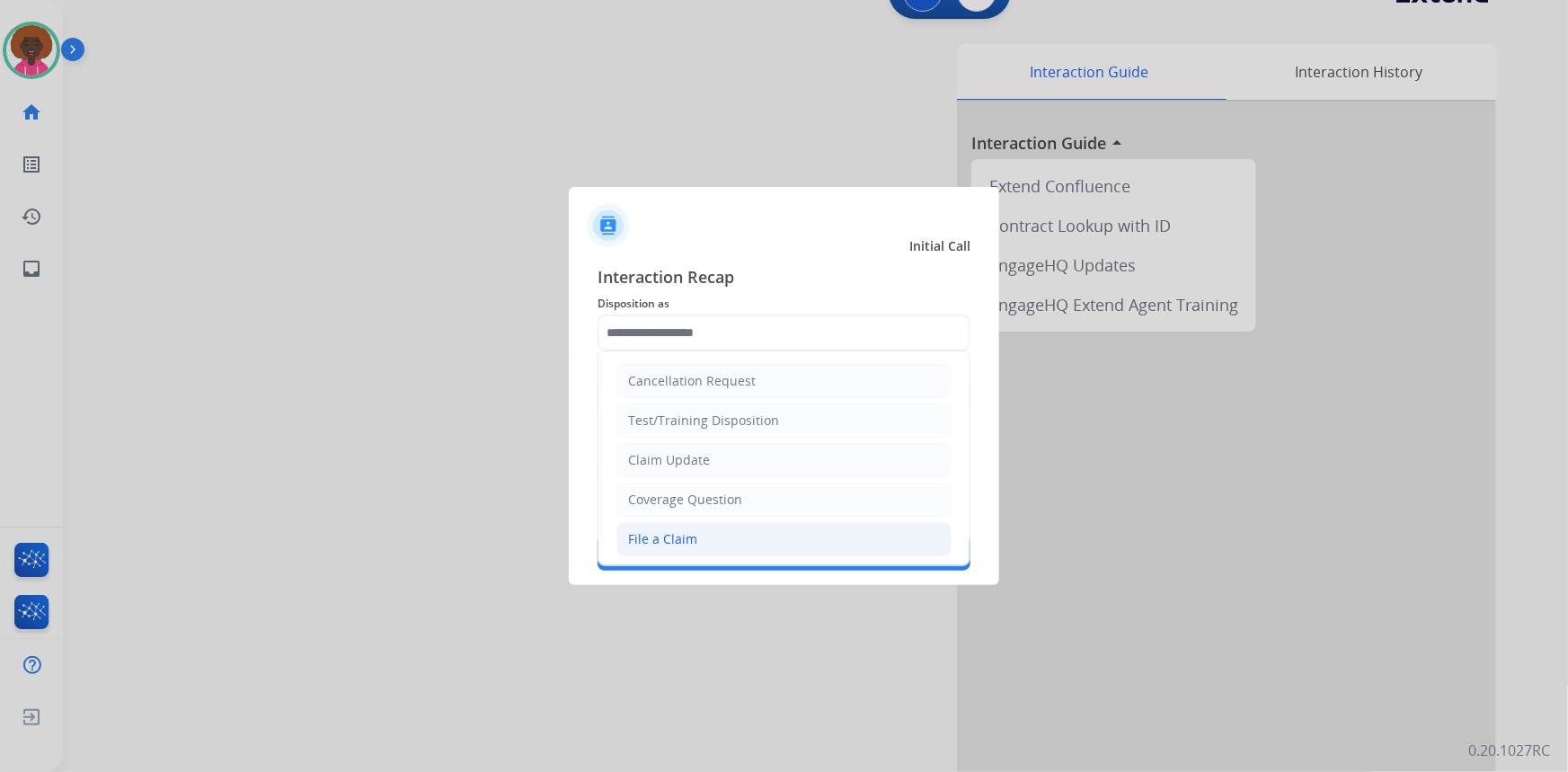
click at [676, 540] on div "File a Claim" at bounding box center [662, 539] width 69 height 18
type input "**********"
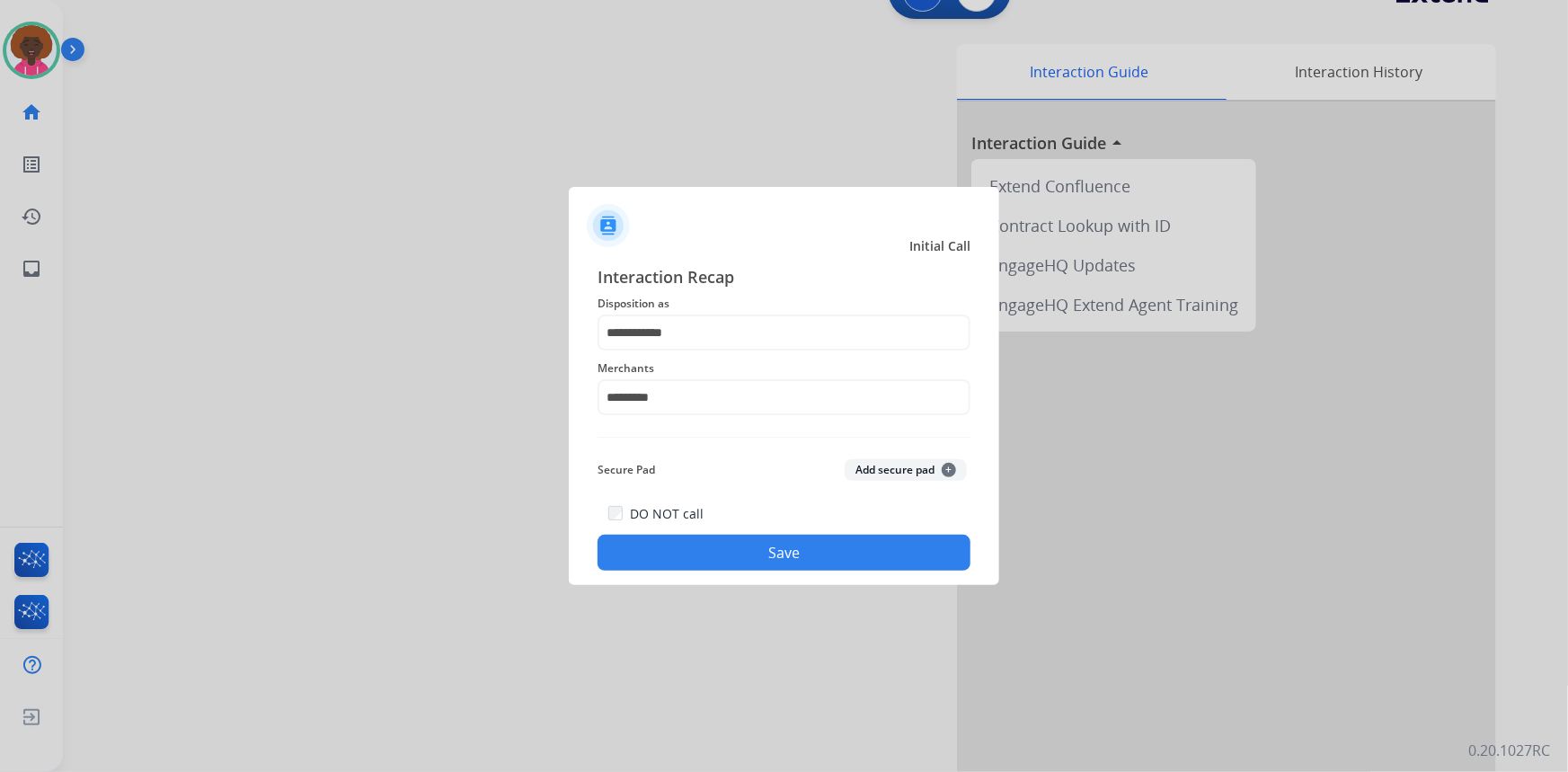
click at [721, 553] on button "Save" at bounding box center [783, 552] width 373 height 36
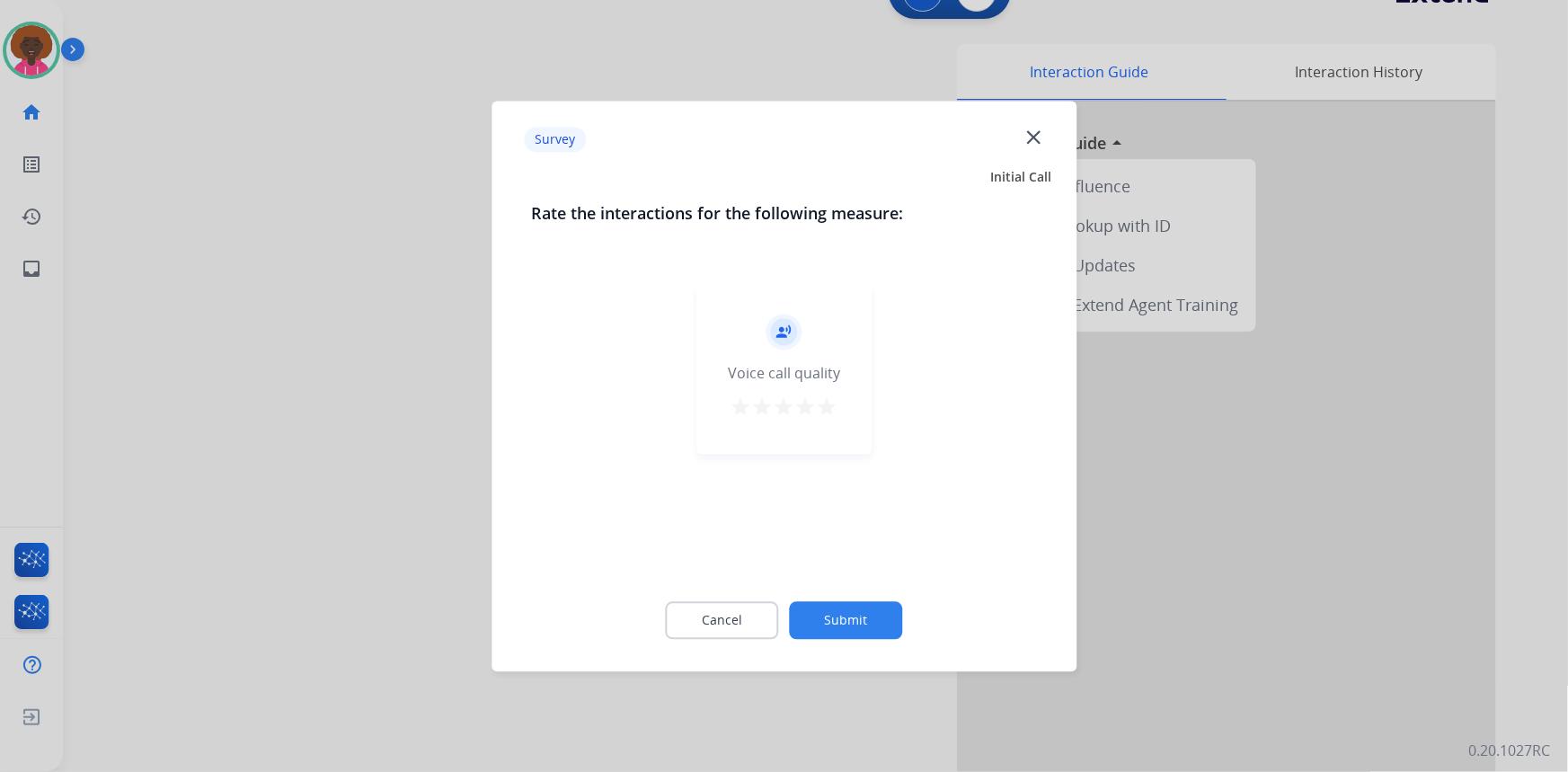
drag, startPoint x: 840, startPoint y: 389, endPoint x: 832, endPoint y: 400, distance: 13.6
click at [835, 396] on div "record_voice_over Voice call quality star star star star star" at bounding box center [783, 368] width 175 height 171
click at [821, 416] on mat-icon "star" at bounding box center [828, 407] width 22 height 22
drag, startPoint x: 834, startPoint y: 603, endPoint x: 829, endPoint y: 612, distance: 10.3
click at [829, 612] on button "Submit" at bounding box center [846, 620] width 113 height 38
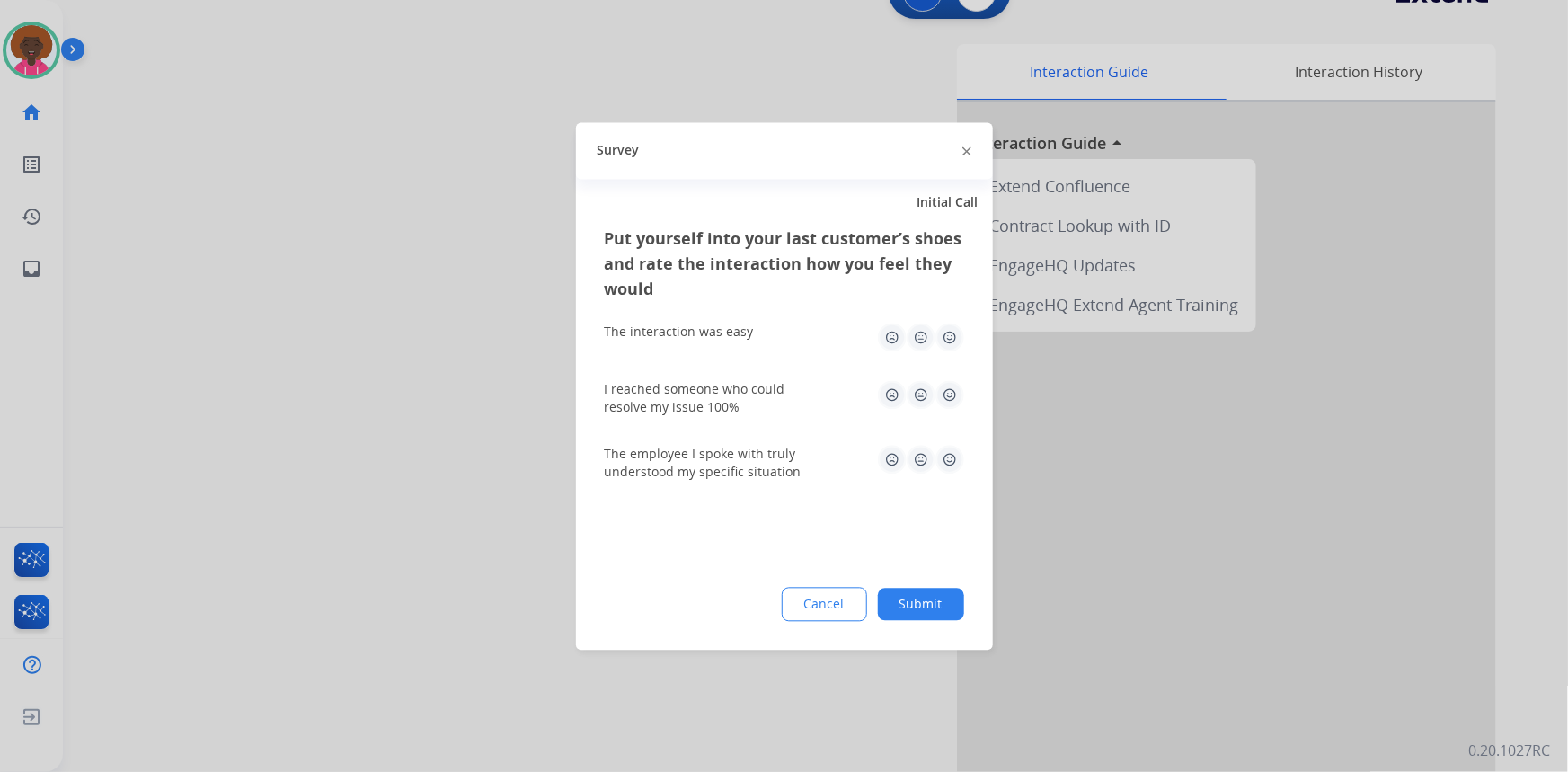
click at [932, 604] on button "Submit" at bounding box center [921, 603] width 86 height 32
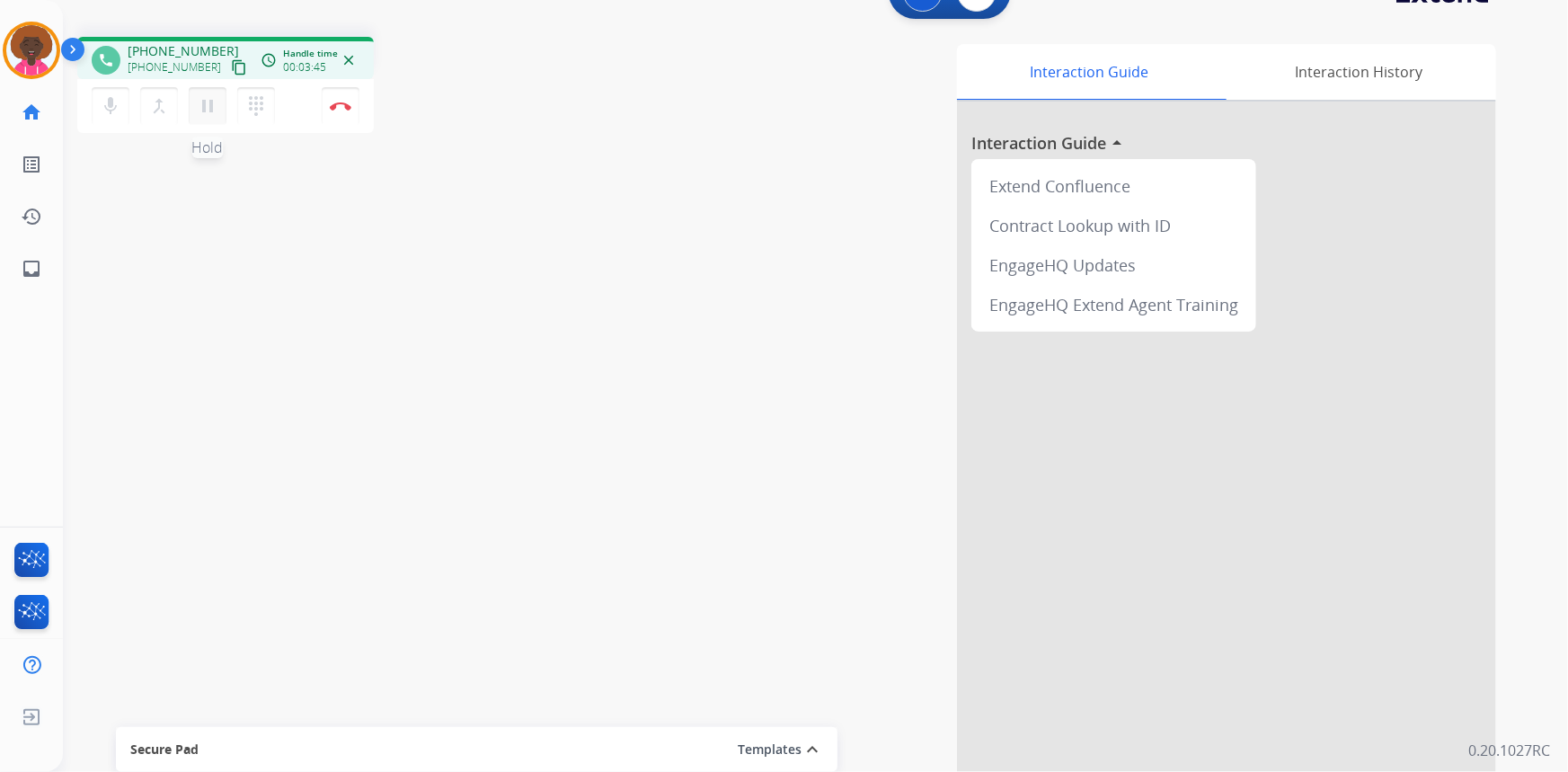
click at [200, 109] on mat-icon "pause" at bounding box center [208, 106] width 22 height 22
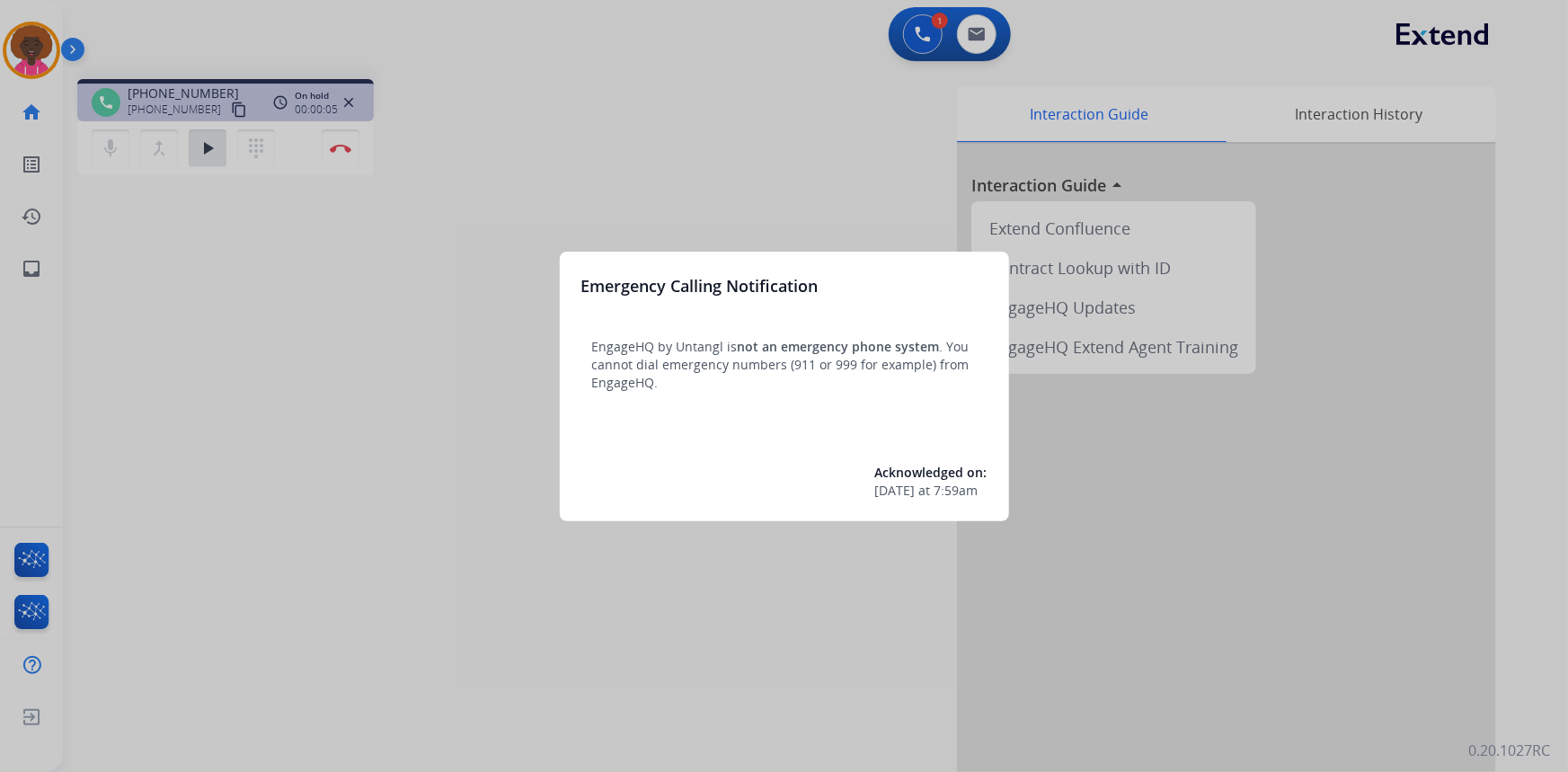
click at [345, 139] on div at bounding box center [784, 386] width 1568 height 772
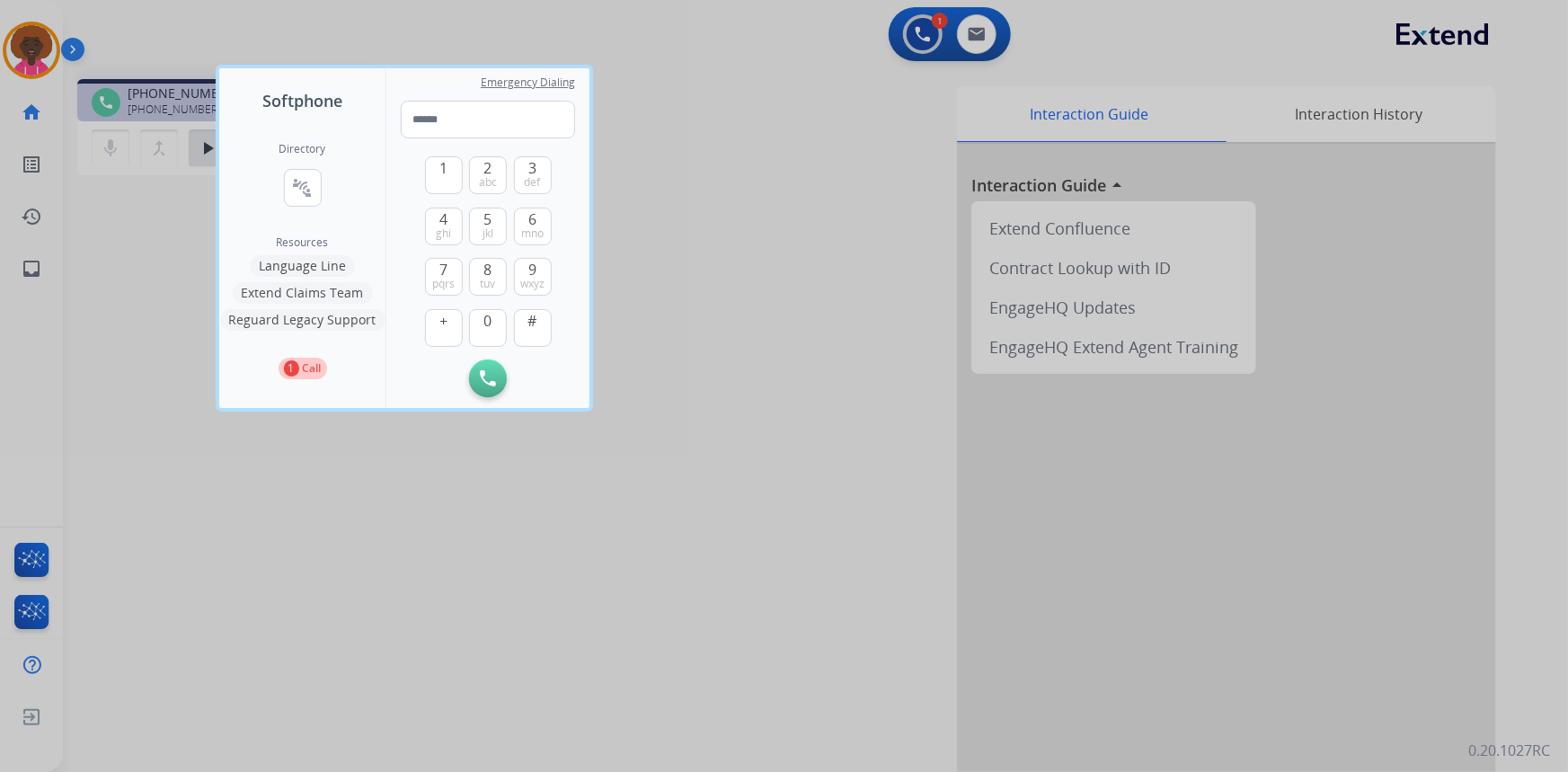
click at [494, 27] on div at bounding box center [784, 386] width 1568 height 772
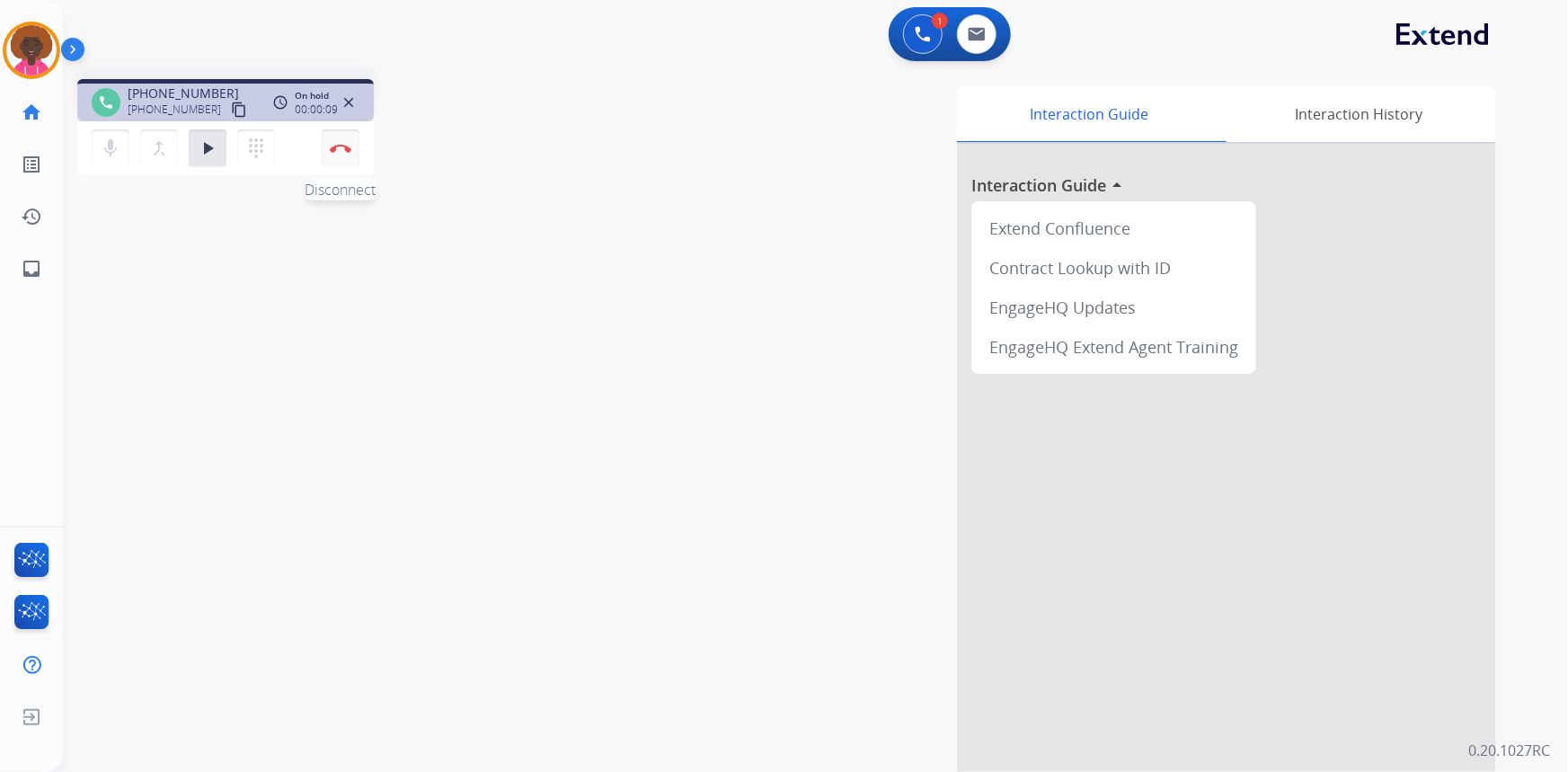
click at [347, 139] on button "Disconnect" at bounding box center [341, 149] width 38 height 38
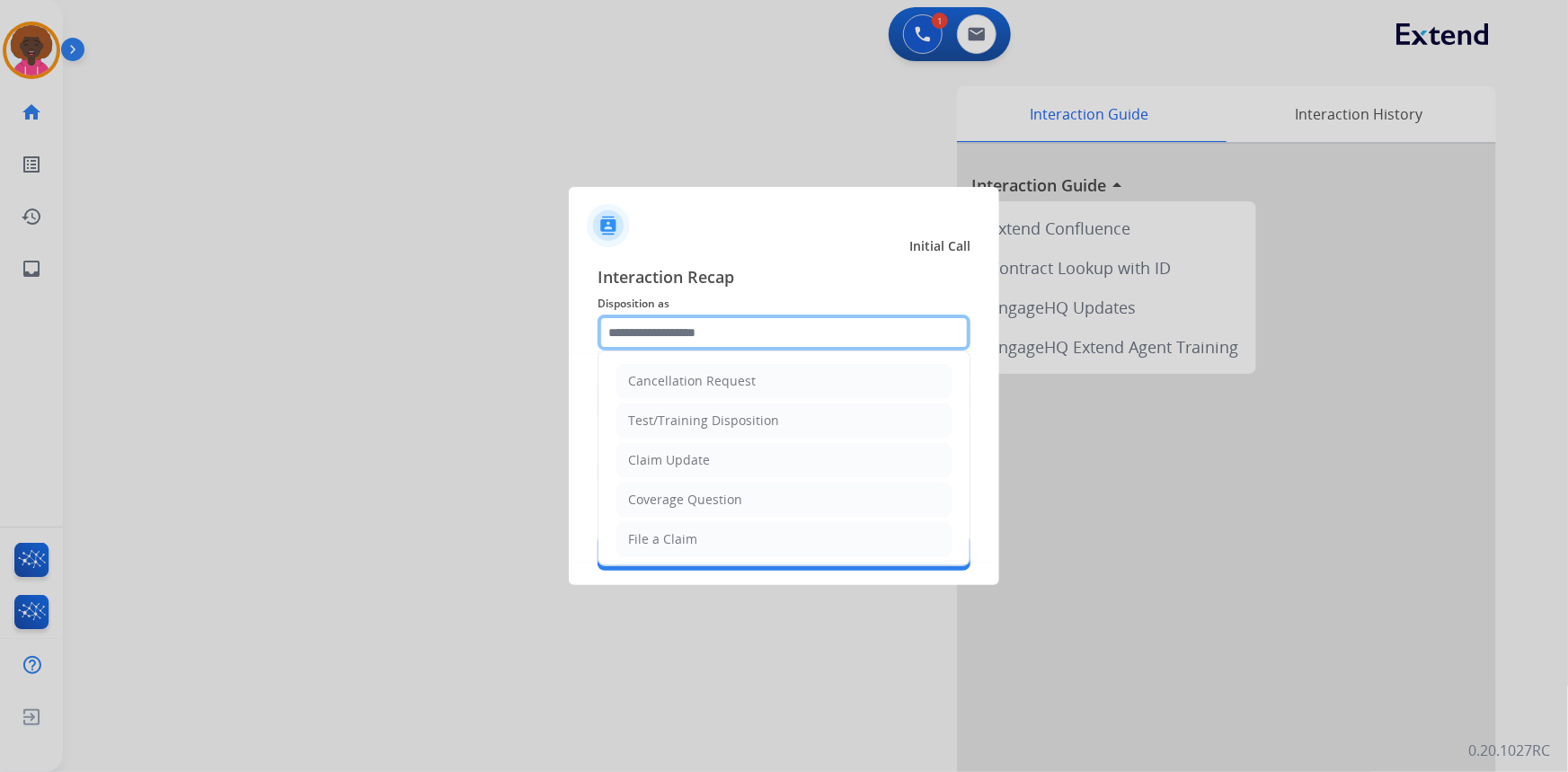
click at [669, 325] on input "text" at bounding box center [783, 333] width 373 height 36
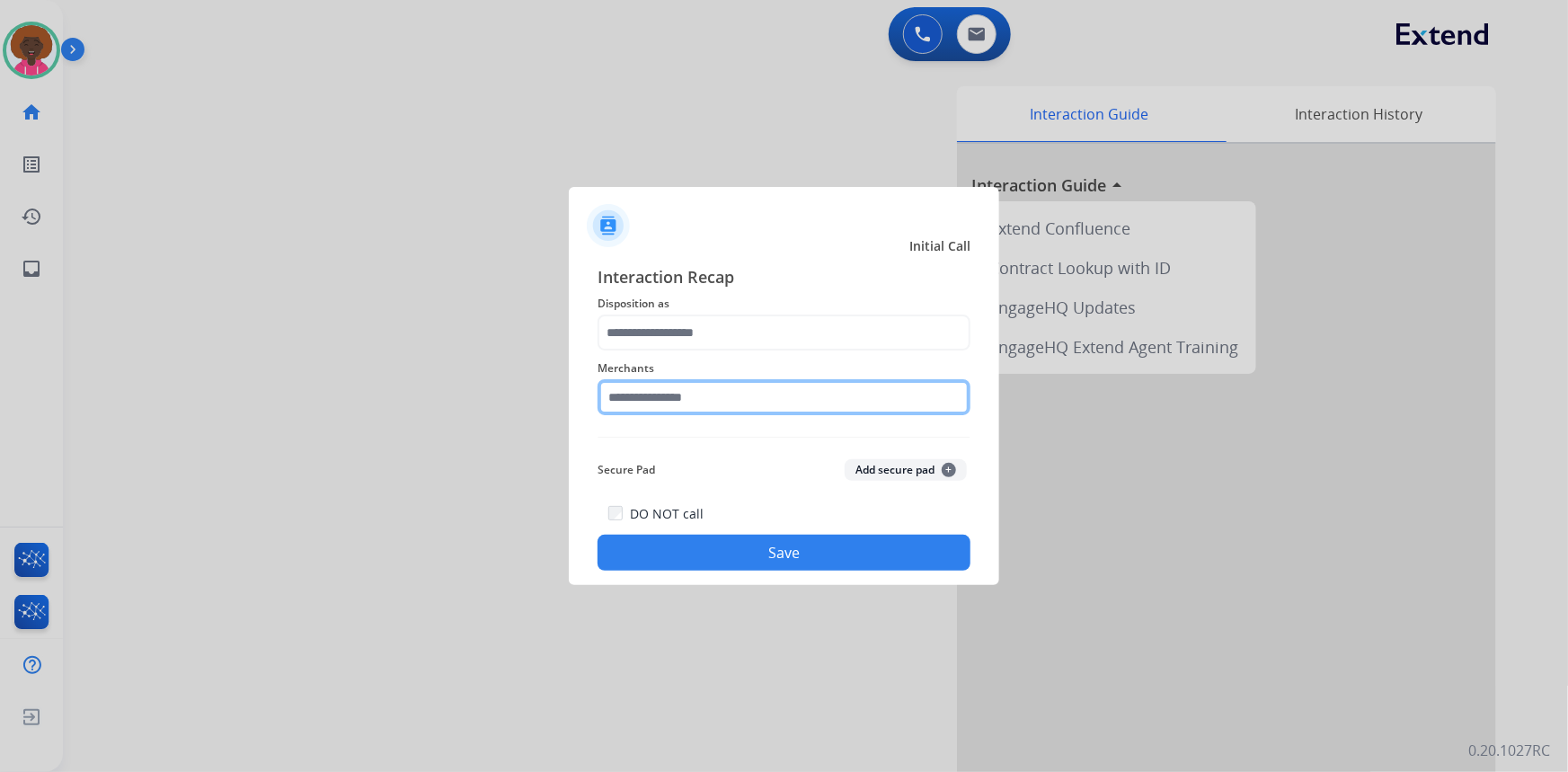
click at [701, 392] on input "text" at bounding box center [783, 397] width 373 height 36
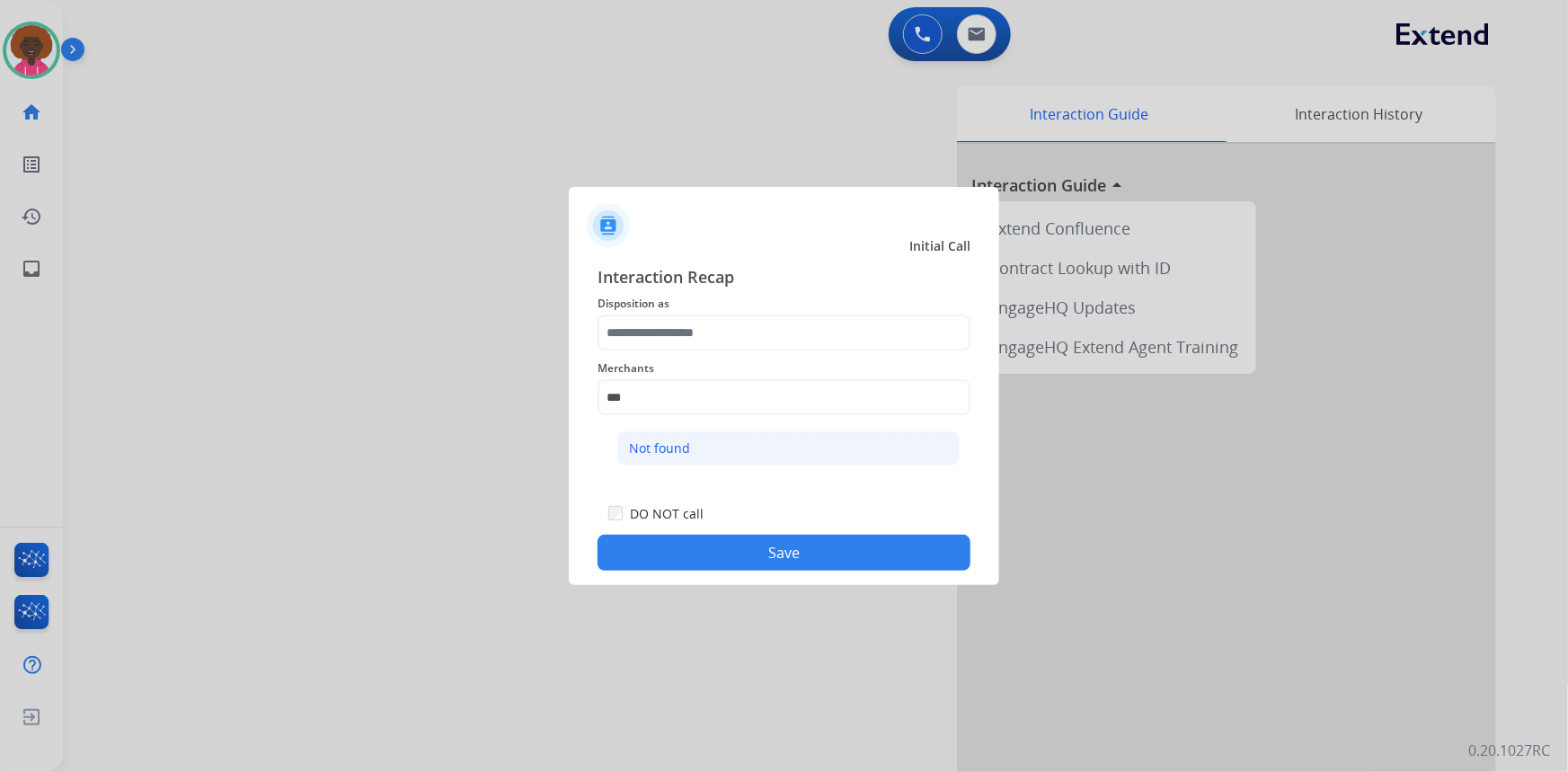
click at [721, 447] on li "Not found" at bounding box center [788, 448] width 343 height 34
type input "*********"
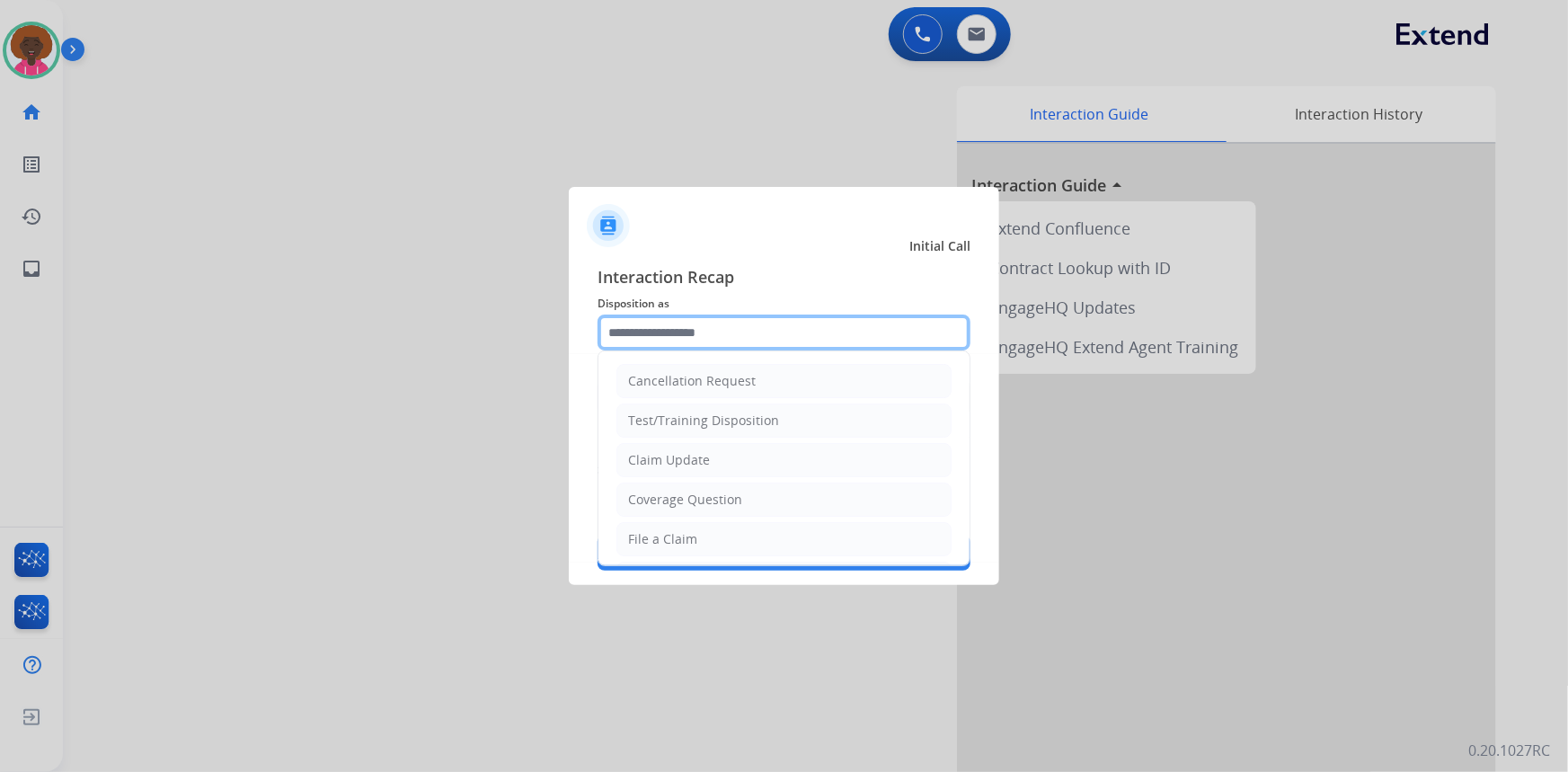
click at [705, 338] on input "text" at bounding box center [783, 333] width 373 height 36
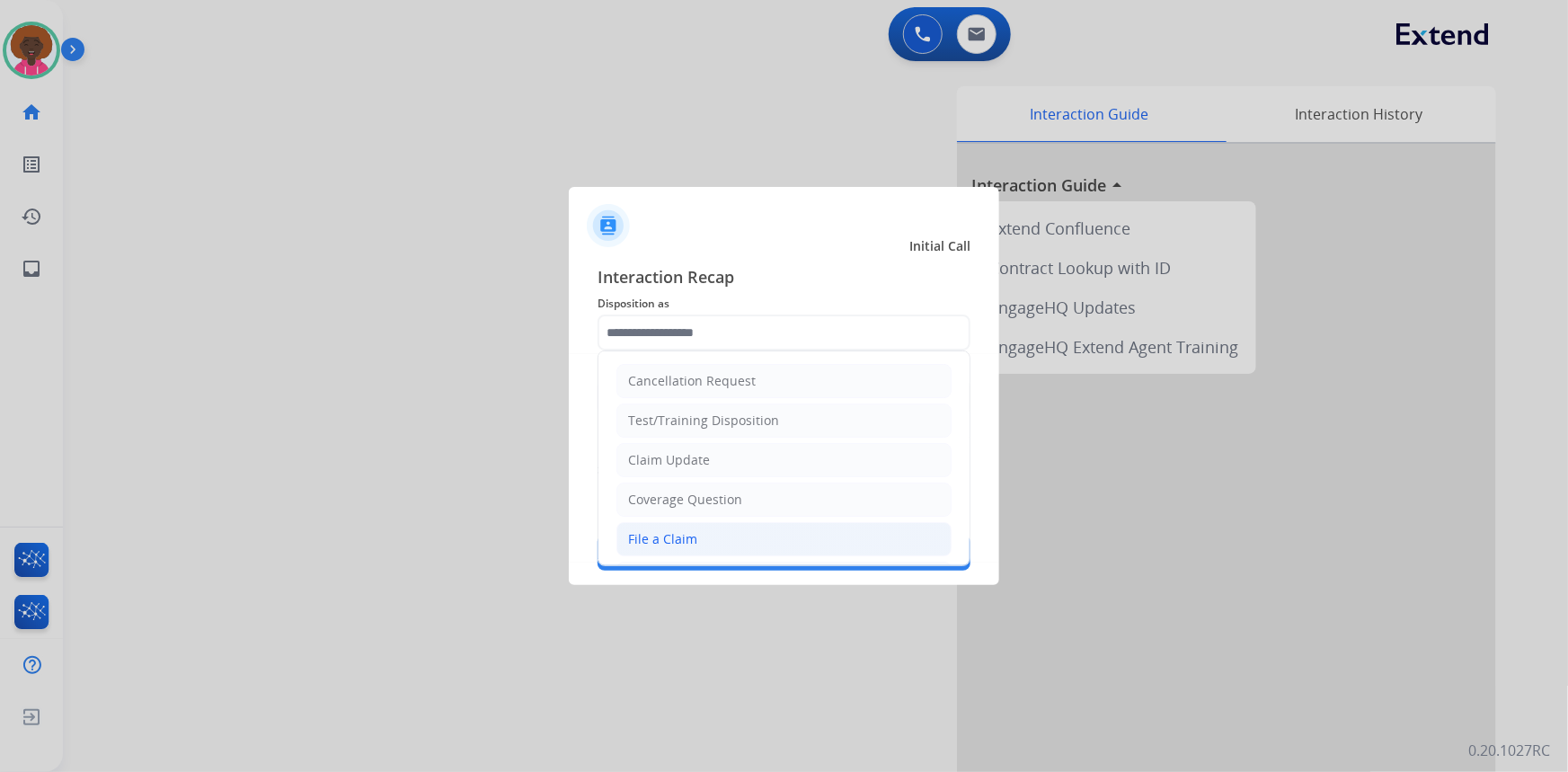
click at [631, 533] on div "File a Claim" at bounding box center [662, 539] width 69 height 18
type input "**********"
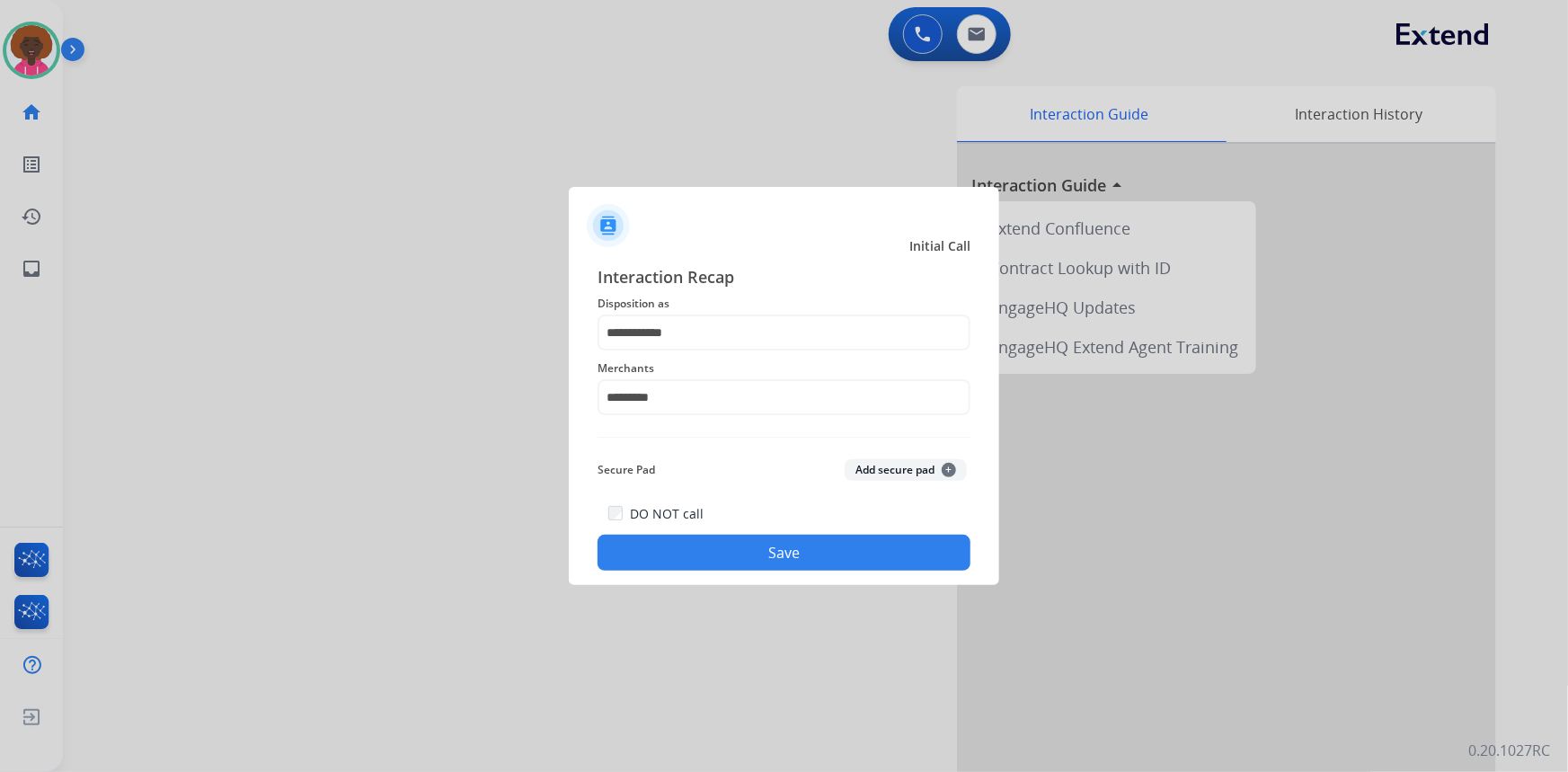
click at [783, 545] on button "Save" at bounding box center [783, 552] width 373 height 36
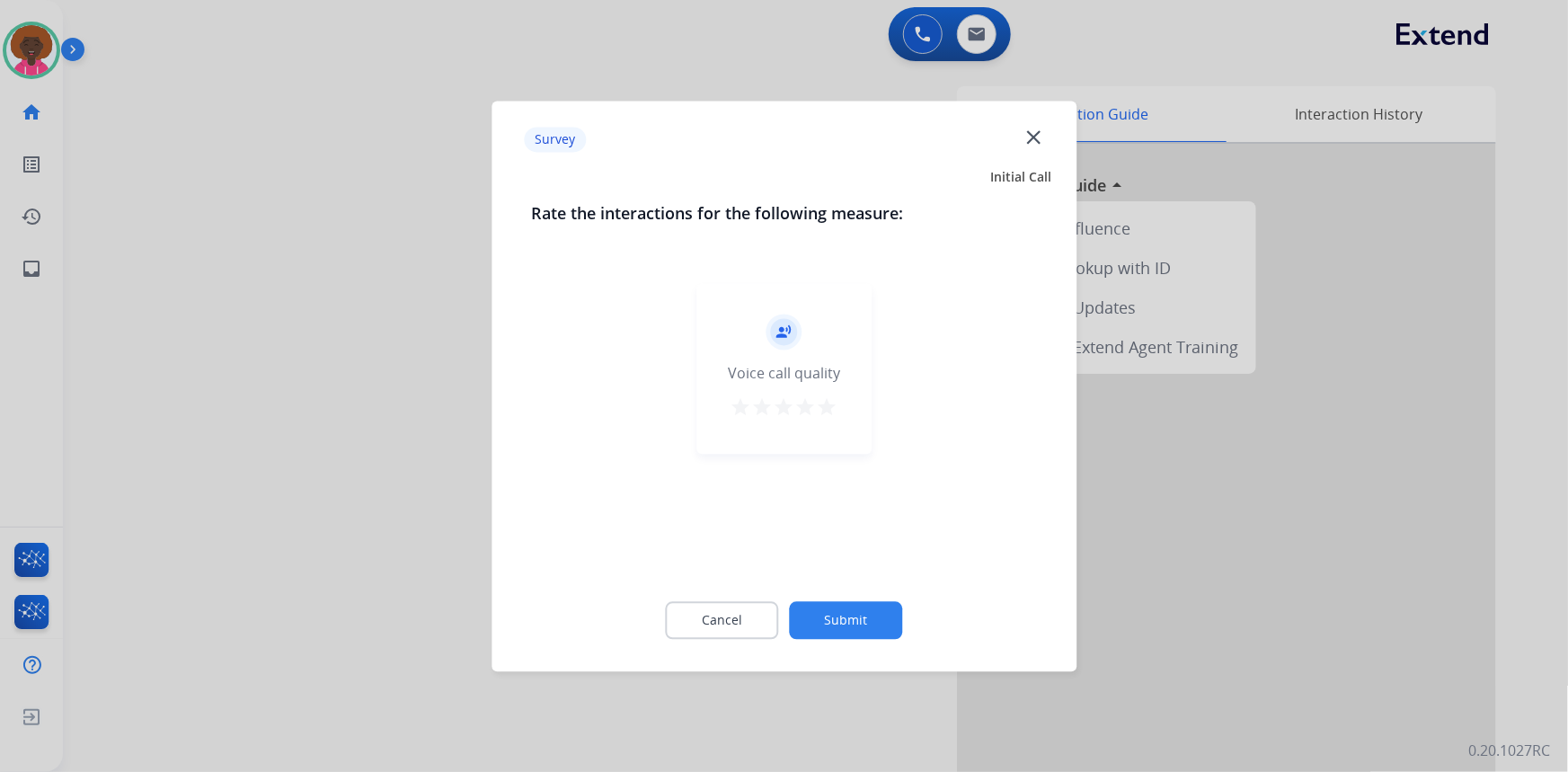
click at [839, 621] on button "Submit" at bounding box center [846, 620] width 113 height 38
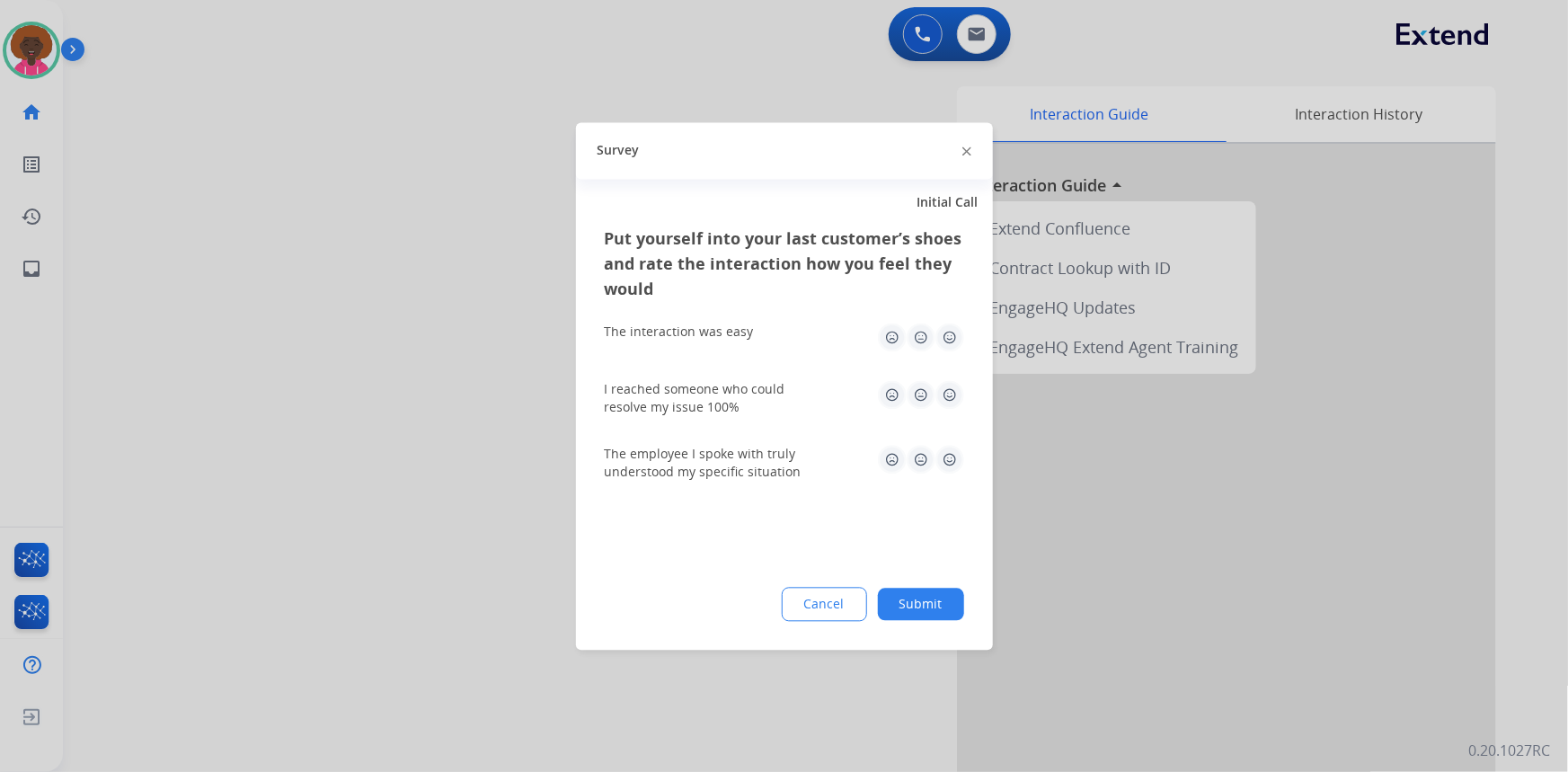
click at [907, 600] on button "Submit" at bounding box center [921, 603] width 86 height 32
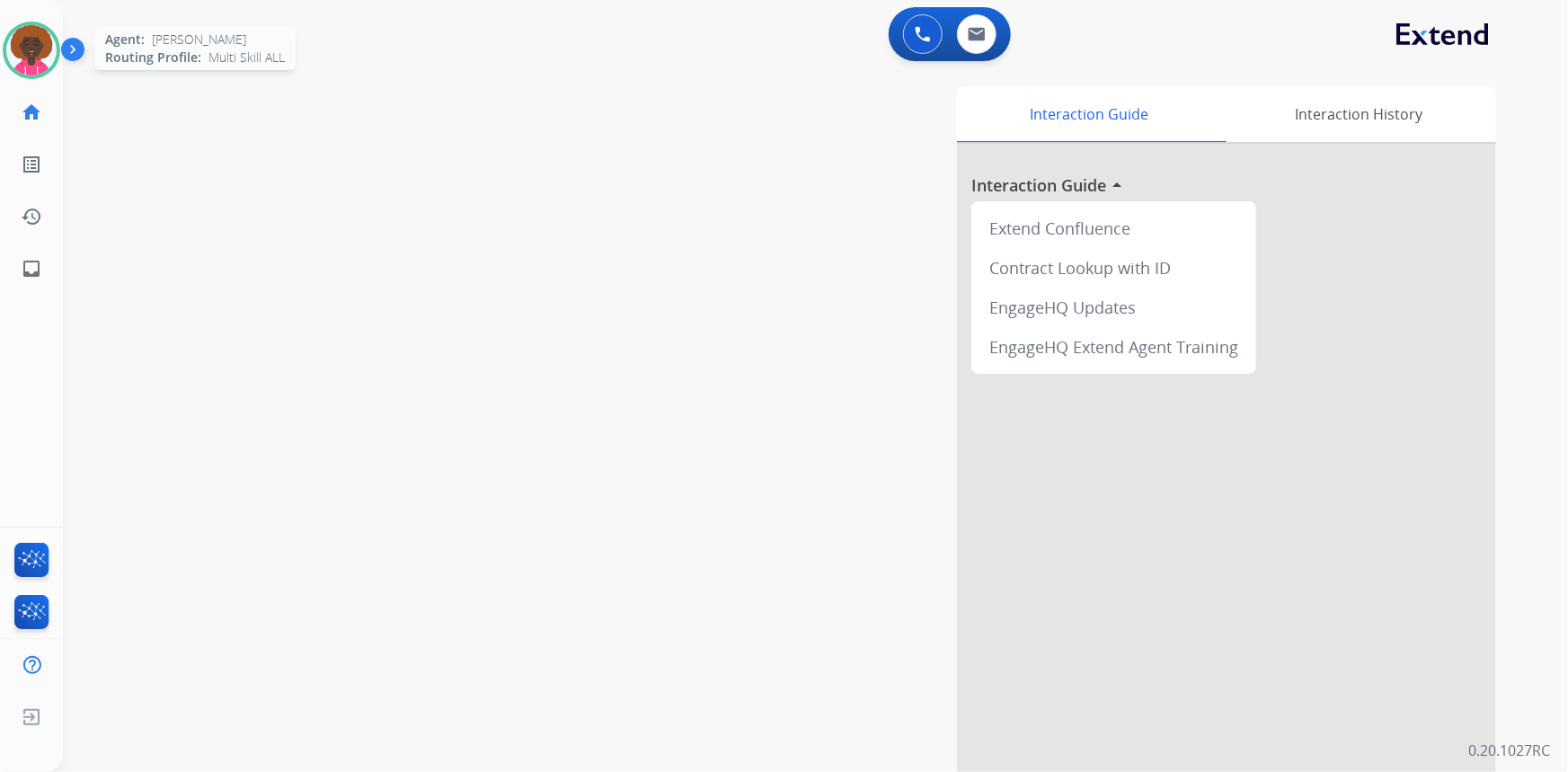
click at [19, 59] on img at bounding box center [31, 50] width 50 height 50
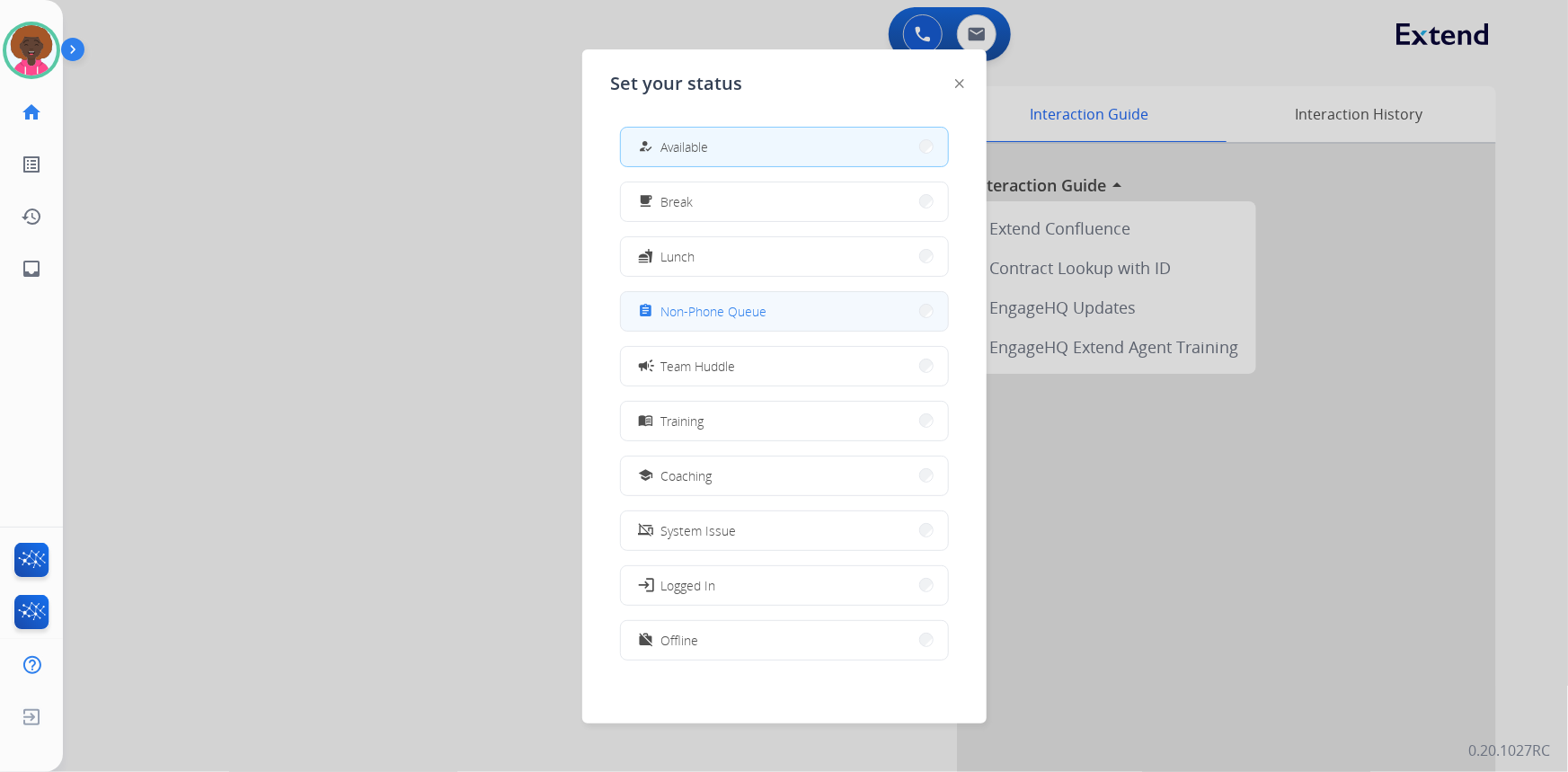
click at [734, 320] on div "assignment Non-Phone Queue" at bounding box center [701, 311] width 132 height 22
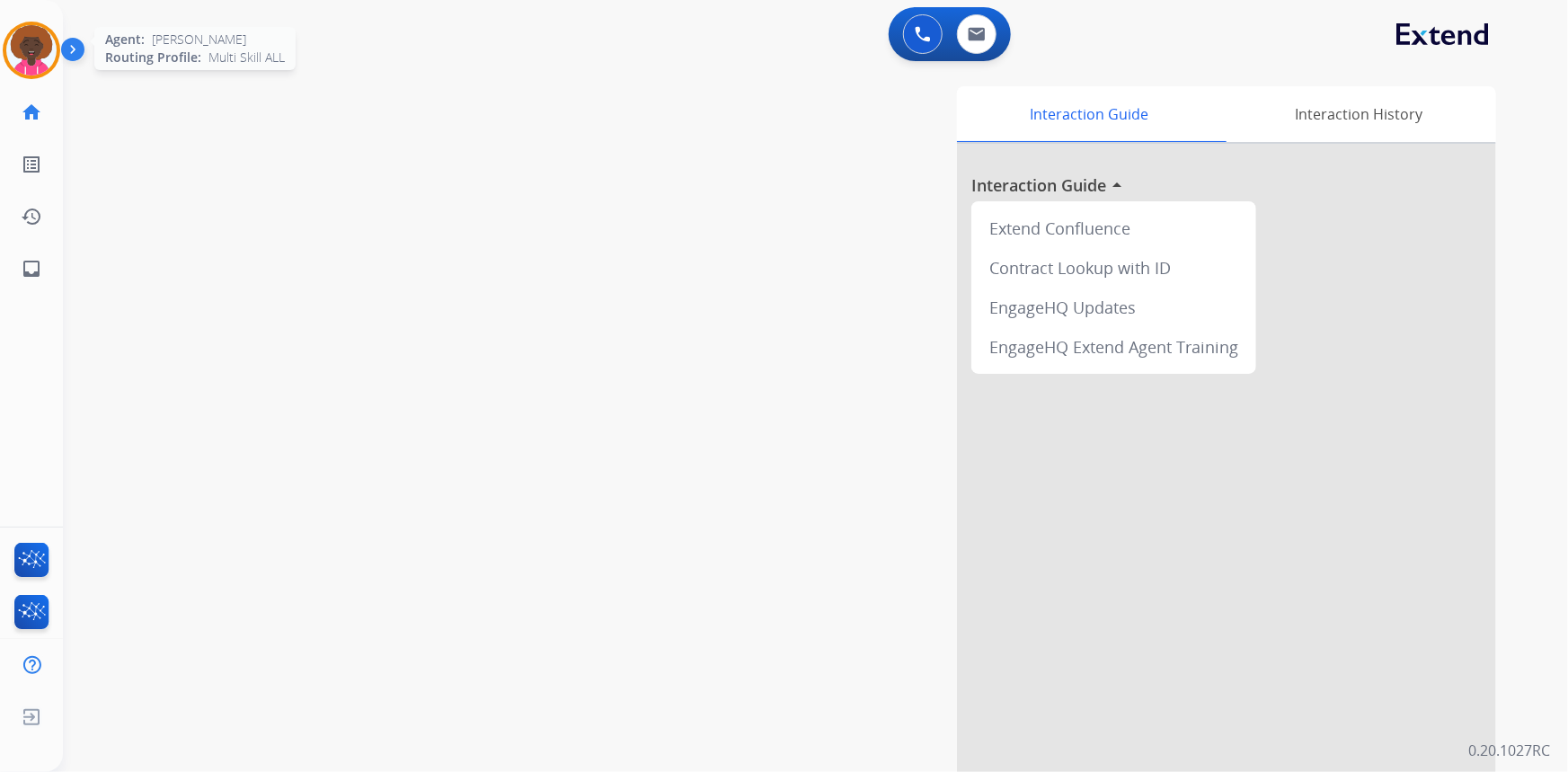
click at [17, 29] on img at bounding box center [31, 50] width 50 height 50
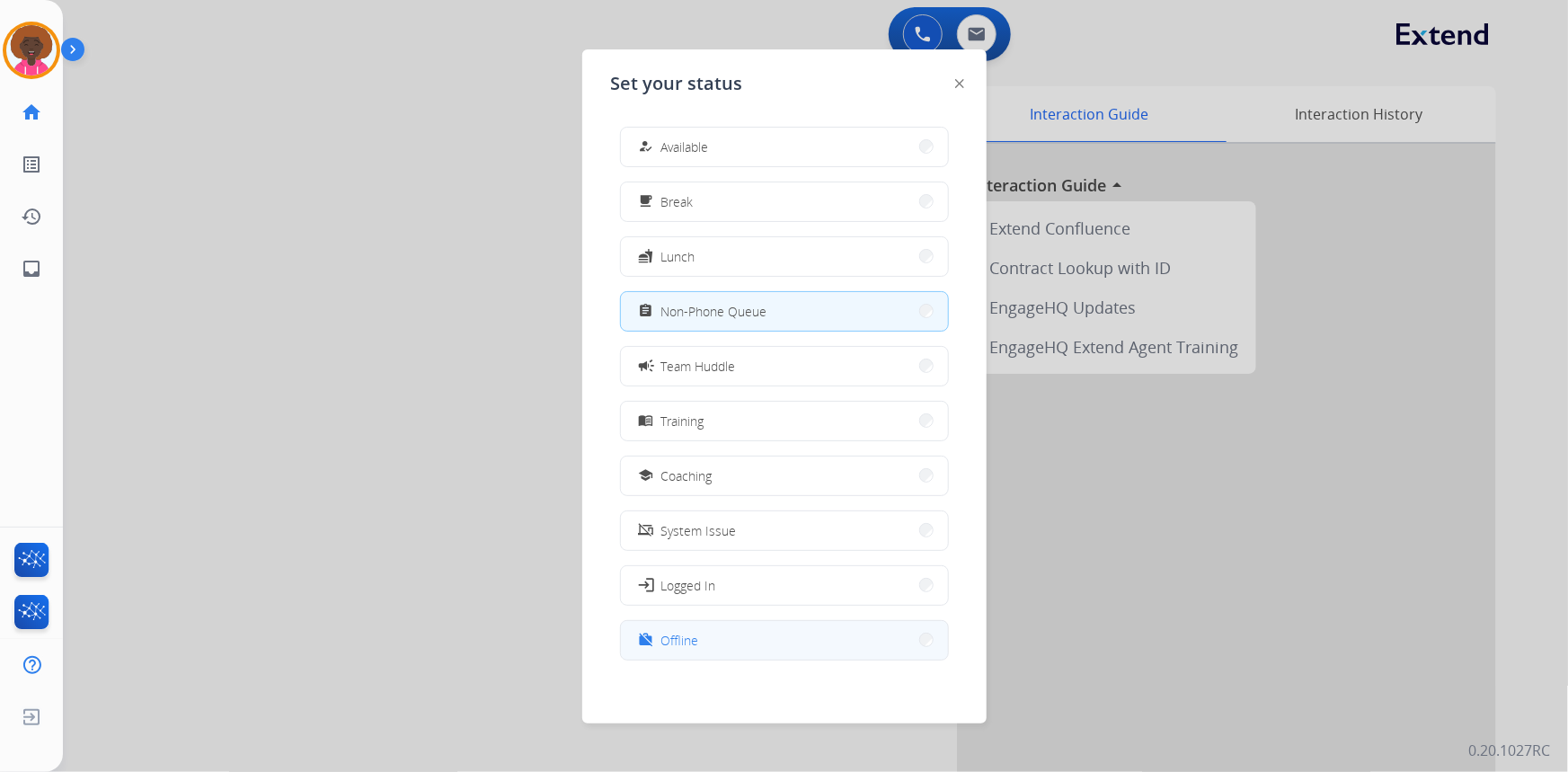
click at [701, 621] on button "work_off Offline" at bounding box center [784, 640] width 327 height 39
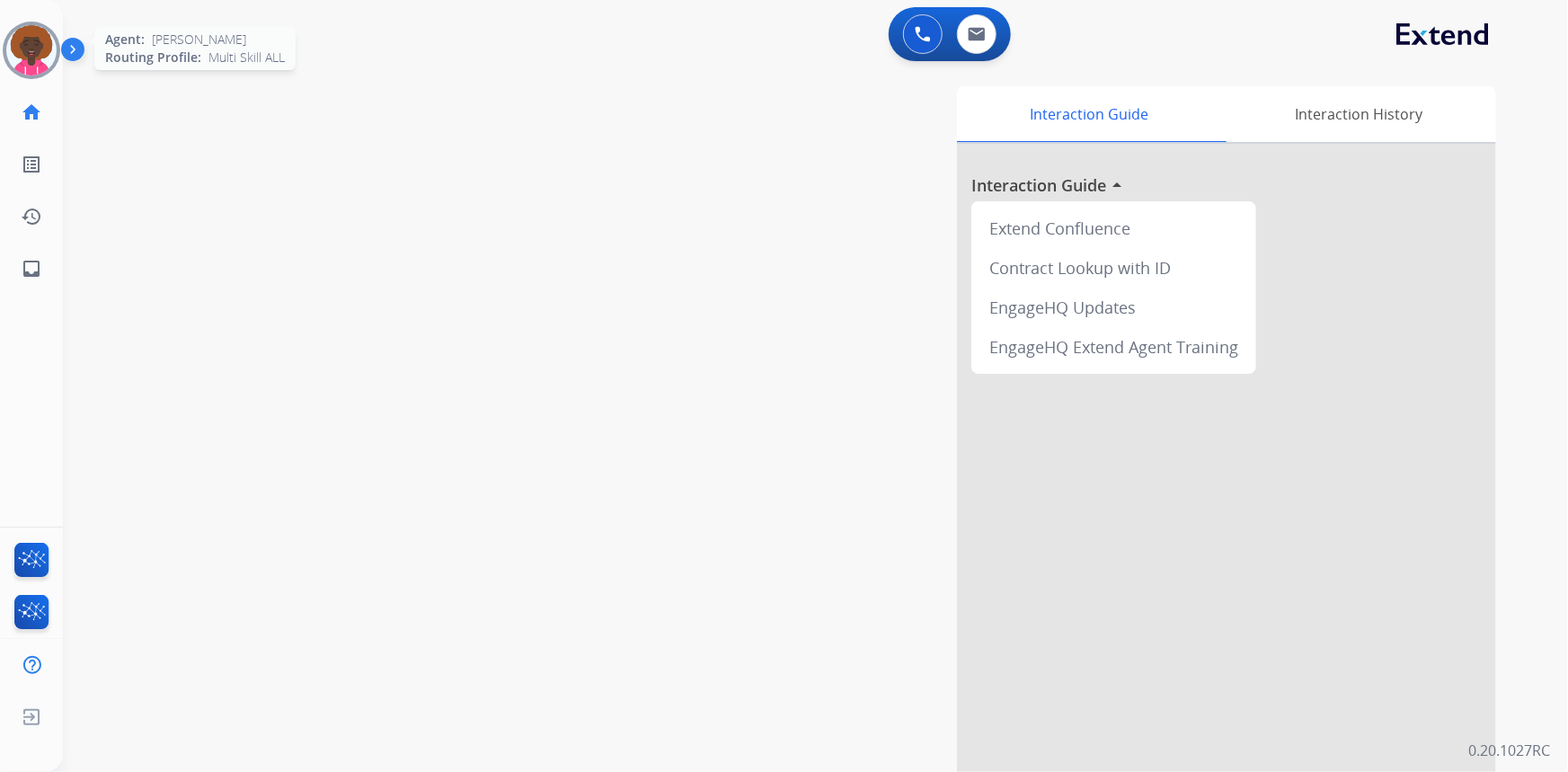
click at [13, 50] on img at bounding box center [31, 50] width 50 height 50
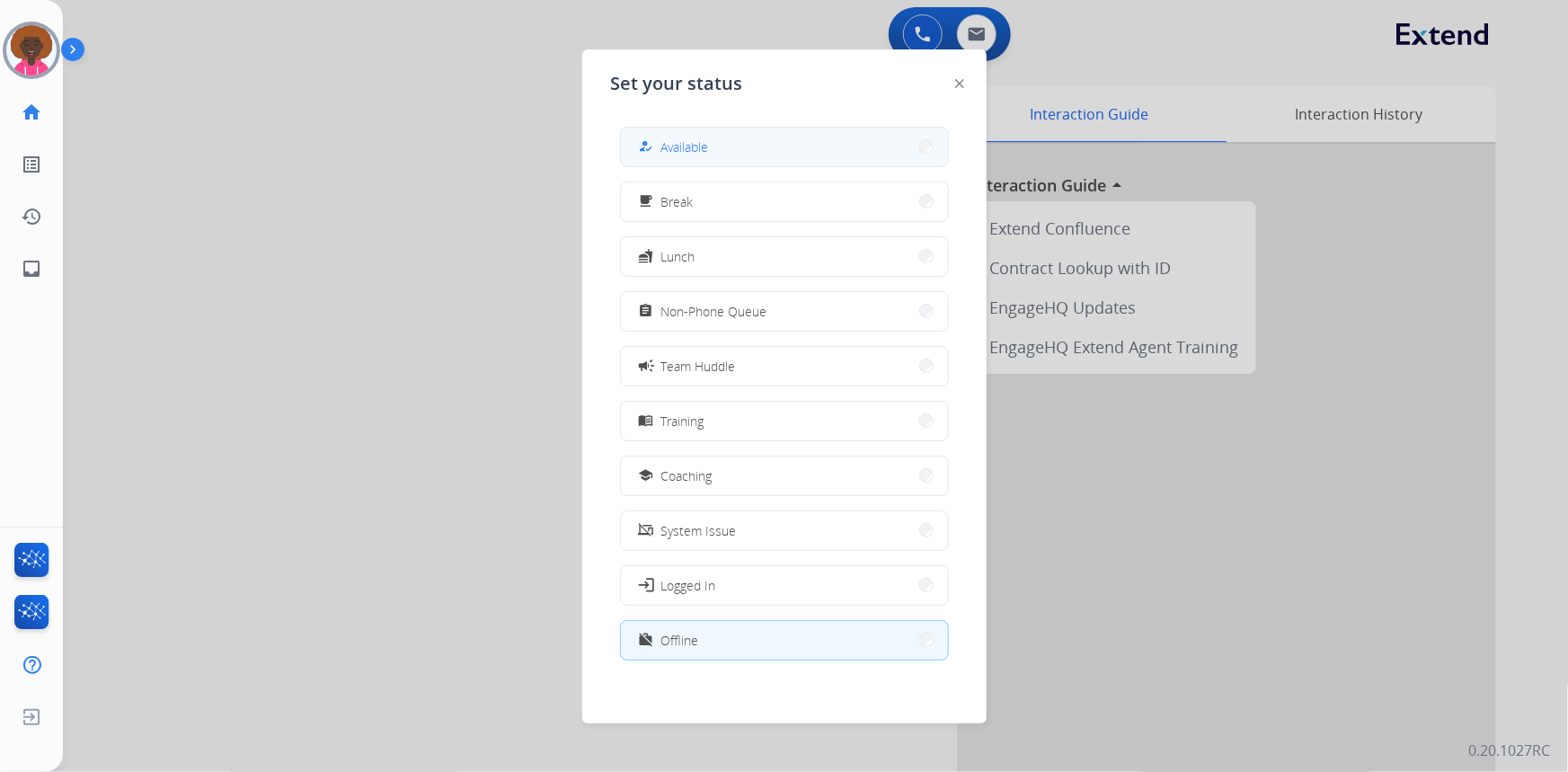
click at [808, 129] on button "how_to_reg Available" at bounding box center [784, 147] width 327 height 39
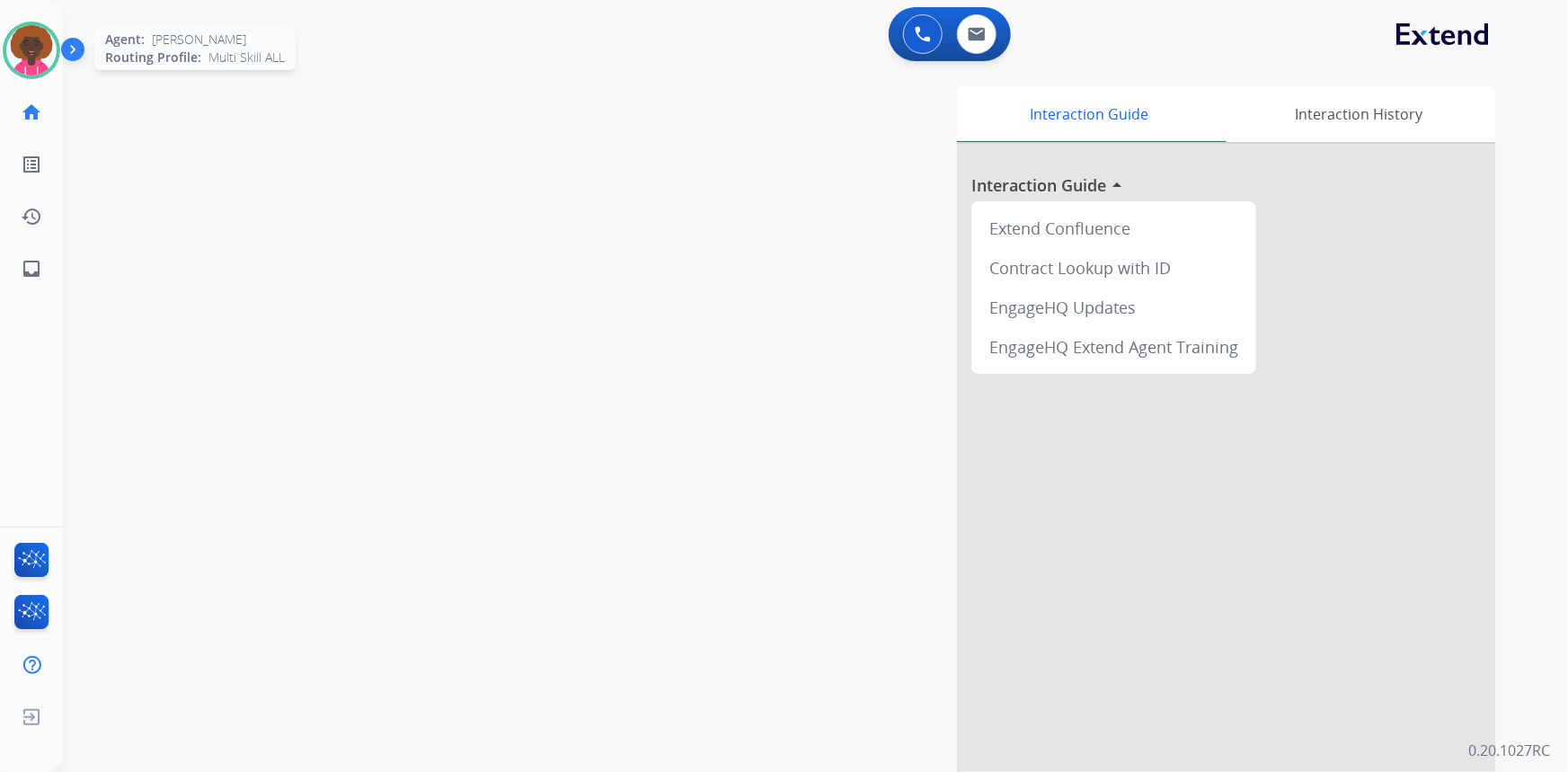
click at [23, 37] on img at bounding box center [31, 50] width 50 height 50
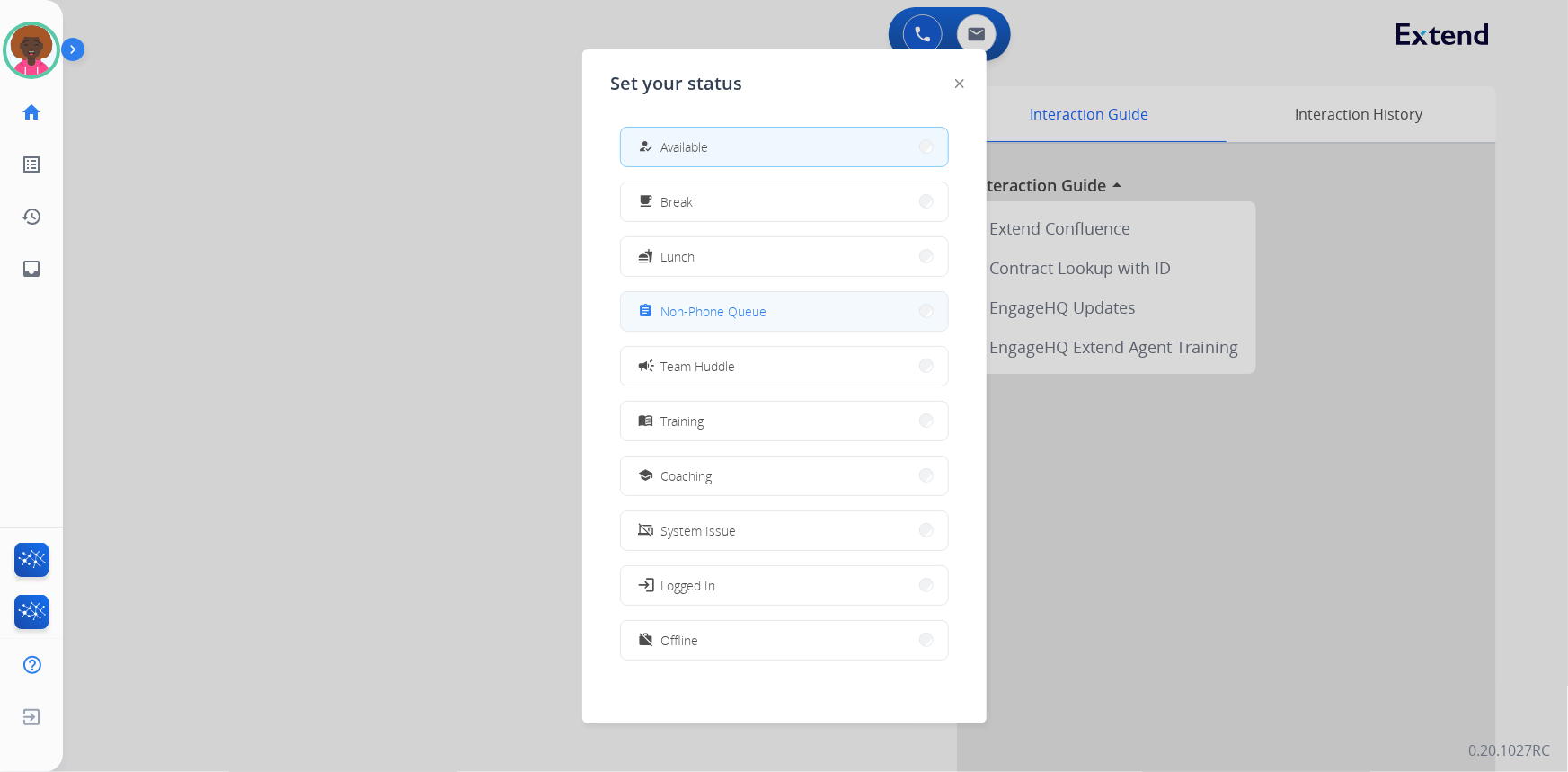
click at [823, 313] on button "assignment Non-Phone Queue" at bounding box center [784, 311] width 327 height 39
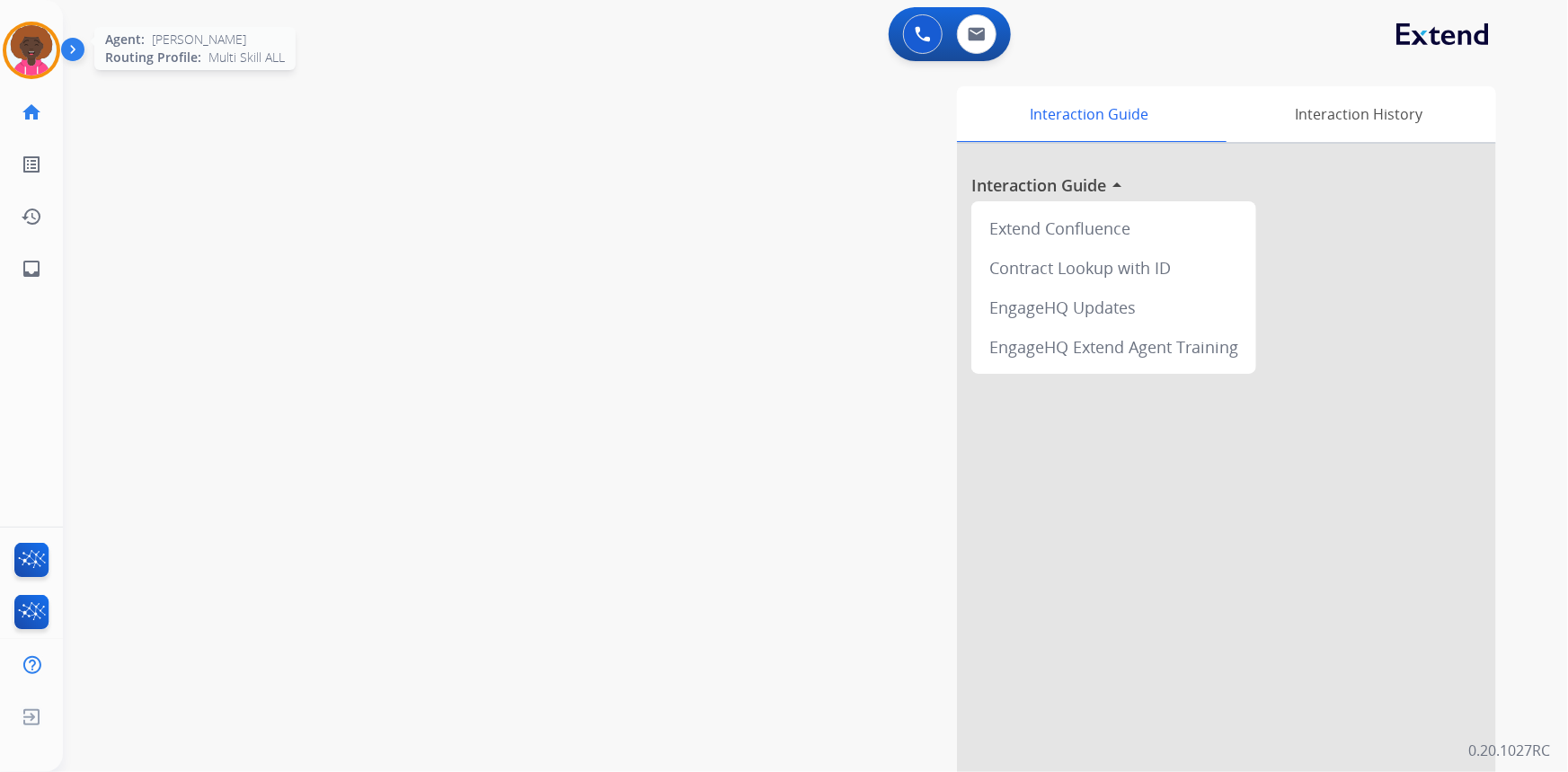
click at [29, 53] on img at bounding box center [31, 50] width 50 height 50
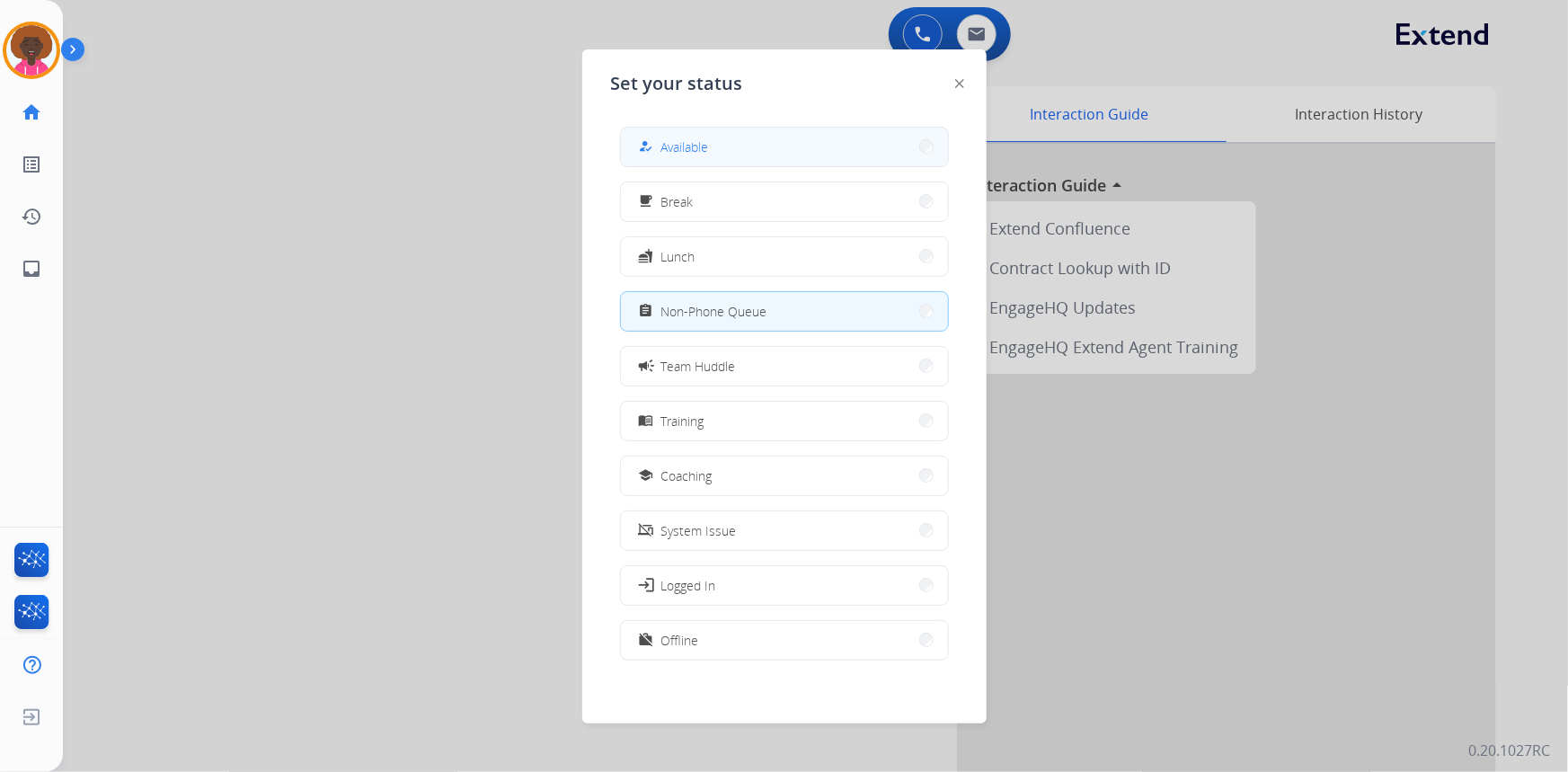
click at [675, 135] on button "how_to_reg Available" at bounding box center [784, 147] width 327 height 39
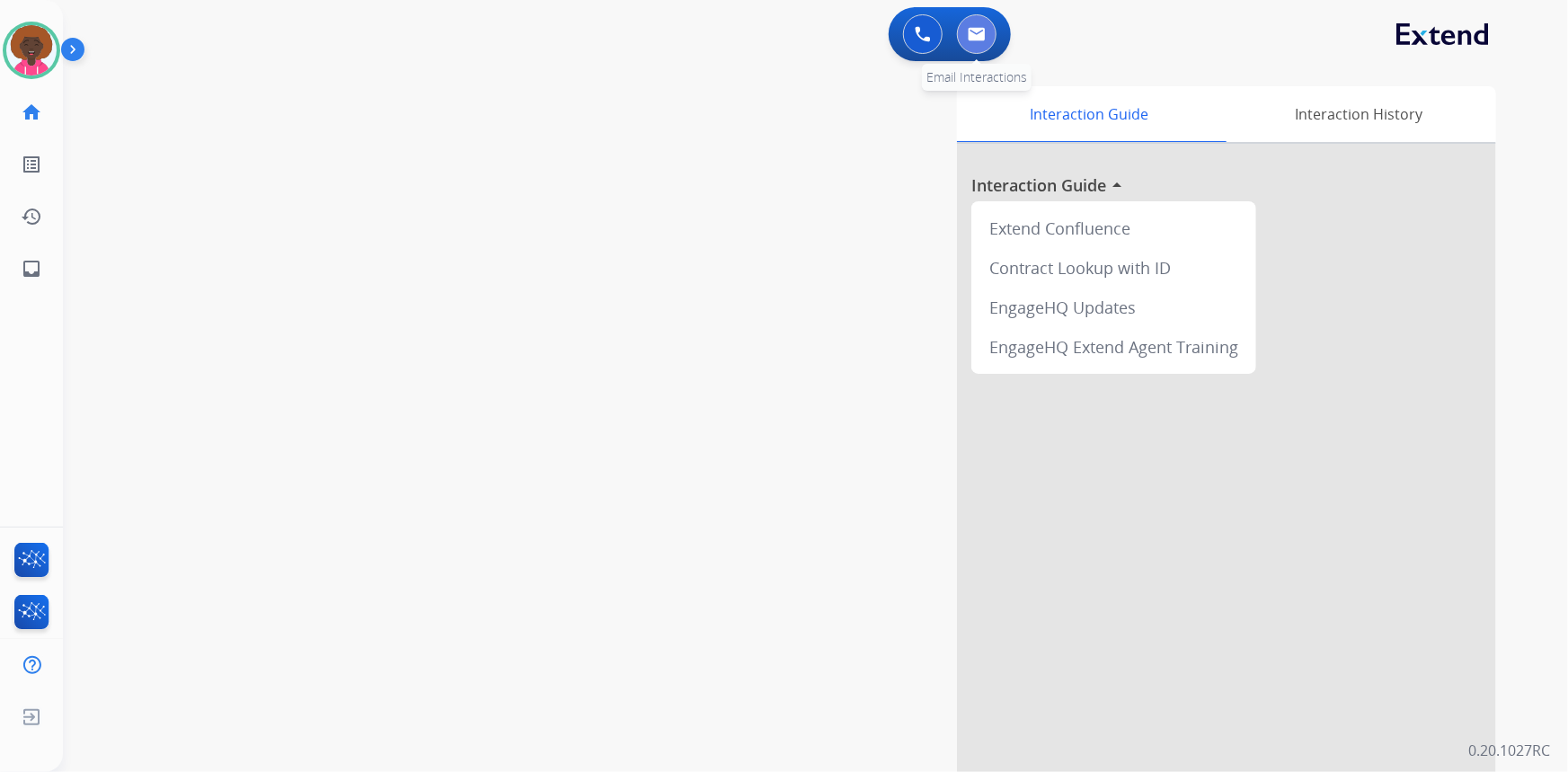
click at [960, 41] on button at bounding box center [977, 34] width 40 height 40
select select "**********"
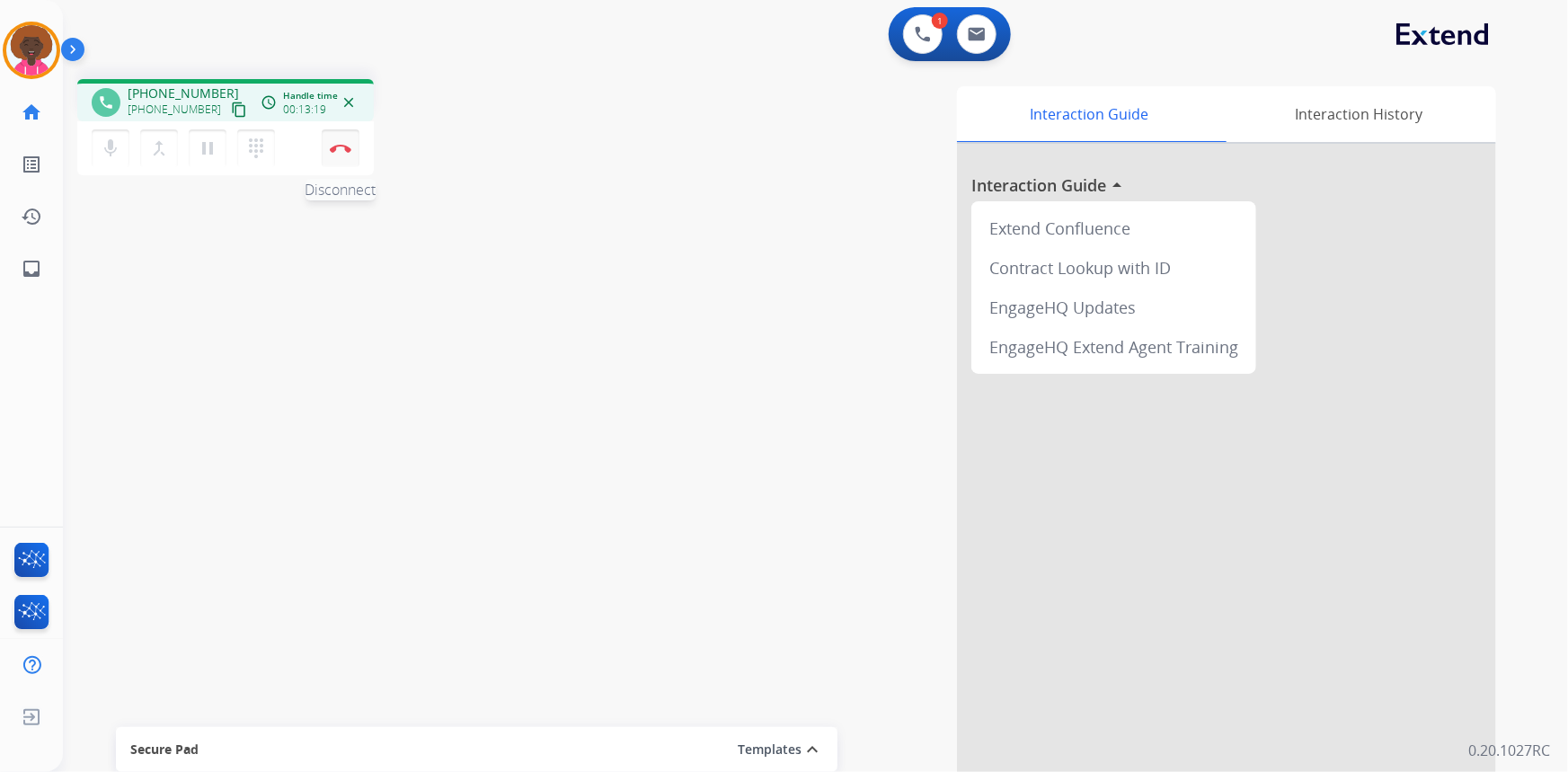
click at [352, 146] on button "Disconnect" at bounding box center [341, 149] width 38 height 38
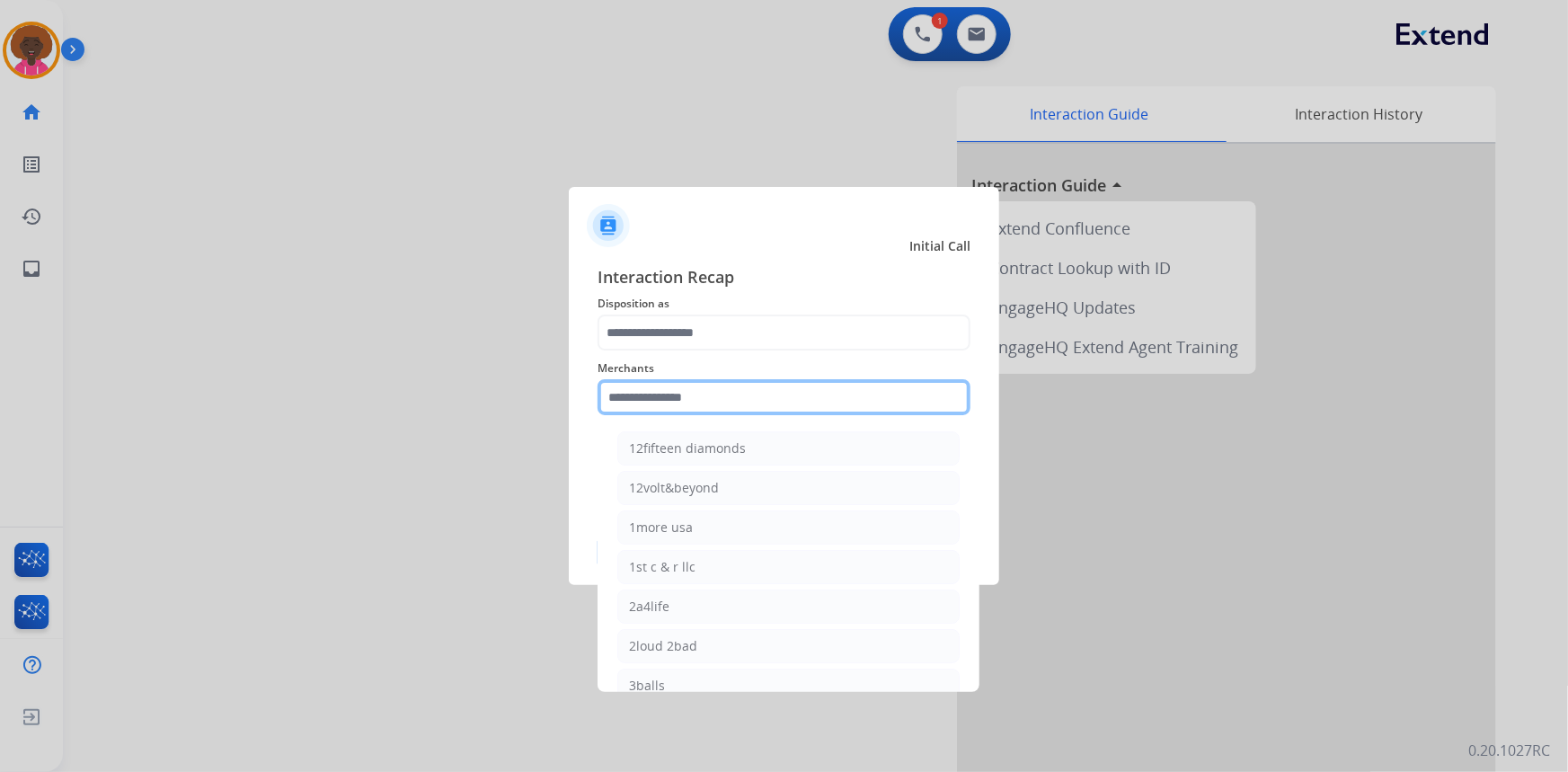
click at [672, 394] on input "text" at bounding box center [783, 397] width 373 height 36
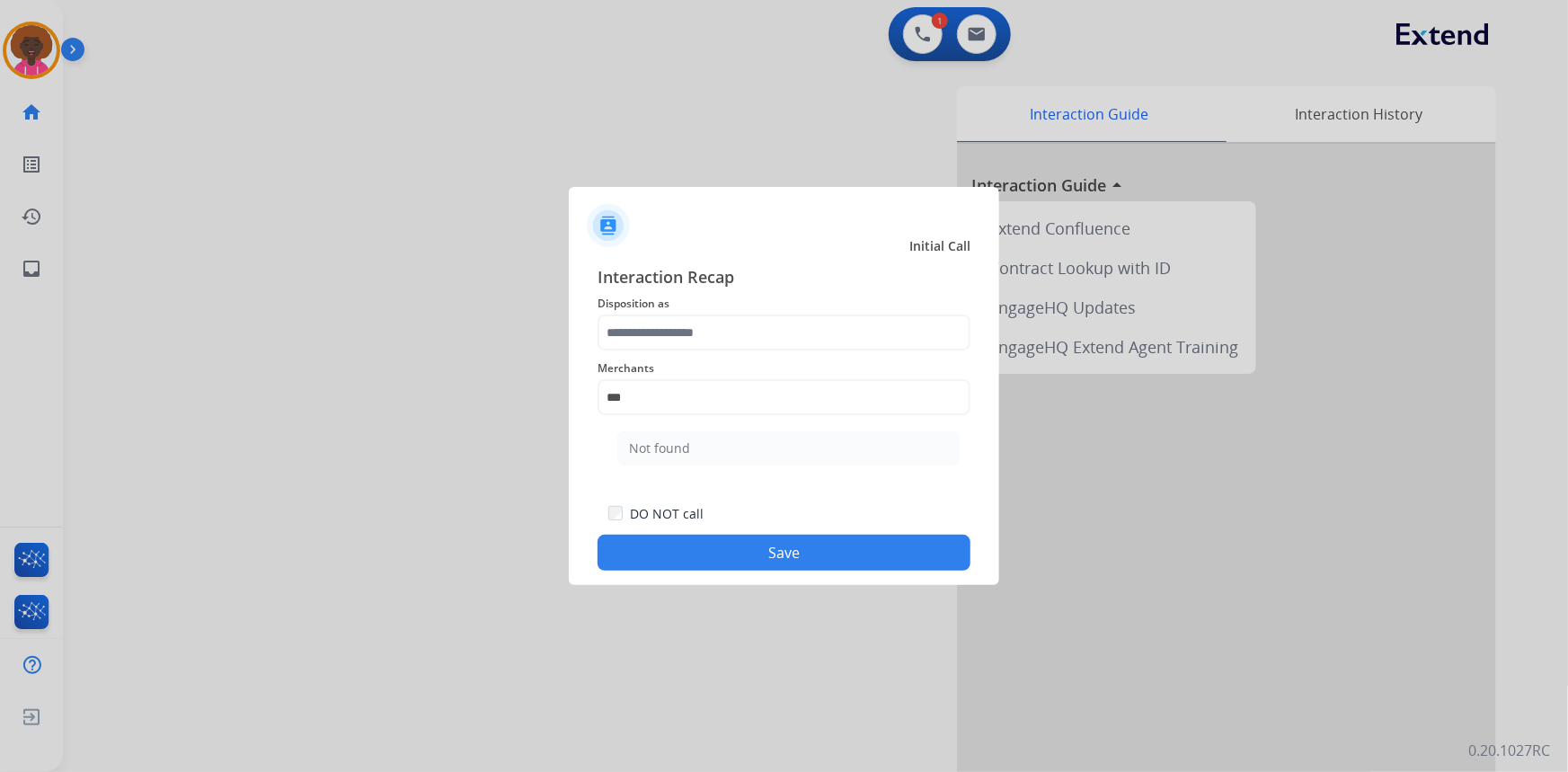
drag, startPoint x: 683, startPoint y: 437, endPoint x: 677, endPoint y: 405, distance: 32.6
click at [683, 438] on li "Not found" at bounding box center [788, 448] width 343 height 34
type input "*********"
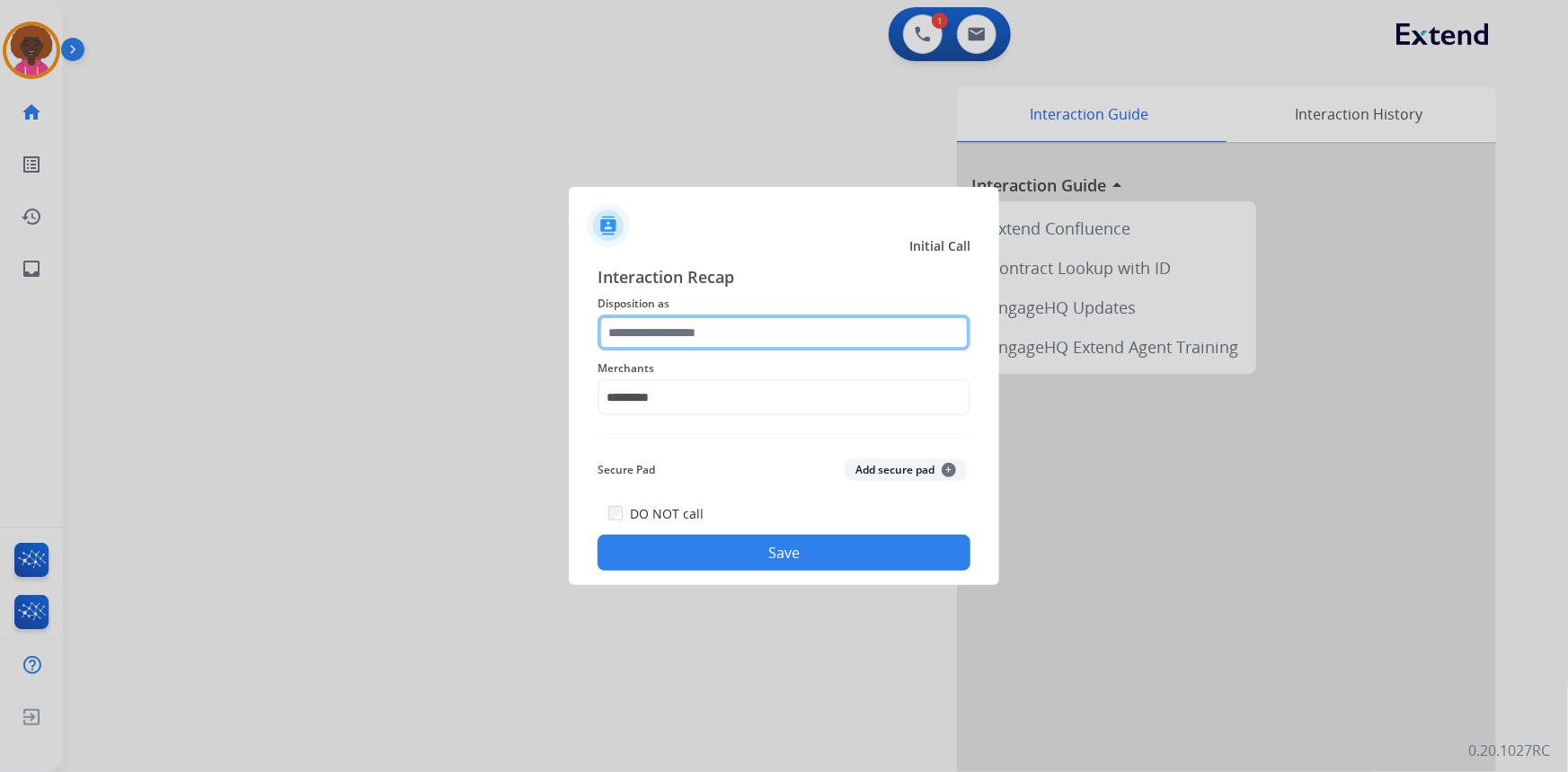
click at [679, 325] on input "text" at bounding box center [783, 333] width 373 height 36
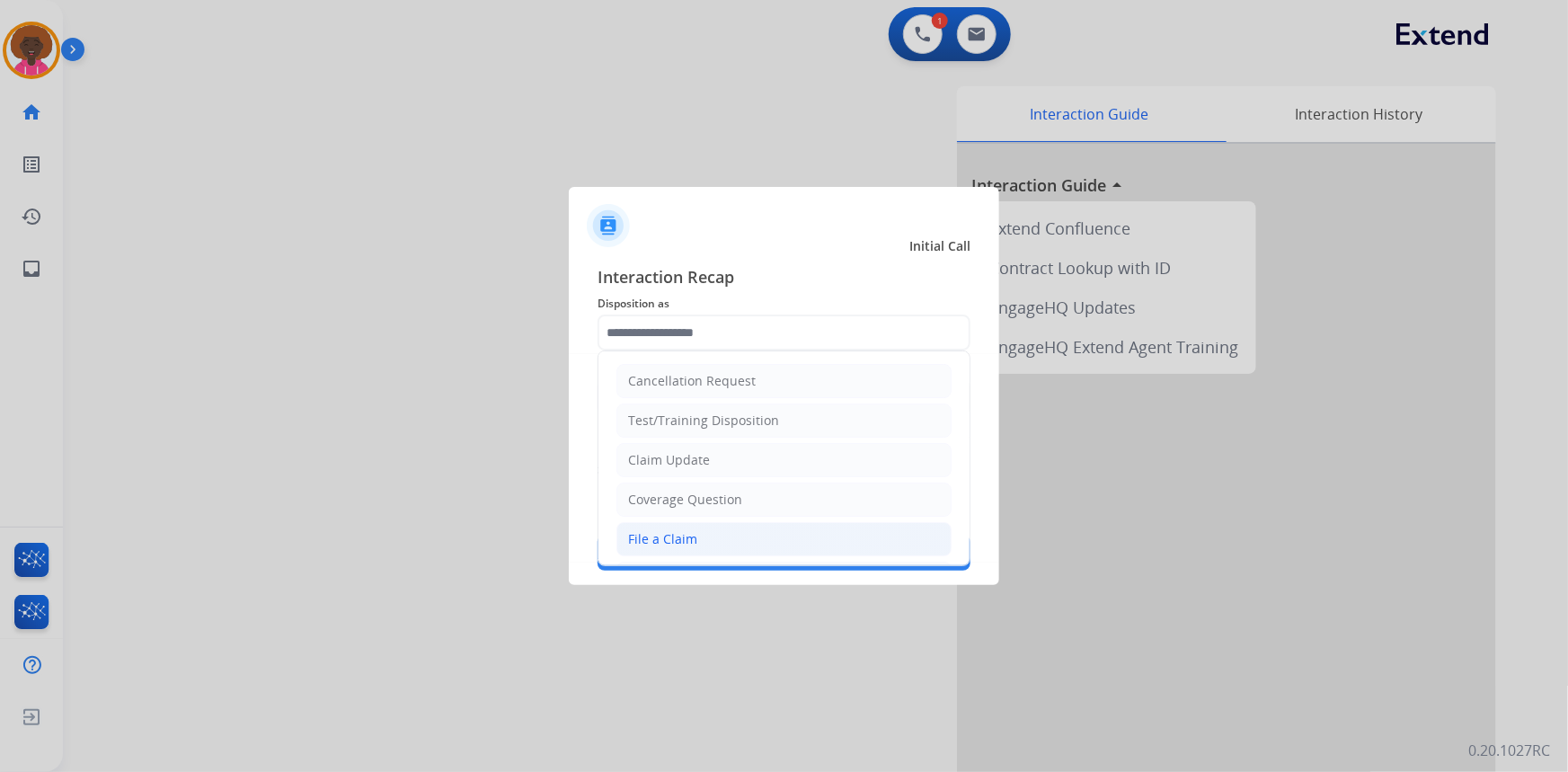
click at [675, 539] on div "File a Claim" at bounding box center [662, 539] width 69 height 18
type input "**********"
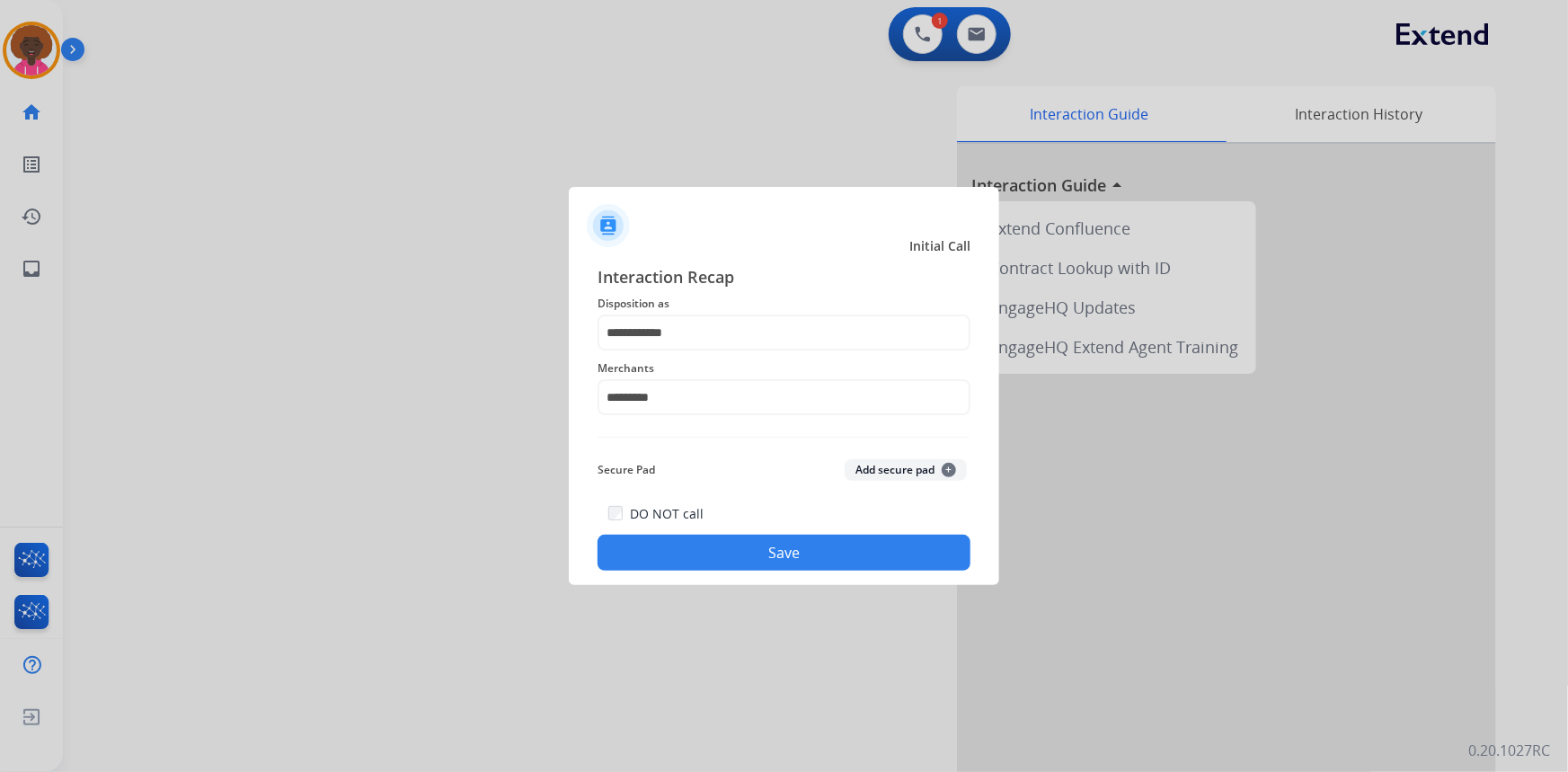
click at [764, 573] on div "**********" at bounding box center [783, 417] width 430 height 336
click at [806, 550] on button "Save" at bounding box center [783, 552] width 373 height 36
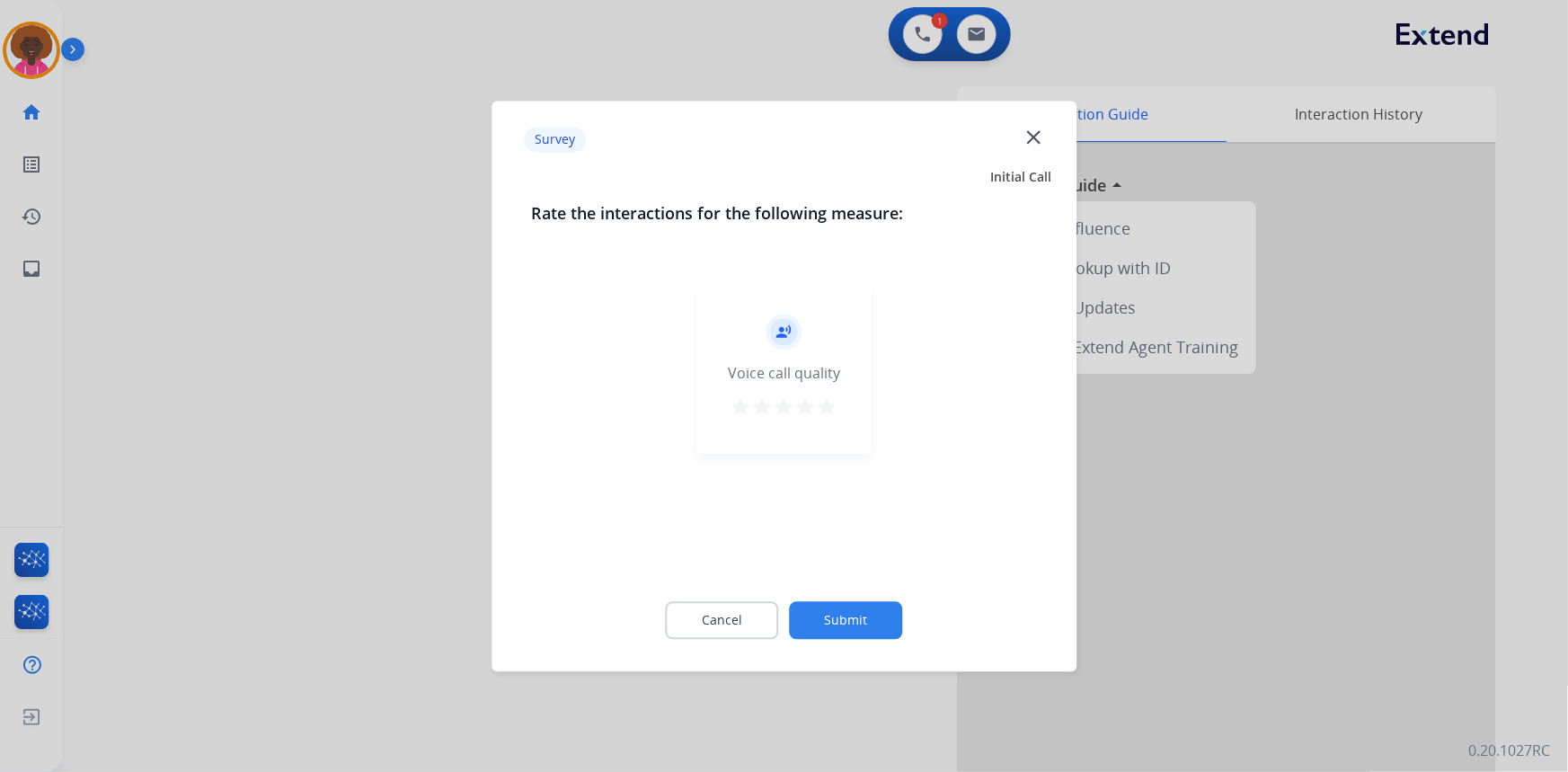
click at [853, 599] on div "Cancel Submit" at bounding box center [784, 619] width 505 height 81
click at [845, 611] on button "Submit" at bounding box center [846, 620] width 113 height 38
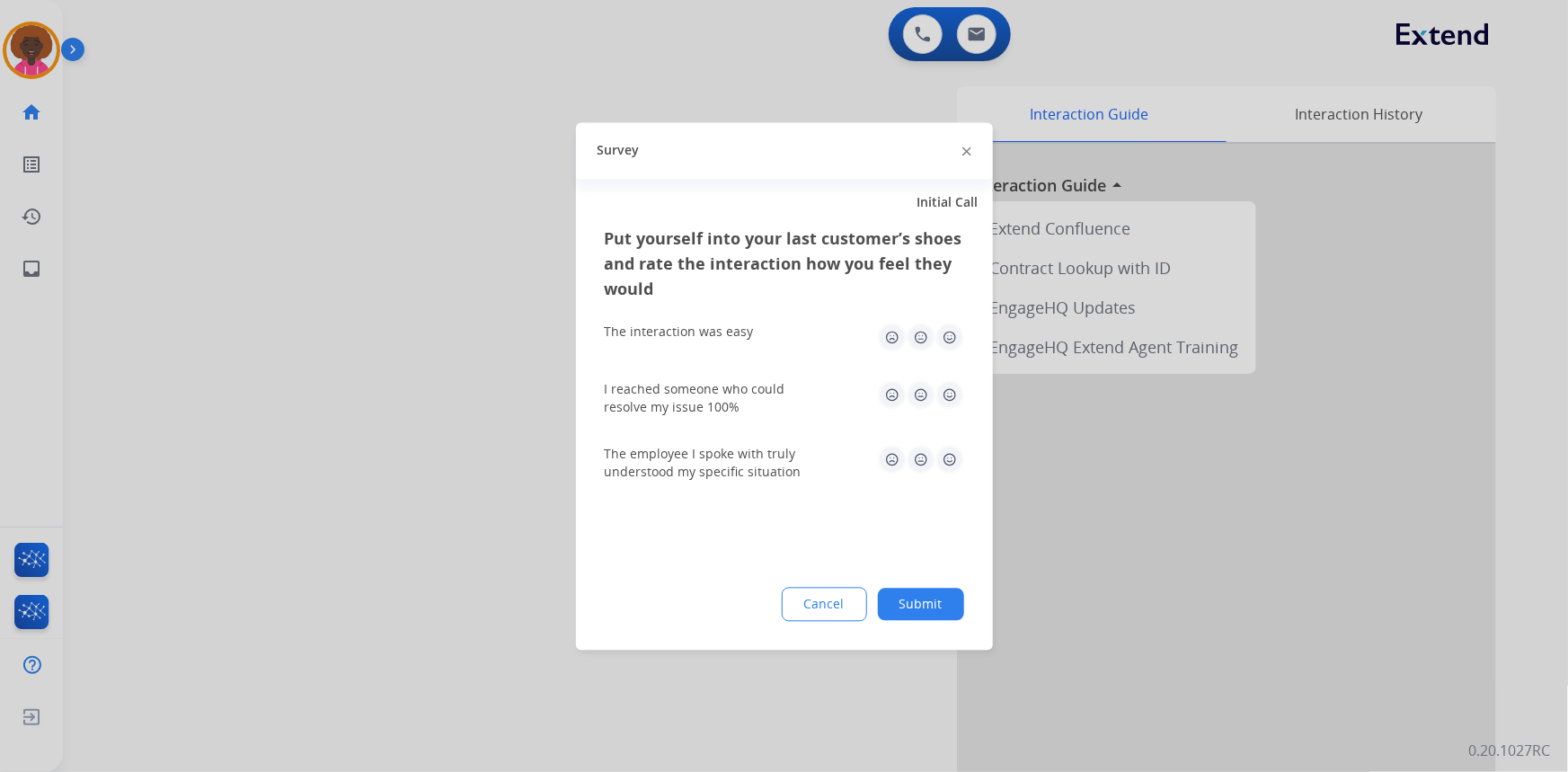
drag, startPoint x: 921, startPoint y: 584, endPoint x: 917, endPoint y: 593, distance: 9.8
click at [918, 586] on div "Put yourself into your last customer’s shoes and rate the interaction how you f…" at bounding box center [784, 437] width 416 height 424
click at [916, 593] on button "Submit" at bounding box center [921, 603] width 86 height 32
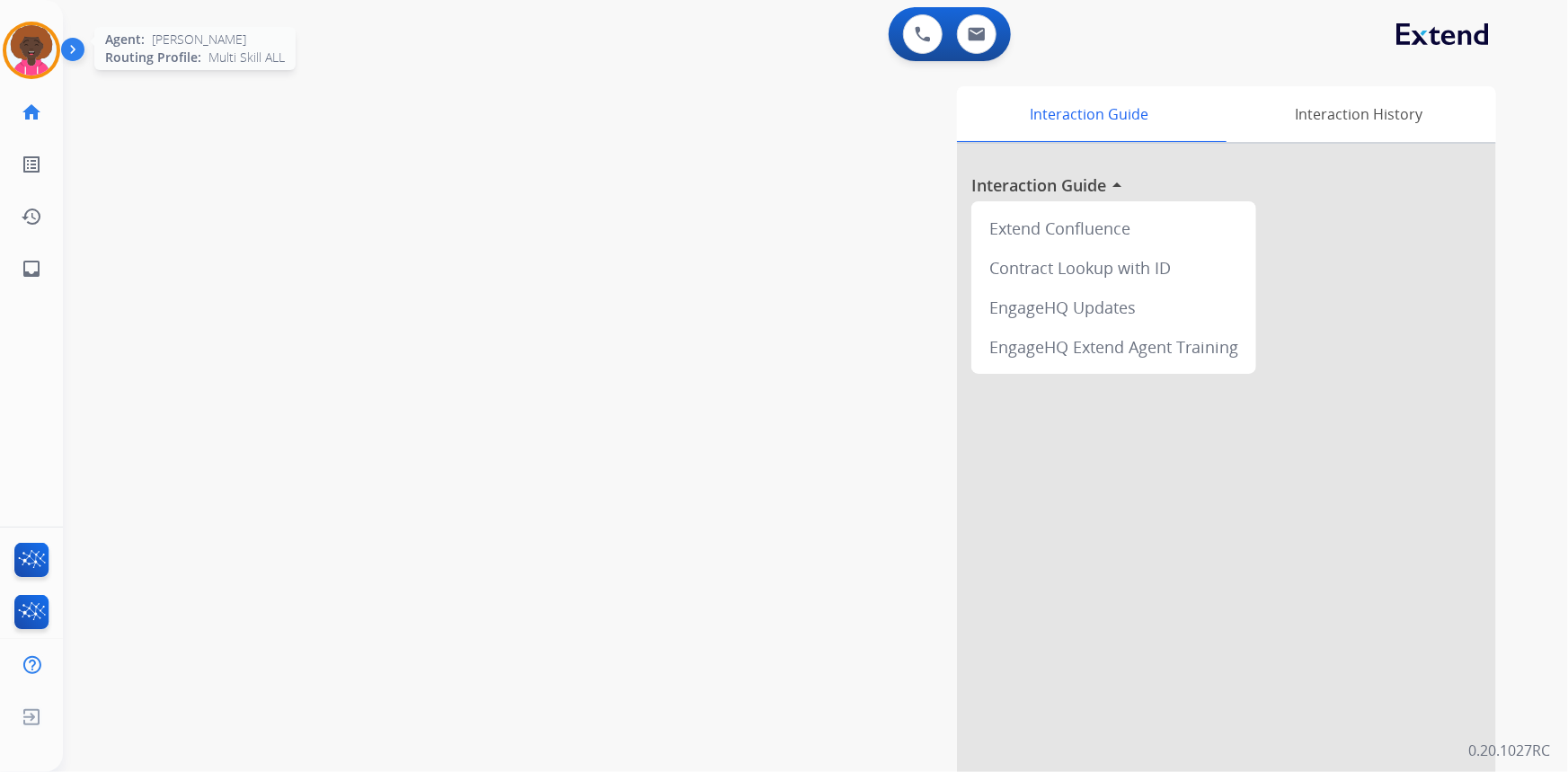
click at [30, 62] on img at bounding box center [31, 50] width 50 height 50
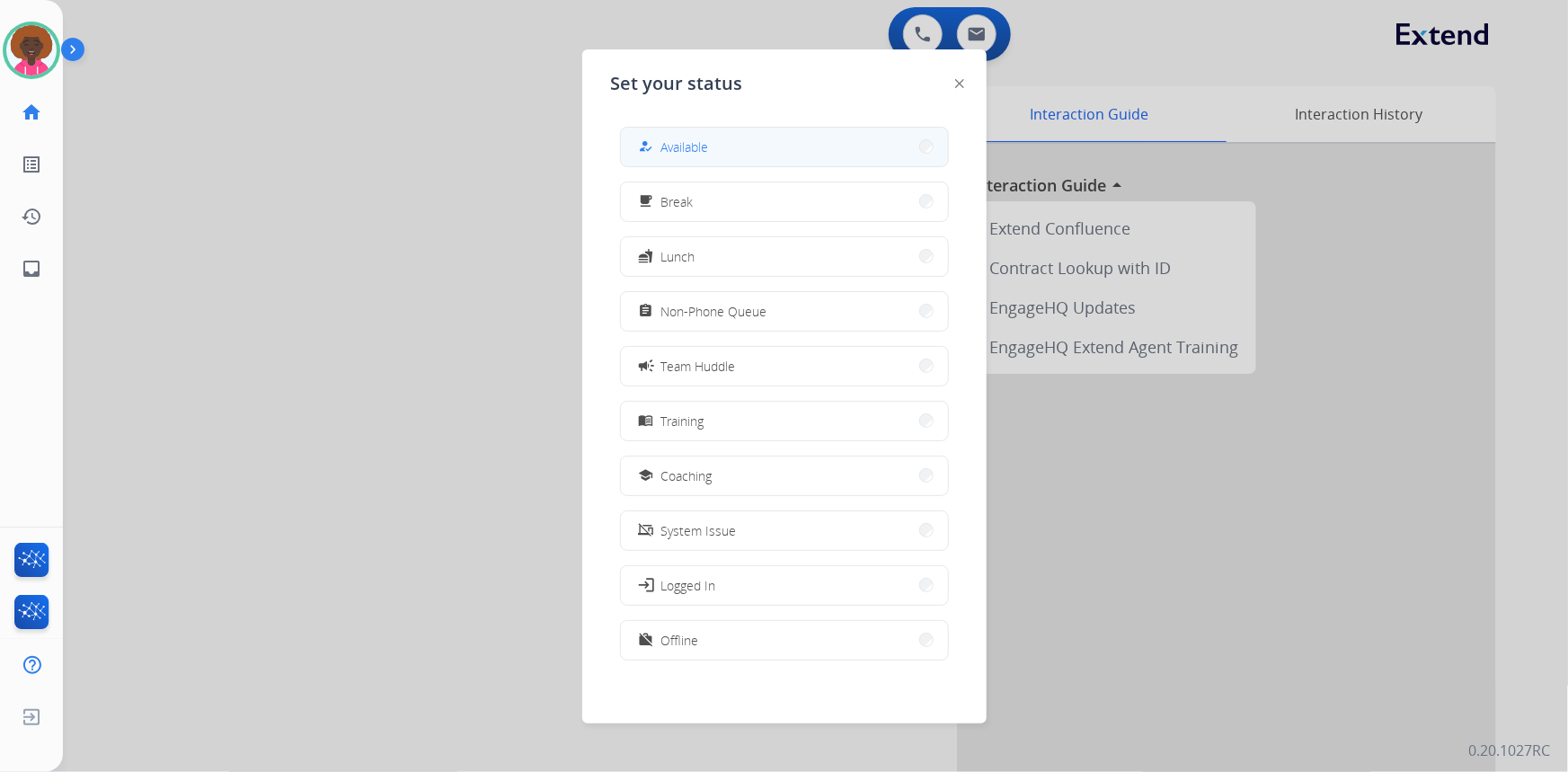
click at [763, 139] on button "how_to_reg Available" at bounding box center [784, 147] width 327 height 39
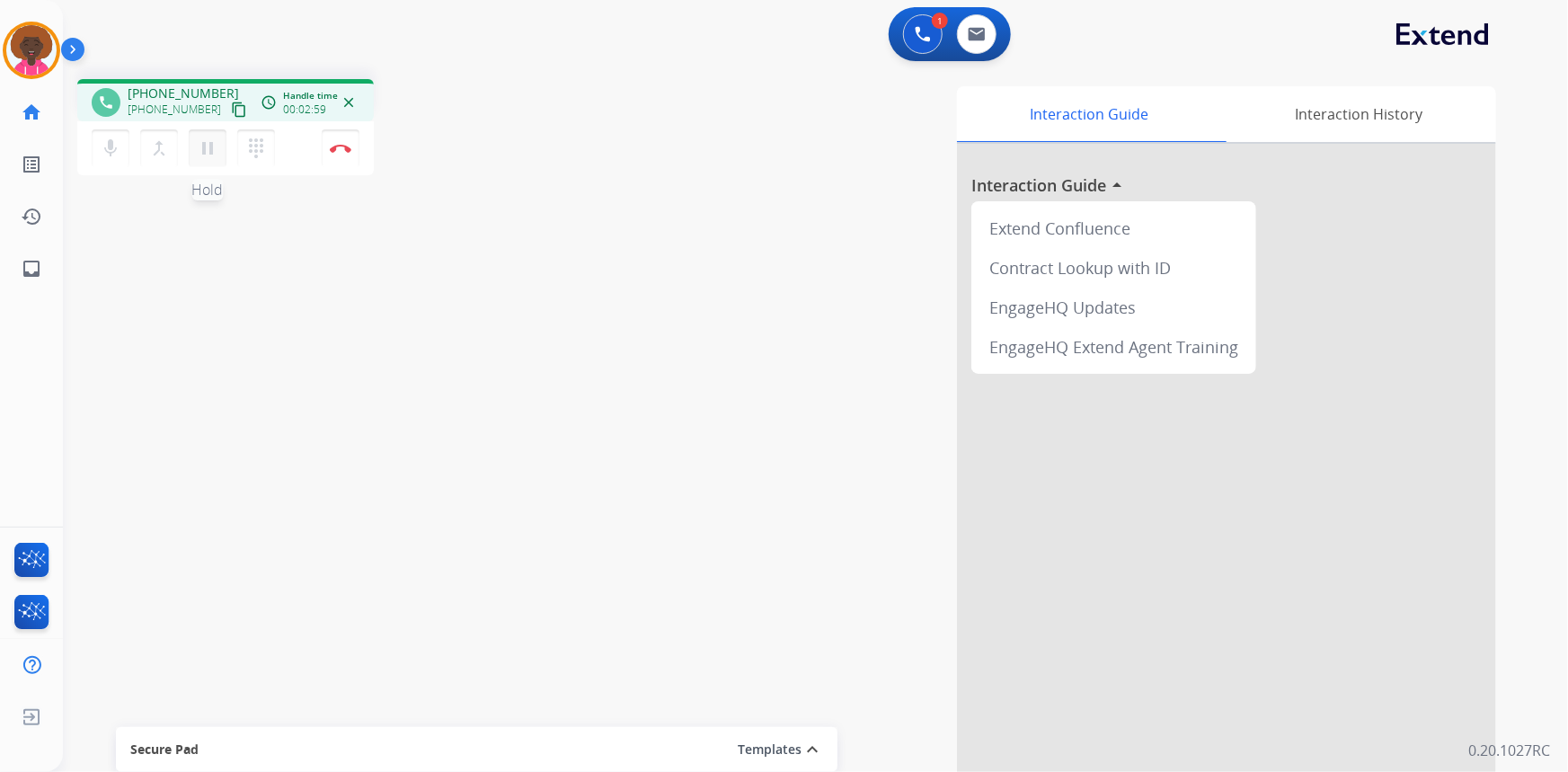
click at [198, 149] on mat-icon "pause" at bounding box center [208, 149] width 22 height 22
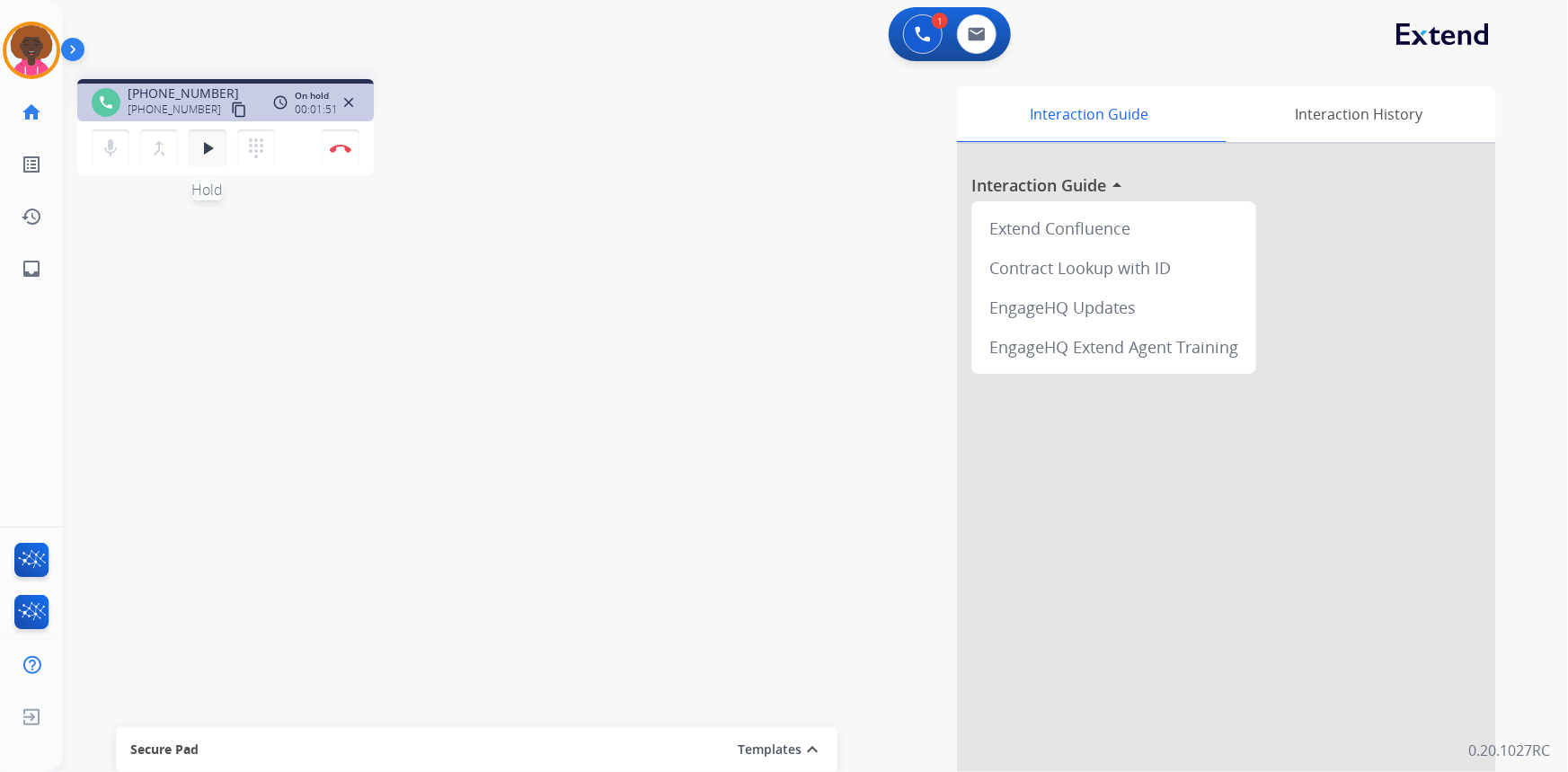
click at [204, 135] on button "play_arrow Hold" at bounding box center [208, 149] width 38 height 38
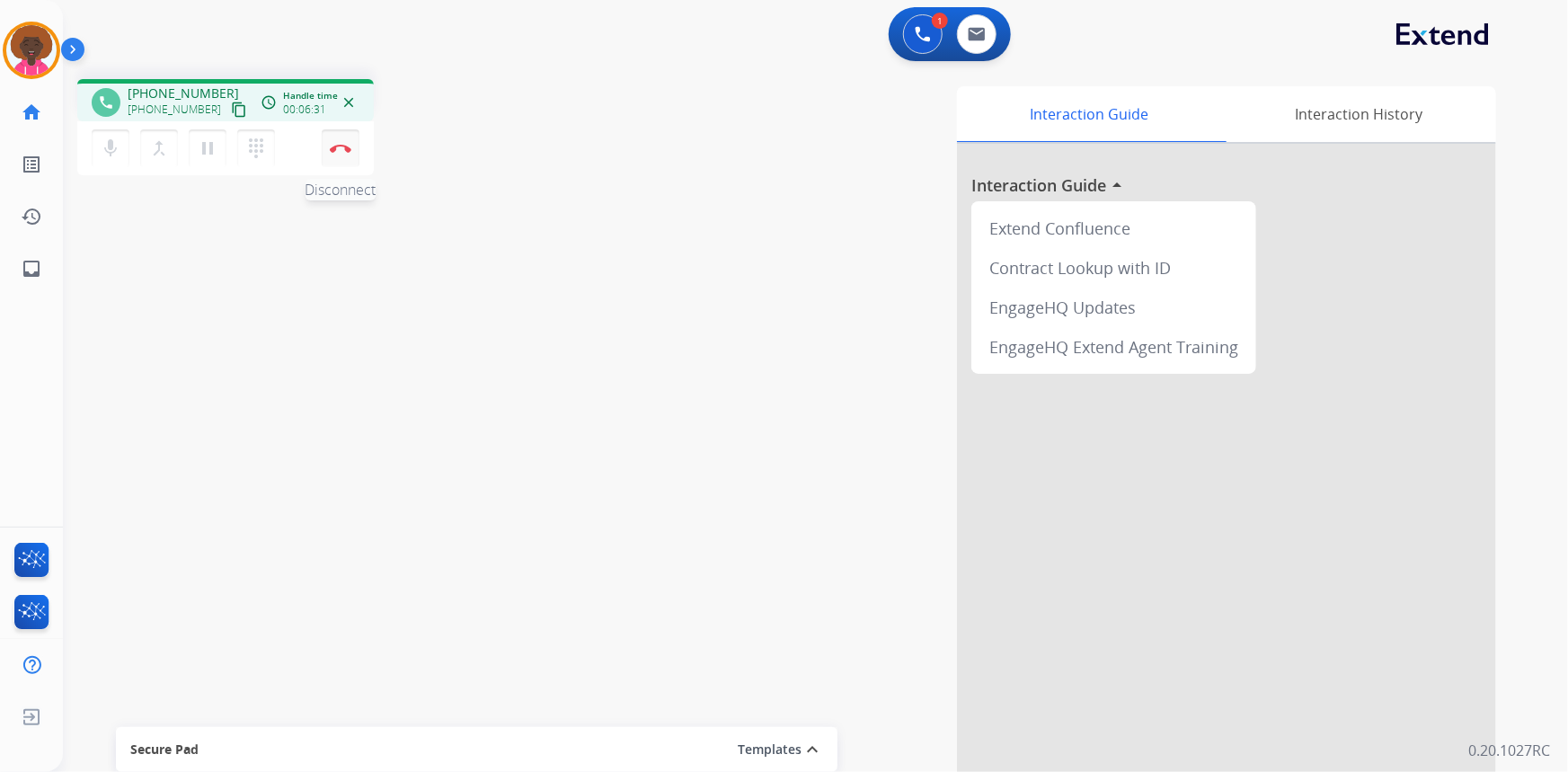
click at [349, 152] on img at bounding box center [341, 148] width 22 height 9
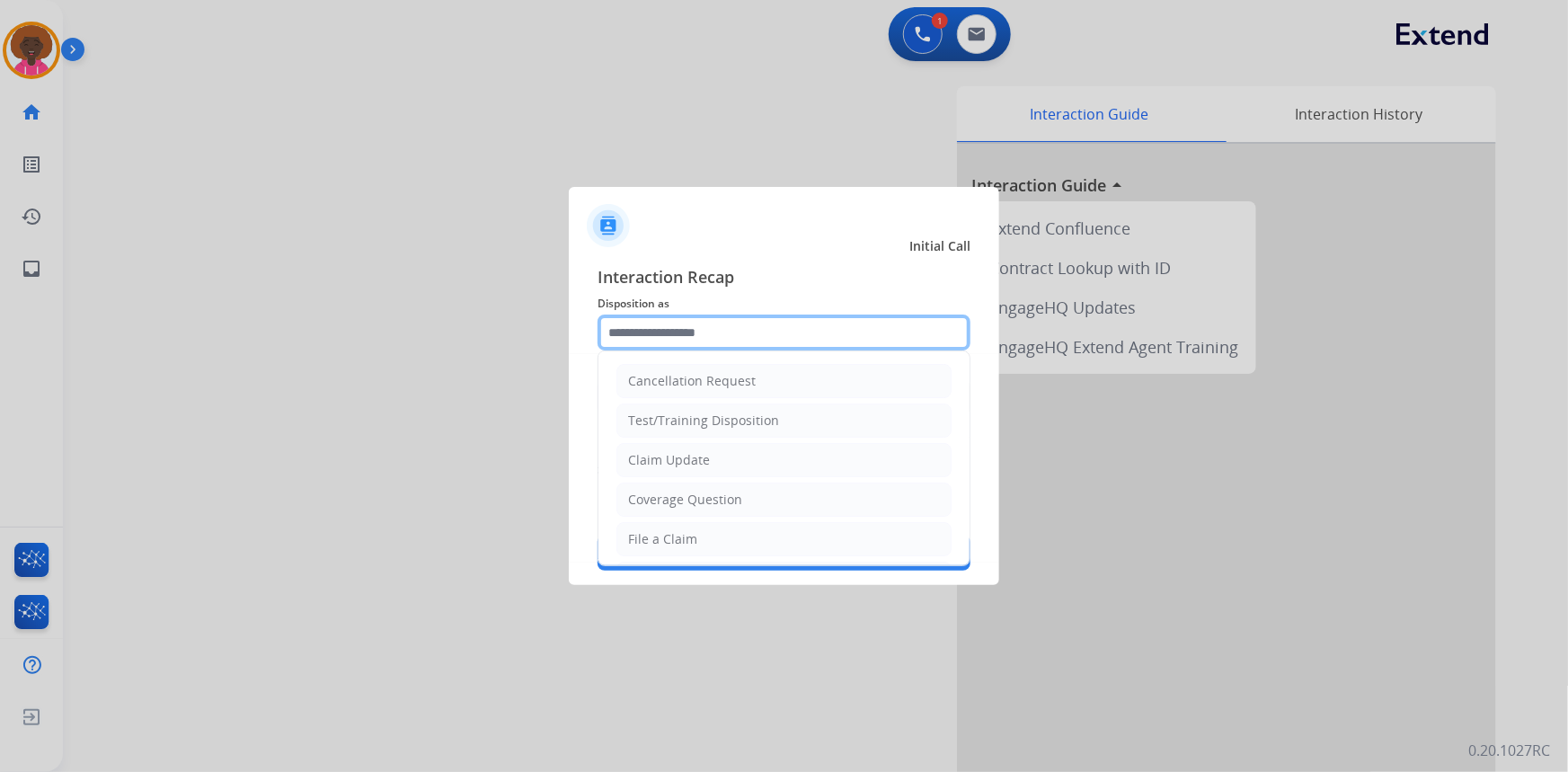
click at [738, 342] on input "text" at bounding box center [783, 333] width 373 height 36
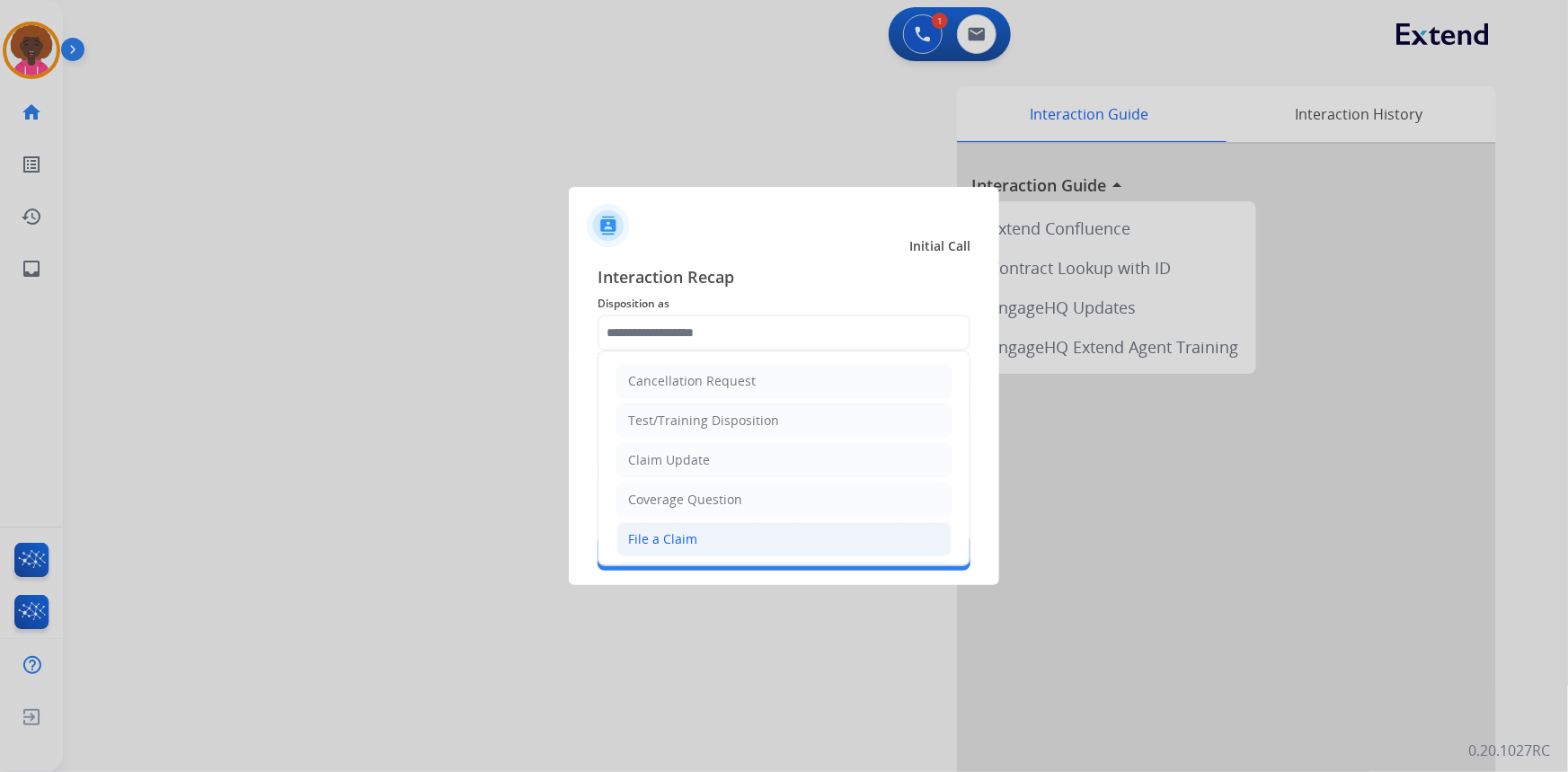
click at [702, 528] on li "File a Claim" at bounding box center [784, 539] width 336 height 34
type input "**********"
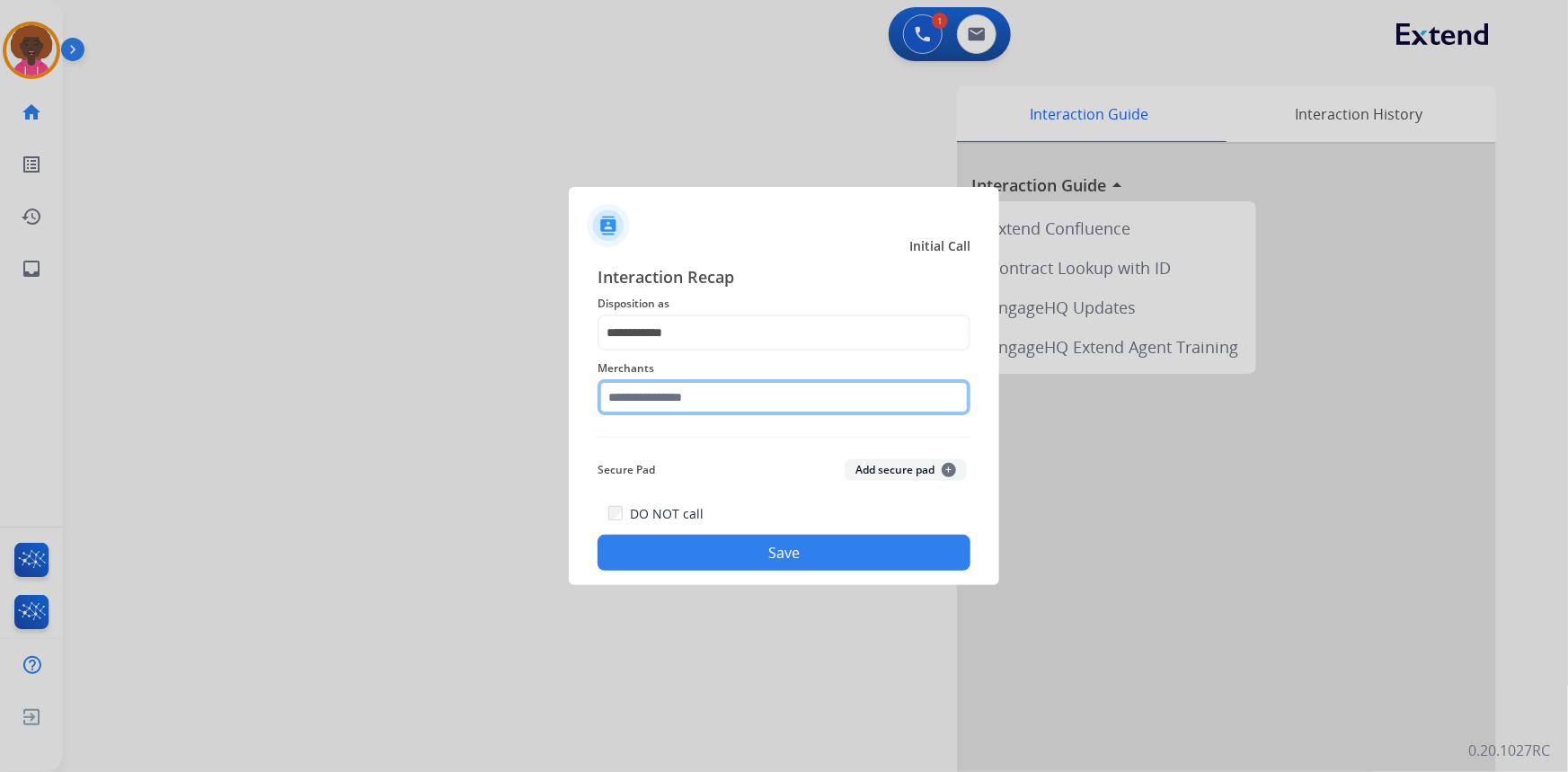
click at [734, 398] on input "text" at bounding box center [783, 397] width 373 height 36
click at [680, 403] on input "*********" at bounding box center [783, 397] width 373 height 36
drag, startPoint x: 670, startPoint y: 398, endPoint x: 647, endPoint y: 399, distance: 23.0
click at [665, 398] on input "*********" at bounding box center [783, 397] width 373 height 36
click at [646, 399] on input "*********" at bounding box center [783, 397] width 373 height 36
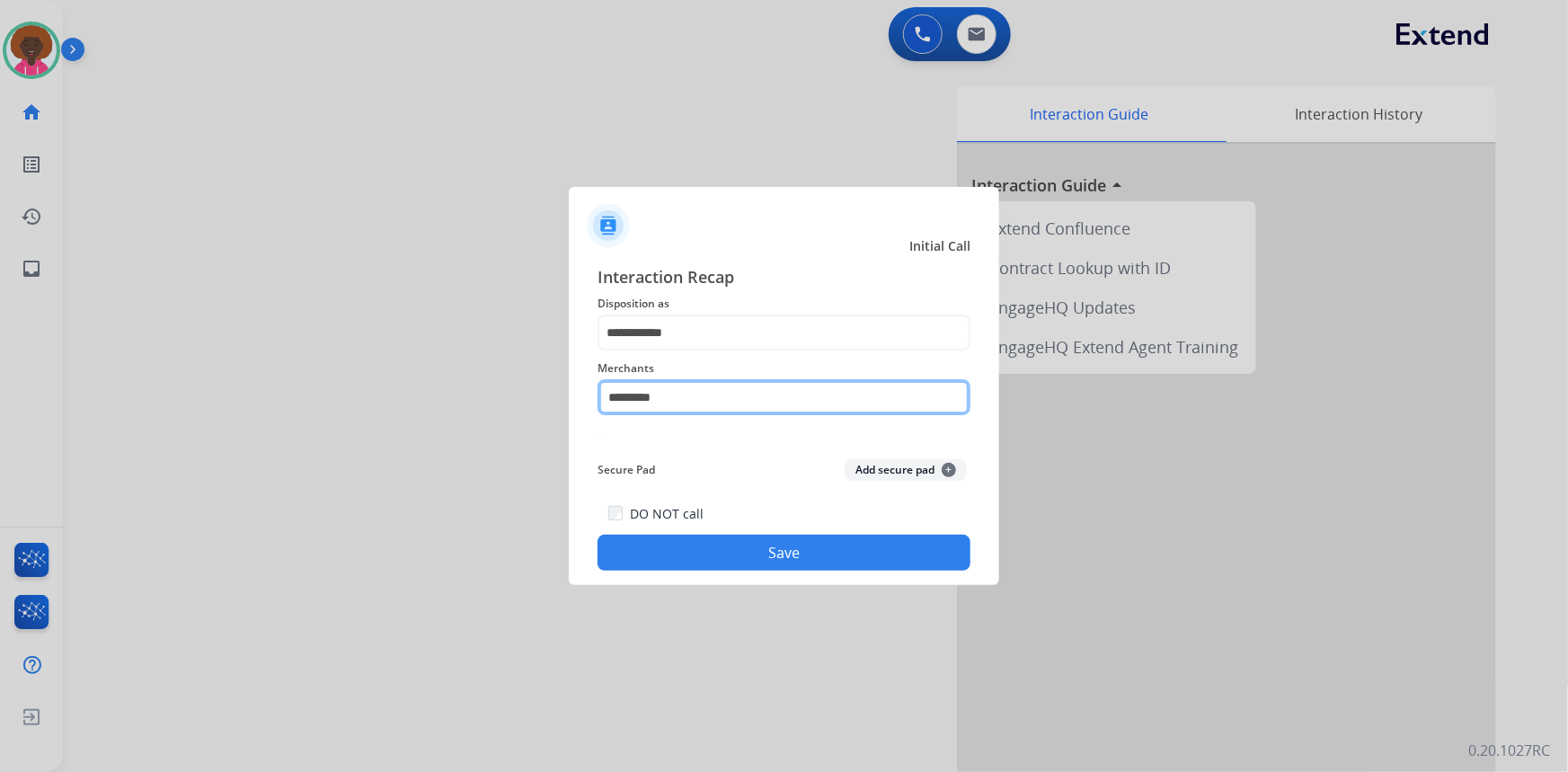
click at [674, 390] on input "*********" at bounding box center [783, 397] width 373 height 36
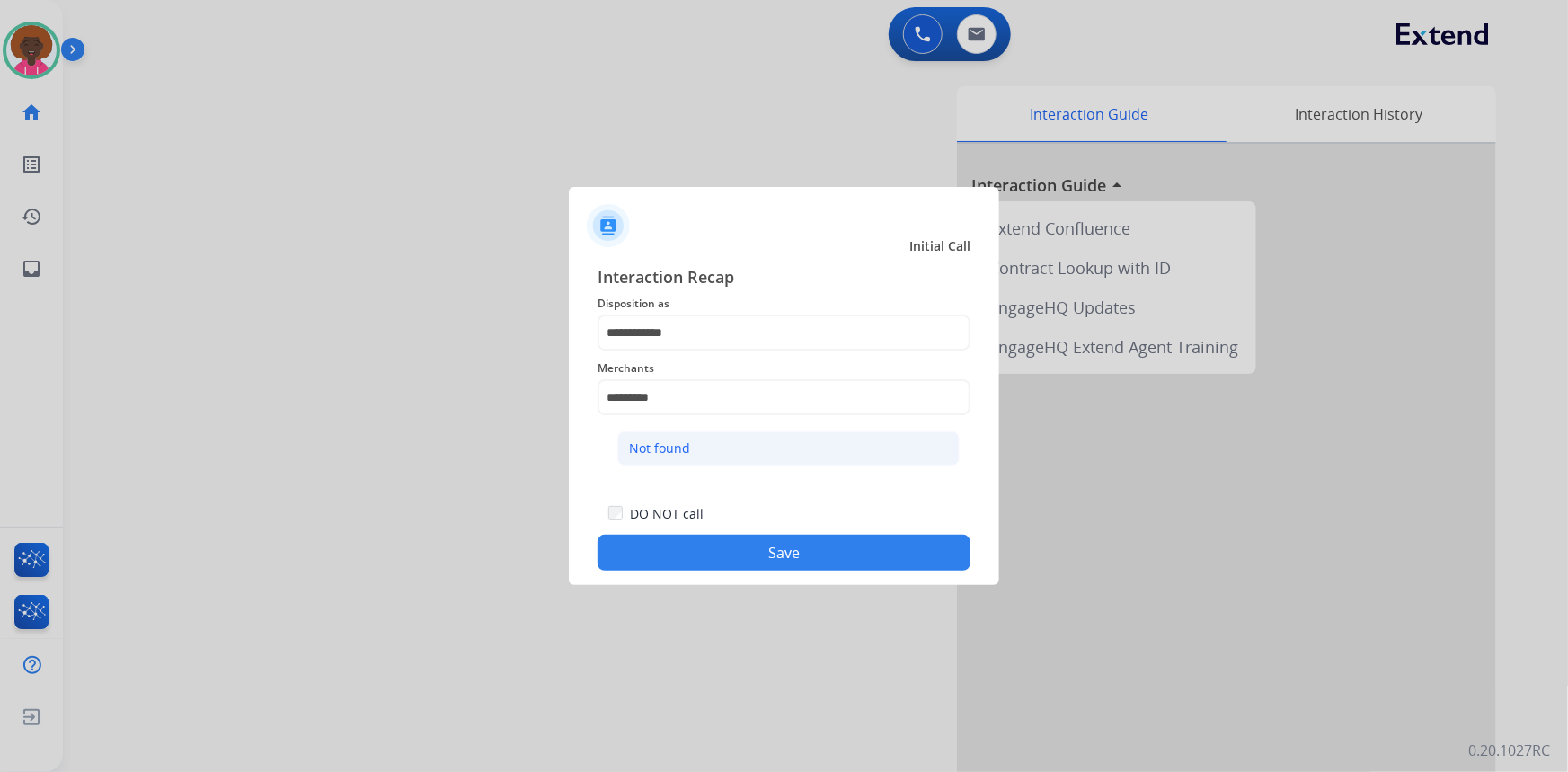
click at [665, 447] on div "Not found" at bounding box center [659, 448] width 61 height 18
type input "*********"
click at [732, 557] on button "Save" at bounding box center [783, 552] width 373 height 36
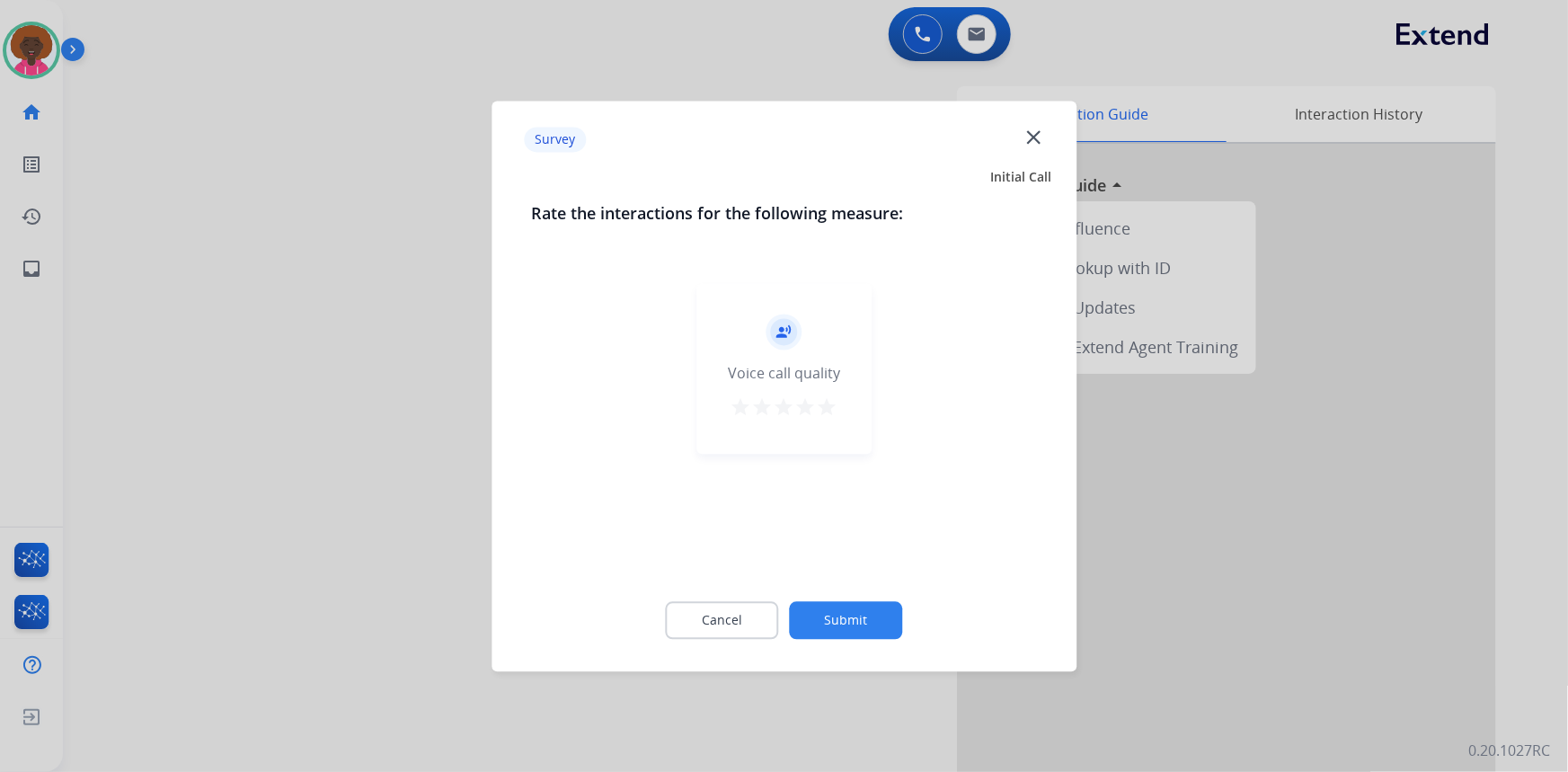
click at [824, 402] on mat-icon "star" at bounding box center [828, 407] width 22 height 22
click at [856, 604] on button "Submit" at bounding box center [846, 620] width 113 height 38
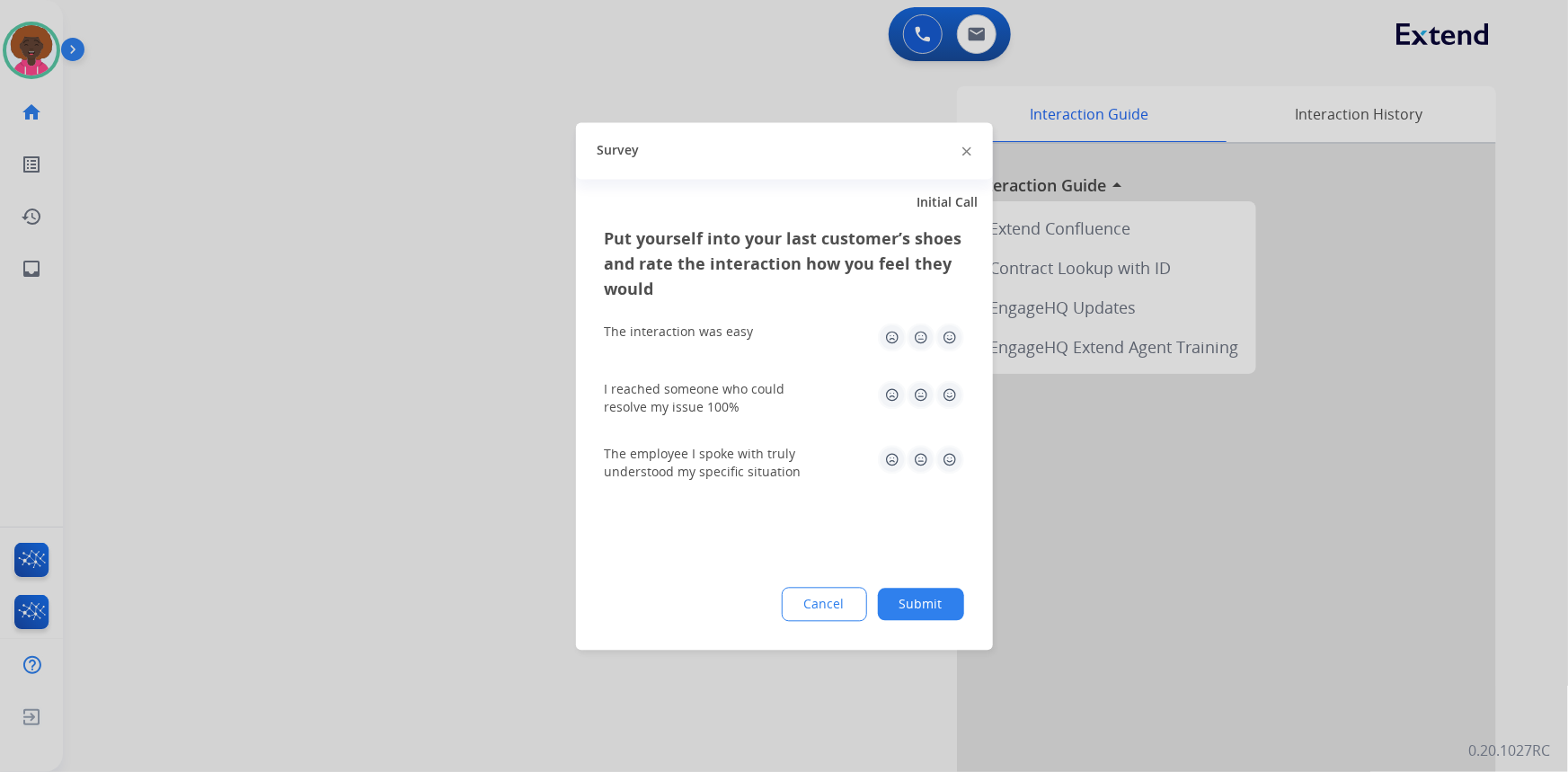
click at [957, 337] on img at bounding box center [949, 337] width 29 height 29
click at [952, 394] on img at bounding box center [949, 393] width 29 height 29
click at [949, 463] on img at bounding box center [949, 458] width 29 height 29
click at [924, 582] on div "Put yourself into your last customer’s shoes and rate the interaction how you f…" at bounding box center [784, 437] width 416 height 424
click at [927, 605] on button "Submit" at bounding box center [921, 603] width 86 height 32
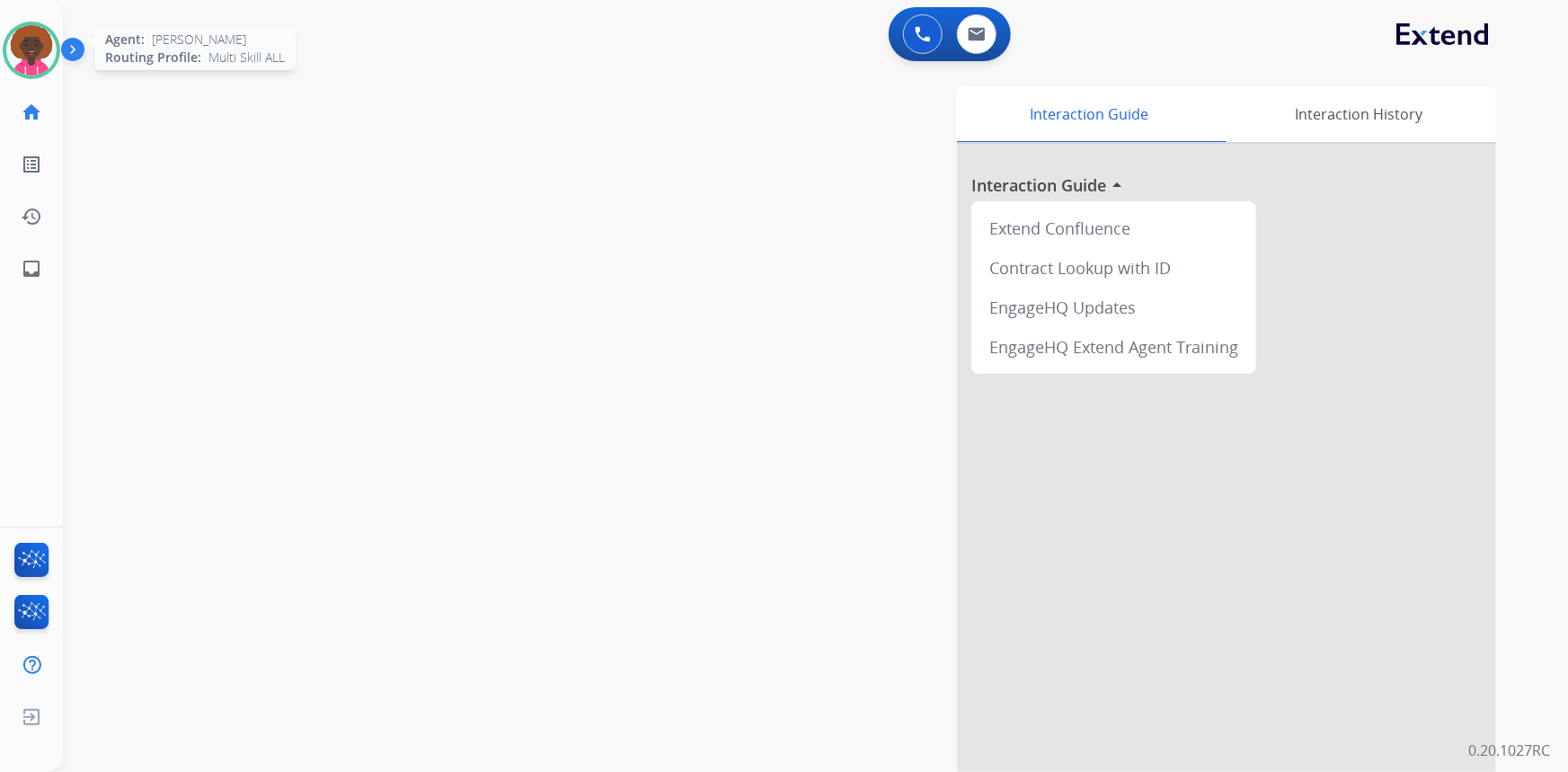
click at [49, 52] on img at bounding box center [31, 50] width 50 height 50
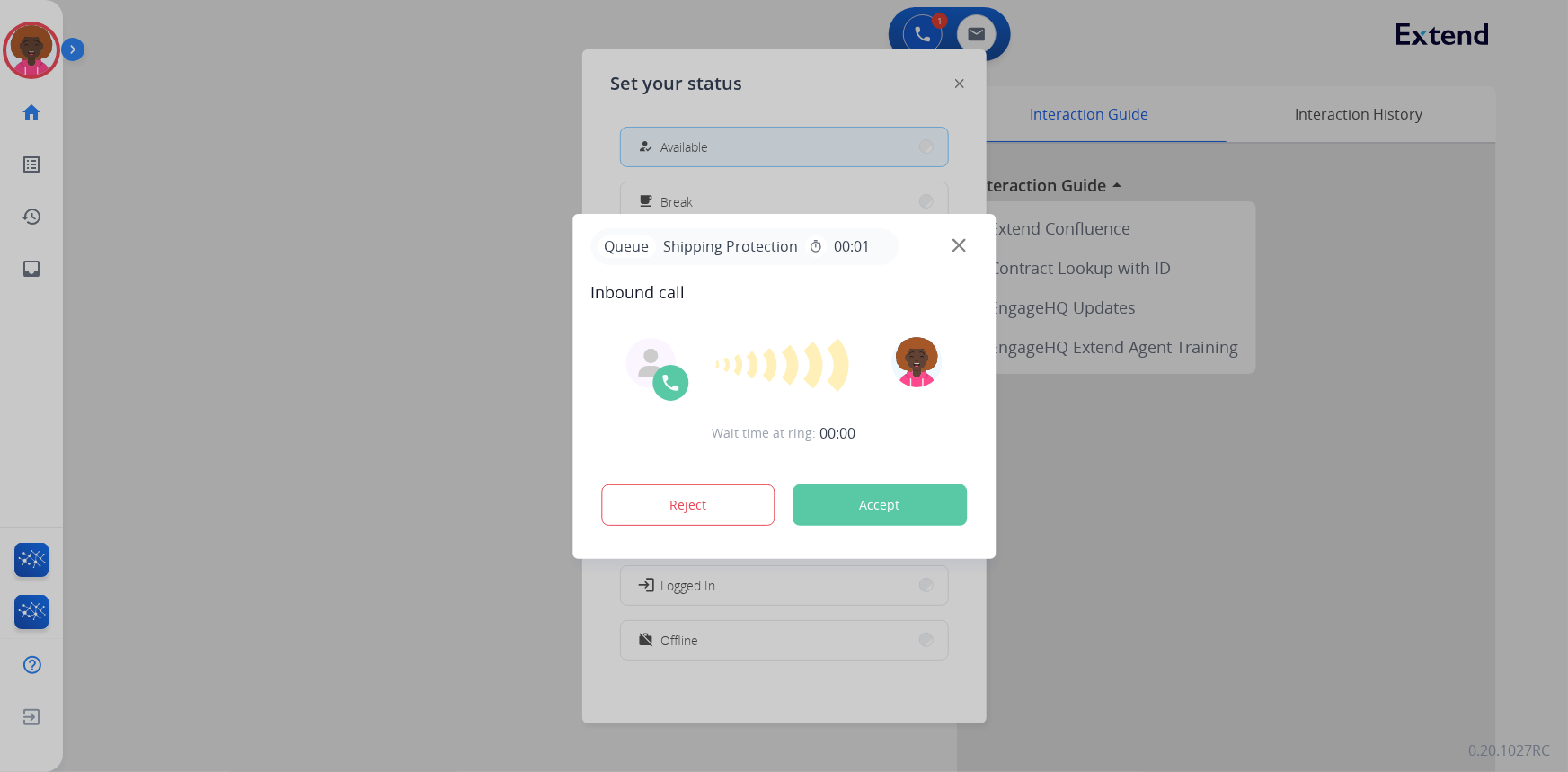
click at [733, 320] on div "Queue Shipping Protection timer 00:01 Inbound call Wait time at ring: 00:00 Rej…" at bounding box center [784, 386] width 423 height 345
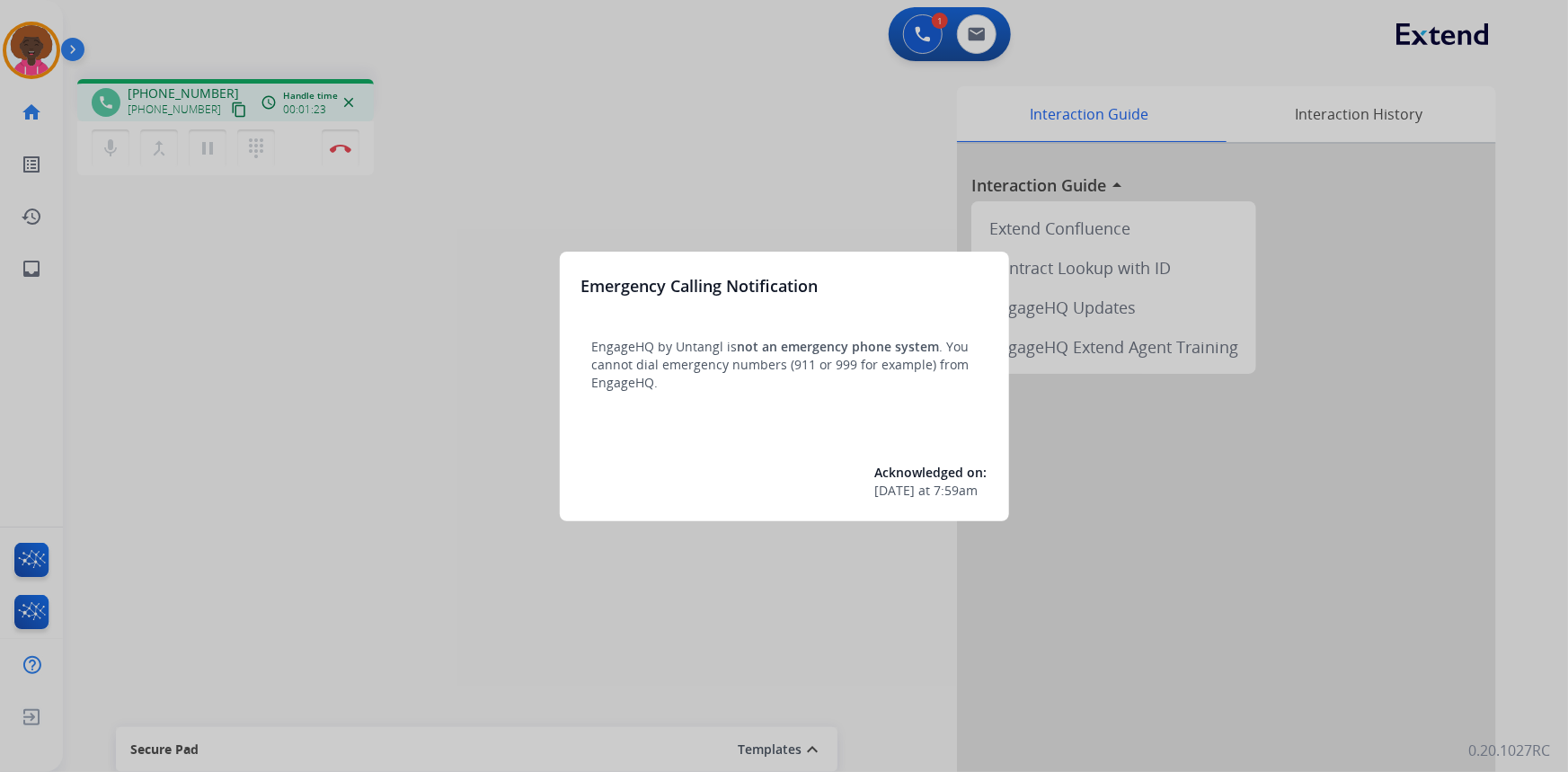
click at [583, 80] on div at bounding box center [784, 386] width 1568 height 772
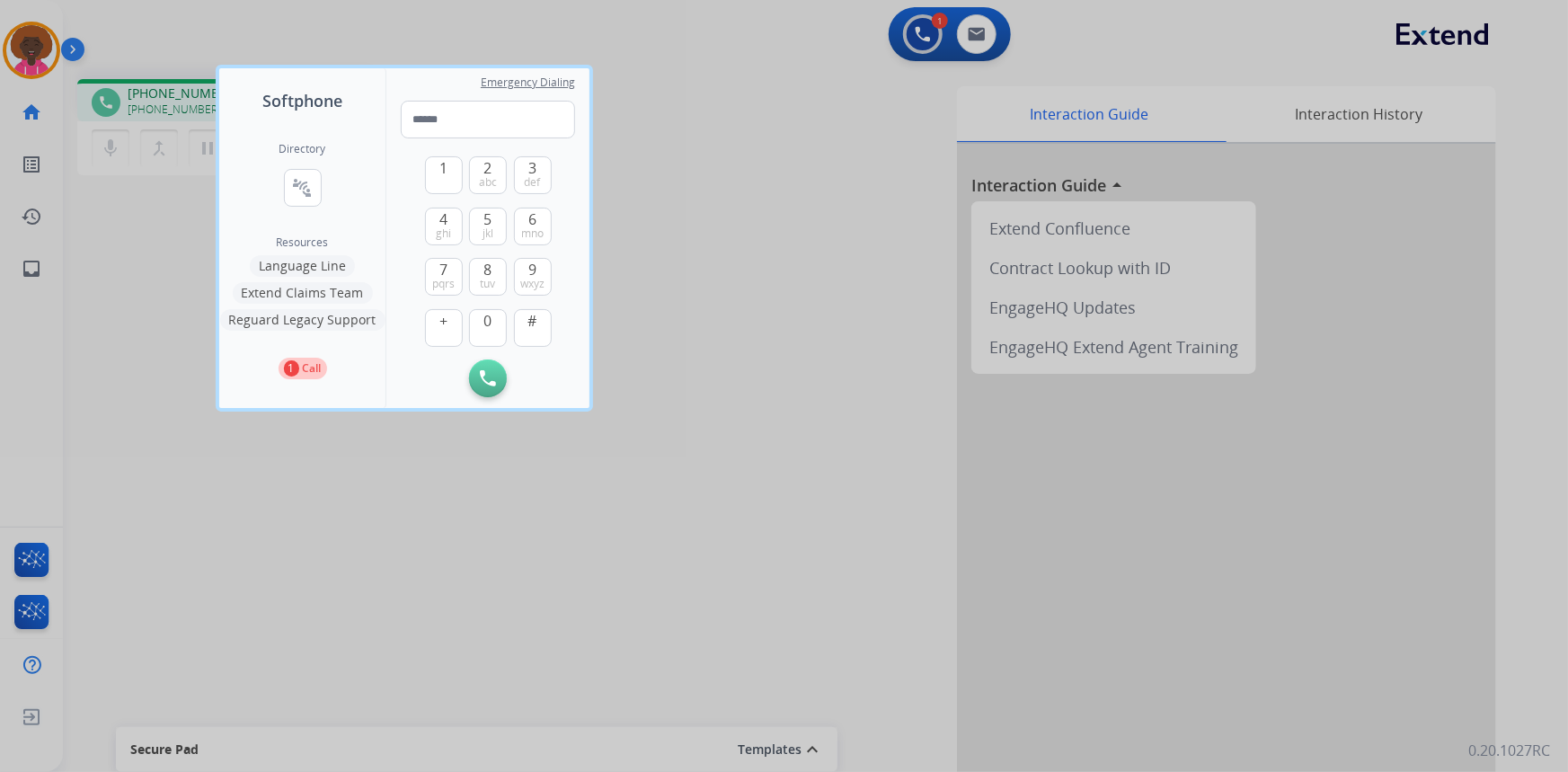
drag, startPoint x: 583, startPoint y: 80, endPoint x: 597, endPoint y: 87, distance: 15.7
drag, startPoint x: 597, startPoint y: 87, endPoint x: 652, endPoint y: 40, distance: 72.3
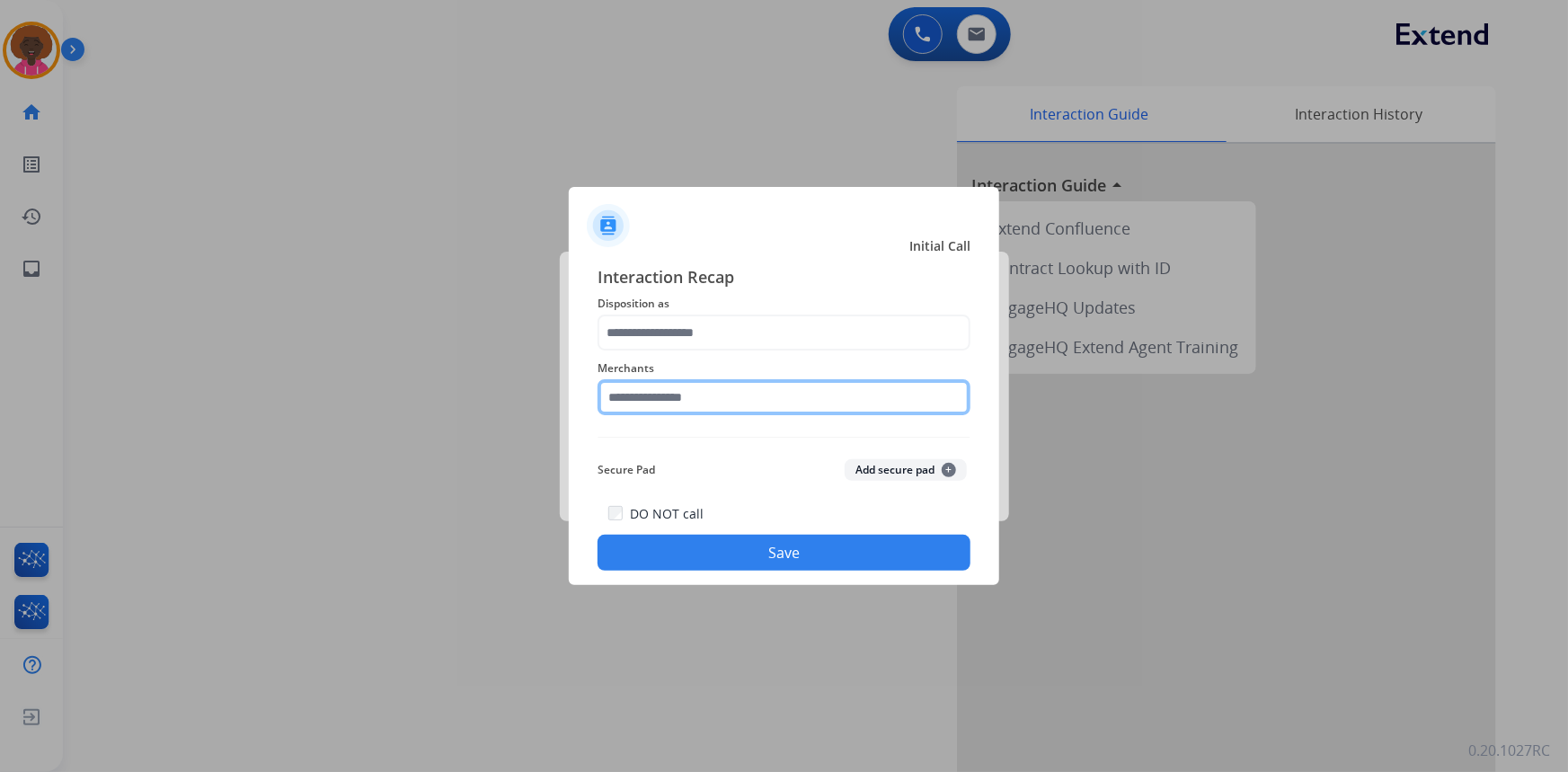
click at [728, 412] on input "text" at bounding box center [783, 397] width 373 height 36
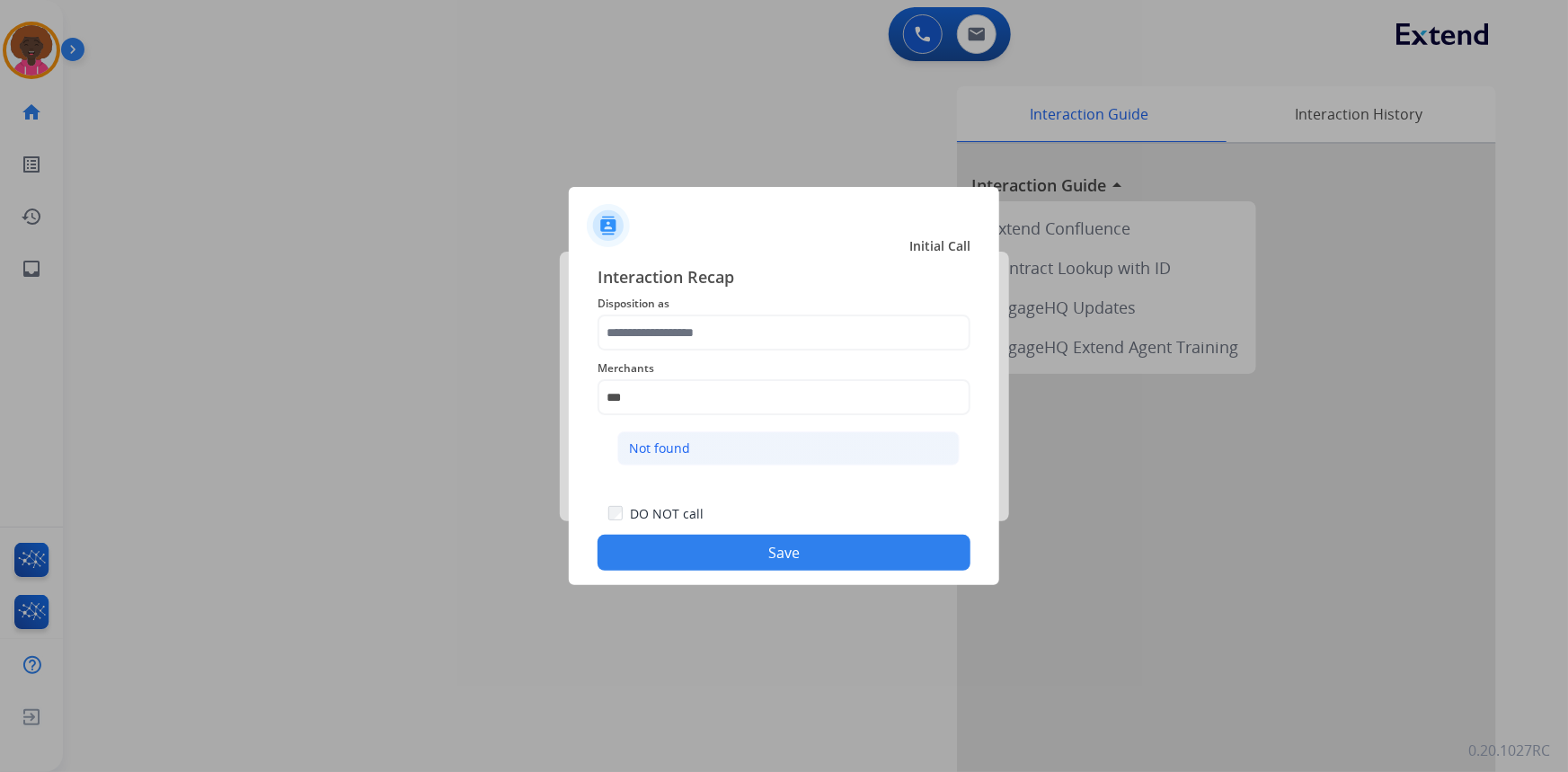
click at [780, 445] on li "Not found" at bounding box center [788, 448] width 343 height 34
type input "*********"
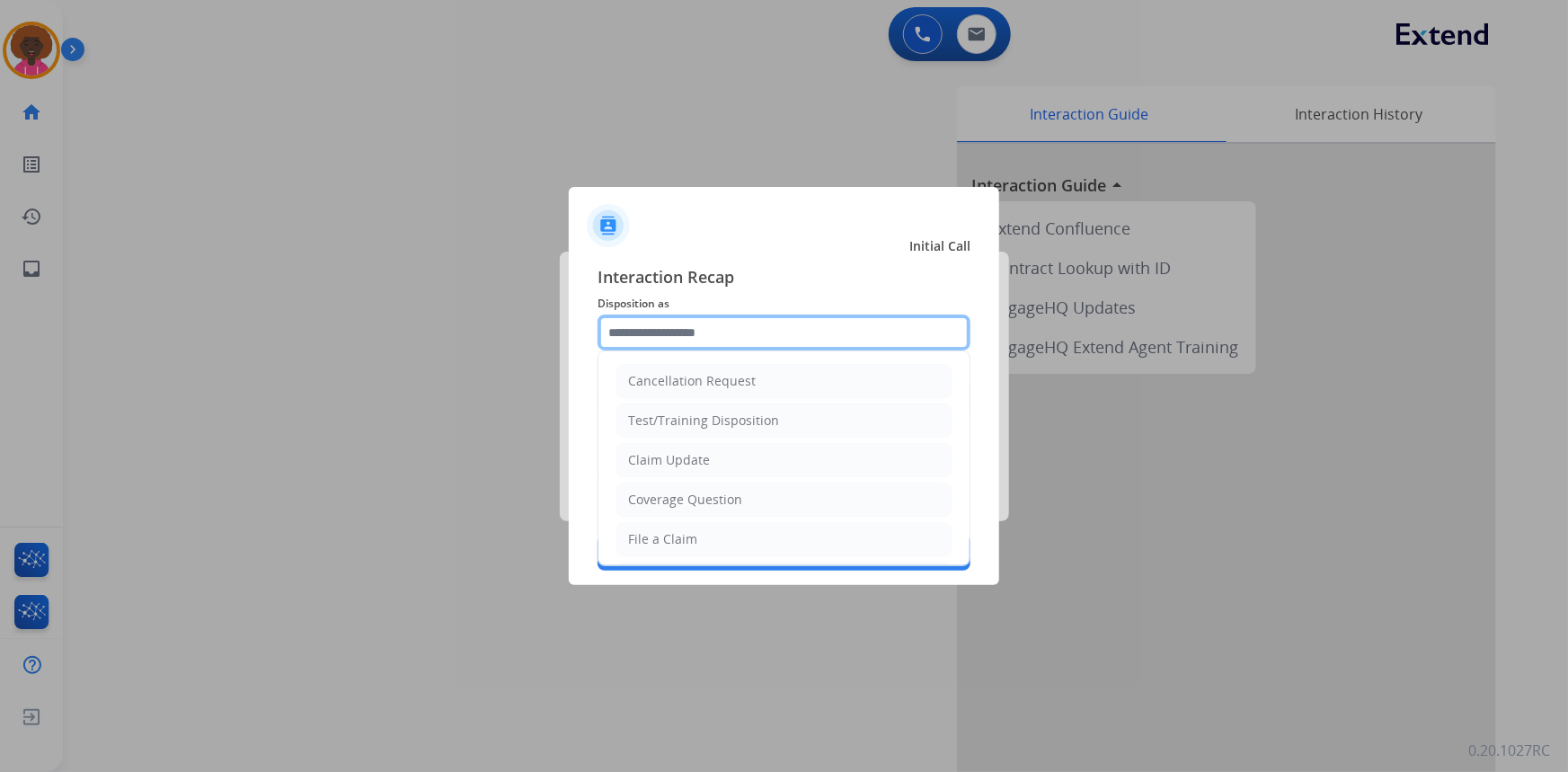
click at [706, 337] on input "text" at bounding box center [783, 333] width 373 height 36
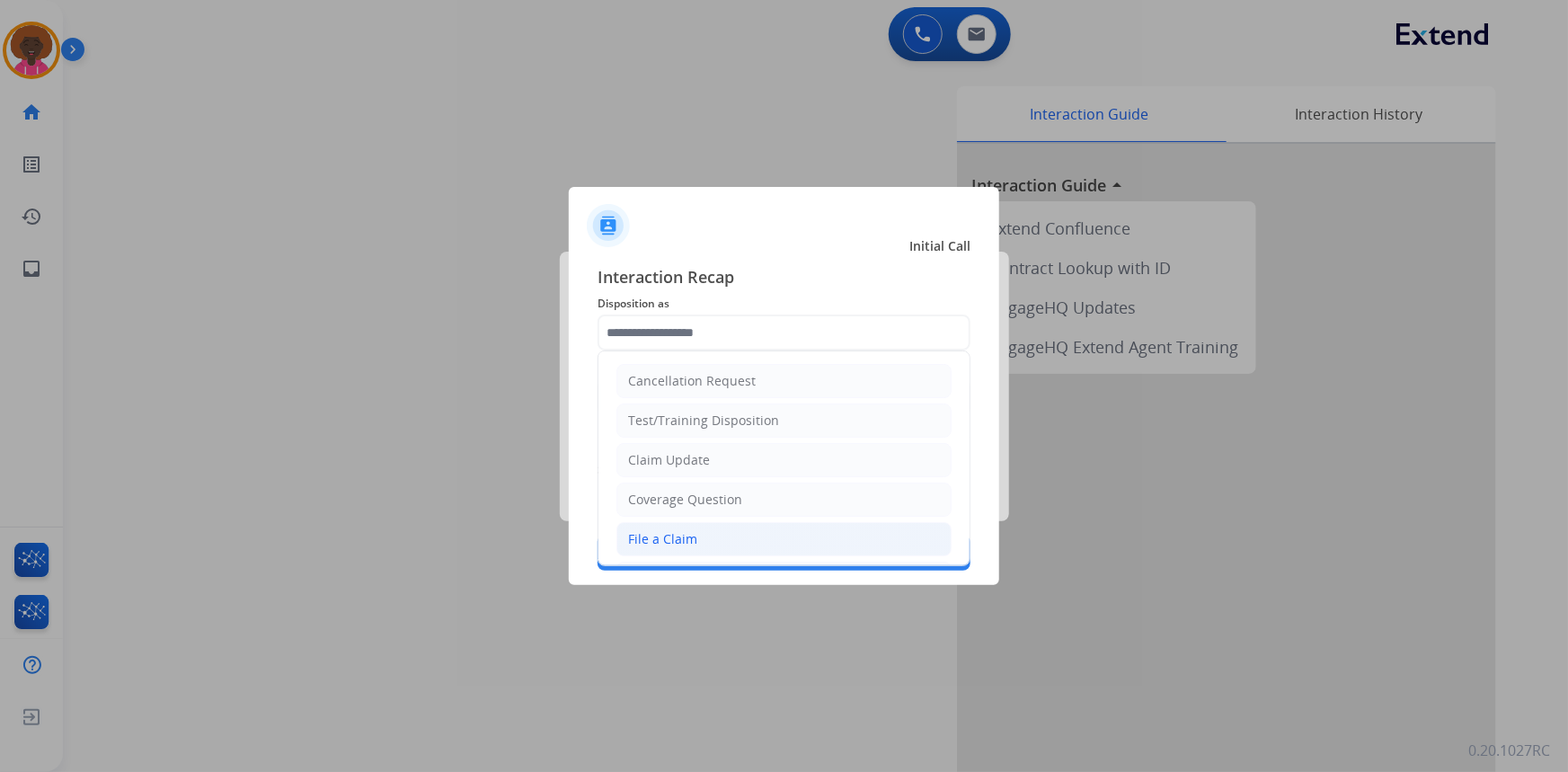
click at [700, 524] on li "File a Claim" at bounding box center [784, 539] width 336 height 34
type input "**********"
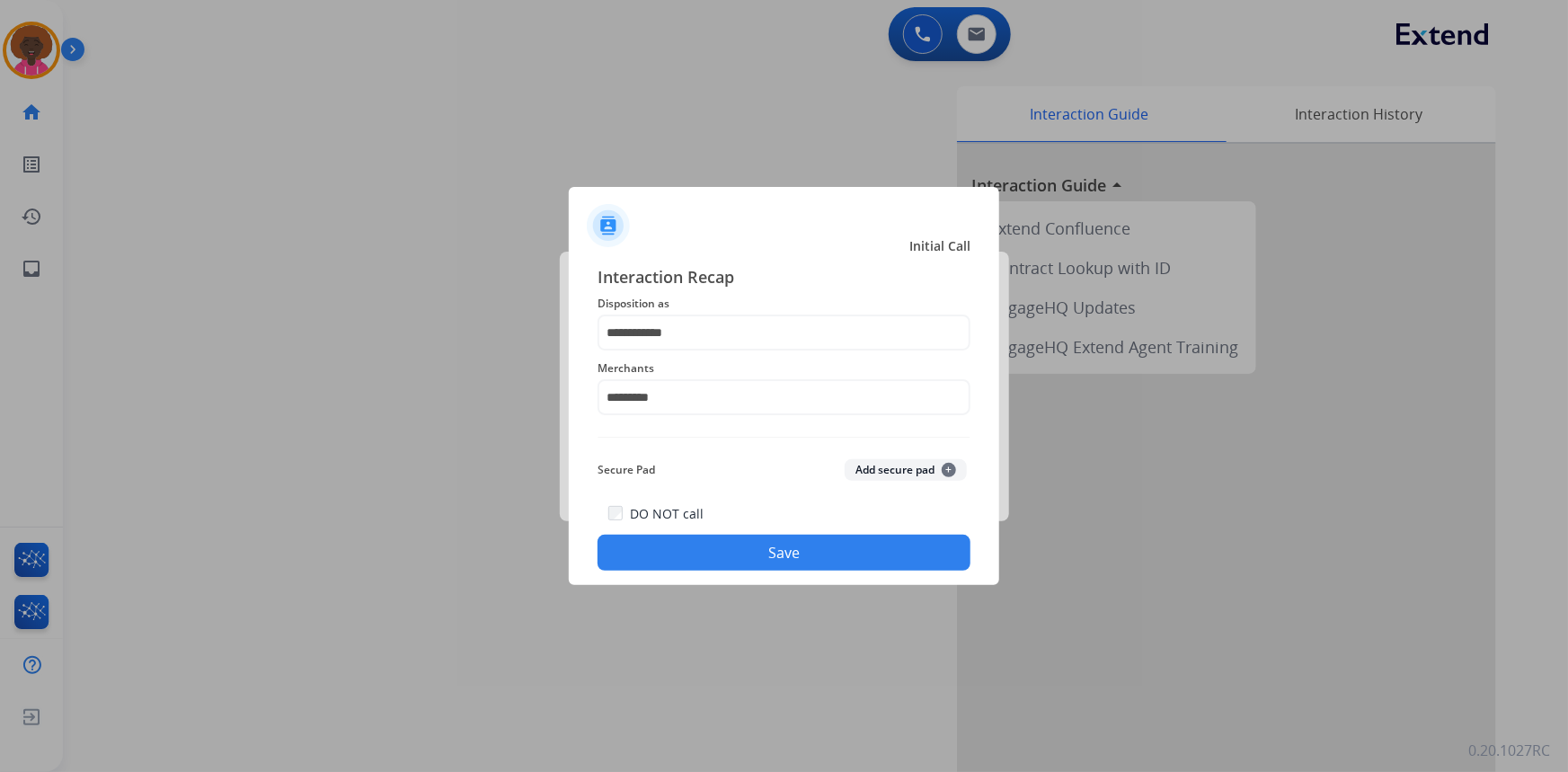
click at [715, 547] on button "Save" at bounding box center [783, 552] width 373 height 36
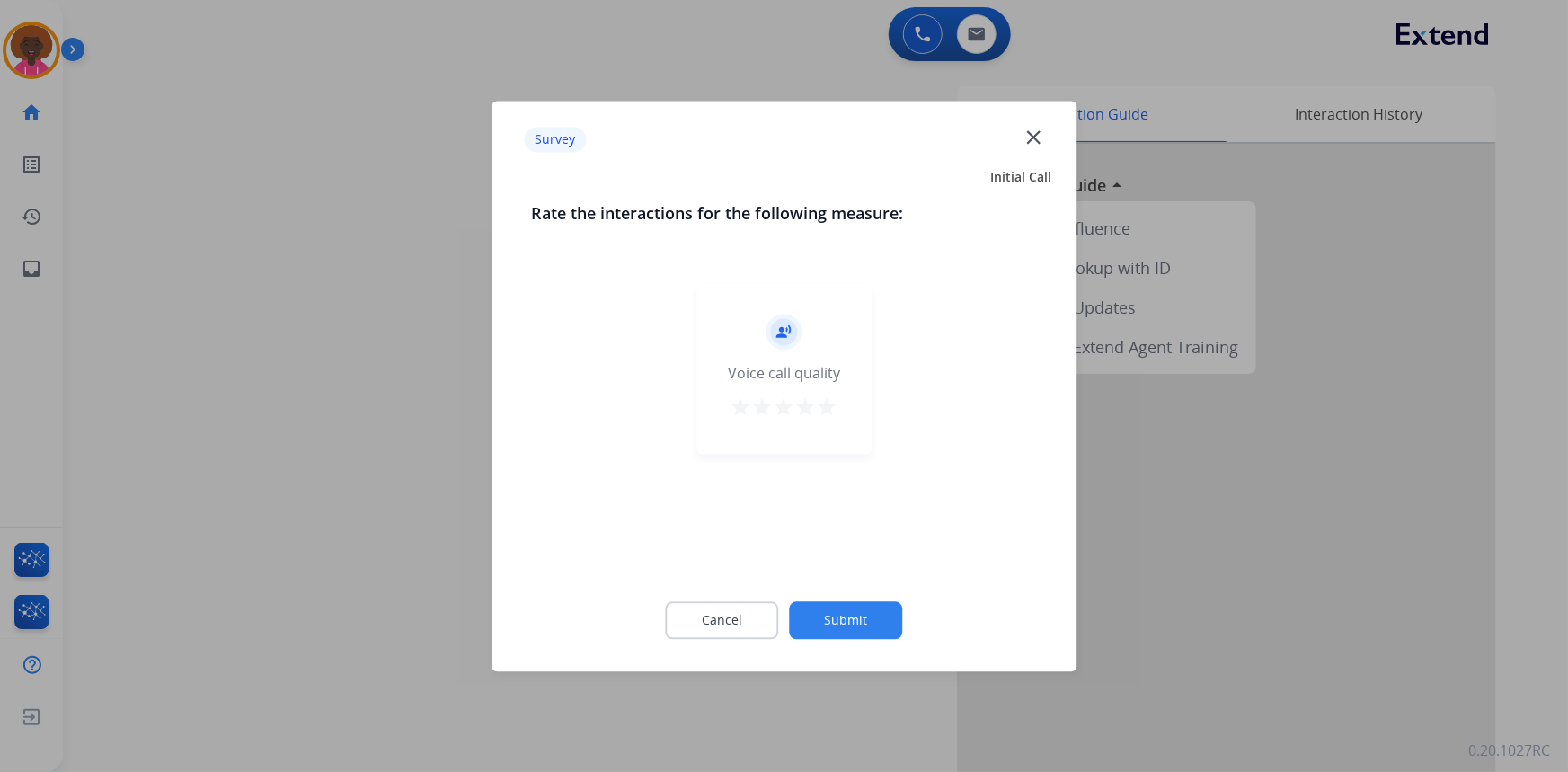
click at [817, 415] on mat-icon "star" at bounding box center [828, 407] width 22 height 22
click at [852, 623] on button "Submit" at bounding box center [846, 620] width 113 height 38
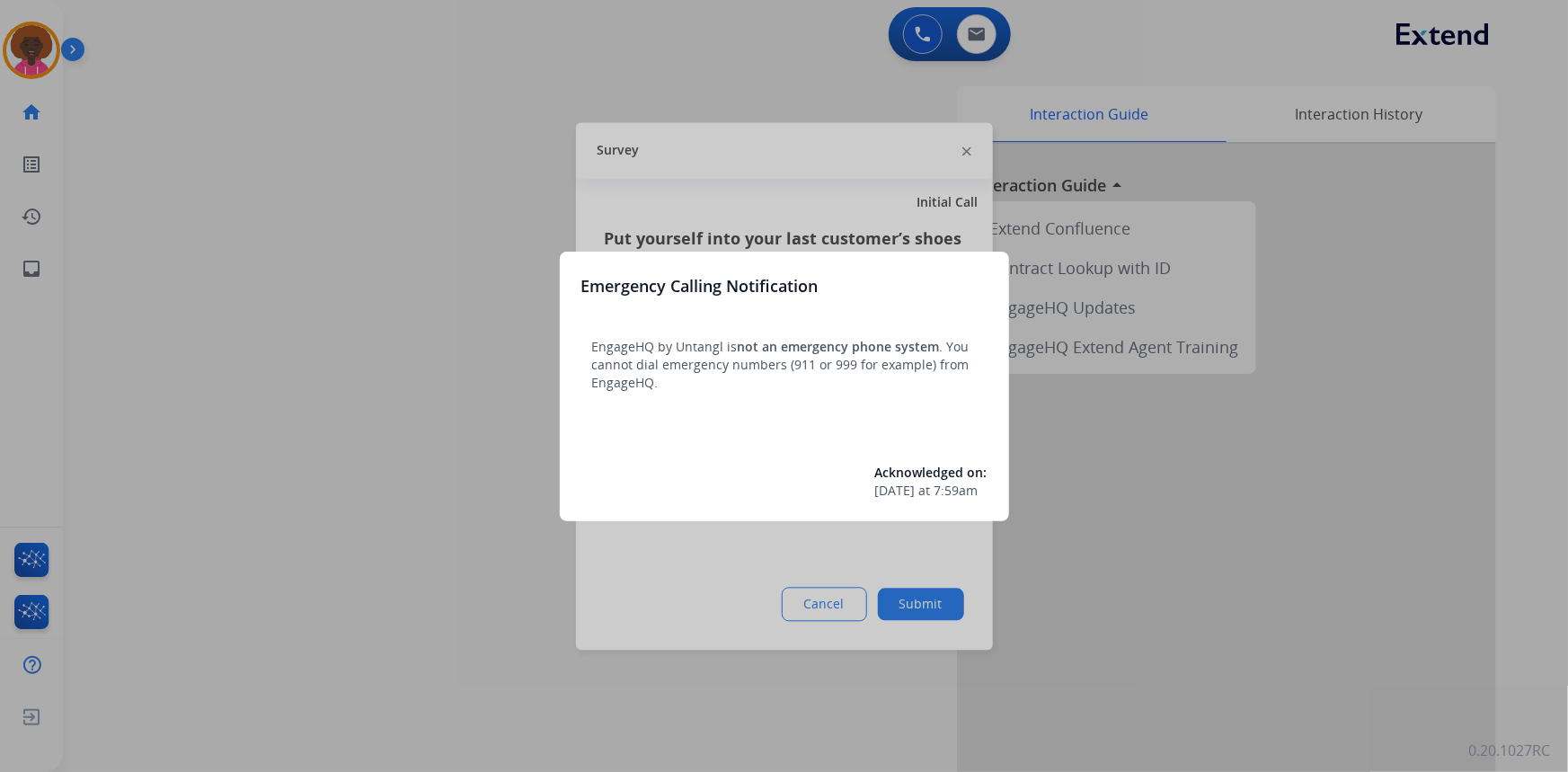
click at [852, 560] on div at bounding box center [784, 386] width 1568 height 772
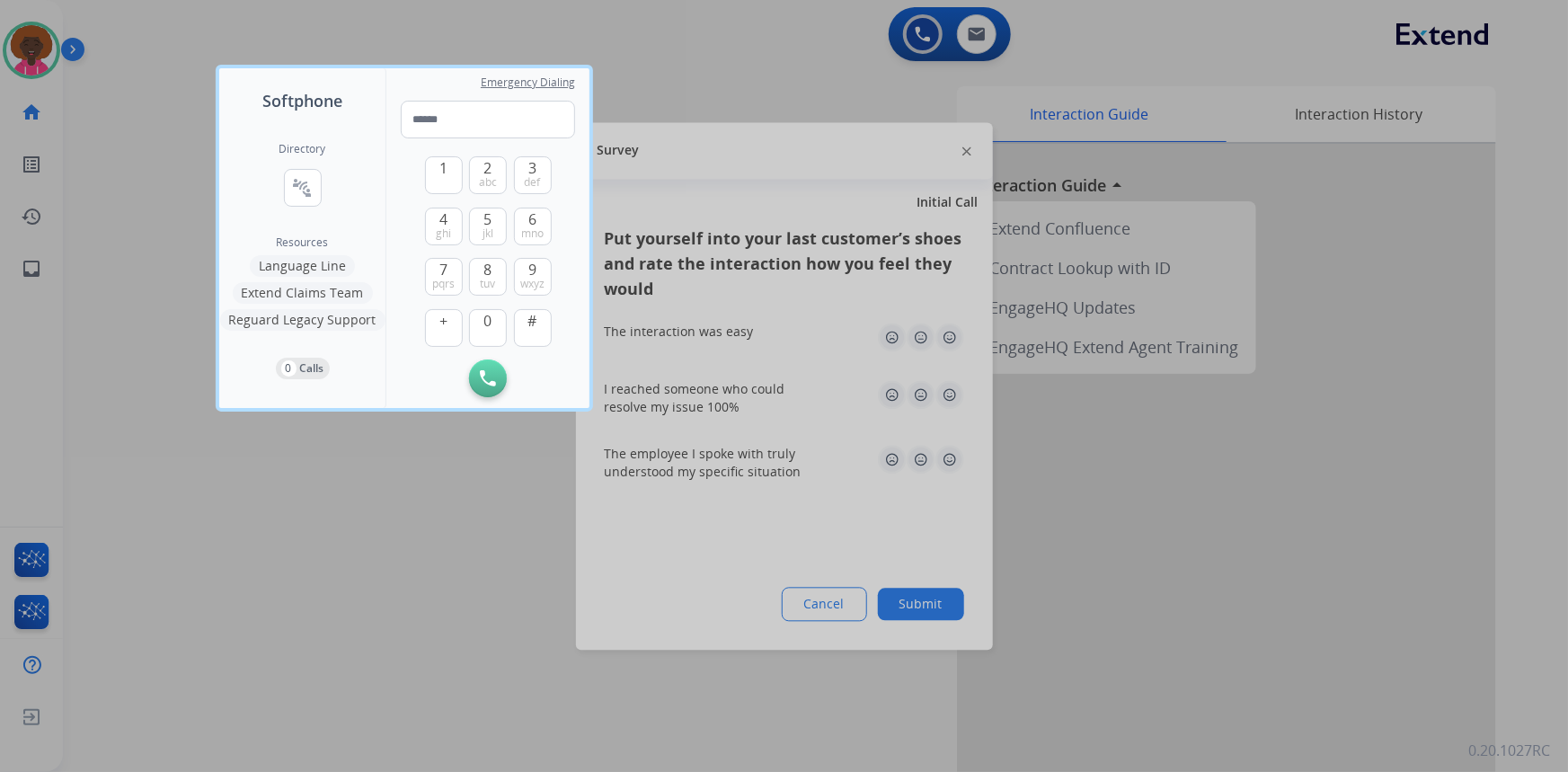
click at [922, 578] on div at bounding box center [784, 386] width 1568 height 772
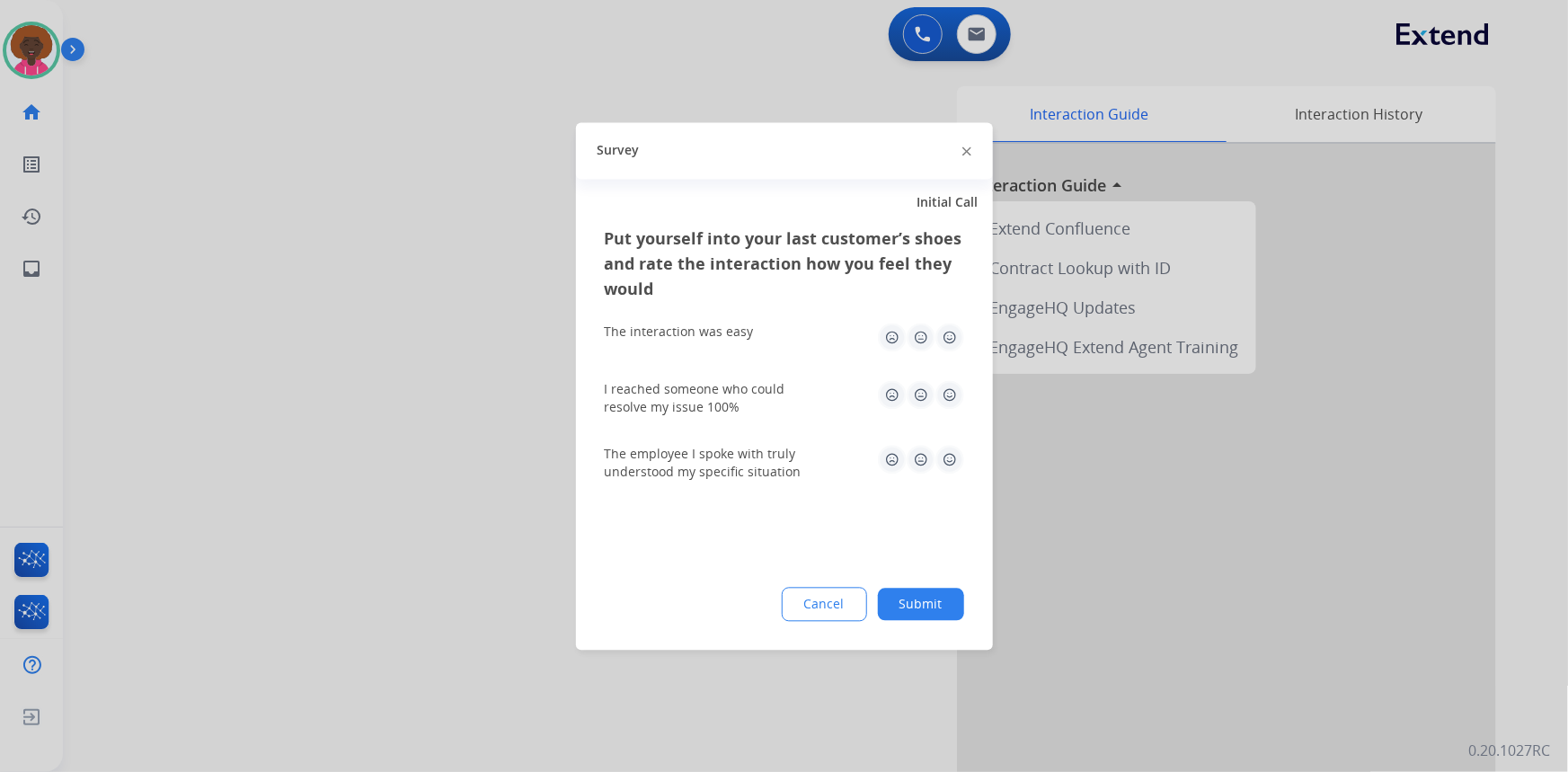
click at [938, 586] on div "Cancel Submit" at bounding box center [784, 603] width 360 height 34
click at [936, 302] on div "Put yourself into your last customer’s shoes and rate the interaction how you f…" at bounding box center [784, 267] width 360 height 83
drag, startPoint x: 950, startPoint y: 360, endPoint x: 955, endPoint y: 348, distance: 13.0
click at [951, 360] on div "The interaction was easy" at bounding box center [784, 338] width 360 height 58
click at [955, 342] on img at bounding box center [949, 337] width 29 height 29
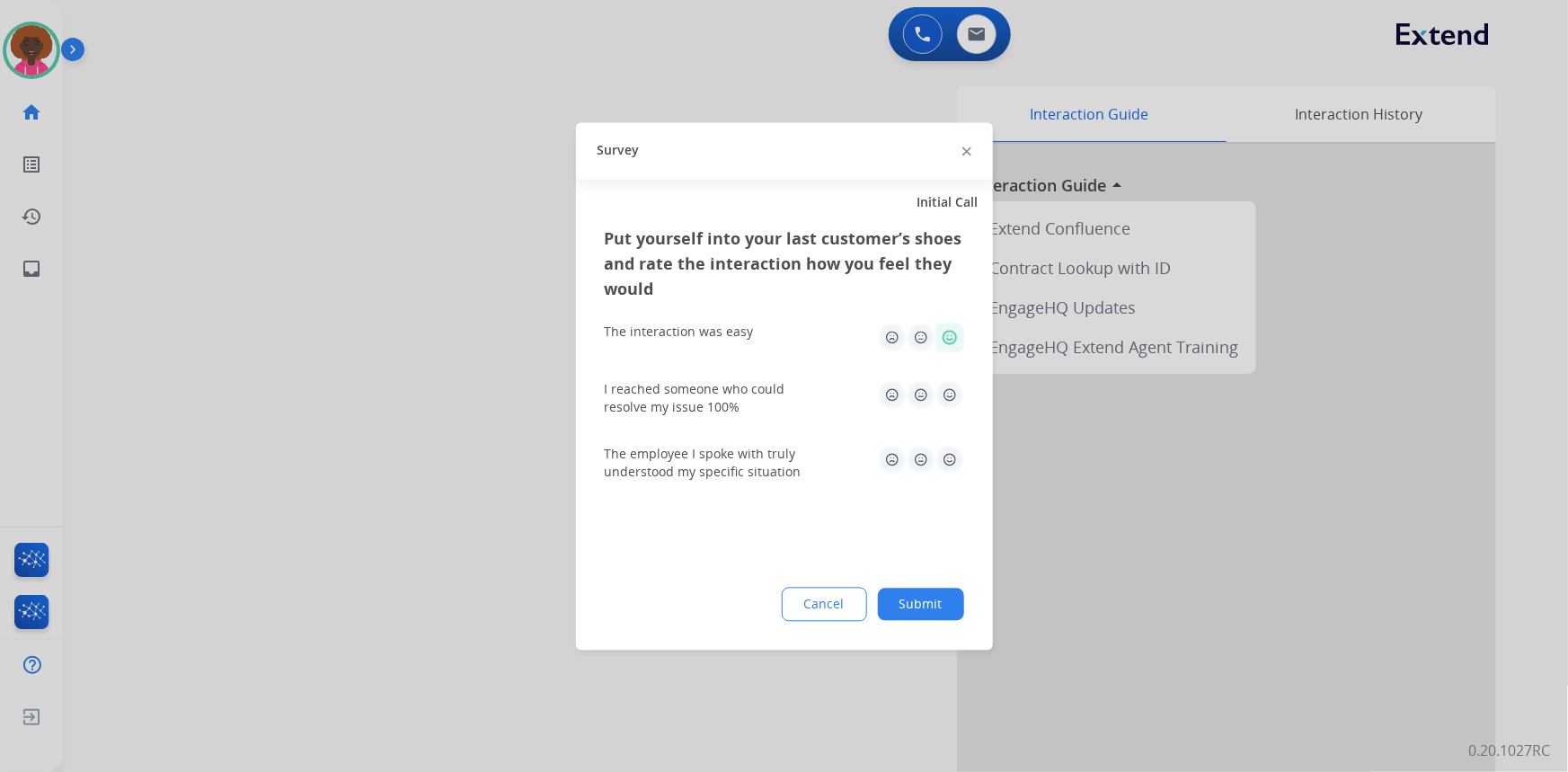
click at [947, 420] on div "Outbound call Quit Outbound call Quit Survey Initial Call Put yourself into you…" at bounding box center [784, 386] width 1568 height 772
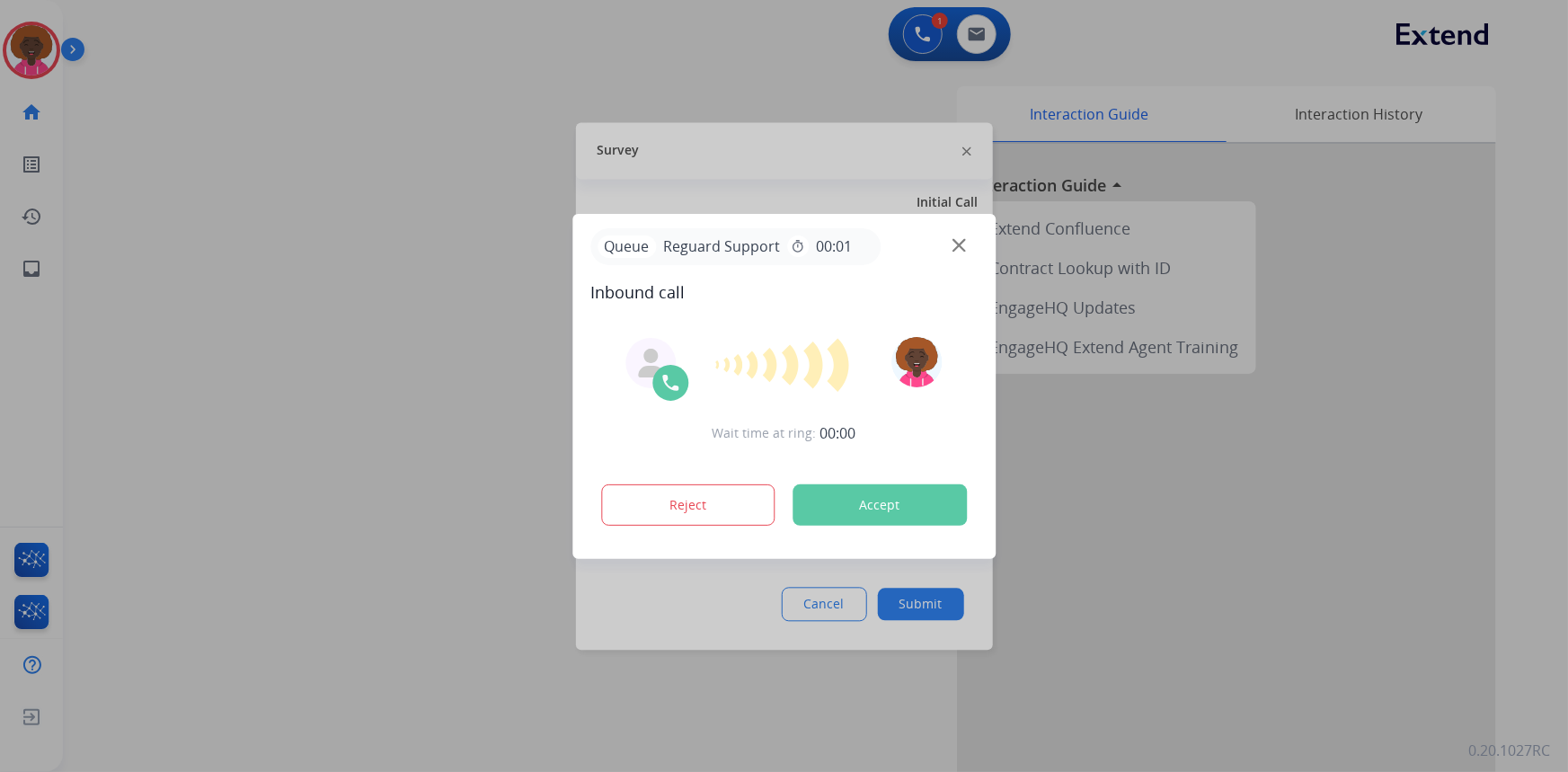
click at [950, 395] on div "Wait time at ring: 00:00 Reject Accept" at bounding box center [784, 433] width 388 height 222
drag, startPoint x: 974, startPoint y: 255, endPoint x: 967, endPoint y: 234, distance: 22.1
click at [978, 246] on div "Queue Reguard Support timer 00:01" at bounding box center [784, 246] width 388 height 37
click at [964, 236] on div "Queue Reguard Support timer 00:01" at bounding box center [784, 246] width 388 height 37
click at [964, 246] on img at bounding box center [958, 244] width 13 height 13
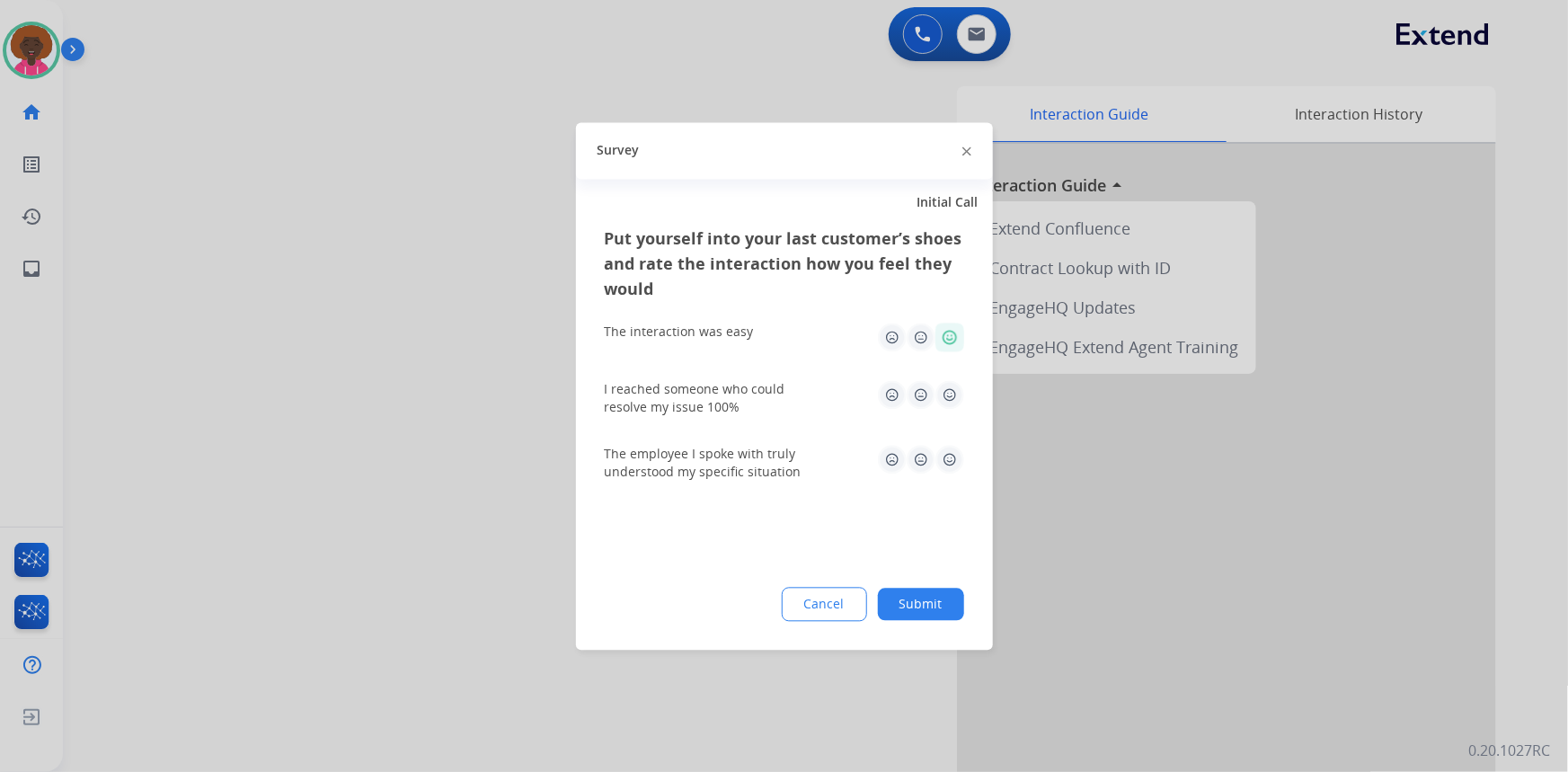
click at [34, 15] on div at bounding box center [784, 386] width 1568 height 772
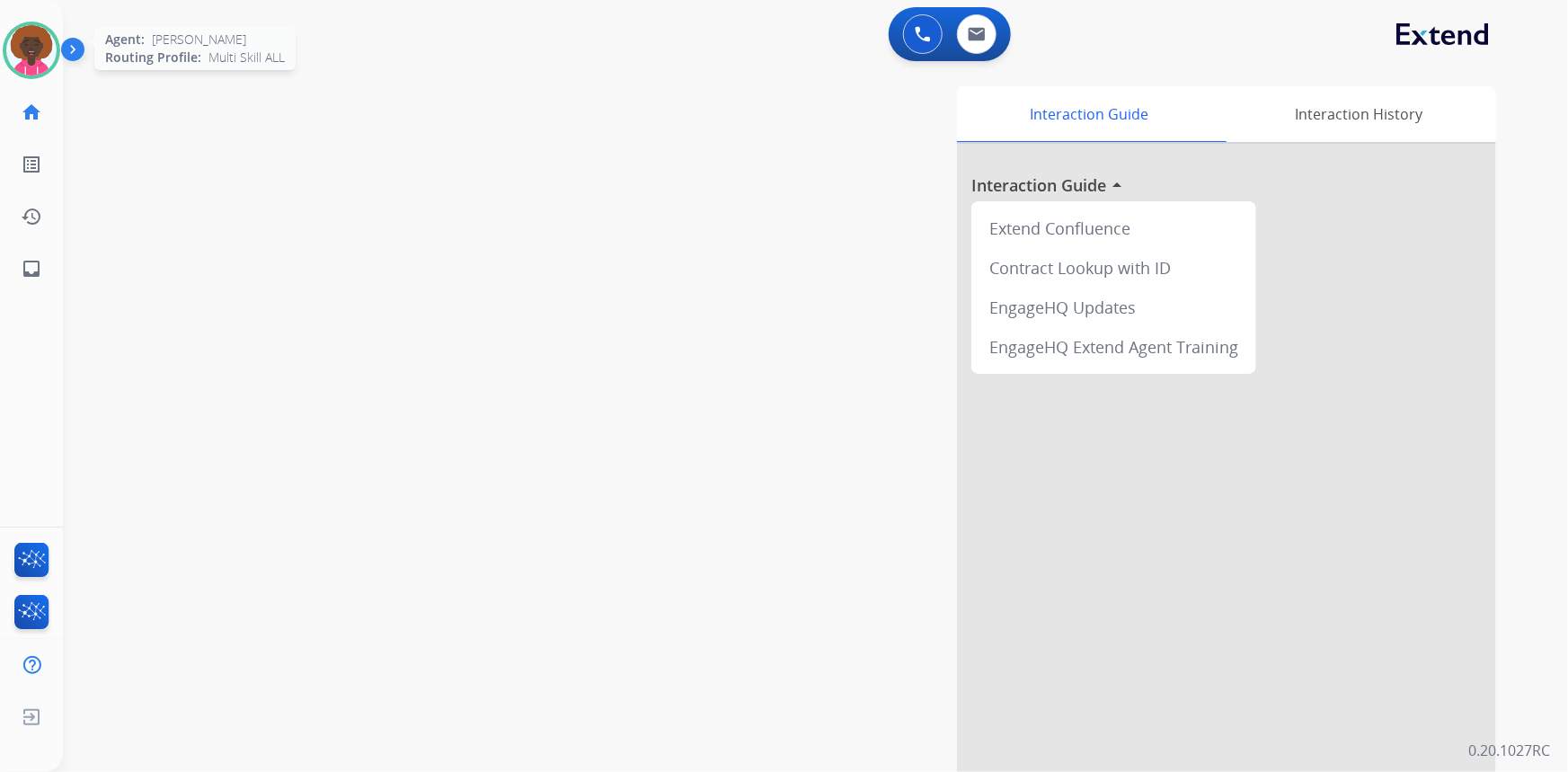
click at [9, 48] on img at bounding box center [31, 50] width 50 height 50
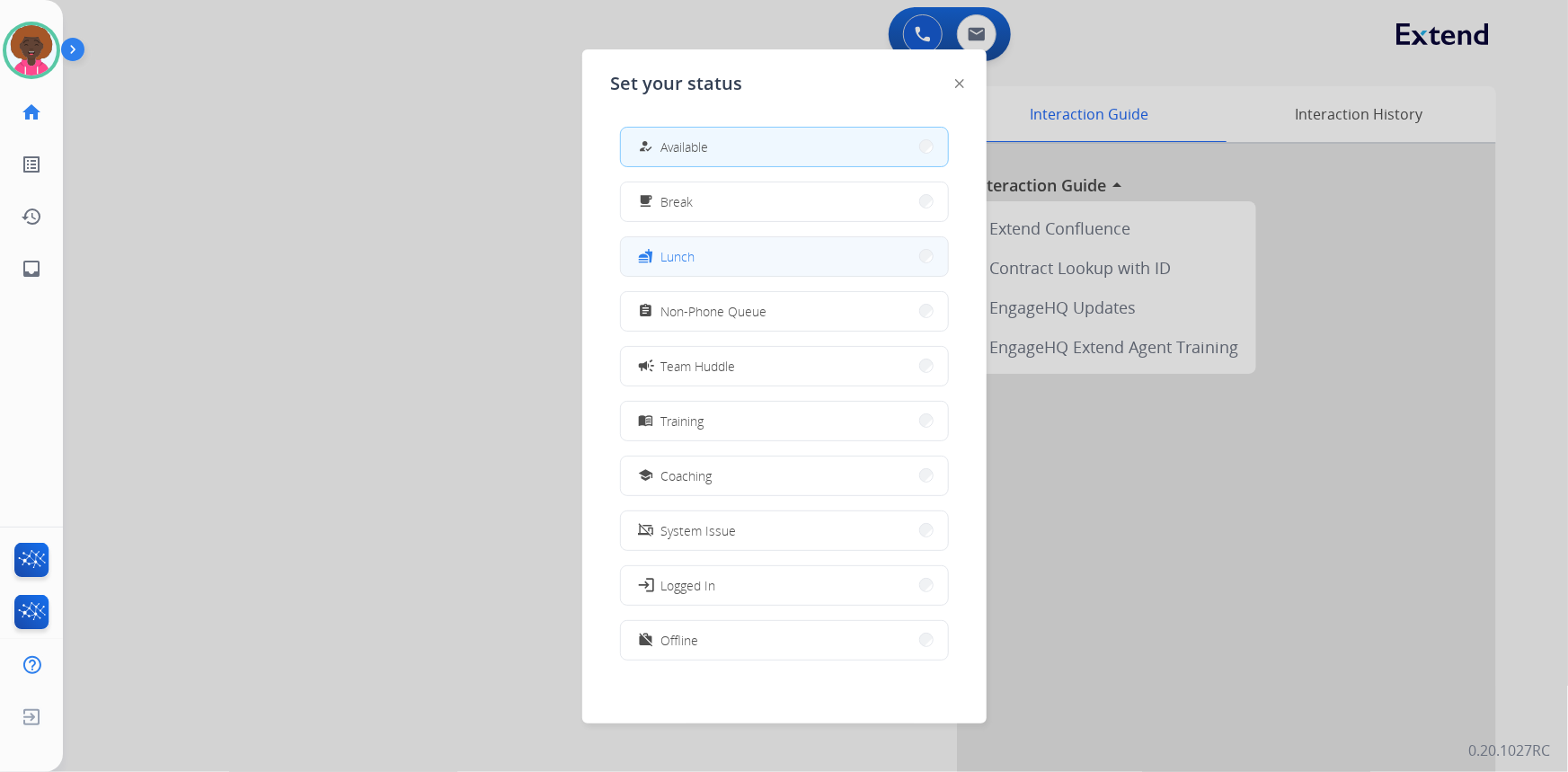
click at [742, 237] on button "fastfood Lunch" at bounding box center [784, 256] width 327 height 39
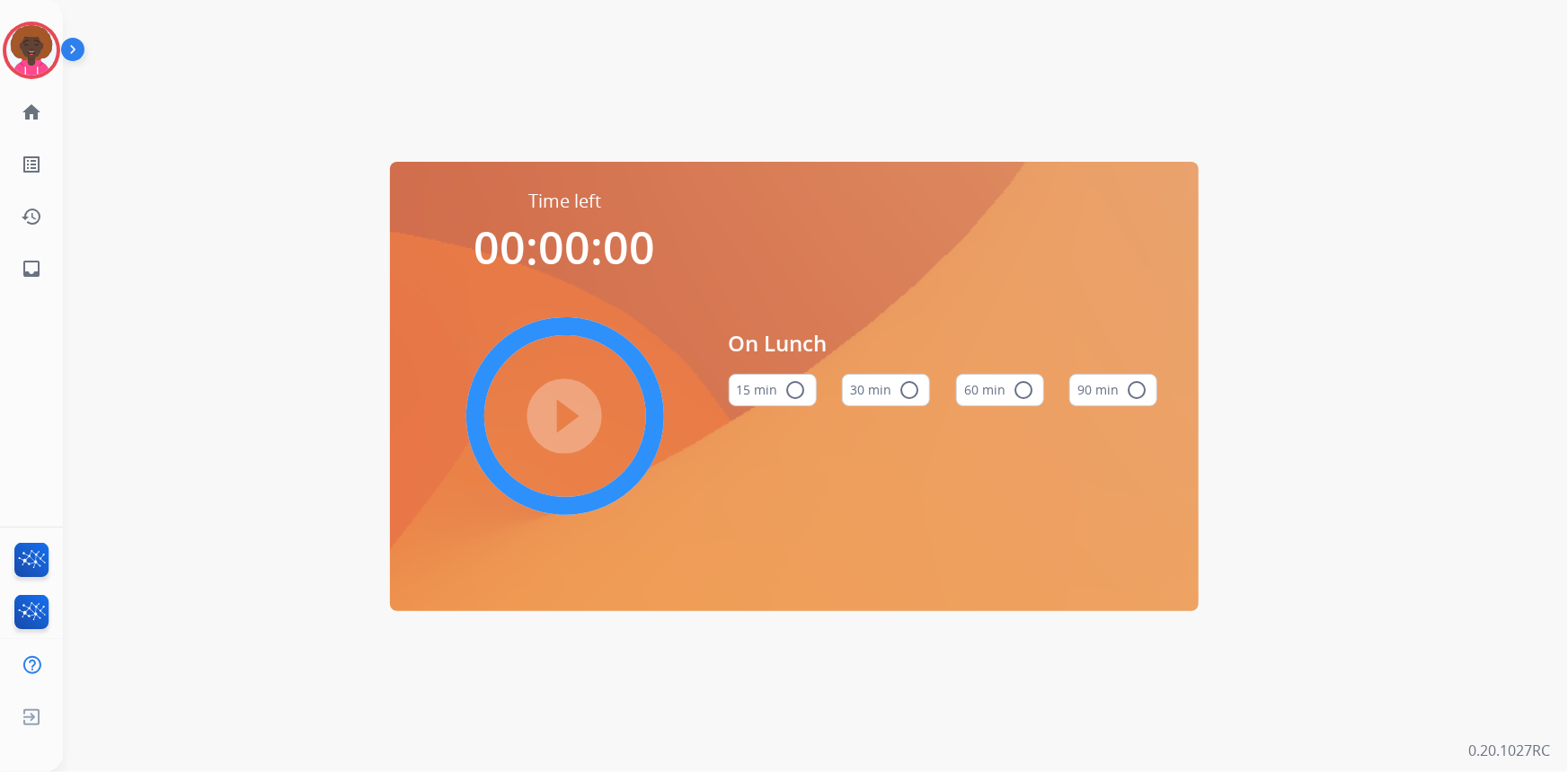
click at [1006, 384] on button "60 min radio_button_unchecked" at bounding box center [1000, 389] width 88 height 32
click at [554, 424] on mat-icon "play_circle_filled" at bounding box center [565, 416] width 22 height 22
